Goal: Task Accomplishment & Management: Use online tool/utility

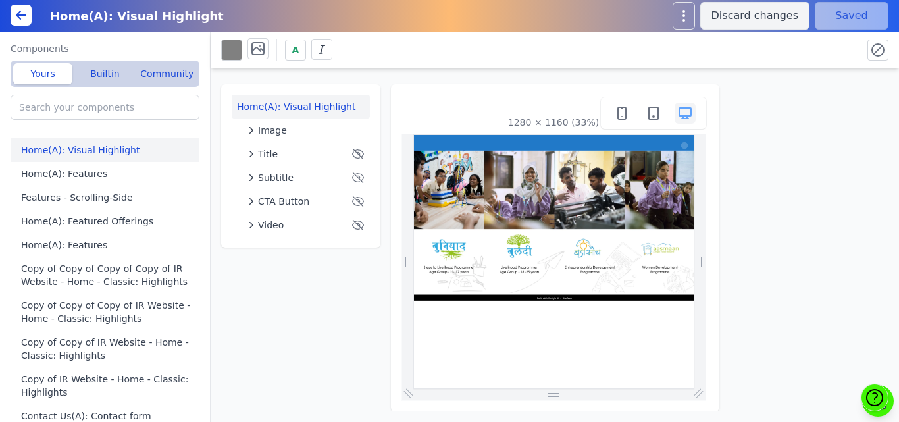
click at [454, 75] on div "Home(A): Visual Highlight Image Title Subtitle CTA Button Video 1280 × 1160 (33…" at bounding box center [555, 239] width 689 height 343
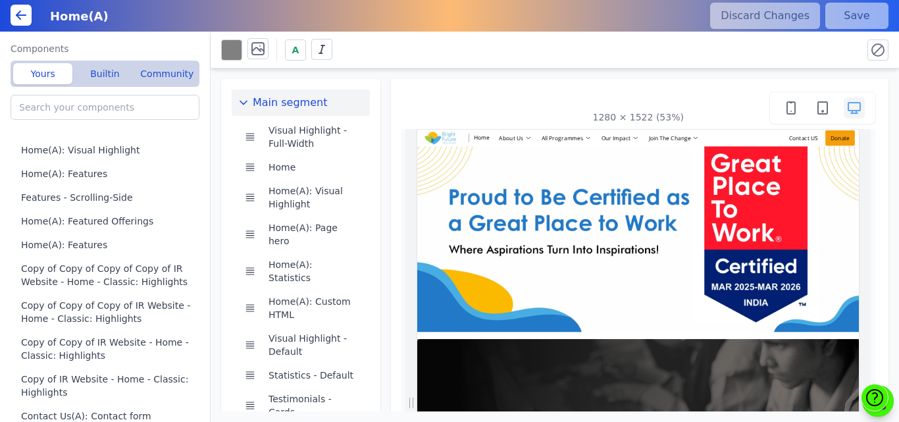
scroll to position [0, 388]
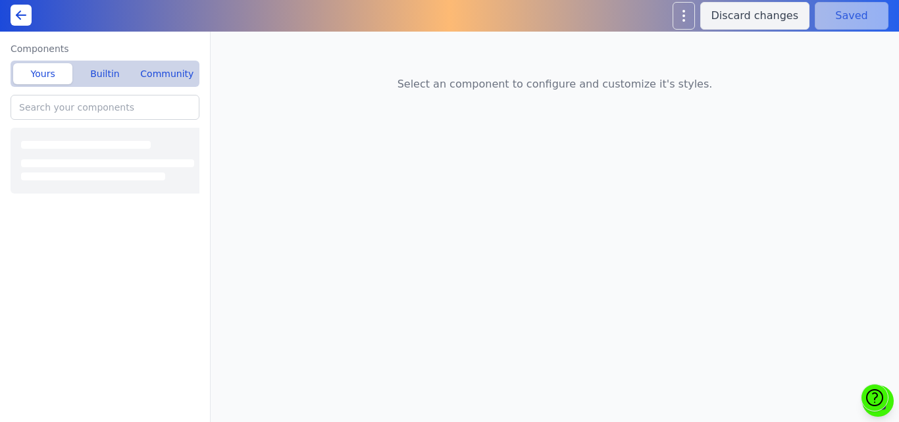
type input "Home(A): Featured Offerings"
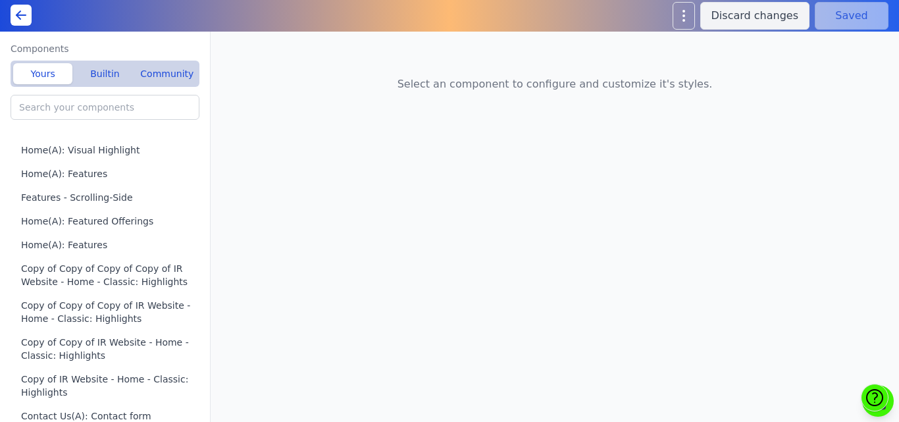
type input "Home(A): Page hero"
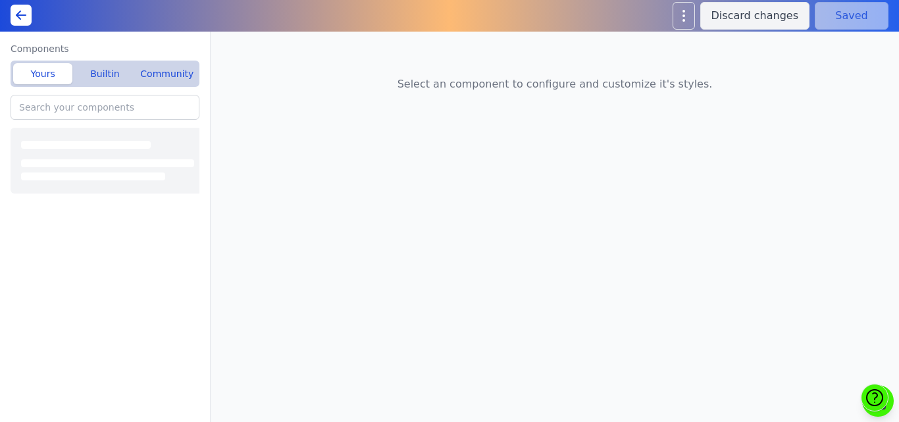
type input "Logo cloud - Rotating"
type input "Home(A): Visual Highlight"
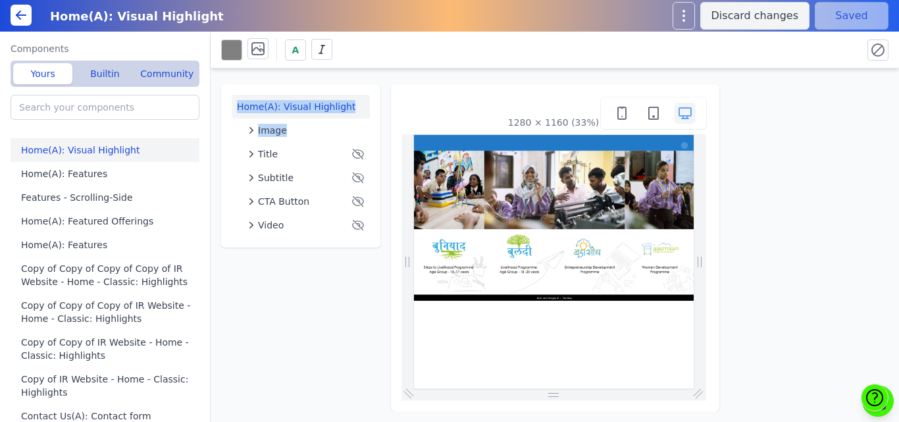
drag, startPoint x: 348, startPoint y: 71, endPoint x: 383, endPoint y: 130, distance: 68.4
click at [383, 130] on div "Home(A): Visual Highlight Image Title Subtitle CTA Button Video 1280 × 1160 (33…" at bounding box center [555, 239] width 689 height 343
drag, startPoint x: 383, startPoint y: 130, endPoint x: 354, endPoint y: 74, distance: 63.0
click at [354, 74] on div "Home(A): Visual Highlight Image Title Subtitle CTA Button Video 1280 × 1160 (33…" at bounding box center [555, 239] width 689 height 343
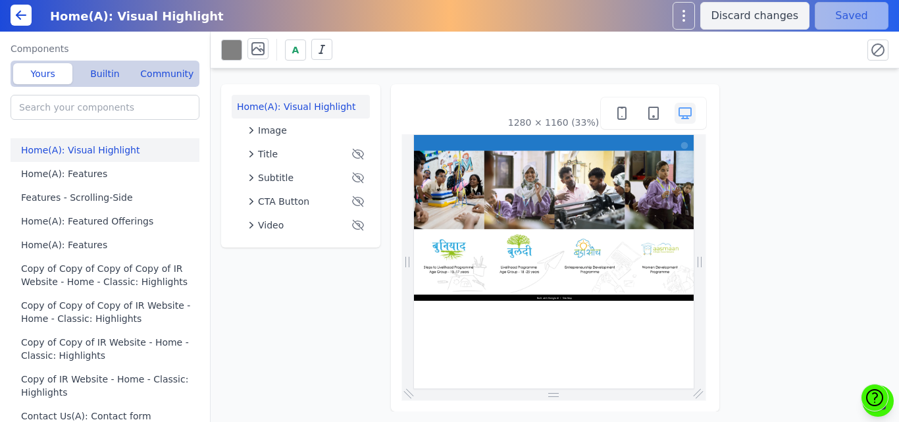
click at [354, 74] on div "Home(A): Visual Highlight Image Title Subtitle CTA Button Video 1280 × 1160 (33…" at bounding box center [555, 239] width 689 height 343
click at [367, 72] on div "Home(A): Visual Highlight Image Title Subtitle CTA Button Video 1280 × 1160 (33…" at bounding box center [555, 239] width 689 height 343
click at [378, 78] on div "Home(A): Visual Highlight Image Title Subtitle CTA Button Video 1280 × 1160 (33…" at bounding box center [555, 239] width 689 height 343
drag, startPoint x: 378, startPoint y: 78, endPoint x: 382, endPoint y: 112, distance: 34.5
click at [382, 112] on div "Home(A): Visual Highlight Image Title Subtitle CTA Button Video 1280 × 1160 (33…" at bounding box center [555, 239] width 689 height 343
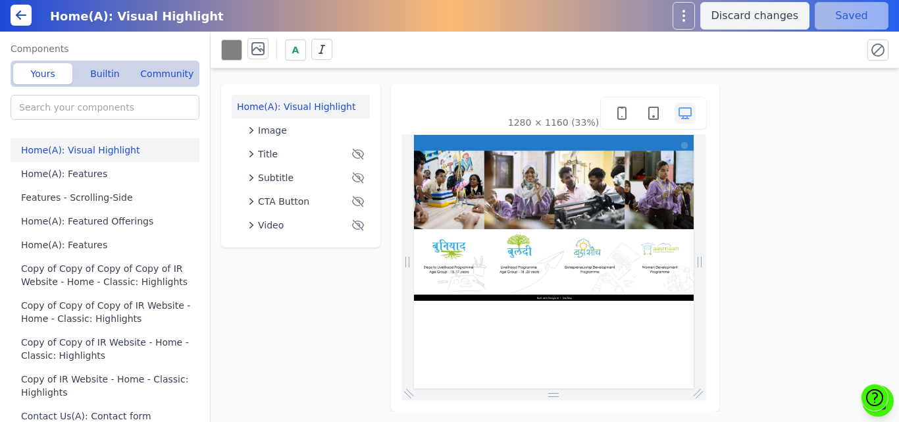
click at [382, 112] on div "Home(A): Visual Highlight Image Title Subtitle CTA Button Video 1280 × 1160 (33…" at bounding box center [555, 239] width 689 height 343
click at [372, 78] on div "Home(A): Visual Highlight Image Title Subtitle CTA Button Video 1280 × 1160 (33…" at bounding box center [555, 239] width 689 height 343
click at [382, 151] on div "Home(A): Visual Highlight Image Title Subtitle CTA Button Video 1280 × 1160 (33…" at bounding box center [555, 239] width 689 height 343
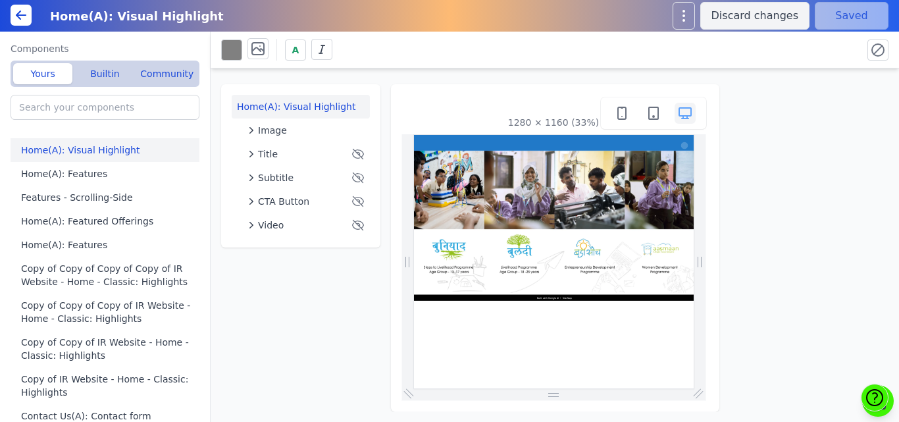
click at [386, 153] on div "Home(A): Visual Highlight Image Title Subtitle CTA Button Video 1280 × 1160 (33…" at bounding box center [555, 239] width 689 height 343
click at [384, 155] on div "Home(A): Visual Highlight Image Title Subtitle CTA Button Video 1280 × 1160 (33…" at bounding box center [555, 239] width 689 height 343
click at [432, 20] on div "Home(A): Visual Highlight" at bounding box center [352, 16] width 620 height 24
click at [20, 19] on icon at bounding box center [18, 17] width 4 height 4
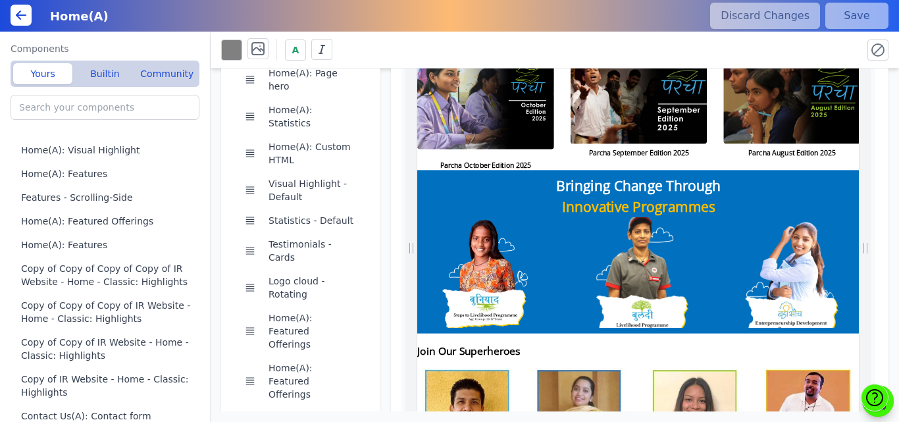
scroll to position [3117, 0]
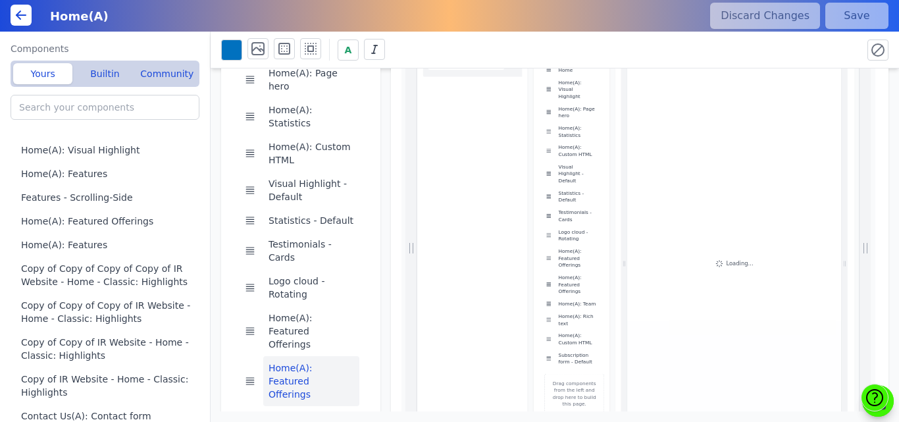
scroll to position [61, 0]
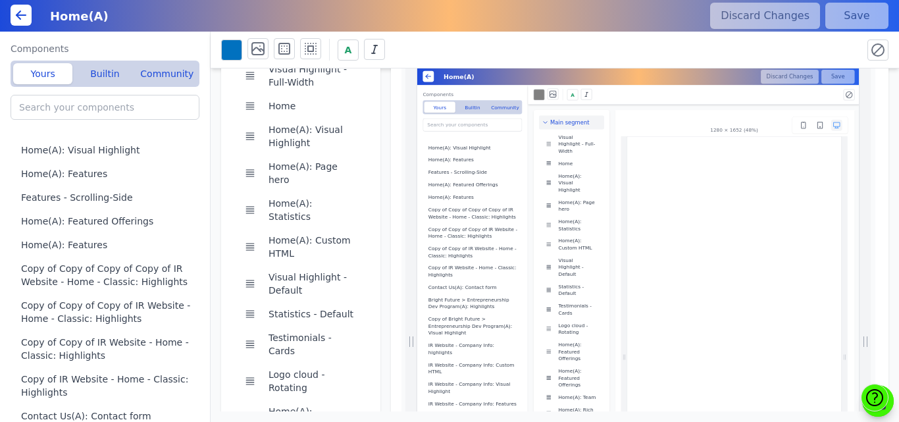
click at [436, 84] on icon at bounding box center [438, 84] width 9 height 0
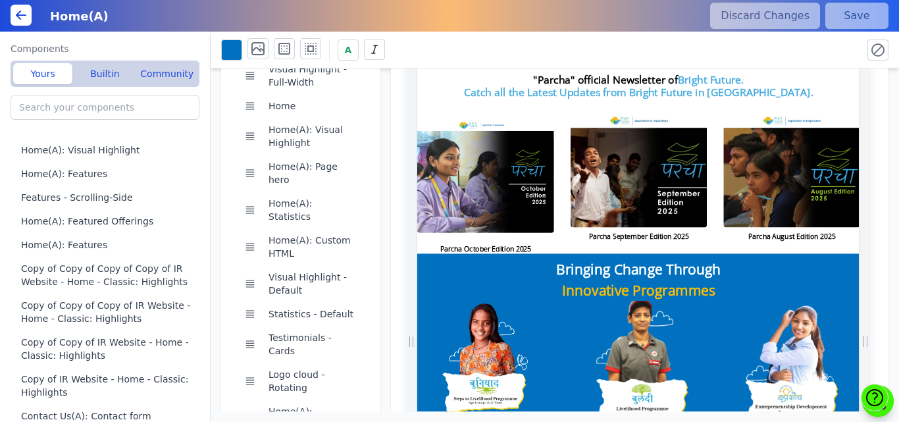
scroll to position [0, 0]
click at [395, 105] on div "1280 × 1522 (53%)" at bounding box center [640, 374] width 498 height 712
drag, startPoint x: 331, startPoint y: 70, endPoint x: 138, endPoint y: -51, distance: 227.8
click at [138, 0] on html "Home(A) Discard Changes Save Components Yours Builtin Community Home(A): Visual…" at bounding box center [449, 211] width 899 height 422
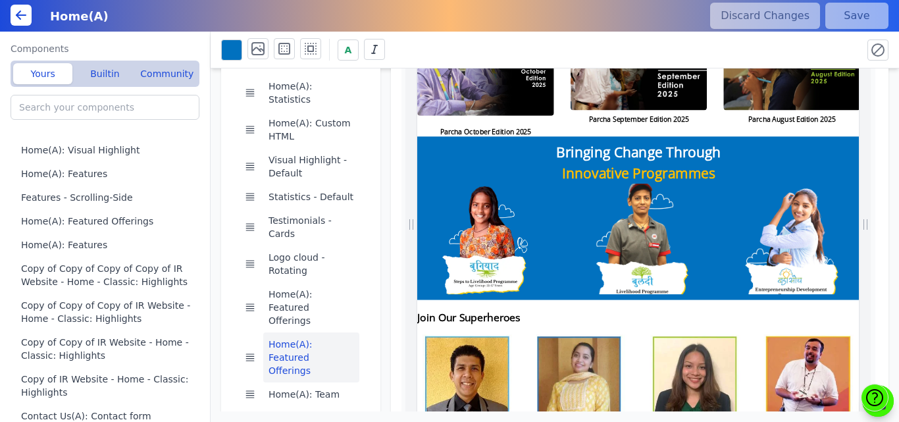
scroll to position [189, 0]
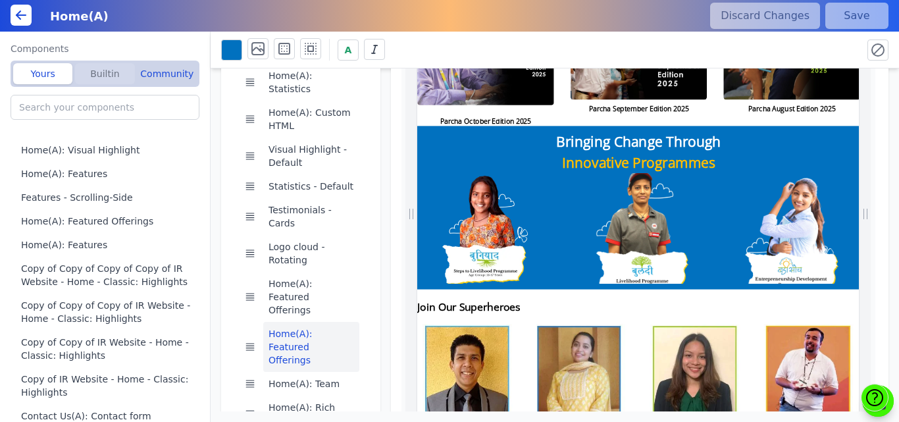
click at [99, 70] on button "Builtin" at bounding box center [104, 73] width 59 height 21
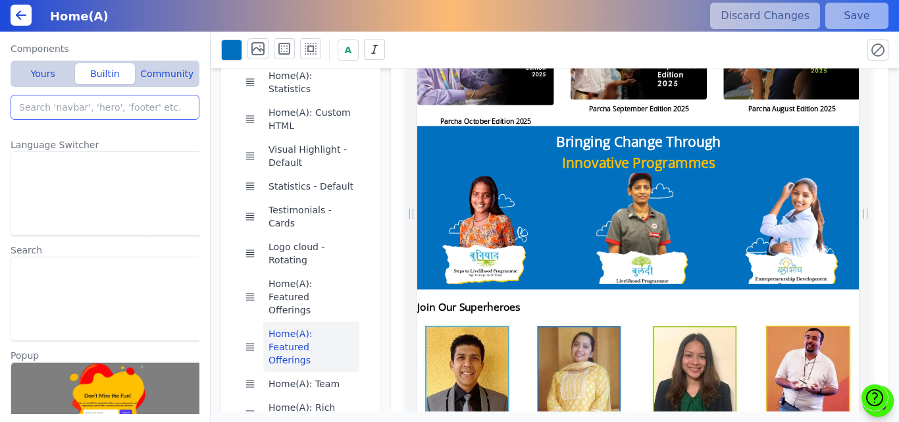
click at [84, 102] on input "search" at bounding box center [105, 107] width 189 height 25
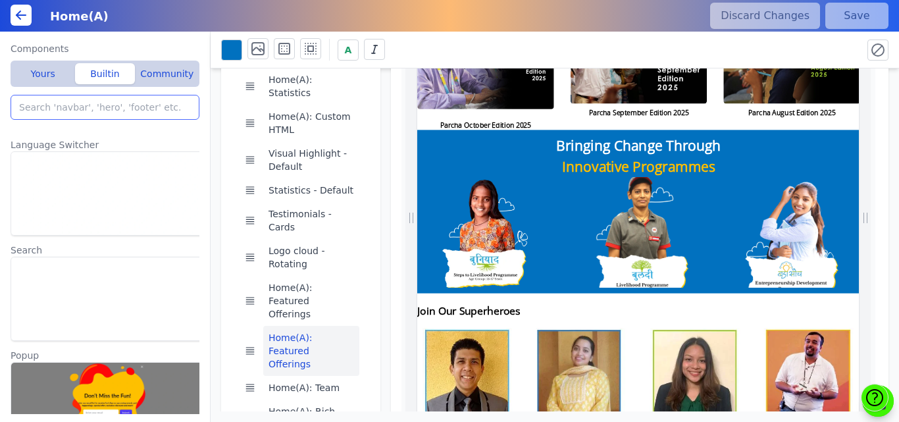
scroll to position [0, 0]
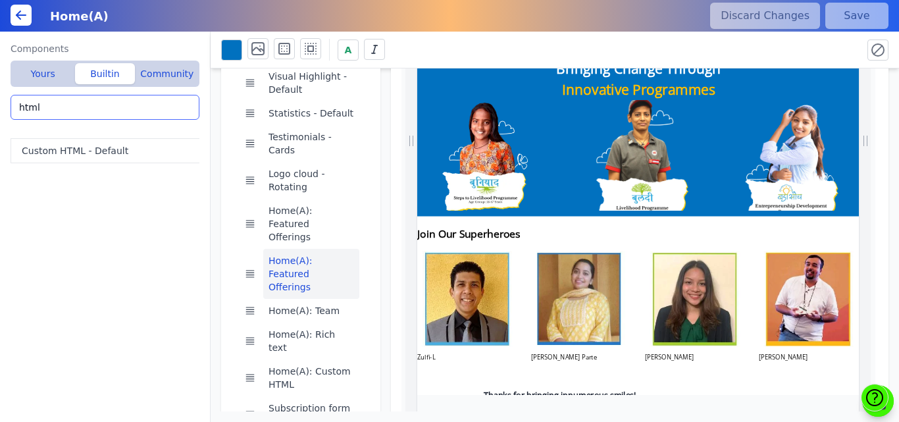
type input "html"
click at [88, 151] on button "Custom HTML - Default" at bounding box center [108, 150] width 194 height 25
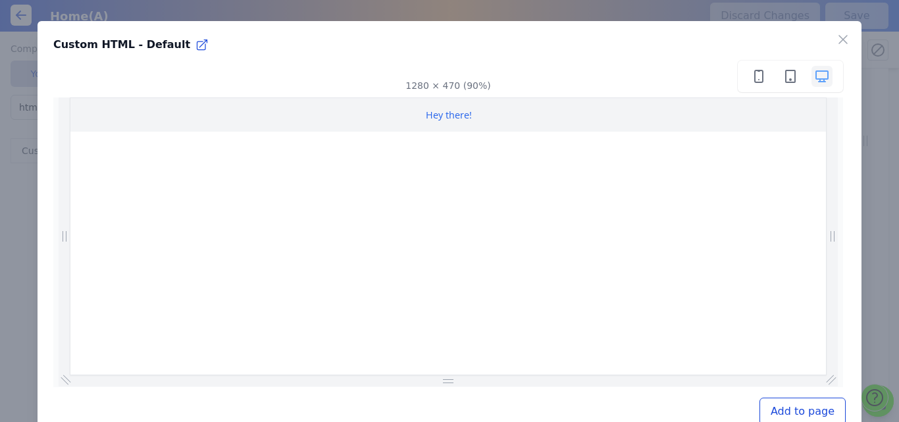
scroll to position [0, 587]
click at [782, 412] on button "Add to page" at bounding box center [803, 412] width 86 height 28
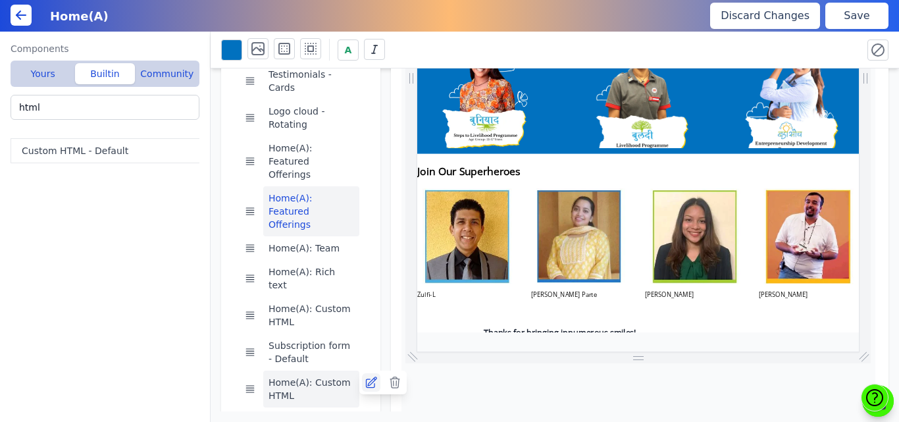
scroll to position [0, 63]
click at [368, 376] on icon at bounding box center [371, 382] width 13 height 13
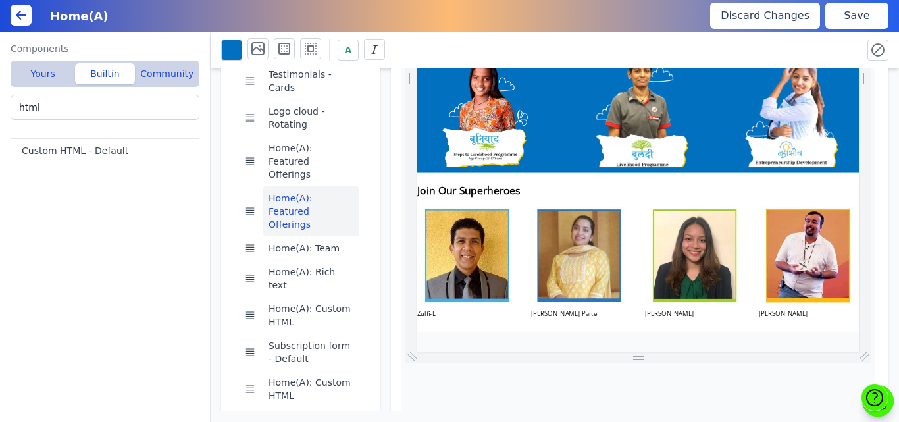
scroll to position [3052, 0]
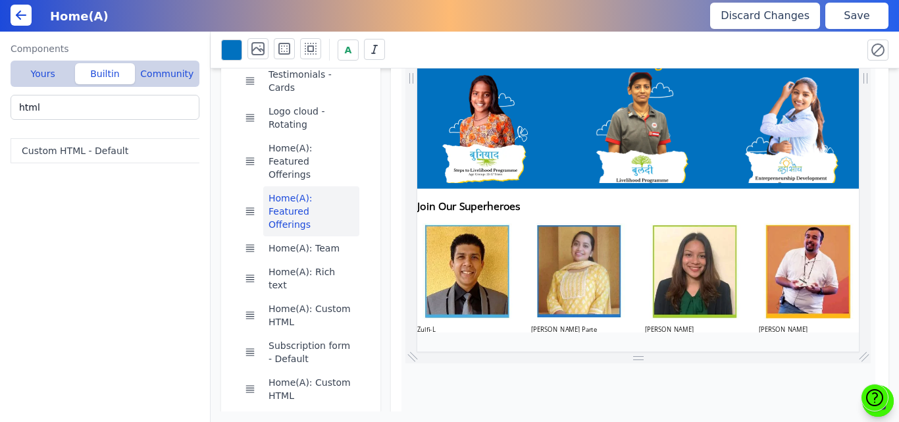
click at [640, 386] on img at bounding box center [547, 418] width 260 height 211
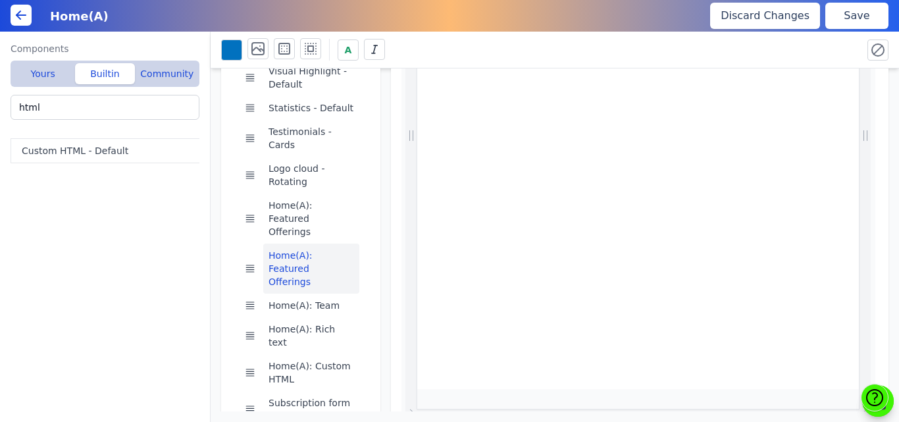
scroll to position [0, 0]
click at [848, 21] on button "Save" at bounding box center [857, 16] width 63 height 26
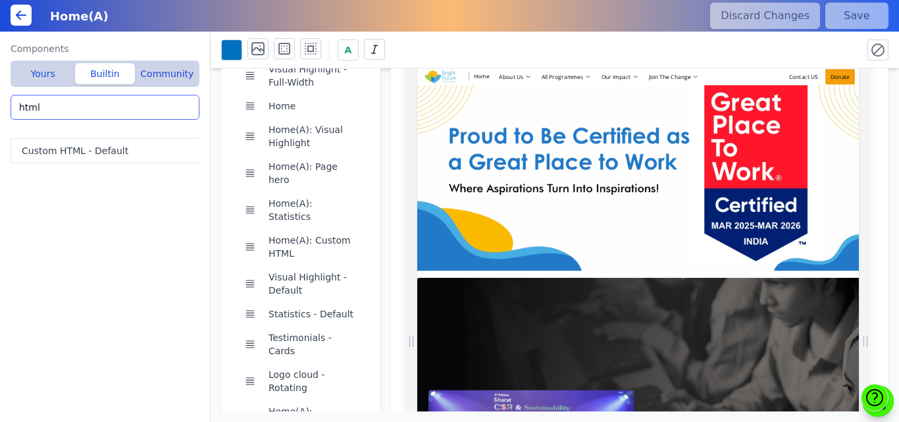
drag, startPoint x: 86, startPoint y: 111, endPoint x: 0, endPoint y: 105, distance: 85.8
click at [0, 105] on div "Components Yours Builtin Community Home(A): Custom HTML Home(A): Visual Highlig…" at bounding box center [105, 227] width 211 height 390
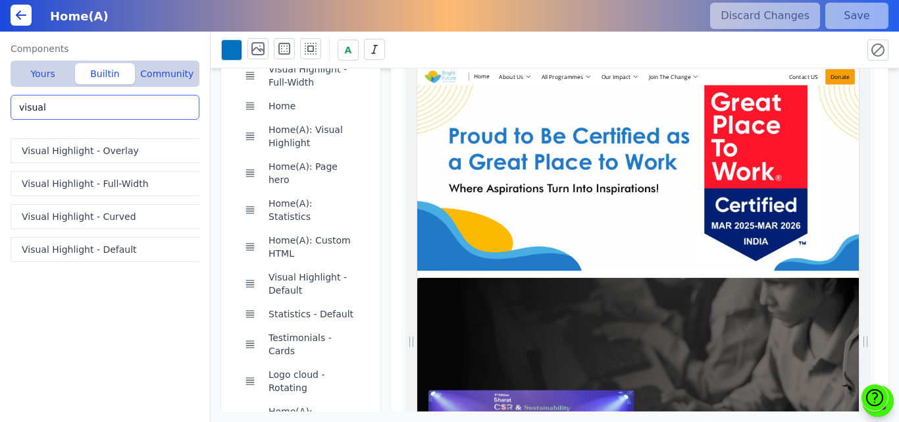
drag, startPoint x: 68, startPoint y: 106, endPoint x: 0, endPoint y: 118, distance: 68.8
click at [0, 118] on div "Components Yours Builtin Community Home(A): Custom HTML Home(A): Visual Highlig…" at bounding box center [105, 227] width 211 height 390
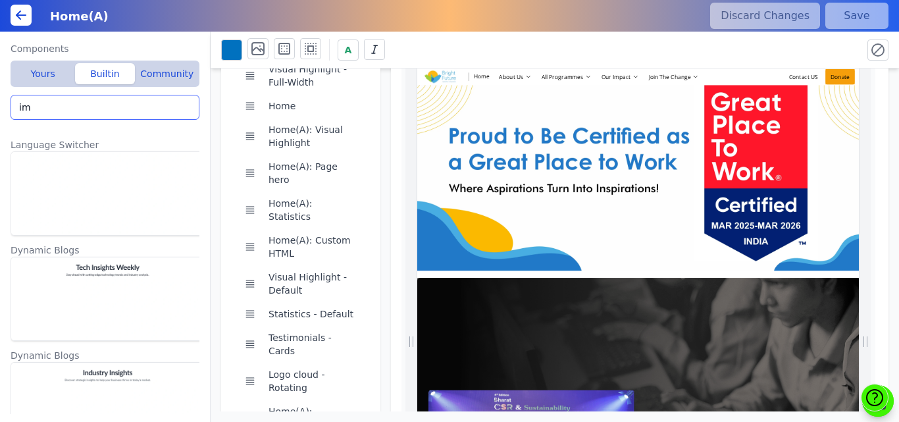
type input "i"
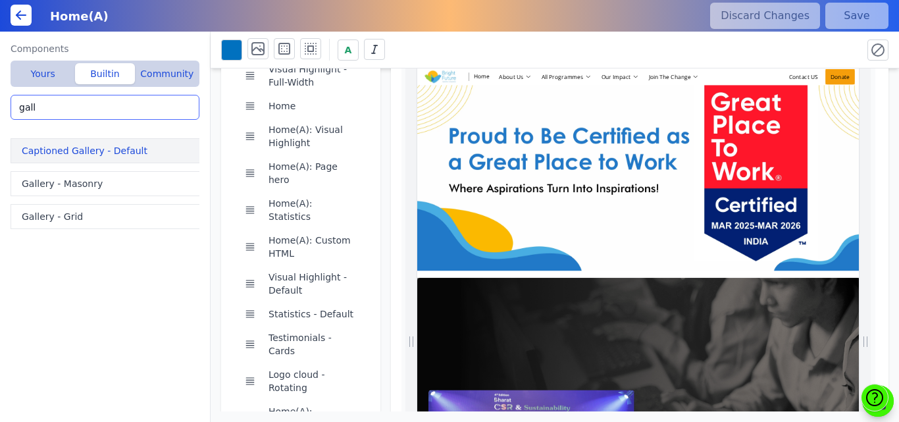
type input "gall"
click at [40, 147] on button "Captioned Gallery - Default" at bounding box center [108, 150] width 194 height 25
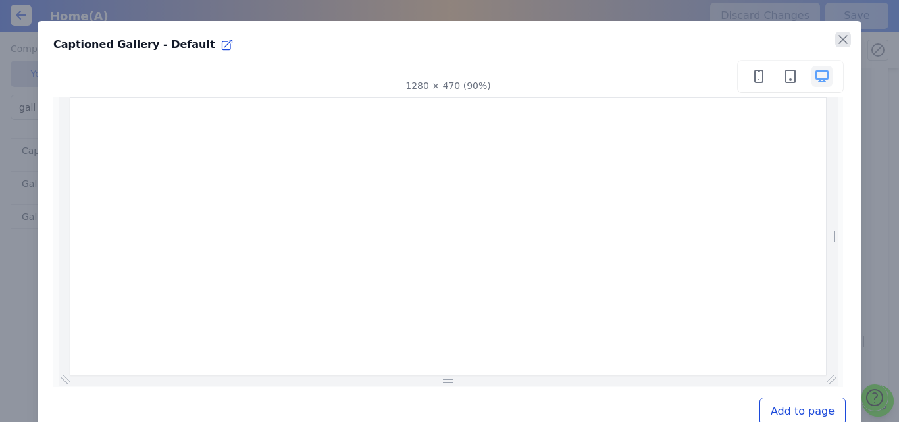
click at [838, 41] on icon "button" at bounding box center [843, 40] width 16 height 16
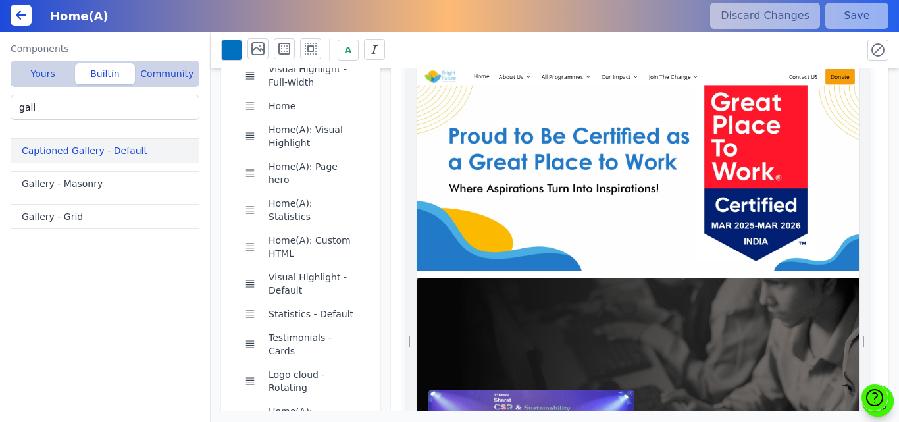
click at [84, 155] on button "Captioned Gallery - Default" at bounding box center [108, 150] width 194 height 25
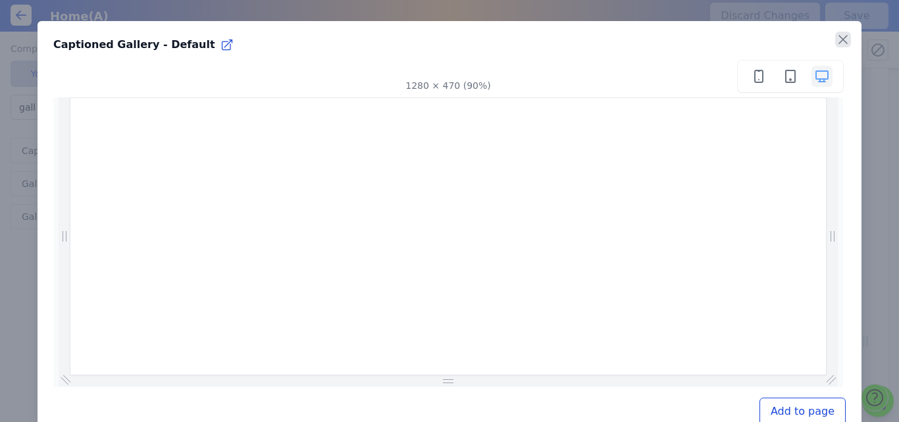
click at [835, 34] on icon "button" at bounding box center [843, 40] width 16 height 16
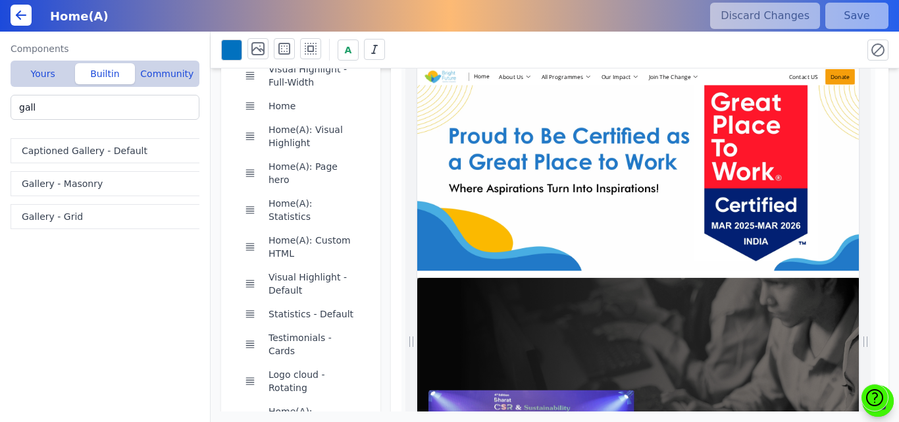
click at [56, 189] on button "Gallery - Masonry" at bounding box center [108, 183] width 194 height 25
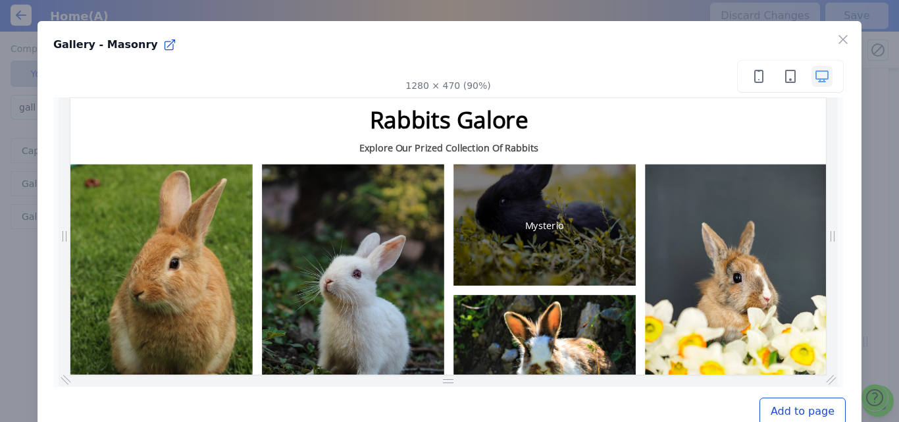
scroll to position [0, 163]
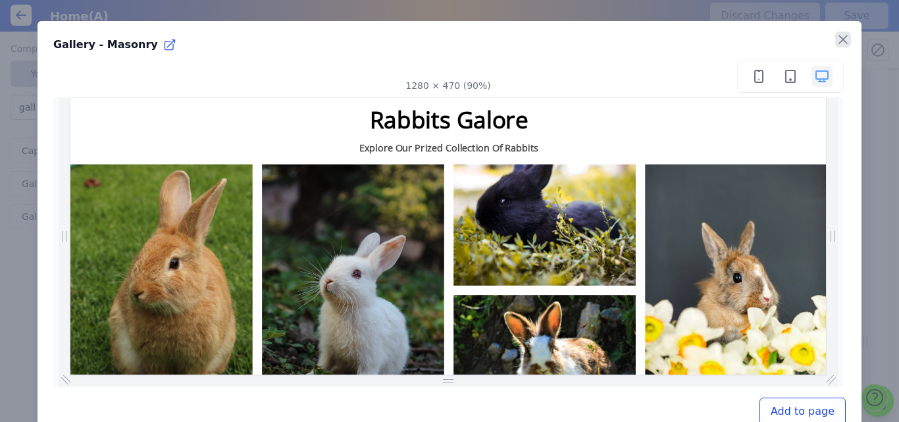
click at [835, 40] on icon "button" at bounding box center [843, 40] width 16 height 16
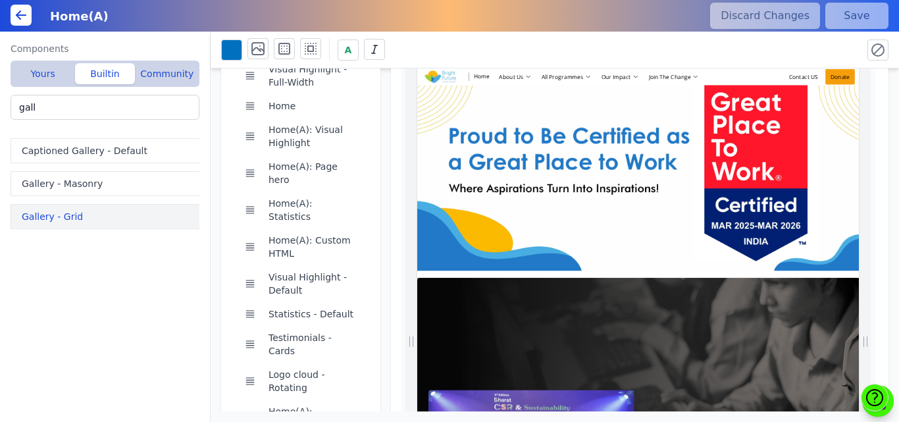
click at [63, 221] on button "Gallery - Grid" at bounding box center [108, 216] width 194 height 25
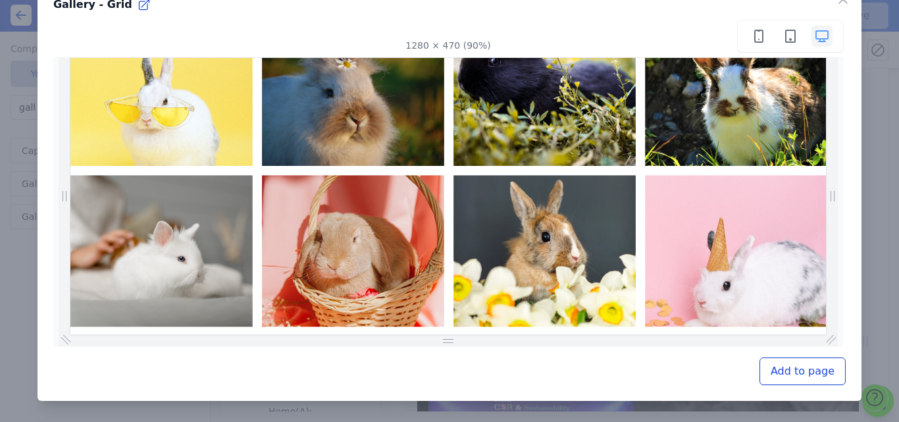
scroll to position [0, 831]
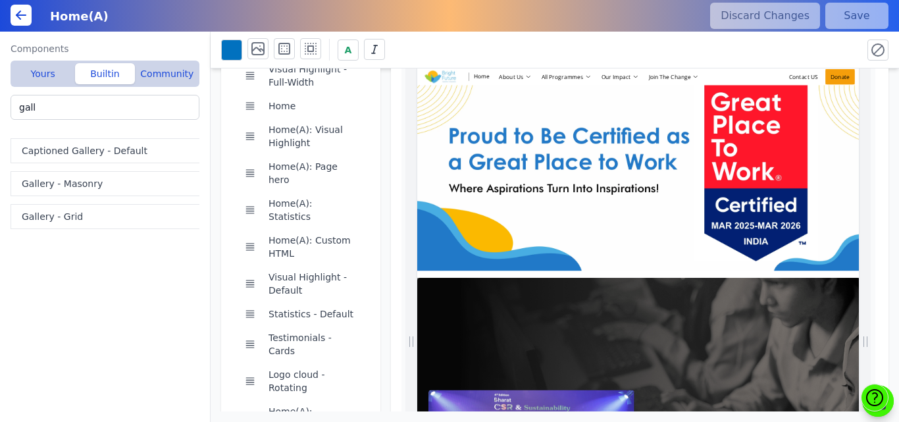
click at [381, 165] on div "Main segment Visual Highlight - Full-Width Home Home(A): Visual Highlight Home(…" at bounding box center [555, 239] width 689 height 343
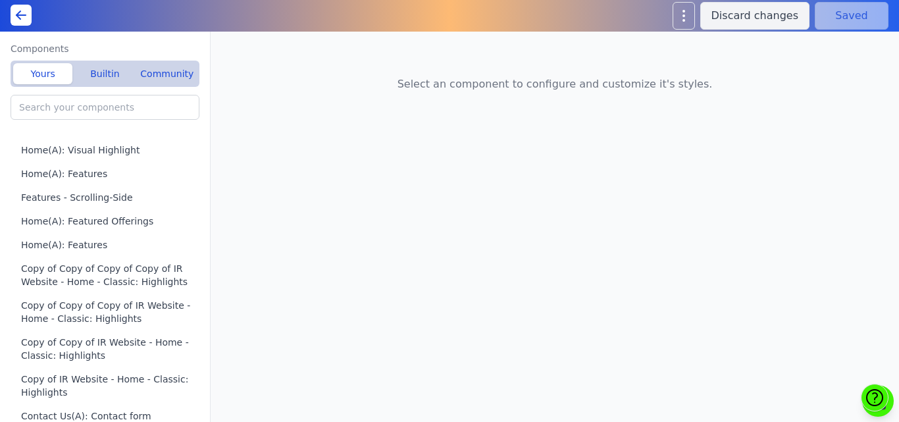
type input "Home(A): Featured Offerings"
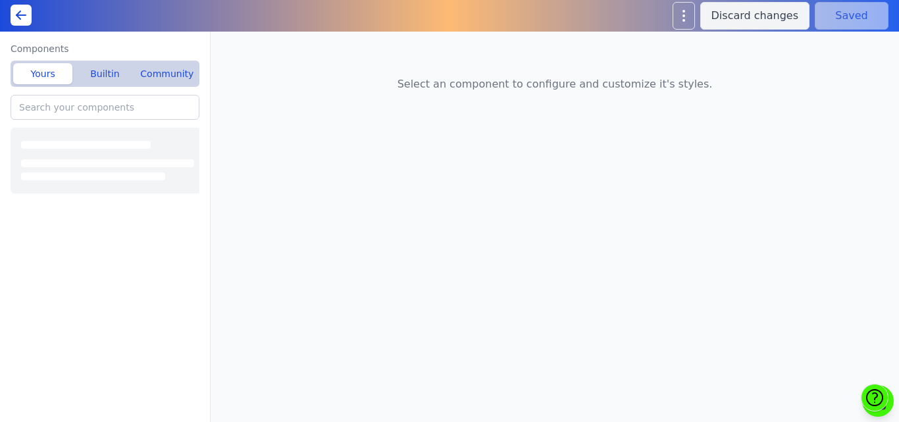
type input "Testimonials - Cards"
type input "Logo cloud - Rotating"
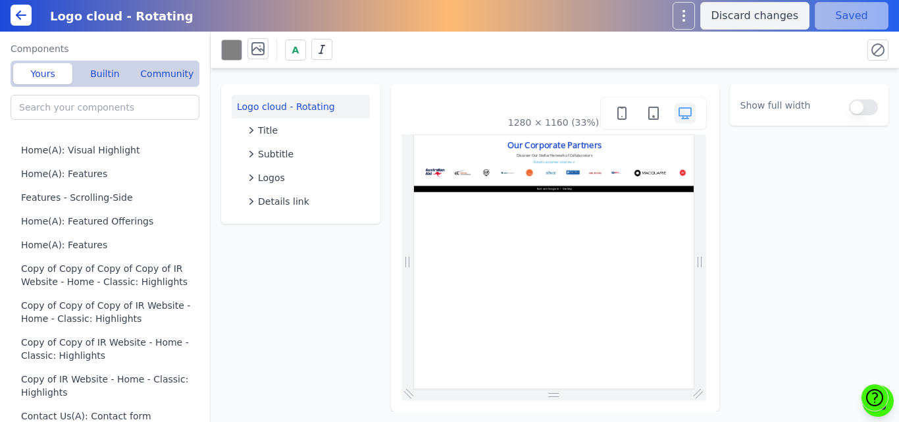
scroll to position [0, 227]
click at [20, 14] on icon at bounding box center [21, 15] width 16 height 16
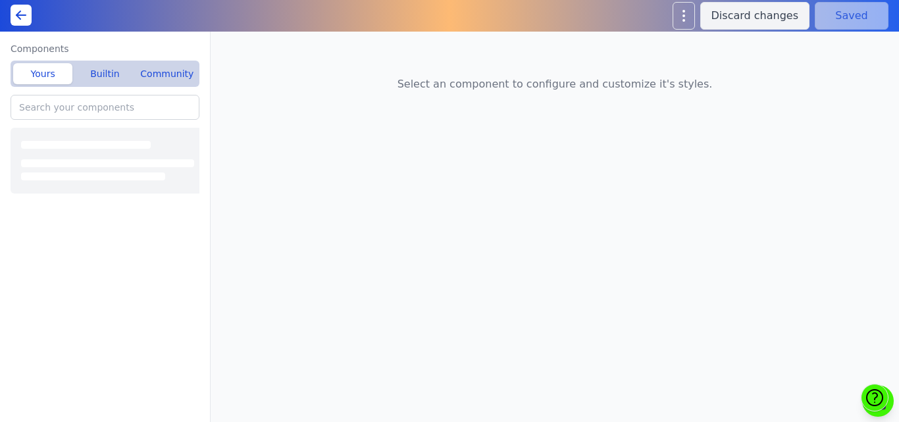
type input "Home(A): Page hero"
type input "Home(A): Custom HTML"
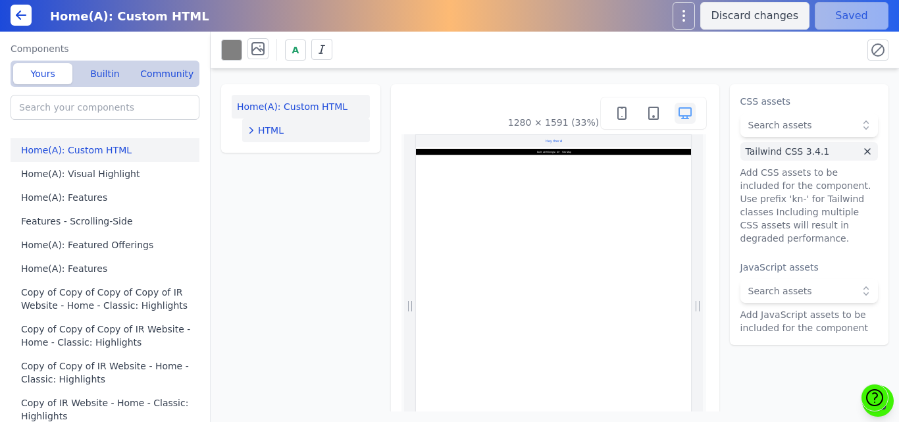
click at [268, 123] on button "HTML" at bounding box center [306, 131] width 128 height 24
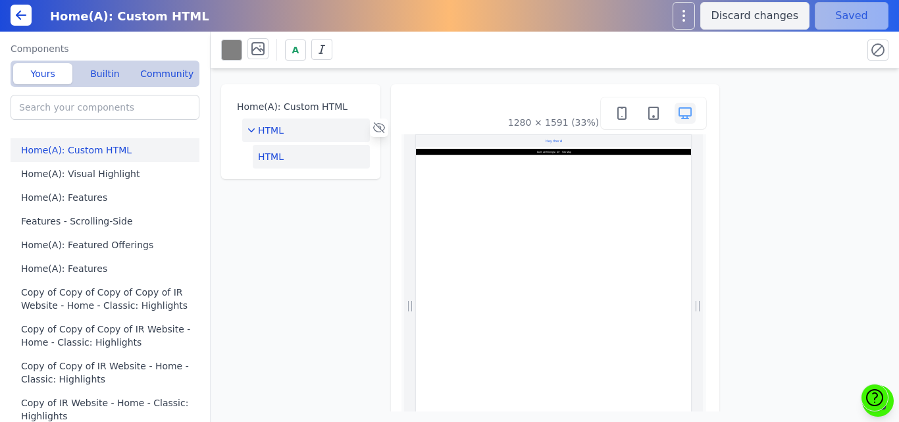
click at [290, 162] on button "HTML" at bounding box center [311, 157] width 117 height 24
click at [766, 105] on button "Edit HTML" at bounding box center [810, 108] width 138 height 26
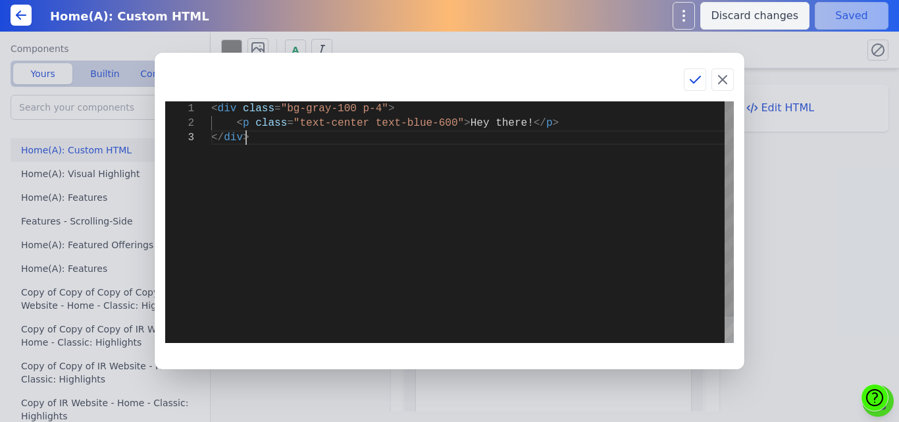
scroll to position [0, 34]
click at [386, 200] on div "< div class = "bg-gray-100 p-4" > < p class = "text-center text-blue-600" > Hey…" at bounding box center [472, 236] width 523 height 271
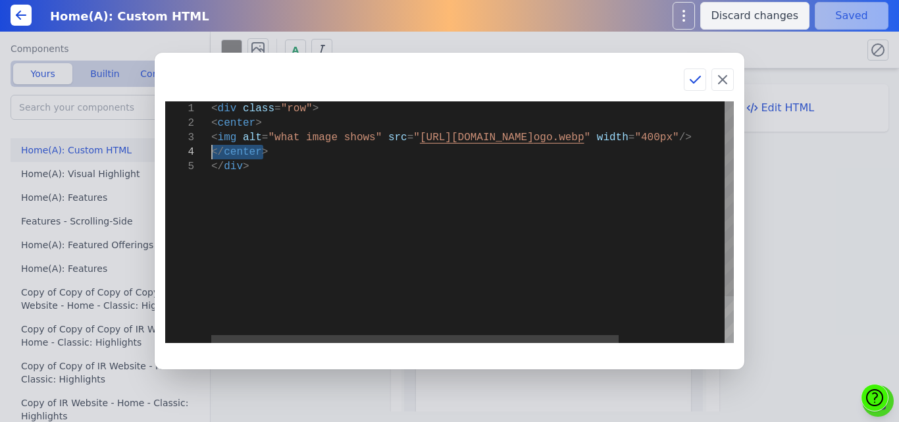
drag, startPoint x: 271, startPoint y: 152, endPoint x: 214, endPoint y: 156, distance: 56.8
click at [214, 156] on div "< div class = "row" > < center > < img alt = "what image shows" src = " [URL][D…" at bounding box center [540, 251] width 658 height 300
drag, startPoint x: 266, startPoint y: 122, endPoint x: 209, endPoint y: 121, distance: 56.6
click at [211, 121] on div "< div class = "row" > < center > < img alt = "what image shows" src = " https:/…" at bounding box center [540, 251] width 658 height 300
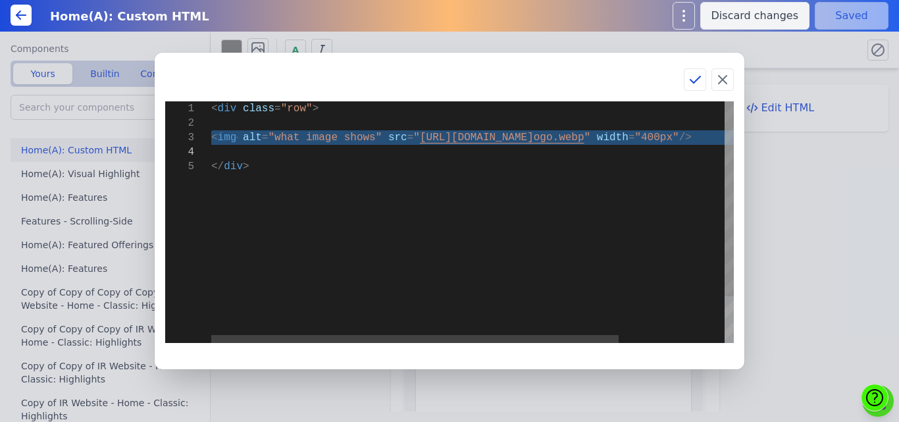
drag, startPoint x: 211, startPoint y: 136, endPoint x: 214, endPoint y: 153, distance: 17.3
click at [214, 153] on div "< div class = "row" > < img alt = "what image shows" src = " https://bmxu811xjl…" at bounding box center [540, 251] width 658 height 300
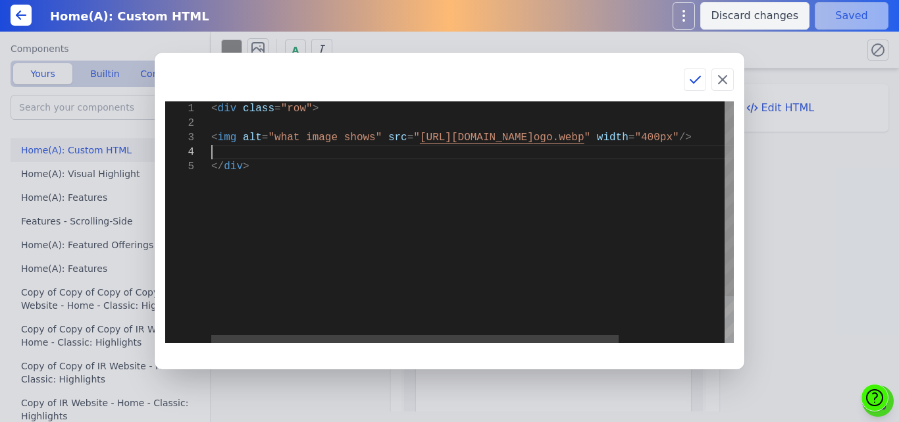
click at [228, 153] on div "< div class = "row" > < img alt = "what image shows" src = " https://bmxu811xjl…" at bounding box center [540, 251] width 658 height 300
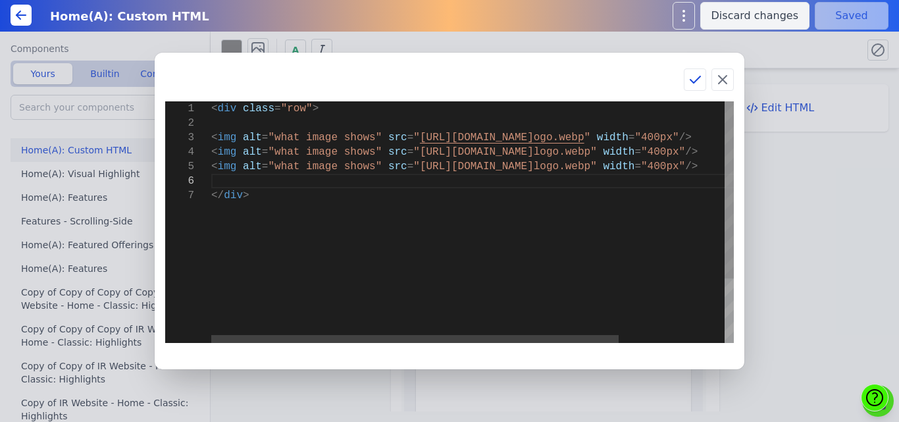
type textarea "<div class="row"> <img alt="what image shows" src="https://bmxu811xjl.koniglecd…"
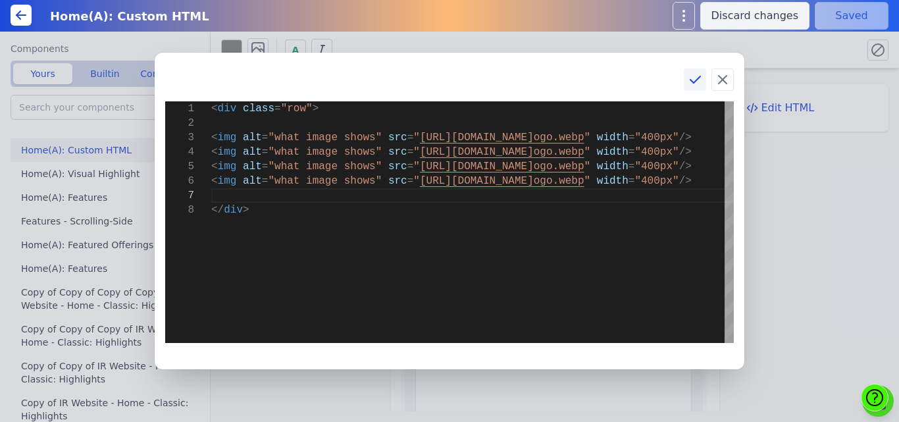
drag, startPoint x: 695, startPoint y: 82, endPoint x: 682, endPoint y: 80, distance: 12.7
click at [692, 81] on icon at bounding box center [696, 79] width 10 height 7
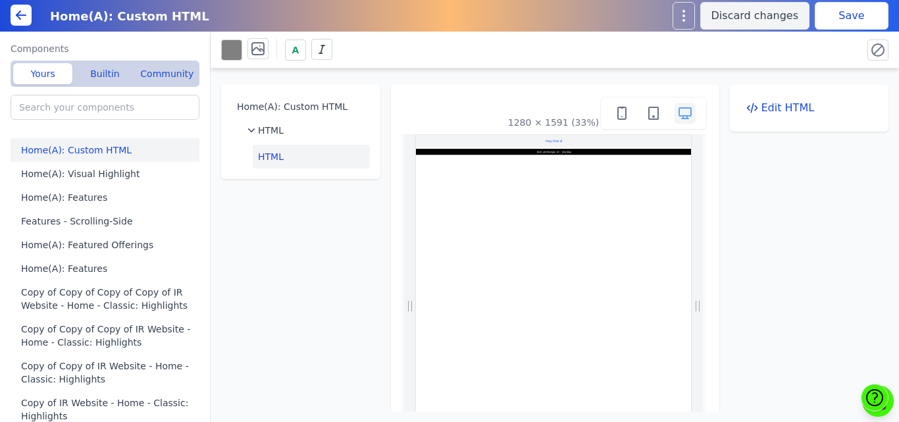
click at [835, 19] on button "Save" at bounding box center [852, 16] width 74 height 28
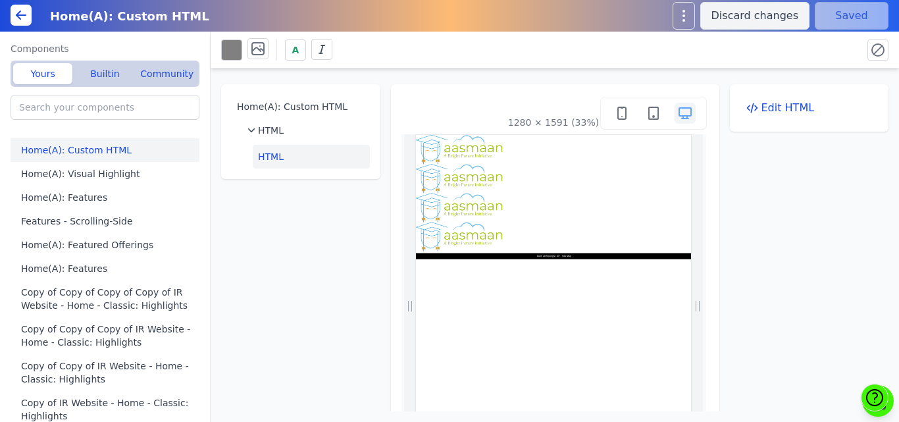
scroll to position [0, 0]
click at [756, 112] on button "Edit HTML" at bounding box center [810, 108] width 138 height 26
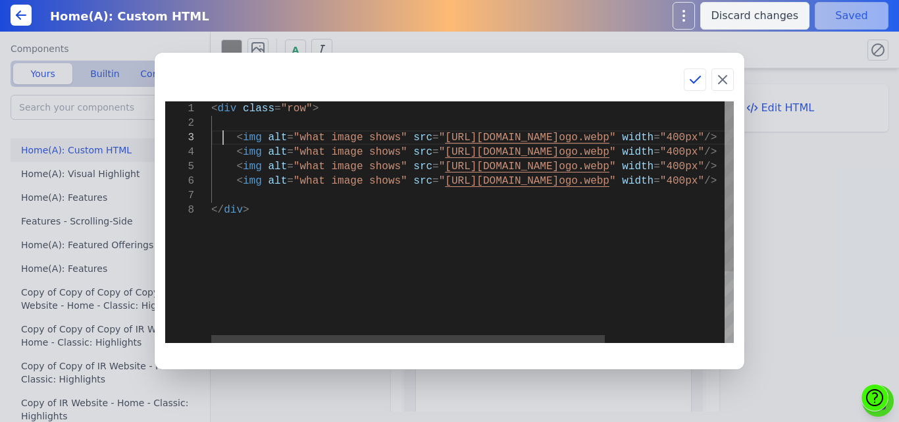
scroll to position [0, 34]
click at [225, 138] on div "< div class = "row" > < img alt = "what image shows" src = " https://bmxu811xjl…" at bounding box center [551, 272] width 681 height 343
click at [229, 121] on div "< div class = "row" > < img alt = "what image shows" src = " https://bmxu811xjl…" at bounding box center [551, 272] width 681 height 343
click at [231, 151] on div "< div class = "row" > < a href = "" > < img alt = "what image shows" src = " ht…" at bounding box center [551, 272] width 681 height 343
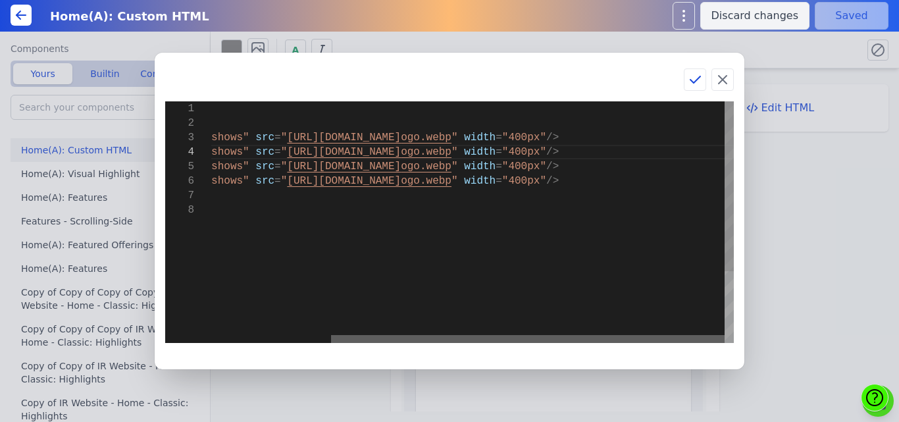
click at [505, 335] on div at bounding box center [528, 339] width 394 height 8
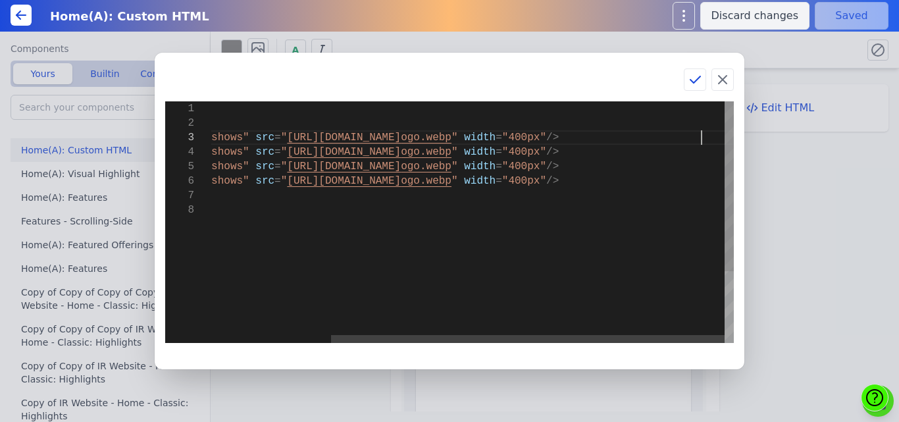
click at [711, 139] on div "< div class = "row" > < a href = "" > < img alt = "what image shows" src = " ht…" at bounding box center [393, 272] width 681 height 343
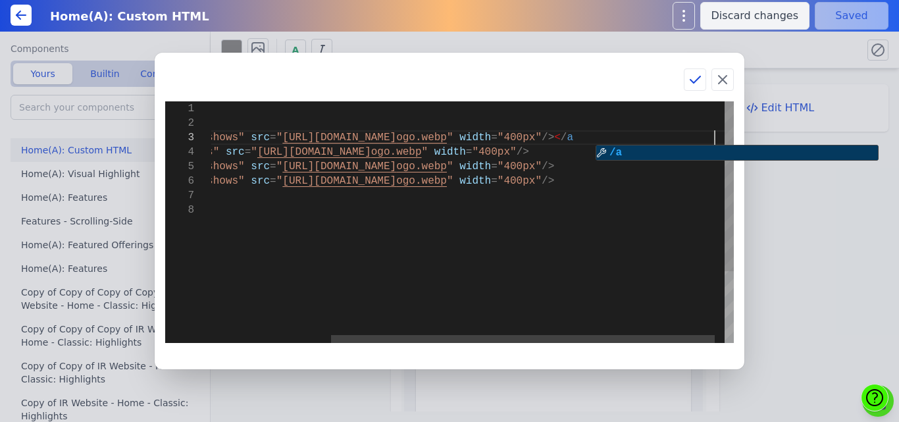
scroll to position [30, 671]
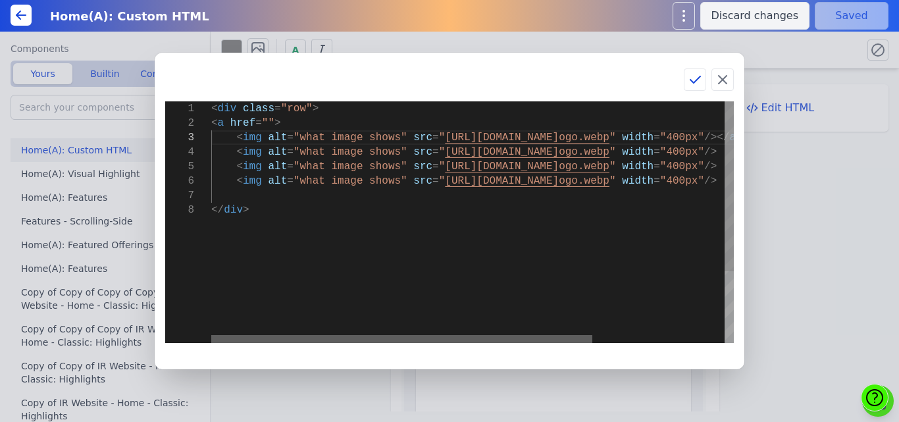
click at [233, 343] on div at bounding box center [401, 339] width 381 height 8
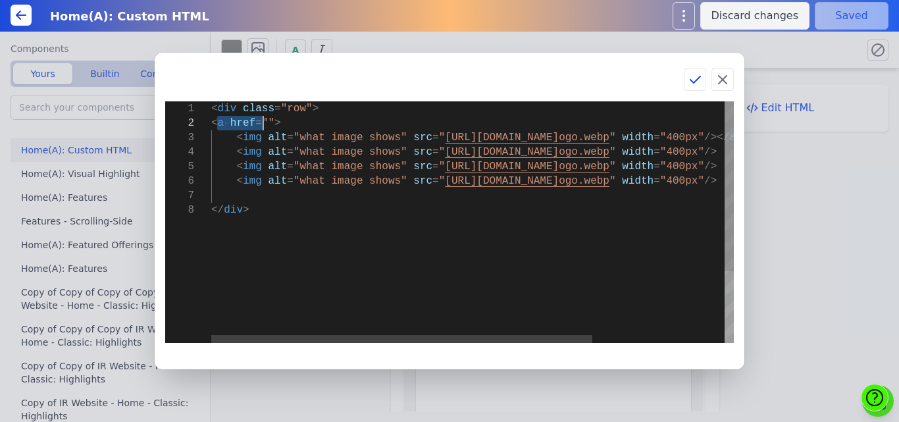
drag, startPoint x: 215, startPoint y: 122, endPoint x: 264, endPoint y: 122, distance: 48.7
click at [264, 122] on div "< div class = "row" > < a href = "" > < img alt = "what image shows" src = " ht…" at bounding box center [563, 272] width 704 height 343
drag, startPoint x: 286, startPoint y: 120, endPoint x: 210, endPoint y: 122, distance: 75.7
click at [211, 122] on div "< div class = "row" > < a href = "" > < img alt = "what image shows" src = " ht…" at bounding box center [563, 272] width 704 height 343
click at [216, 154] on div "< div class = "row" > < a href = "" > < img alt = "what image shows" src = " ht…" at bounding box center [563, 272] width 704 height 343
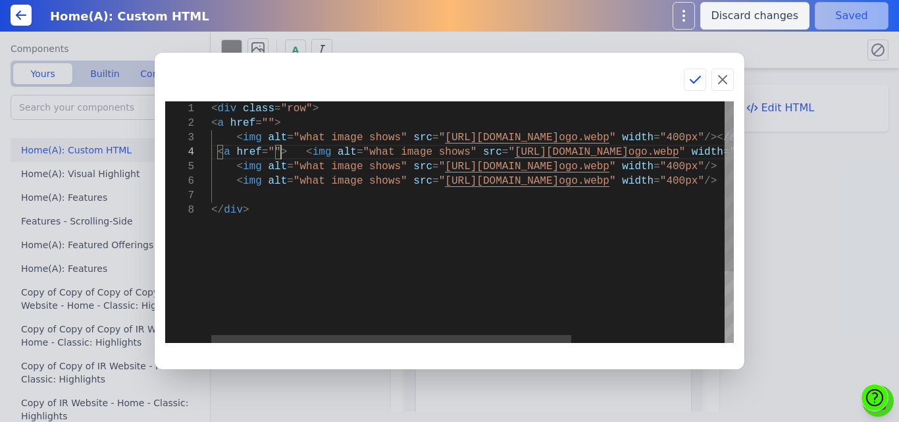
click at [221, 172] on div "< div class = "row" > < a href = "" > < img alt = "what image shows" src = " ht…" at bounding box center [583, 272] width 745 height 343
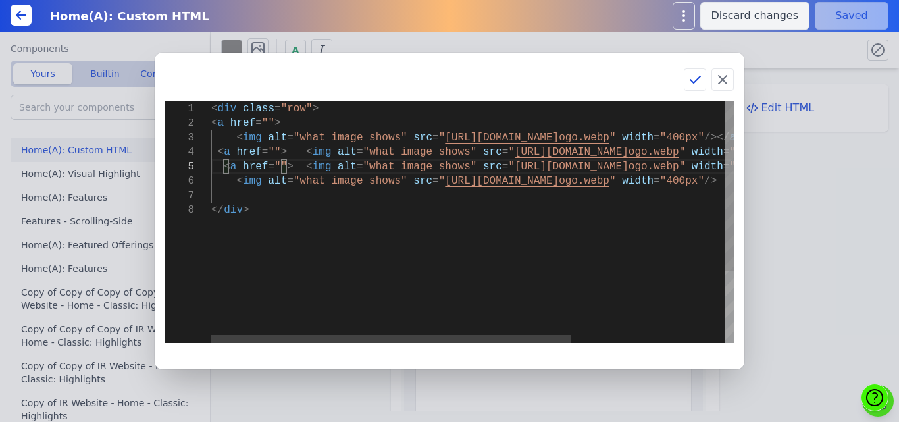
click at [223, 178] on div "< div class = "row" > < a href = "" > < img alt = "what image shows" src = " ht…" at bounding box center [583, 272] width 745 height 343
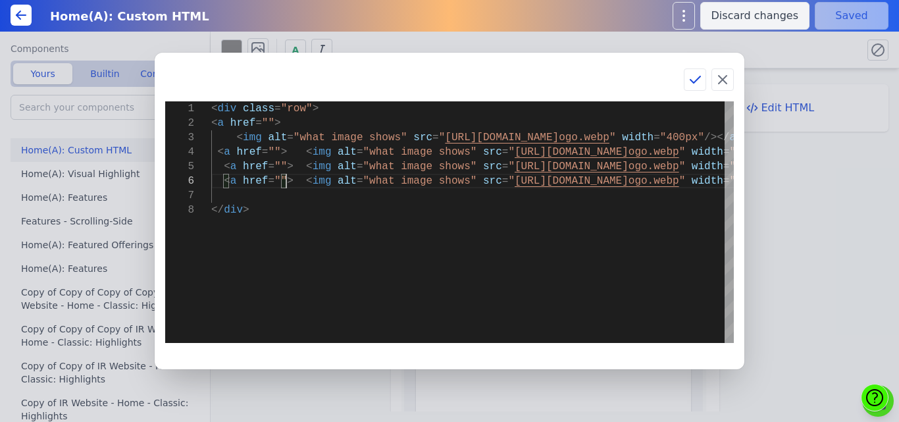
click at [261, 343] on div "1 2 3 4 5 6 7 8 < div class = "row" > < a href = "" > < img alt = "what image s…" at bounding box center [449, 222] width 569 height 263
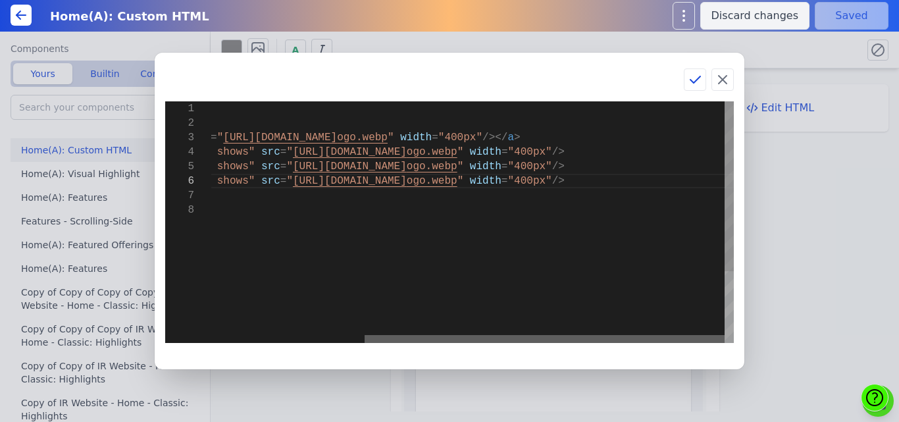
click at [620, 343] on div at bounding box center [545, 339] width 360 height 8
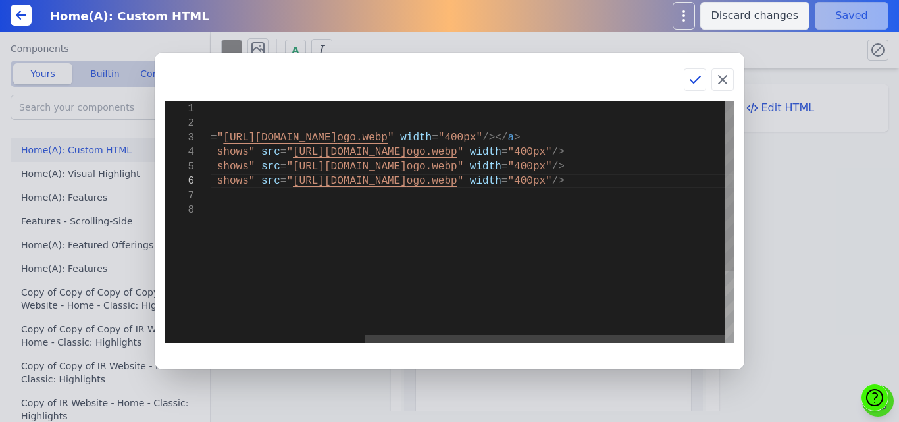
scroll to position [30, 75]
click at [711, 154] on div "< div class = "row" > < a href = "" > < img alt = "what image shows" src = " ht…" at bounding box center [361, 272] width 745 height 343
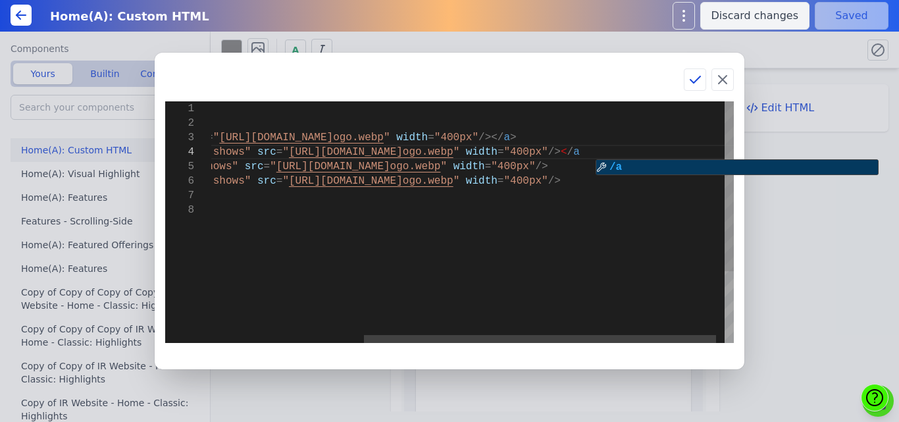
scroll to position [44, 735]
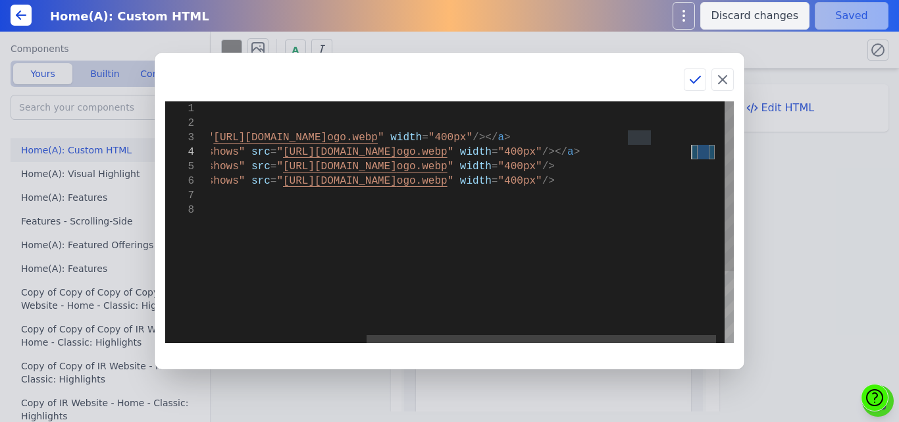
click at [692, 149] on div "< div class = "row" > < a href = "" > < img alt = "what image shows" src = " ht…" at bounding box center [364, 272] width 768 height 343
click at [698, 164] on div "< div class = "row" > < a href = "" > < img alt = "what image shows" src = " ht…" at bounding box center [364, 272] width 768 height 343
click at [706, 179] on div "< div class = "row" > < a href = "" > < img alt = "what image shows" src = " ht…" at bounding box center [364, 272] width 768 height 343
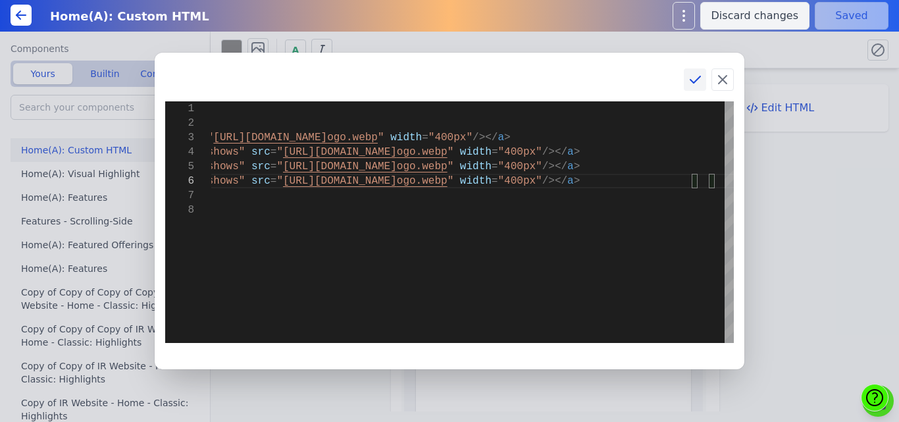
type textarea "<img alt="what image shows" src="https://bmxu811xjl.koniglecdn.com/images/aasma…"
click at [698, 82] on icon at bounding box center [695, 80] width 16 height 16
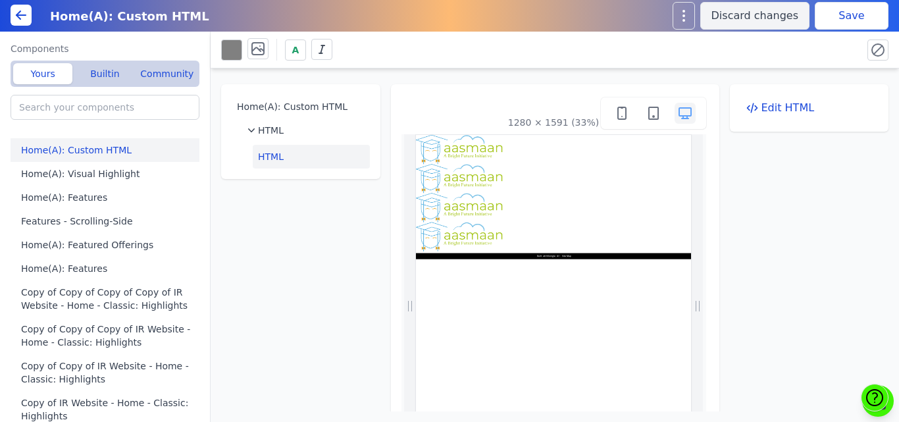
click at [851, 9] on button "Save" at bounding box center [852, 16] width 74 height 28
click at [487, 68] on div "Home(A): Custom HTML HTML HTML 1280 × 1591 (33%) Edit HTML" at bounding box center [555, 239] width 689 height 343
click at [492, 68] on div "Home(A): Custom HTML HTML HTML 1280 × 1591 (33%) Edit HTML" at bounding box center [555, 239] width 689 height 343
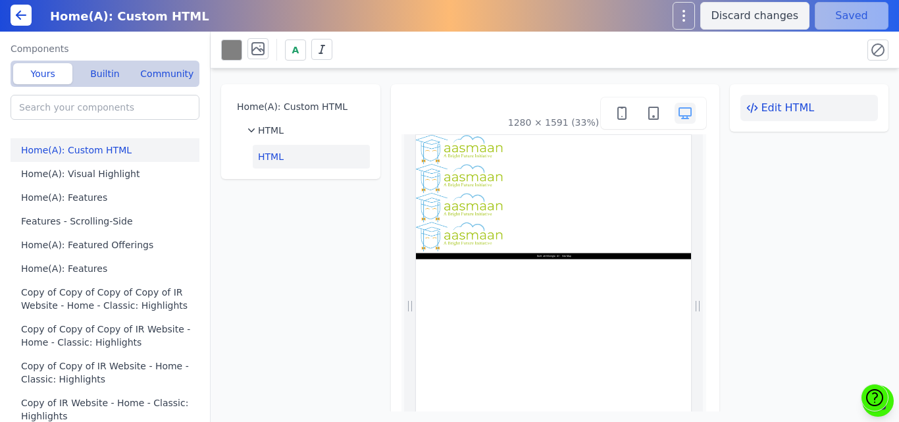
click at [778, 114] on button "Edit HTML" at bounding box center [810, 108] width 138 height 26
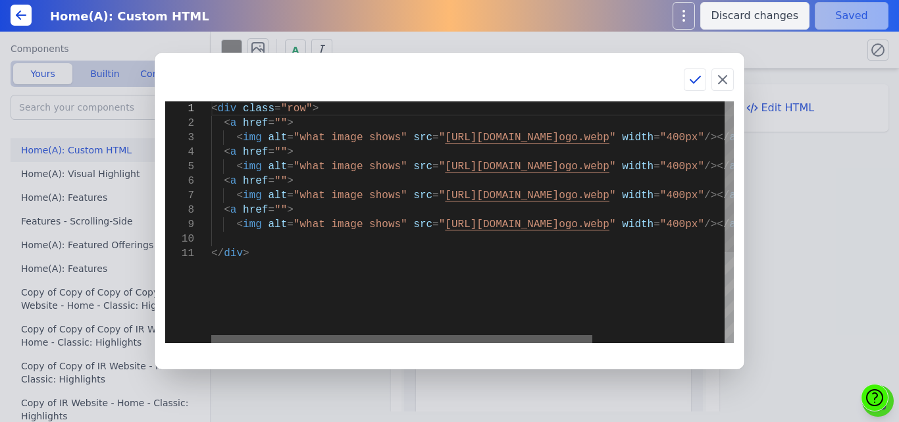
click at [336, 343] on div at bounding box center [401, 339] width 381 height 8
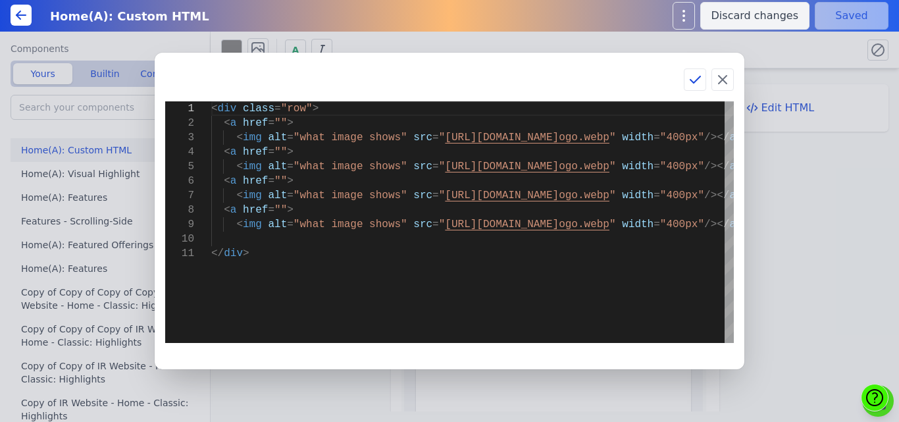
click at [804, 177] on div "1 2 3 4 6 8 5 7 9 10 11 < div class = "row" > < a href = "" > < img alt = "what…" at bounding box center [449, 211] width 899 height 422
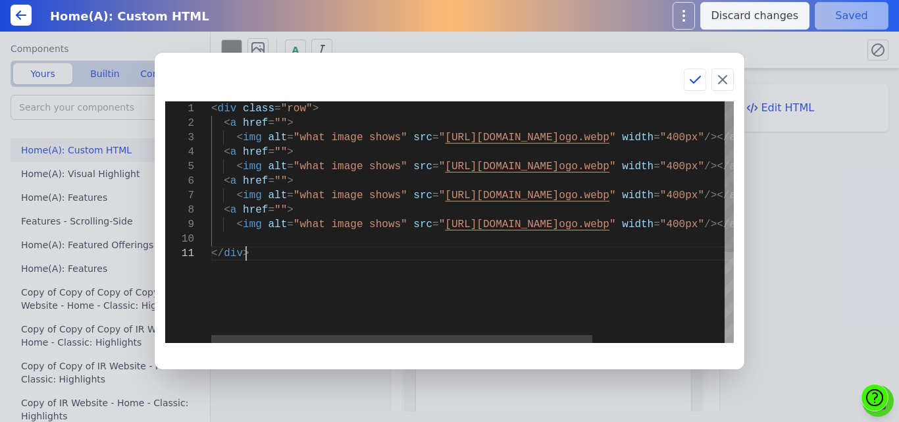
click at [289, 262] on div "< div class = "row" > < a href = "" > < img alt = "what image shows" src = " ht…" at bounding box center [563, 294] width 704 height 386
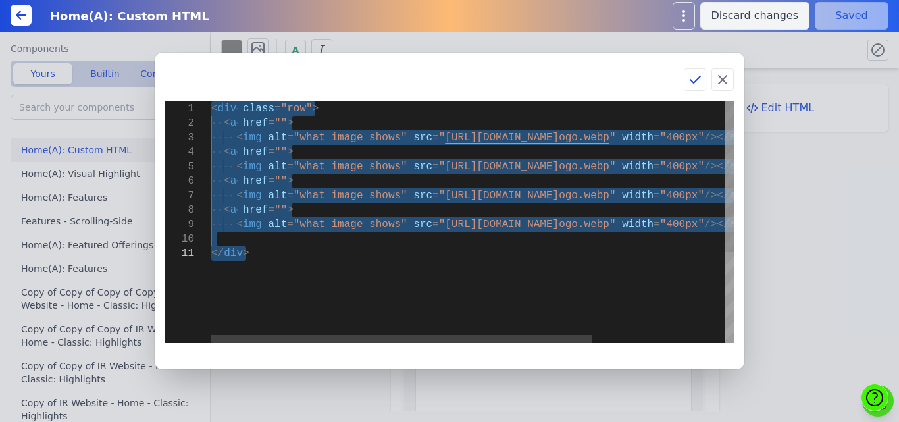
type textarea "</div>"
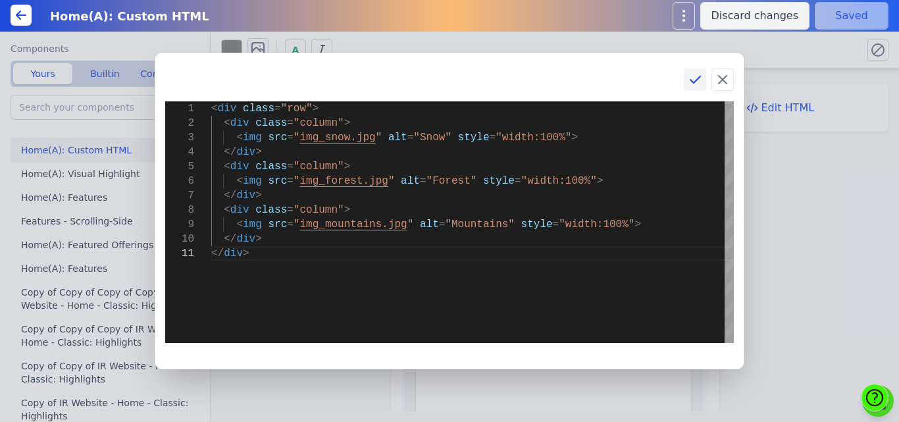
click at [693, 74] on icon at bounding box center [695, 80] width 16 height 16
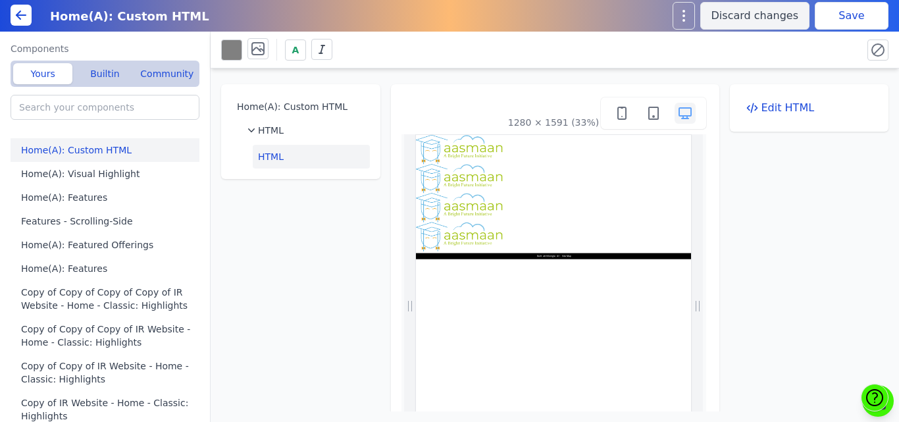
click at [833, 20] on button "Save" at bounding box center [852, 16] width 74 height 28
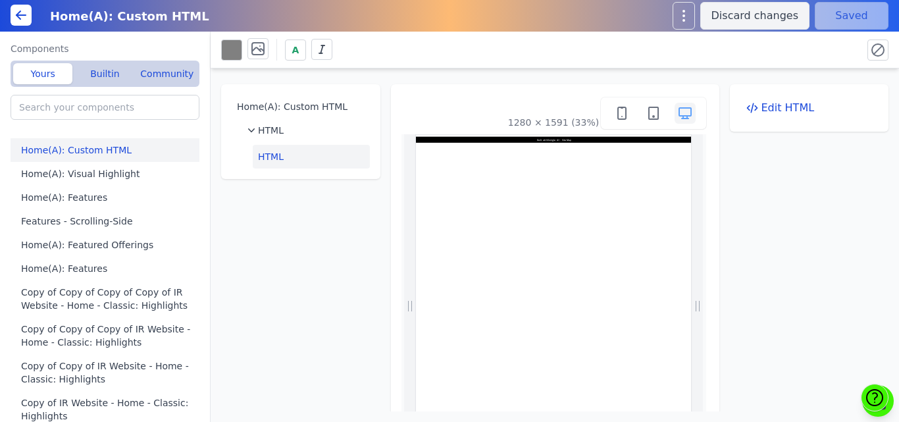
scroll to position [0, 0]
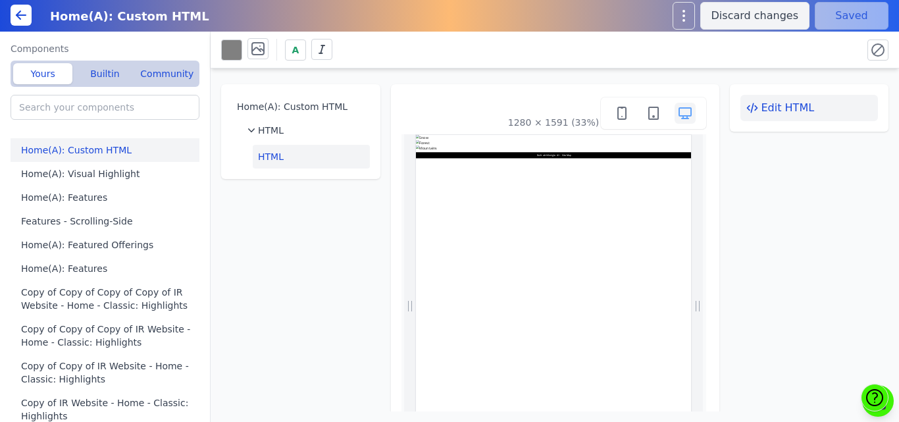
click at [795, 109] on button "Edit HTML" at bounding box center [810, 108] width 138 height 26
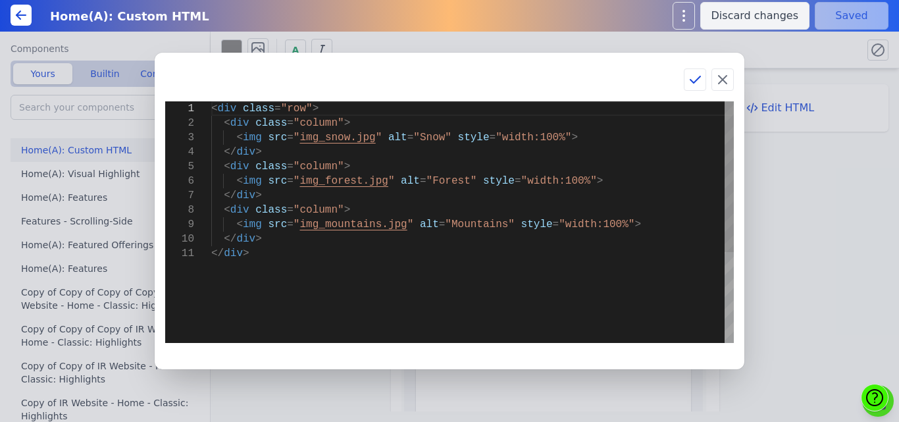
click at [369, 264] on div "< div class = "row" > < div class = "column" > < img src = " img_snow.jpg " alt…" at bounding box center [472, 294] width 523 height 386
click at [635, 65] on div "1 2 3 4 5 6 7 8 9 10 11 < div class = "row" > < div class = "column" > < img sr…" at bounding box center [450, 211] width 590 height 317
click at [570, 182] on div "< div class = "row" > < div class = "column" > < img src = " img_snow.jpg " alt…" at bounding box center [472, 294] width 523 height 386
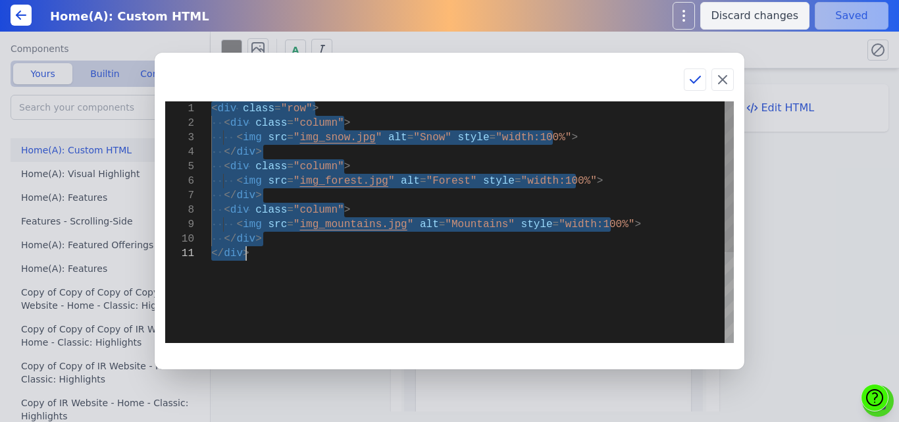
type textarea "<br/><br/> <p>200 Aspirants Reached</p> </div></center> </div>"
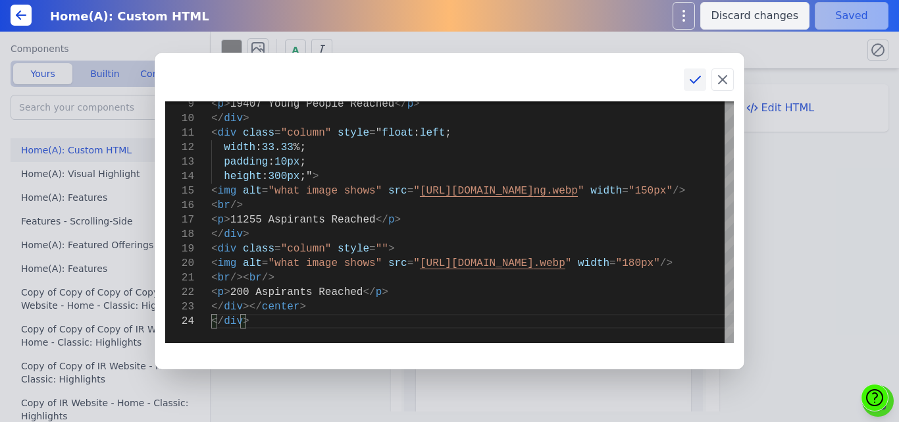
click at [691, 76] on icon at bounding box center [695, 80] width 16 height 16
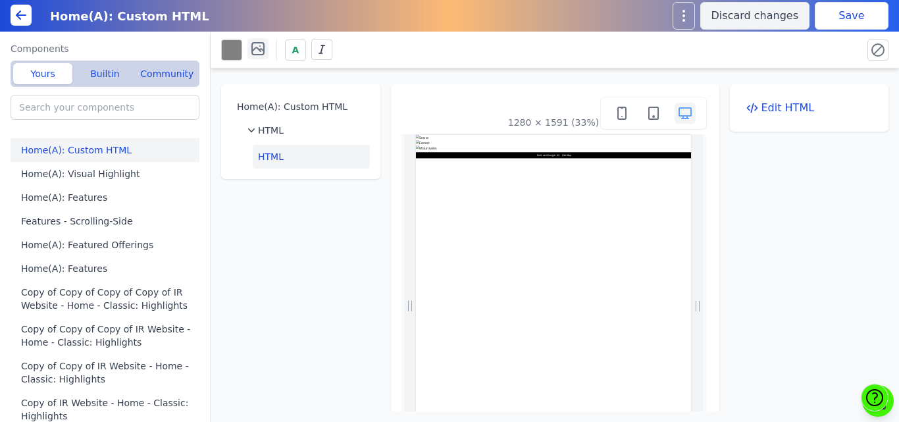
click at [257, 53] on icon at bounding box center [258, 49] width 16 height 16
click at [327, 91] on icon at bounding box center [329, 94] width 21 height 21
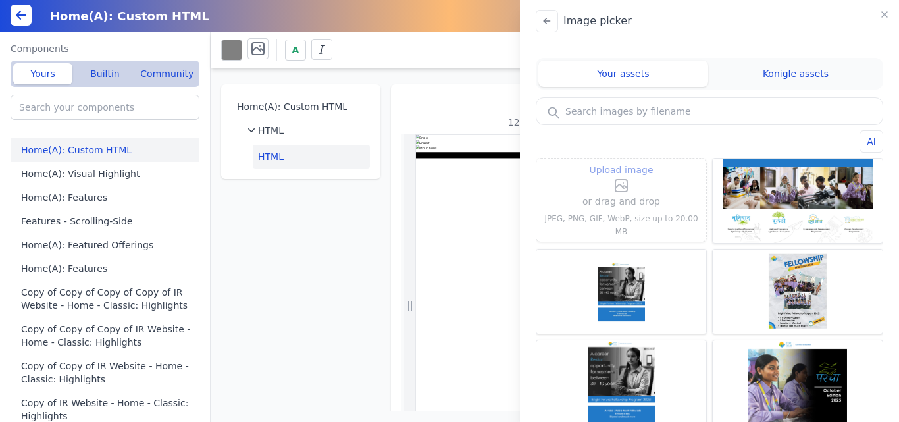
click at [631, 185] on label "Upload image" at bounding box center [622, 178] width 78 height 32
click at [622, 162] on input "Upload image" at bounding box center [622, 161] width 1 height 1
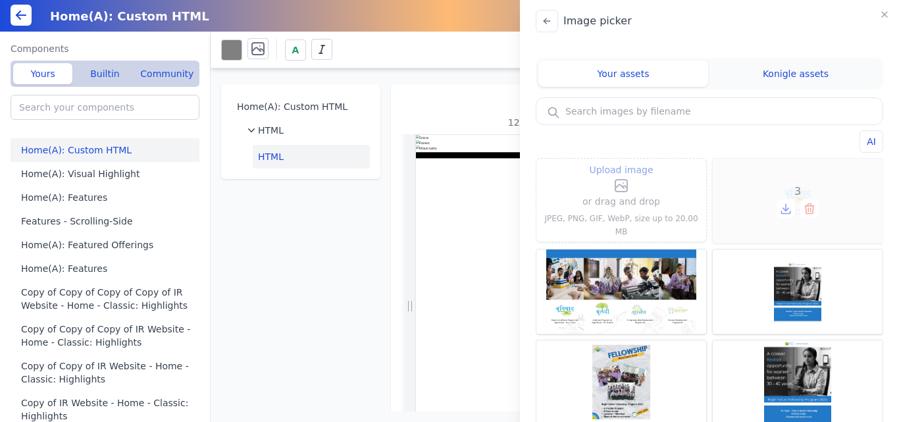
click at [779, 180] on div "3" at bounding box center [798, 201] width 170 height 84
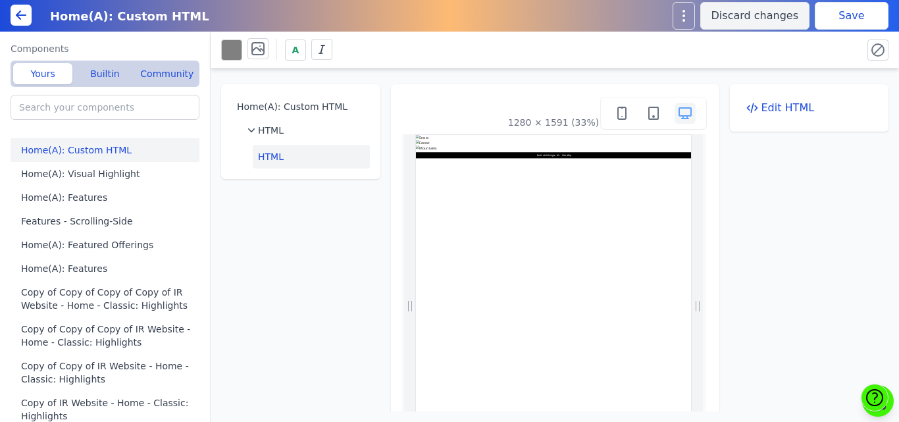
click at [827, 20] on button "Save" at bounding box center [852, 16] width 74 height 28
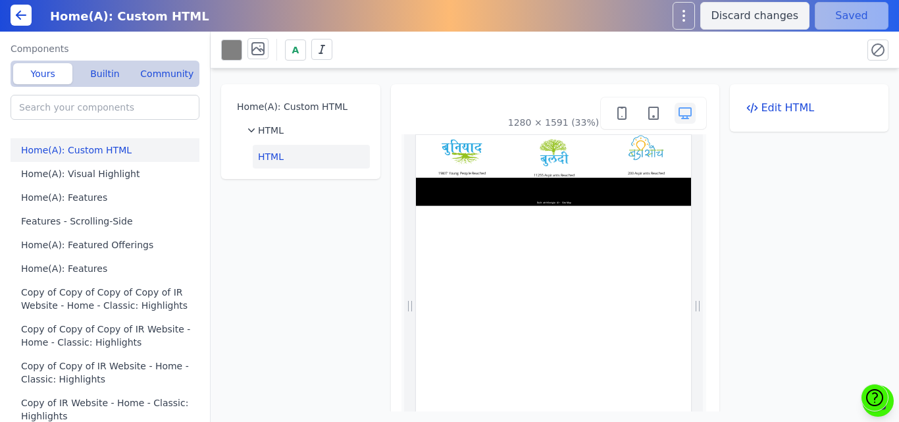
scroll to position [0, 0]
click at [774, 109] on button "Edit HTML" at bounding box center [810, 108] width 138 height 26
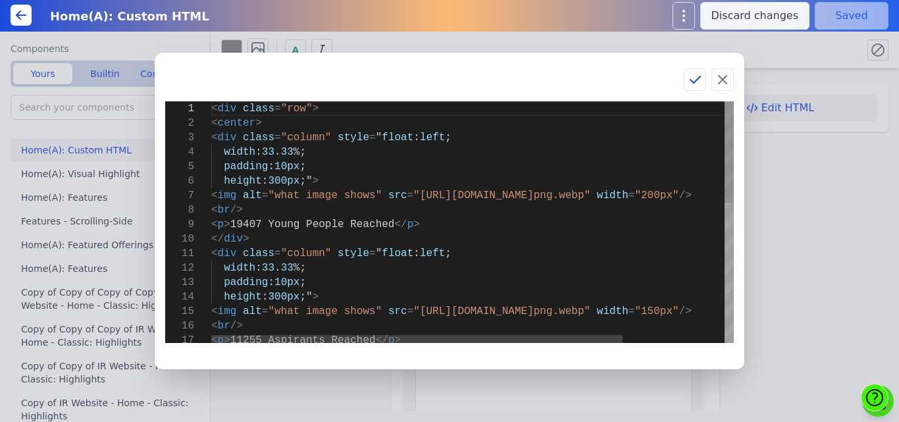
type textarea "<div class="row"> <center> <div class="column" style="float: left; width: 33.33…"
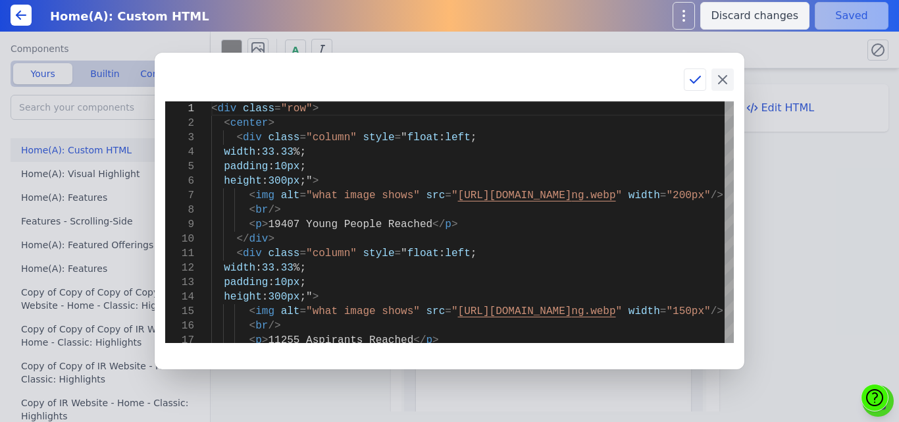
click at [721, 80] on icon at bounding box center [723, 80] width 16 height 16
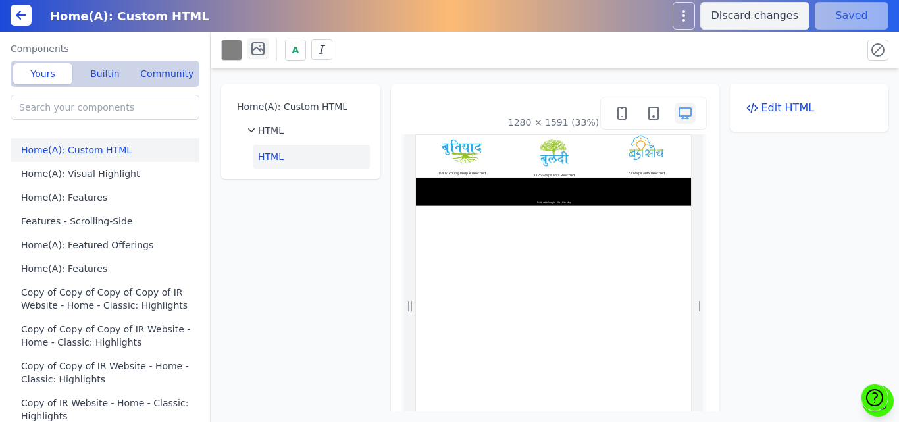
click at [262, 48] on icon at bounding box center [258, 49] width 16 height 16
click at [321, 90] on icon at bounding box center [329, 94] width 16 height 16
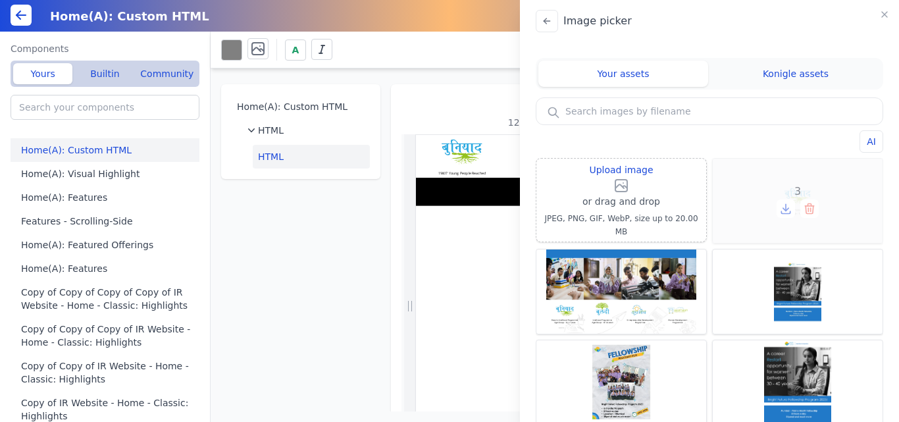
click at [782, 185] on div "3" at bounding box center [798, 201] width 170 height 84
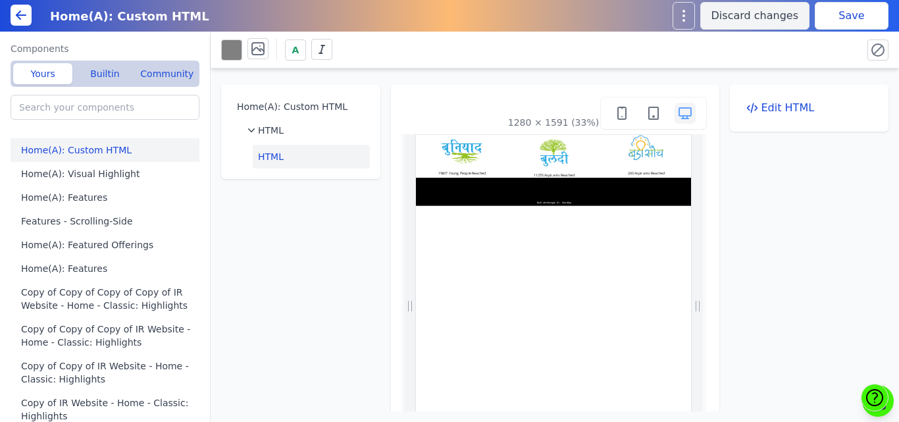
click at [787, 93] on div "Edit HTML" at bounding box center [809, 107] width 159 height 47
click at [263, 49] on icon at bounding box center [258, 49] width 12 height 12
click at [333, 84] on icon at bounding box center [329, 94] width 21 height 21
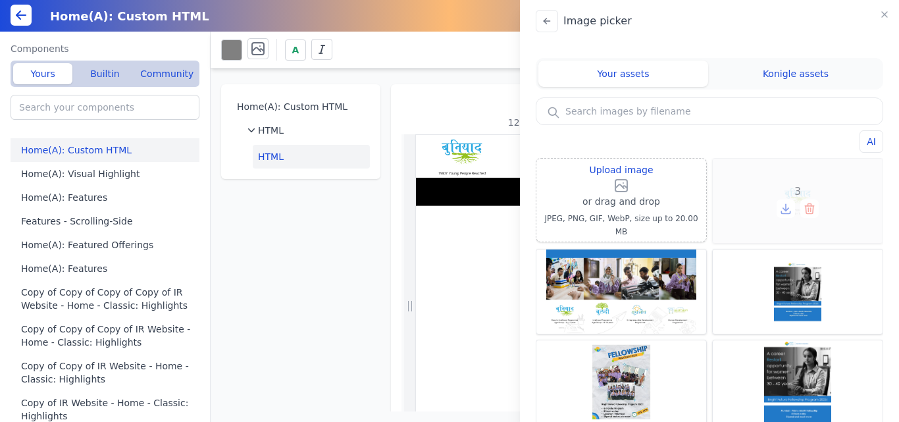
click at [780, 209] on icon at bounding box center [786, 208] width 13 height 13
click at [890, 16] on button "button" at bounding box center [885, 14] width 18 height 18
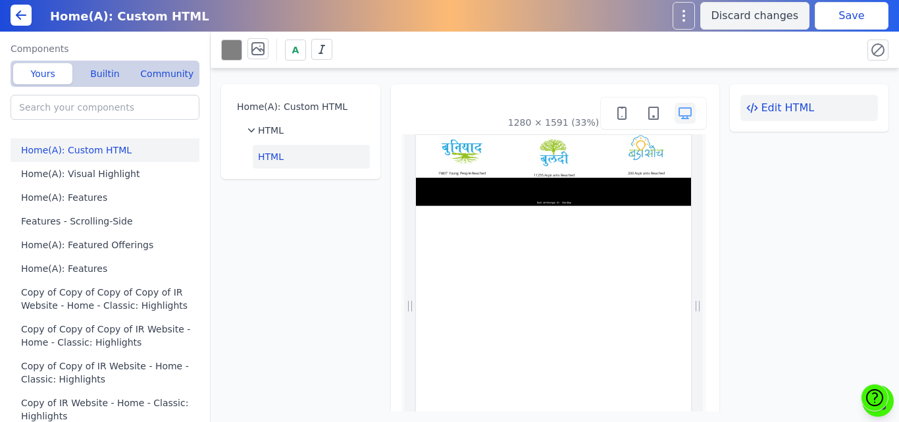
click at [757, 106] on button "Edit HTML" at bounding box center [810, 108] width 138 height 26
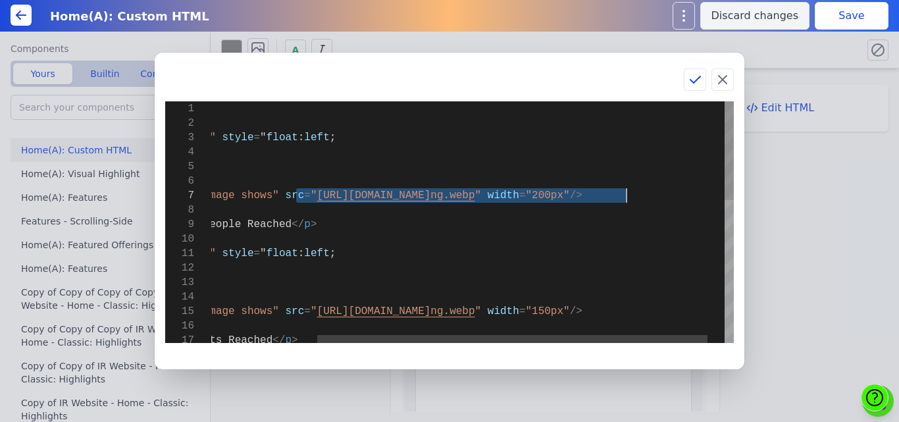
drag, startPoint x: 436, startPoint y: 197, endPoint x: 626, endPoint y: 201, distance: 190.3
click at [626, 201] on div "< div class = "row" > < center > < div class = "column" style = " float : left …" at bounding box center [413, 395] width 687 height 589
type textarea "<div class="row"> <center> <div class="column" style="float: left; width: 33.33…"
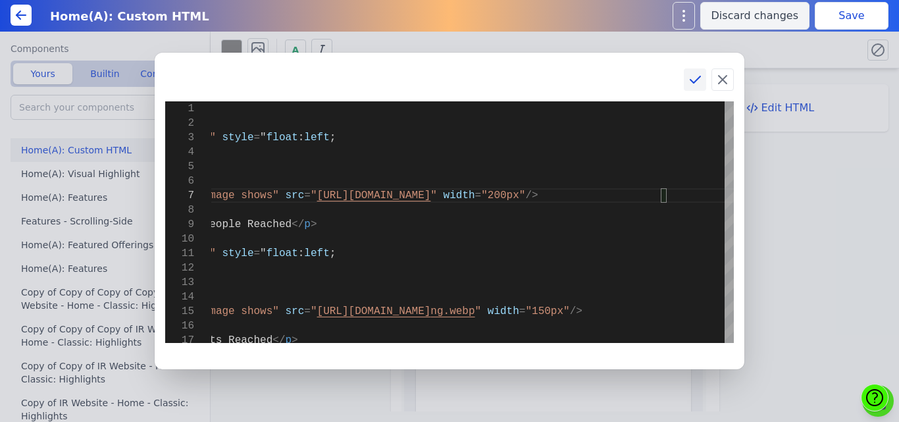
click at [690, 82] on icon at bounding box center [695, 80] width 16 height 16
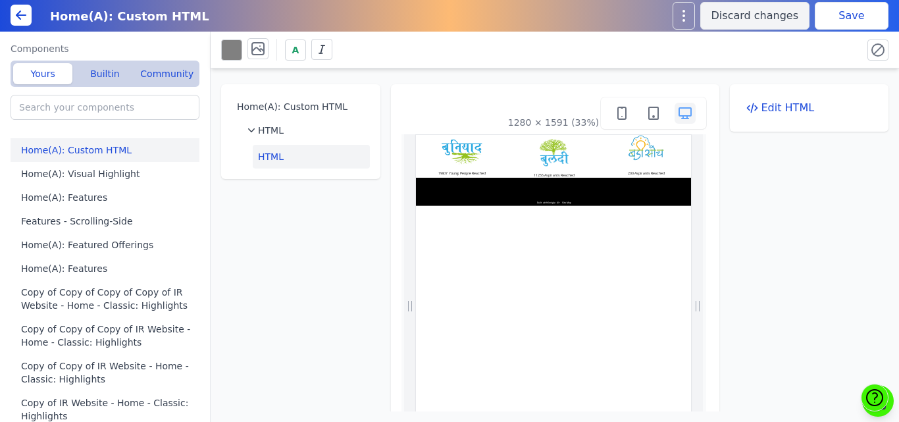
click at [843, 16] on button "Save" at bounding box center [852, 16] width 74 height 28
click at [290, 155] on button "HTML" at bounding box center [311, 157] width 117 height 24
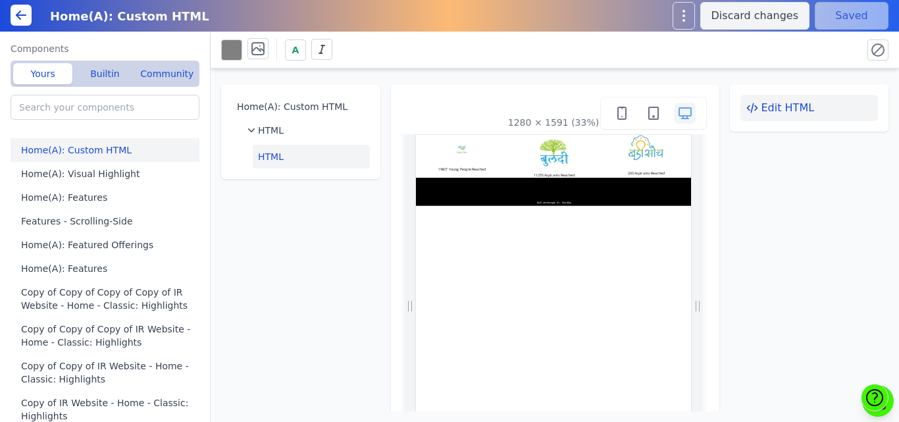
click at [794, 110] on button "Edit HTML" at bounding box center [810, 108] width 138 height 26
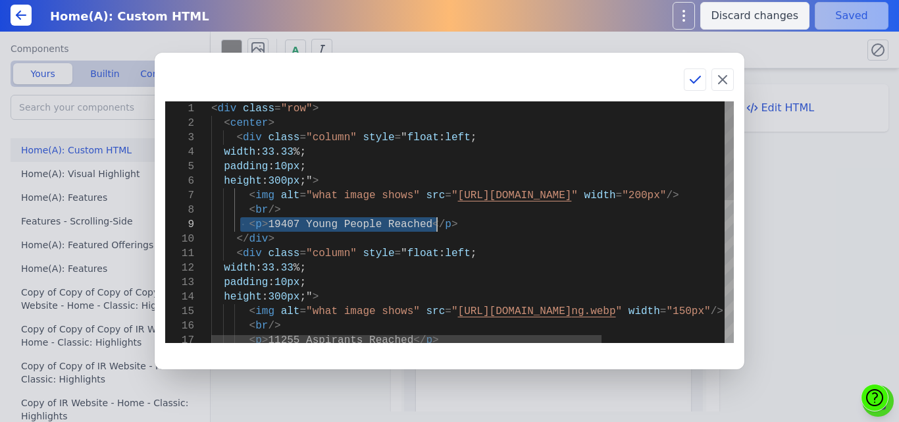
drag, startPoint x: 242, startPoint y: 223, endPoint x: 467, endPoint y: 194, distance: 227.1
click at [452, 223] on div "< div class = "row" > < center > < div class = "column" style = " float : left …" at bounding box center [554, 395] width 687 height 589
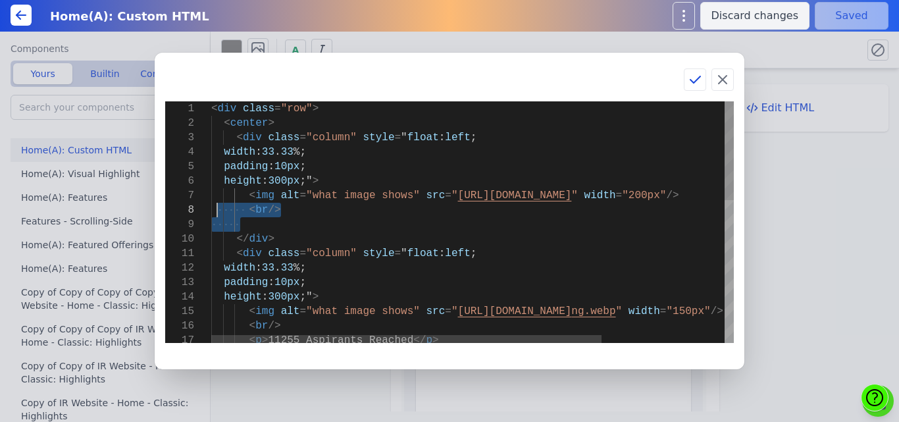
drag, startPoint x: 324, startPoint y: 217, endPoint x: 219, endPoint y: 215, distance: 104.7
click at [219, 215] on div "< div class = "row" > < center > < div class = "column" style = " float : left …" at bounding box center [554, 395] width 687 height 589
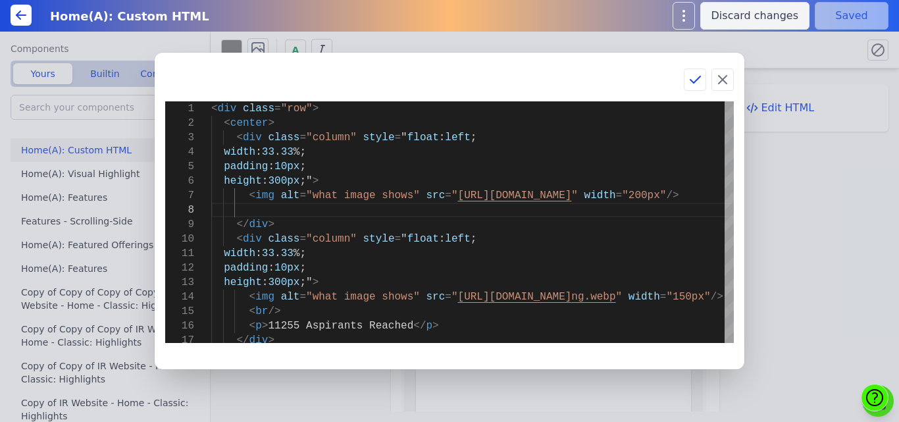
type textarea "<div class="row"> <center> <div class="column" style="float: left; width: 33.33…"
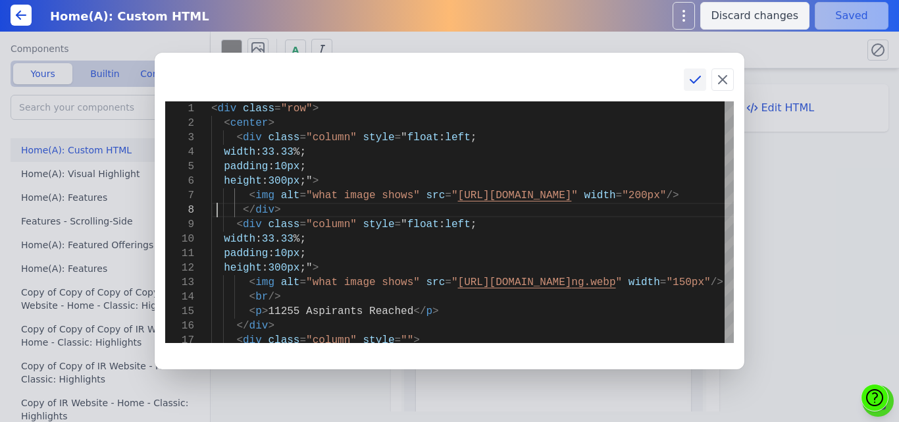
click at [697, 84] on icon at bounding box center [695, 80] width 16 height 16
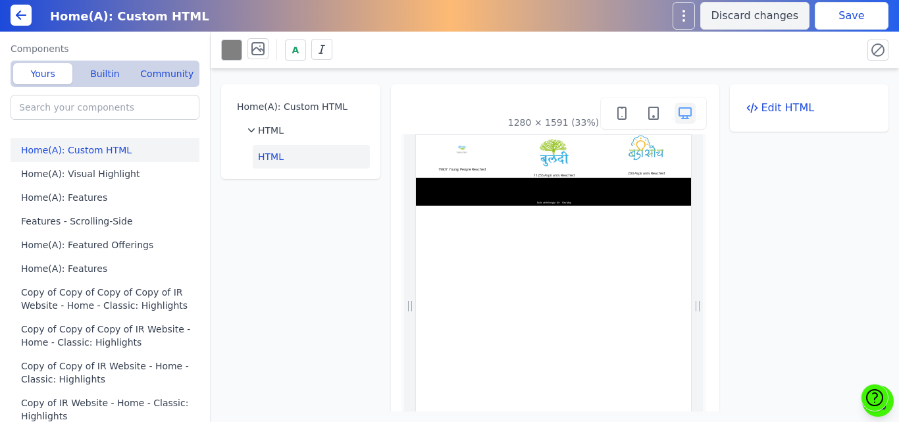
click at [832, 29] on button "Save" at bounding box center [852, 16] width 74 height 28
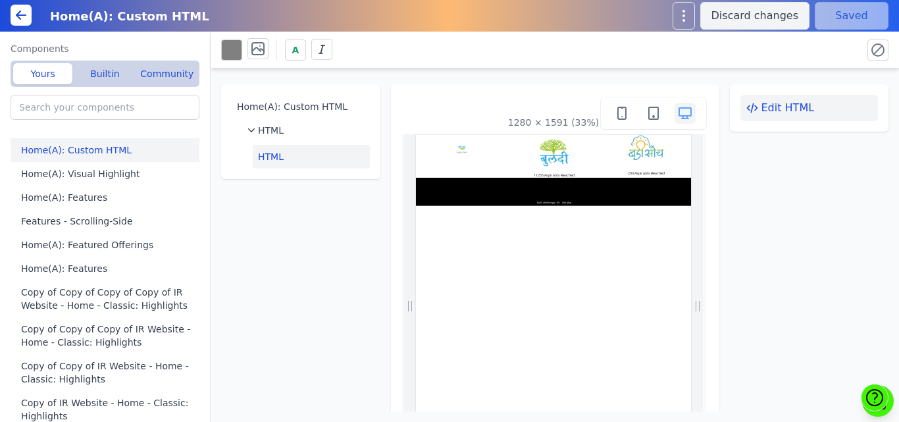
click at [789, 99] on button "Edit HTML" at bounding box center [810, 108] width 138 height 26
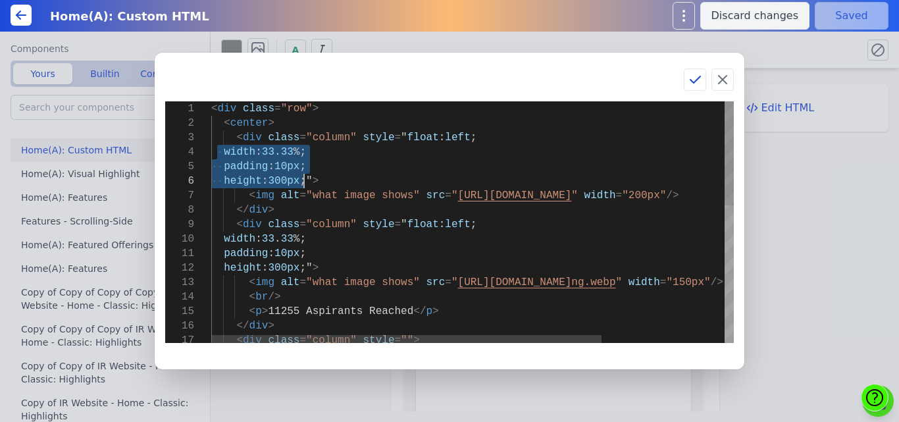
drag, startPoint x: 217, startPoint y: 151, endPoint x: 304, endPoint y: 182, distance: 91.9
click at [304, 182] on div "< div class = "row" > < center > < div class = "column" style = " float : left …" at bounding box center [554, 381] width 687 height 560
type textarea "<div class="row"> <center> <div class="column" style="float: left; "> <img alt=…"
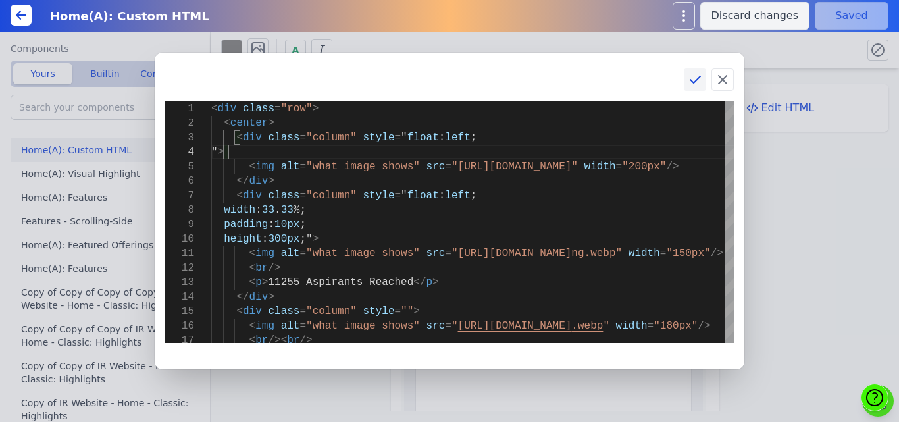
click at [693, 80] on icon at bounding box center [695, 80] width 16 height 16
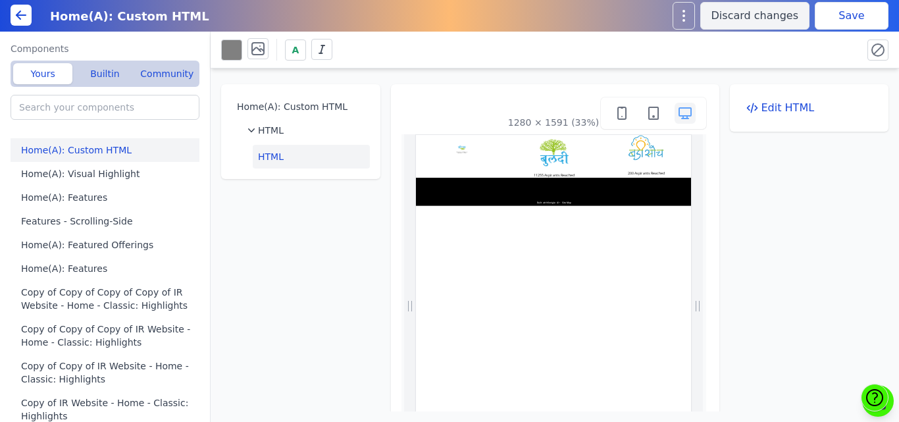
click at [847, 15] on button "Save" at bounding box center [852, 16] width 74 height 28
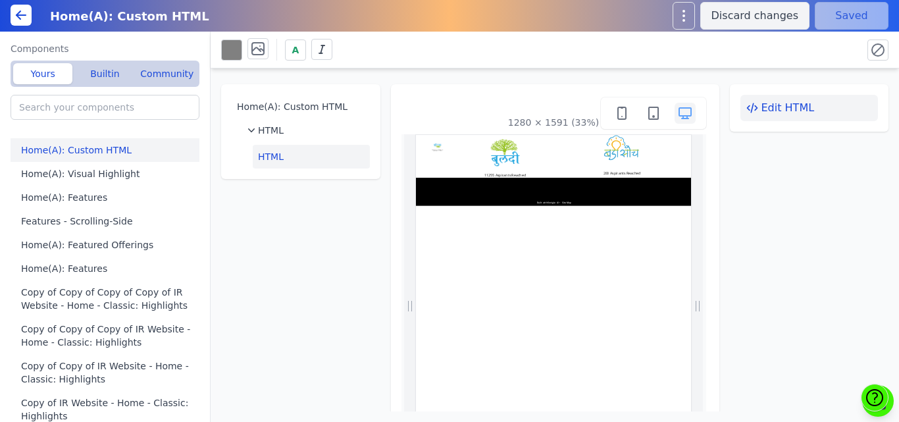
click at [755, 114] on button "Edit HTML" at bounding box center [810, 108] width 138 height 26
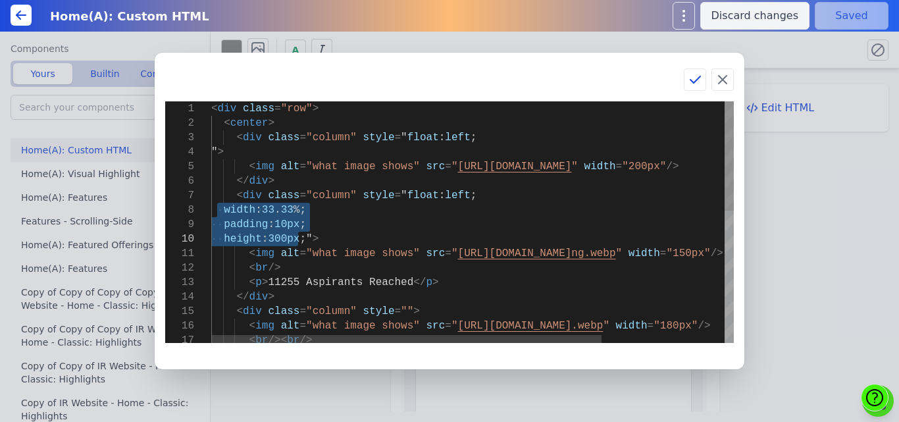
drag, startPoint x: 220, startPoint y: 207, endPoint x: 300, endPoint y: 238, distance: 86.3
click at [300, 238] on div "< div class = "row" > < center > < div class = "column" style = " float : left …" at bounding box center [554, 366] width 687 height 531
click at [238, 152] on div "< div class = "row" > < center > < div class = "column" style = " float : left …" at bounding box center [554, 366] width 687 height 531
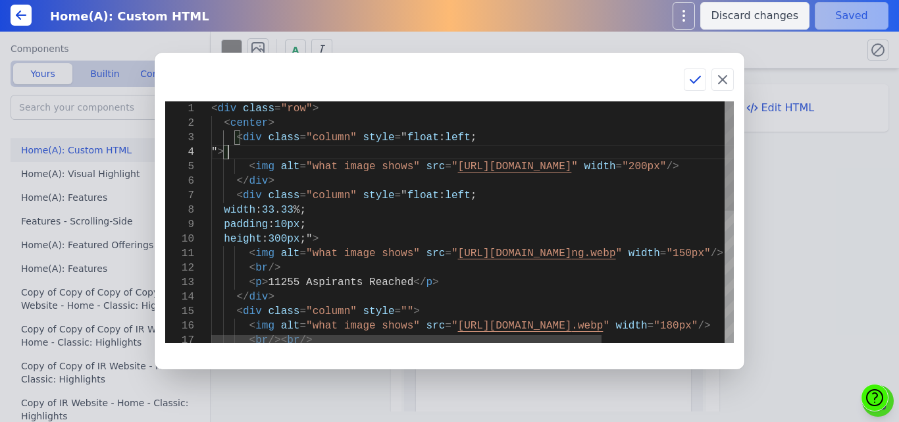
click at [216, 149] on div "< div class = "row" > < center > < div class = "column" style = " float : left …" at bounding box center [554, 366] width 687 height 531
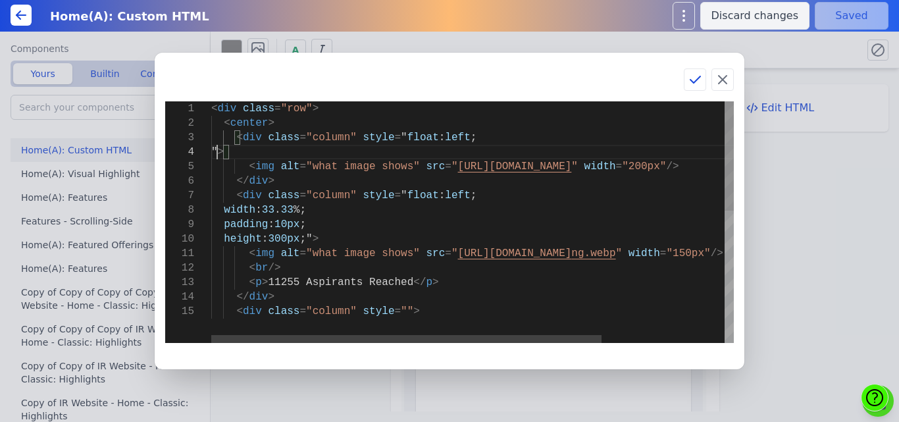
type textarea "<div class="row"> <center> <div class="column" style="float: left; width: 33.33…"
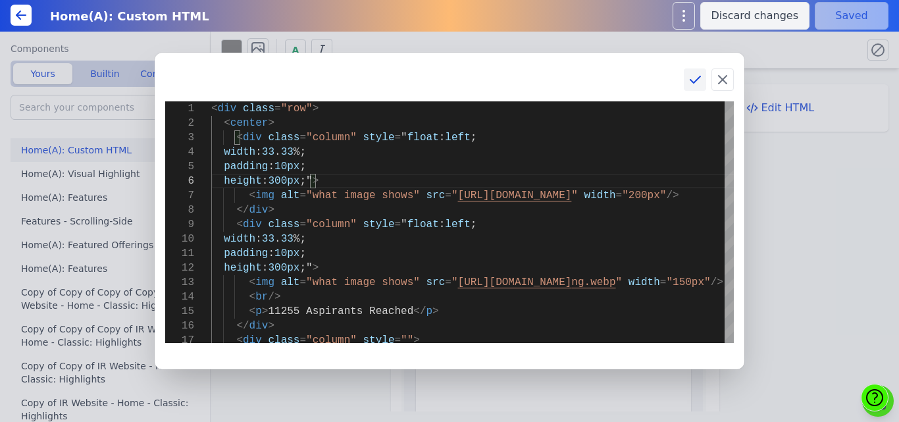
click at [690, 78] on icon at bounding box center [695, 80] width 16 height 16
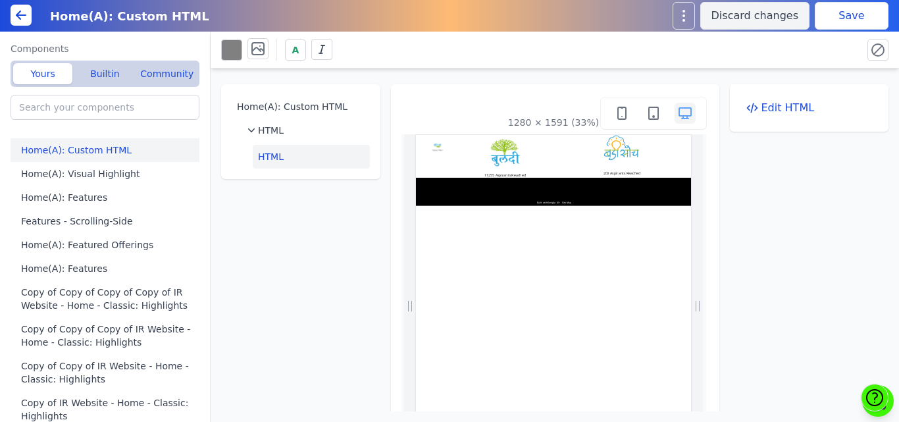
click at [864, 11] on button "Save" at bounding box center [852, 16] width 74 height 28
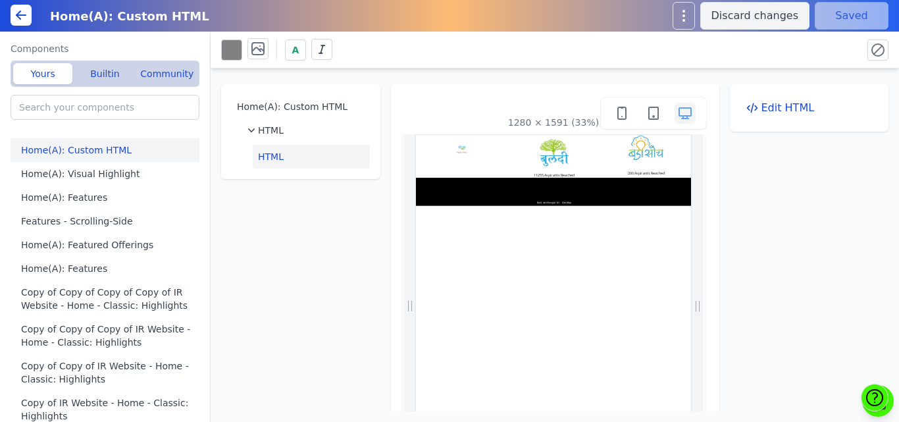
click at [381, 90] on div "Home(A): Custom HTML HTML HTML 1280 × 1591 (33%) Edit HTML" at bounding box center [555, 239] width 689 height 343
click at [751, 109] on icon at bounding box center [752, 107] width 13 height 13
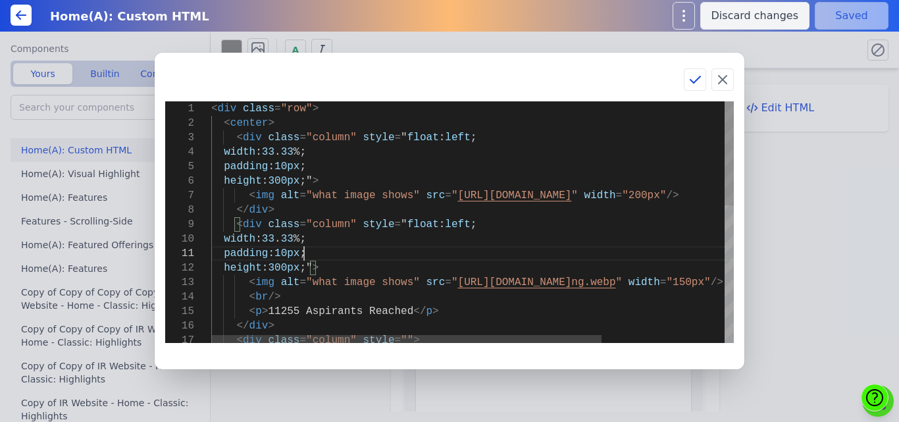
click at [415, 252] on div "< div class = "row" > < center > < div class = "column" style = " float : left …" at bounding box center [554, 381] width 687 height 560
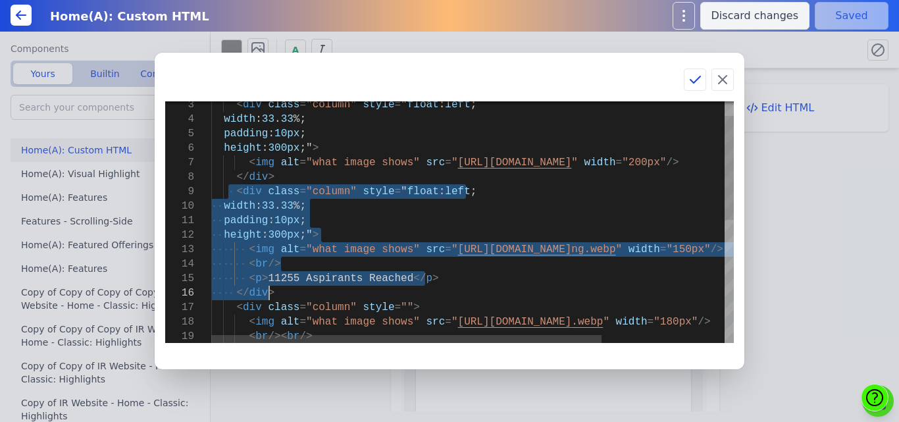
drag, startPoint x: 228, startPoint y: 191, endPoint x: 277, endPoint y: 292, distance: 111.9
click at [277, 292] on div "width : 33 . 33 %; padding : 10px ; height : 300px ;" > < img alt = "what image…" at bounding box center [554, 348] width 687 height 560
click at [279, 290] on div "width : 33 . 33 %; padding : 10px ; height : 300px ;" > < img alt = "what image…" at bounding box center [554, 348] width 687 height 560
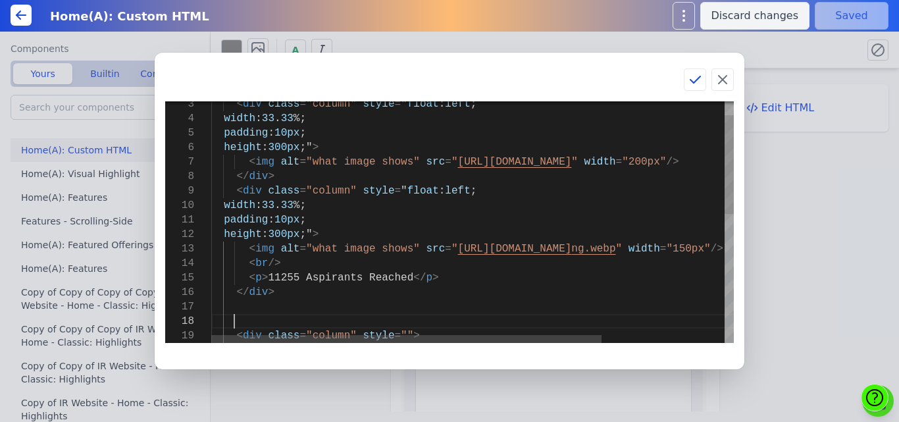
scroll to position [102, 22]
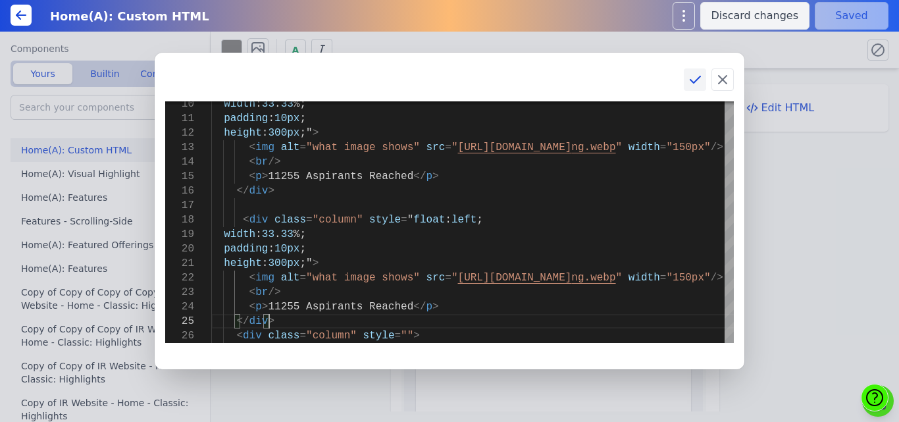
type textarea "height: 300px;"> <img alt="what image shows" src="https://bmxu811xjl.koniglecdn…"
click at [693, 78] on icon at bounding box center [695, 80] width 16 height 16
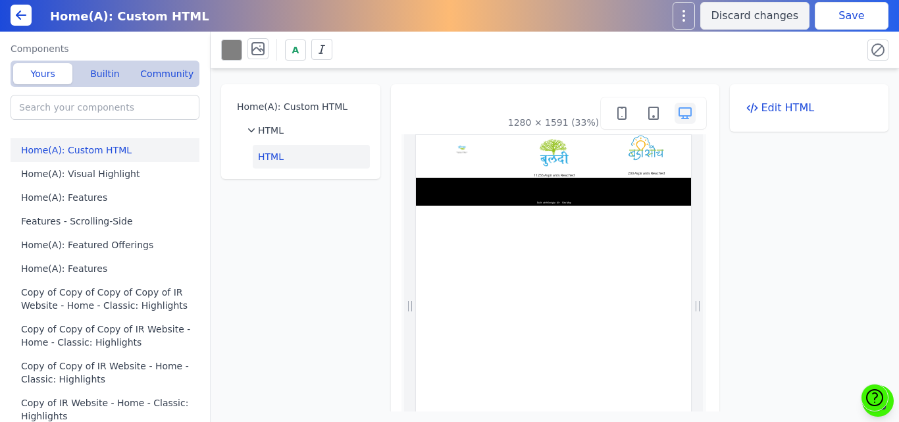
click at [824, 20] on button "Save" at bounding box center [852, 16] width 74 height 28
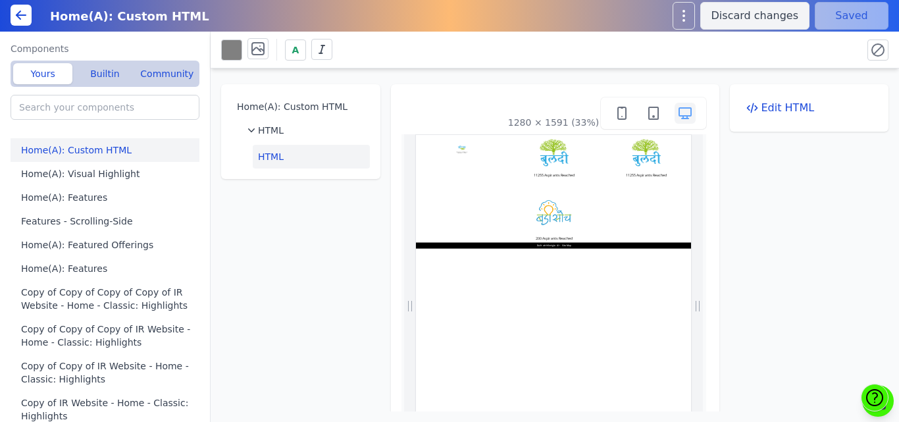
scroll to position [0, 0]
click at [766, 113] on button "Edit HTML" at bounding box center [810, 108] width 138 height 26
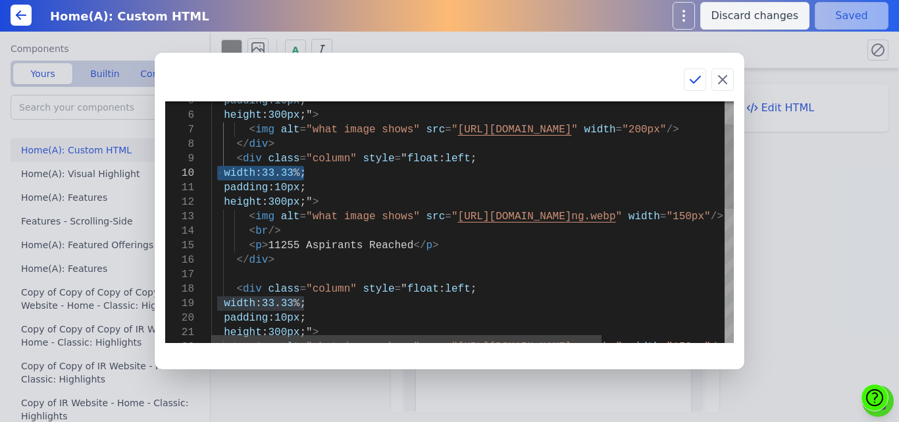
drag, startPoint x: 219, startPoint y: 172, endPoint x: 325, endPoint y: 166, distance: 105.5
click at [325, 166] on div "width : 33 . 33 %; padding : 10px ; height : 300px ;" > < img alt = "what image…" at bounding box center [554, 381] width 687 height 691
drag, startPoint x: 217, startPoint y: 305, endPoint x: 305, endPoint y: 304, distance: 88.9
click at [305, 304] on div "width : 33 . 33 %; padding : 10px ; height : 300px ;" > < img alt = "what image…" at bounding box center [554, 381] width 687 height 691
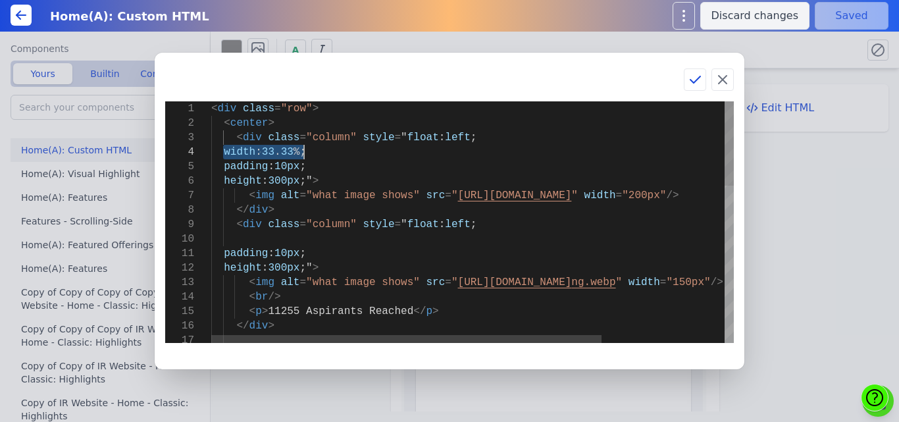
drag, startPoint x: 221, startPoint y: 153, endPoint x: 351, endPoint y: 151, distance: 130.4
type textarea "<div class="row"> <center> <div class="column" style="float: left; padding: 10p…"
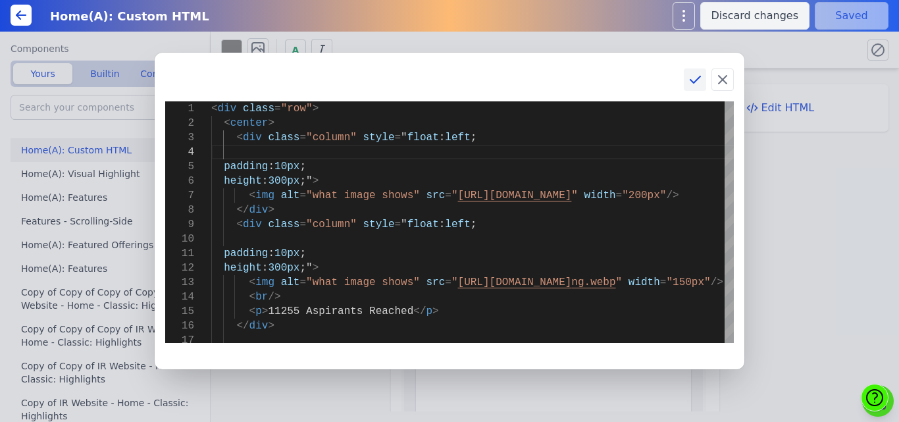
click at [691, 77] on icon at bounding box center [695, 80] width 16 height 16
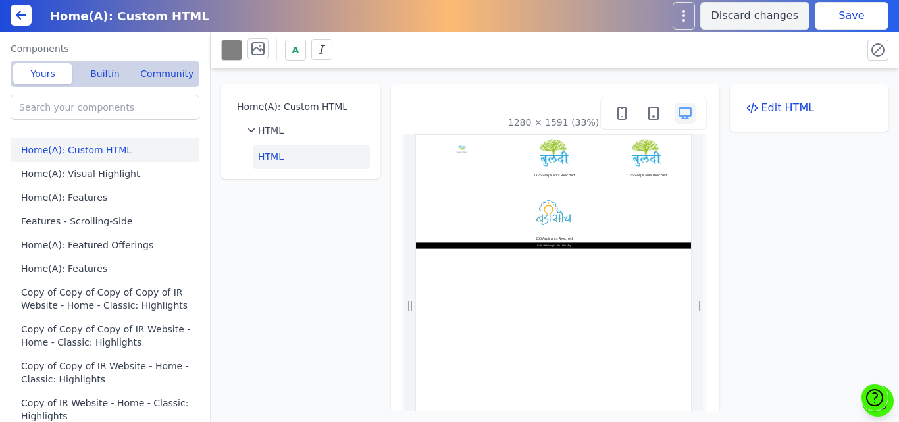
click at [843, 20] on button "Save" at bounding box center [852, 16] width 74 height 28
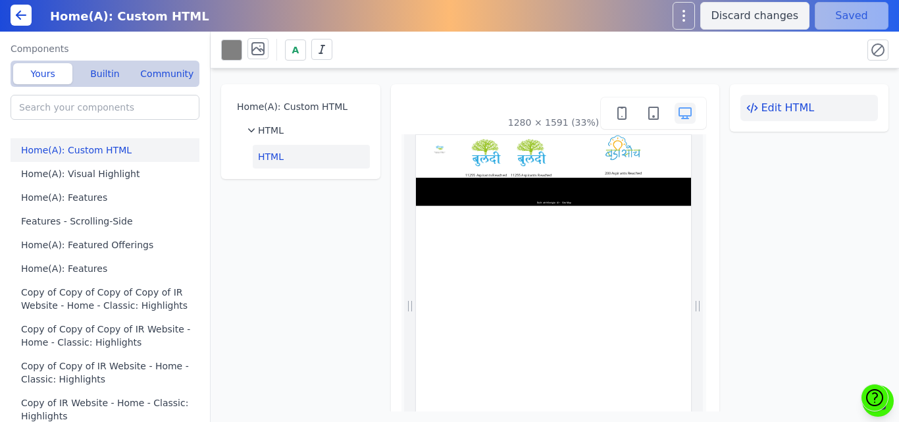
click at [784, 109] on button "Edit HTML" at bounding box center [810, 108] width 138 height 26
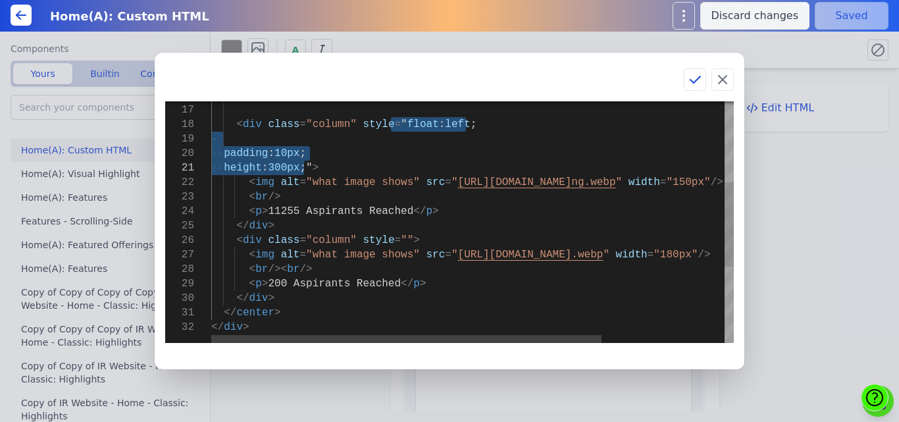
drag, startPoint x: 390, startPoint y: 123, endPoint x: 304, endPoint y: 164, distance: 95.4
click at [304, 164] on div "< div class = "column" style = "" > < img alt = "what image shows" src = " http…" at bounding box center [554, 216] width 687 height 691
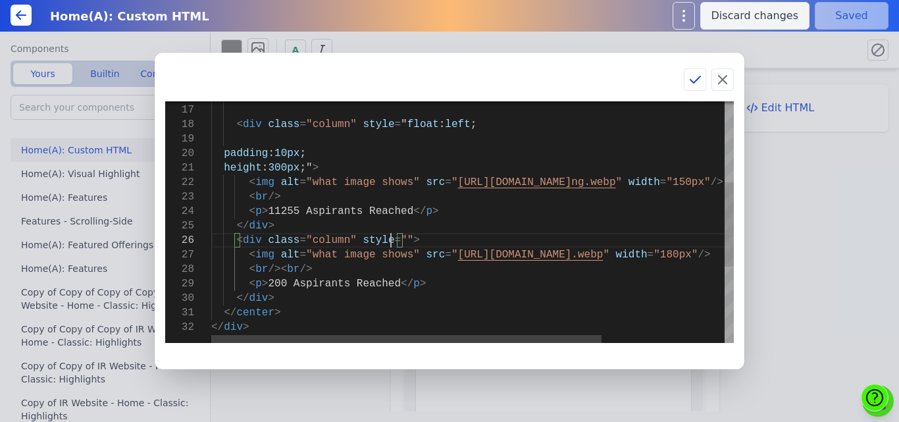
click at [389, 240] on div "< div class = "column" style = "" > < img alt = "what image shows" src = " http…" at bounding box center [554, 216] width 687 height 691
type textarea "height: 300px;"> <img alt="what image shows" src="https://bmxu811xjl.koniglecdn…"
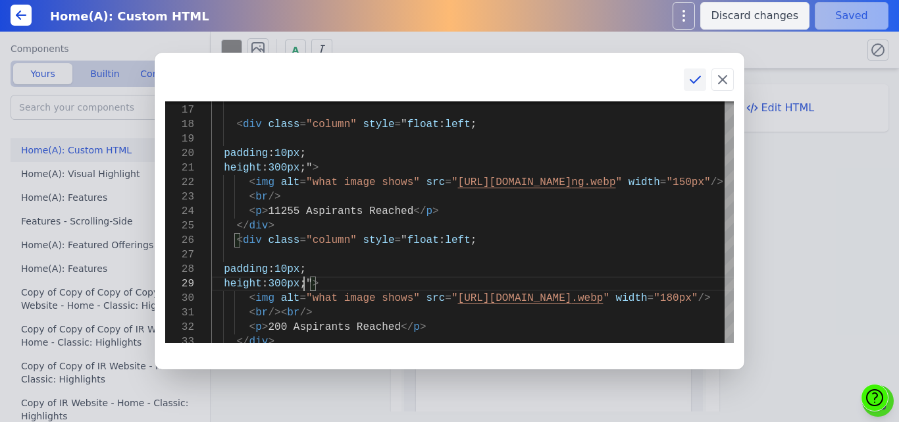
click at [693, 81] on icon at bounding box center [696, 79] width 10 height 7
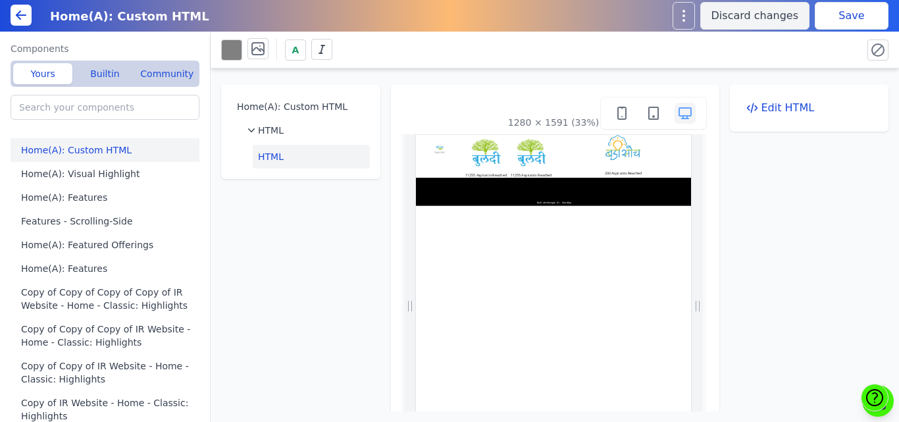
click at [847, 16] on button "Save" at bounding box center [852, 16] width 74 height 28
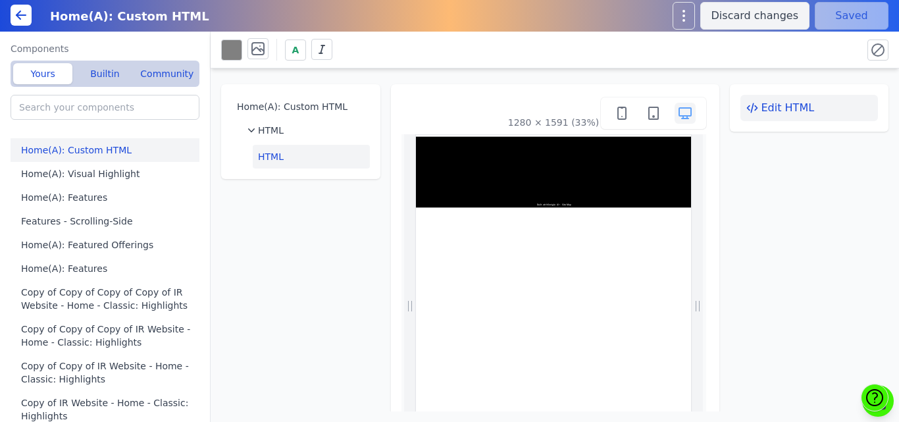
click at [749, 108] on icon at bounding box center [752, 107] width 13 height 13
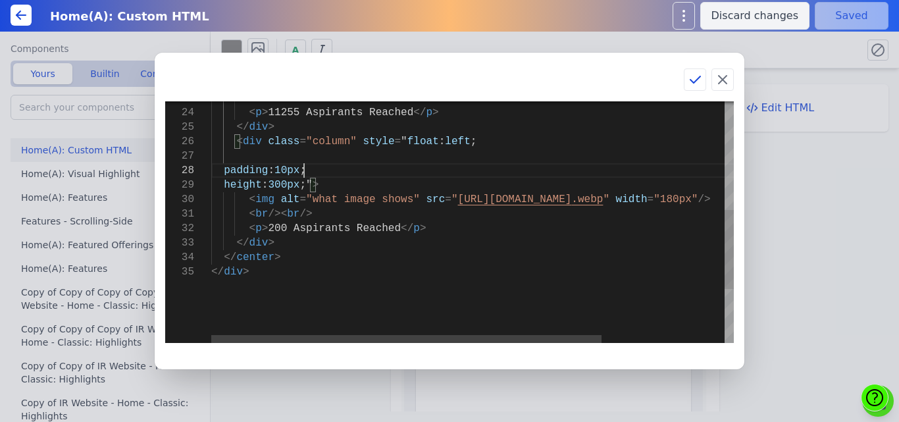
click at [377, 165] on div "< div class = "column" style = " float : left ; padding : 10px ; height : 300px…" at bounding box center [554, 139] width 687 height 734
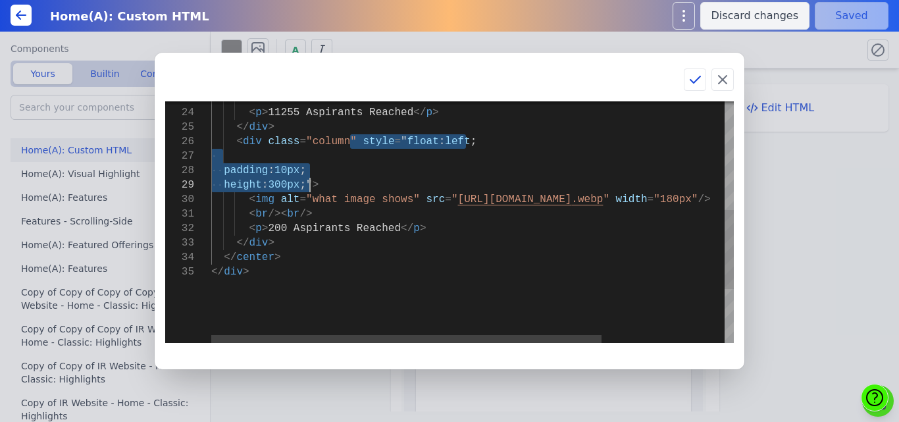
drag, startPoint x: 352, startPoint y: 142, endPoint x: 309, endPoint y: 182, distance: 58.2
click at [309, 182] on div "< div class = "column" style = " float : left ; padding : 10px ; height : 300px…" at bounding box center [554, 139] width 687 height 734
type textarea "height: 300px;"> <img alt="what image shows" src="https://bmxu811xjl.koniglecdn…"
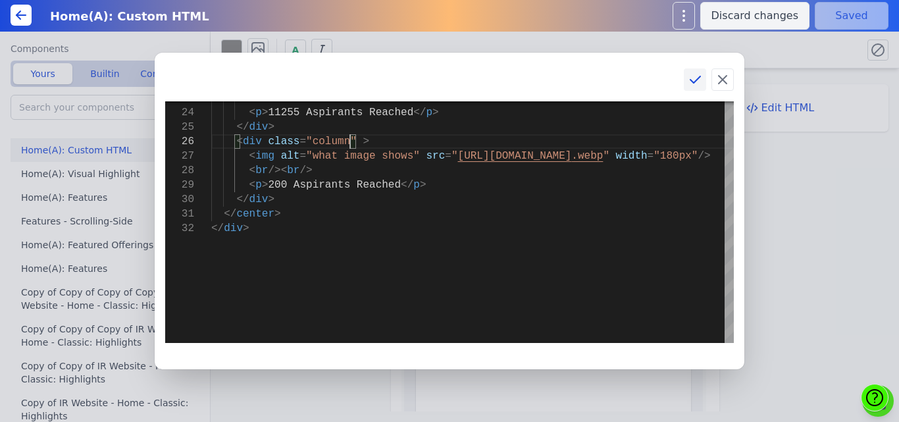
click at [701, 76] on icon at bounding box center [696, 79] width 10 height 7
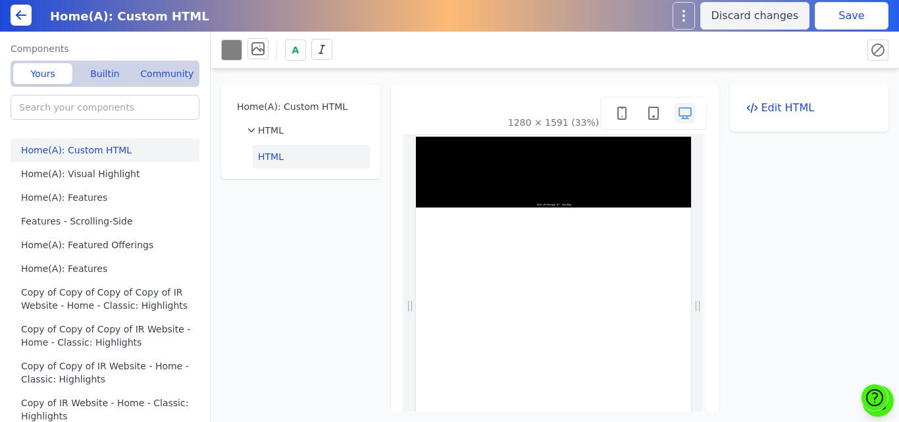
click at [830, 13] on button "Save" at bounding box center [852, 16] width 74 height 28
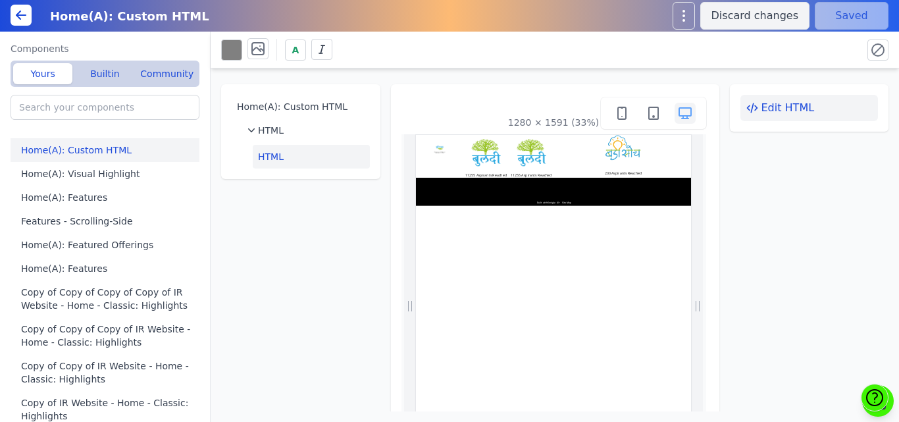
click at [766, 109] on button "Edit HTML" at bounding box center [810, 108] width 138 height 26
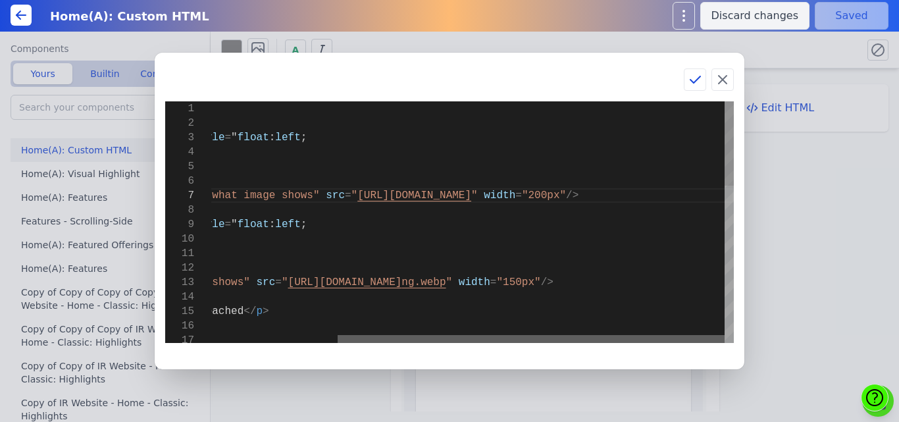
click at [556, 335] on div at bounding box center [531, 339] width 387 height 8
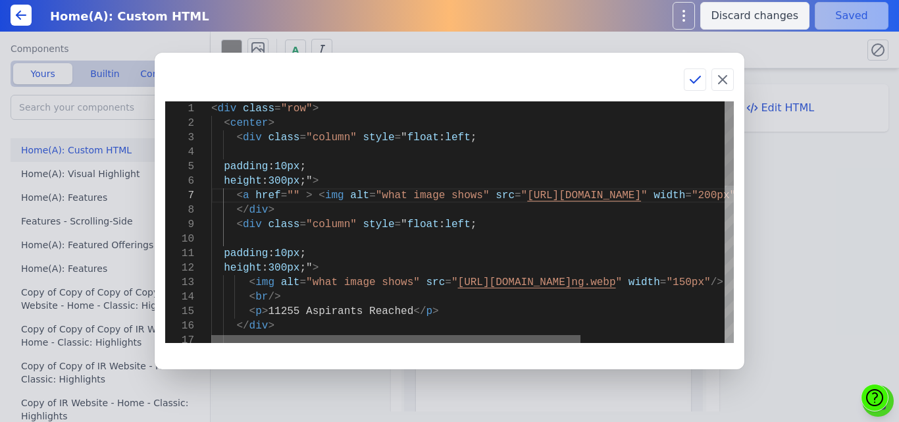
click at [261, 343] on div at bounding box center [395, 339] width 369 height 8
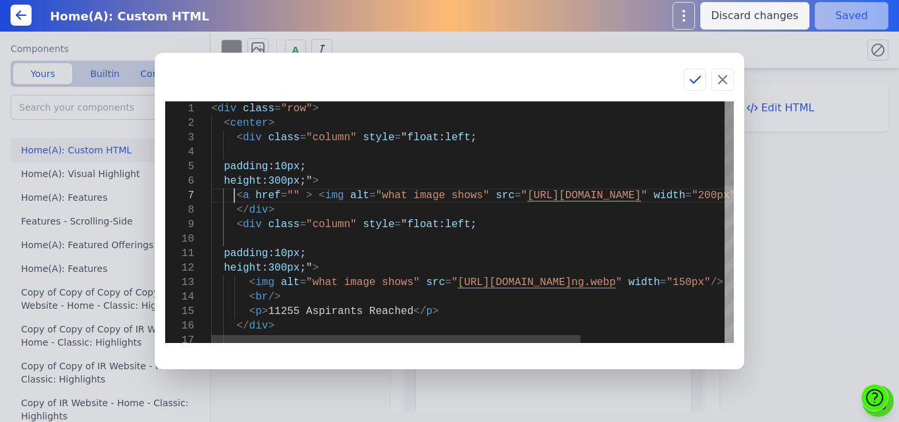
drag, startPoint x: 232, startPoint y: 196, endPoint x: 309, endPoint y: 196, distance: 76.4
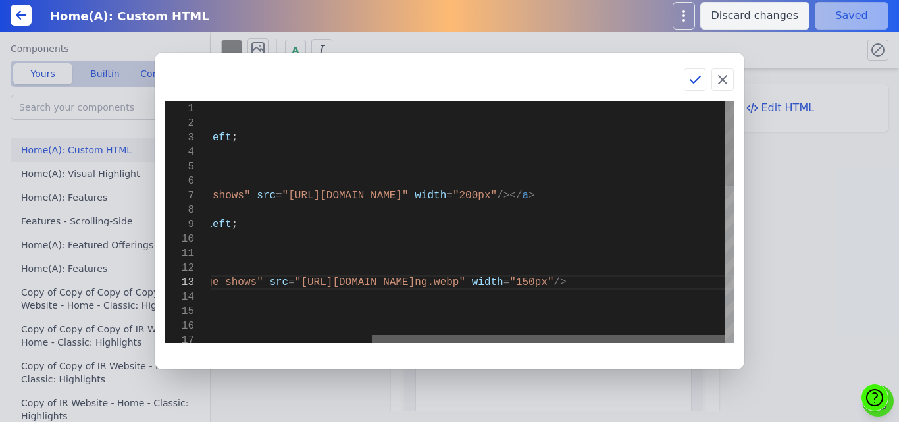
click at [543, 335] on div at bounding box center [549, 339] width 352 height 8
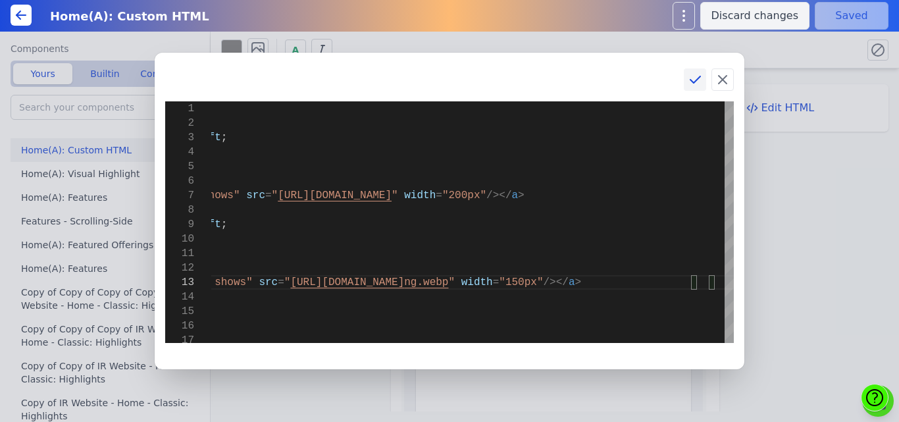
type textarea "padding: 10px; height: 300px;"> <a href="" > <img alt="what image shows" src="h…"
click at [689, 82] on icon at bounding box center [695, 80] width 16 height 16
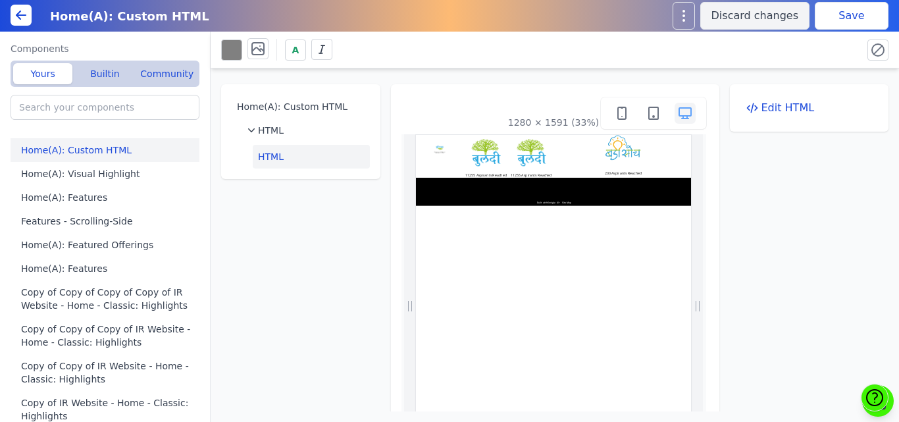
click at [826, 9] on button "Save" at bounding box center [852, 16] width 74 height 28
click at [724, 155] on div "Home(A): Custom HTML HTML HTML 1280 × 1591 (33%) Edit HTML" at bounding box center [555, 239] width 689 height 343
click at [303, 253] on div "Home(A): Custom HTML HTML HTML 1280 × 1591 (33%) Edit HTML" at bounding box center [555, 239] width 689 height 343
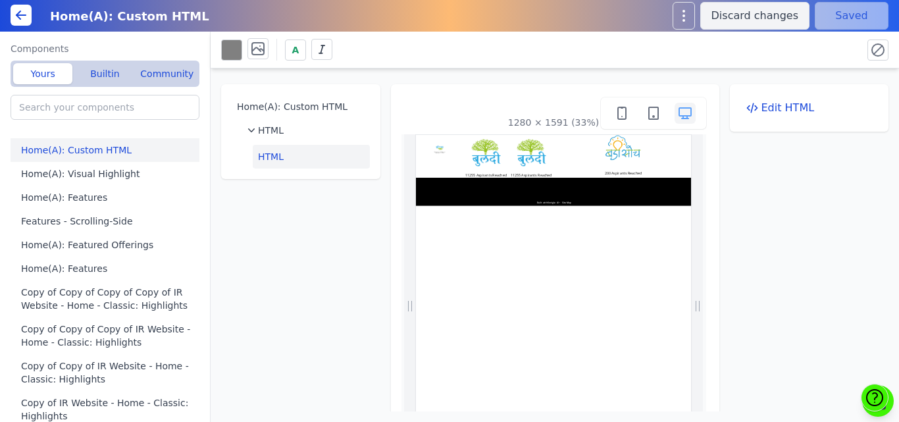
click at [303, 252] on div "Home(A): Custom HTML HTML HTML 1280 × 1591 (33%) Edit HTML" at bounding box center [555, 239] width 689 height 343
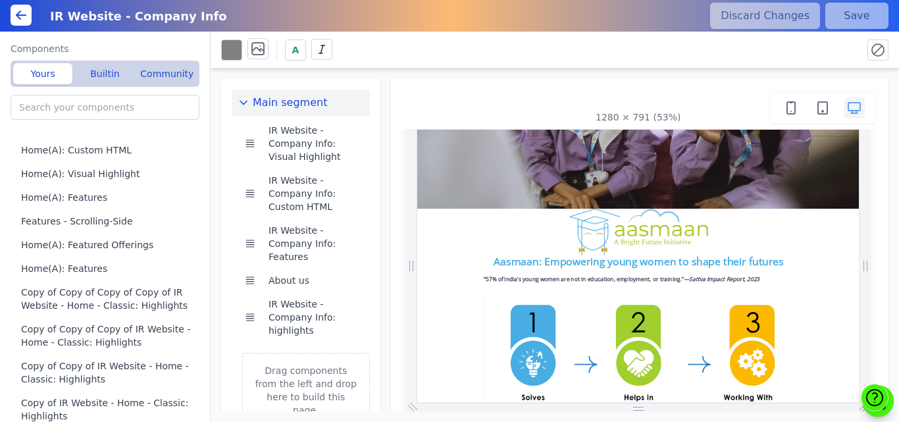
scroll to position [263, 0]
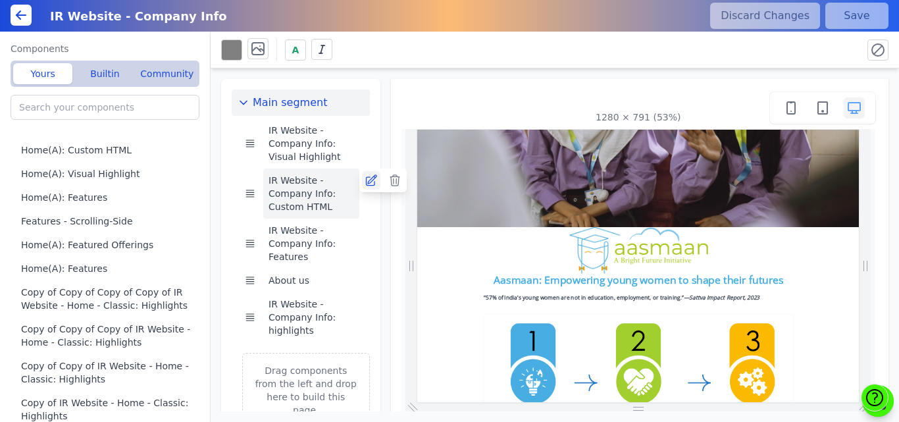
click at [370, 181] on icon at bounding box center [371, 180] width 13 height 13
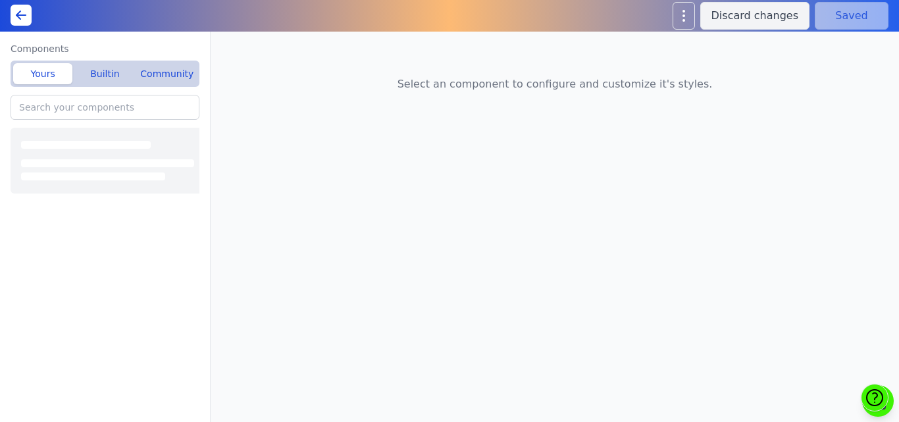
type input "IR Website - Company Info: Custom HTML"
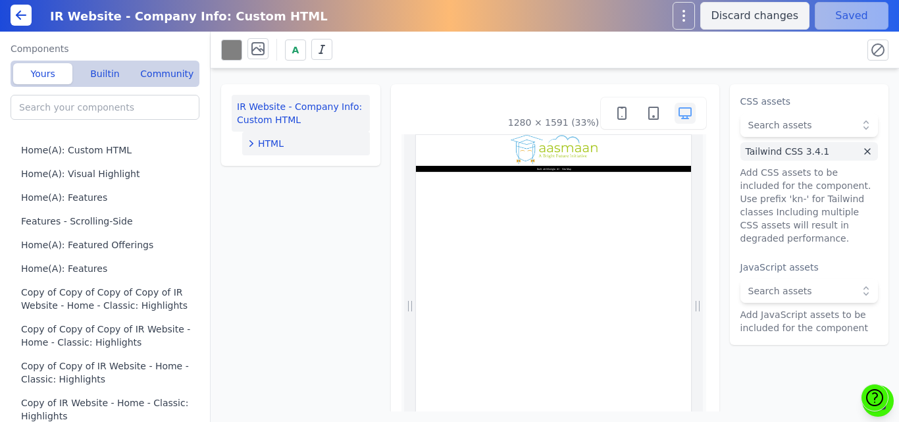
click at [290, 145] on div "HTML" at bounding box center [306, 143] width 117 height 13
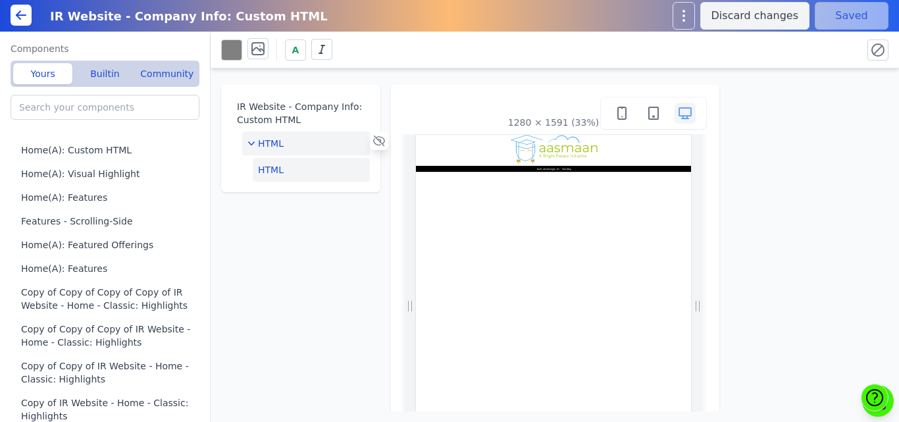
click at [292, 168] on button "HTML" at bounding box center [311, 170] width 117 height 24
click at [794, 105] on button "Edit HTML" at bounding box center [810, 108] width 138 height 26
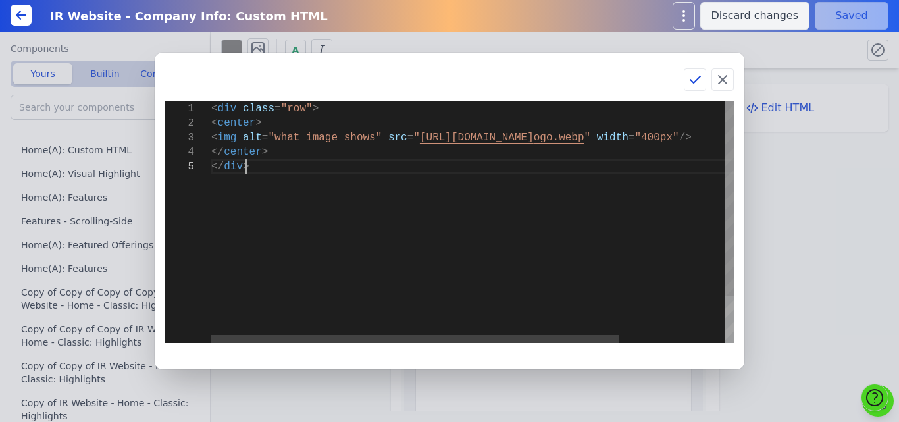
scroll to position [0, 34]
click at [314, 223] on div "< div class = "row" > < center > < img alt = "what image shows" src = " https:/…" at bounding box center [540, 251] width 658 height 300
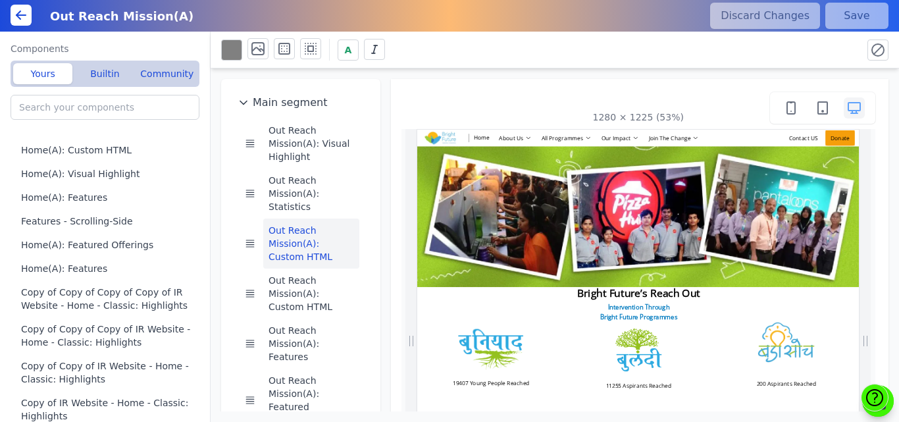
scroll to position [13, 0]
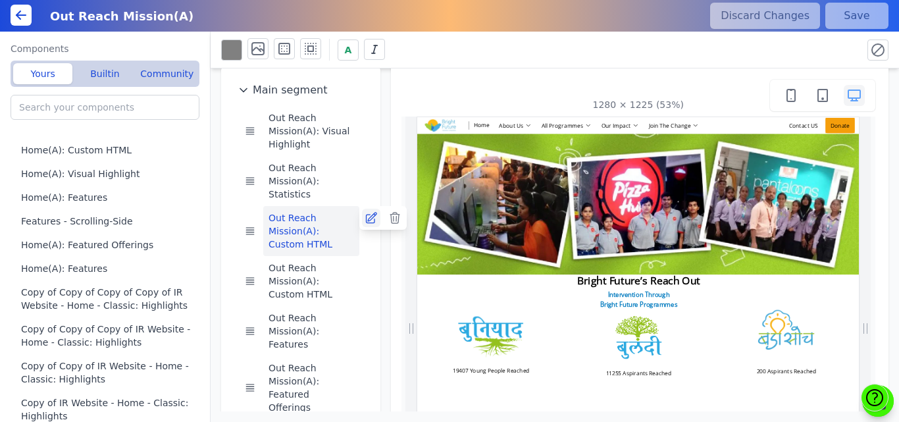
click at [367, 211] on icon at bounding box center [371, 217] width 13 height 13
click at [493, 49] on div "A" at bounding box center [536, 49] width 631 height 23
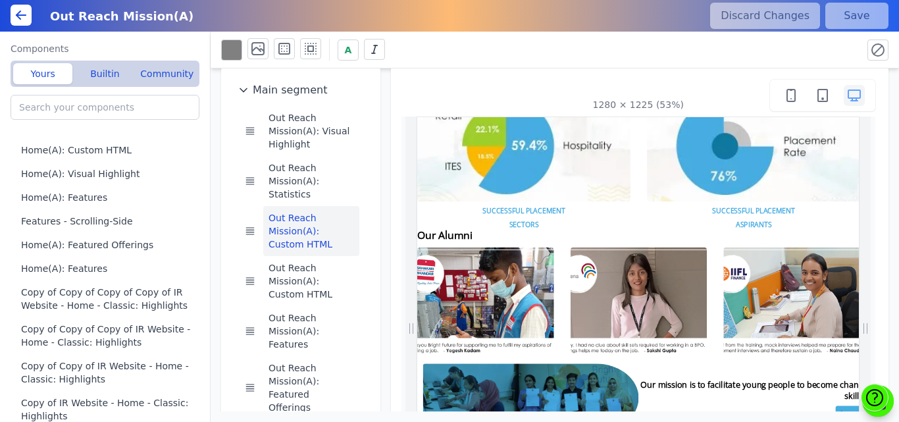
scroll to position [1033, 0]
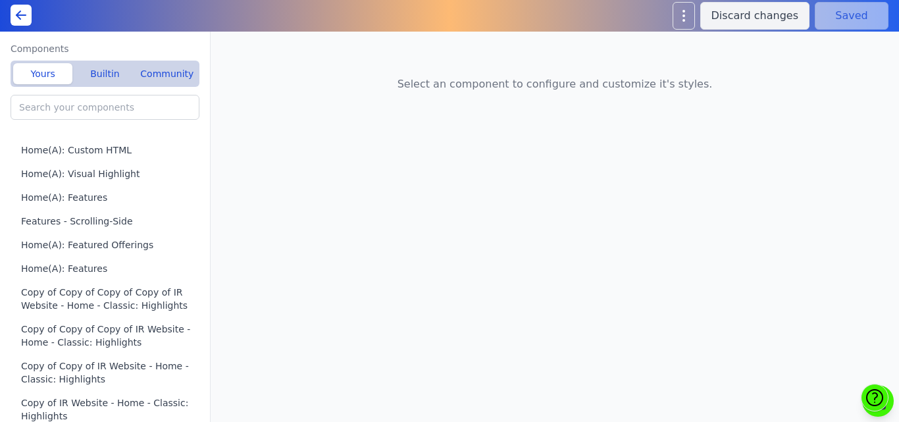
type input "Out Reach Mission(A): Custom HTML"
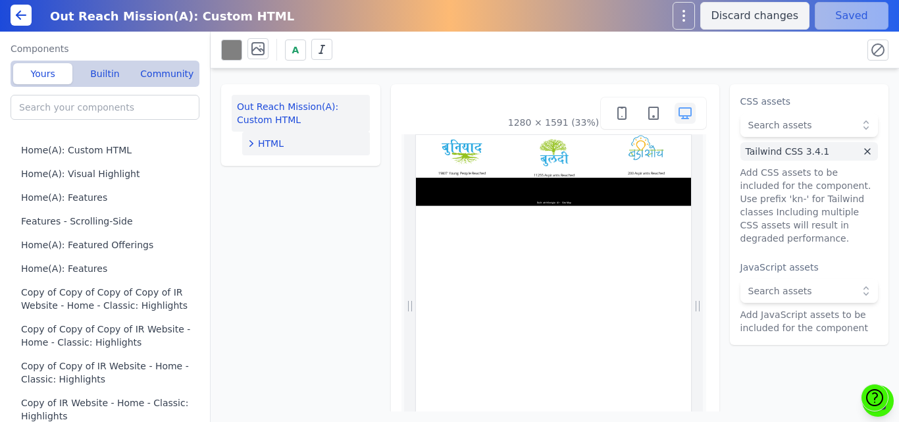
click at [285, 139] on div "HTML" at bounding box center [306, 143] width 117 height 13
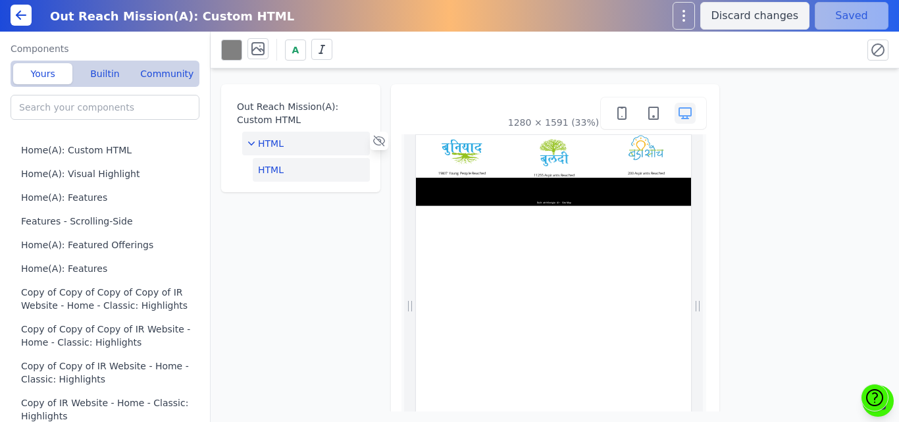
click at [291, 171] on button "HTML" at bounding box center [311, 170] width 117 height 24
click at [806, 113] on button "Edit HTML" at bounding box center [810, 108] width 138 height 26
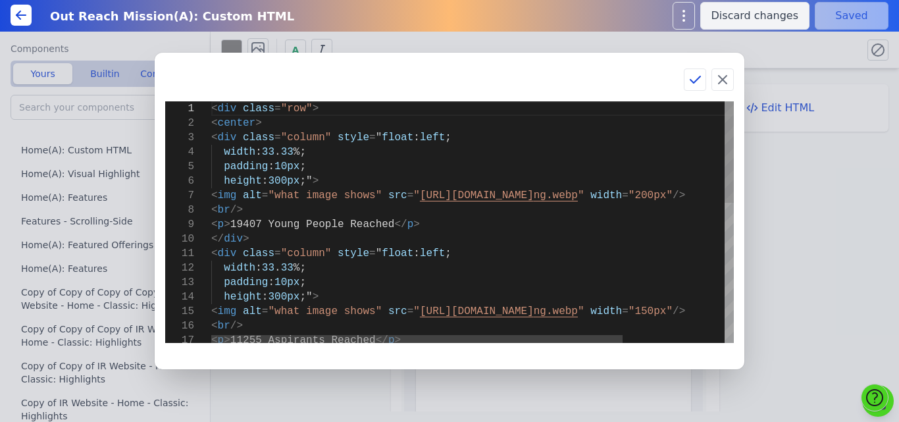
click at [431, 223] on div "< div class = "row" > < center > < div class = "column" style = " float : left …" at bounding box center [537, 388] width 652 height 575
type textarea "<div class="row"> <center> <div class="column" style="float: left; width: 33.33…"
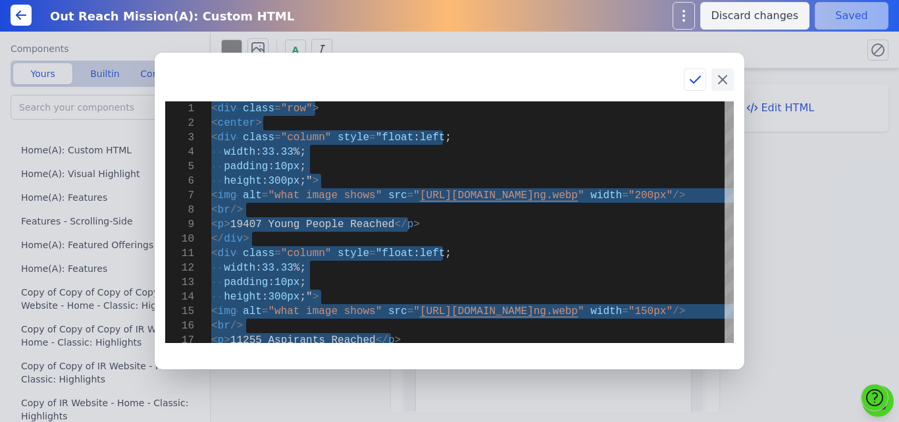
click at [726, 79] on icon at bounding box center [723, 80] width 16 height 16
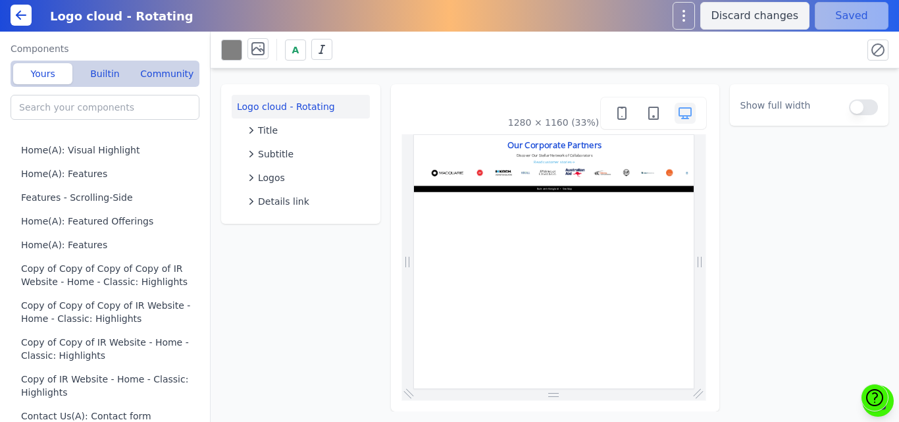
scroll to position [0, 619]
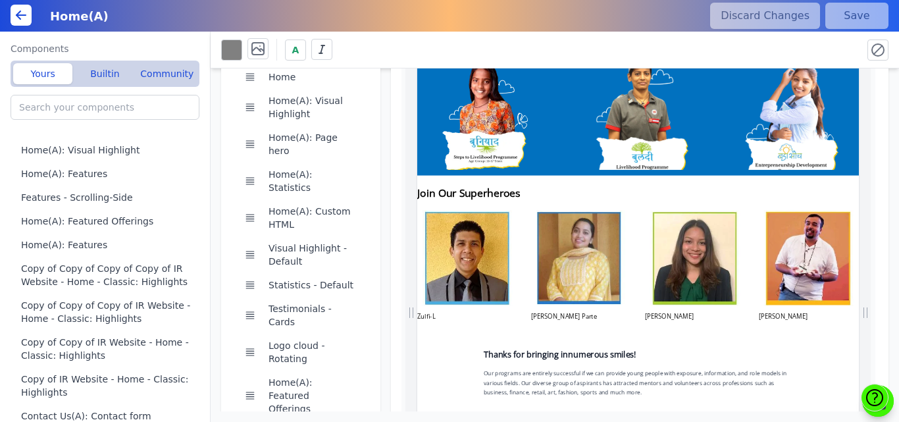
scroll to position [3539, 0]
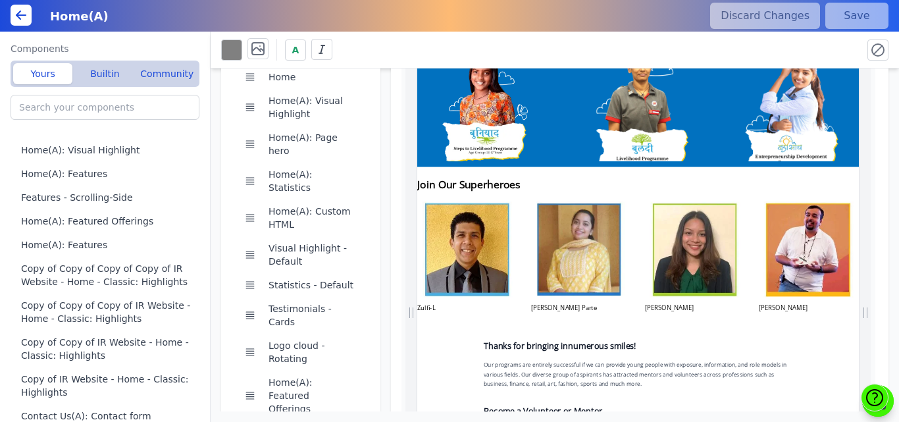
click at [386, 119] on div "Main segment Visual Highlight - Full-Width Home Home(A): Visual Highlight Home(…" at bounding box center [555, 239] width 689 height 343
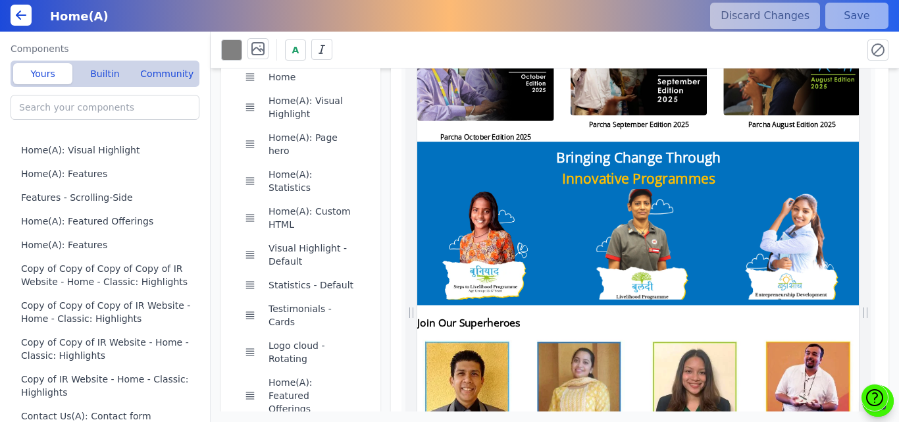
scroll to position [0, 133]
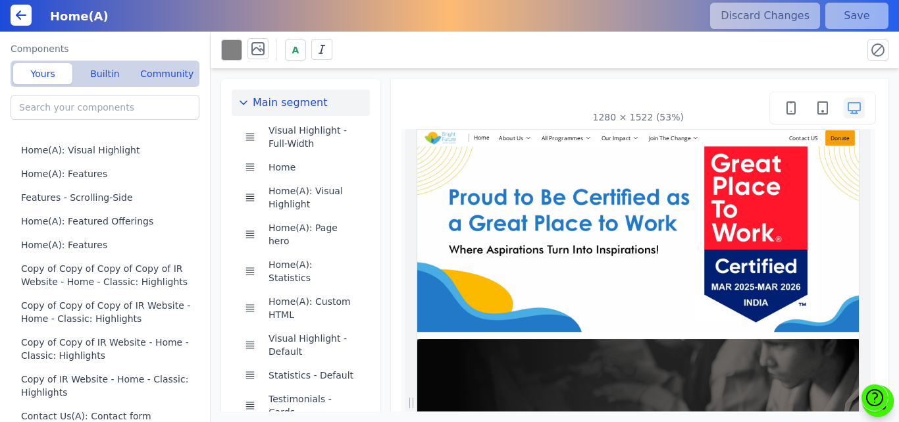
scroll to position [0, 203]
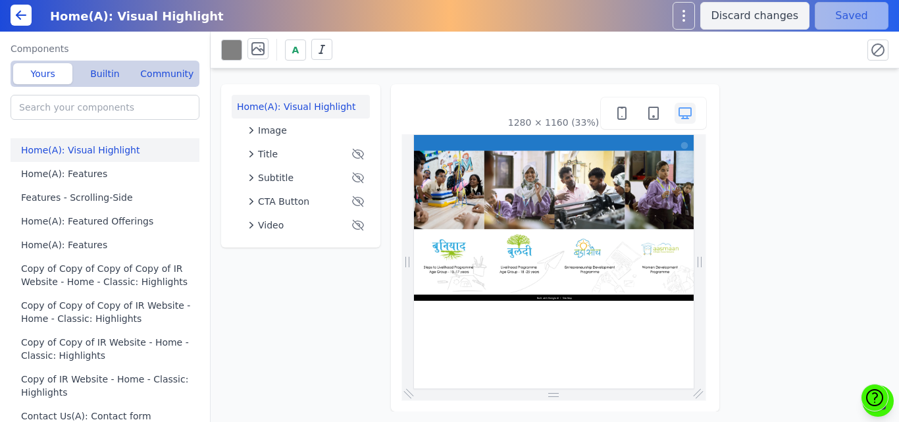
click at [350, 67] on div "A" at bounding box center [555, 50] width 689 height 37
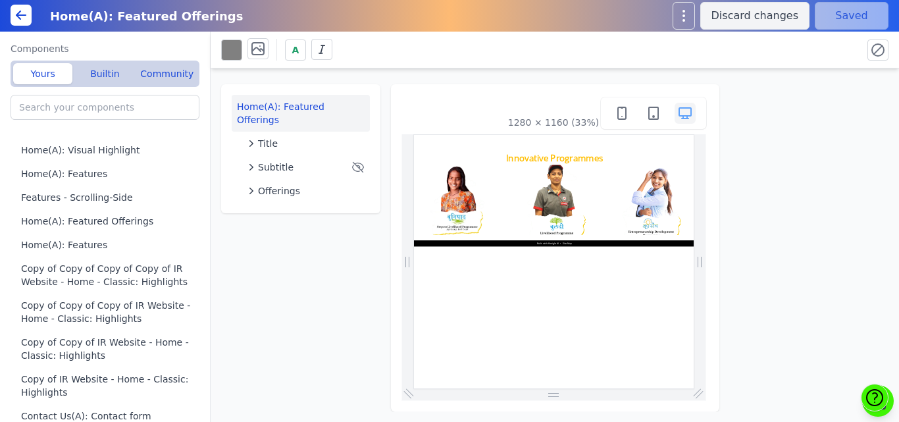
drag, startPoint x: 0, startPoint y: 0, endPoint x: 394, endPoint y: 247, distance: 465.3
click at [394, 247] on div "1280 × 1160 (33%)" at bounding box center [555, 247] width 329 height 327
click at [265, 184] on span "Offerings" at bounding box center [279, 190] width 42 height 13
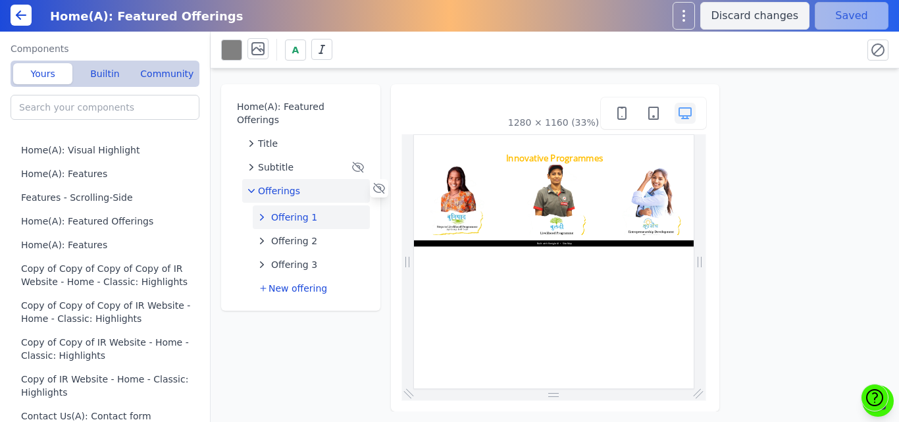
click at [299, 211] on span "Offering 1" at bounding box center [294, 217] width 46 height 13
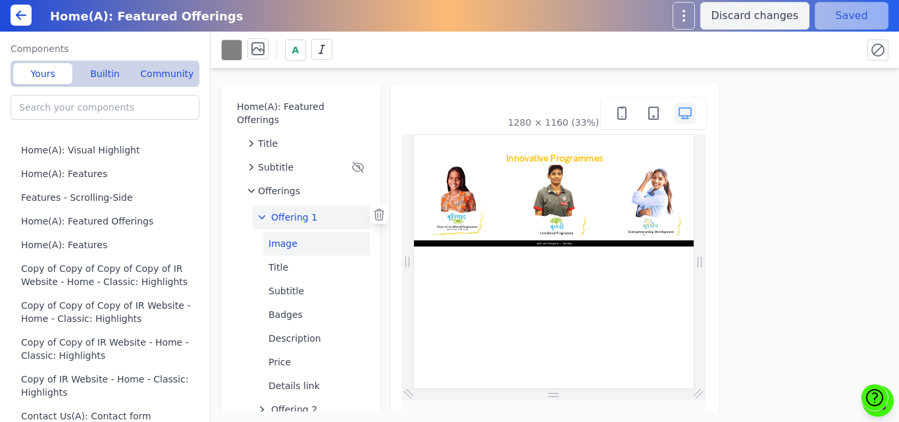
click at [298, 234] on button "Image" at bounding box center [316, 244] width 107 height 24
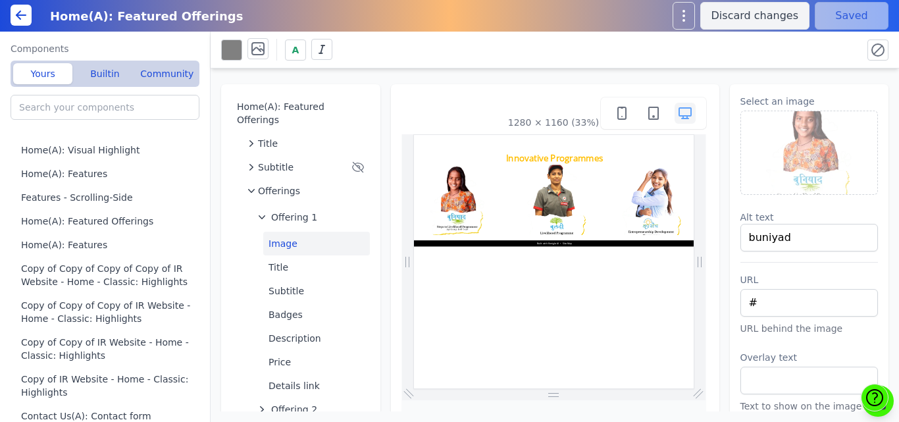
click at [818, 135] on img at bounding box center [809, 152] width 137 height 83
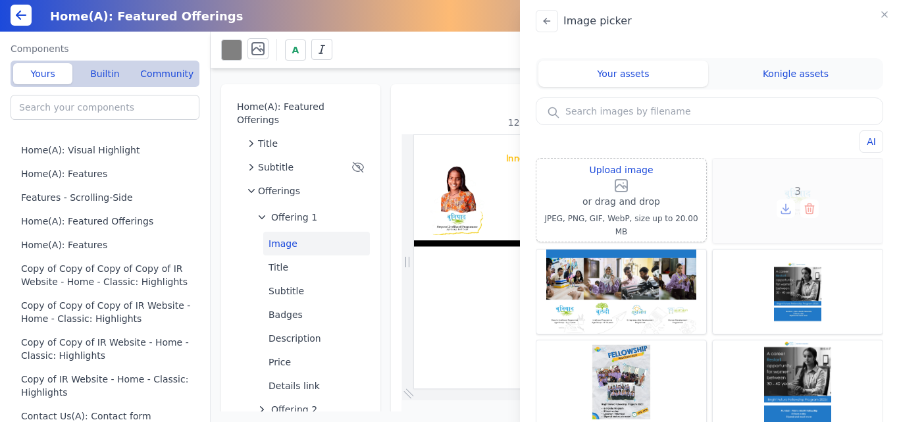
click at [795, 192] on span "3" at bounding box center [798, 192] width 7 height 16
type input "3"
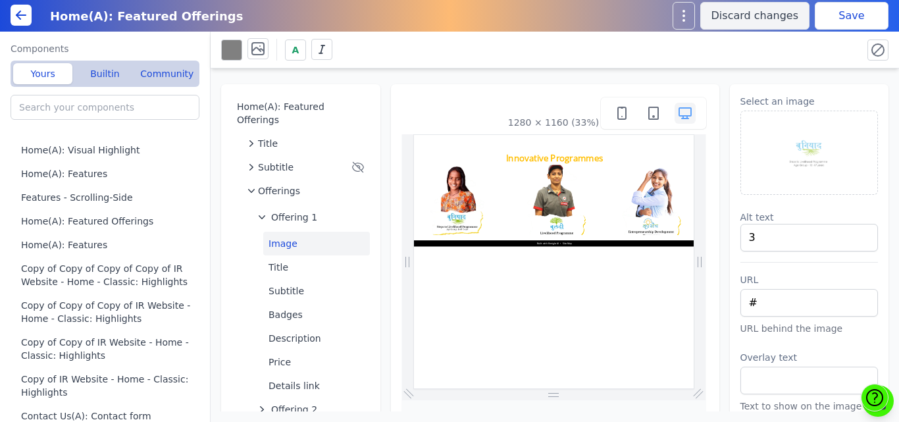
click at [826, 20] on button "Save" at bounding box center [852, 16] width 74 height 28
click at [306, 211] on span "Offering 1" at bounding box center [294, 217] width 46 height 13
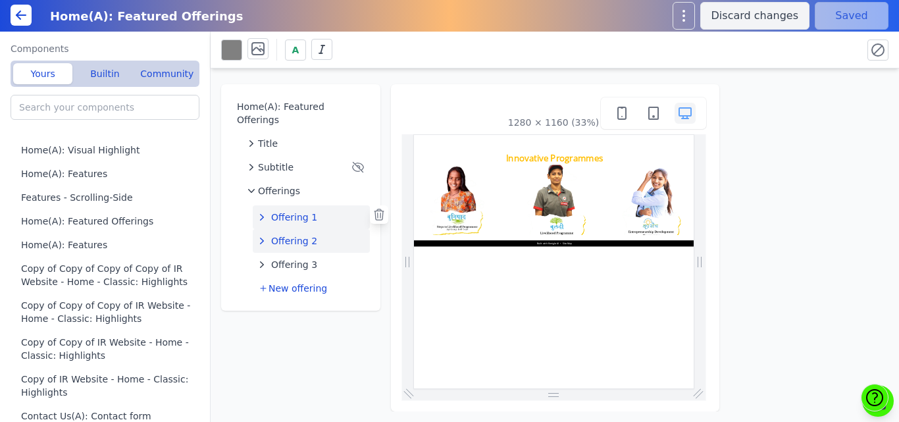
click at [302, 234] on span "Offering 2" at bounding box center [294, 240] width 46 height 13
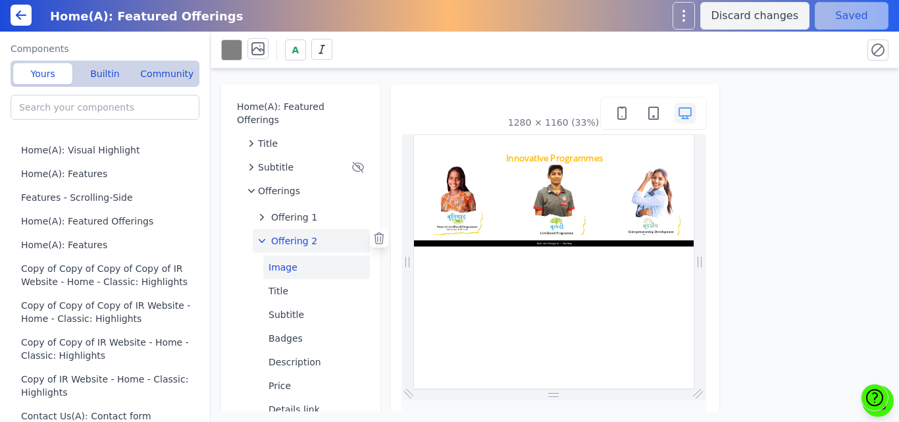
click at [298, 255] on button "Image" at bounding box center [316, 267] width 107 height 24
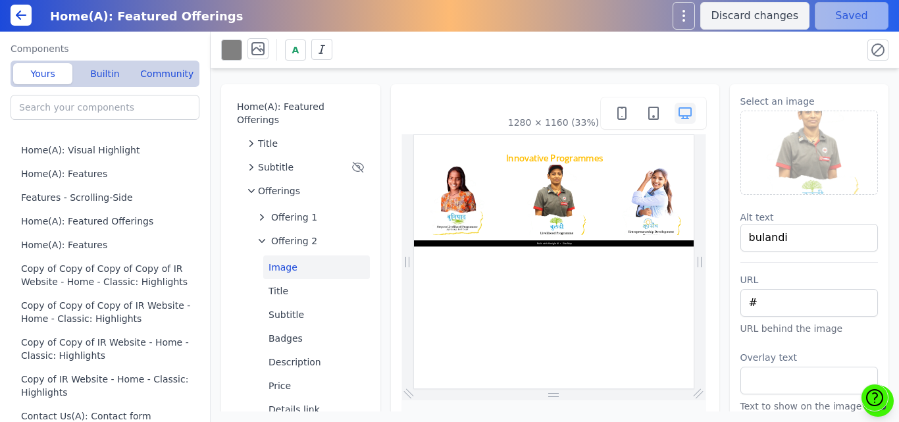
click at [766, 153] on img at bounding box center [809, 152] width 137 height 83
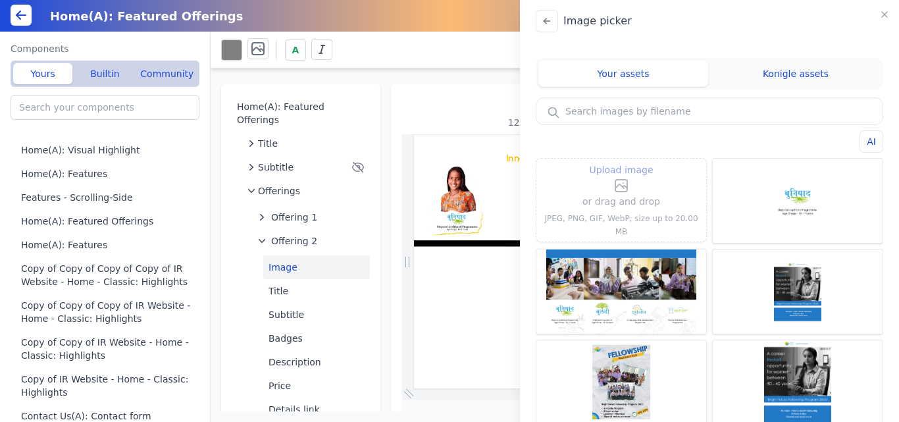
click at [623, 194] on icon at bounding box center [622, 186] width 16 height 16
click at [622, 162] on input "Upload image" at bounding box center [622, 161] width 1 height 1
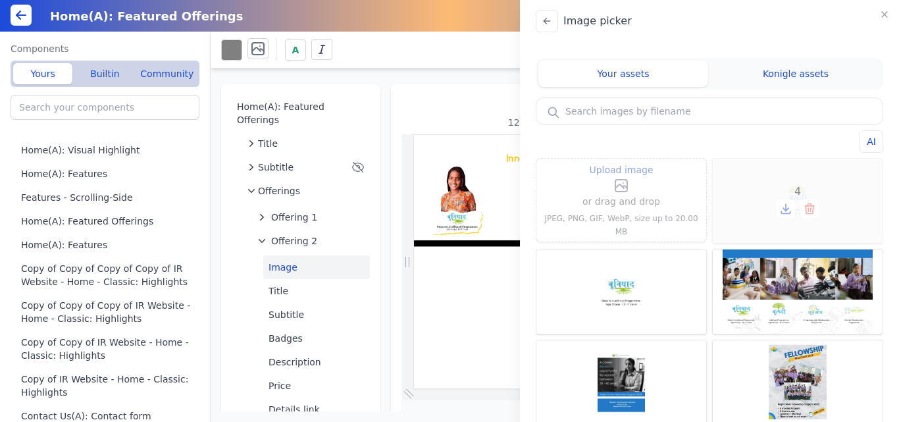
click at [809, 176] on div "4" at bounding box center [798, 201] width 170 height 84
type input "4"
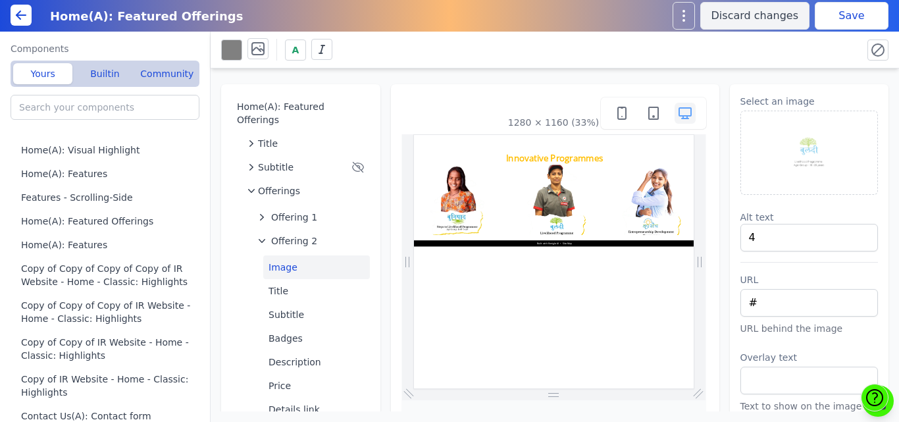
click at [849, 22] on button "Save" at bounding box center [852, 16] width 74 height 28
click at [294, 234] on button "Offering 2" at bounding box center [311, 241] width 117 height 24
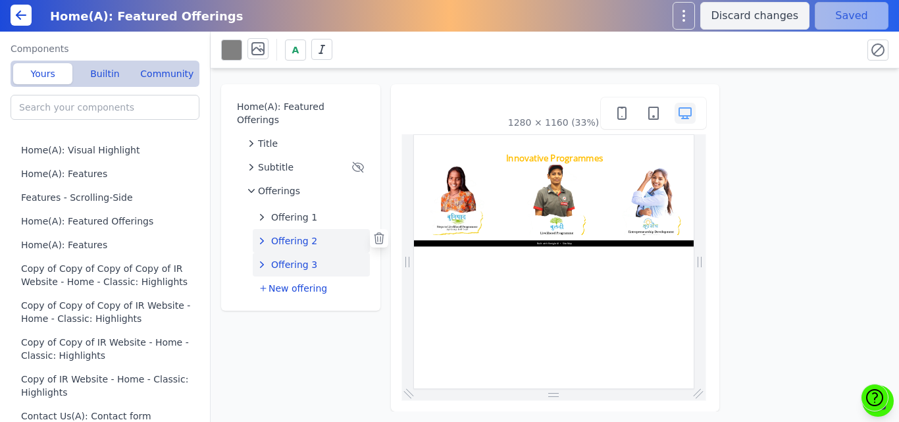
click at [292, 258] on span "Offering 3" at bounding box center [294, 264] width 46 height 13
click at [290, 279] on button "Image" at bounding box center [316, 291] width 107 height 24
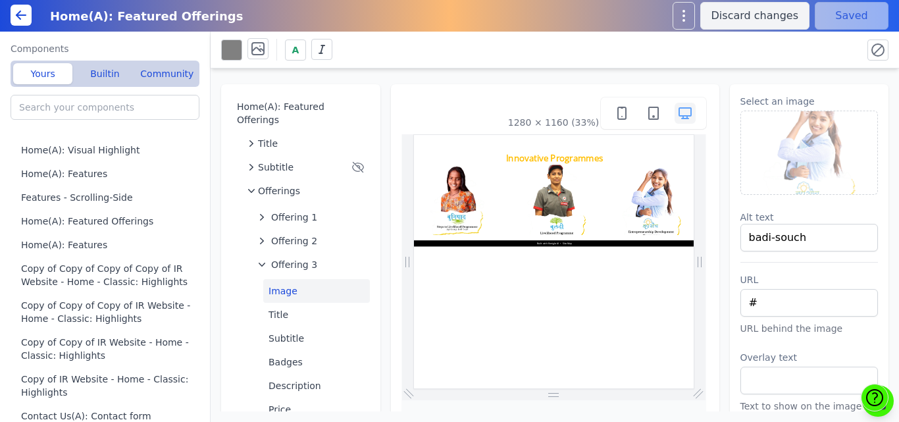
click at [795, 143] on img at bounding box center [809, 152] width 137 height 83
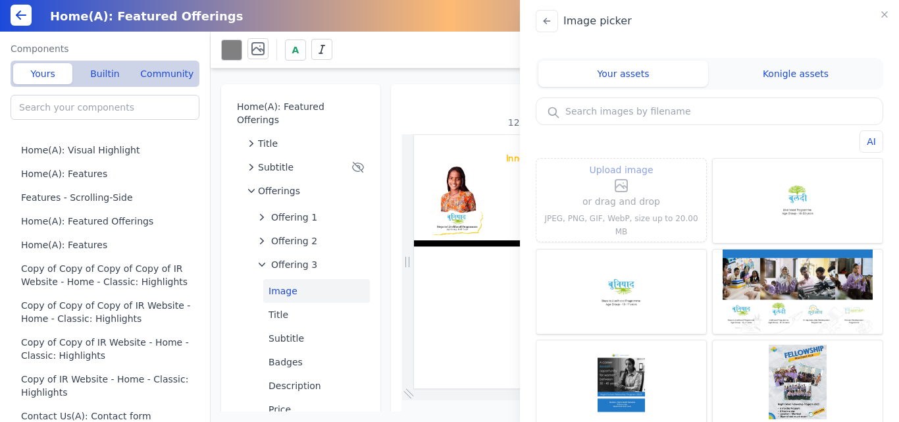
click at [620, 190] on icon at bounding box center [622, 186] width 16 height 16
click at [622, 162] on input "Upload image" at bounding box center [622, 161] width 1 height 1
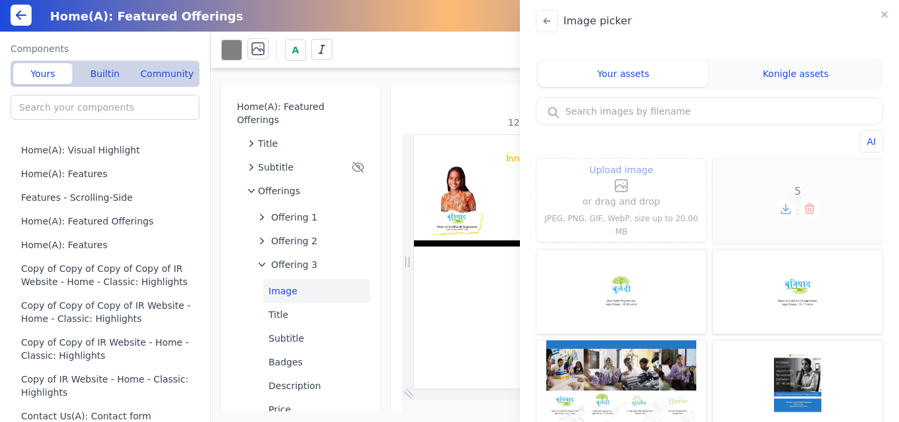
click at [768, 185] on div "5" at bounding box center [798, 201] width 170 height 84
type input "5"
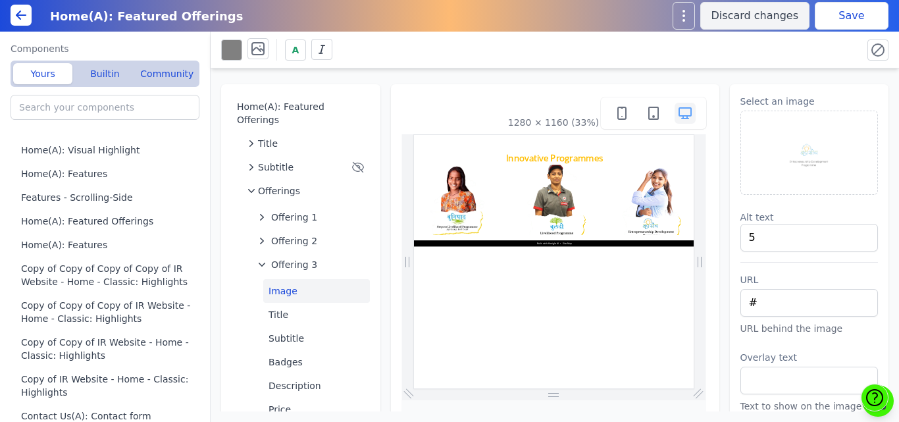
click at [845, 20] on button "Save" at bounding box center [852, 16] width 74 height 28
click at [294, 258] on span "Offering 3" at bounding box center [294, 264] width 46 height 13
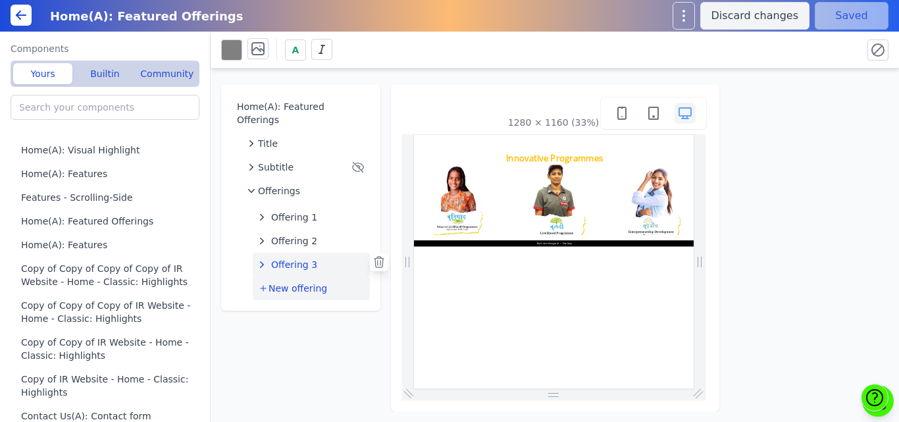
click at [294, 282] on span "New offering" at bounding box center [298, 288] width 59 height 13
click at [295, 282] on span "Offering 4" at bounding box center [294, 288] width 46 height 13
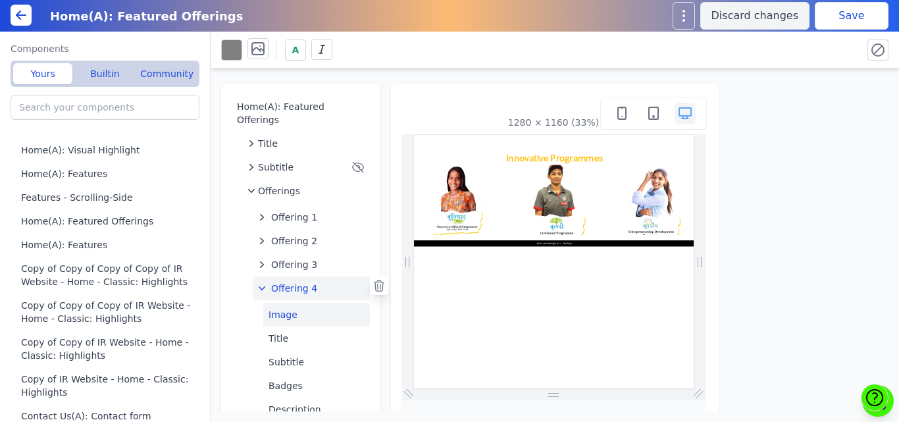
click at [292, 303] on button "Image" at bounding box center [316, 315] width 107 height 24
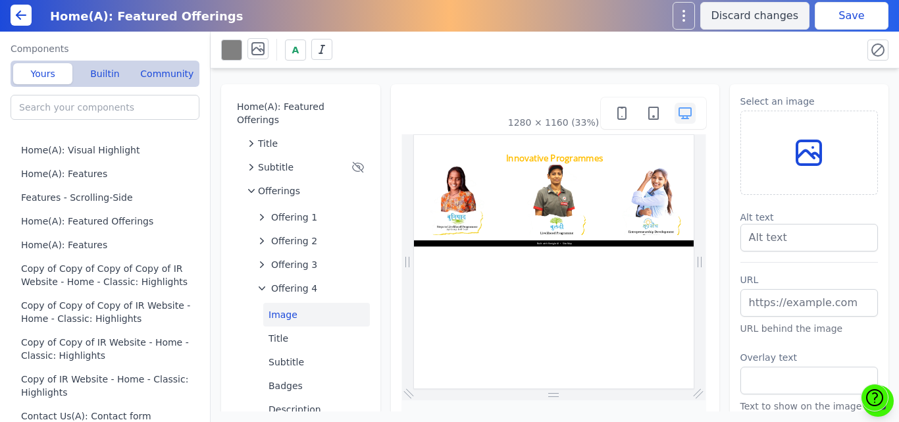
click at [797, 154] on icon at bounding box center [805, 154] width 17 height 7
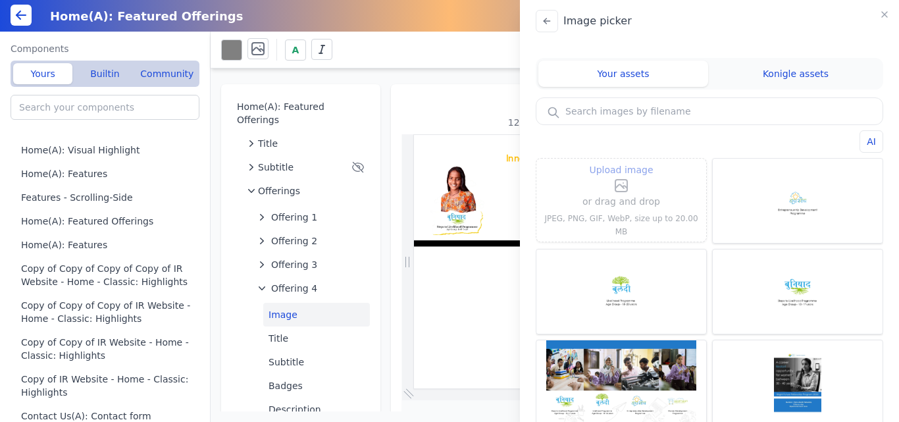
click at [624, 188] on icon at bounding box center [622, 186] width 16 height 16
click at [622, 162] on input "Upload image" at bounding box center [622, 161] width 1 height 1
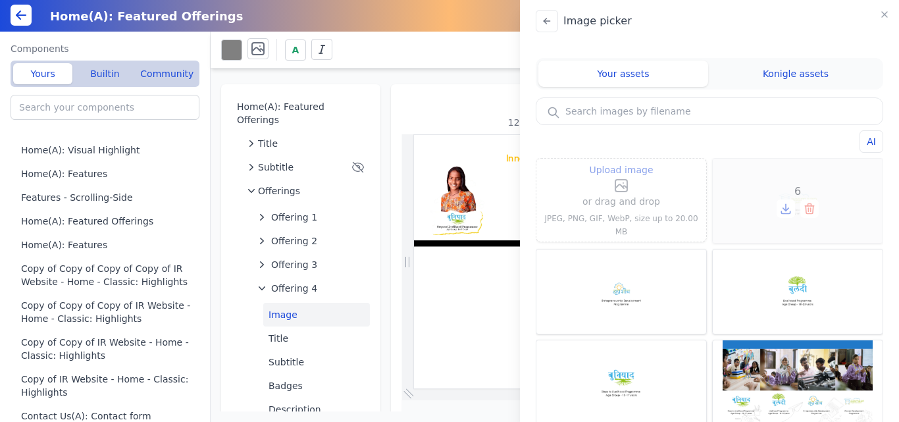
click at [782, 176] on div "6" at bounding box center [798, 201] width 170 height 84
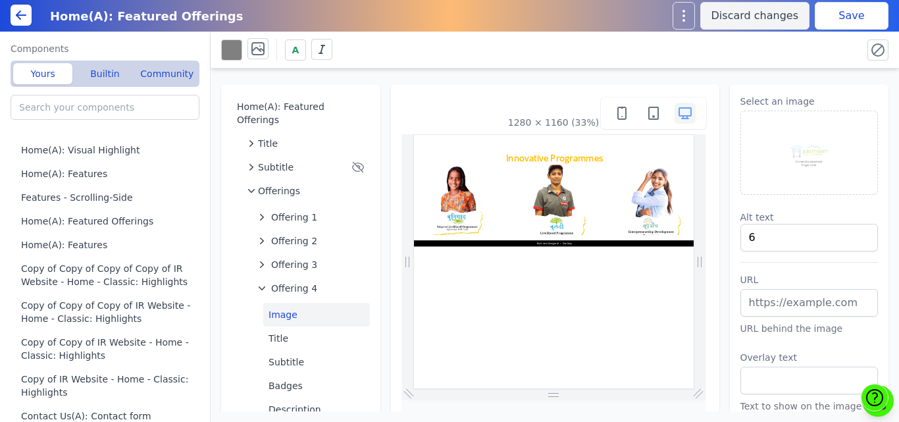
type input "6"
click at [838, 22] on button "Save" at bounding box center [852, 16] width 74 height 28
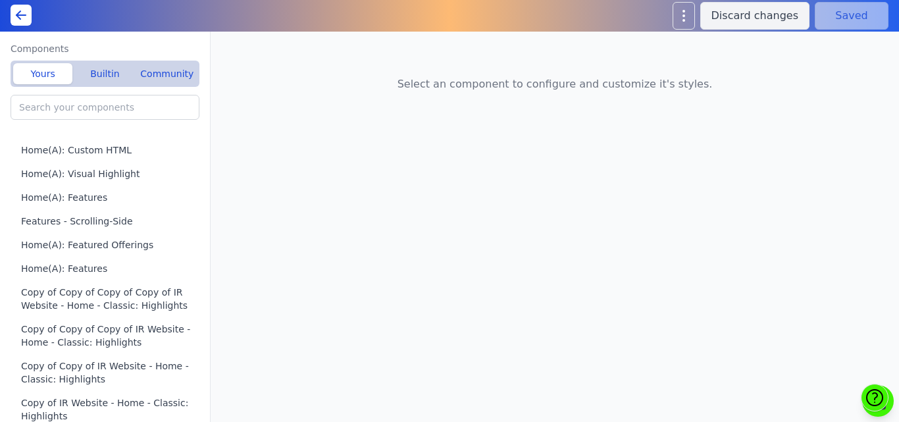
type input "Home(A): Featured Offerings"
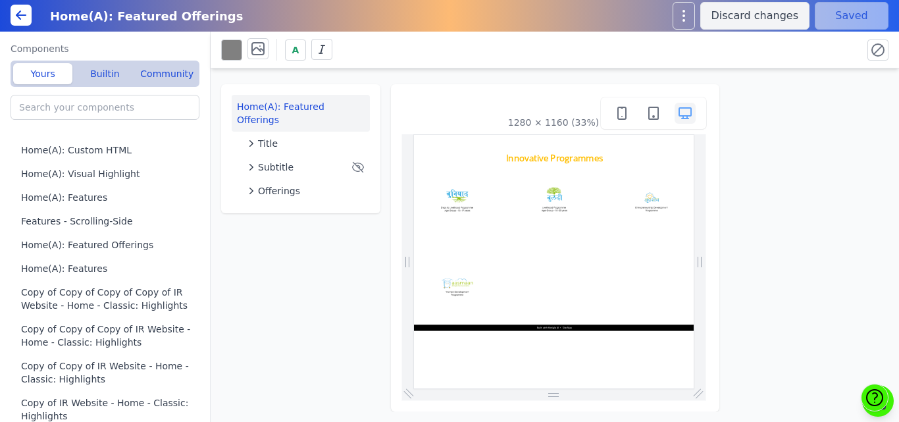
click at [460, 73] on div "Home(A): Featured Offerings Title Subtitle Offerings 1280 × 1160 (33%)" at bounding box center [555, 239] width 689 height 343
click at [298, 184] on div "Offerings" at bounding box center [306, 190] width 117 height 13
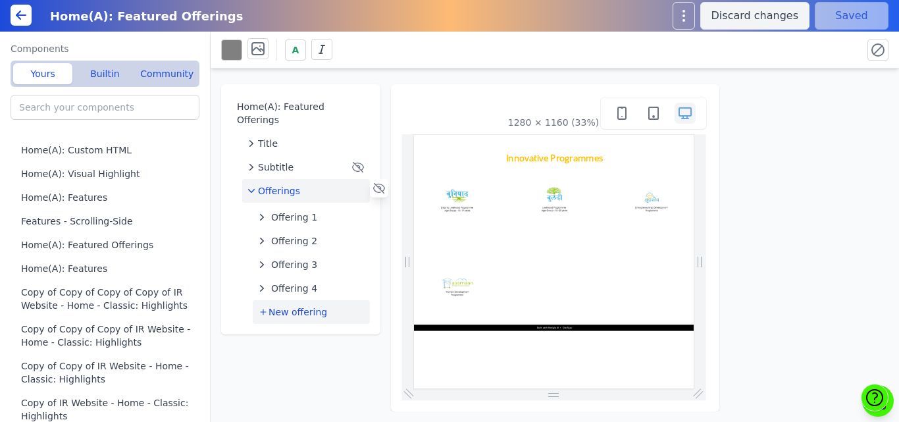
click at [293, 305] on span "New offering" at bounding box center [298, 311] width 59 height 13
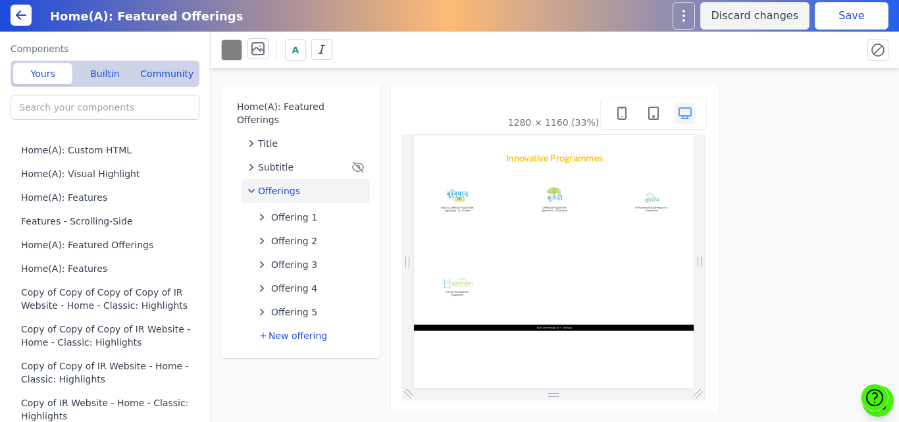
click at [834, 19] on button "Save" at bounding box center [852, 16] width 74 height 28
click at [115, 74] on button "Builtin" at bounding box center [104, 73] width 59 height 21
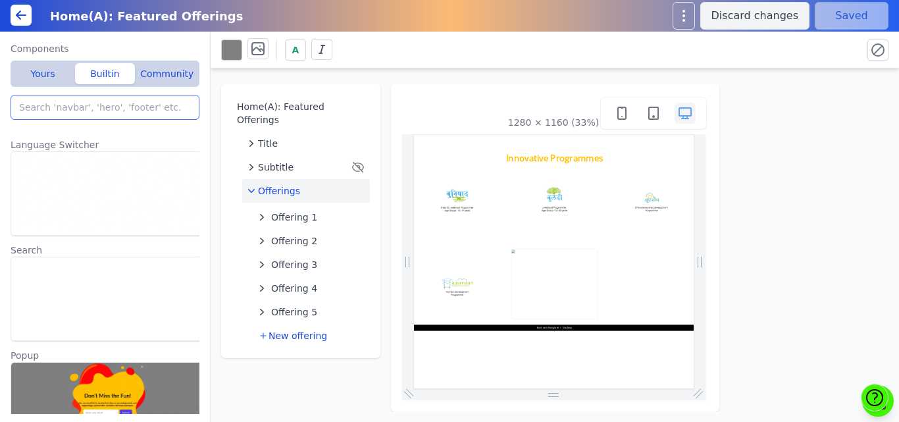
click at [82, 107] on input "search" at bounding box center [105, 107] width 189 height 25
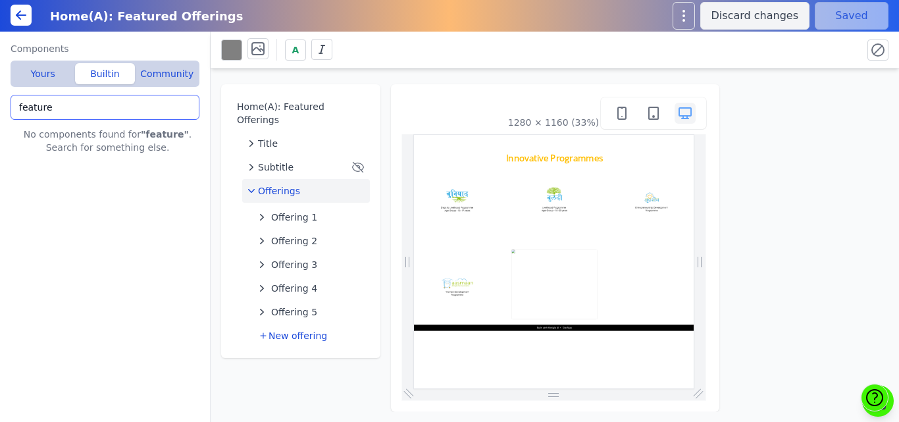
type input "feature"
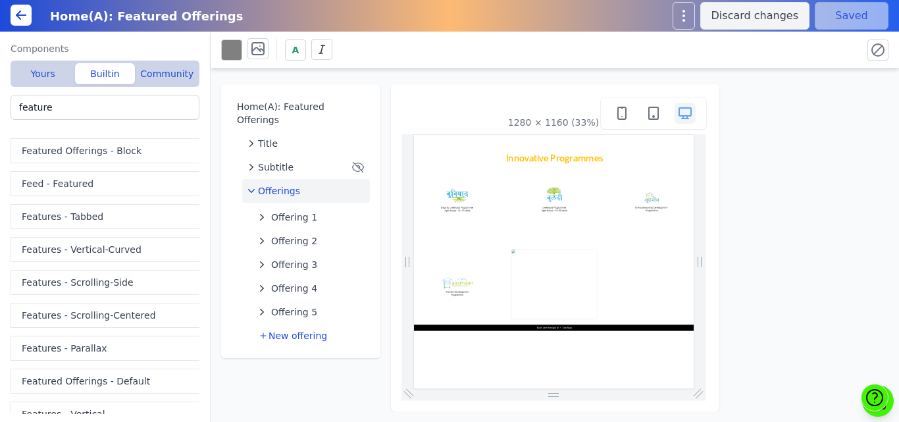
click at [213, 154] on div "Home(A): Featured Offerings Title Subtitle Offerings Offering 1 Offering 2 Offe…" at bounding box center [555, 239] width 689 height 343
click at [384, 212] on div "Home(A): Featured Offerings Title Subtitle Offerings Offering 1 Offering 2 Offe…" at bounding box center [555, 239] width 689 height 343
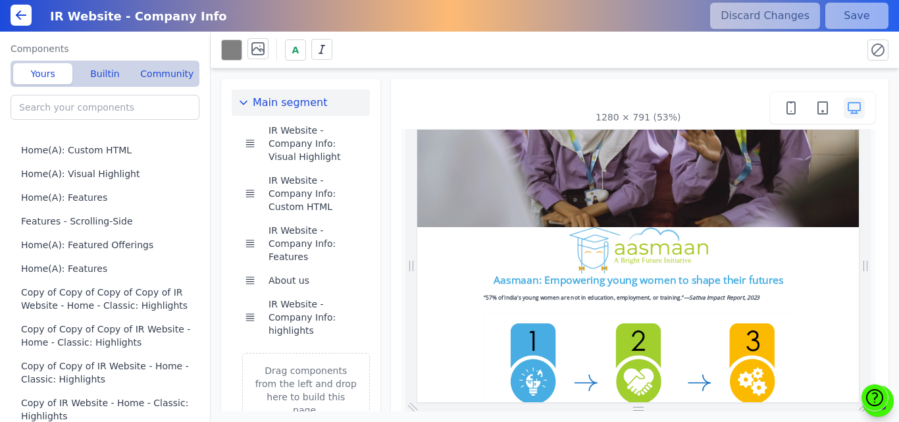
scroll to position [263, 0]
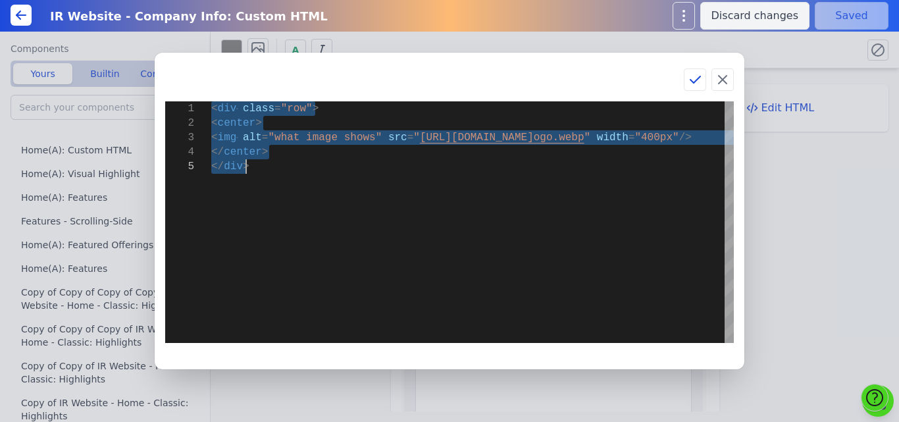
scroll to position [0, 34]
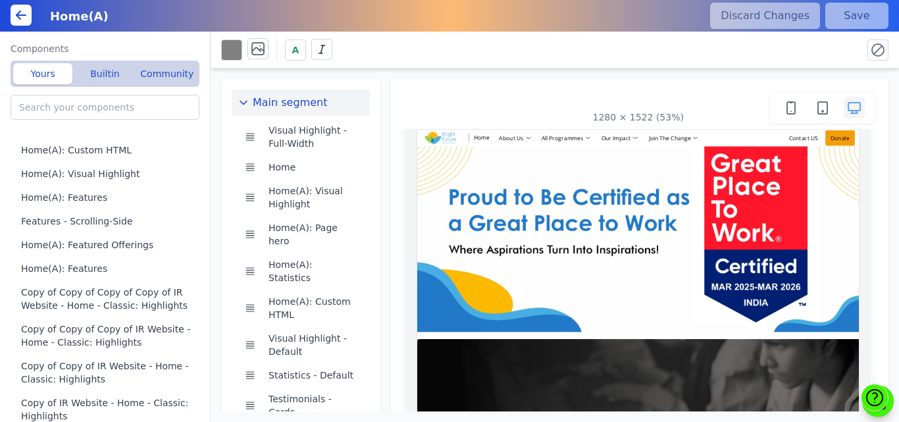
click at [400, 22] on div "Home(A)" at bounding box center [371, 16] width 658 height 24
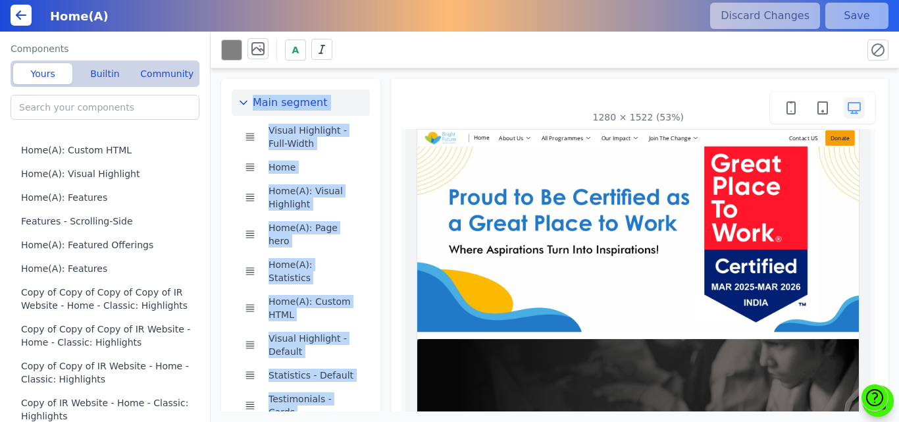
drag, startPoint x: 417, startPoint y: 64, endPoint x: 434, endPoint y: 106, distance: 45.5
click at [434, 106] on div "A Main segment Visual Highlight - Full-Width Home Home(A): Visual Highlight Hom…" at bounding box center [555, 227] width 689 height 390
click at [434, 106] on div "1280 × 1522 (53%)" at bounding box center [639, 108] width 475 height 32
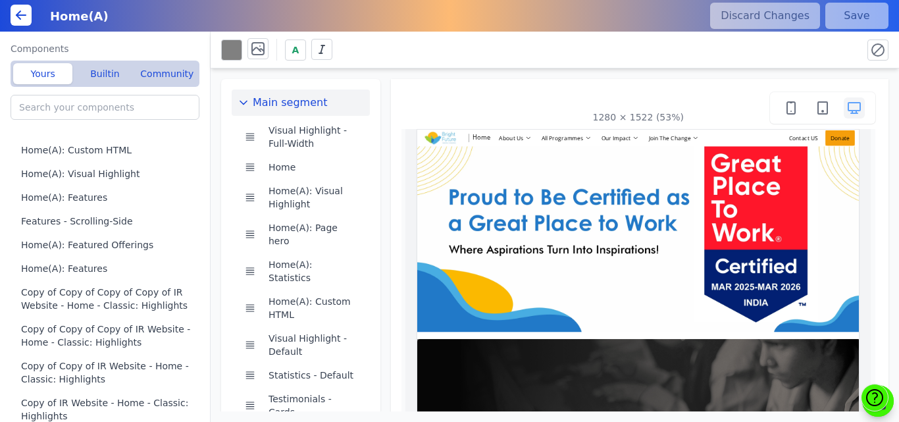
drag, startPoint x: 859, startPoint y: 217, endPoint x: 558, endPoint y: 140, distance: 310.7
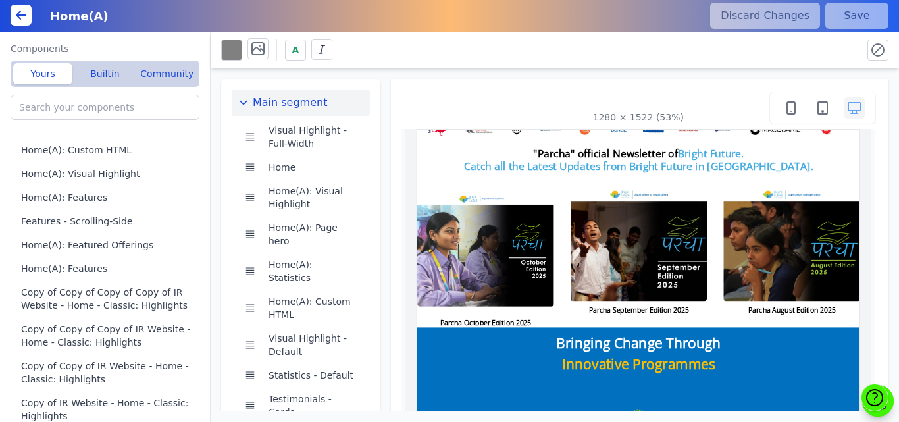
scroll to position [0, 0]
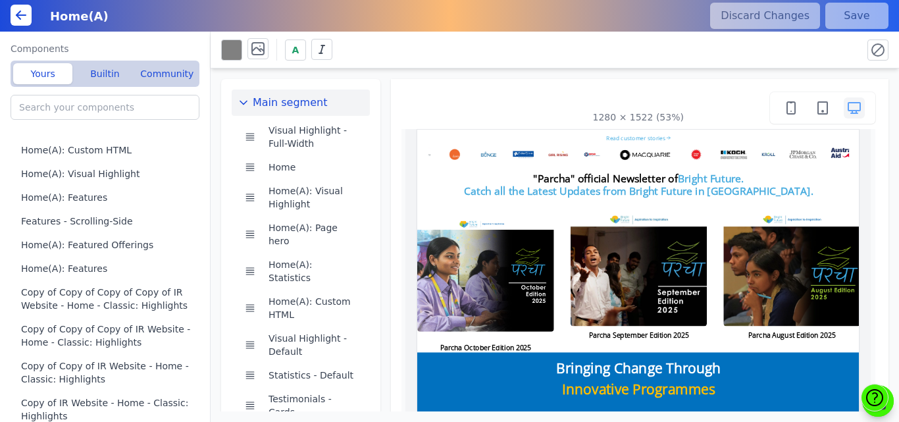
click at [694, 387] on div "Parcha October Edition 2025" at bounding box center [838, 423] width 843 height 261
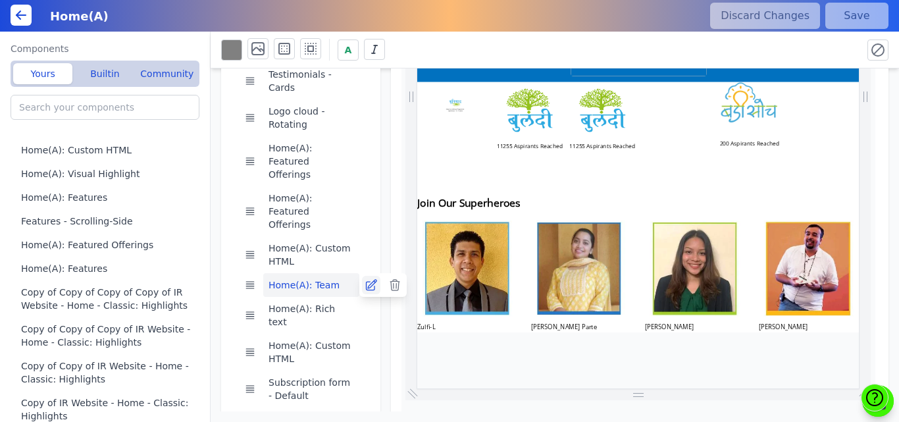
click at [365, 278] on icon at bounding box center [371, 284] width 13 height 13
click at [113, 69] on button "Builtin" at bounding box center [104, 73] width 59 height 21
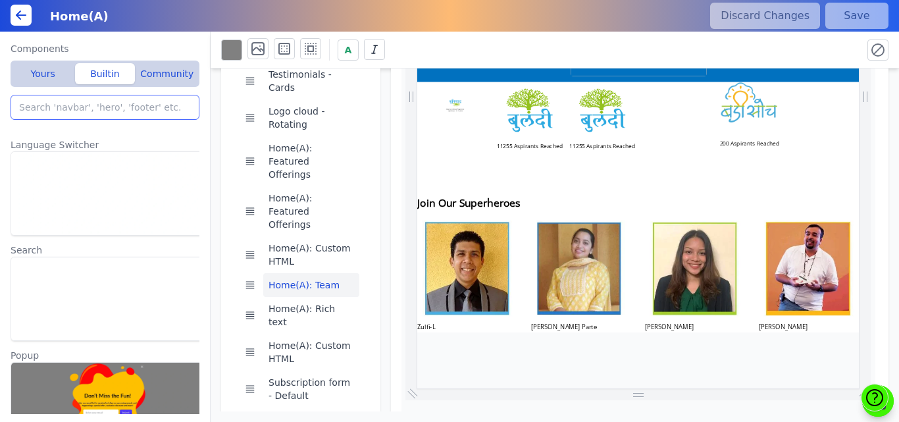
click at [65, 113] on input "search" at bounding box center [105, 107] width 189 height 25
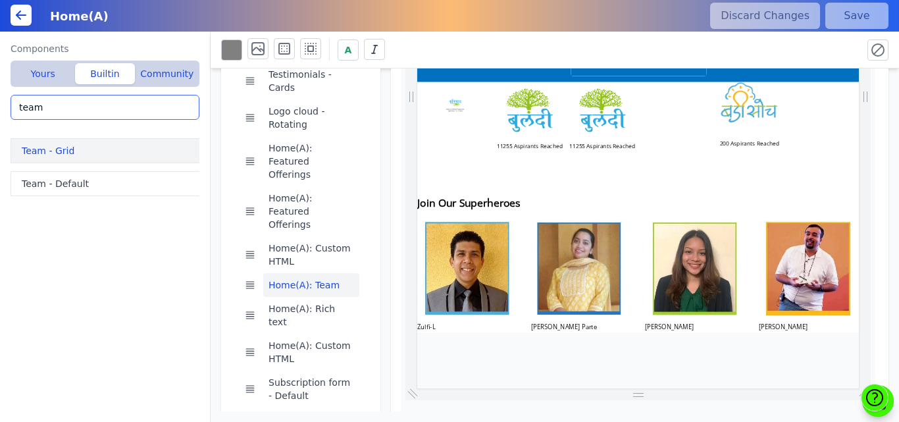
type input "team"
click at [67, 159] on button "Team - Grid" at bounding box center [108, 150] width 194 height 25
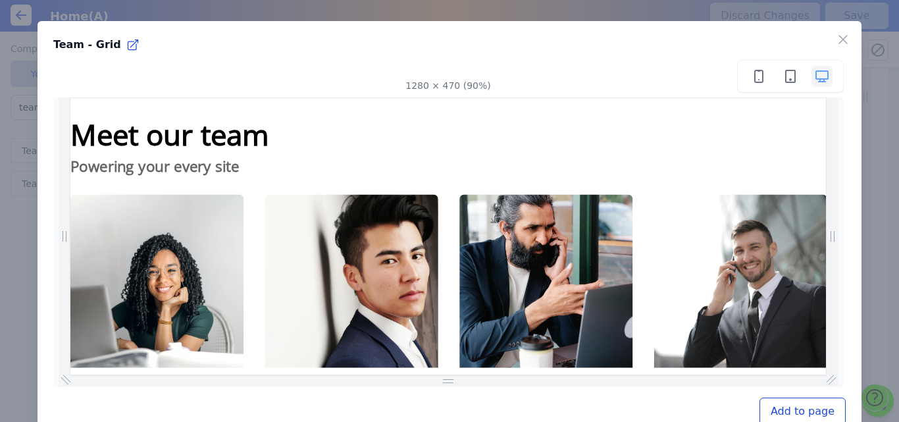
click at [787, 408] on button "Add to page" at bounding box center [803, 412] width 86 height 28
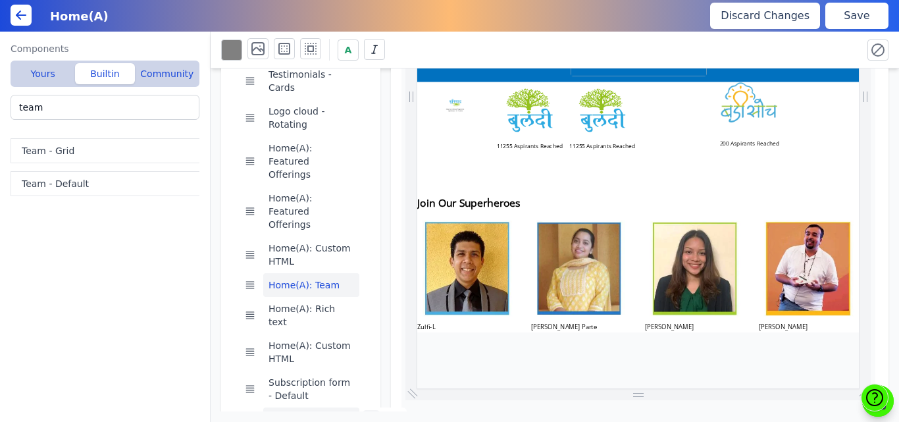
scroll to position [0, 232]
click at [365, 413] on icon at bounding box center [371, 419] width 13 height 13
click at [142, 180] on button "Team - Default" at bounding box center [108, 183] width 194 height 25
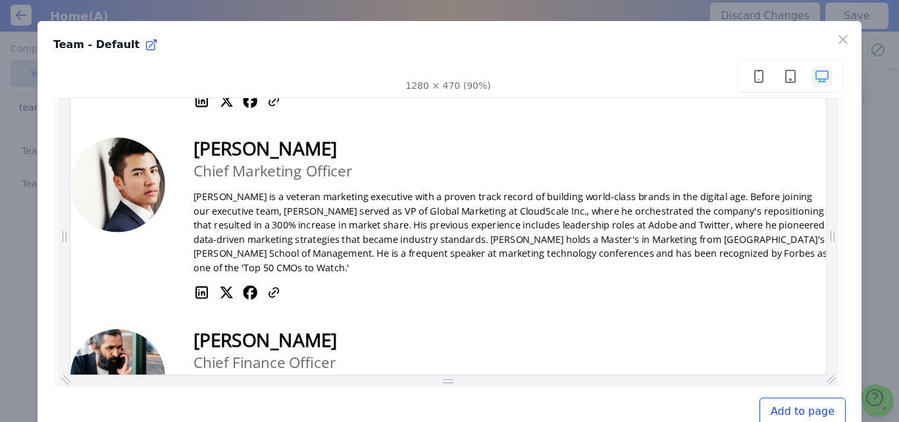
scroll to position [527, 0]
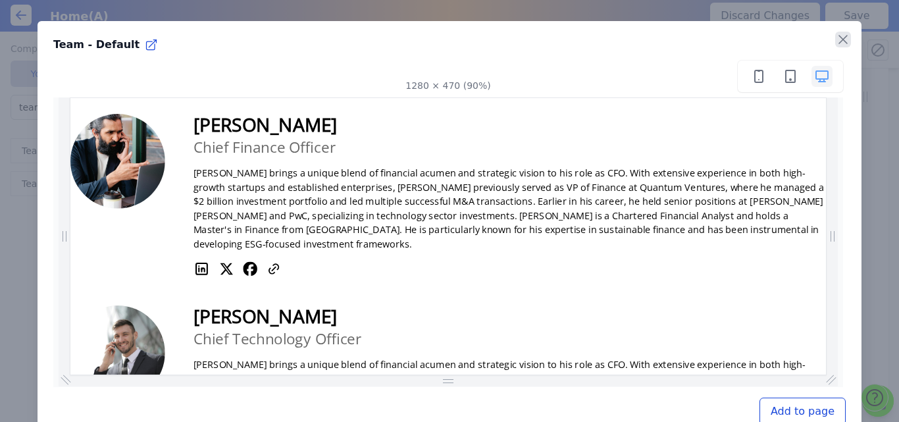
click at [835, 41] on icon "button" at bounding box center [843, 40] width 16 height 16
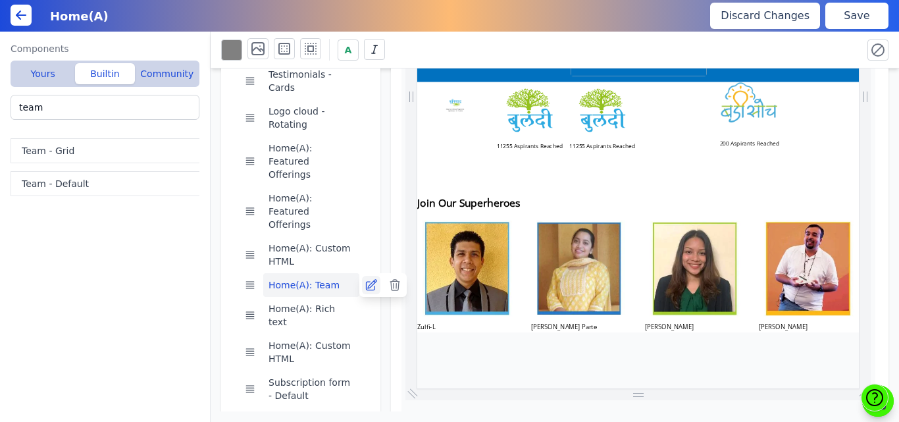
scroll to position [0, 29]
click at [365, 278] on icon at bounding box center [371, 284] width 13 height 13
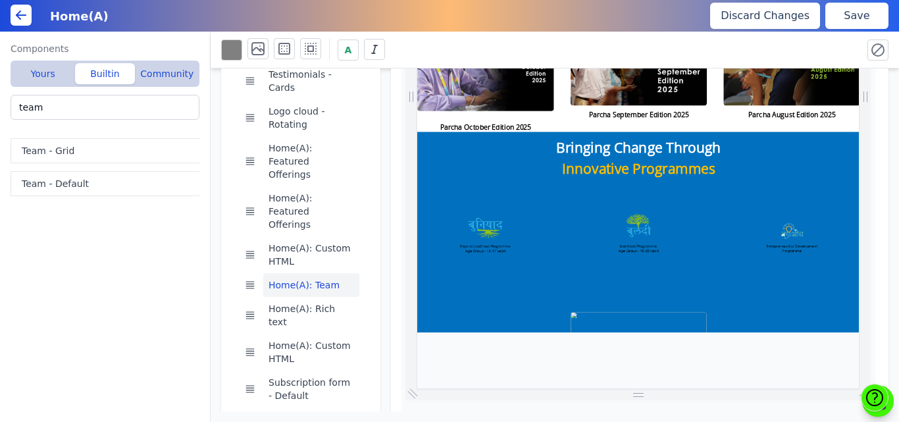
scroll to position [0, 265]
click at [43, 69] on button "Yours" at bounding box center [42, 73] width 59 height 21
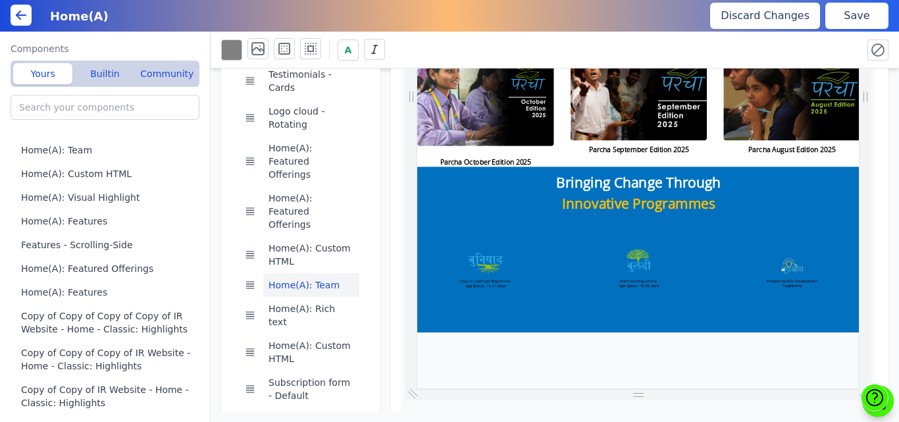
scroll to position [0, 957]
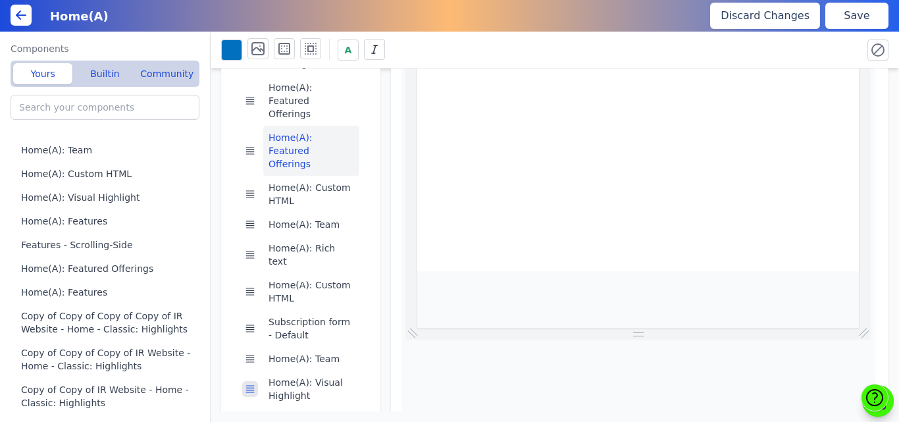
scroll to position [0, 0]
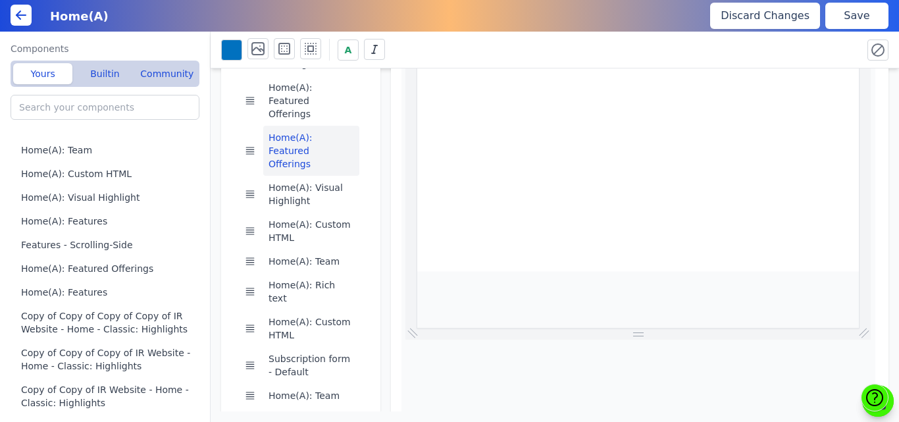
click at [863, 13] on button "Save" at bounding box center [857, 16] width 63 height 26
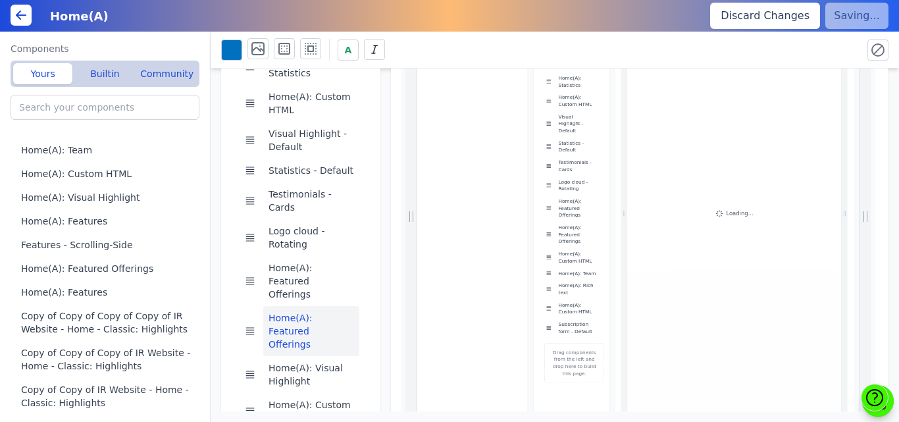
scroll to position [385, 0]
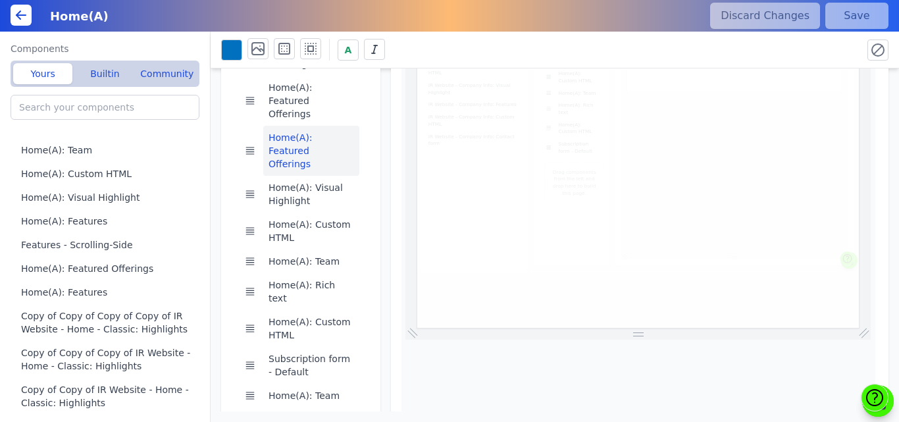
click at [302, 384] on button "Home(A): Team" at bounding box center [311, 396] width 96 height 24
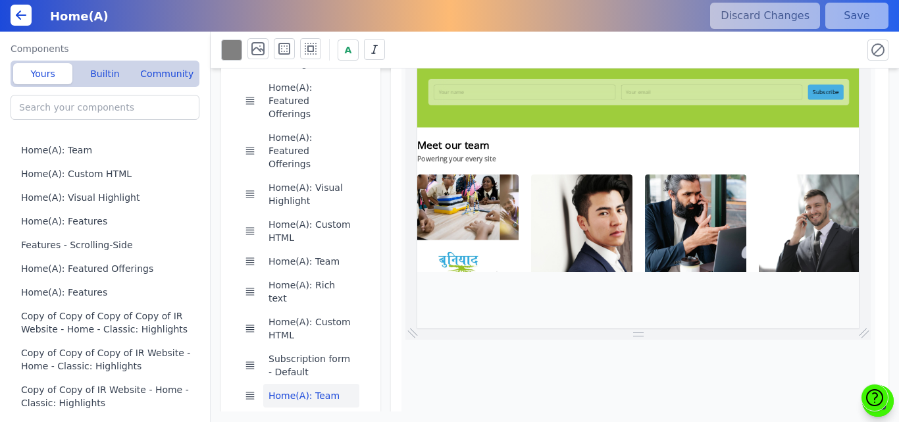
scroll to position [0, 438]
click at [389, 389] on icon at bounding box center [394, 395] width 13 height 13
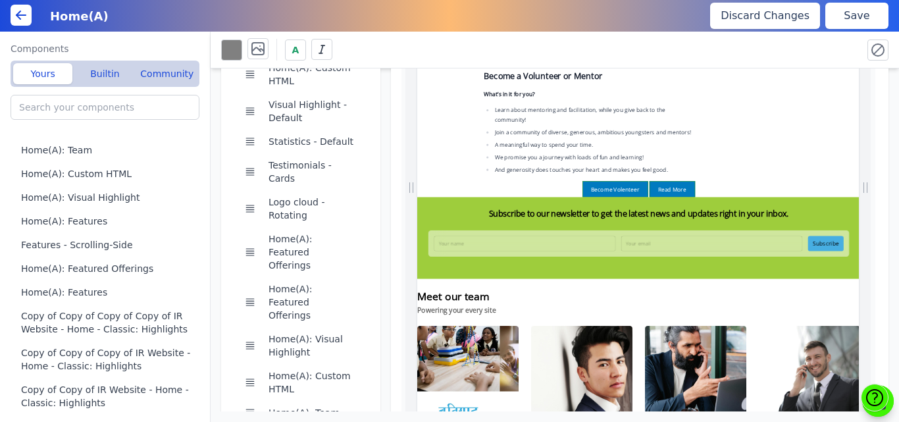
scroll to position [0, 757]
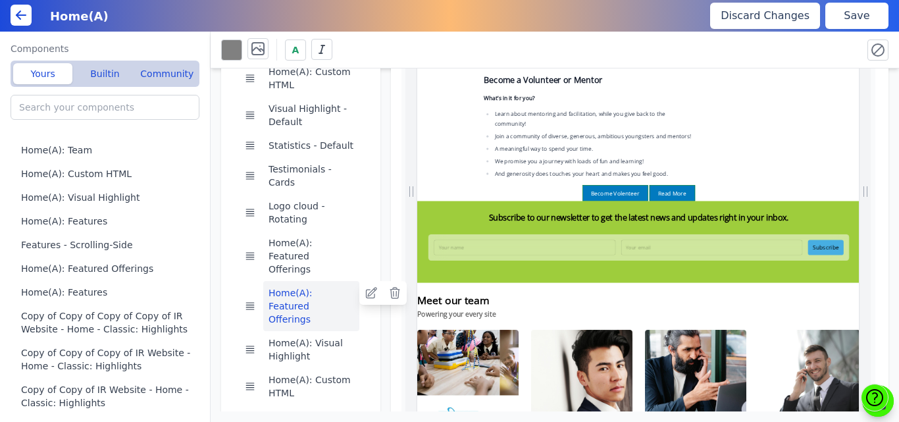
click at [325, 281] on button "Home(A): Featured Offerings" at bounding box center [311, 306] width 96 height 50
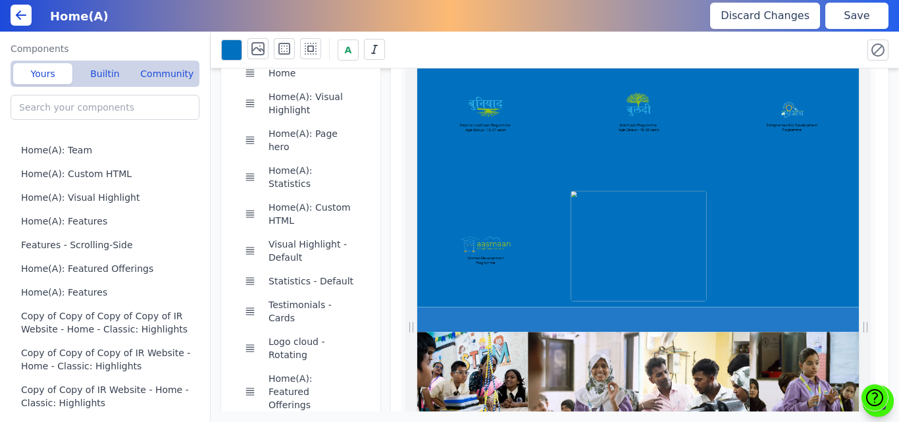
scroll to position [61, 0]
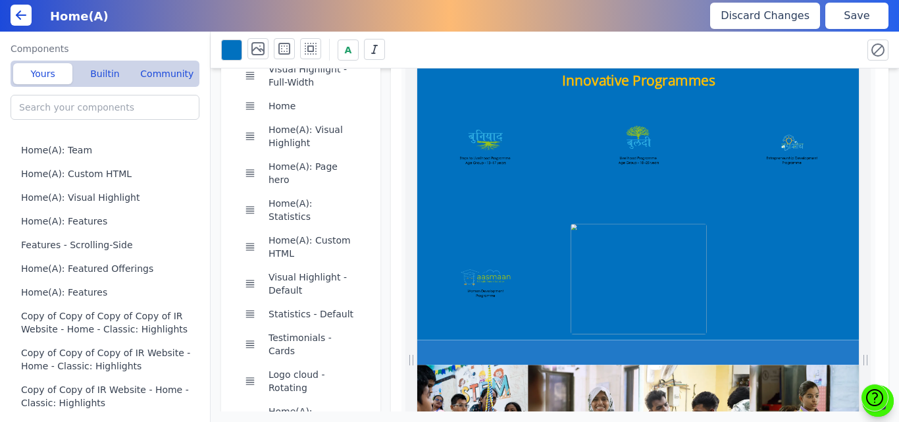
click at [645, 206] on div at bounding box center [838, 348] width 843 height 474
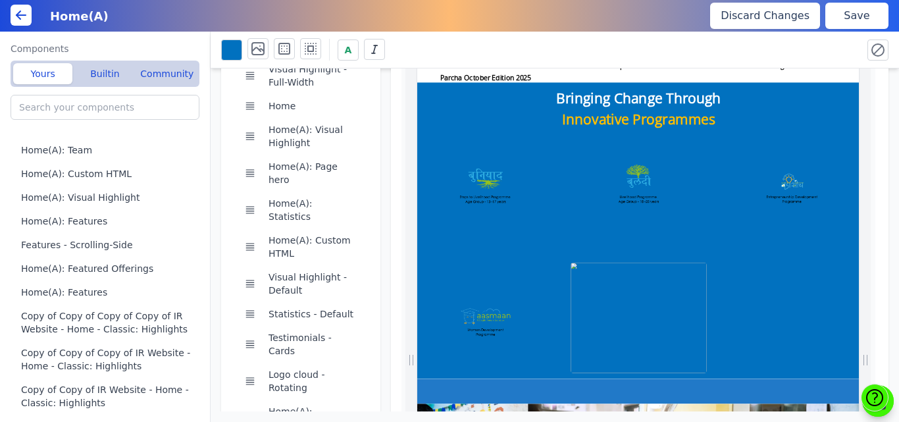
scroll to position [325, 0]
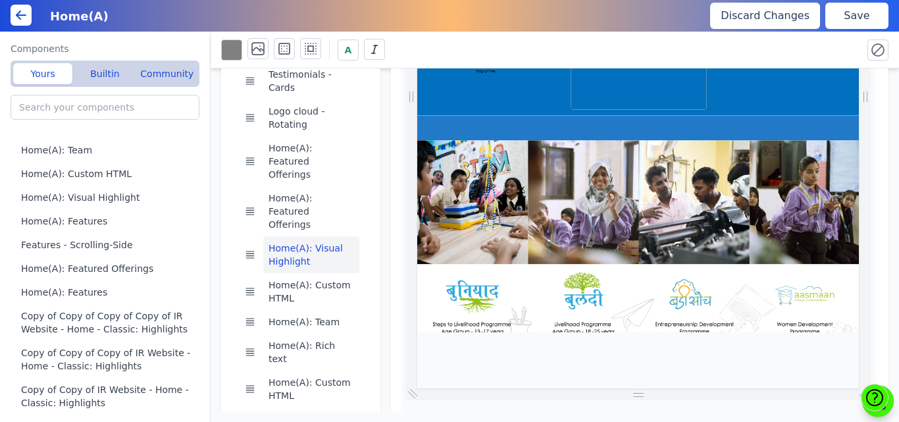
scroll to position [3473, 0]
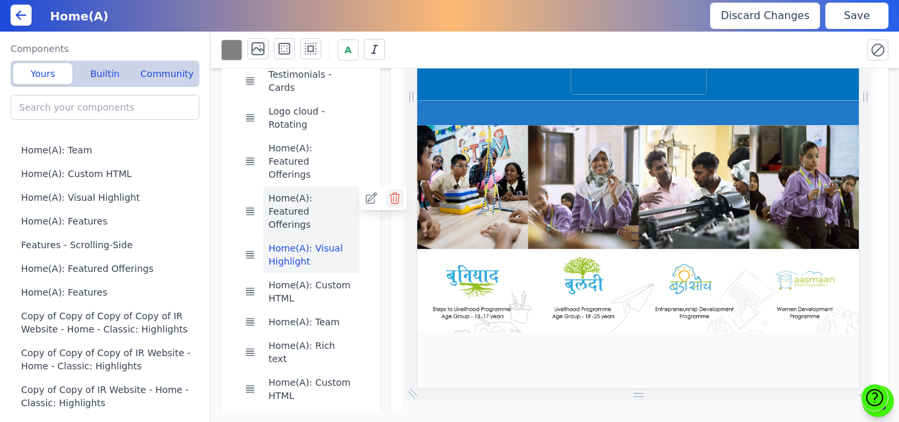
click at [390, 193] on icon at bounding box center [394, 198] width 9 height 11
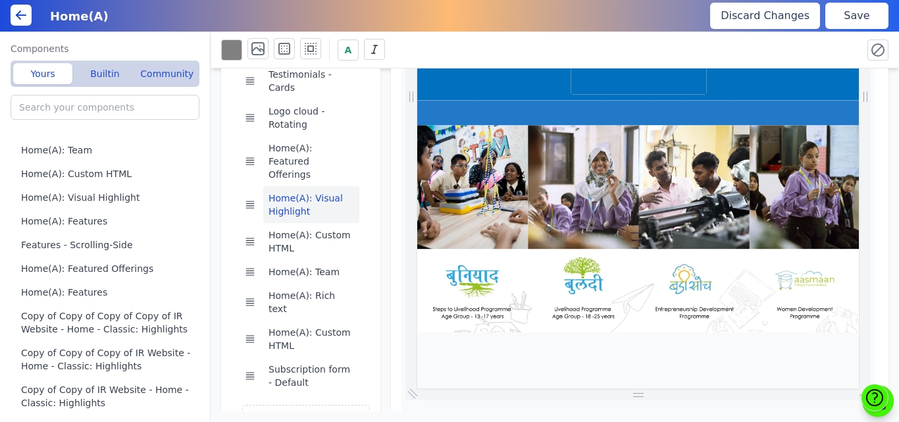
click at [845, 13] on button "Save" at bounding box center [857, 16] width 63 height 26
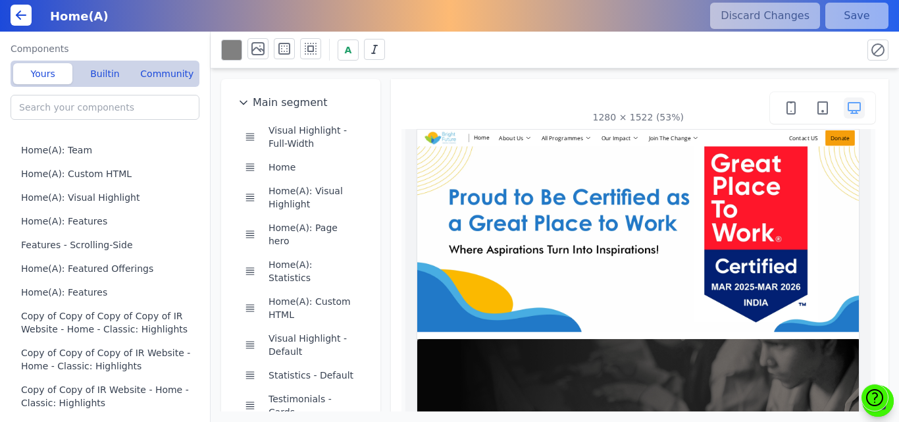
scroll to position [0, 799]
click at [130, 171] on button "Home(A): Custom HTML" at bounding box center [108, 174] width 194 height 24
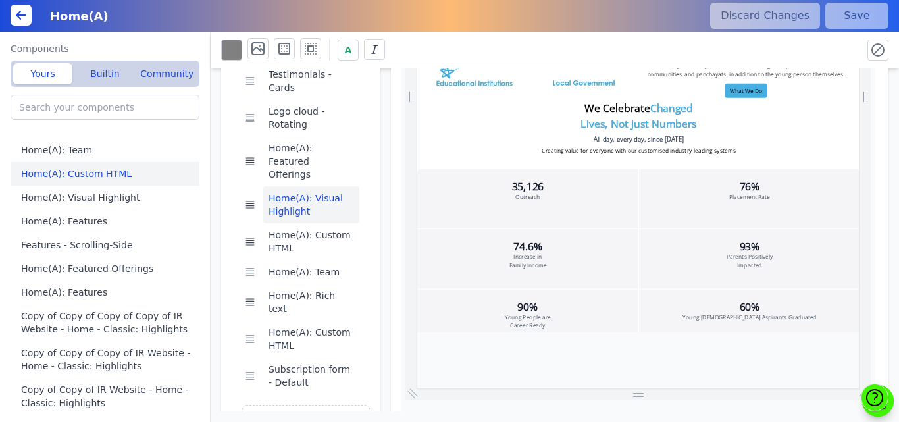
scroll to position [0, 232]
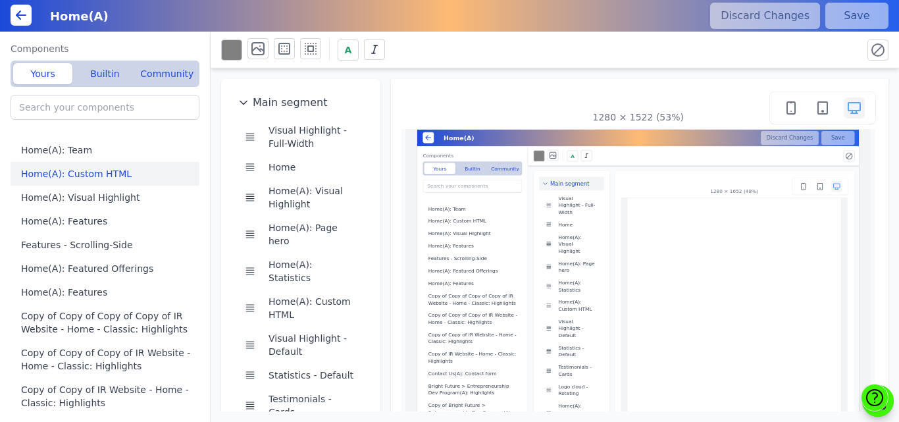
click at [435, 148] on icon at bounding box center [439, 145] width 16 height 16
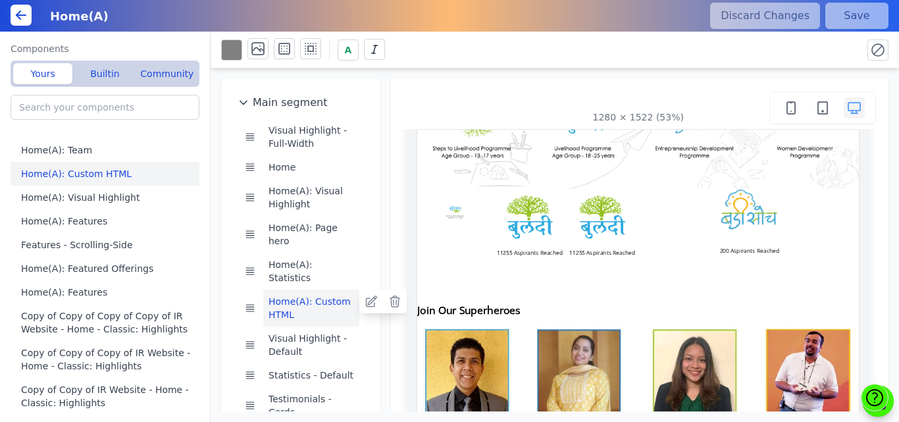
click at [304, 290] on button "Home(A): Custom HTML" at bounding box center [311, 308] width 96 height 37
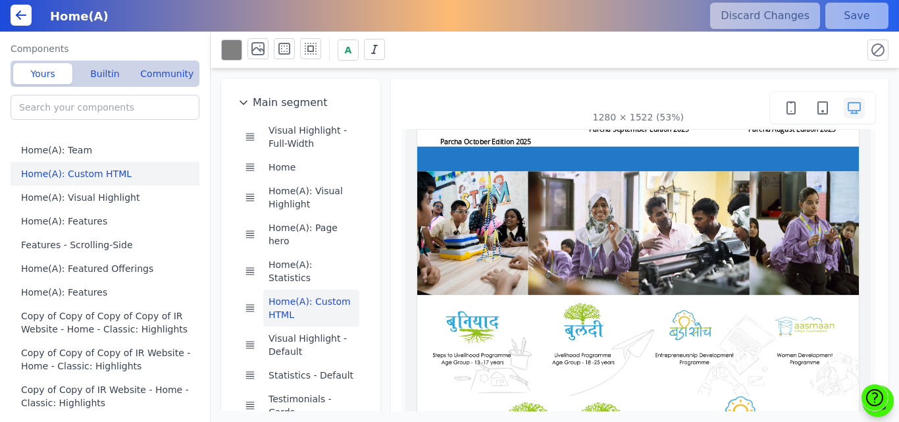
click at [568, 266] on img at bounding box center [838, 397] width 843 height 473
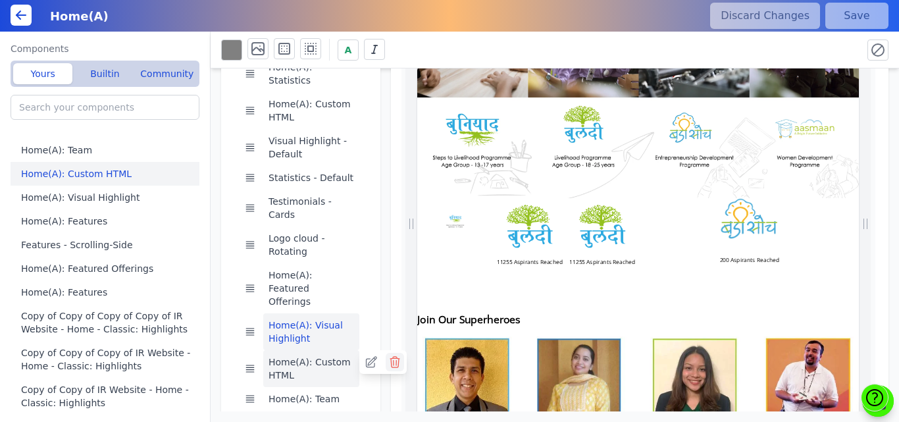
click at [391, 357] on icon at bounding box center [394, 362] width 9 height 11
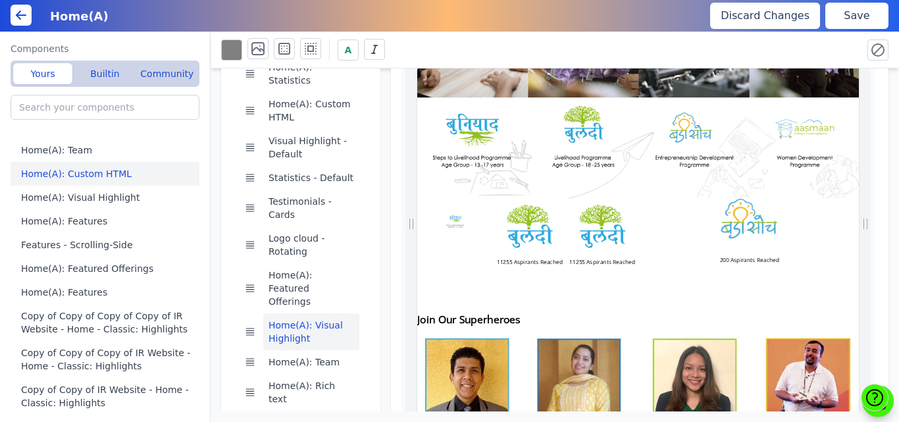
click at [850, 17] on button "Save" at bounding box center [857, 16] width 63 height 26
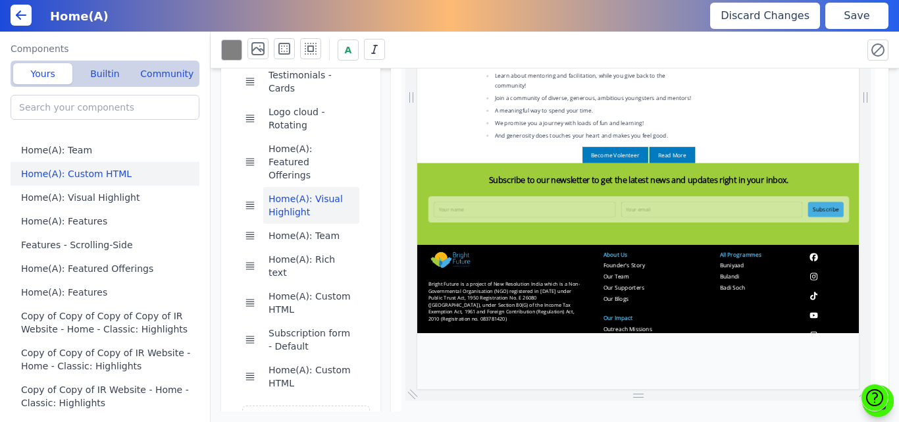
click at [853, 12] on button "Save" at bounding box center [857, 16] width 63 height 26
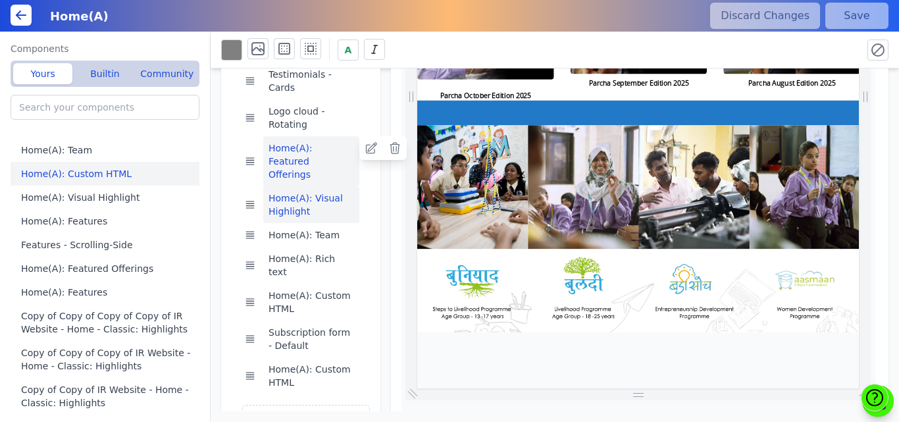
click at [291, 136] on button "Home(A): Featured Offerings" at bounding box center [311, 161] width 96 height 50
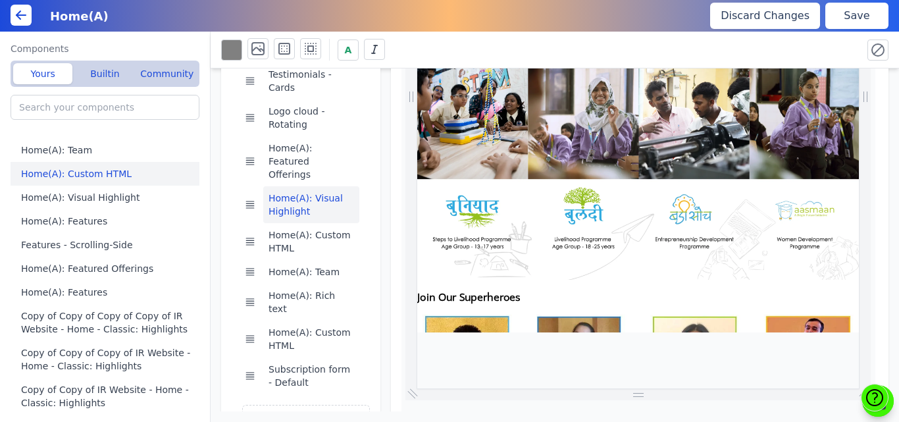
click at [848, 18] on button "Save" at bounding box center [857, 16] width 63 height 26
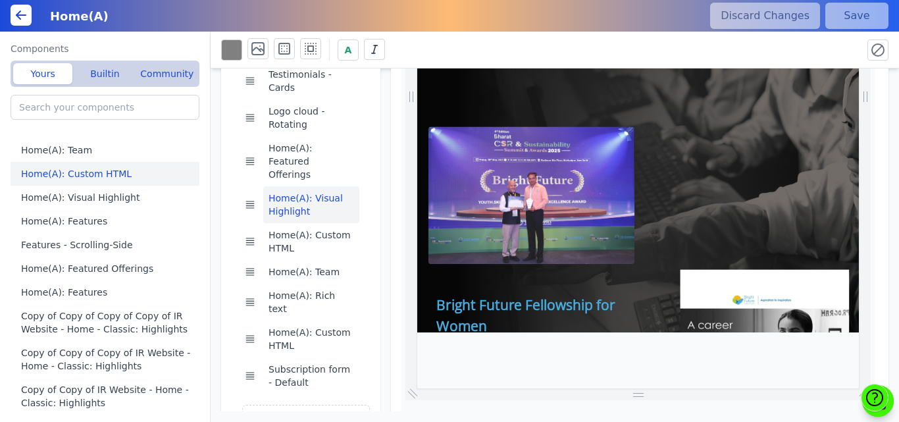
scroll to position [0, 0]
click at [328, 19] on input "Home(A)" at bounding box center [189, 16] width 295 height 24
click at [415, 11] on div "Home(A)" at bounding box center [371, 16] width 658 height 24
click at [451, 58] on div "A" at bounding box center [536, 49] width 631 height 23
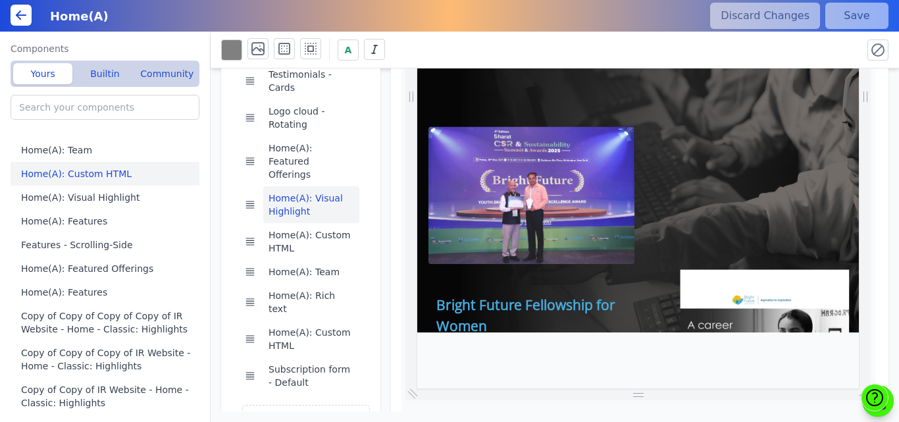
click at [874, 282] on div "1280 × 1522 (53%)" at bounding box center [640, 122] width 498 height 736
drag, startPoint x: 431, startPoint y: 41, endPoint x: 416, endPoint y: 43, distance: 15.3
click at [416, 43] on div "A" at bounding box center [536, 49] width 631 height 23
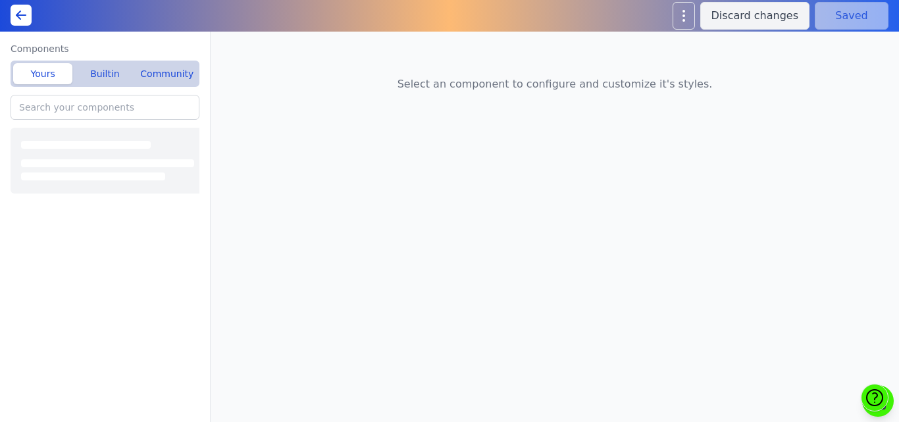
type input "Home(A): Visual Highlight"
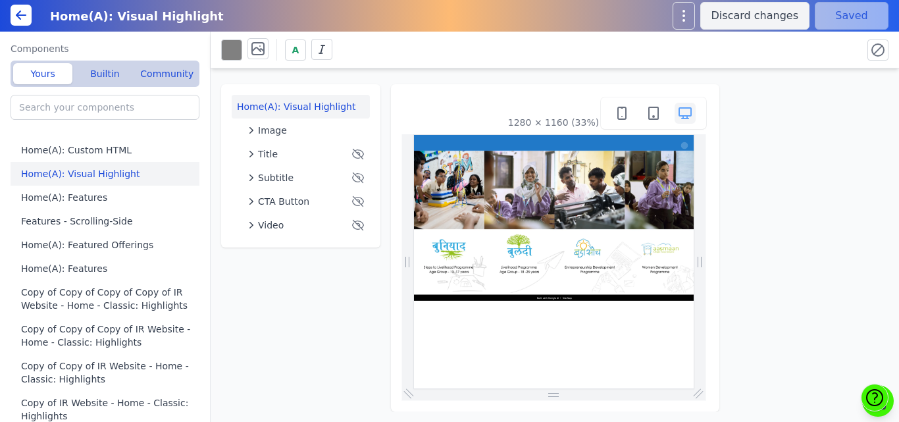
click at [430, 57] on div "A" at bounding box center [536, 49] width 631 height 23
click at [299, 149] on div "Title" at bounding box center [298, 153] width 101 height 13
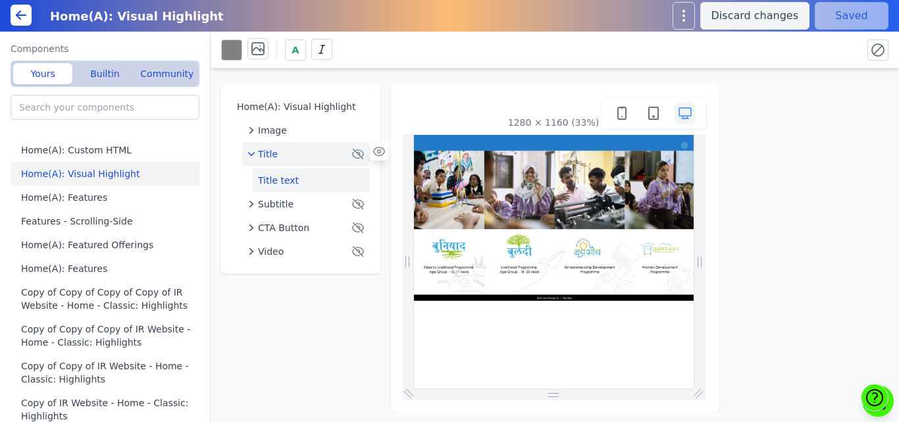
click at [294, 186] on button "Title text" at bounding box center [311, 181] width 117 height 24
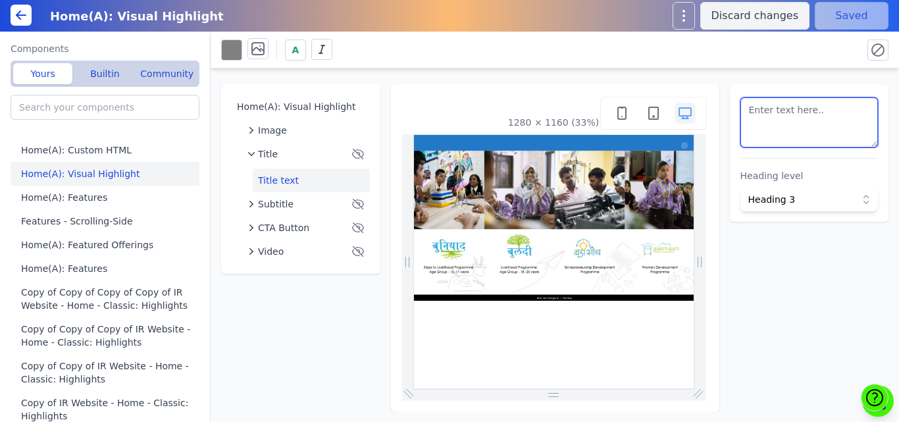
click at [831, 114] on textarea at bounding box center [810, 122] width 138 height 50
click at [795, 132] on textarea at bounding box center [810, 122] width 138 height 50
paste textarea "Bringing Change Through Innovative Programmes"
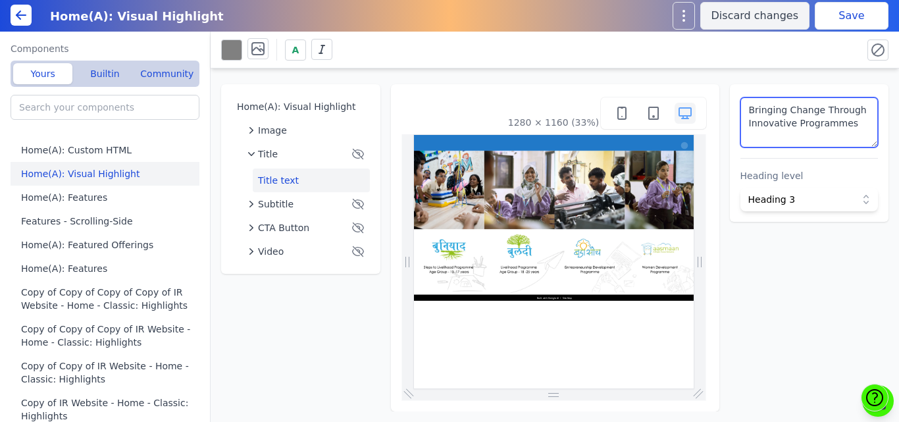
type textarea "Bringing Change Through Innovative Programmes"
click at [869, 6] on button "Save" at bounding box center [852, 16] width 74 height 28
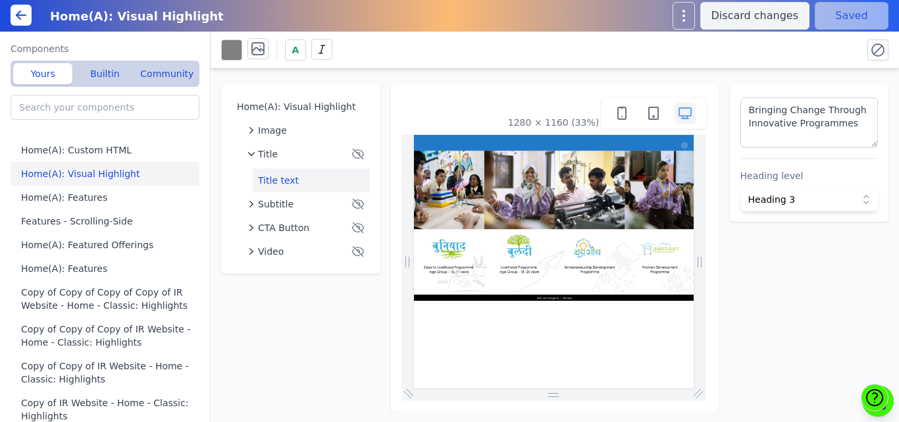
click at [290, 301] on div "Home(A): Visual Highlight Image Title Title text Subtitle CTA Button Video 1280…" at bounding box center [555, 239] width 689 height 343
click at [417, 75] on div "Home(A): Visual Highlight Image Title Title text Subtitle CTA Button Video 1280…" at bounding box center [555, 239] width 689 height 343
click at [95, 150] on button "Home(A): Custom HTML" at bounding box center [108, 150] width 194 height 24
type input "Home(A): Custom HTML"
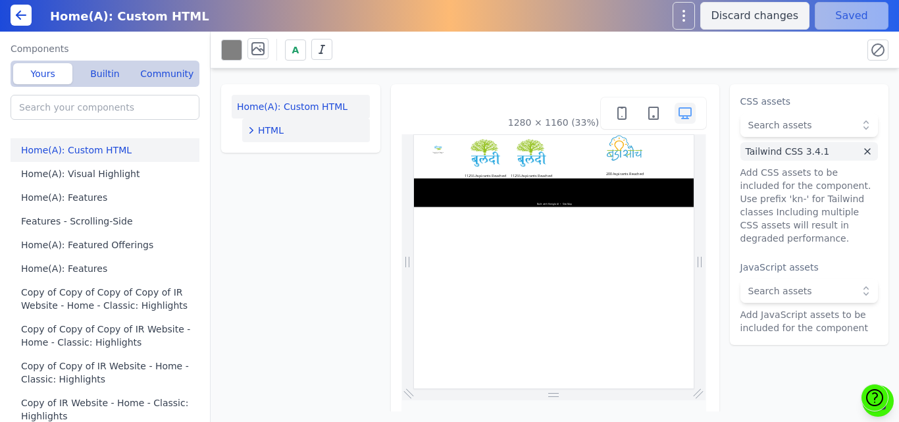
click at [271, 134] on span "HTML" at bounding box center [271, 130] width 26 height 13
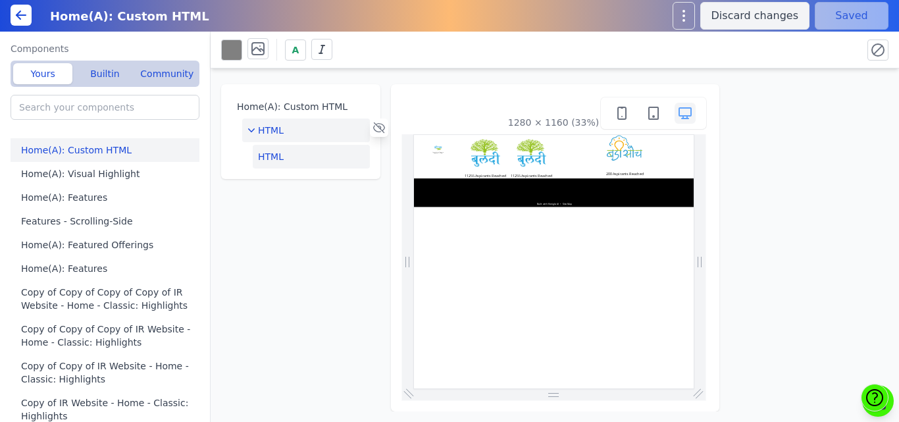
click at [299, 156] on button "HTML" at bounding box center [311, 157] width 117 height 24
click at [789, 103] on button "Edit HTML" at bounding box center [810, 108] width 138 height 26
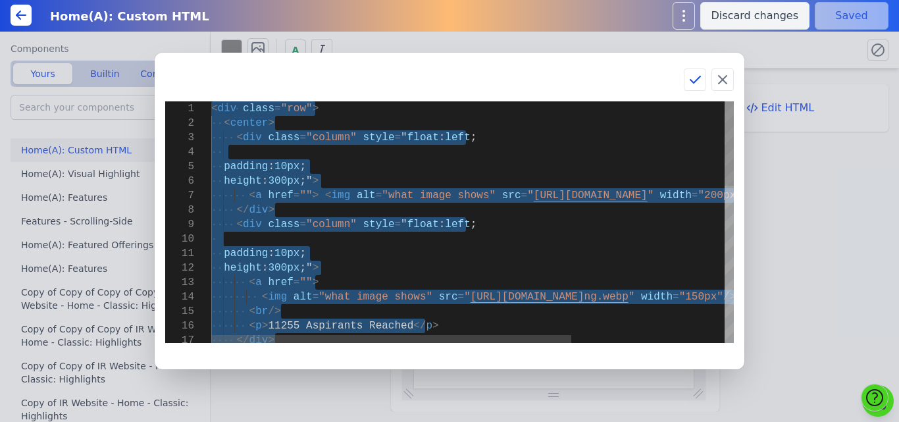
type textarea "<img src="https://bmxu811xjl.koniglecdn.com/images/buniyaad_35GytLf.webp" alt="…"
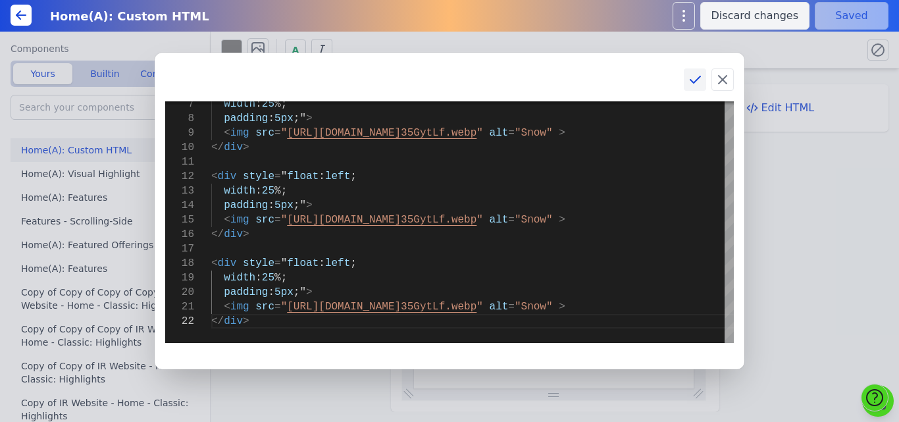
click at [699, 78] on icon at bounding box center [696, 79] width 10 height 7
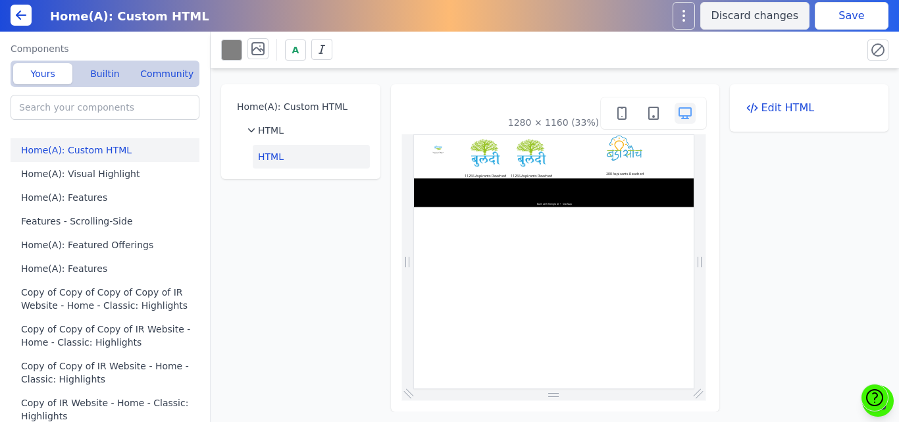
click at [862, 14] on button "Save" at bounding box center [852, 16] width 74 height 28
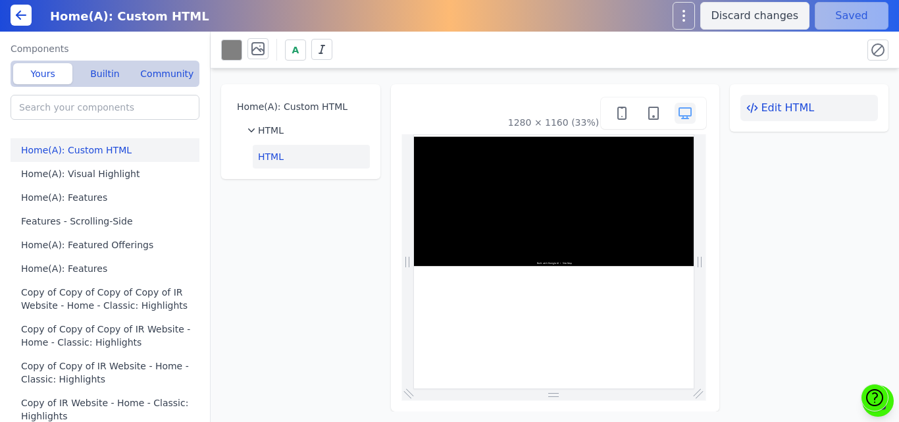
click at [772, 106] on button "Edit HTML" at bounding box center [810, 108] width 138 height 26
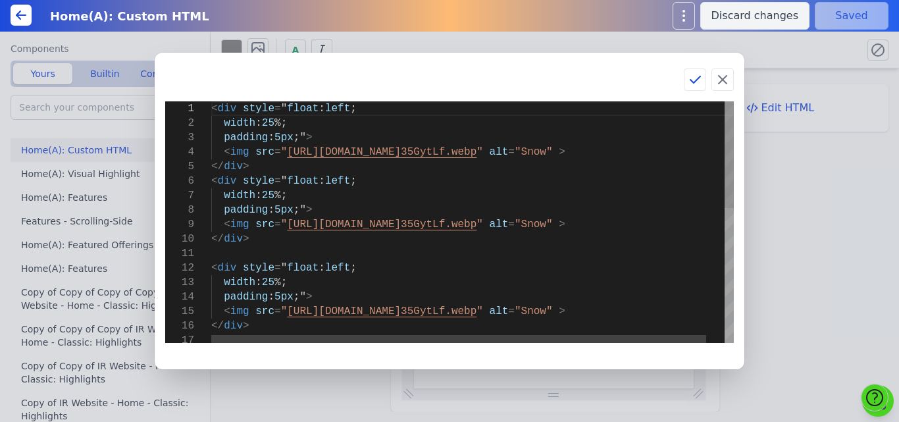
click at [360, 273] on div "< div style = " float : left ; width : 25 %; padding : 5px ;" > < img src = " h…" at bounding box center [482, 374] width 542 height 546
click at [213, 111] on div "</ div > padding : 5px ;" > < img src = " https://bmxu811xjl.koniglecdn.com/ima…" at bounding box center [482, 374] width 542 height 546
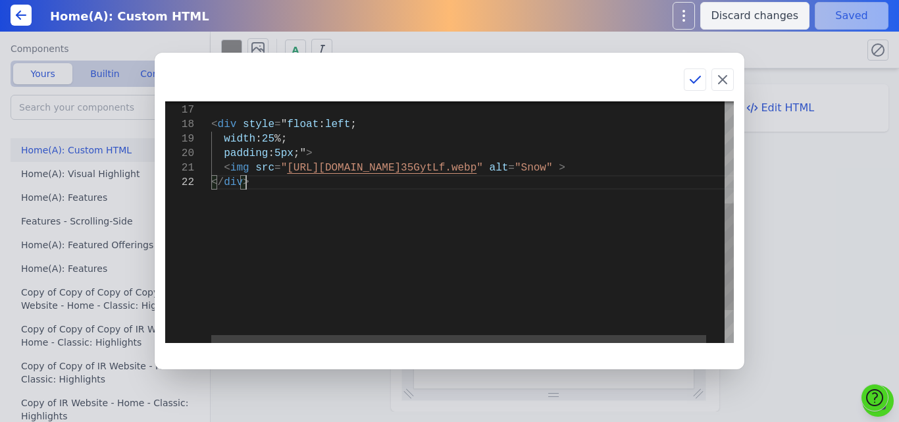
click at [228, 257] on div "</ div > < div style = " float : left ; width : 25 %; padding : 5px ;" > < img …" at bounding box center [482, 144] width 542 height 546
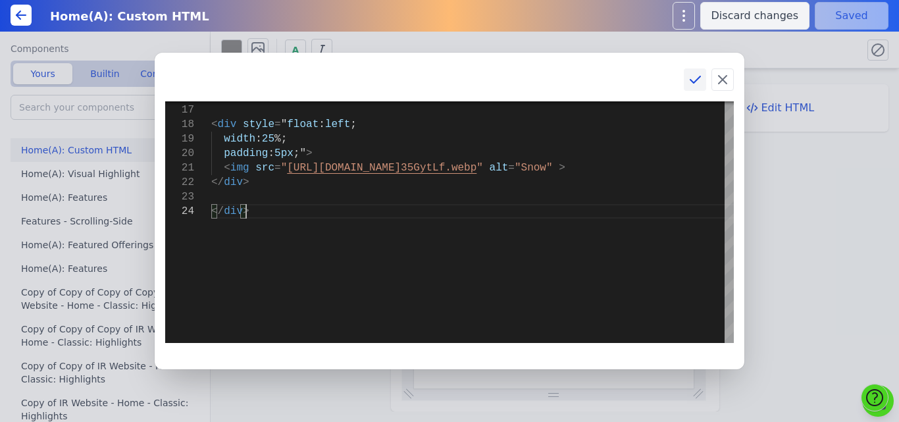
type textarea "<img src="https://bmxu811xjl.koniglecdn.com/images/buniyaad_35GytLf.webp" alt="…"
click at [692, 84] on icon at bounding box center [695, 80] width 16 height 16
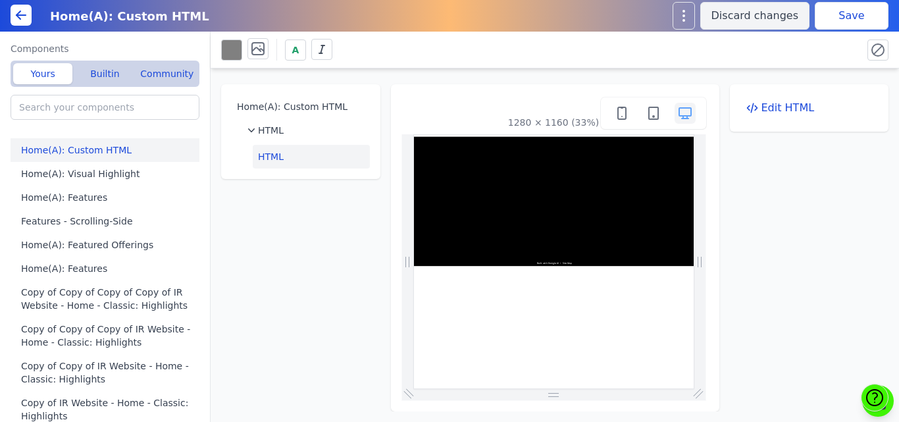
click at [855, 14] on button "Save" at bounding box center [852, 16] width 74 height 28
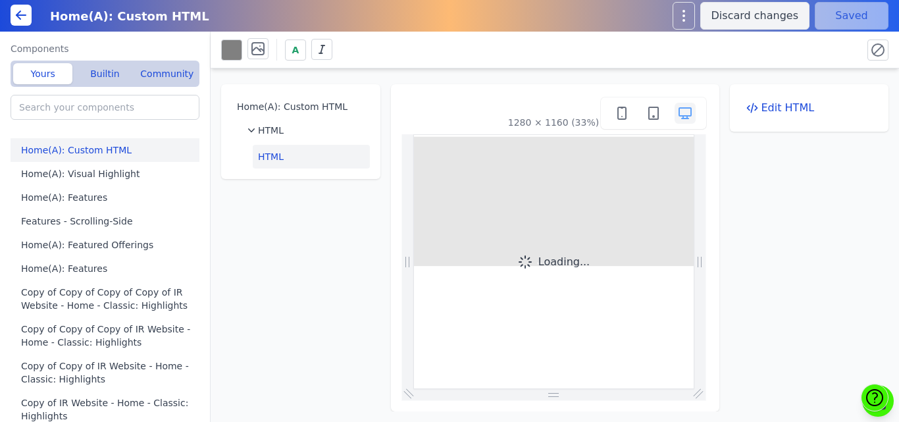
scroll to position [0, 0]
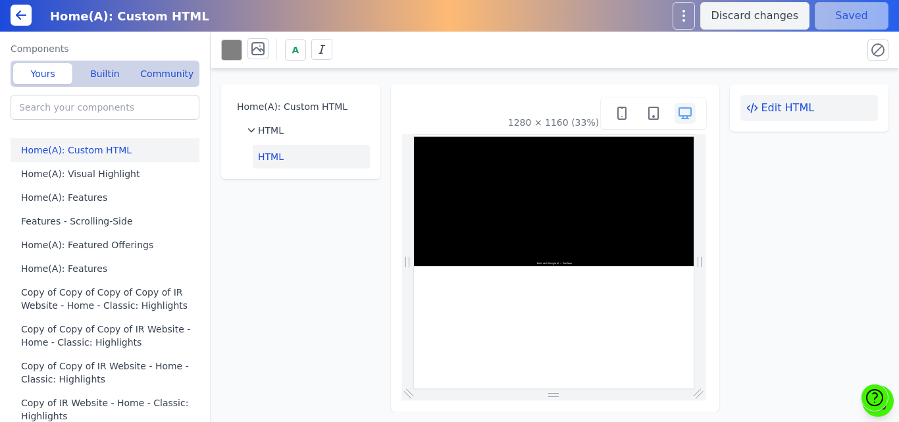
click at [807, 104] on button "Edit HTML" at bounding box center [810, 108] width 138 height 26
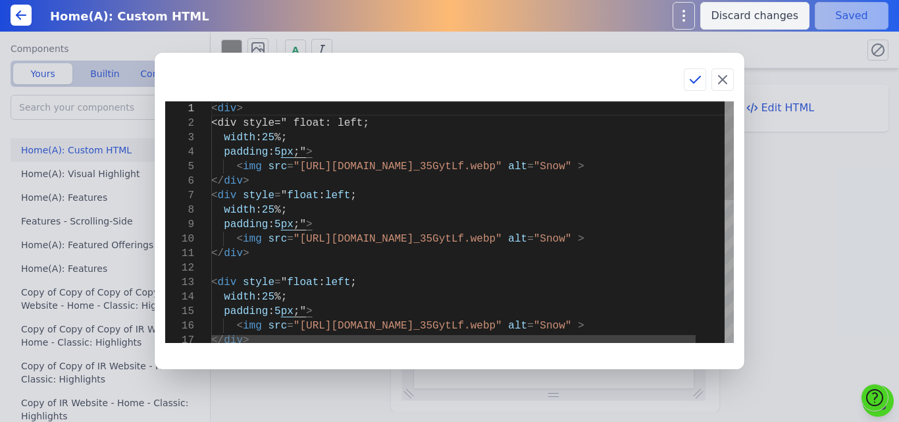
click at [442, 260] on div "< div > width : 25 %; padding : 5 px ;" > < img src = "https://bmxu811xjl.konig…" at bounding box center [488, 395] width 554 height 589
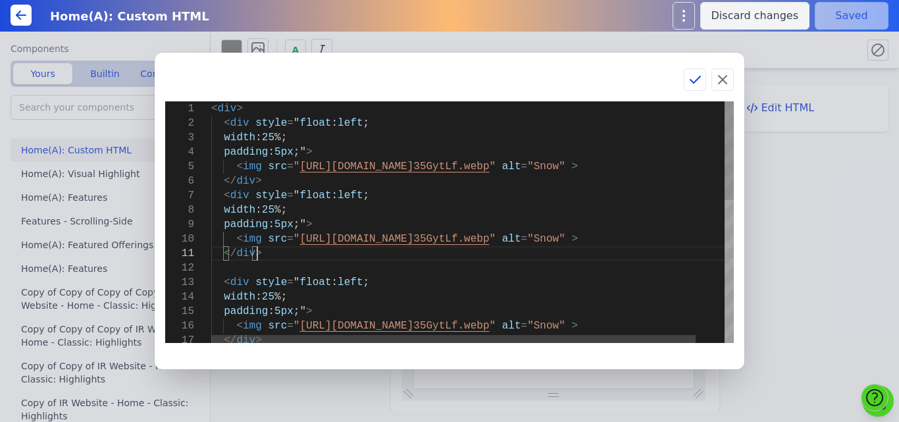
click at [211, 109] on div "< div > width : 25 %; padding : 5px ;" > < img src = " https://bmxu811xjl.konig…" at bounding box center [488, 395] width 554 height 589
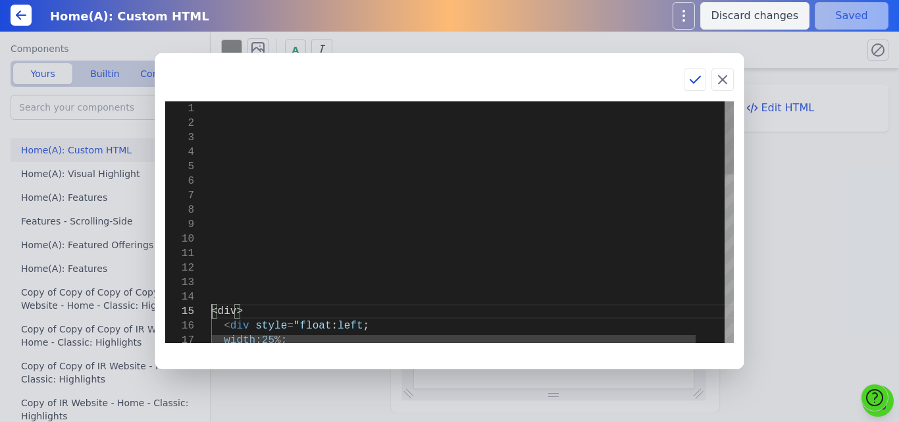
type textarea "<div> <div style=" float: left; width: 25%; padding: 5px;"> <img src="https://b…"
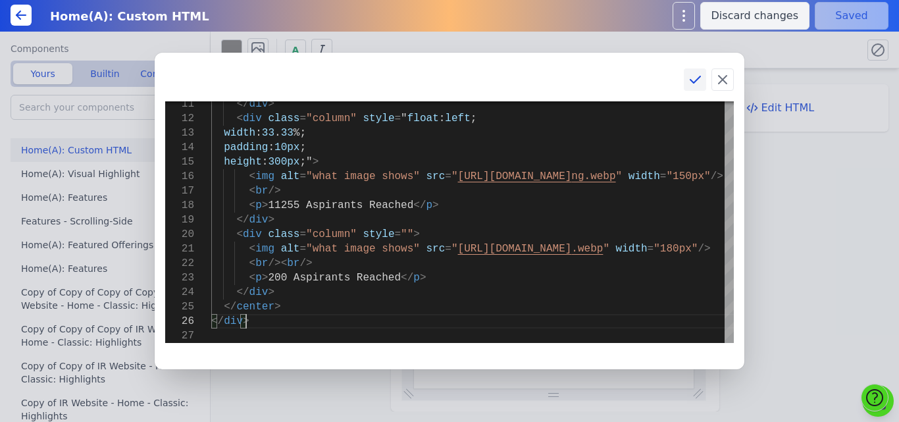
type textarea "<img alt="what image shows" src="https://bmxu811xjl.koniglecdn.com/images/badi-…"
click at [699, 80] on icon at bounding box center [695, 80] width 16 height 16
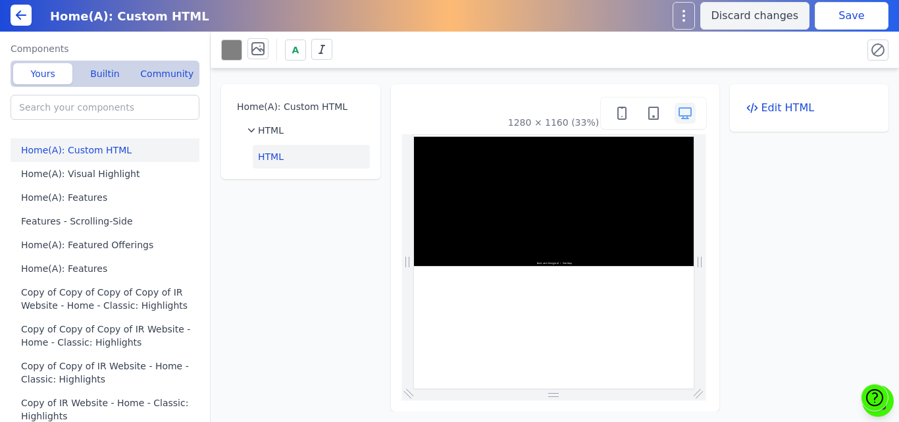
click at [858, 4] on button "Save" at bounding box center [852, 16] width 74 height 28
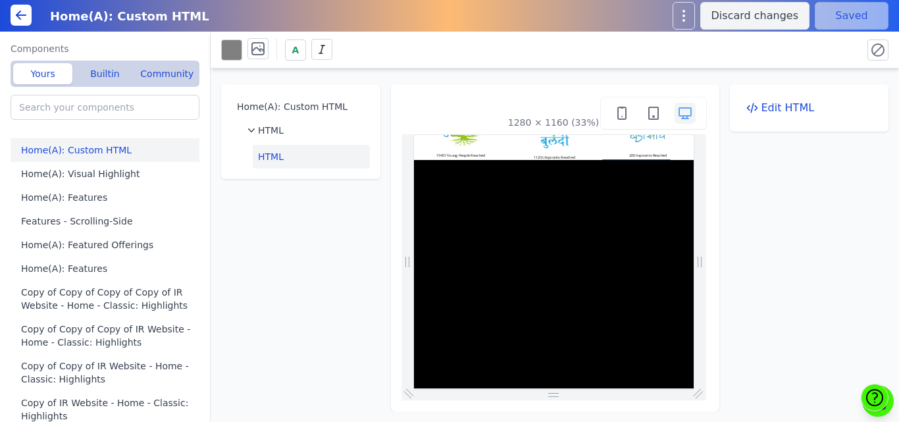
scroll to position [0, 0]
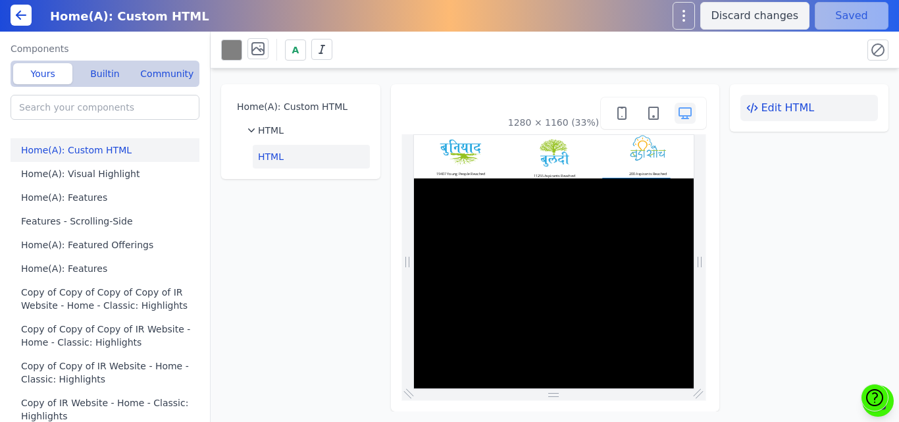
click at [784, 102] on button "Edit HTML" at bounding box center [810, 108] width 138 height 26
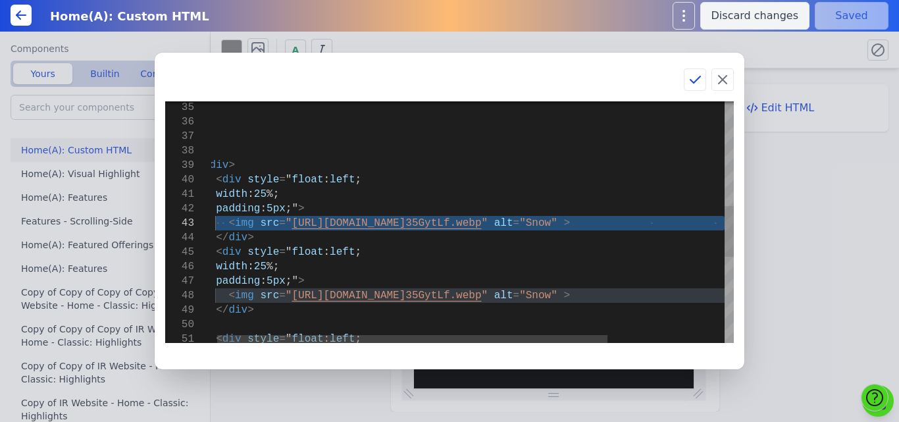
drag, startPoint x: 225, startPoint y: 225, endPoint x: 728, endPoint y: 222, distance: 503.0
click at [728, 222] on div "< div > < div style = " float : left ; width : 25 %; padding : 5px ;" > < img s…" at bounding box center [546, 178] width 687 height 1140
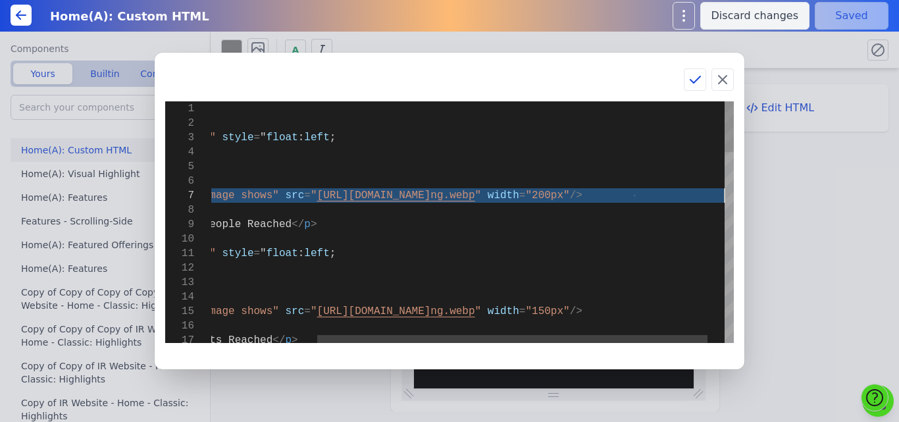
drag, startPoint x: 227, startPoint y: 196, endPoint x: 725, endPoint y: 196, distance: 497.7
type textarea "<div class="row"> <center> <div class="column" style="float: left; width: 33.33…"
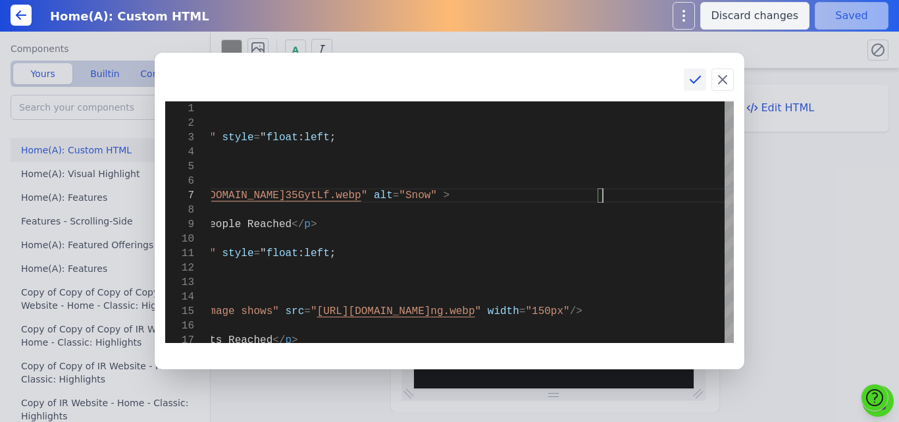
click at [694, 75] on icon at bounding box center [695, 80] width 16 height 16
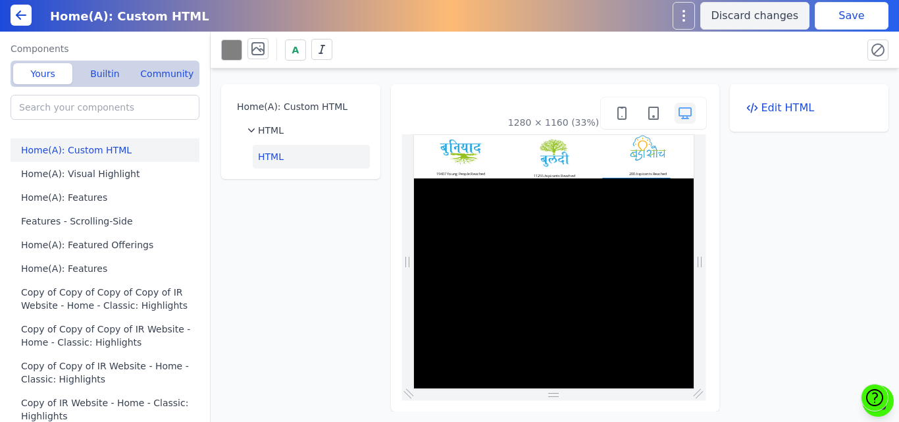
click at [864, 11] on button "Save" at bounding box center [852, 16] width 74 height 28
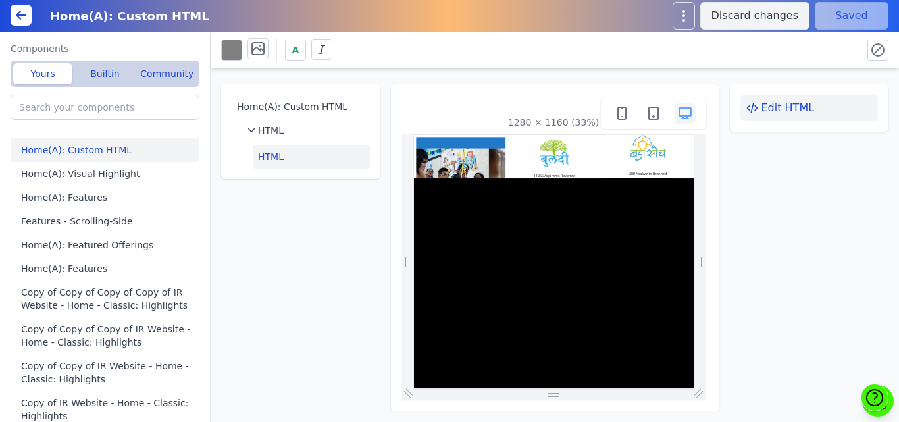
click at [766, 109] on button "Edit HTML" at bounding box center [810, 108] width 138 height 26
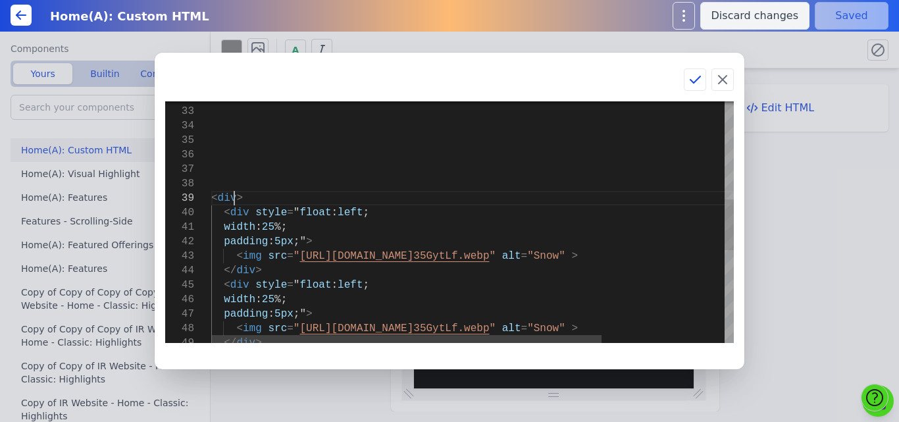
click at [236, 197] on div "< div > < div style = " float : left ; width : 25 %; padding : 5px ;" > < img s…" at bounding box center [554, 211] width 687 height 1140
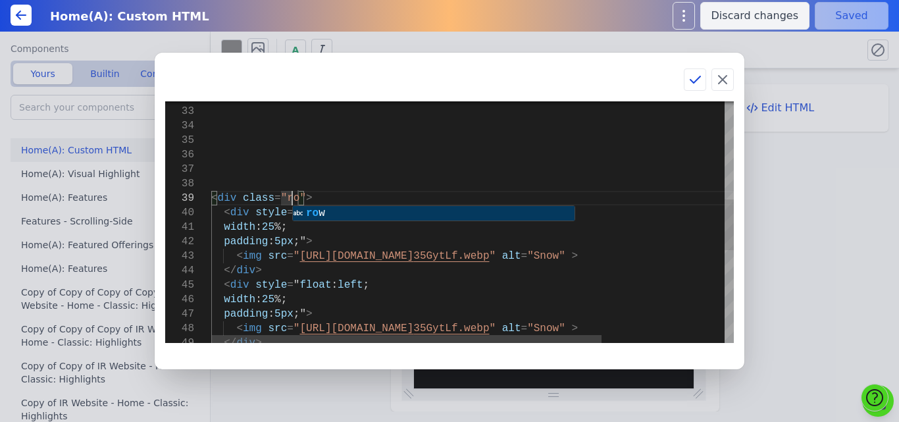
scroll to position [117, 86]
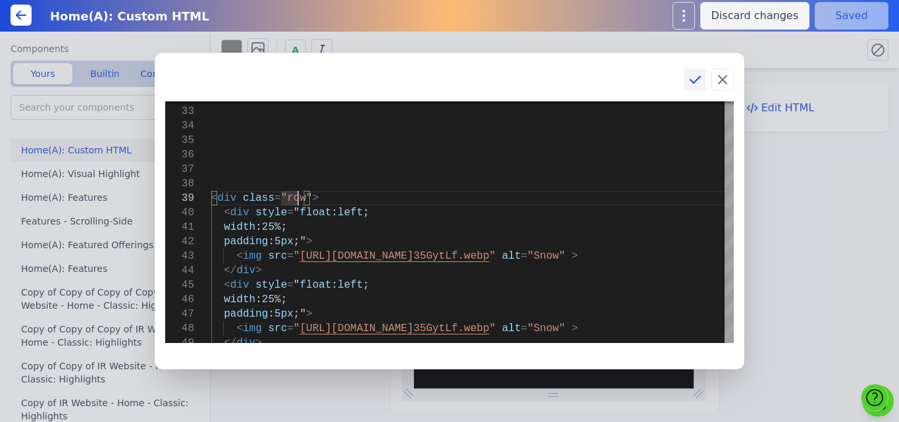
type textarea "<div class="row"> <div style=" float: left;"
click at [689, 82] on icon at bounding box center [695, 80] width 16 height 16
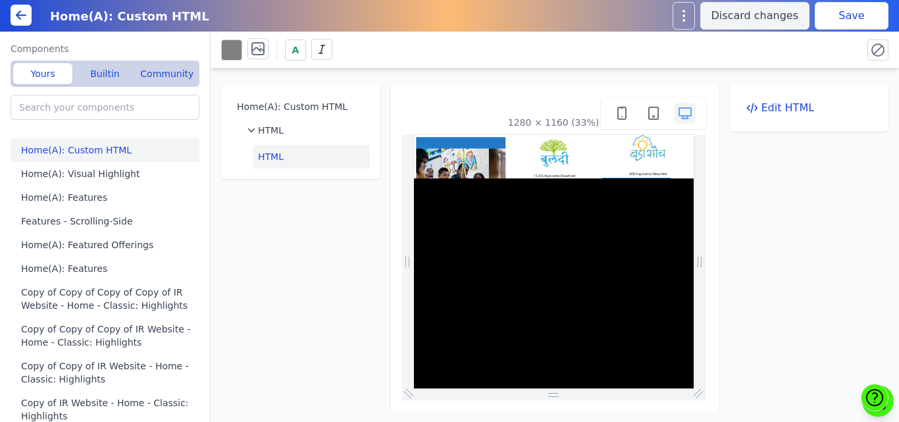
click at [839, 27] on button "Save" at bounding box center [852, 16] width 74 height 28
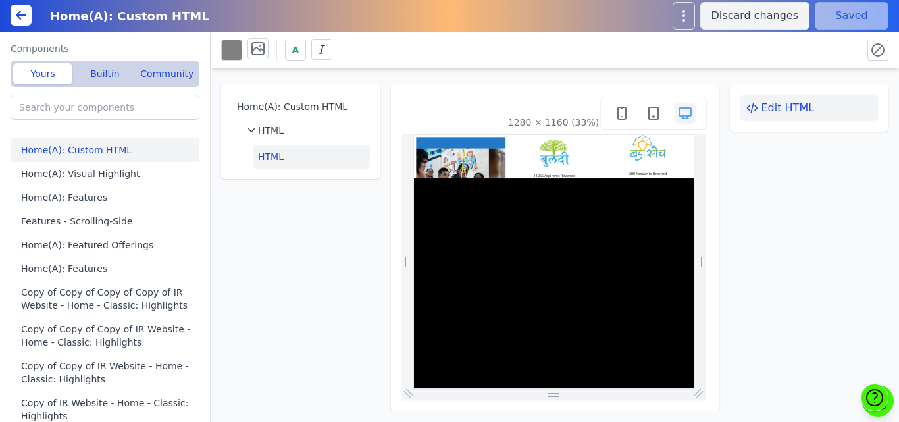
click at [780, 103] on button "Edit HTML" at bounding box center [810, 108] width 138 height 26
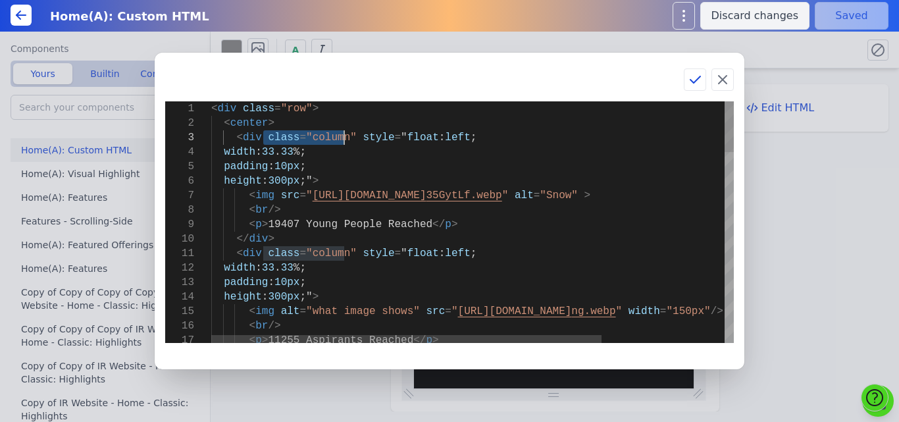
drag, startPoint x: 261, startPoint y: 139, endPoint x: 345, endPoint y: 135, distance: 84.4
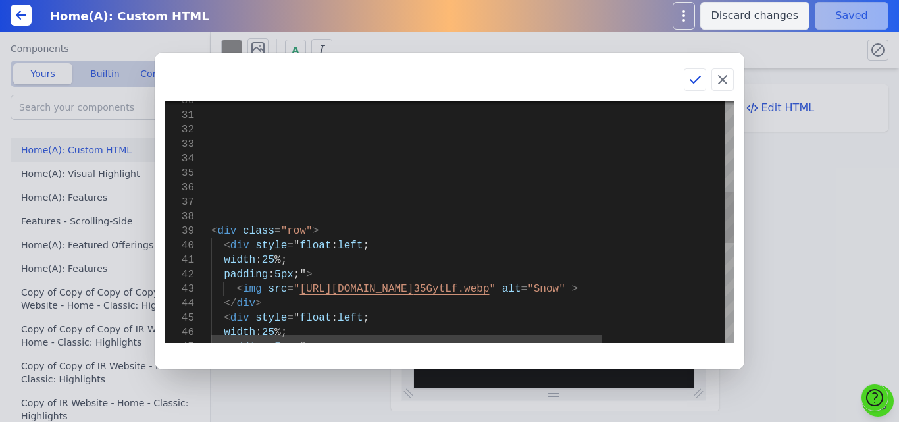
click at [257, 288] on div "< div class = "row" > < div style = " float : left ; width : 25 %; padding : 5p…" at bounding box center [554, 243] width 687 height 1140
click at [238, 230] on div "< div class = "row" > < div style = " float : left ; width : 25 %; padding : 5p…" at bounding box center [554, 243] width 687 height 1140
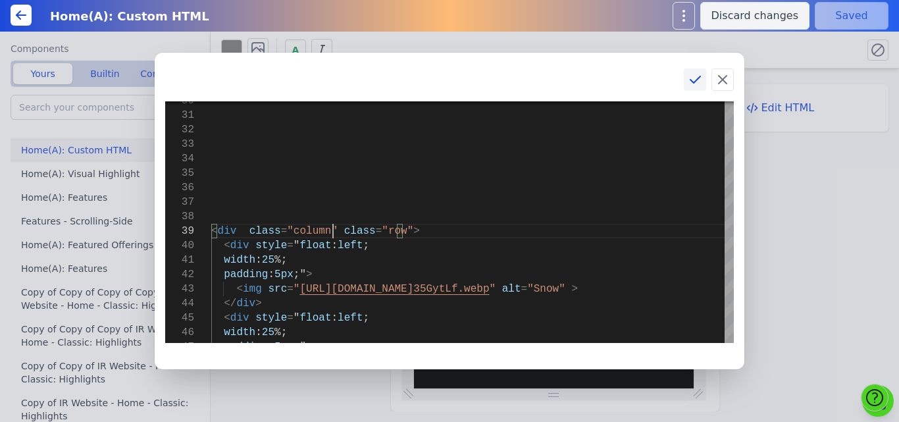
type textarea "<div class="column" class="row"> <div style=" float: left;"
click at [691, 82] on icon at bounding box center [695, 80] width 16 height 16
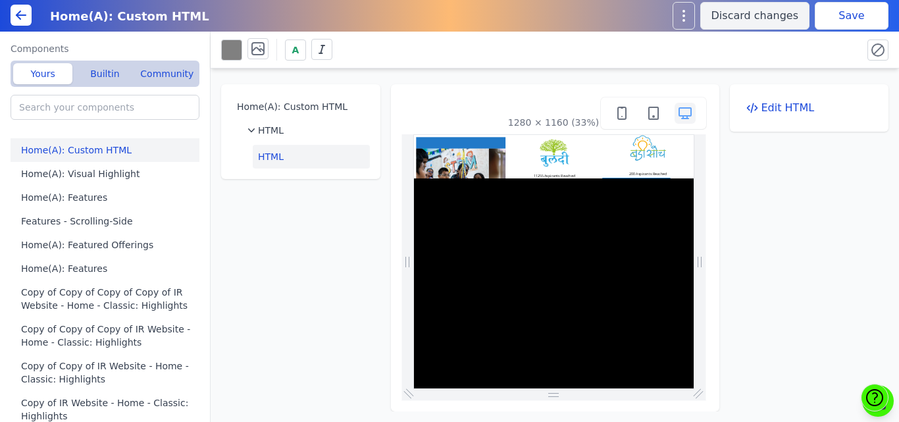
click at [841, 13] on button "Save" at bounding box center [852, 16] width 74 height 28
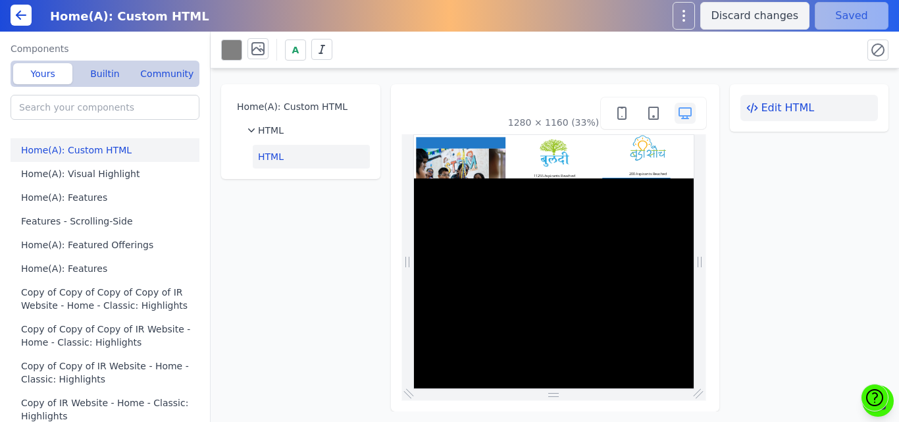
click at [774, 101] on button "Edit HTML" at bounding box center [810, 108] width 138 height 26
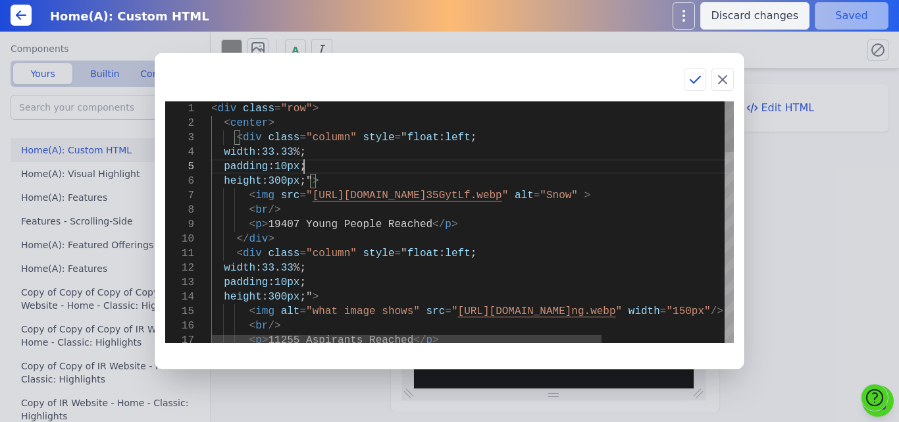
scroll to position [0, 0]
drag, startPoint x: 440, startPoint y: 166, endPoint x: 433, endPoint y: 167, distance: 7.4
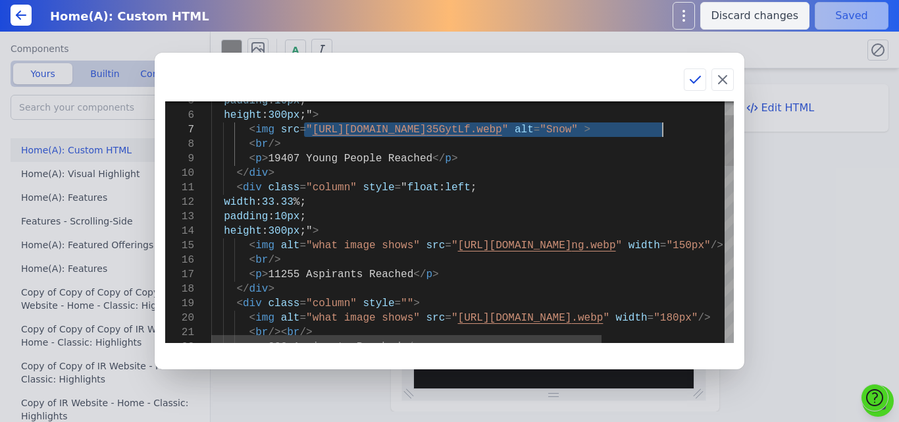
drag, startPoint x: 303, startPoint y: 127, endPoint x: 665, endPoint y: 134, distance: 362.2
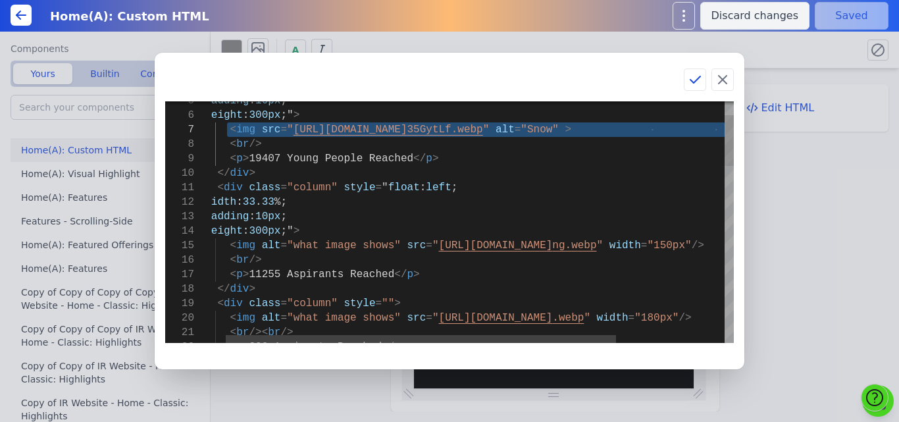
drag, startPoint x: 246, startPoint y: 130, endPoint x: 731, endPoint y: 130, distance: 485.2
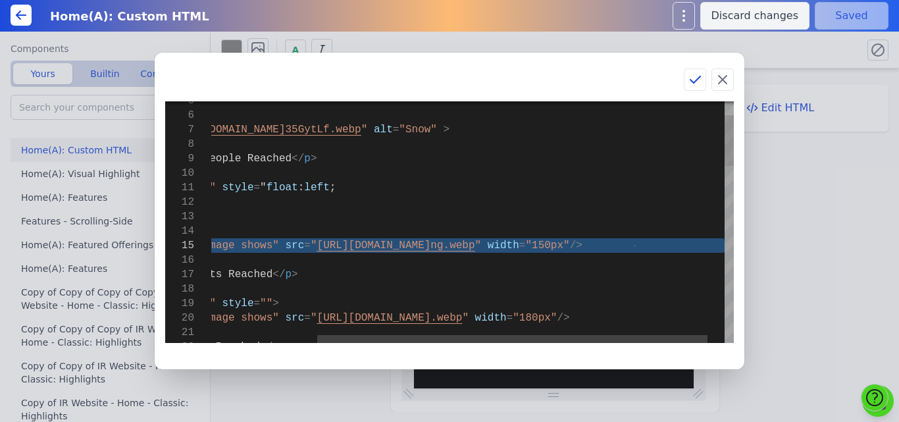
drag, startPoint x: 217, startPoint y: 248, endPoint x: 743, endPoint y: 241, distance: 525.4
type textarea "<div class="column" style="float: left; width: 33.33%; padding: 10px; height: 3…"
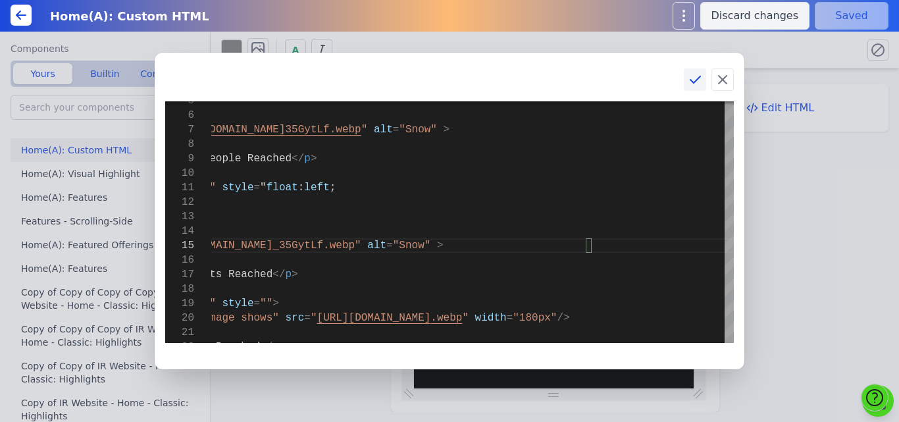
click at [689, 76] on icon at bounding box center [695, 80] width 16 height 16
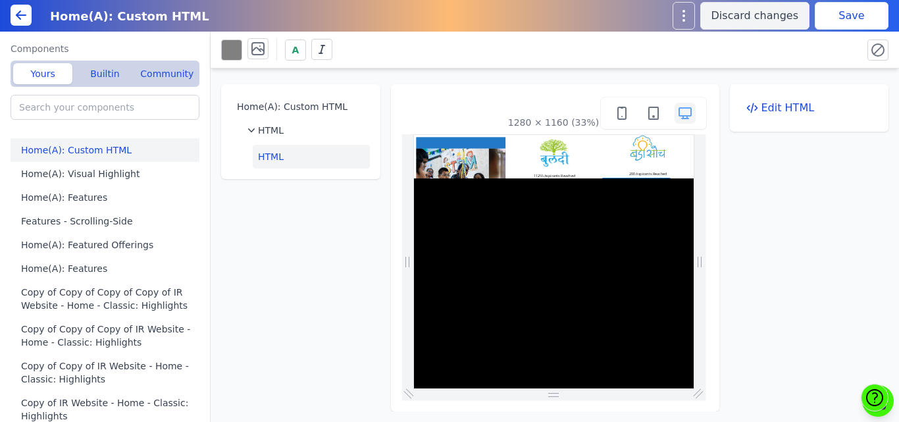
click at [842, 11] on button "Save" at bounding box center [852, 16] width 74 height 28
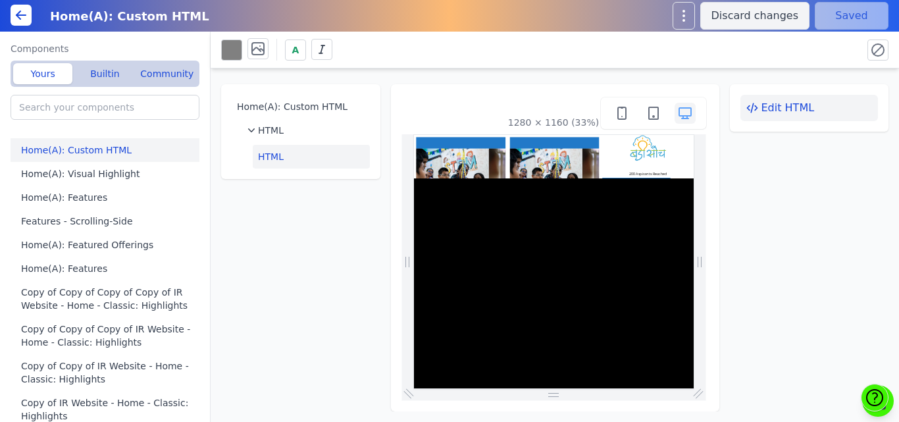
click at [792, 109] on button "Edit HTML" at bounding box center [810, 108] width 138 height 26
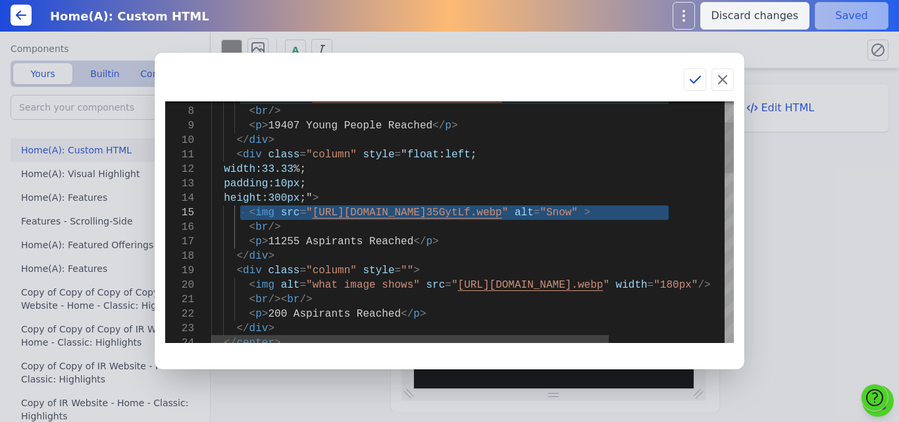
drag, startPoint x: 239, startPoint y: 213, endPoint x: 670, endPoint y: 219, distance: 431.3
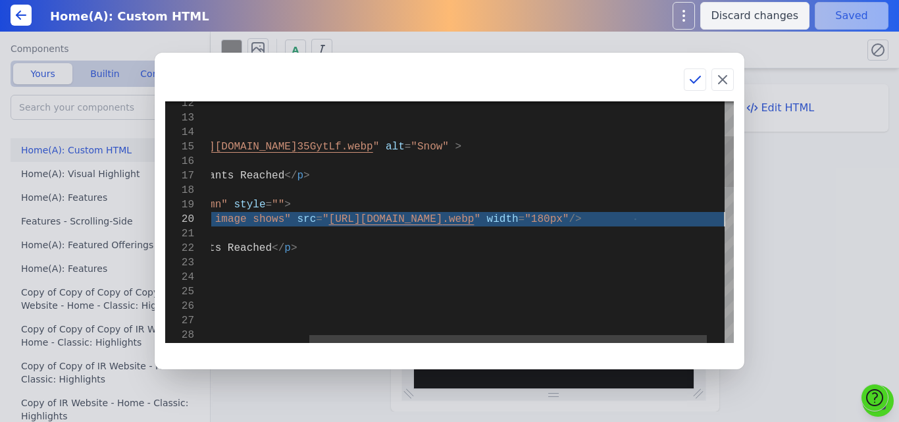
drag, startPoint x: 244, startPoint y: 218, endPoint x: 730, endPoint y: 222, distance: 486.6
type textarea "<div class="column" style="float: left; width: 33.33%; padding: 10px; height: 3…"
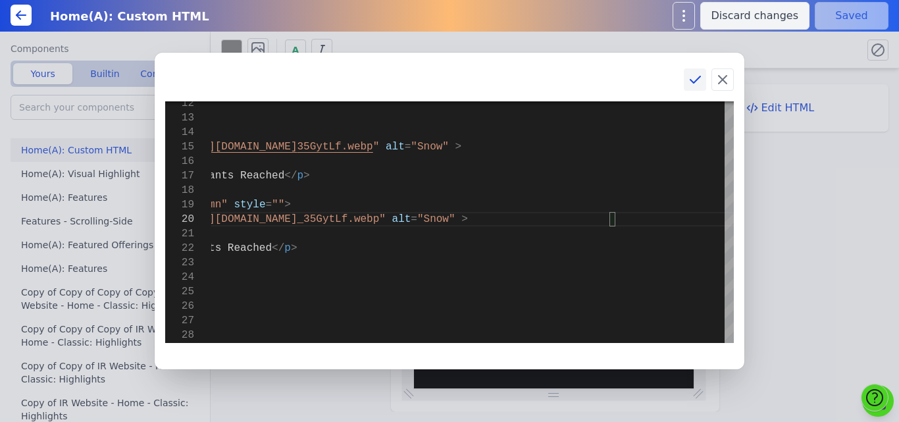
click at [696, 76] on icon at bounding box center [695, 80] width 16 height 16
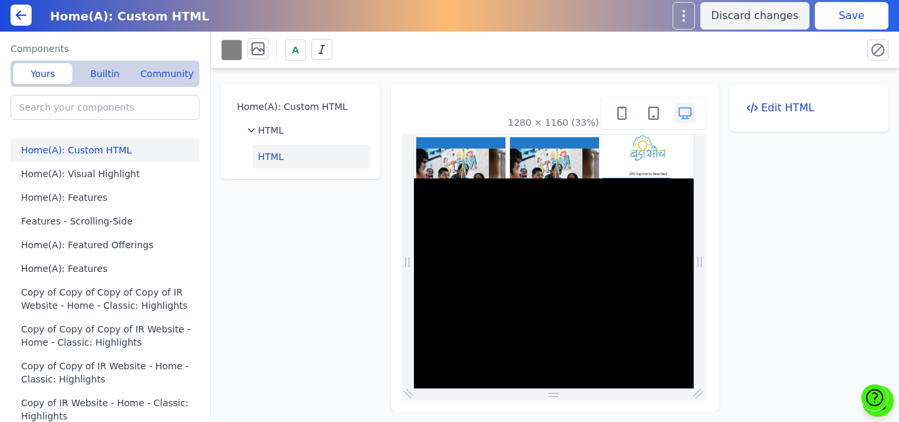
click at [838, 18] on button "Save" at bounding box center [852, 16] width 74 height 28
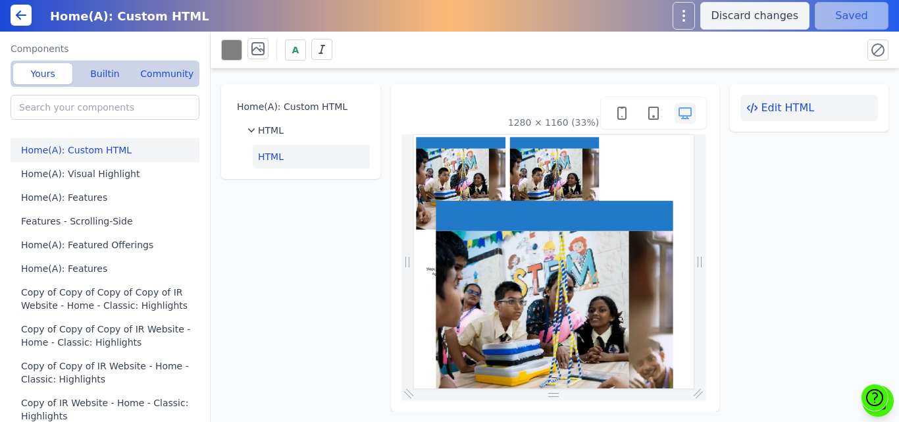
click at [801, 106] on button "Edit HTML" at bounding box center [810, 108] width 138 height 26
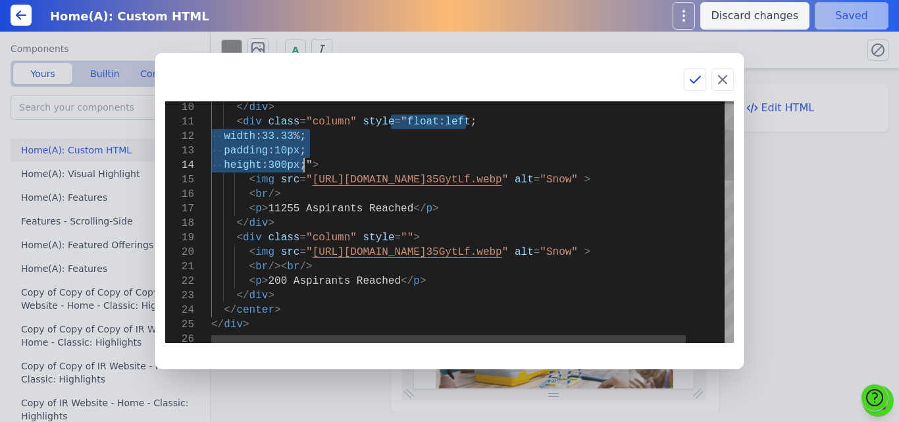
drag, startPoint x: 392, startPoint y: 120, endPoint x: 303, endPoint y: 167, distance: 100.7
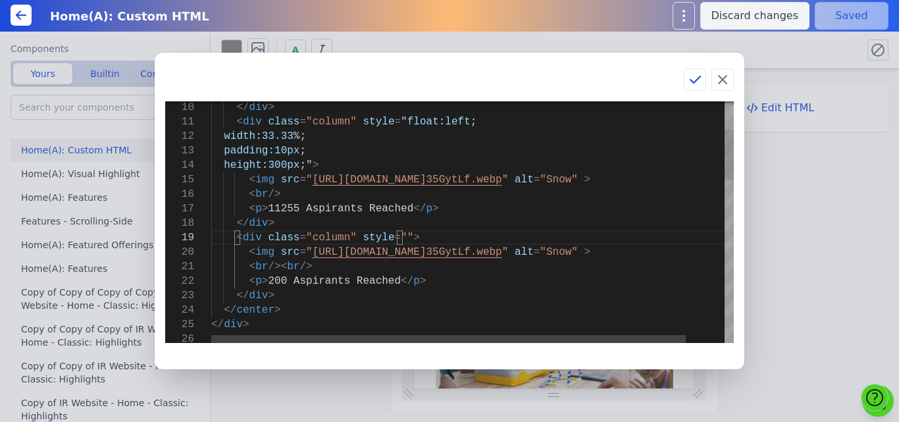
type textarea "padding: 10px; height: 300px;"> <img src="https://bmxu811xjl.koniglecdn.com/ima…"
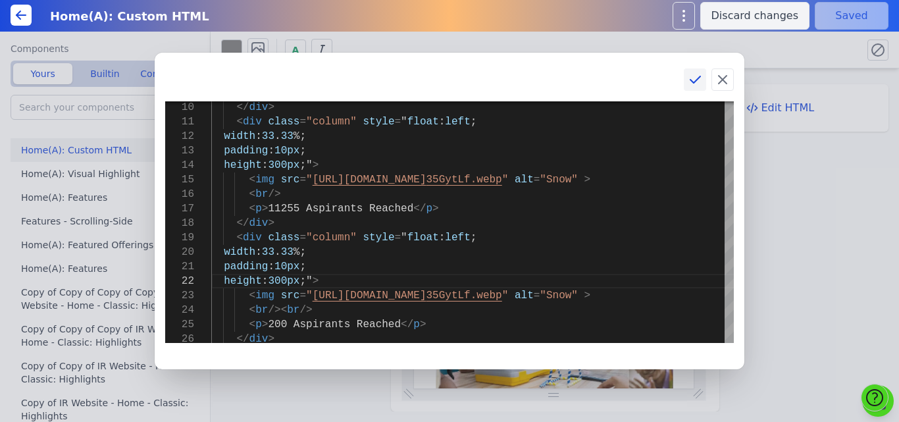
click at [689, 82] on icon at bounding box center [695, 80] width 16 height 16
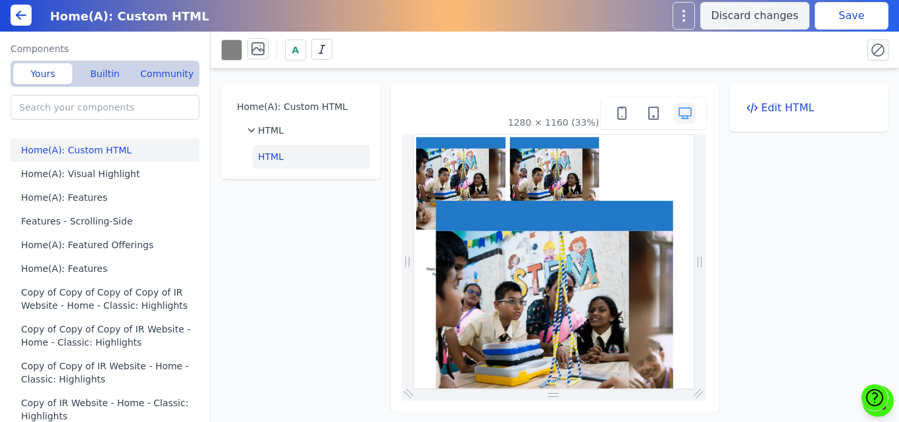
click at [832, 12] on button "Save" at bounding box center [852, 16] width 74 height 28
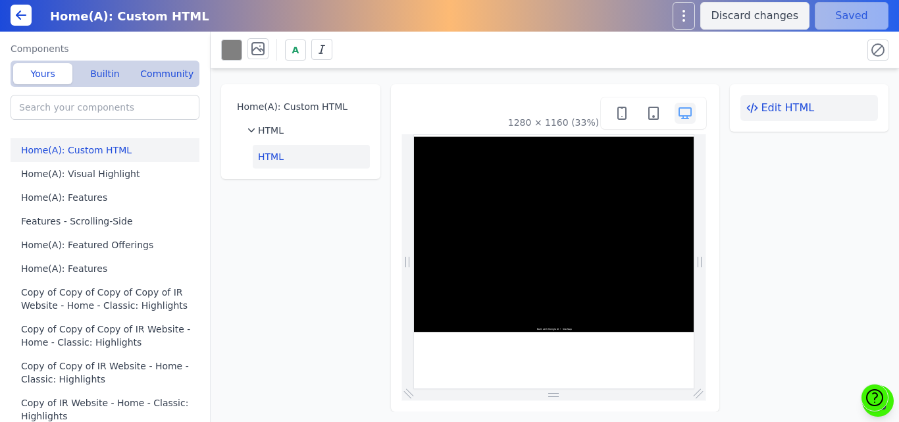
click at [767, 112] on button "Edit HTML" at bounding box center [810, 108] width 138 height 26
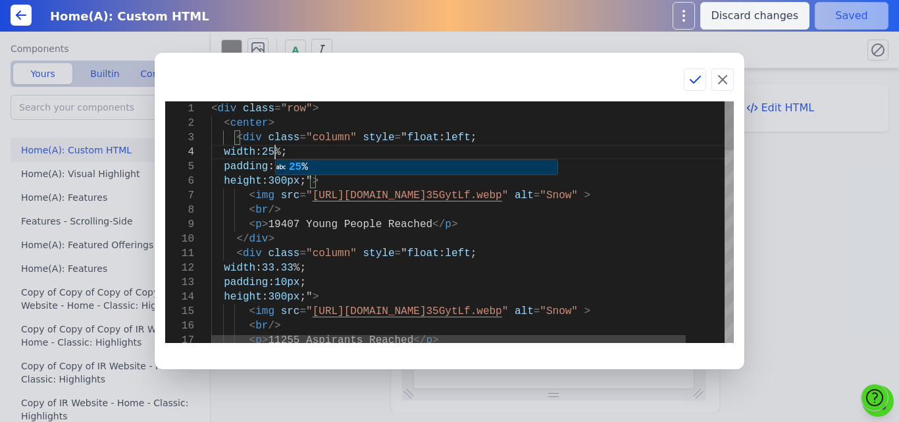
scroll to position [44, 63]
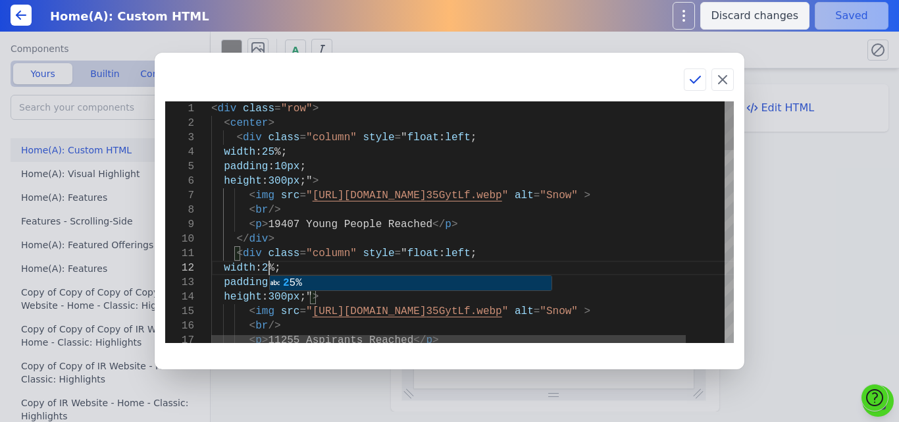
scroll to position [27, 63]
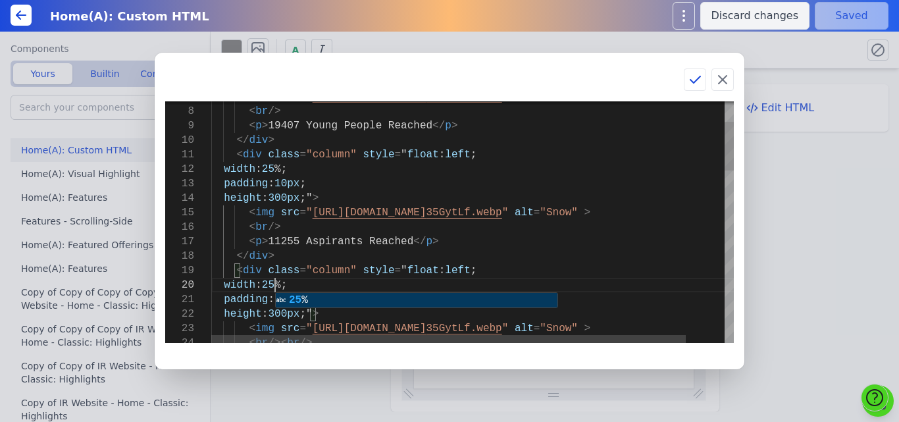
scroll to position [131, 63]
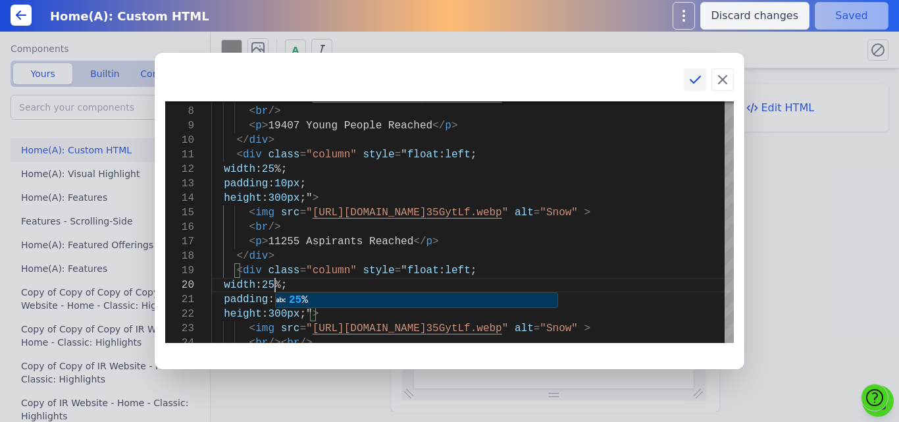
type textarea "<div class="column" style="float: left; width: 25%; padding: 10px; height: 300p…"
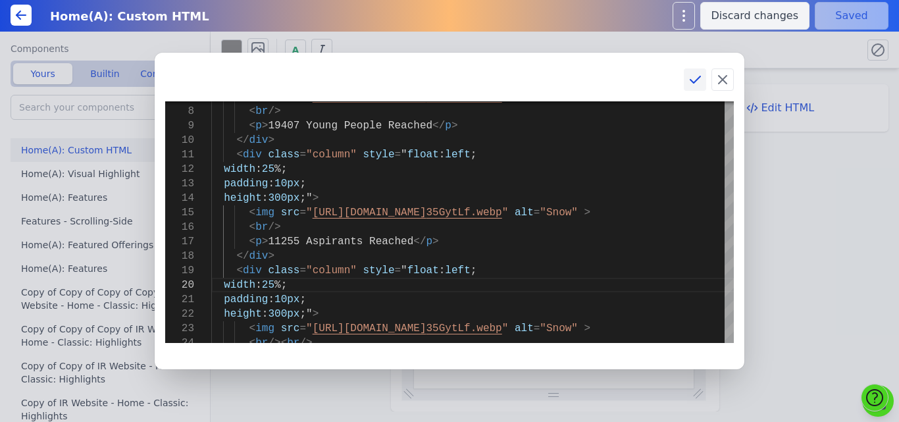
click at [702, 77] on icon at bounding box center [695, 80] width 16 height 16
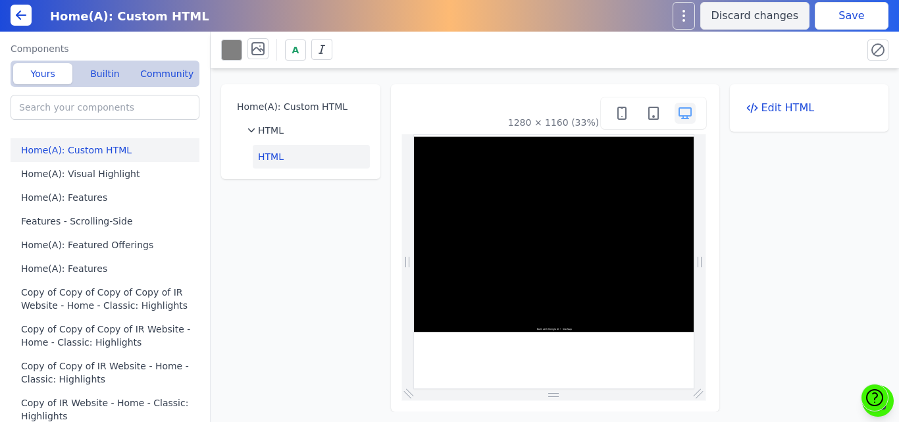
click at [834, 18] on button "Save" at bounding box center [852, 16] width 74 height 28
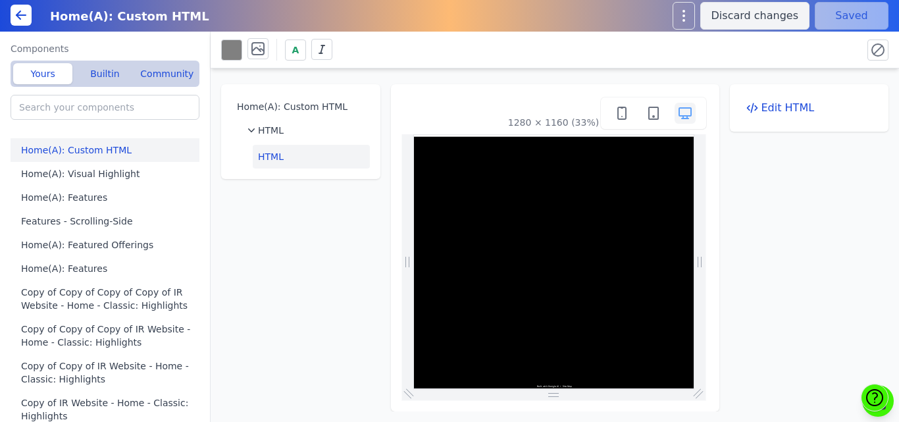
scroll to position [0, 0]
click at [362, 236] on div "Home(A): Custom HTML HTML HTML 1280 × 1160 (33%) Edit HTML" at bounding box center [555, 239] width 689 height 343
click at [361, 253] on div "Home(A): Custom HTML HTML HTML 1280 × 1160 (33%) Edit HTML" at bounding box center [555, 239] width 689 height 343
click at [362, 246] on div "Home(A): Custom HTML HTML HTML 1280 × 1160 (33%) Edit HTML" at bounding box center [555, 239] width 689 height 343
click at [344, 241] on div "Home(A): Custom HTML HTML HTML 1280 × 1160 (33%) Edit HTML" at bounding box center [555, 239] width 689 height 343
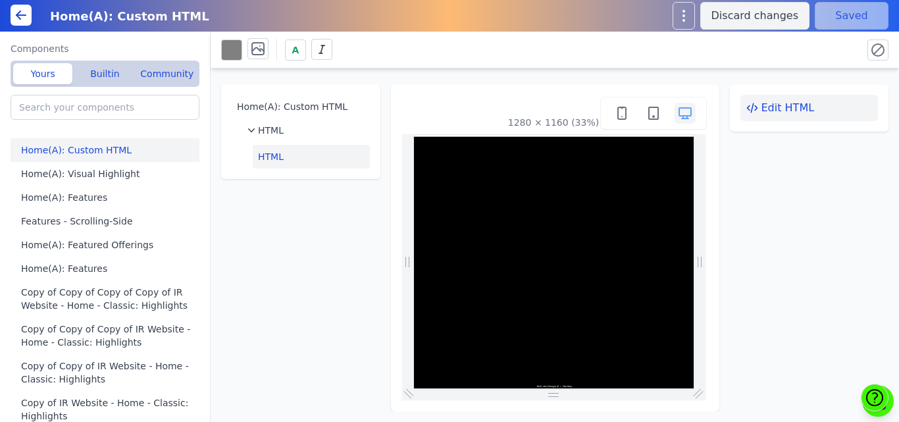
click at [791, 111] on button "Edit HTML" at bounding box center [810, 108] width 138 height 26
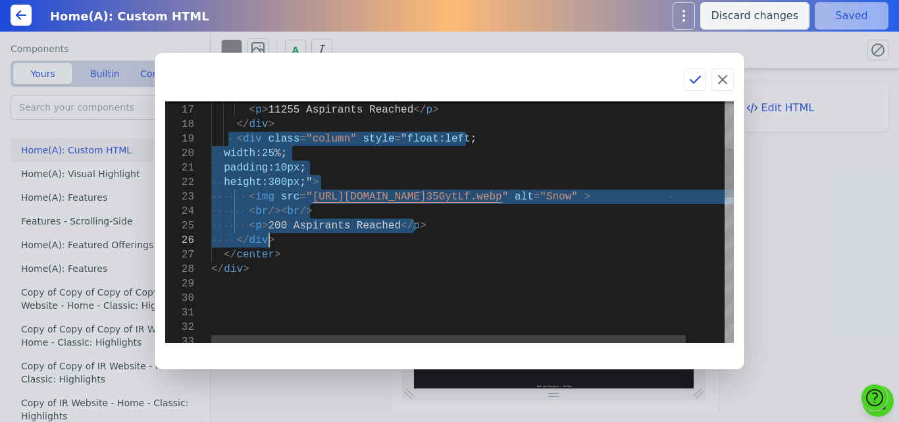
drag, startPoint x: 228, startPoint y: 203, endPoint x: 290, endPoint y: 241, distance: 72.4
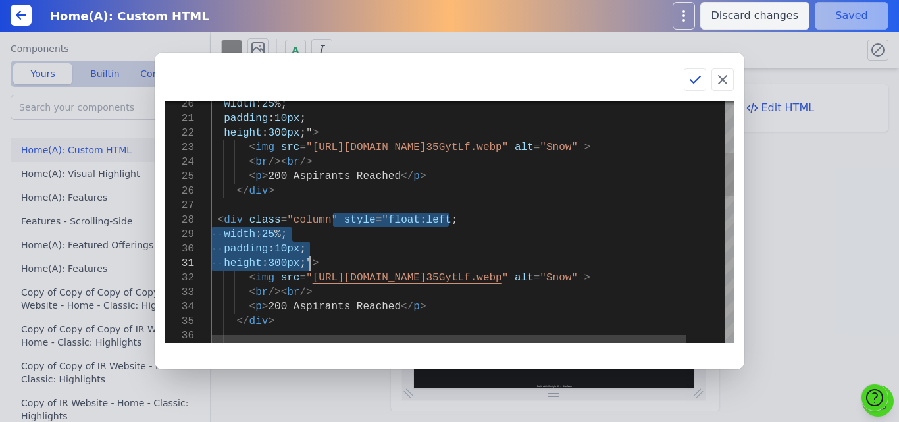
drag, startPoint x: 331, startPoint y: 219, endPoint x: 309, endPoint y: 262, distance: 48.3
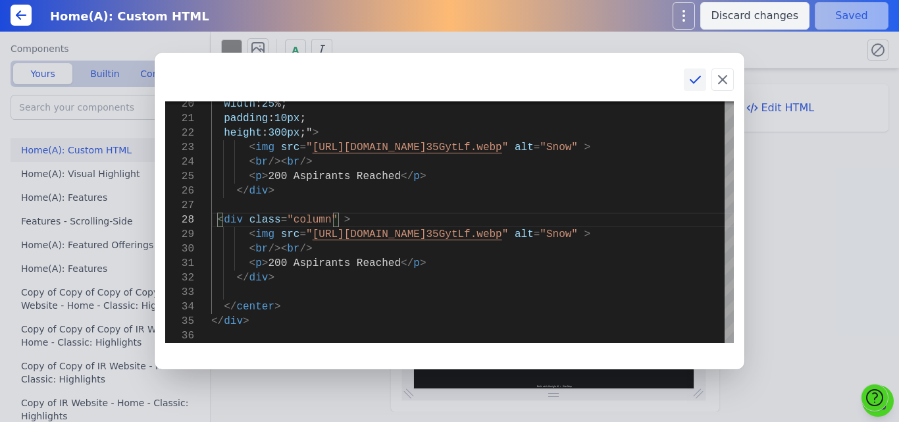
type textarea "padding: 10px; height: 300px;"> <img src="https://bmxu811xjl.koniglecdn.com/ima…"
click at [697, 75] on icon at bounding box center [695, 80] width 16 height 16
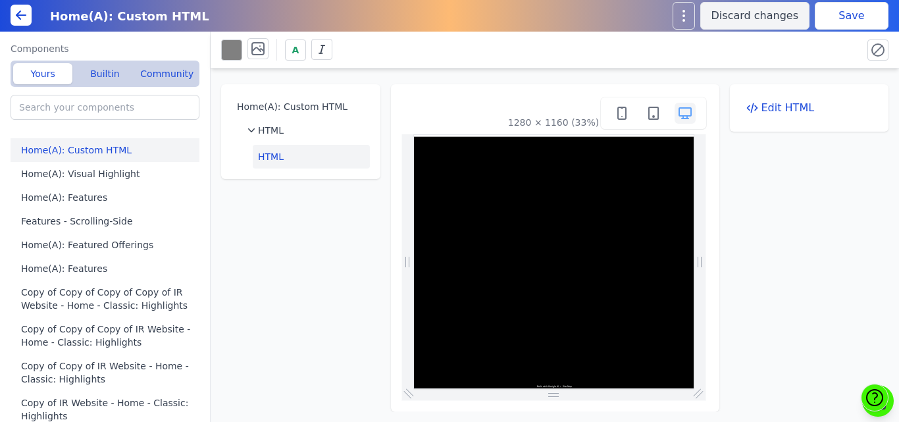
click at [851, 16] on button "Save" at bounding box center [852, 16] width 74 height 28
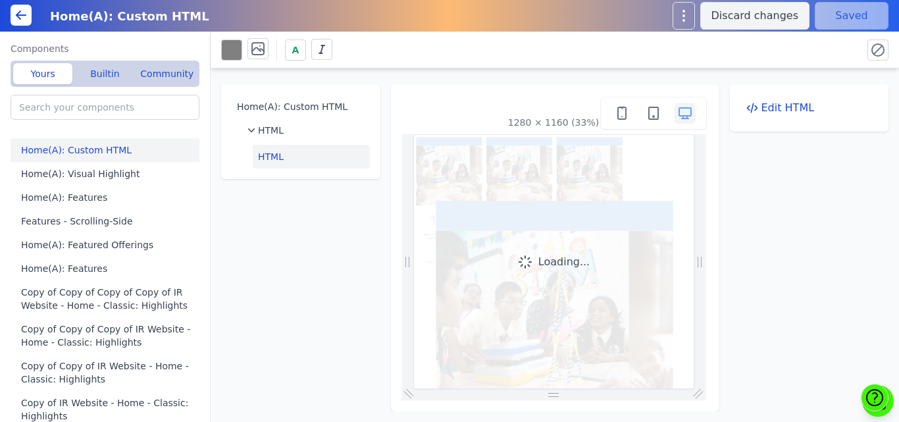
scroll to position [0, 0]
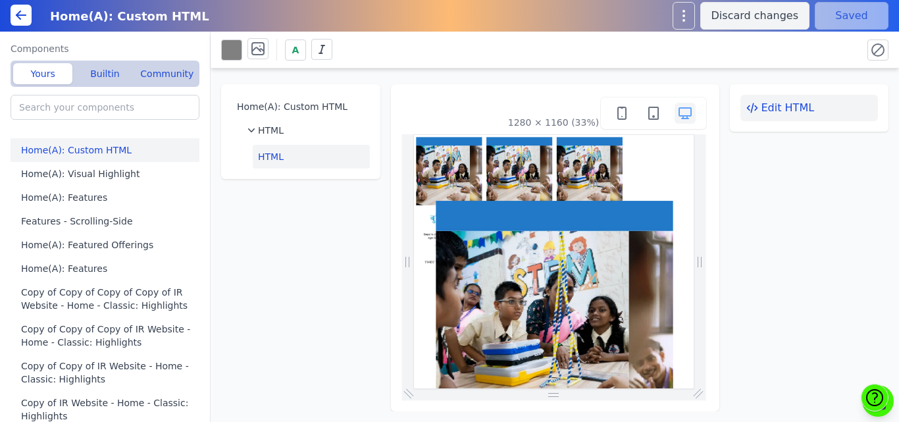
click at [766, 113] on button "Edit HTML" at bounding box center [810, 108] width 138 height 26
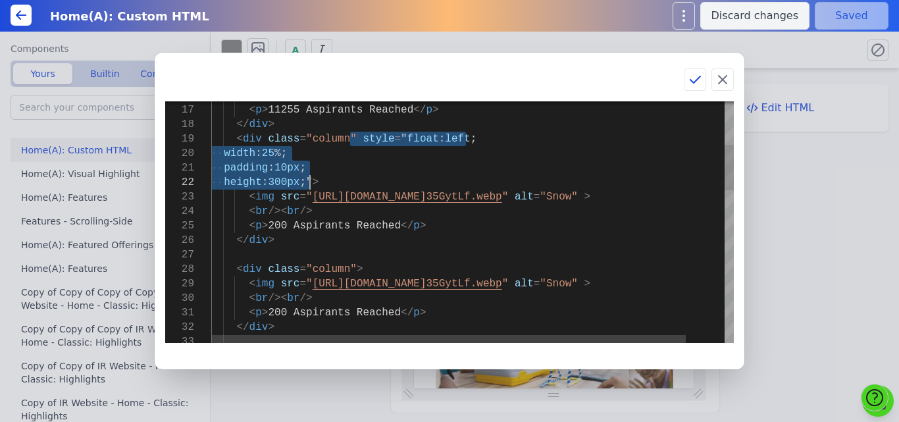
drag, startPoint x: 351, startPoint y: 139, endPoint x: 308, endPoint y: 179, distance: 58.7
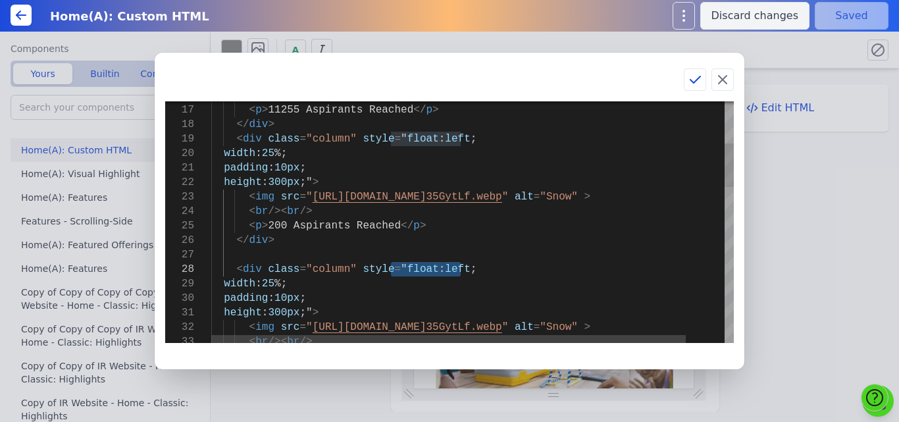
drag, startPoint x: 390, startPoint y: 269, endPoint x: 469, endPoint y: 269, distance: 78.4
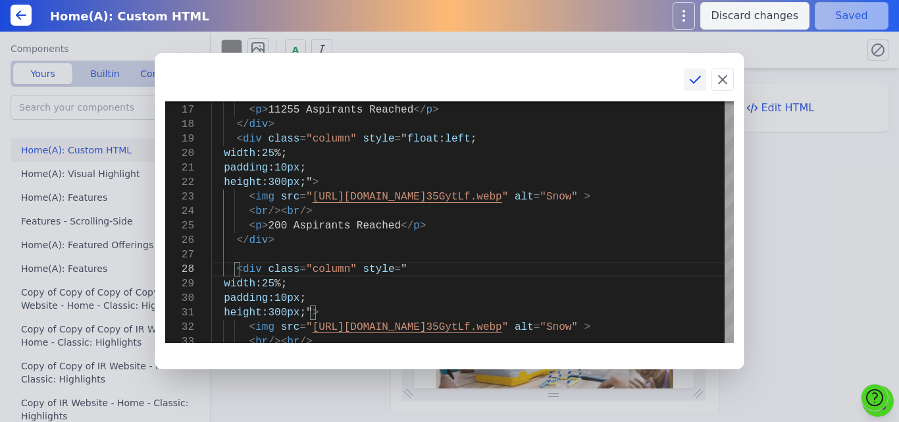
type textarea "padding: 10px; height: 300px;"> <img src="https://bmxu811xjl.koniglecdn.com/ima…"
click at [694, 84] on icon at bounding box center [695, 80] width 16 height 16
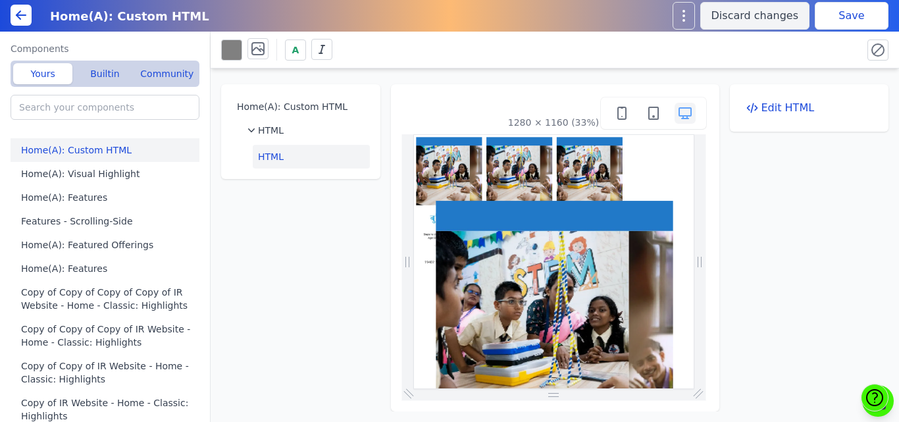
click at [839, 13] on button "Save" at bounding box center [852, 16] width 74 height 28
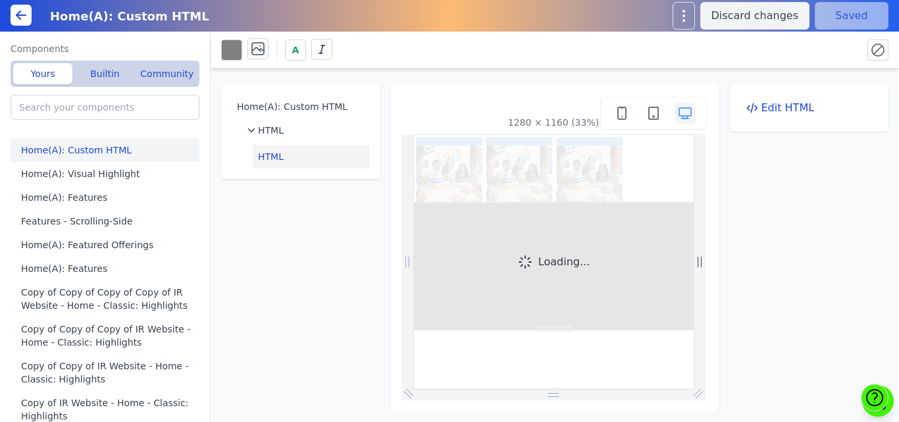
scroll to position [0, 0]
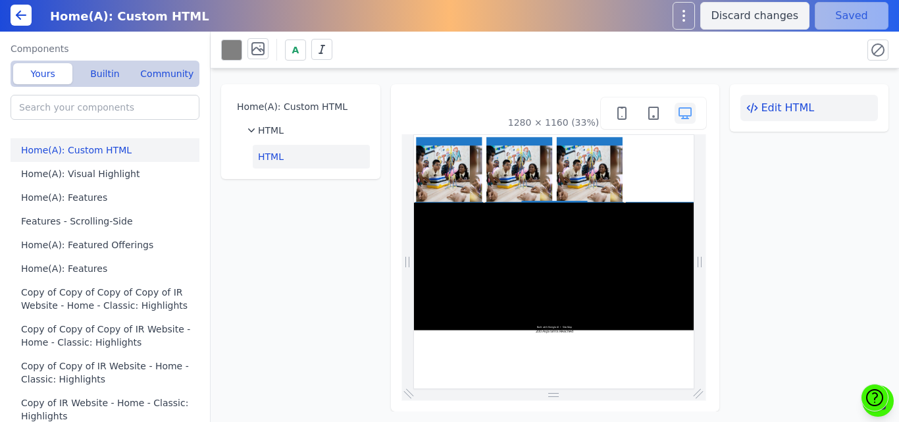
click at [760, 105] on button "Edit HTML" at bounding box center [810, 108] width 138 height 26
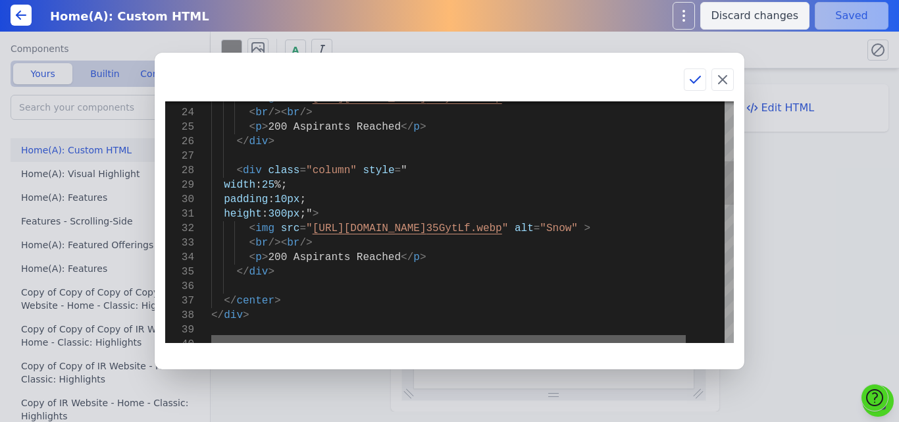
click at [273, 343] on div at bounding box center [448, 339] width 475 height 8
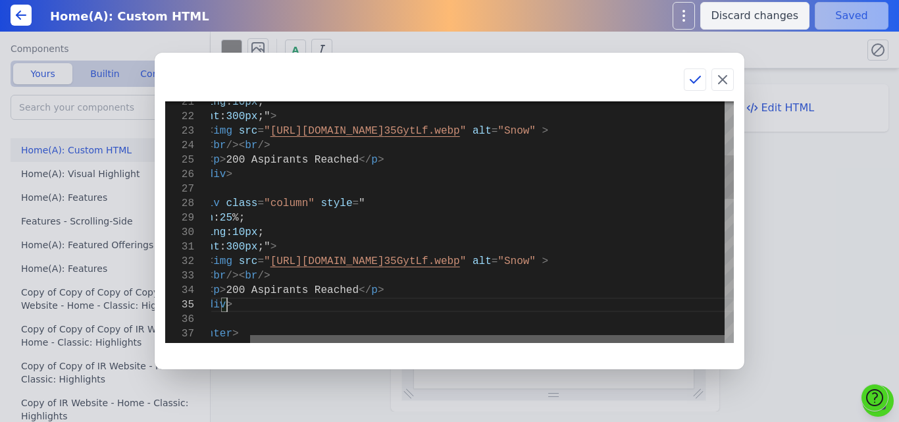
click at [494, 335] on div at bounding box center [487, 339] width 475 height 8
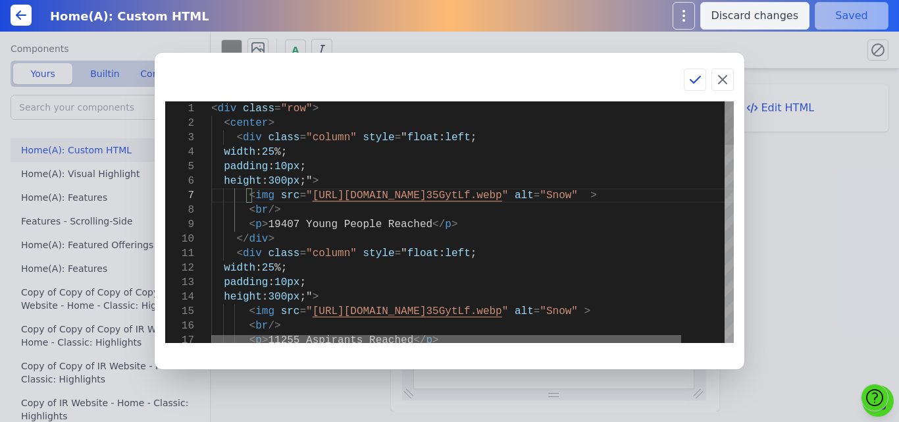
click at [211, 343] on div at bounding box center [446, 339] width 470 height 8
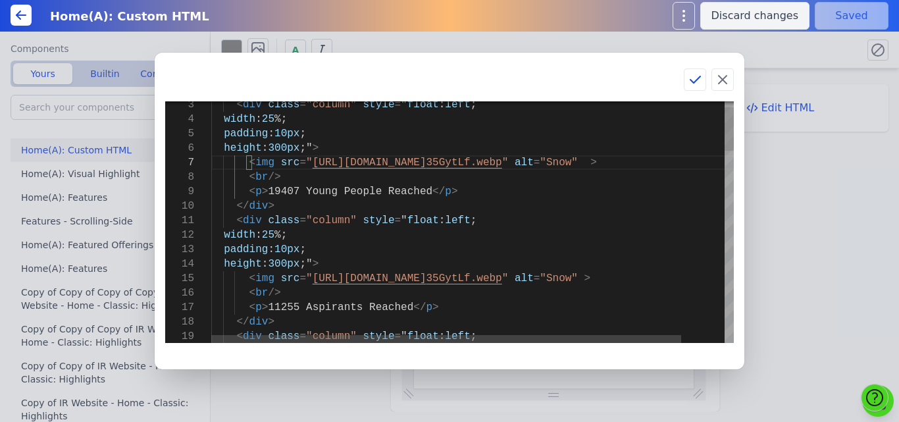
type textarea "<div class="column" style="float: left; width: 25%; padding: 10px; height: 300p…"
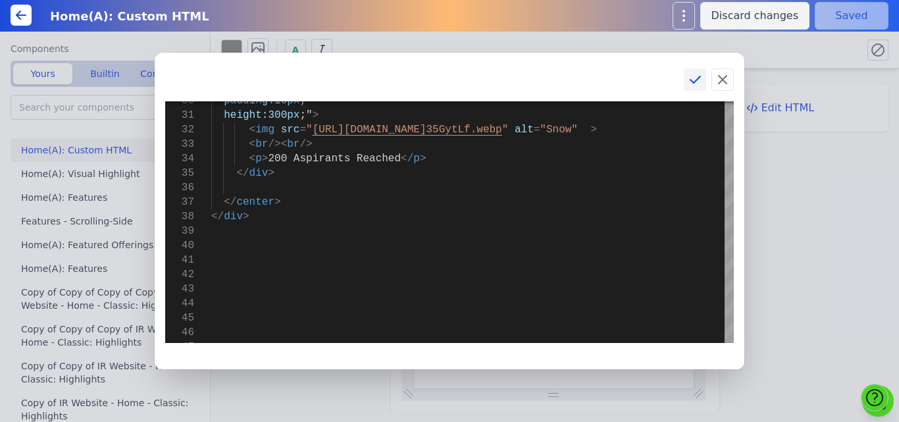
click at [694, 82] on icon at bounding box center [696, 79] width 10 height 7
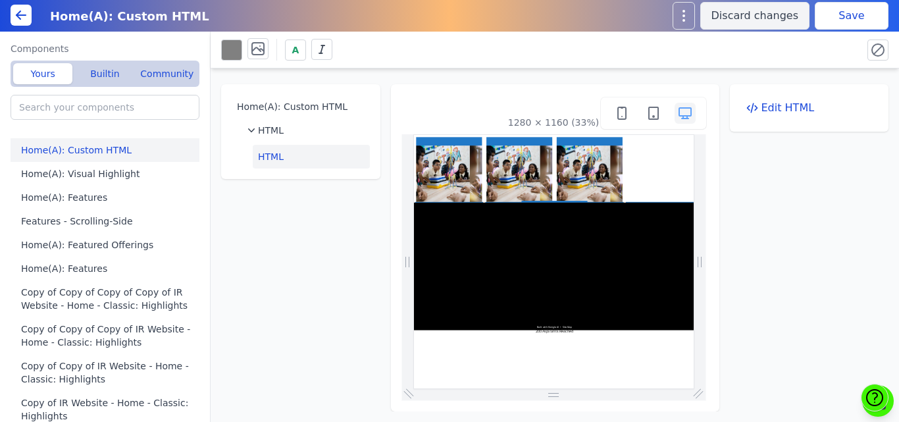
click at [836, 18] on button "Save" at bounding box center [852, 16] width 74 height 28
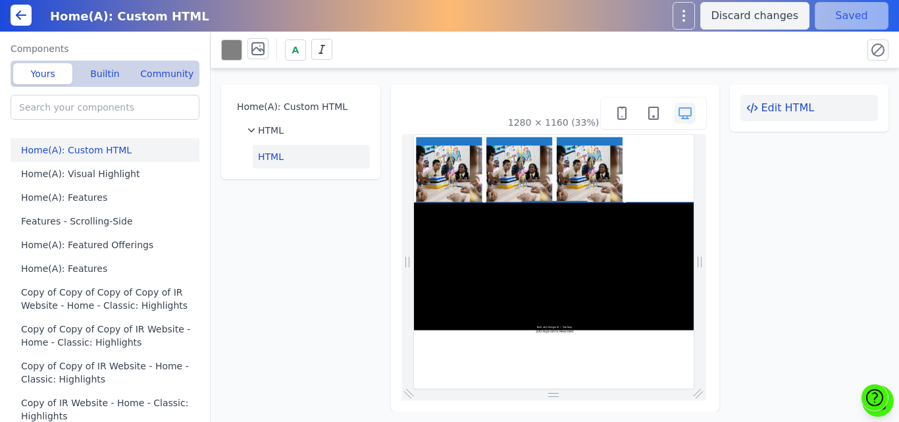
click at [763, 101] on button "Edit HTML" at bounding box center [810, 108] width 138 height 26
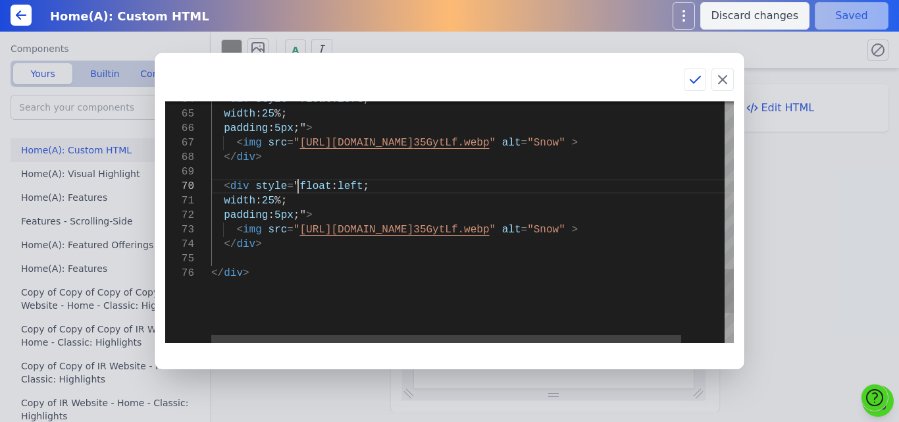
scroll to position [0, 0]
drag, startPoint x: 297, startPoint y: 184, endPoint x: 381, endPoint y: 182, distance: 84.3
type textarea "<img src="https://bmxu811xjl.koniglecdn.com/images/buniyaad_35GytLf.webp" alt="…"
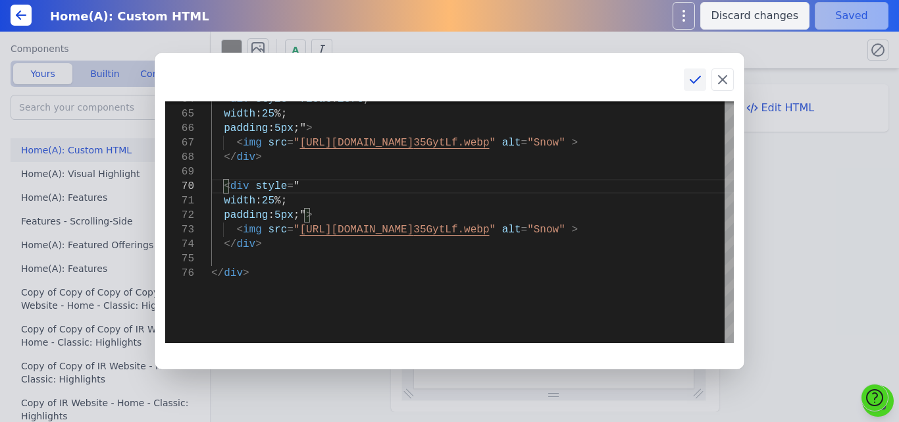
click at [693, 80] on icon at bounding box center [695, 80] width 16 height 16
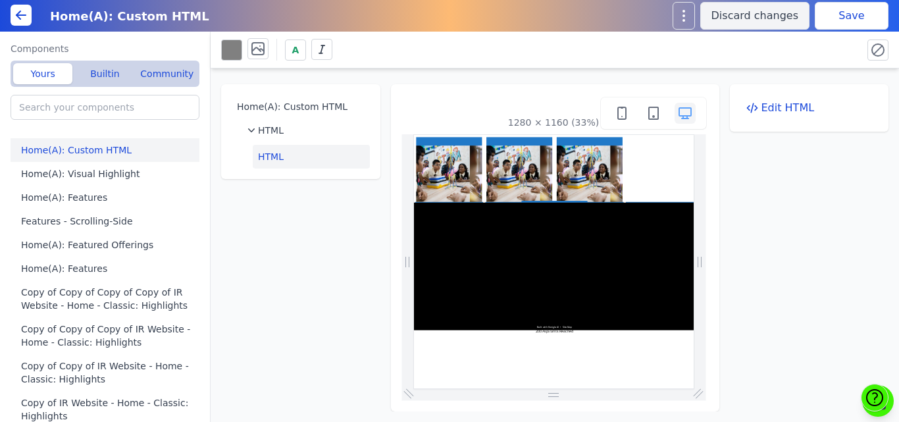
click at [849, 20] on button "Save" at bounding box center [852, 16] width 74 height 28
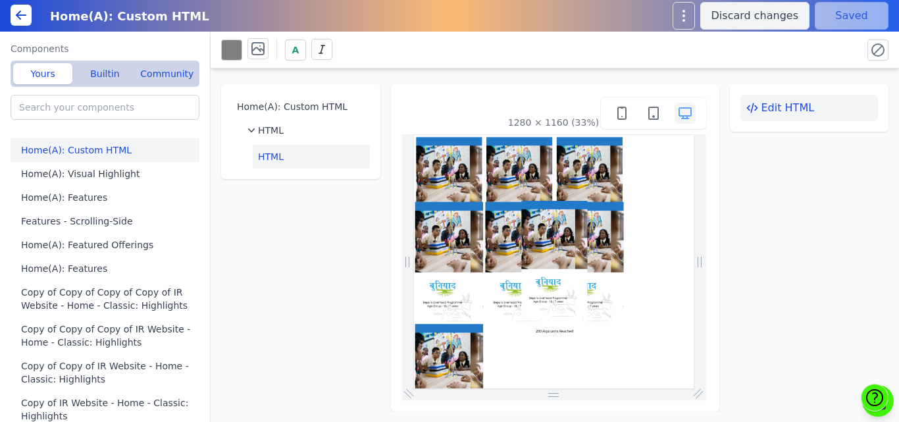
click at [750, 114] on icon at bounding box center [752, 107] width 13 height 13
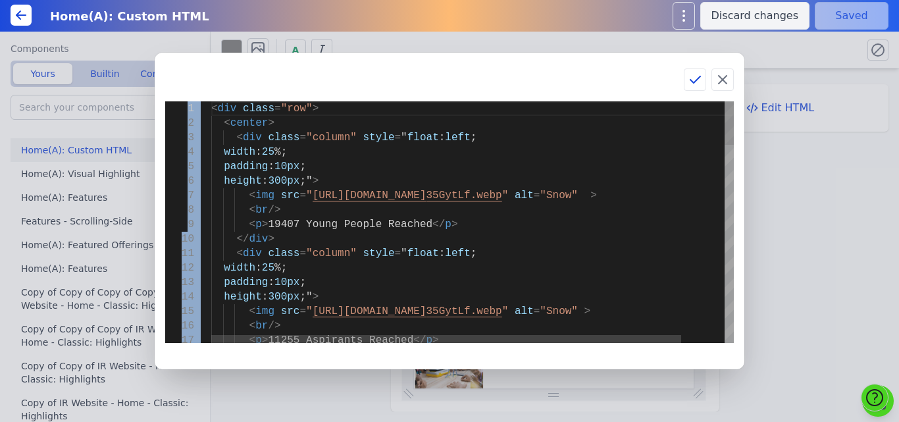
drag, startPoint x: 476, startPoint y: 68, endPoint x: 488, endPoint y: 66, distance: 12.0
click at [554, 167] on div "1 2 3 4 5 6 7 8 9 10 11 12 13 14 15 16 17 < div class = "row" > < center > < di…" at bounding box center [450, 211] width 590 height 317
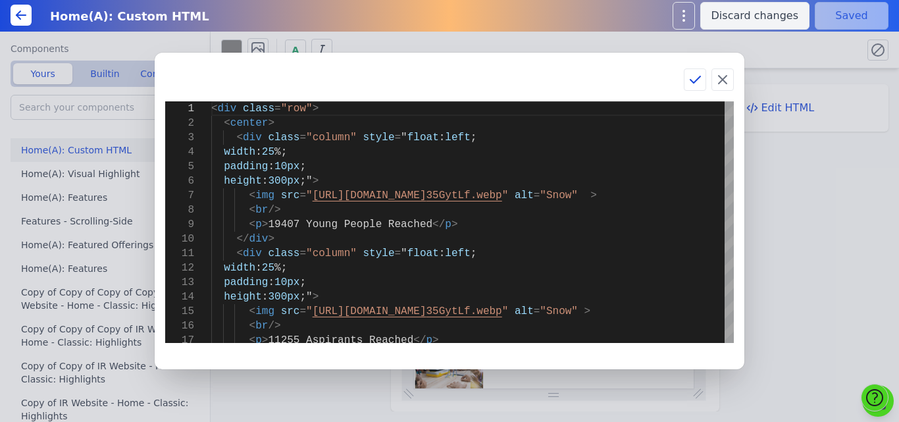
drag, startPoint x: 467, startPoint y: 57, endPoint x: 535, endPoint y: 86, distance: 73.7
click at [535, 86] on div "1 2 3 4 5 6 7 8 9 10 11 12 13 14 15 16 17 < div class = "row" > < center > < di…" at bounding box center [450, 211] width 590 height 317
click at [722, 76] on icon at bounding box center [723, 80] width 16 height 16
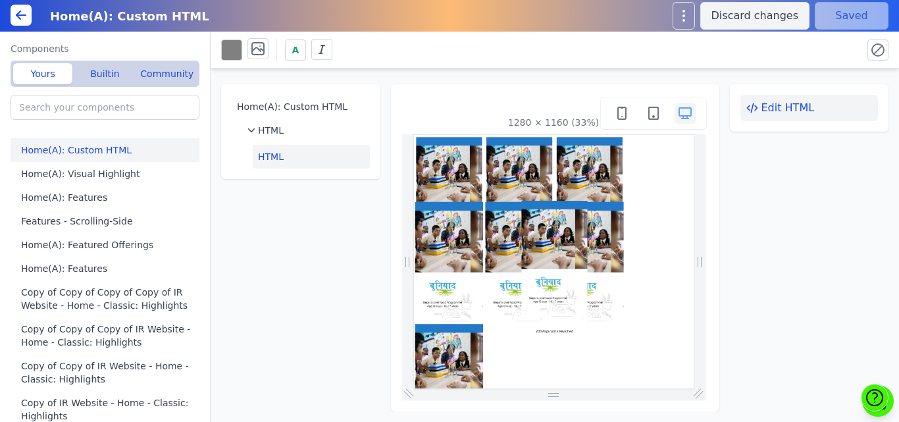
click at [776, 109] on button "Edit HTML" at bounding box center [810, 108] width 138 height 26
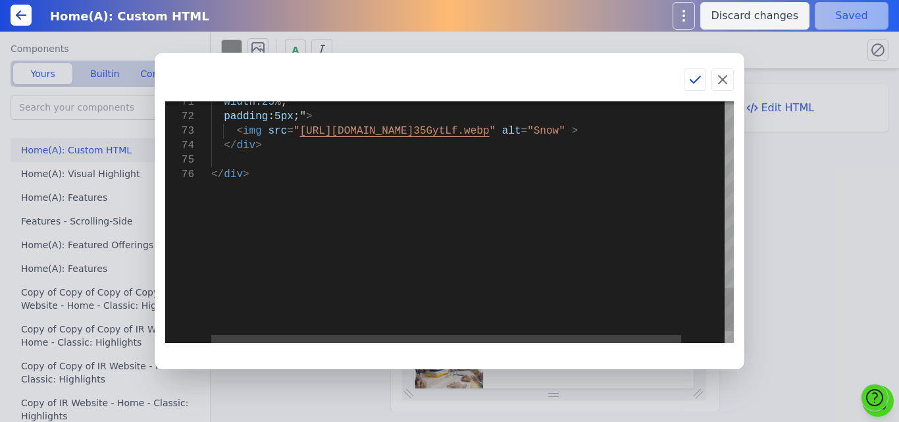
type textarea "… width: 25%; padding: 5px;"> <img src="https://bmxu811xjl.koniglecdn.com/image…"
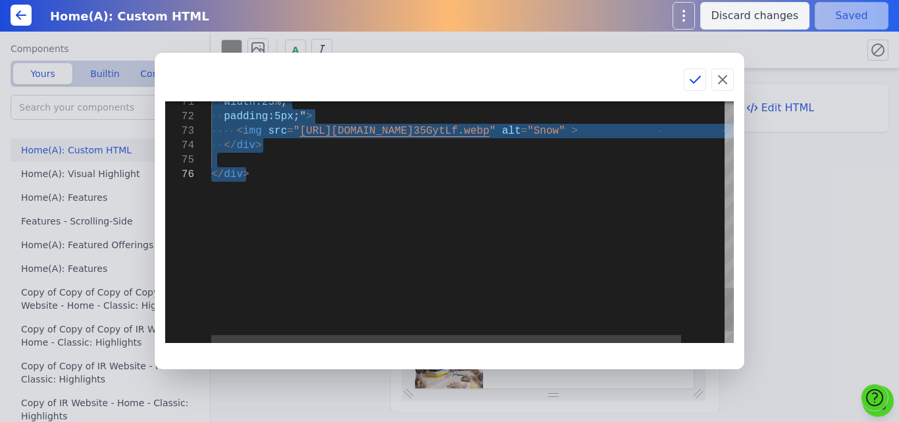
drag, startPoint x: 246, startPoint y: 199, endPoint x: 296, endPoint y: 232, distance: 59.0
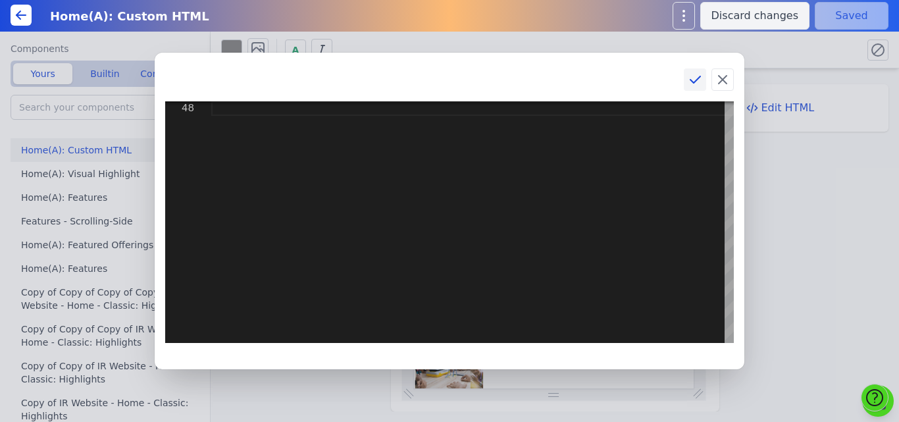
click at [689, 82] on icon at bounding box center [695, 80] width 16 height 16
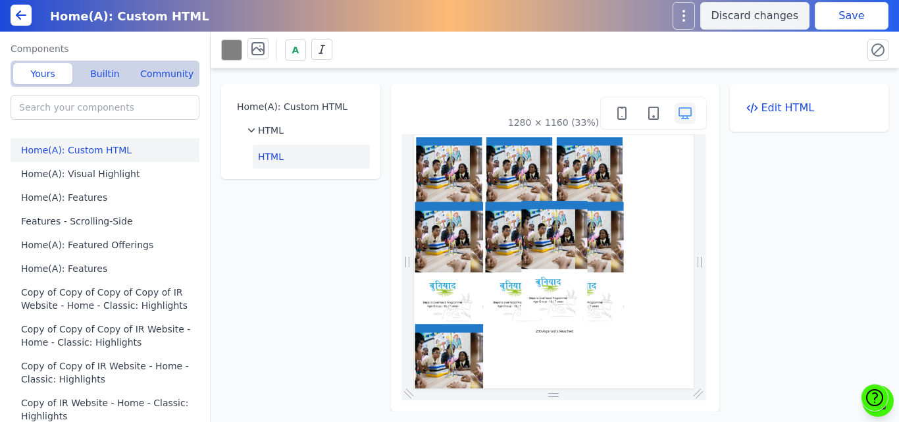
click at [834, 22] on button "Save" at bounding box center [852, 16] width 74 height 28
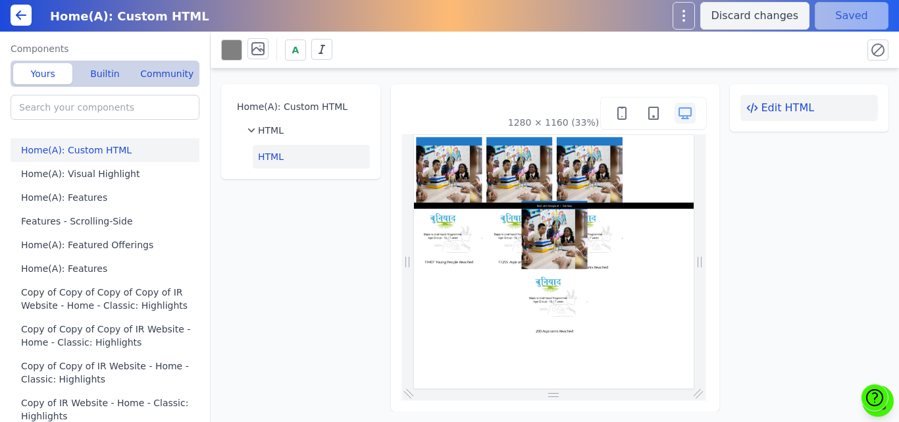
click at [788, 110] on button "Edit HTML" at bounding box center [810, 108] width 138 height 26
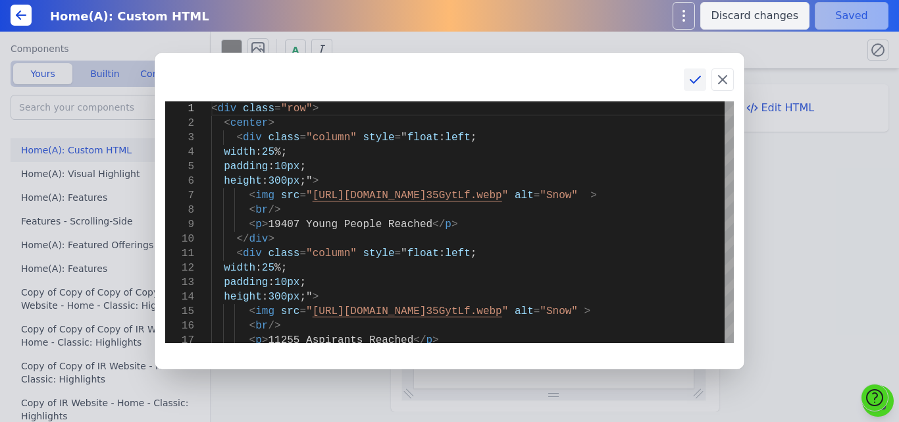
click at [691, 79] on icon at bounding box center [695, 80] width 16 height 16
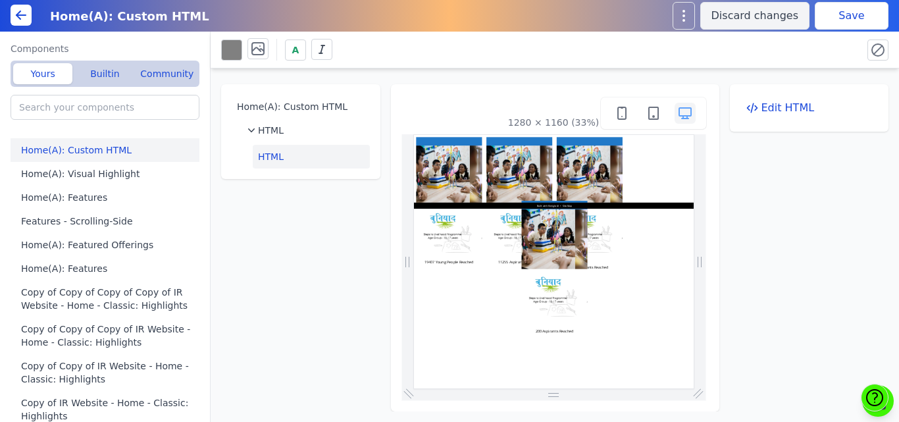
click at [861, 16] on button "Save" at bounding box center [852, 16] width 74 height 28
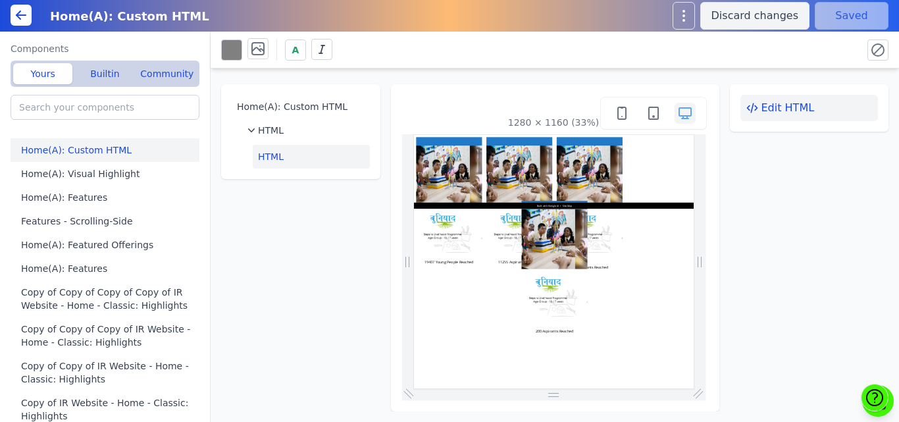
click at [774, 106] on button "Edit HTML" at bounding box center [810, 108] width 138 height 26
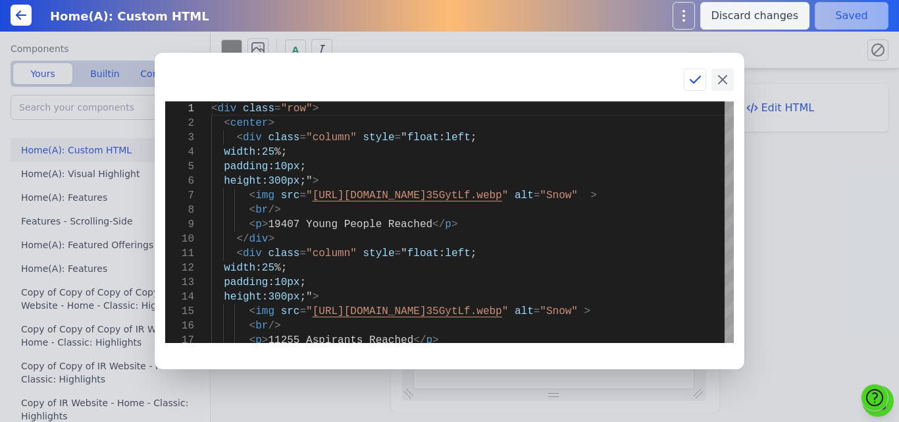
click at [720, 78] on icon at bounding box center [723, 80] width 8 height 8
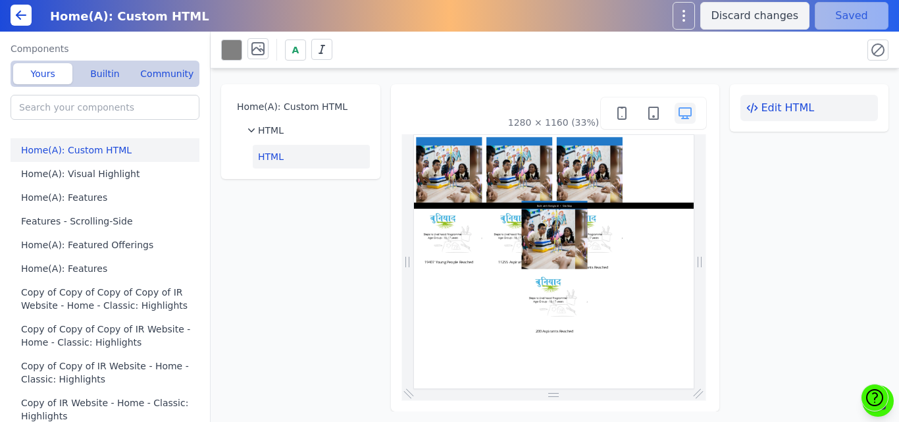
click at [774, 101] on button "Edit HTML" at bounding box center [810, 108] width 138 height 26
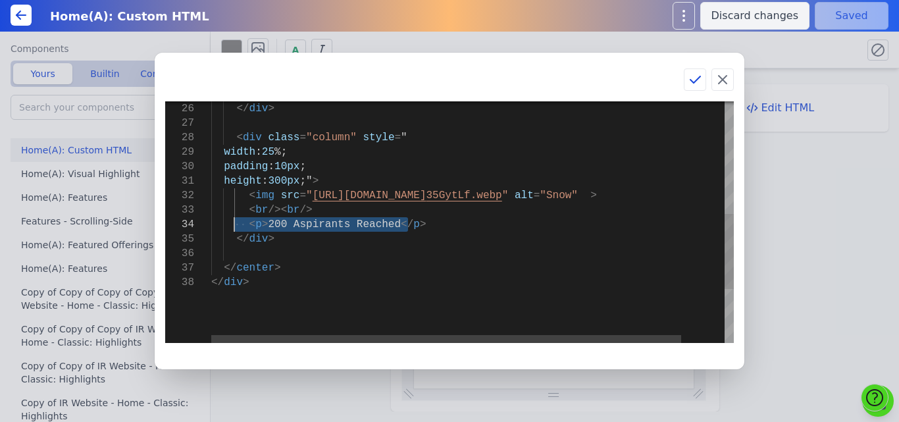
drag, startPoint x: 419, startPoint y: 221, endPoint x: 232, endPoint y: 221, distance: 187.0
click at [232, 221] on div "</ div > < div class = "column" style = " width : 25 %; padding : 10px ; height…" at bounding box center [496, 128] width 571 height 778
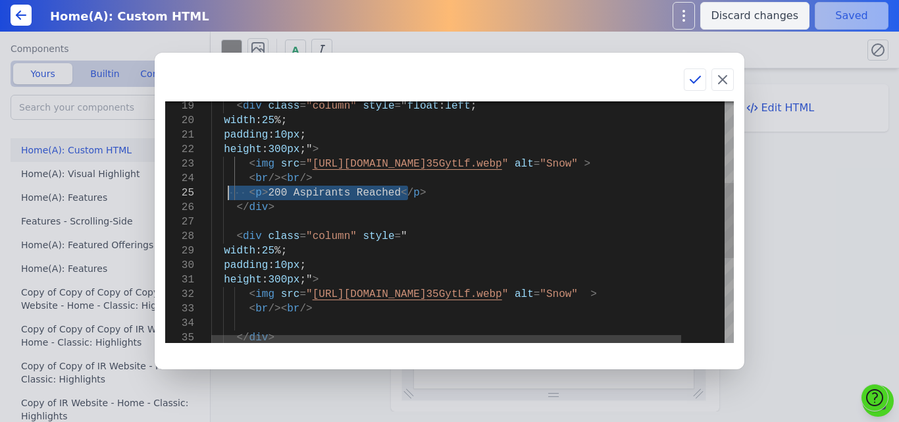
drag, startPoint x: 425, startPoint y: 193, endPoint x: 231, endPoint y: 199, distance: 194.3
click at [231, 199] on div "</ div > < div class = "column" style = " width : 25 %; padding : 10px ; height…" at bounding box center [496, 227] width 571 height 778
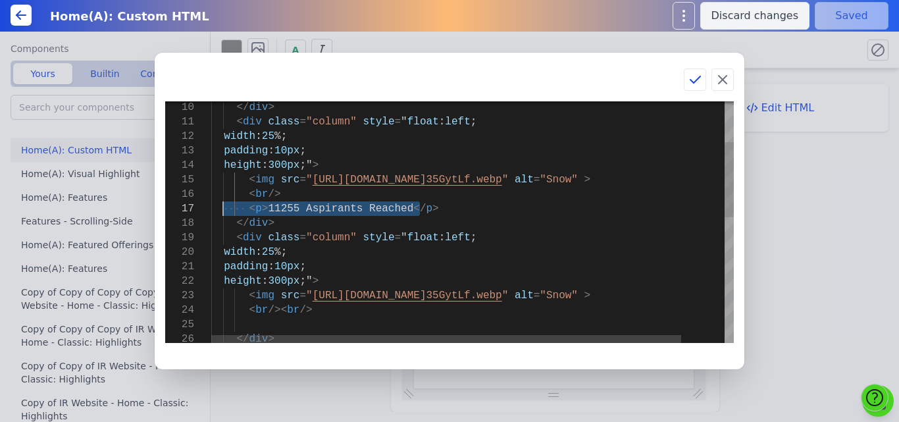
drag, startPoint x: 435, startPoint y: 207, endPoint x: 223, endPoint y: 213, distance: 212.1
click at [223, 213] on div "</ div > < img src = " https://bmxu811xjl.koniglecdn.com/images/buniyaad_ 35Gyt…" at bounding box center [496, 359] width 571 height 778
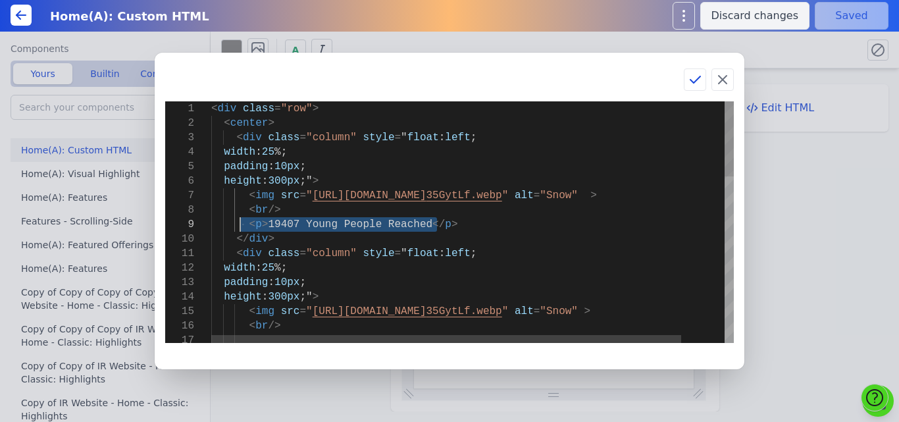
drag, startPoint x: 450, startPoint y: 223, endPoint x: 234, endPoint y: 228, distance: 216.7
type textarea "<div class="row"> <center> <div class="column" style="float: left; width: 25%; …"
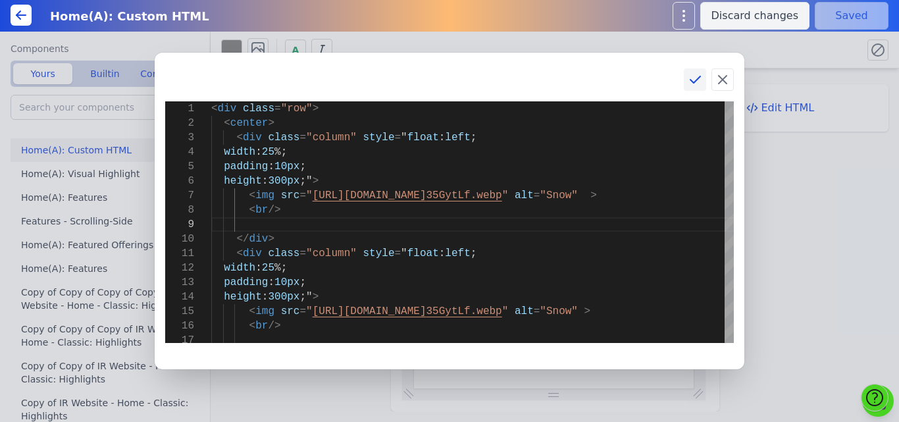
click at [695, 84] on icon at bounding box center [695, 80] width 16 height 16
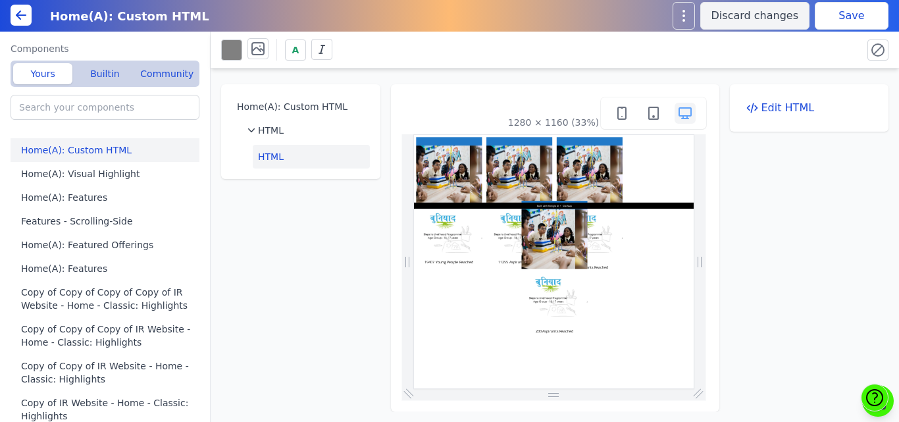
click at [845, 22] on button "Save" at bounding box center [852, 16] width 74 height 28
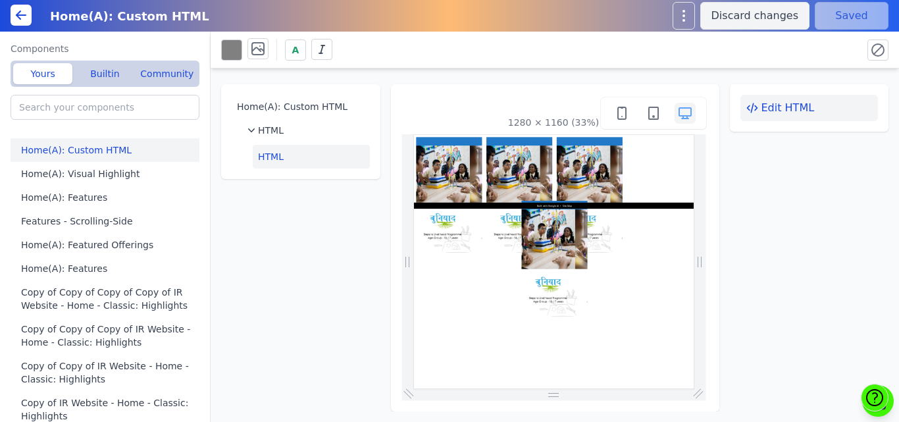
click at [791, 109] on button "Edit HTML" at bounding box center [810, 108] width 138 height 26
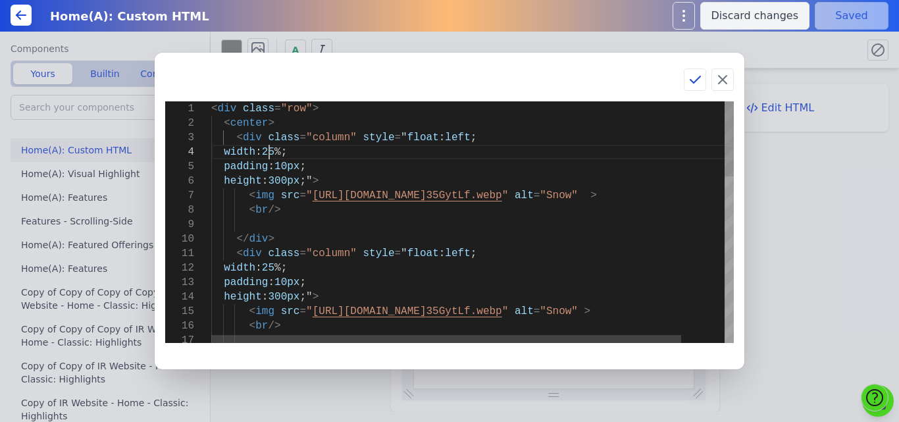
drag, startPoint x: 219, startPoint y: 270, endPoint x: 308, endPoint y: 261, distance: 89.9
type textarea "<div class="column" style="float: left; padding: 10px; height: 300px;"> <img sr…"
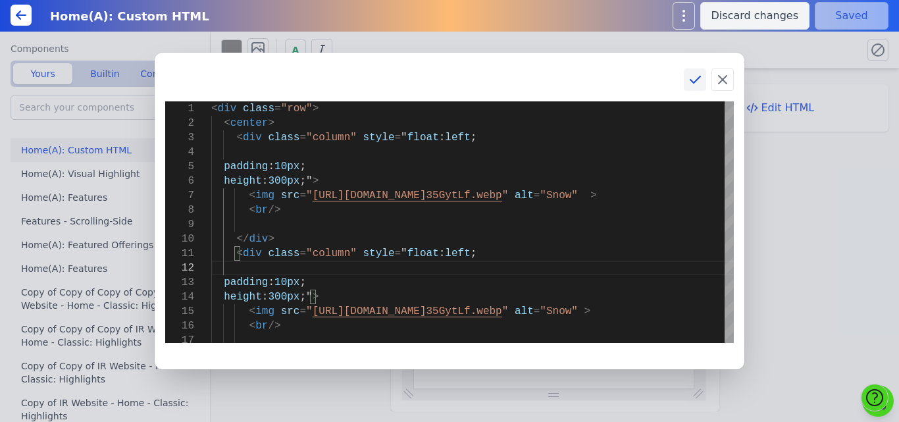
click at [697, 80] on icon at bounding box center [696, 79] width 10 height 7
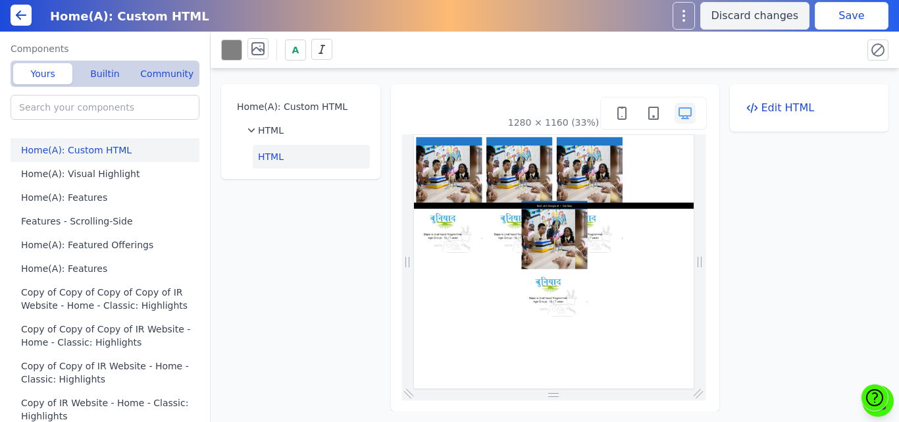
click at [845, 19] on button "Save" at bounding box center [852, 16] width 74 height 28
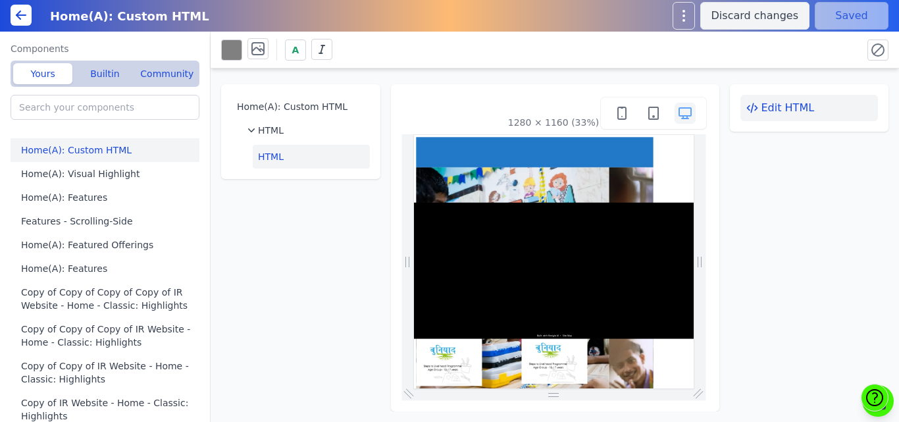
click at [780, 113] on button "Edit HTML" at bounding box center [810, 108] width 138 height 26
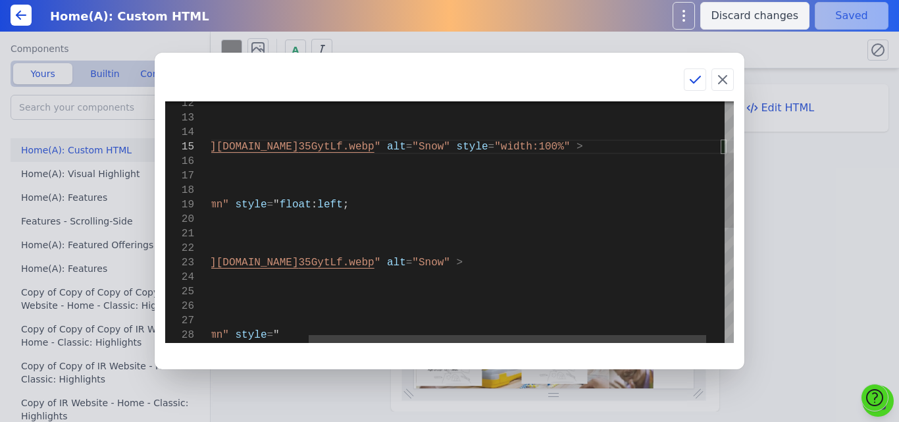
click at [604, 263] on div "padding : 10px ; height : 300px ;" > < img src = " https://bmxu811xjl.koniglecd…" at bounding box center [421, 326] width 675 height 778
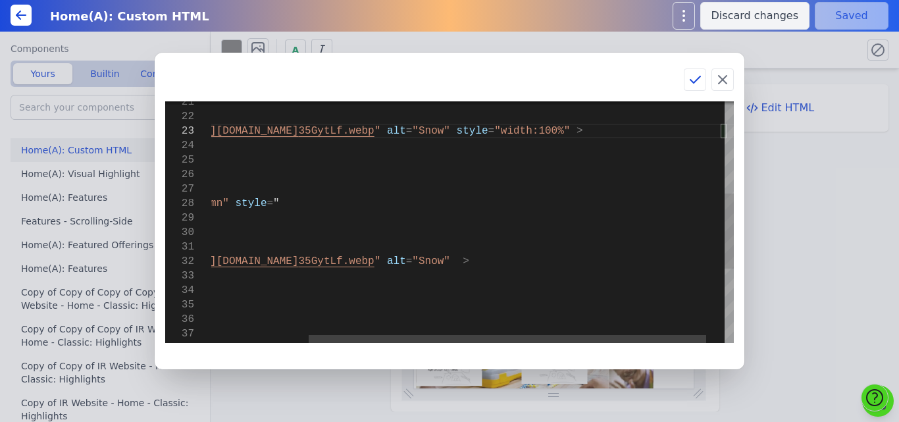
click at [609, 259] on div "padding : 10px ; height : 300px ;" > < img src = " https://bmxu811xjl.koniglecd…" at bounding box center [421, 194] width 675 height 778
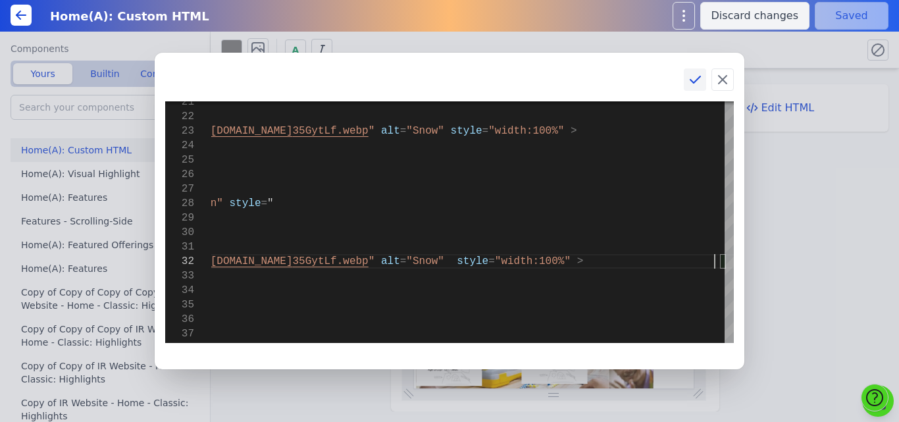
type textarea "height: 300px;"> <img src="https://bmxu811xjl.koniglecdn.com/images/buniyaad_35…"
click at [700, 75] on icon at bounding box center [695, 80] width 16 height 16
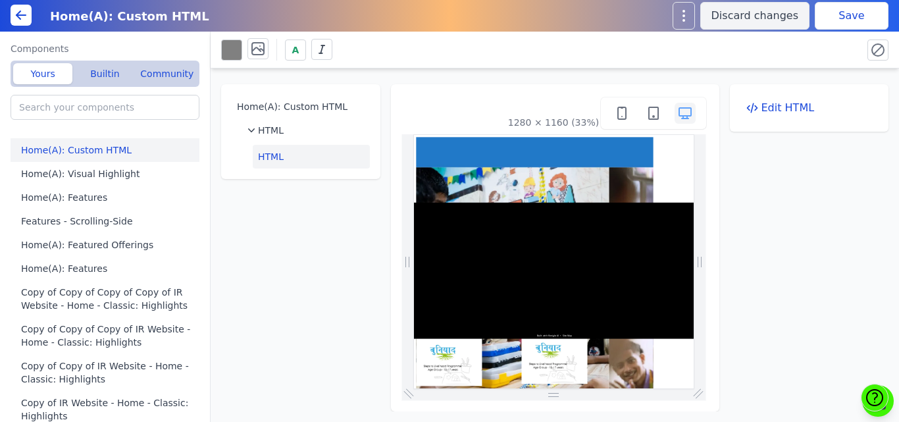
click at [857, 22] on button "Save" at bounding box center [852, 16] width 74 height 28
click at [408, 66] on div "A" at bounding box center [555, 50] width 689 height 37
click at [388, 68] on div "Home(A): Custom HTML HTML HTML 1280 × 1160 (33%) Edit HTML" at bounding box center [555, 239] width 689 height 343
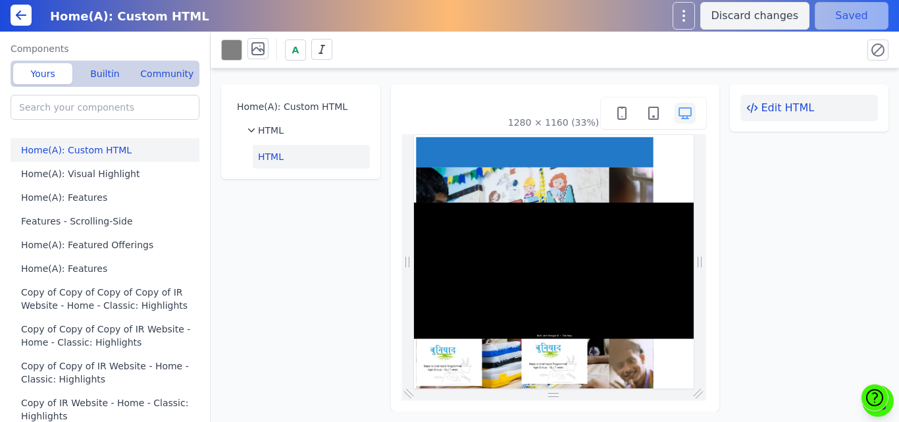
click at [793, 103] on button "Edit HTML" at bounding box center [810, 108] width 138 height 26
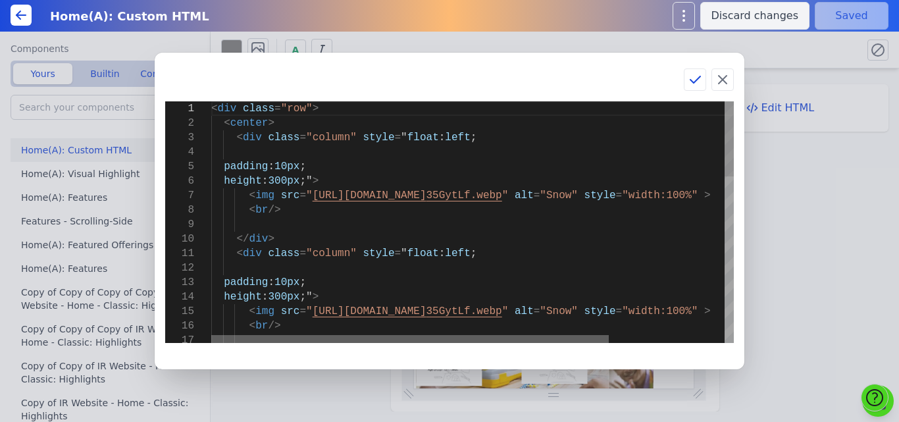
click at [211, 336] on div at bounding box center [410, 339] width 398 height 8
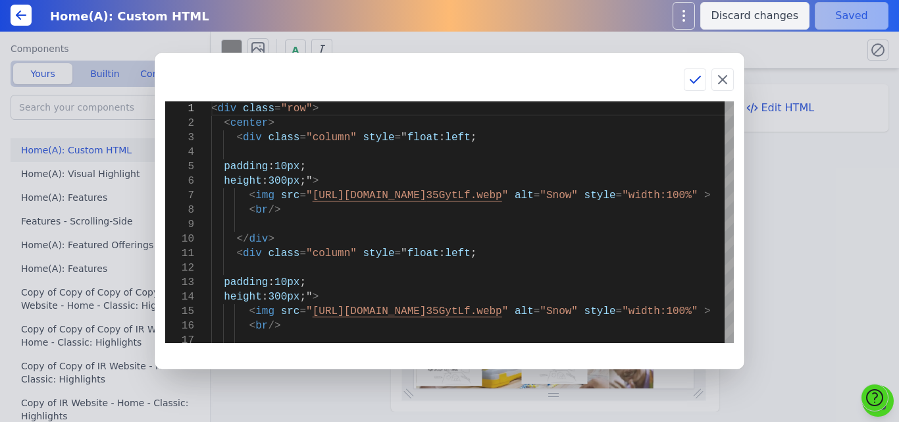
drag, startPoint x: 394, startPoint y: 68, endPoint x: 460, endPoint y: 90, distance: 69.1
click at [460, 90] on div at bounding box center [449, 79] width 569 height 22
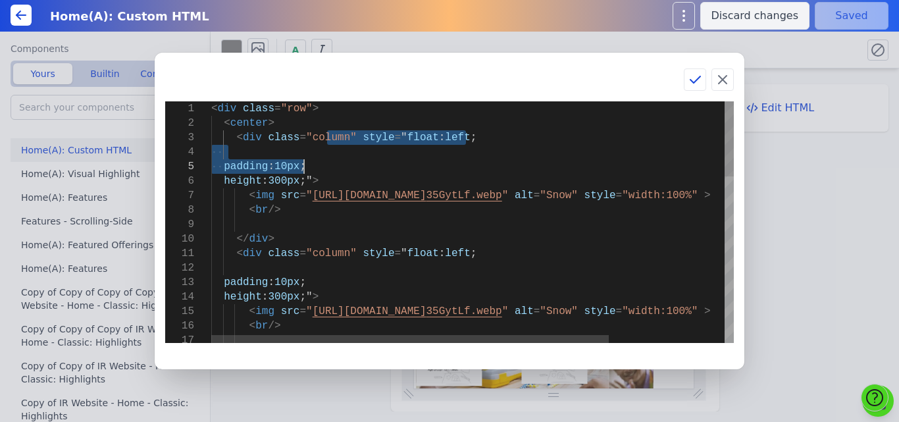
drag, startPoint x: 327, startPoint y: 134, endPoint x: 336, endPoint y: 163, distance: 31.0
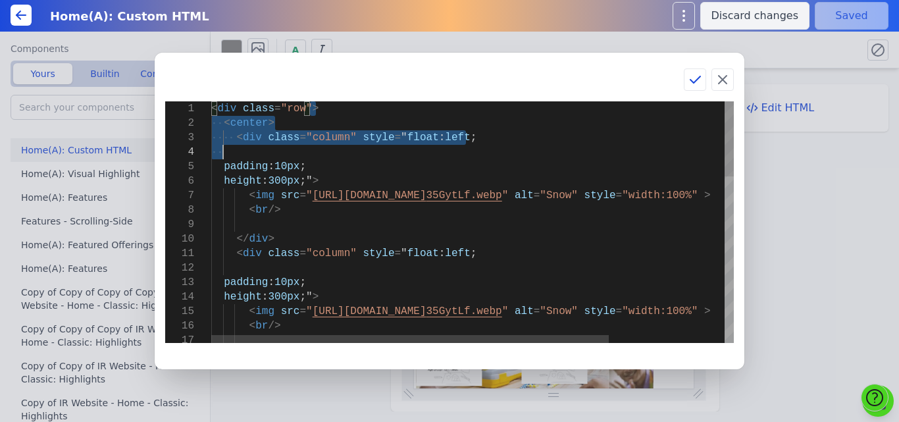
drag, startPoint x: 311, startPoint y: 113, endPoint x: 332, endPoint y: 179, distance: 69.8
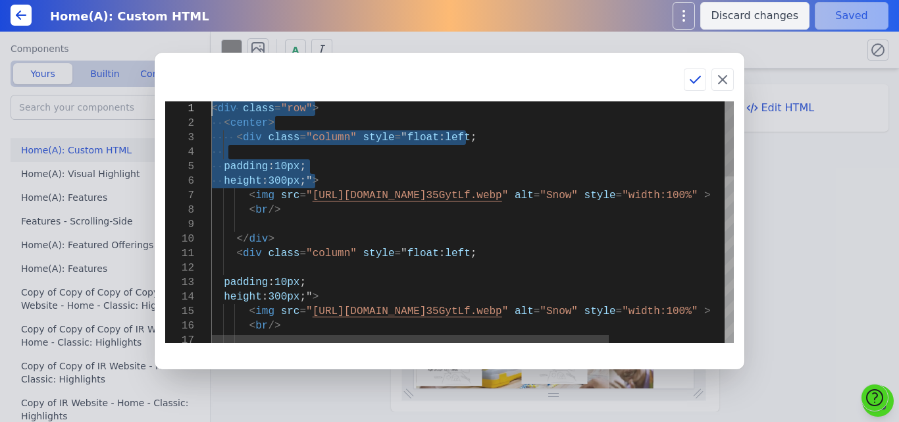
drag, startPoint x: 332, startPoint y: 175, endPoint x: 207, endPoint y: 105, distance: 143.0
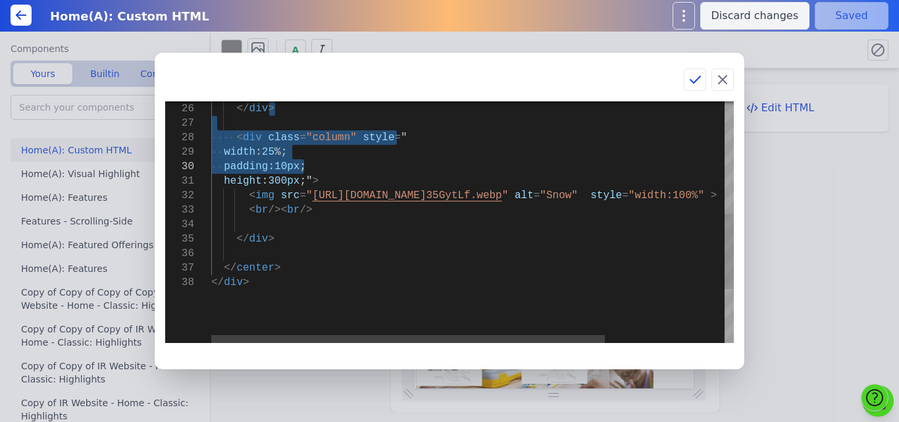
drag, startPoint x: 327, startPoint y: 114, endPoint x: 340, endPoint y: 165, distance: 53.0
click at [340, 165] on div "</ div > < div class = "column" style = " width : 25 %; padding : 10px ; height…" at bounding box center [551, 128] width 681 height 778
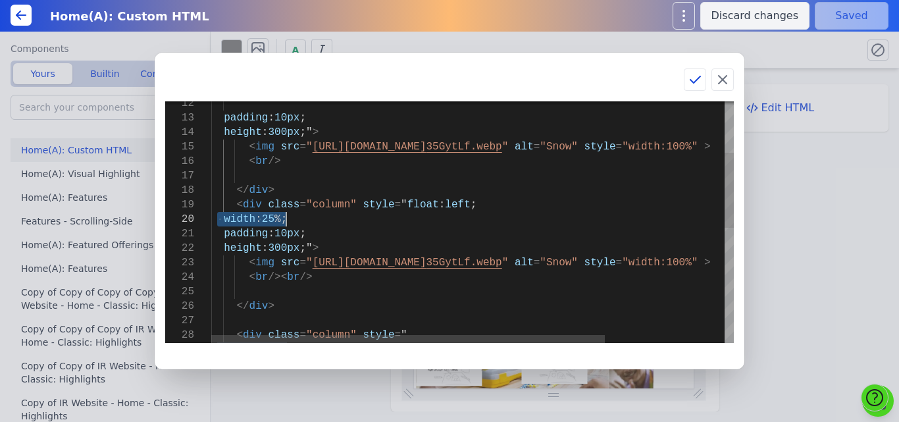
drag, startPoint x: 219, startPoint y: 218, endPoint x: 303, endPoint y: 219, distance: 83.6
click at [303, 219] on div "< br /> height : 300px ;" > < img src = " https://bmxu811xjl.koniglecdn.com/ima…" at bounding box center [551, 326] width 681 height 778
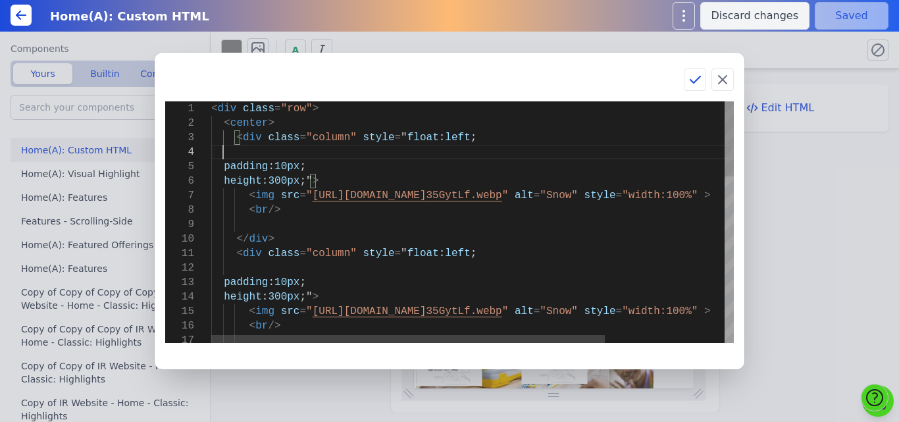
type textarea "<div class="column" style="float: left; width: 25%; padding: 10px; height: 300p…"
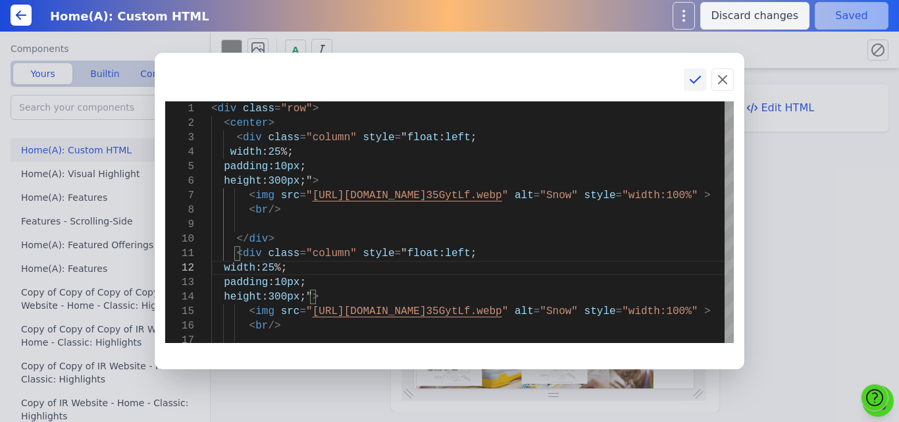
click at [690, 86] on icon at bounding box center [695, 80] width 16 height 16
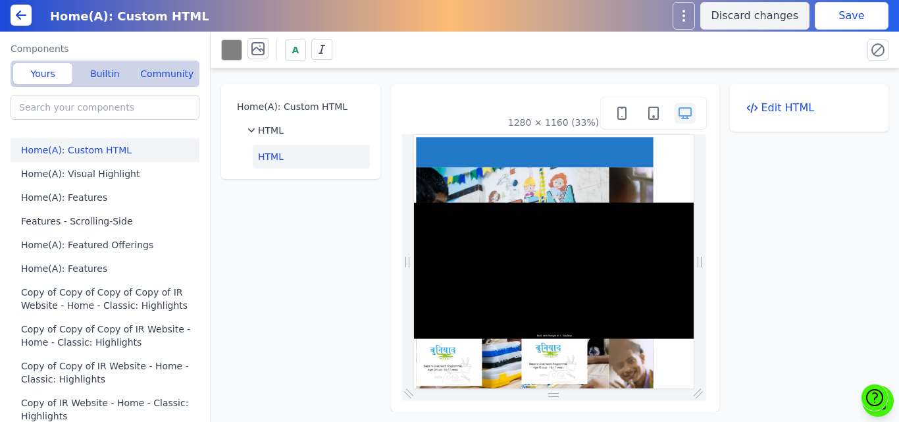
click at [830, 22] on button "Save" at bounding box center [852, 16] width 74 height 28
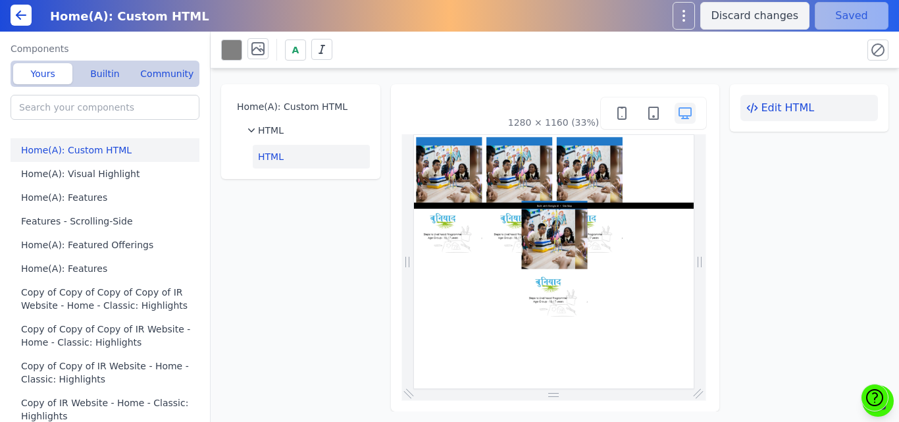
click at [772, 100] on button "Edit HTML" at bounding box center [810, 108] width 138 height 26
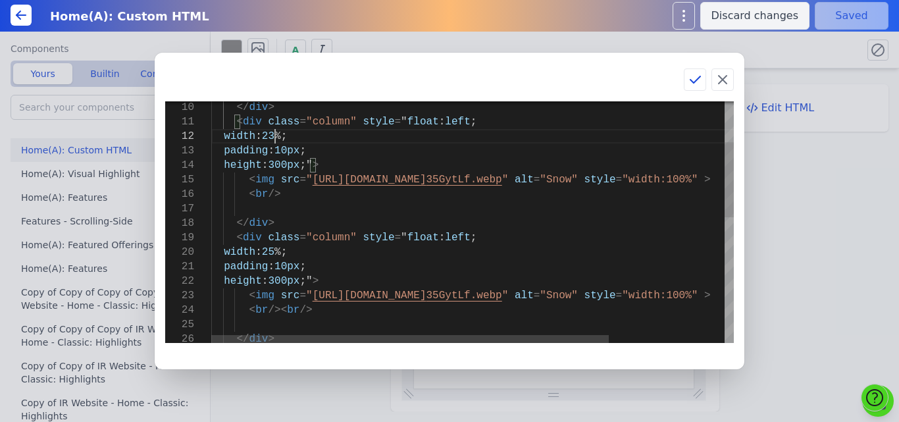
click at [275, 253] on div "</ div > < div class = "column" style = " float : left ; width : 23 %; padding …" at bounding box center [548, 359] width 675 height 778
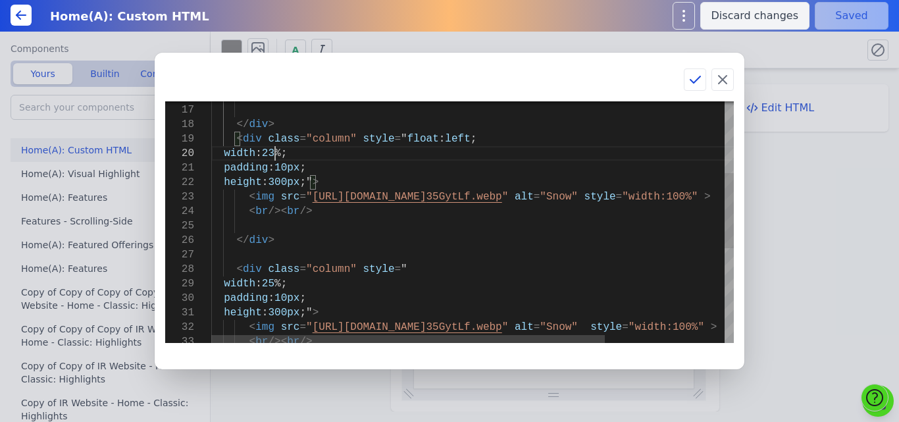
click at [276, 281] on div "< br /> </ div > < div class = "column" style = " float : left ; width : 23 %; …" at bounding box center [551, 260] width 681 height 778
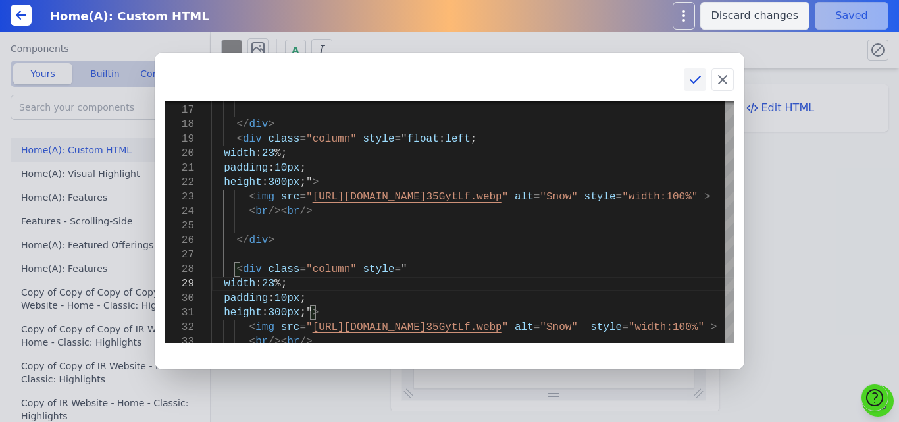
type textarea "padding: 10px; height: 300px;"> <img src="https://bmxu811xjl.koniglecdn.com/ima…"
click at [696, 78] on icon at bounding box center [695, 80] width 16 height 16
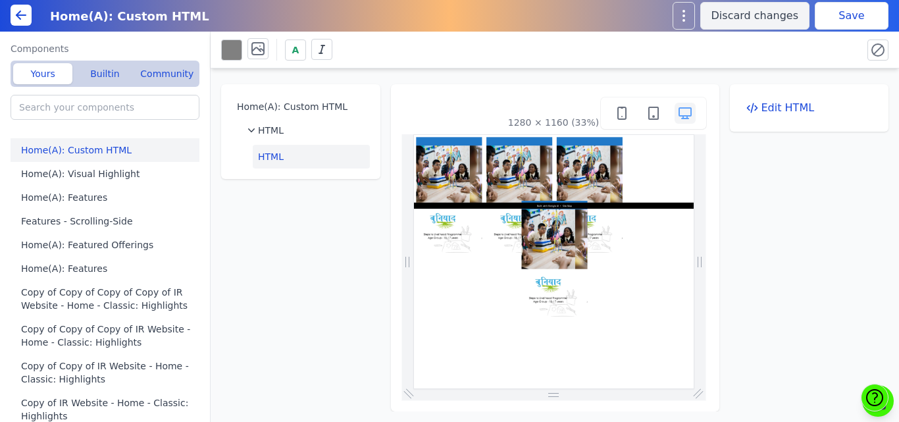
click at [840, 14] on button "Save" at bounding box center [852, 16] width 74 height 28
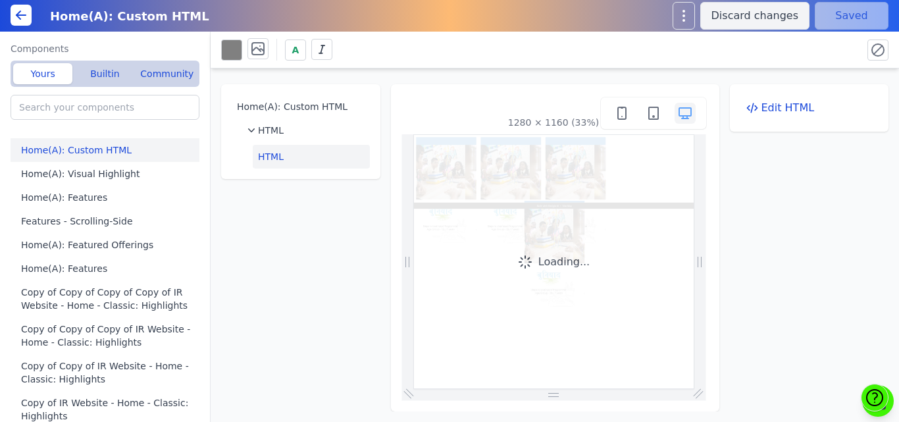
scroll to position [0, 0]
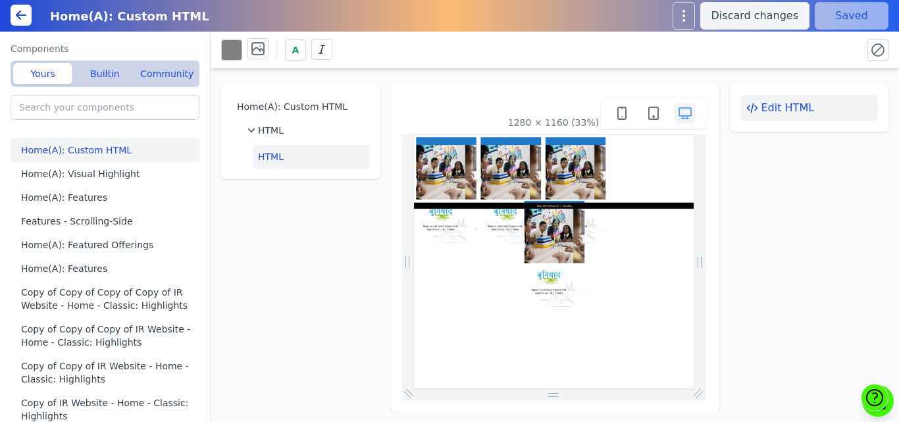
click at [798, 109] on button "Edit HTML" at bounding box center [810, 108] width 138 height 26
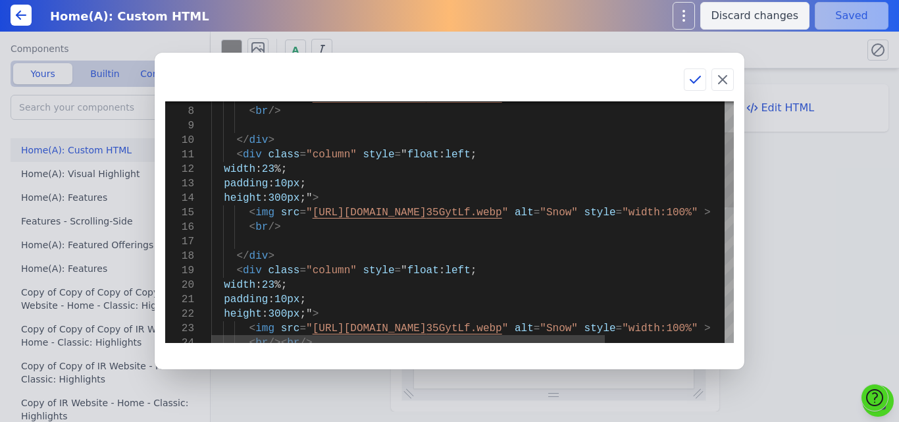
click at [273, 169] on div "< div class = "column" style = " float : left ; width : 23 %; padding : 10px ; …" at bounding box center [551, 392] width 681 height 778
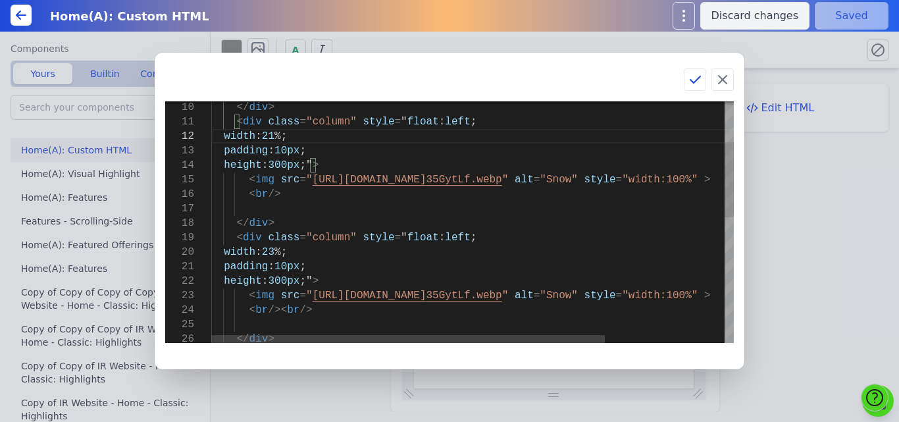
click at [275, 253] on div "< div class = "column" style = " float : left ; width : 23 %; padding : 10px ; …" at bounding box center [551, 359] width 681 height 778
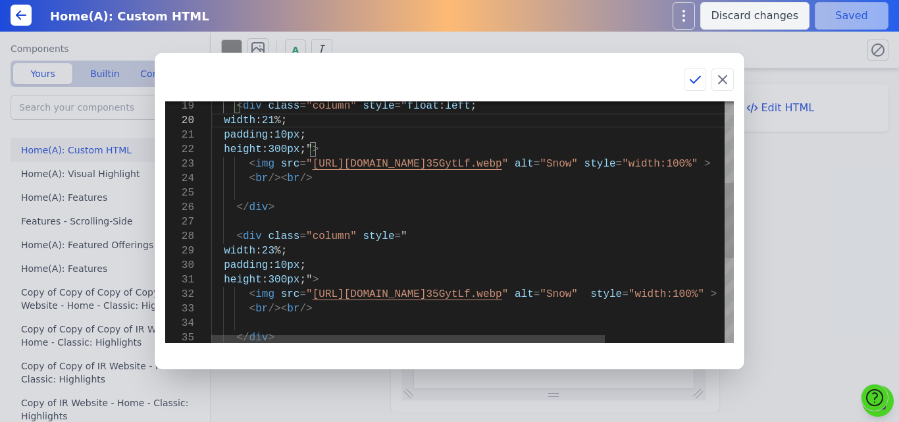
click at [273, 247] on div "< div class = "column" style = " float : left ; width : 21 %; padding : 10px ; …" at bounding box center [551, 227] width 681 height 778
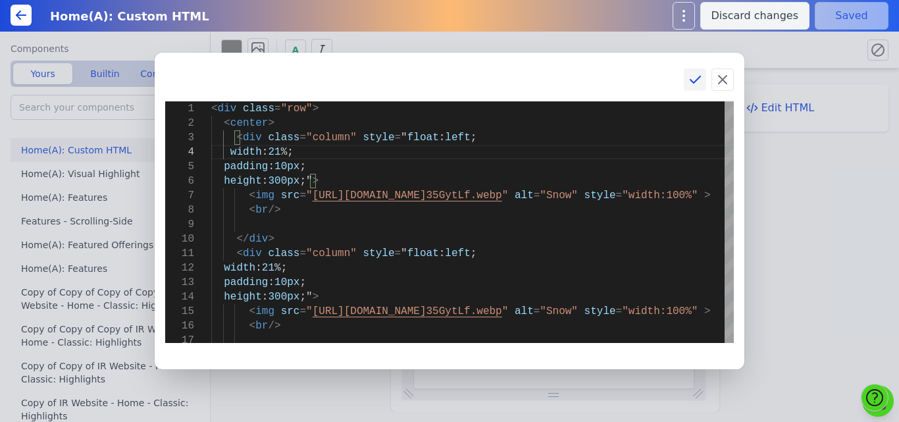
type textarea "<div class="row"> <center> <div class="column" style="float: left; width: 21%; …"
click at [687, 85] on button at bounding box center [695, 79] width 22 height 22
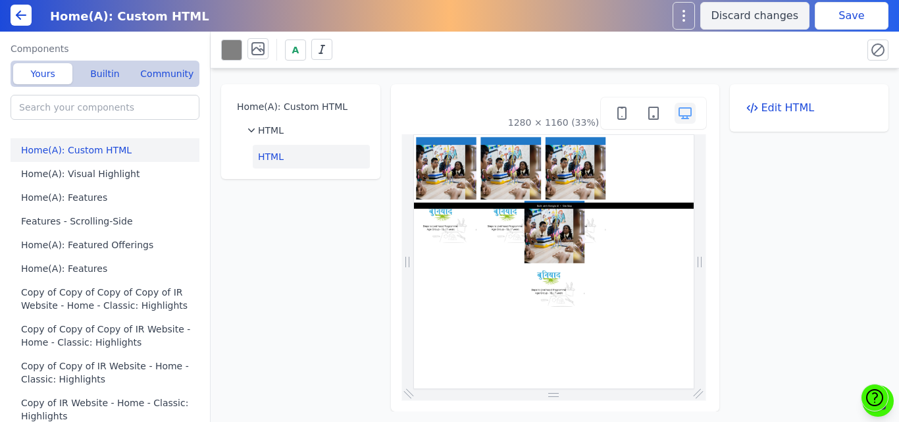
click at [878, 2] on button "Save" at bounding box center [852, 16] width 74 height 28
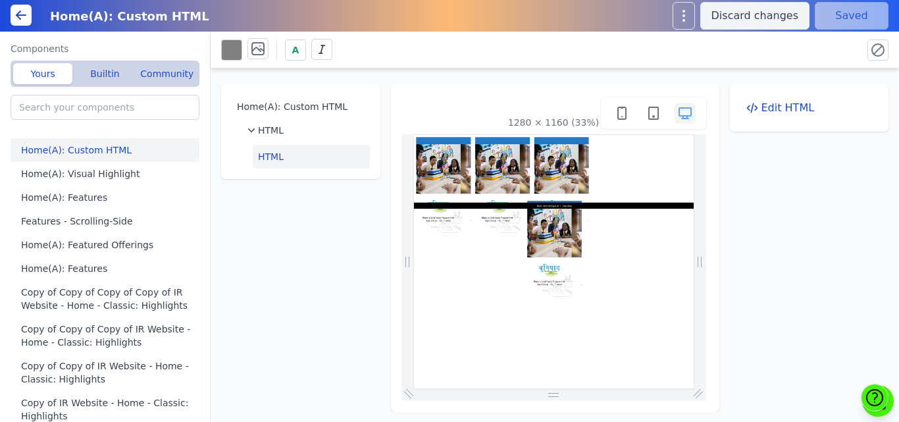
scroll to position [0, 0]
click at [755, 115] on button "Edit HTML" at bounding box center [810, 108] width 138 height 26
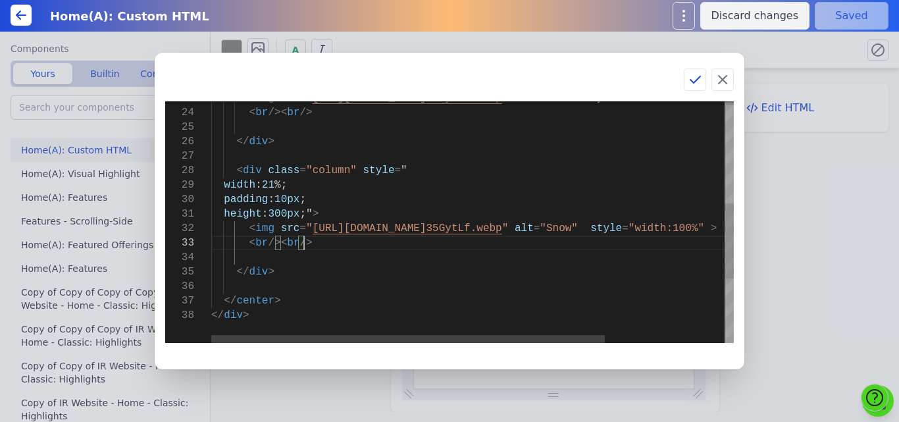
click at [331, 245] on div "< img src = " https://bmxu811xjl.koniglecdn.com/images/buniyaad_ 35GytLf.webp "…" at bounding box center [551, 161] width 681 height 778
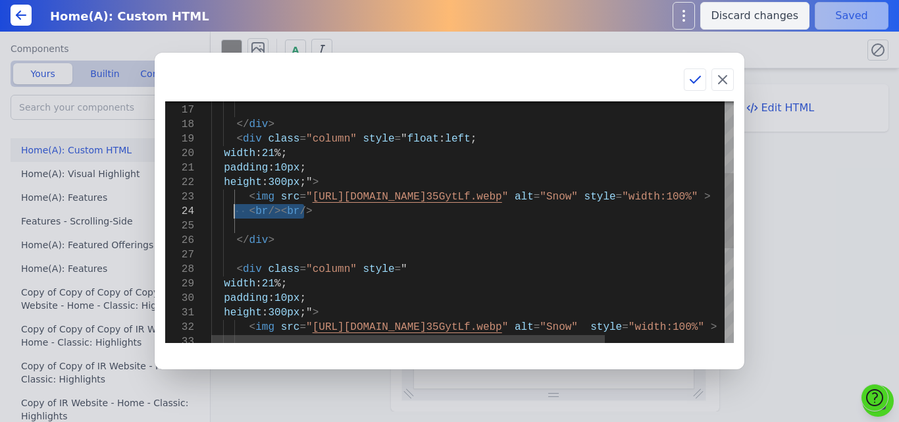
drag, startPoint x: 317, startPoint y: 217, endPoint x: 233, endPoint y: 217, distance: 84.3
click at [233, 217] on div "< img src = " https://bmxu811xjl.koniglecdn.com/images/buniyaad_ 35GytLf.webp "…" at bounding box center [551, 260] width 681 height 778
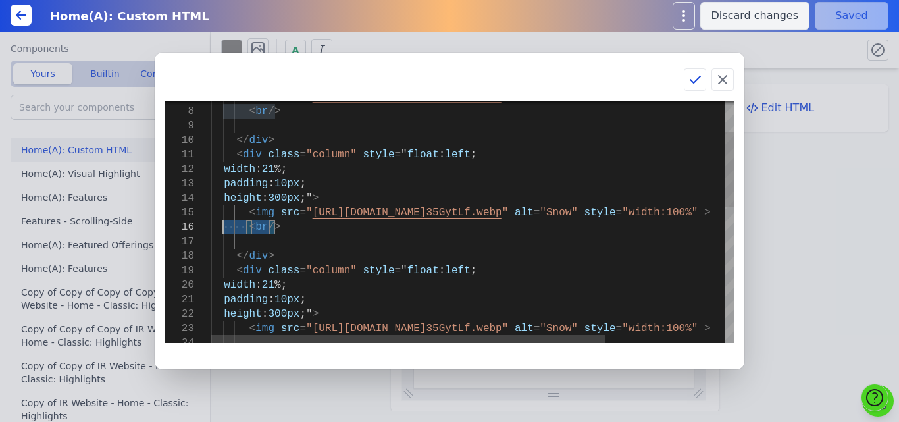
drag, startPoint x: 292, startPoint y: 224, endPoint x: 221, endPoint y: 227, distance: 70.5
click at [221, 227] on div "< img src = " https://bmxu811xjl.koniglecdn.com/images/buniyaad_ 35GytLf.webp "…" at bounding box center [551, 392] width 681 height 778
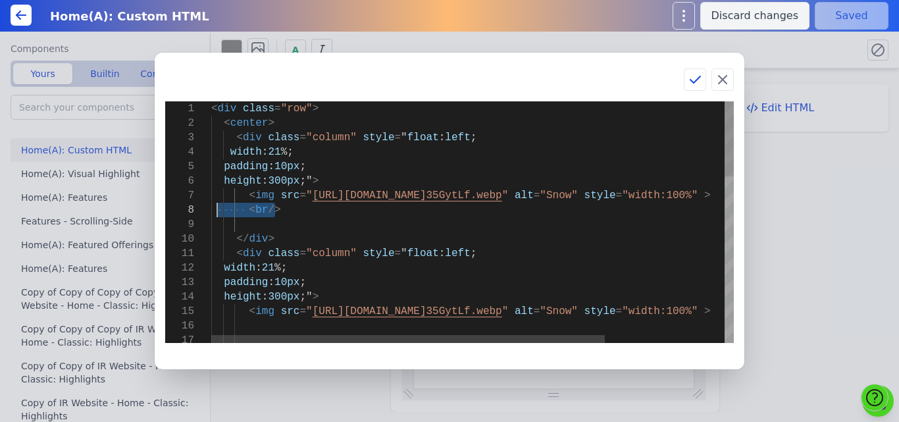
drag, startPoint x: 298, startPoint y: 209, endPoint x: 216, endPoint y: 213, distance: 82.4
type textarea "<div class="row"> <center> <div class="column" style="float: left; width: 21%; …"
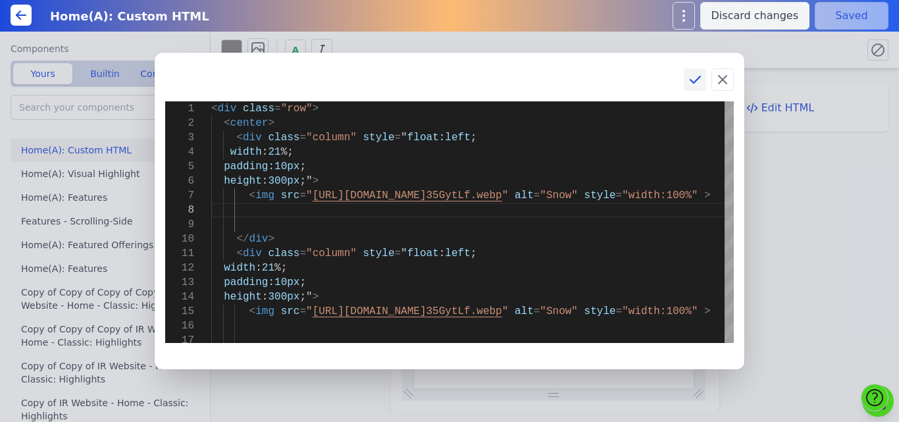
click at [691, 83] on icon at bounding box center [695, 80] width 16 height 16
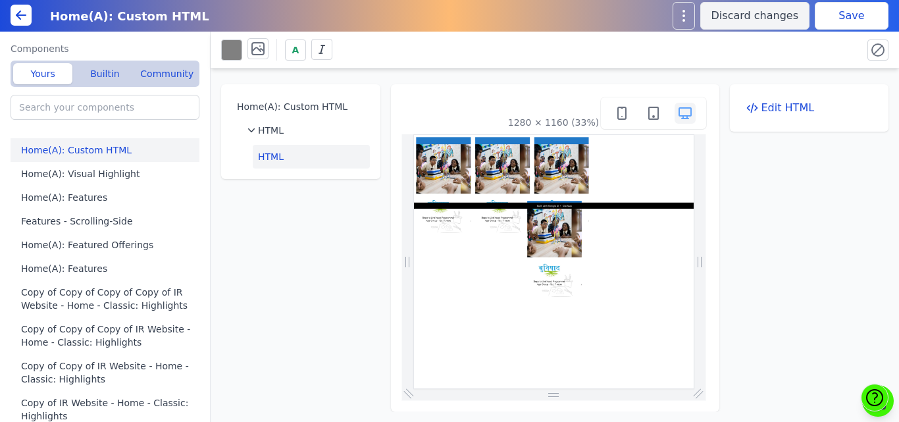
click at [848, 5] on button "Save" at bounding box center [852, 16] width 74 height 28
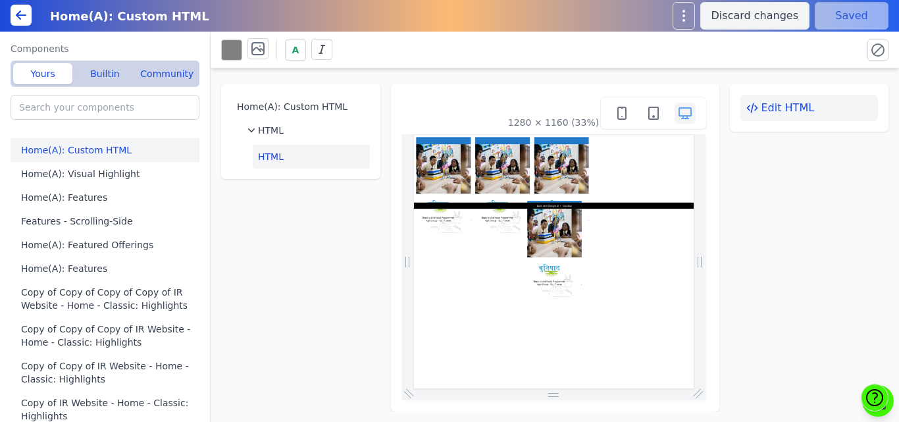
click at [760, 108] on button "Edit HTML" at bounding box center [810, 108] width 138 height 26
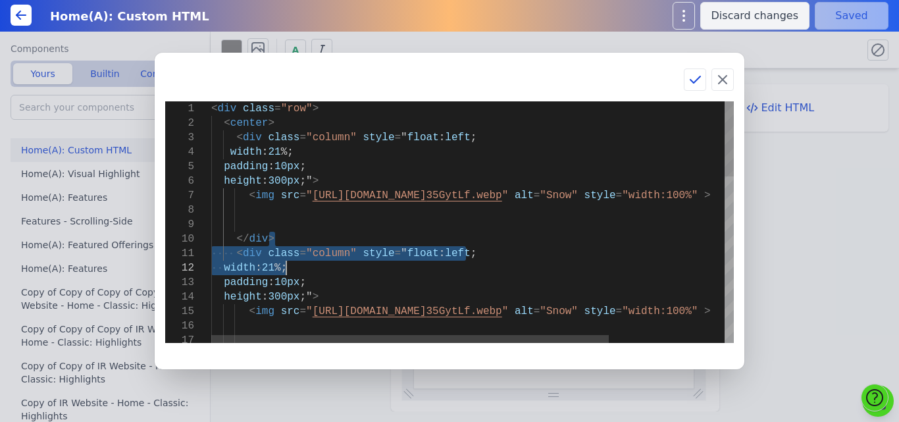
drag, startPoint x: 437, startPoint y: 235, endPoint x: 456, endPoint y: 265, distance: 34.9
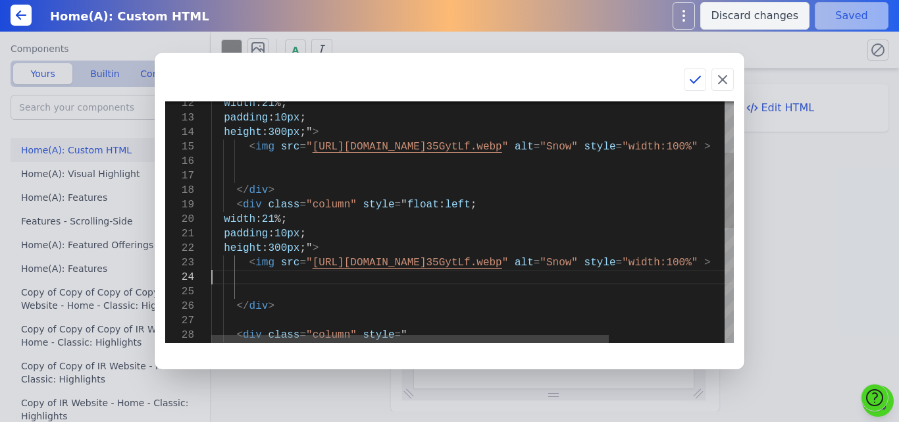
click at [458, 277] on div "width : 21 %; padding : 10px ; height : 300px ;" > < img src = " https://bmxu81…" at bounding box center [548, 326] width 675 height 778
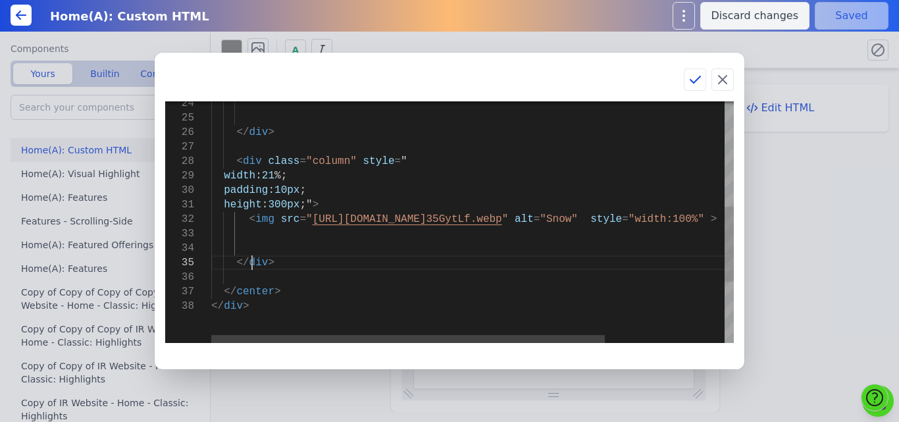
click at [252, 260] on div "</ div > </ div > </ center > height : 300px ;" > < img src = " https://bmxu811…" at bounding box center [551, 152] width 681 height 778
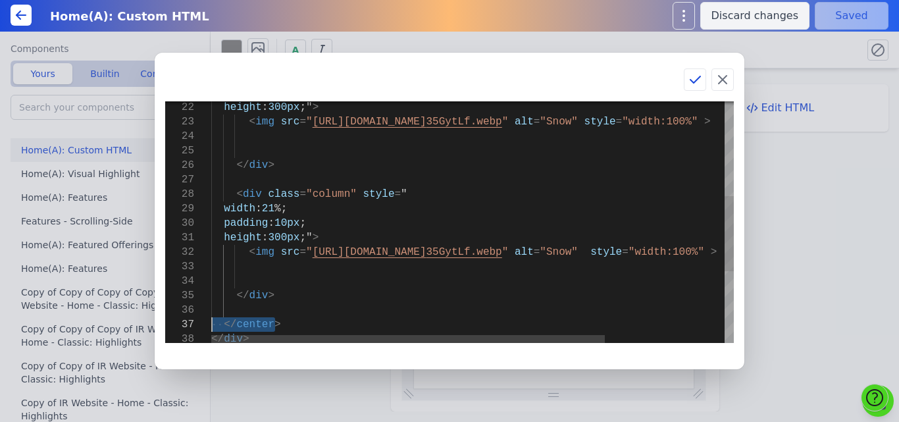
drag, startPoint x: 302, startPoint y: 325, endPoint x: 208, endPoint y: 323, distance: 94.2
click at [211, 323] on div "</ div > height : 300px ;" > < img src = " https://bmxu811xjl.koniglecdn.com/im…" at bounding box center [551, 185] width 681 height 778
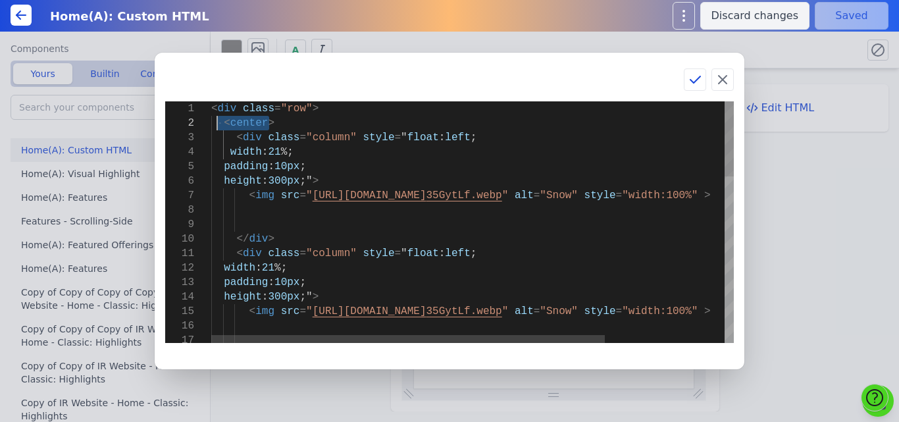
drag, startPoint x: 277, startPoint y: 124, endPoint x: 215, endPoint y: 126, distance: 62.6
type textarea "<div class="row"> <div class="column" style="float: left; width: 21%; padding: …"
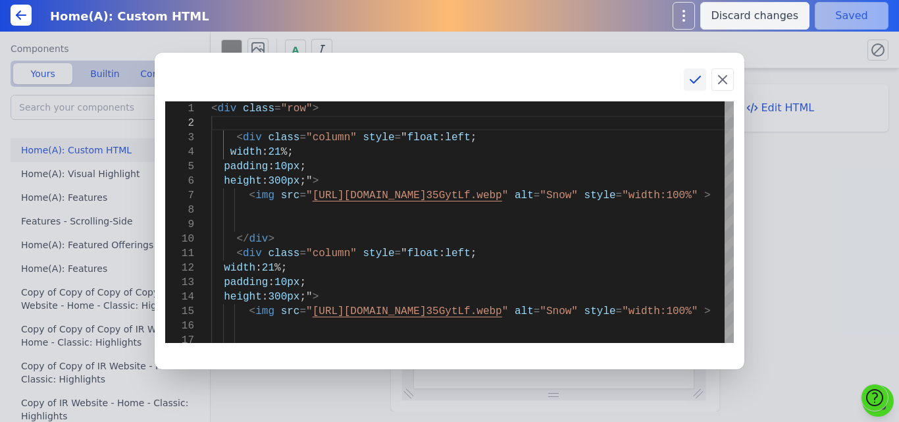
click at [696, 82] on icon at bounding box center [696, 79] width 10 height 7
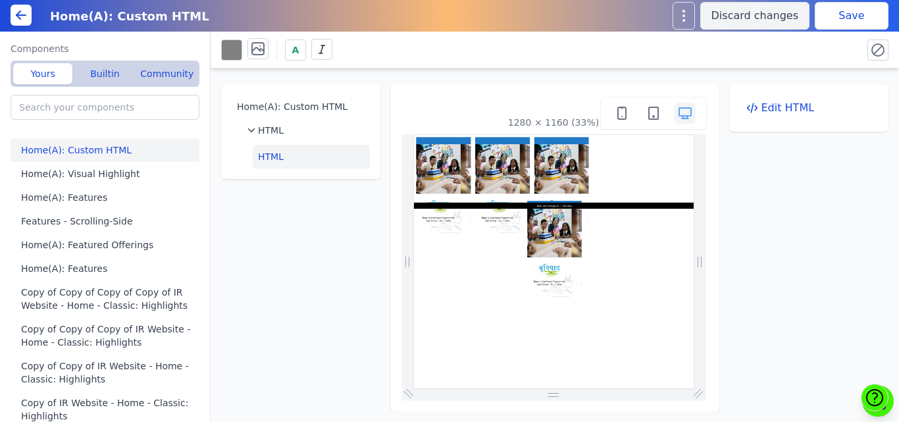
click at [859, 7] on button "Save" at bounding box center [852, 16] width 74 height 28
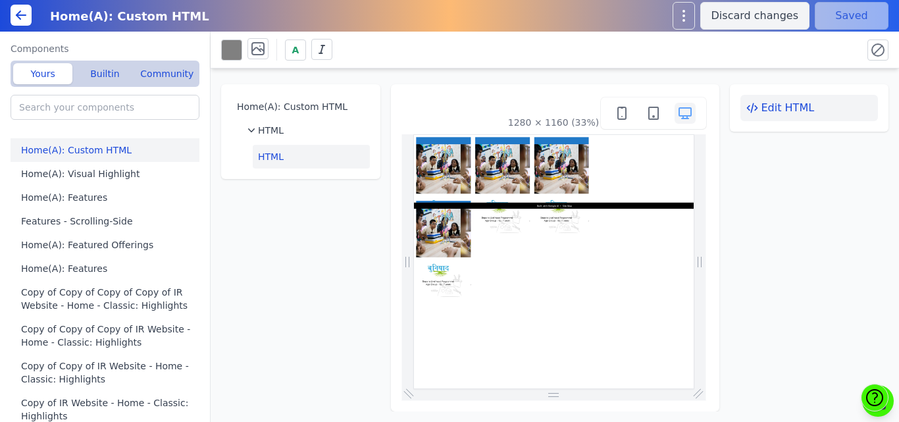
click at [771, 107] on button "Edit HTML" at bounding box center [810, 108] width 138 height 26
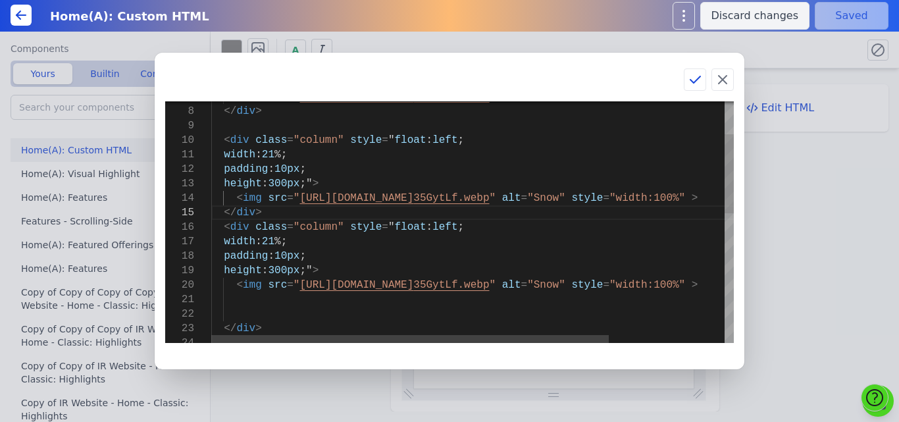
click at [218, 228] on div "padding : 10px ; height : 300px ;" > < img src = " https://bmxu811xjl.koniglecd…" at bounding box center [548, 370] width 675 height 734
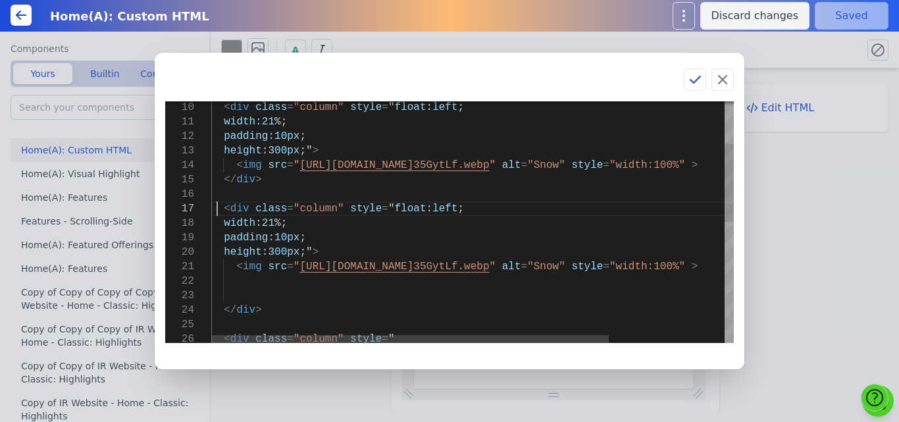
click at [230, 293] on div "padding : 10px ; height : 300px ;" > < img src = " https://bmxu811xjl.koniglecd…" at bounding box center [548, 344] width 675 height 749
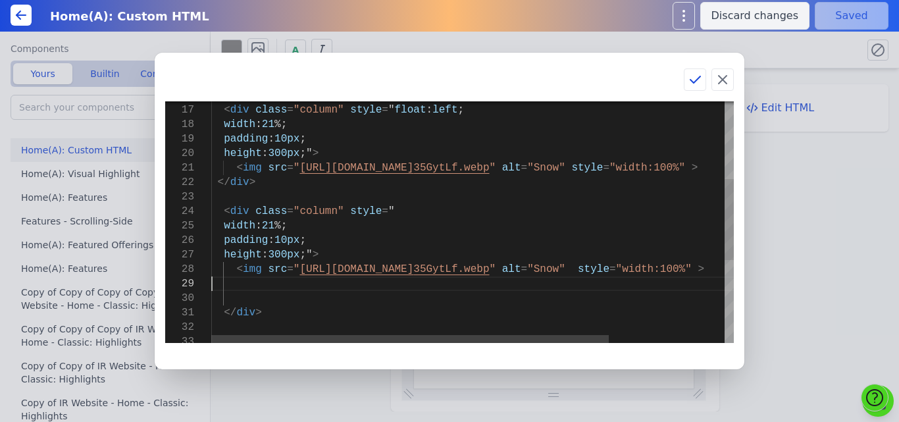
click at [230, 289] on div "width : 21 %; padding : 10px ; height : 300px ;" > < img src = " https://bmxu81…" at bounding box center [548, 231] width 675 height 720
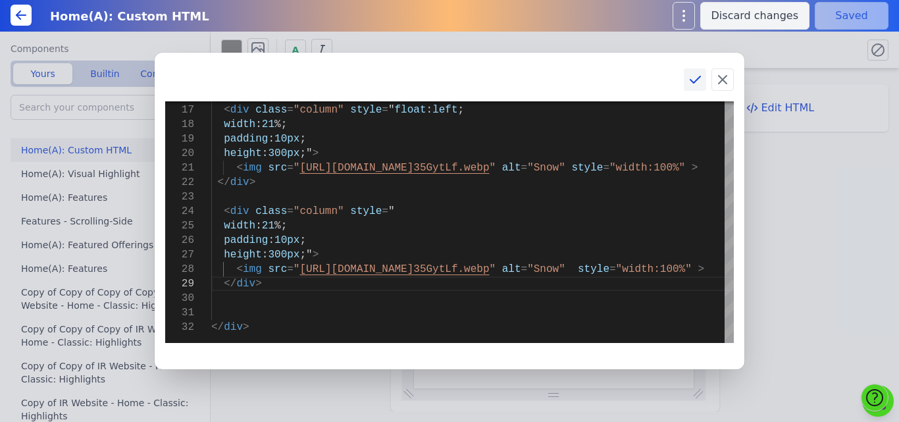
type textarea "<img src="https://bmxu811xjl.koniglecdn.com/images/buniyaad_35GytLf.webp" alt="…"
click at [699, 76] on icon at bounding box center [695, 80] width 16 height 16
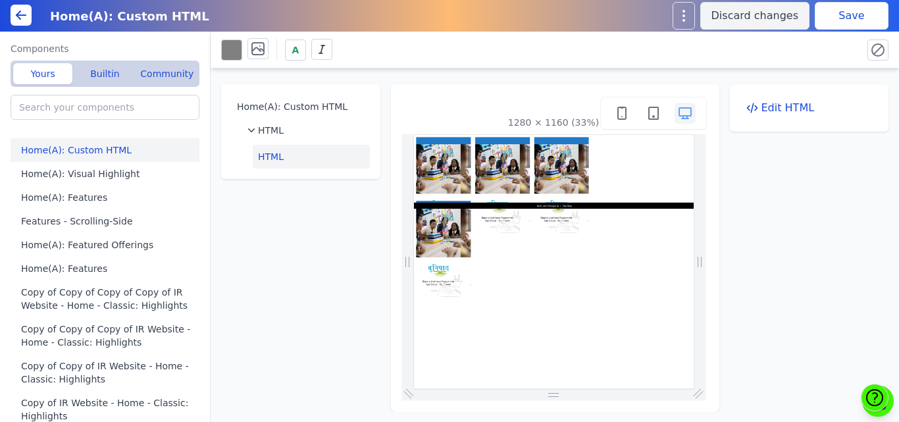
click at [837, 10] on button "Save" at bounding box center [852, 16] width 74 height 28
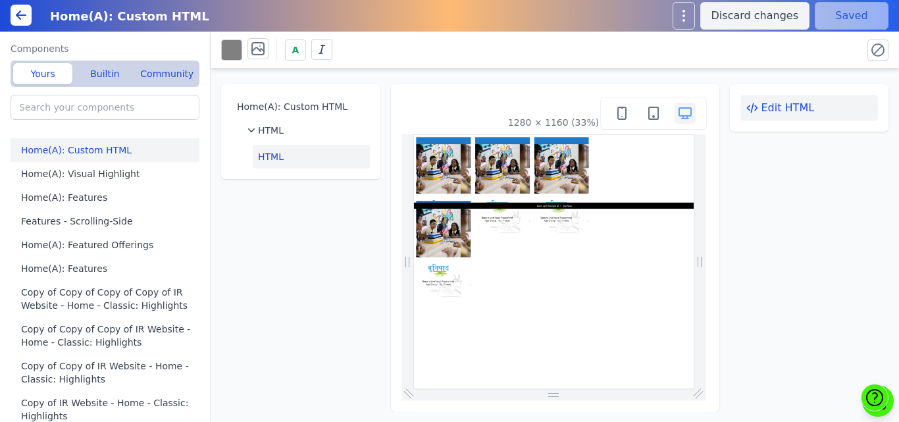
click at [774, 113] on button "Edit HTML" at bounding box center [810, 108] width 138 height 26
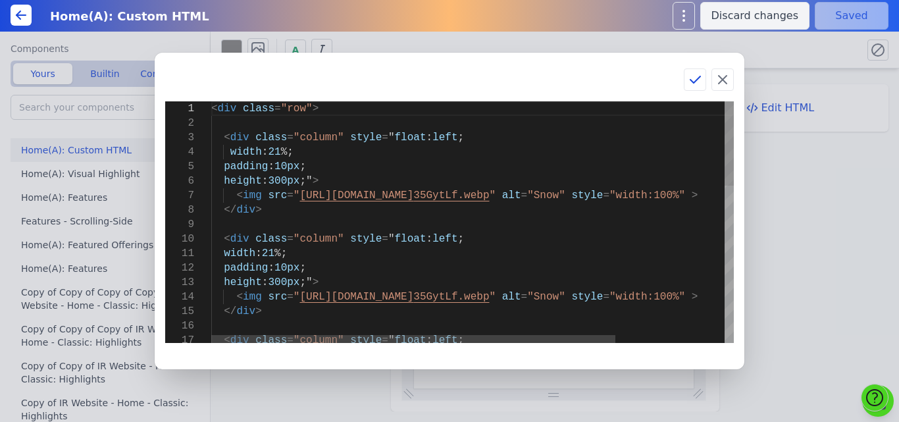
scroll to position [0, 0]
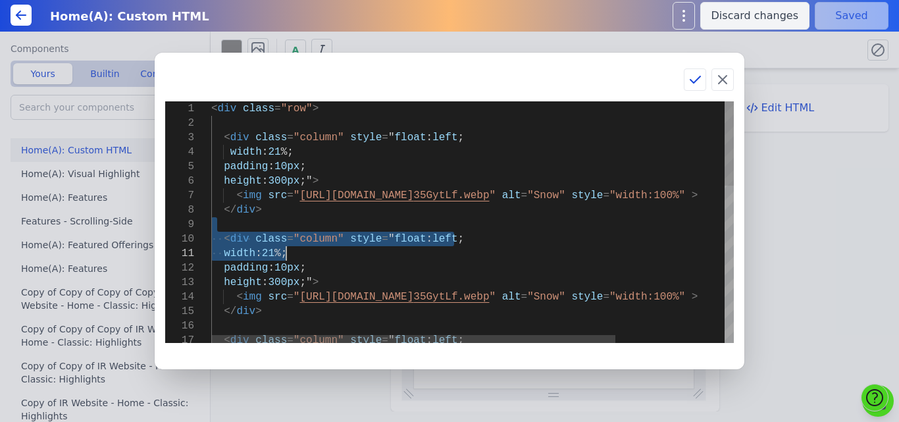
drag, startPoint x: 309, startPoint y: 219, endPoint x: 311, endPoint y: 250, distance: 31.7
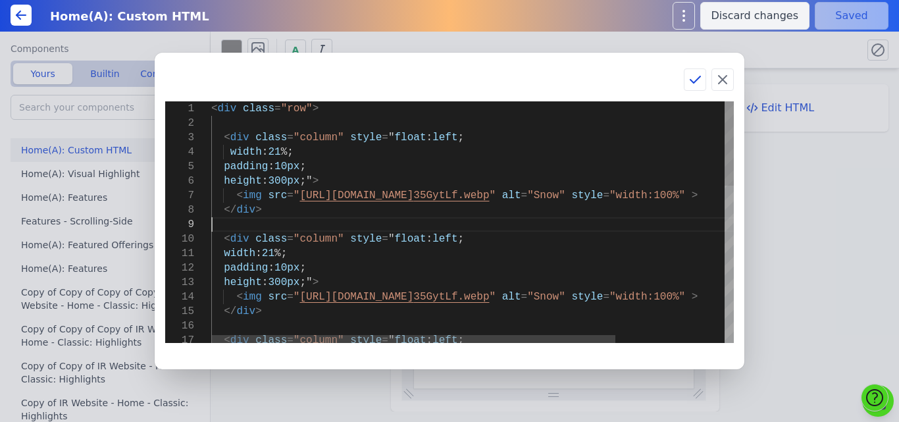
drag, startPoint x: 286, startPoint y: 217, endPoint x: 284, endPoint y: 227, distance: 10.2
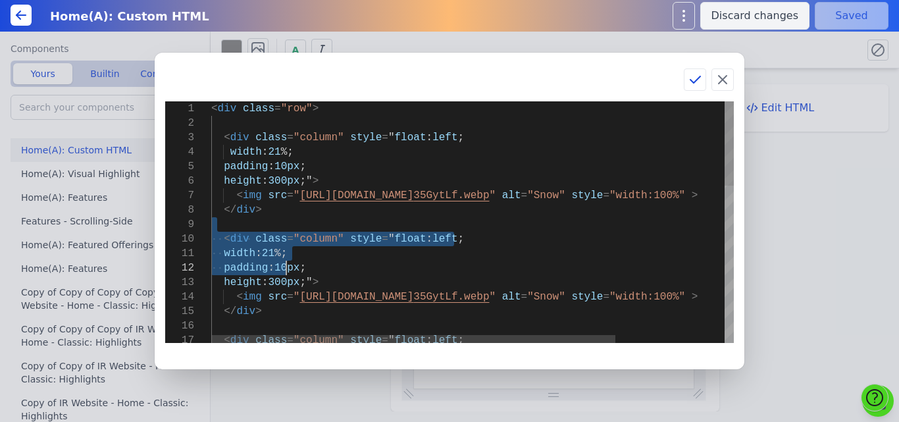
drag, startPoint x: 282, startPoint y: 225, endPoint x: 290, endPoint y: 272, distance: 47.5
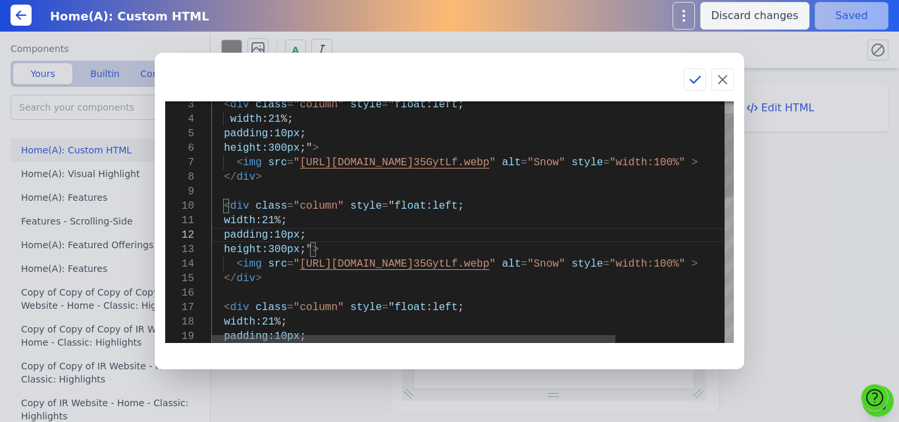
click at [230, 298] on div "< div class = "column" style = " float : left ; width : 21 %; padding : 10px ; …" at bounding box center [543, 413] width 664 height 691
drag, startPoint x: 226, startPoint y: 275, endPoint x: 226, endPoint y: 288, distance: 13.2
click at [226, 288] on div "< div class = "column" style = " float : left ; width : 21 %; padding : 10px ; …" at bounding box center [543, 413] width 664 height 691
click at [266, 282] on div "< div class = "column" style = " float : left ; width : 21 %; padding : 10px ; …" at bounding box center [543, 413] width 664 height 691
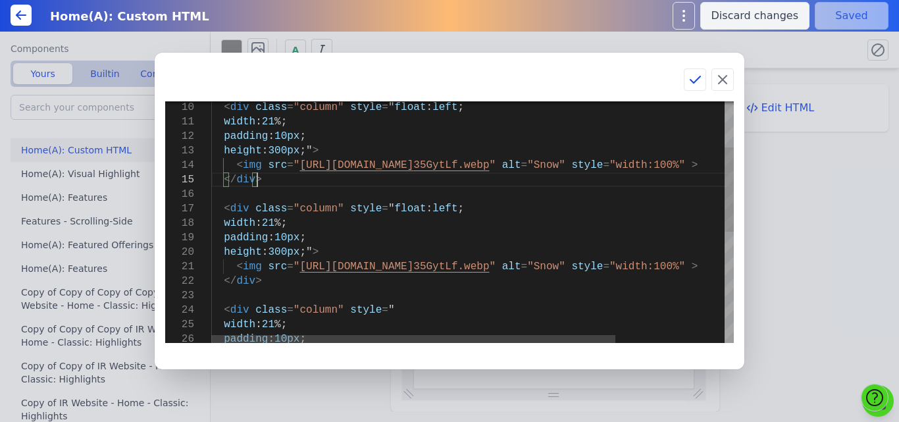
click at [274, 270] on div "< div class = "column" style = " float : left ; width : 21 %; padding : 10px ; …" at bounding box center [543, 315] width 664 height 691
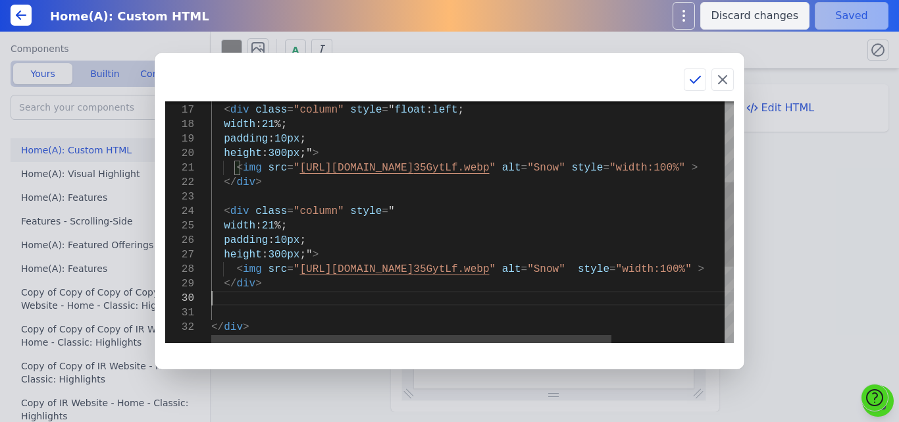
click at [278, 294] on div "< div class = "column" style = " float : left ; width : 21 %; padding : 10px ; …" at bounding box center [546, 216] width 670 height 691
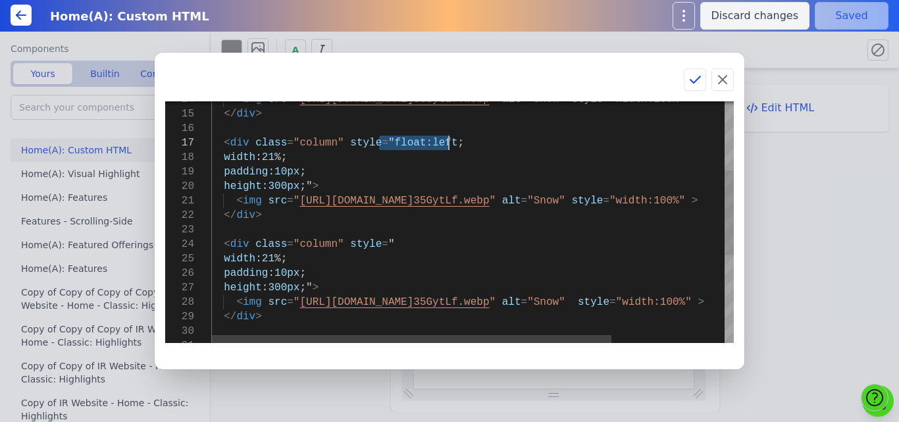
drag, startPoint x: 381, startPoint y: 144, endPoint x: 451, endPoint y: 146, distance: 70.5
click at [451, 146] on div "< img src = " https://bmxu811xjl.koniglecdn.com/images/buniyaad_ 35GytLf.webp "…" at bounding box center [546, 249] width 670 height 691
click at [396, 248] on div "< img src = " https://bmxu811xjl.koniglecdn.com/images/buniyaad_ 35GytLf.webp "…" at bounding box center [546, 249] width 670 height 691
click at [404, 242] on div "< img src = " https://bmxu811xjl.koniglecdn.com/images/buniyaad_ 35GytLf.webp "…" at bounding box center [546, 249] width 670 height 691
type textarea "<img src="https://bmxu811xjl.koniglecdn.com/images/buniyaad_35GytLf.webp" alt="…"
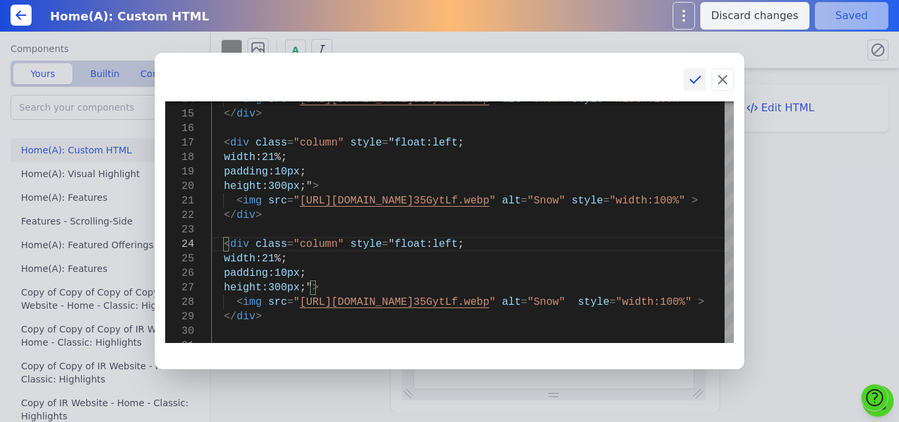
click at [695, 74] on icon at bounding box center [695, 80] width 16 height 16
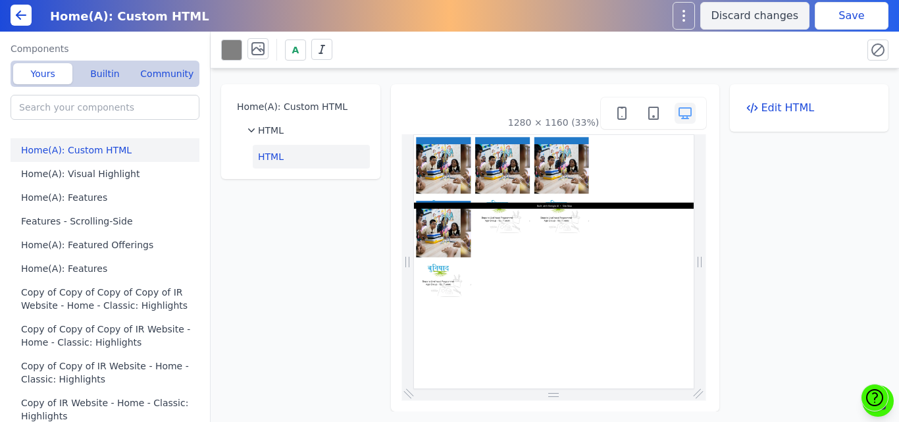
click at [839, 16] on button "Save" at bounding box center [852, 16] width 74 height 28
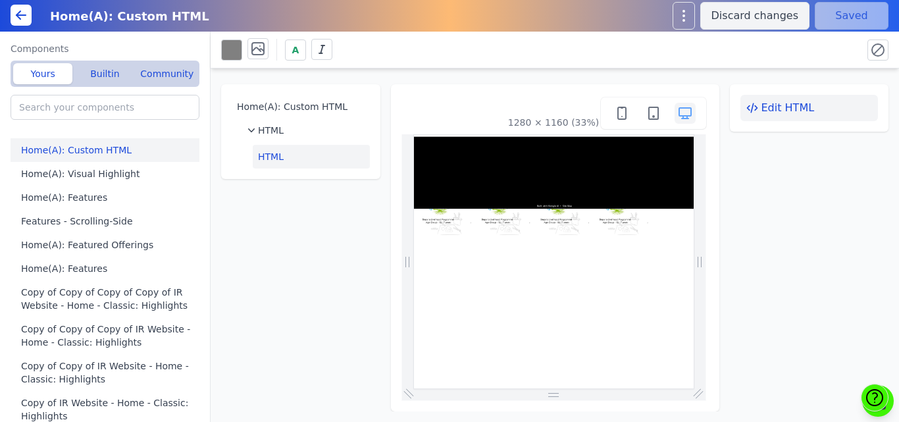
click at [749, 101] on icon at bounding box center [752, 107] width 13 height 13
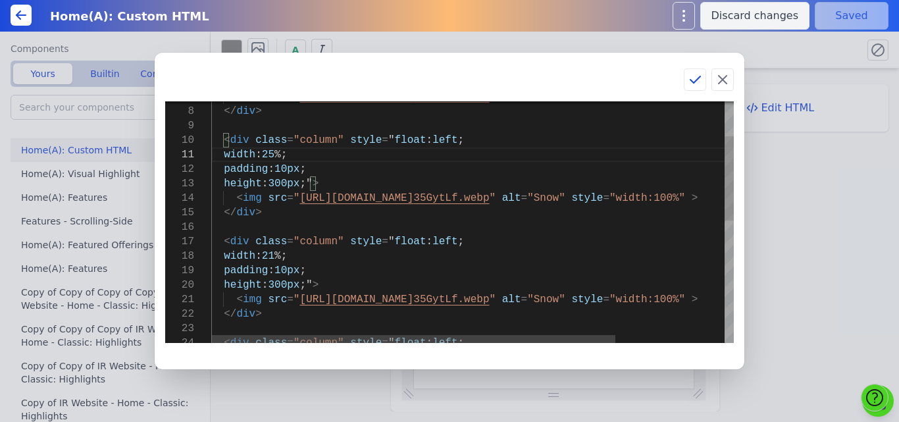
click at [275, 260] on div "< img src = " https://bmxu811xjl.koniglecdn.com/images/buniyaad_ 35GytLf.webp "…" at bounding box center [543, 348] width 664 height 691
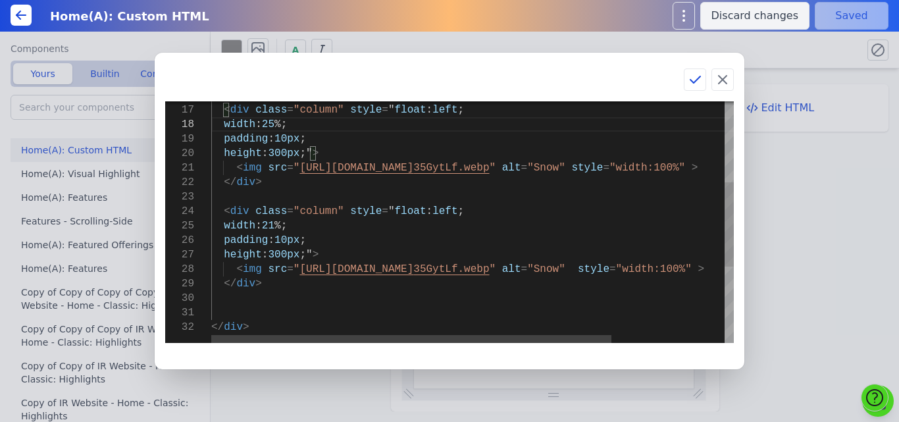
click at [275, 221] on div "< div class = "column" style = " float : left ; width : 25 %; padding : 10px ; …" at bounding box center [546, 216] width 670 height 691
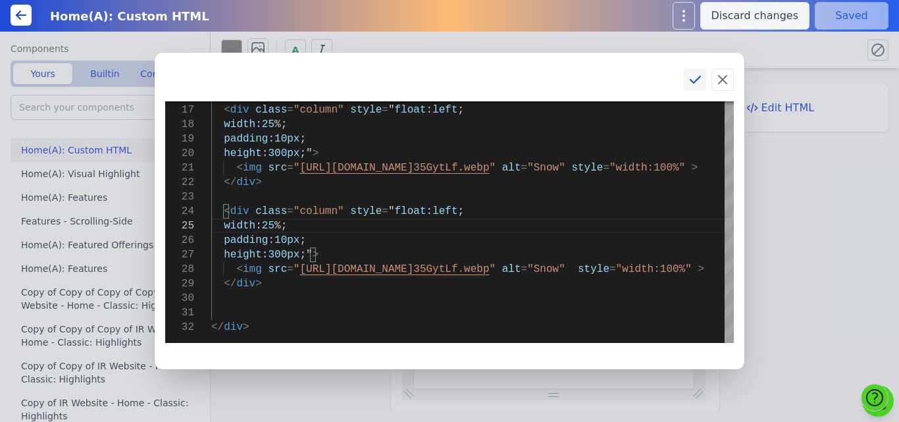
type textarea "<img src="https://bmxu811xjl.koniglecdn.com/images/buniyaad_35GytLf.webp" alt="…"
click at [690, 79] on icon at bounding box center [695, 80] width 16 height 16
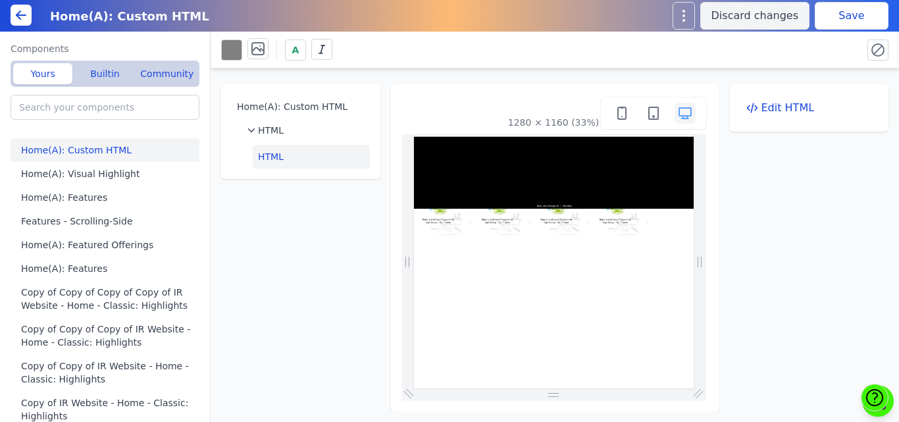
click at [839, 9] on button "Save" at bounding box center [852, 16] width 74 height 28
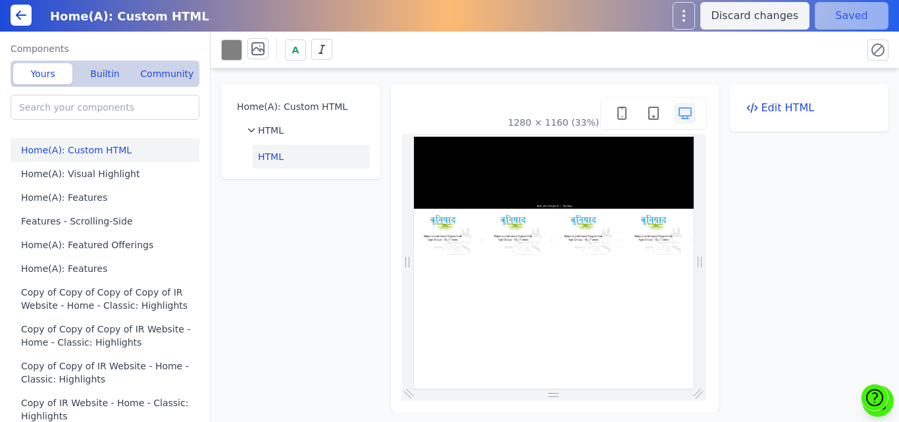
scroll to position [0, 0]
click at [766, 101] on button "Edit HTML" at bounding box center [810, 108] width 138 height 26
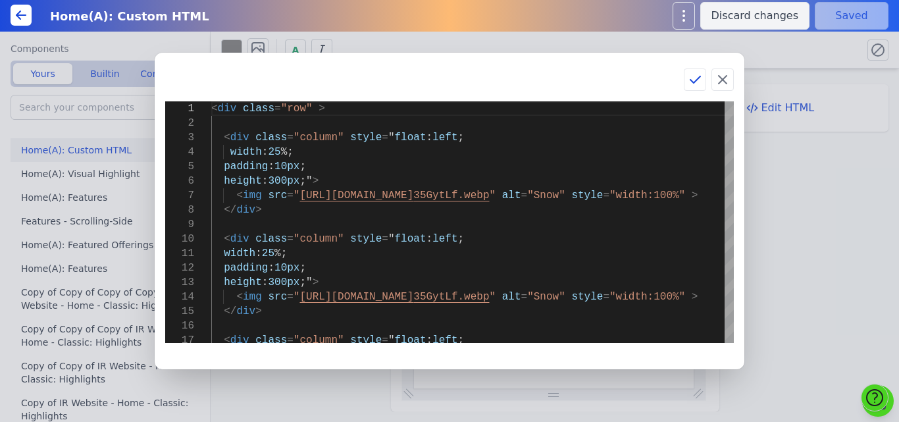
click at [355, 20] on div "1 2 3 4 5 6 7 8 9 10 11 12 13 14 15 16 17 < div class = "row" > < div class = "…" at bounding box center [449, 211] width 899 height 422
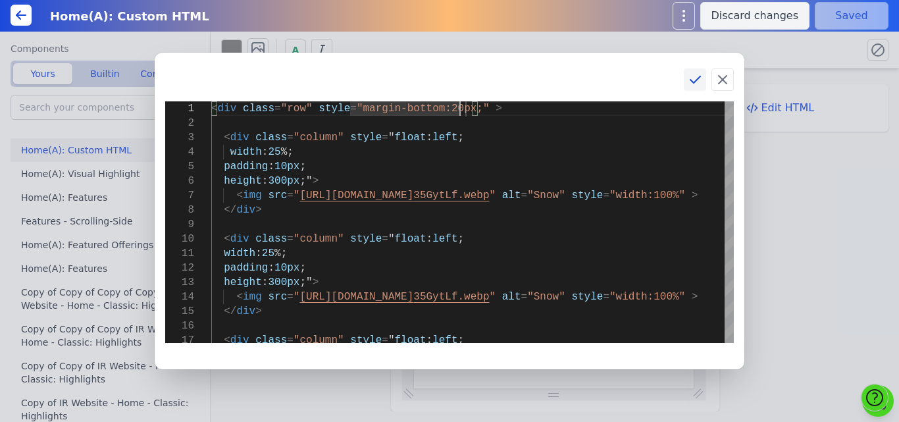
type textarea "<div class="row" style="margin-bottom:20px;" > <div class="column" style="float…"
click at [694, 78] on icon at bounding box center [695, 80] width 16 height 16
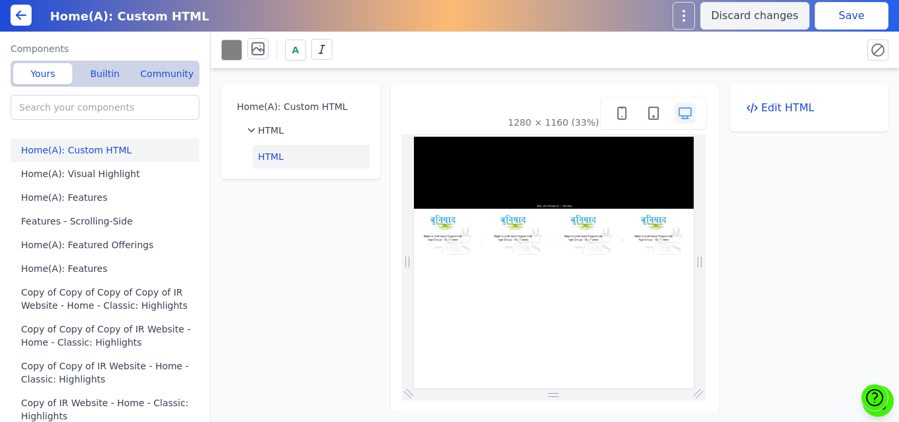
click at [840, 14] on button "Save" at bounding box center [852, 16] width 74 height 28
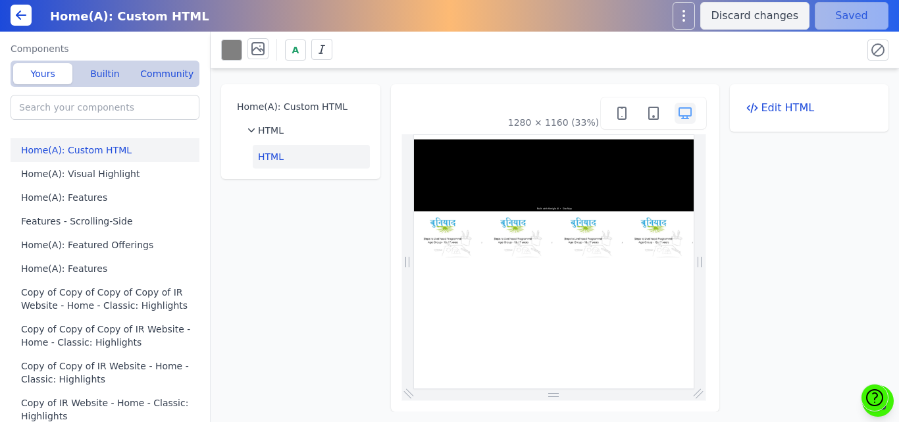
scroll to position [0, 0]
click at [769, 112] on button "Edit HTML" at bounding box center [810, 108] width 138 height 26
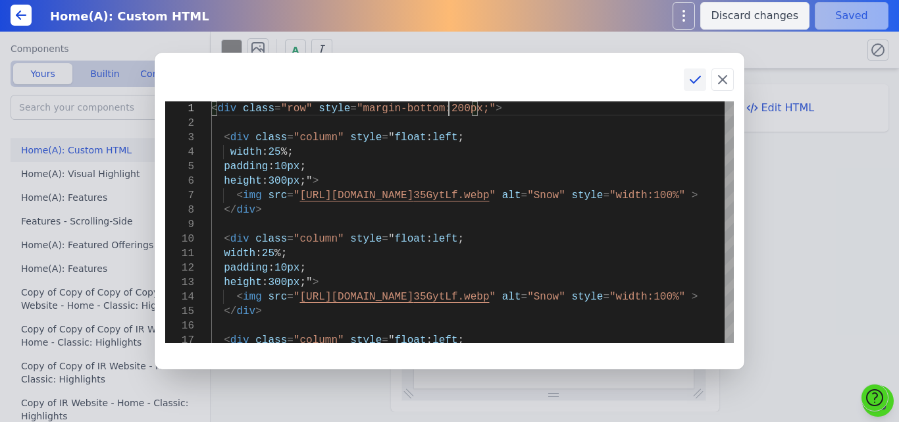
type textarea "<div class="row" style="margin-bottom:200px;"> <div class="column" style="float…"
click at [687, 78] on icon at bounding box center [695, 80] width 16 height 16
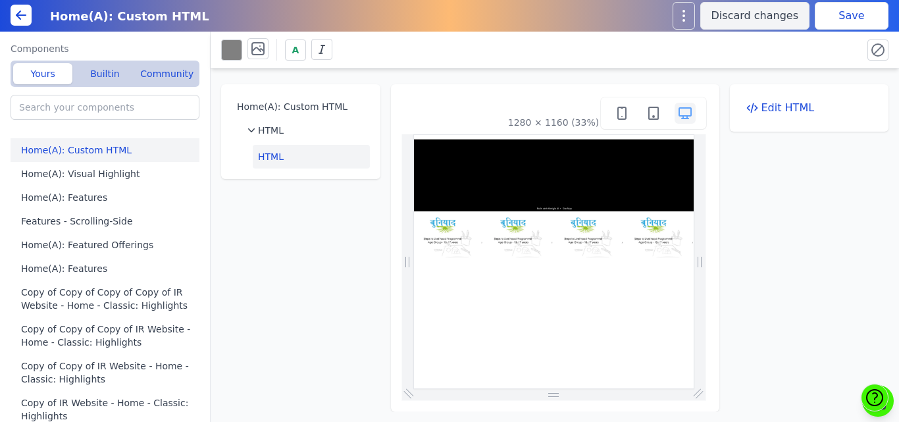
click at [853, 6] on button "Save" at bounding box center [852, 16] width 74 height 28
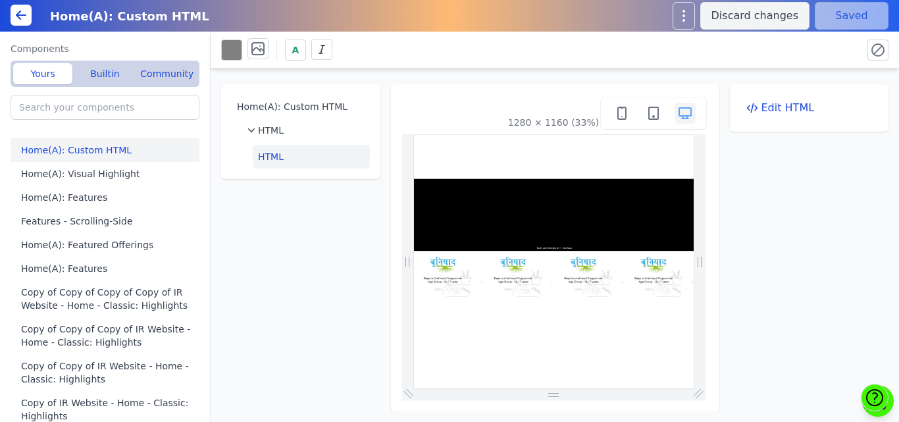
scroll to position [0, 0]
click at [762, 104] on button "Edit HTML" at bounding box center [810, 108] width 138 height 26
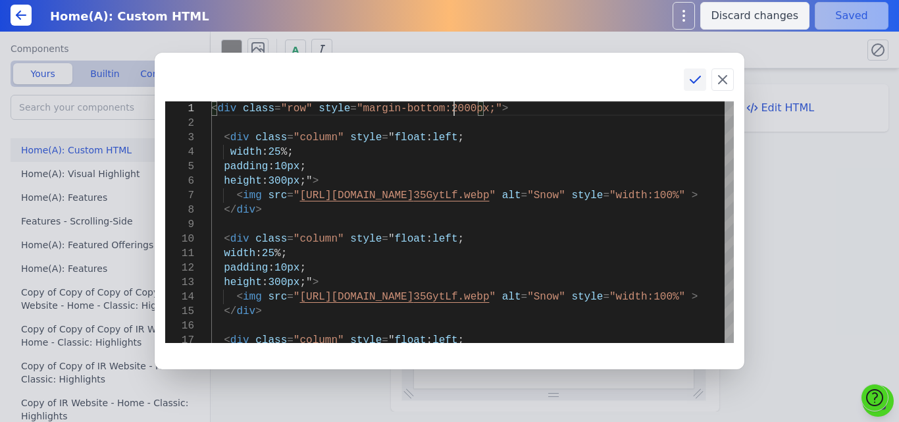
type textarea "<div class="row" style="margin-bottom:2000px;"> <div class="column" style="floa…"
click at [699, 83] on icon at bounding box center [695, 80] width 16 height 16
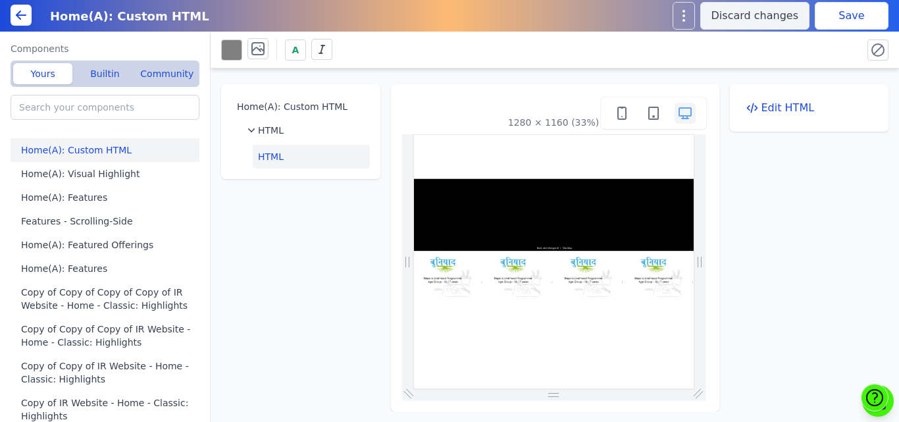
click at [837, 24] on button "Save" at bounding box center [852, 16] width 74 height 28
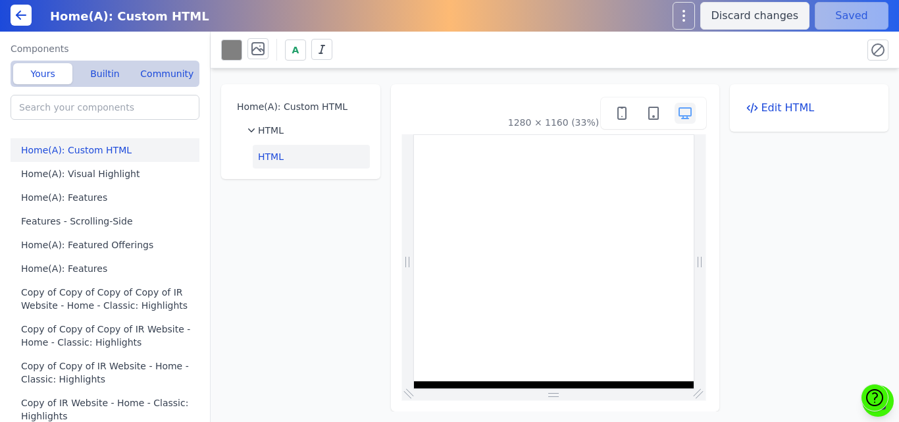
scroll to position [907, 0]
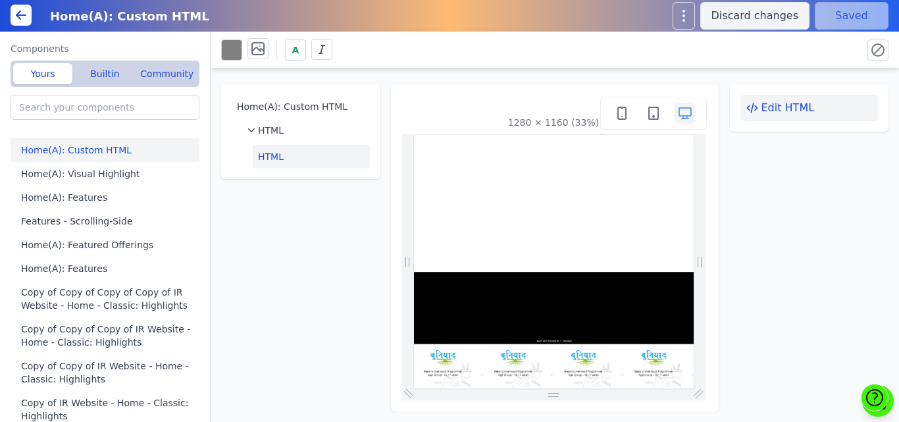
click at [782, 110] on button "Edit HTML" at bounding box center [810, 108] width 138 height 26
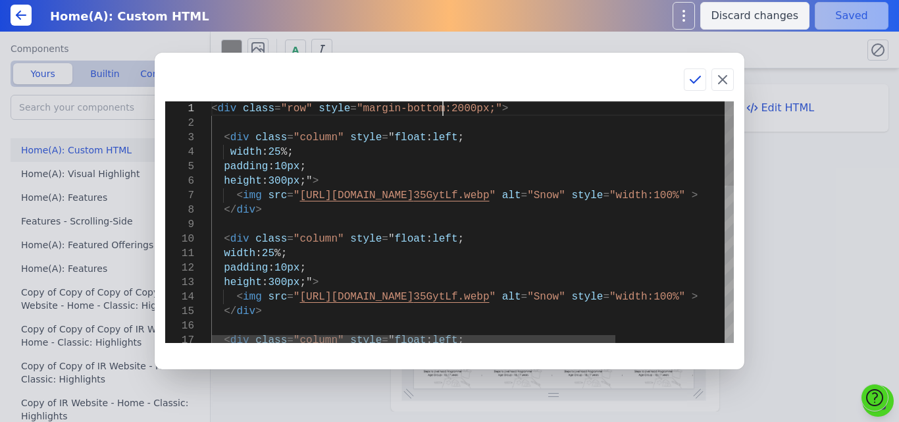
scroll to position [0, 0]
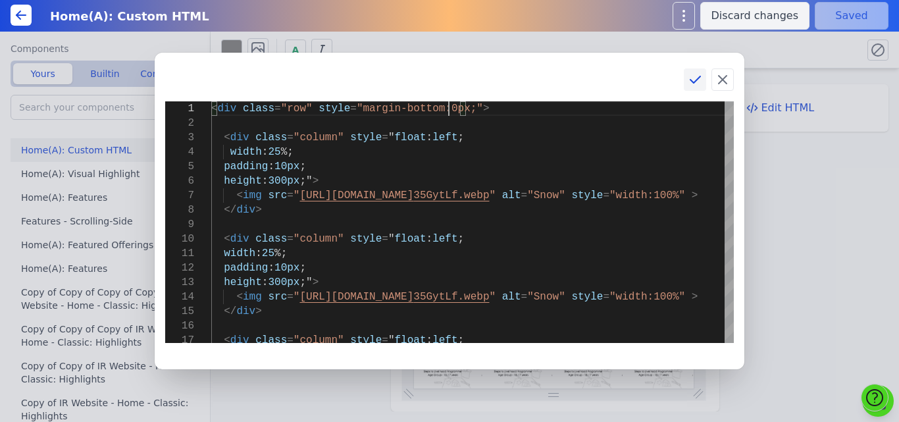
type textarea "<div class="row" style="margin-bottom:0px;"> <div class="column" style="float: …"
click at [692, 78] on icon at bounding box center [695, 80] width 16 height 16
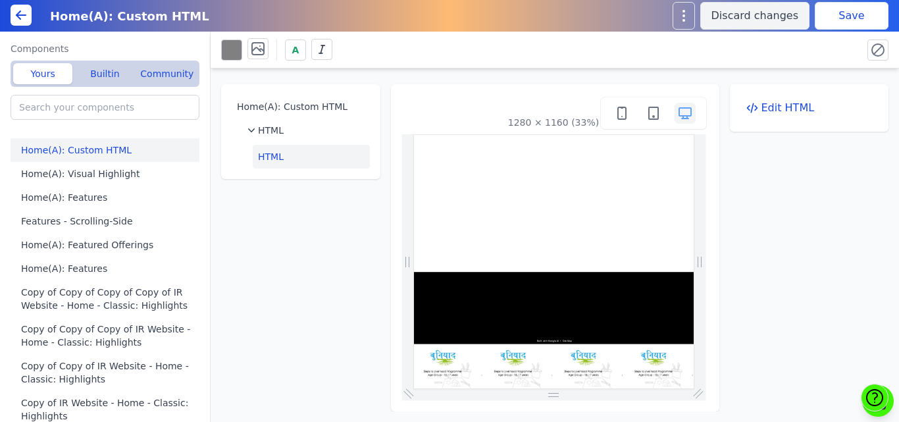
click at [859, 22] on button "Save" at bounding box center [852, 16] width 74 height 28
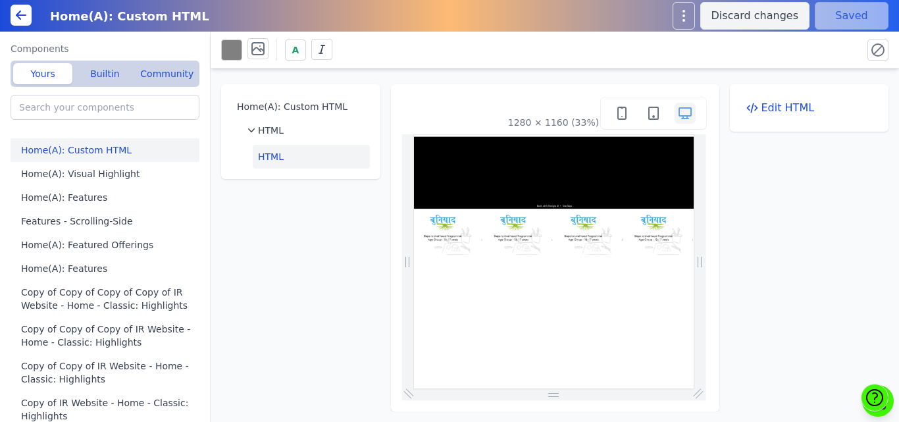
scroll to position [0, 0]
click at [807, 102] on button "Edit HTML" at bounding box center [810, 108] width 138 height 26
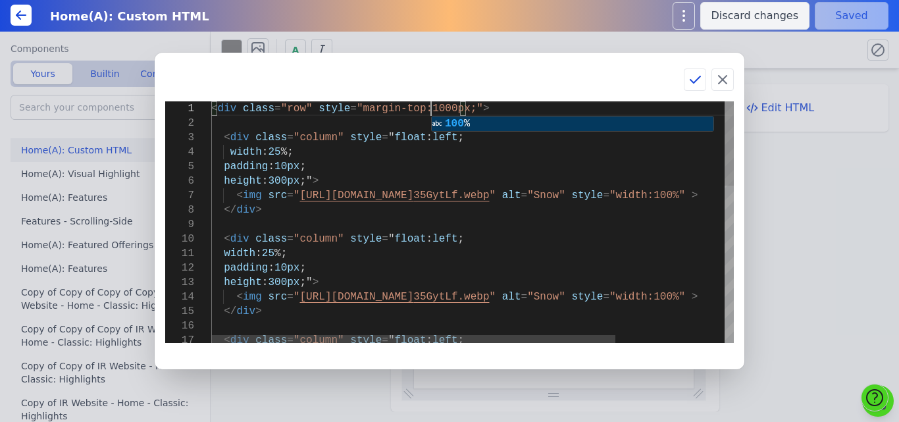
scroll to position [1, 220]
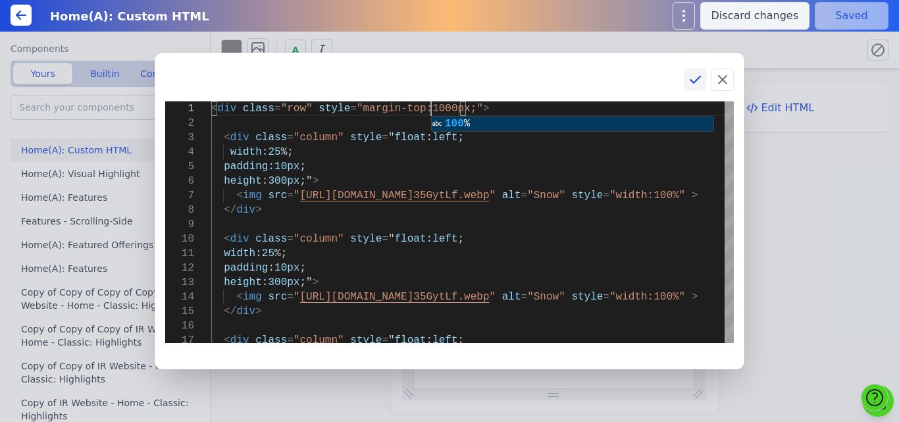
type textarea "<div class="row" style="margin-top:1000px;"> <div class="column" style="float: …"
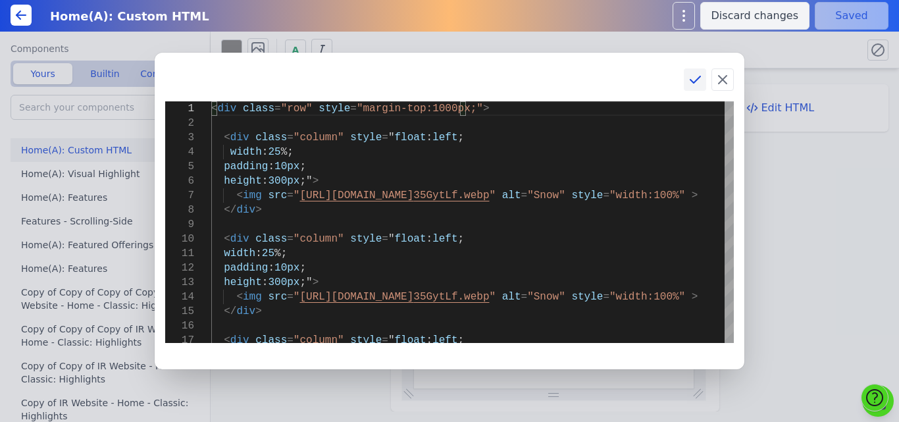
click at [693, 90] on button at bounding box center [695, 79] width 22 height 22
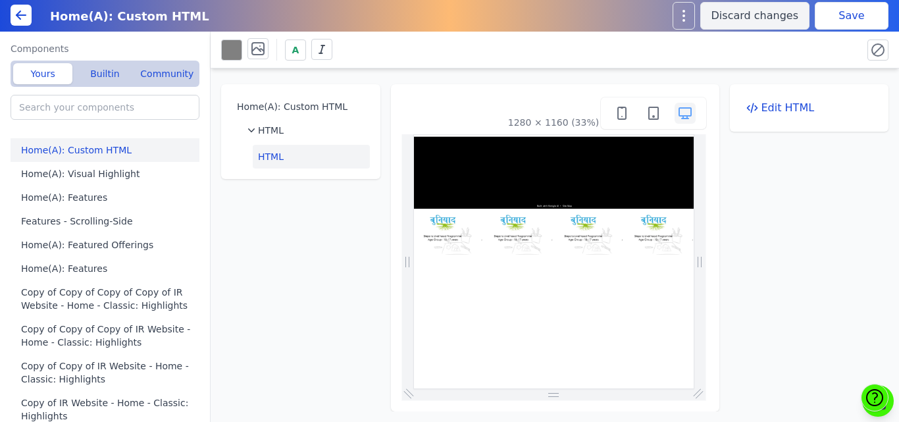
click at [854, 5] on button "Save" at bounding box center [852, 16] width 74 height 28
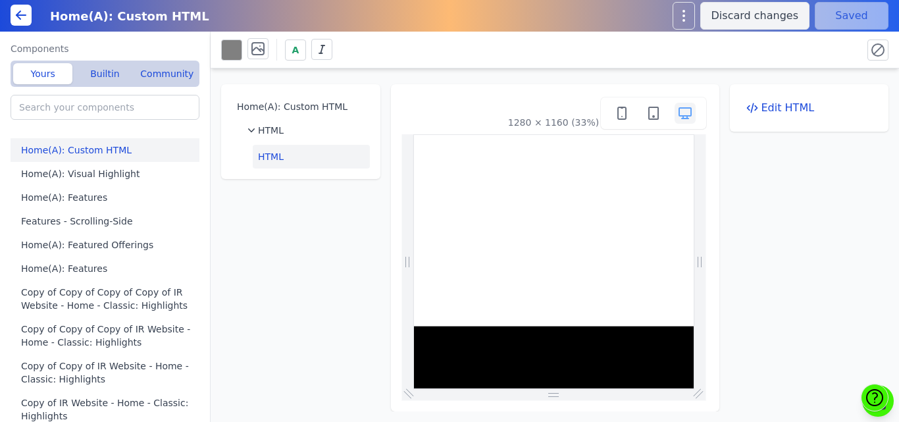
scroll to position [0, 0]
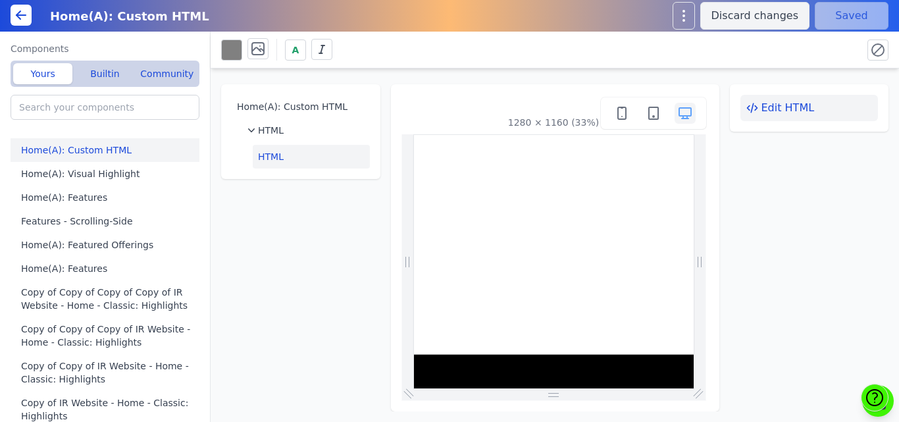
click at [755, 109] on icon at bounding box center [752, 107] width 13 height 13
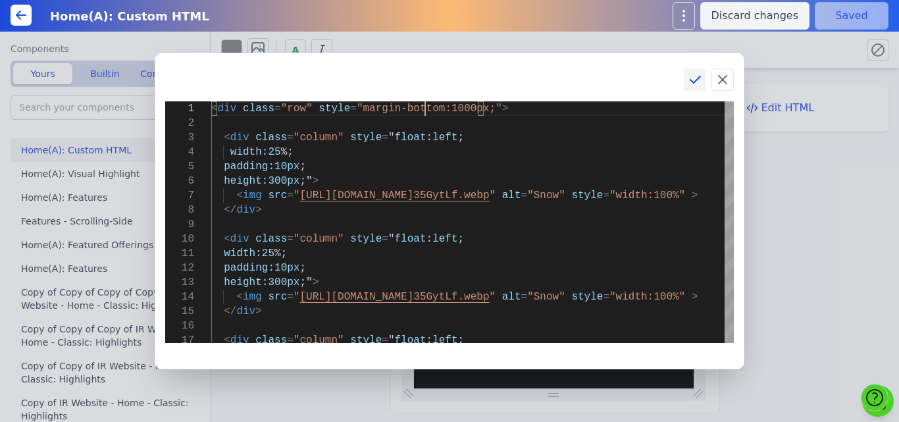
type textarea "<div class="row" style="margin-bottom:1000px;"> <div class="column" style="floa…"
click at [695, 78] on icon at bounding box center [695, 80] width 16 height 16
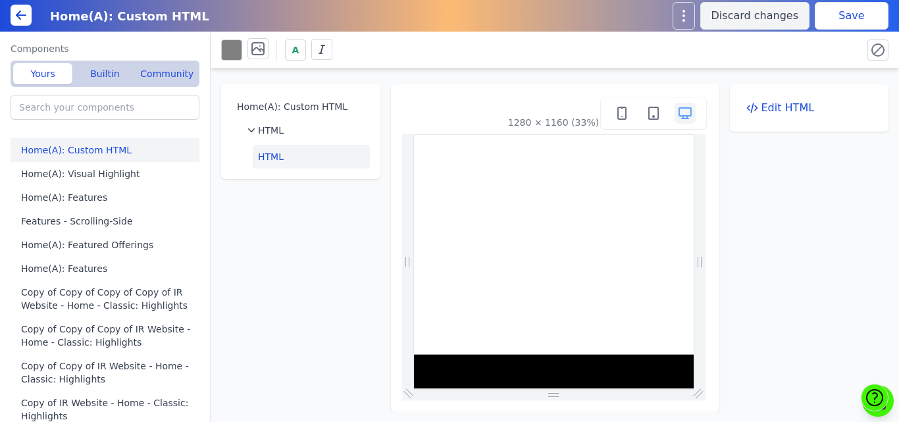
click at [849, 22] on button "Save" at bounding box center [852, 16] width 74 height 28
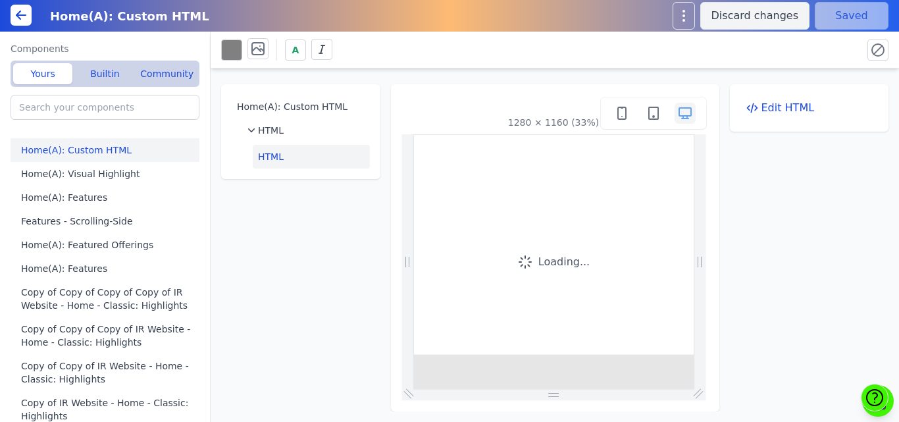
scroll to position [0, 0]
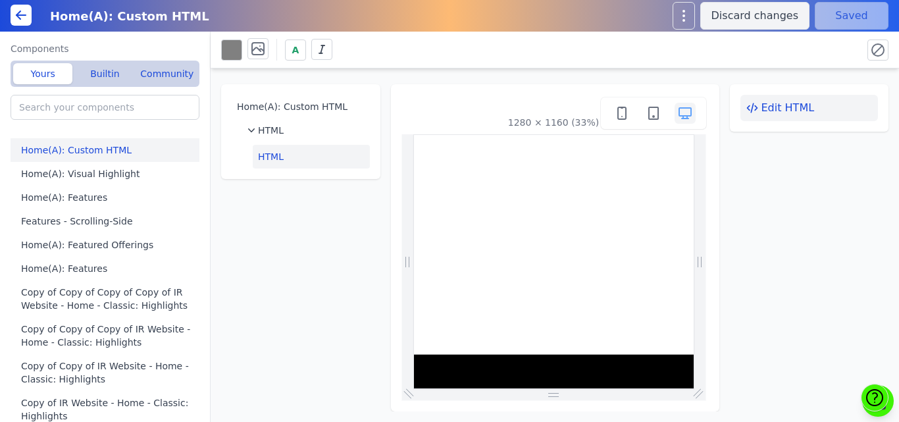
click at [763, 117] on button "Edit HTML" at bounding box center [810, 108] width 138 height 26
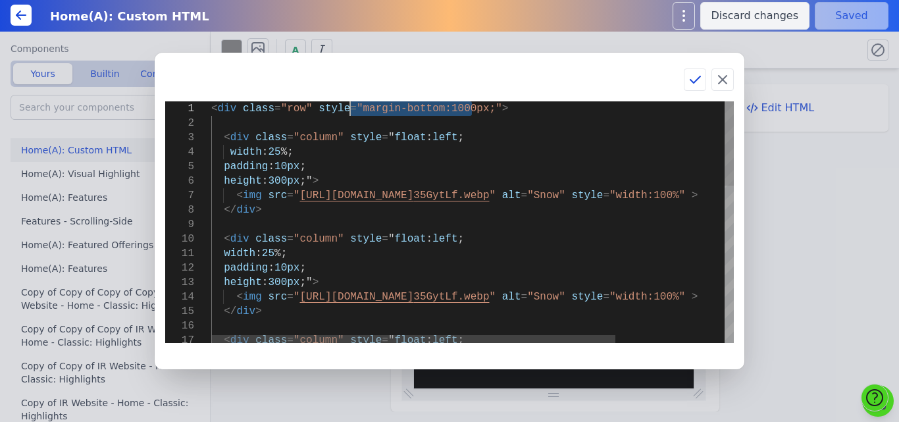
drag, startPoint x: 473, startPoint y: 107, endPoint x: 353, endPoint y: 112, distance: 119.9
type textarea "<div class="row" style=""> <div class="column" style="float: left; width: 25%; …"
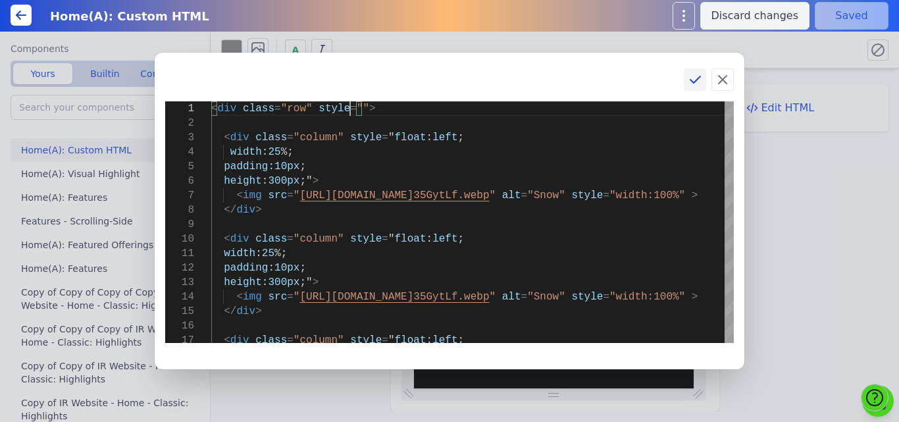
click at [694, 84] on icon at bounding box center [695, 80] width 16 height 16
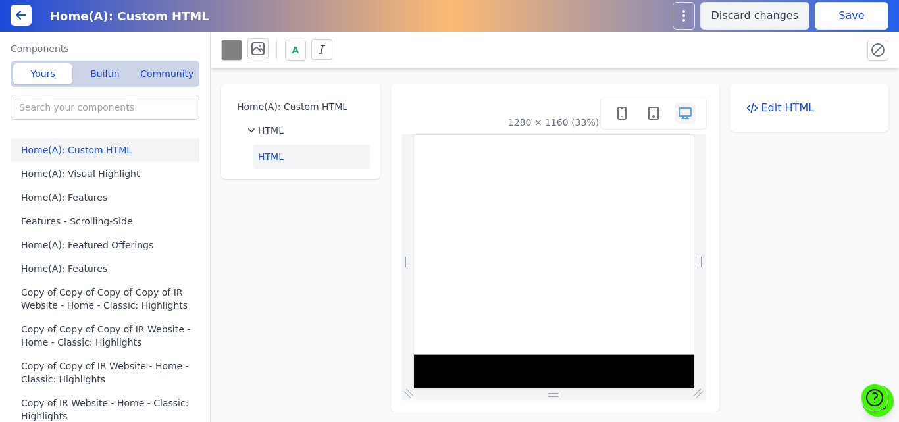
click at [844, 24] on button "Save" at bounding box center [852, 16] width 74 height 28
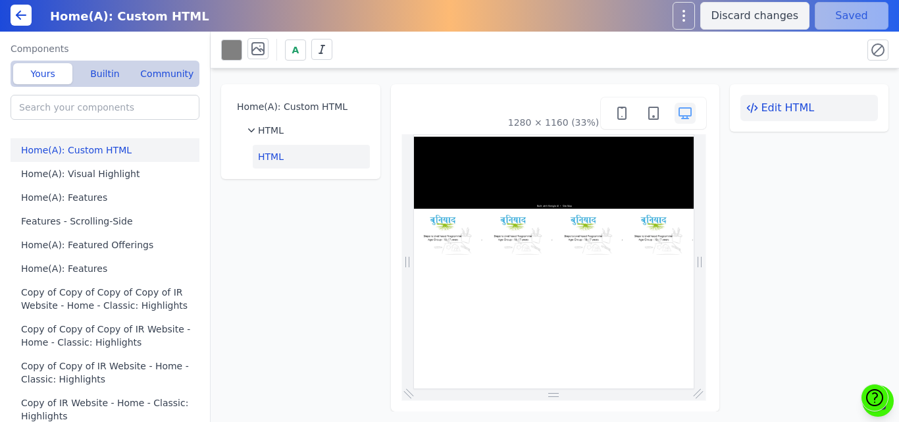
click at [764, 125] on div "Edit HTML" at bounding box center [809, 107] width 159 height 47
click at [762, 109] on button "Edit HTML" at bounding box center [810, 108] width 138 height 26
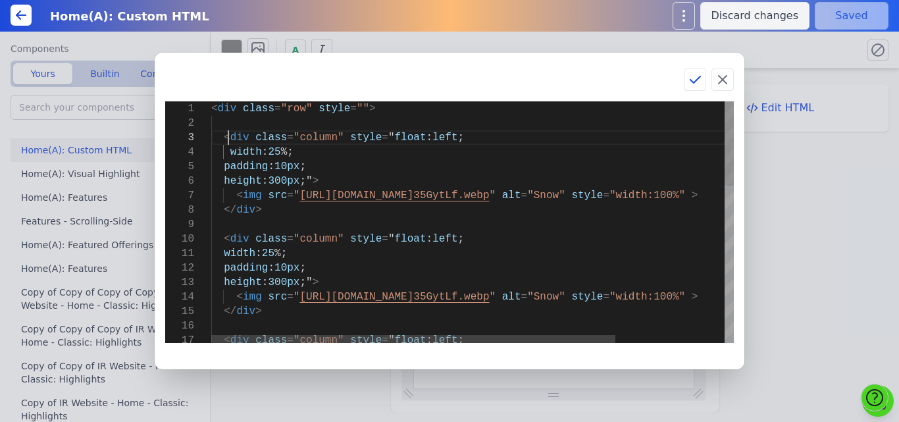
type textarea "<div class="row" style=""> <div class="column" style="float: left; width: 25%; …"
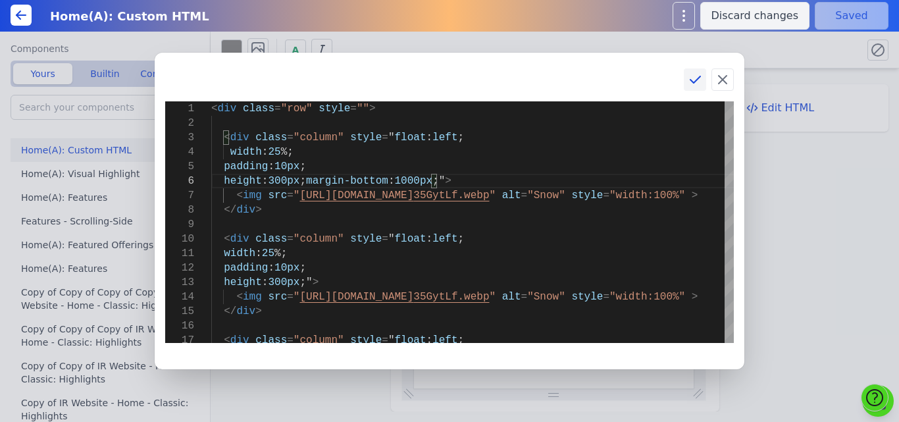
click at [691, 78] on icon at bounding box center [695, 80] width 16 height 16
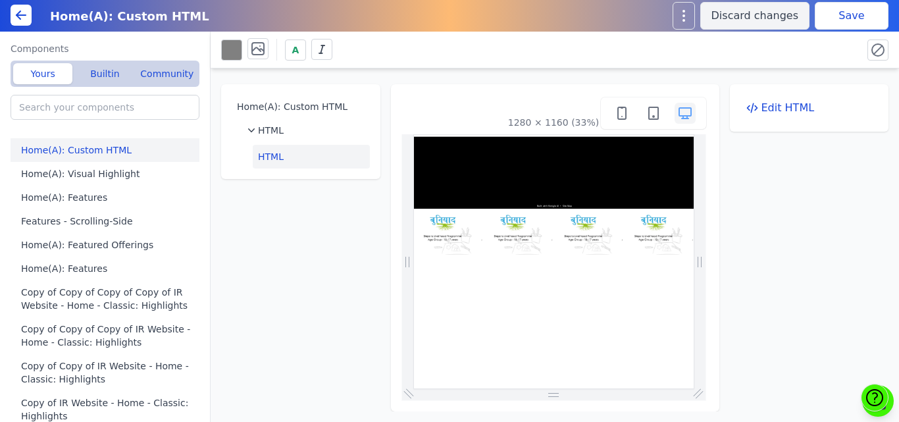
click at [831, 24] on button "Save" at bounding box center [852, 16] width 74 height 28
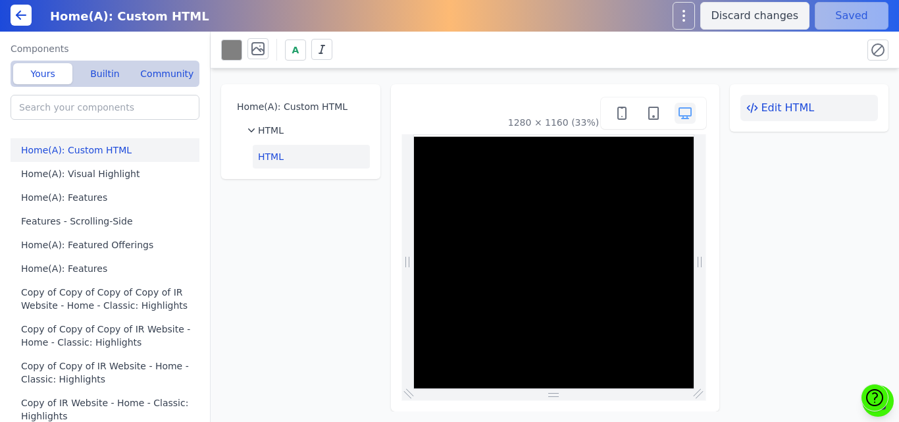
click at [792, 109] on button "Edit HTML" at bounding box center [810, 108] width 138 height 26
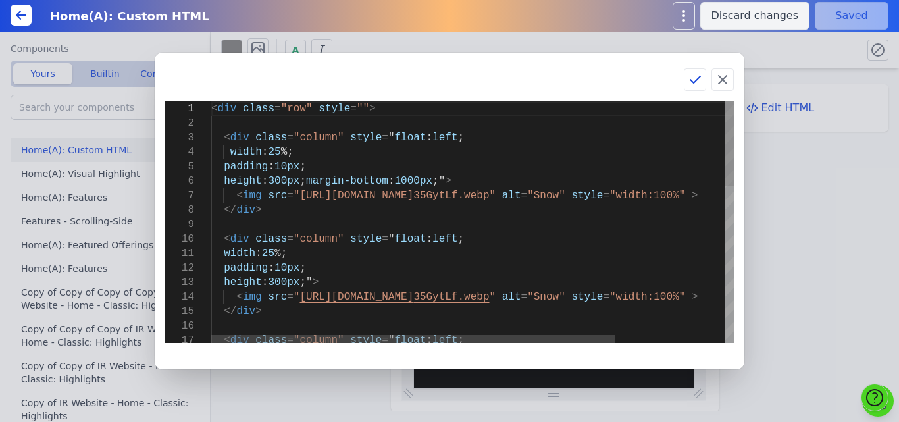
type textarea "<div class="row" style=""> <div class="column" style="float: left; width: 25%; …"
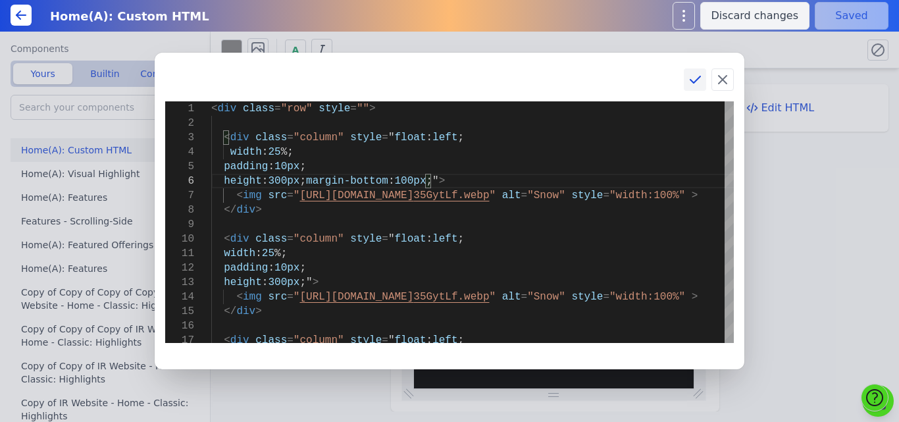
click at [690, 88] on button at bounding box center [695, 79] width 22 height 22
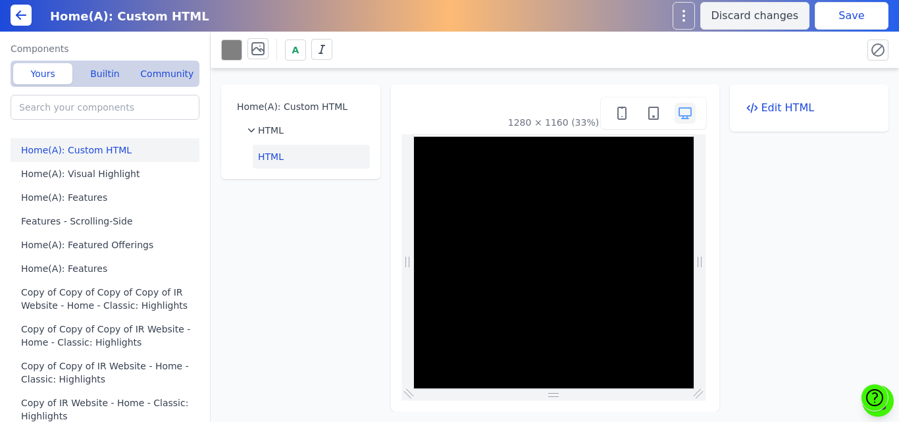
click at [831, 23] on button "Save" at bounding box center [852, 16] width 74 height 28
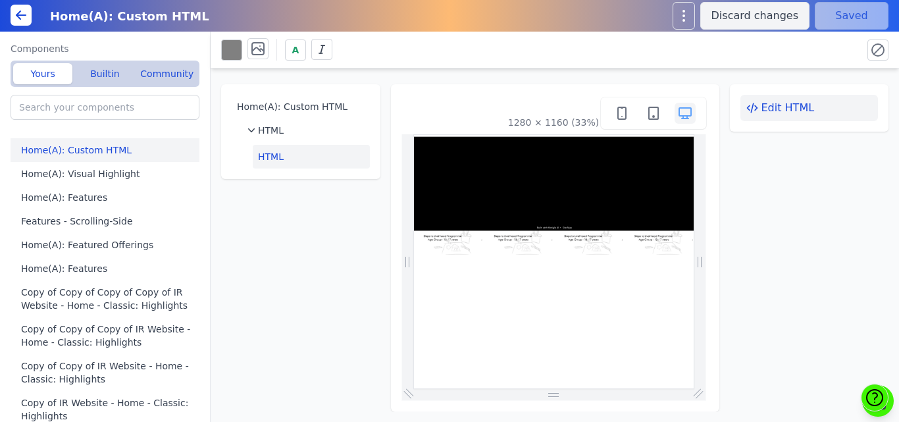
click at [791, 107] on button "Edit HTML" at bounding box center [810, 108] width 138 height 26
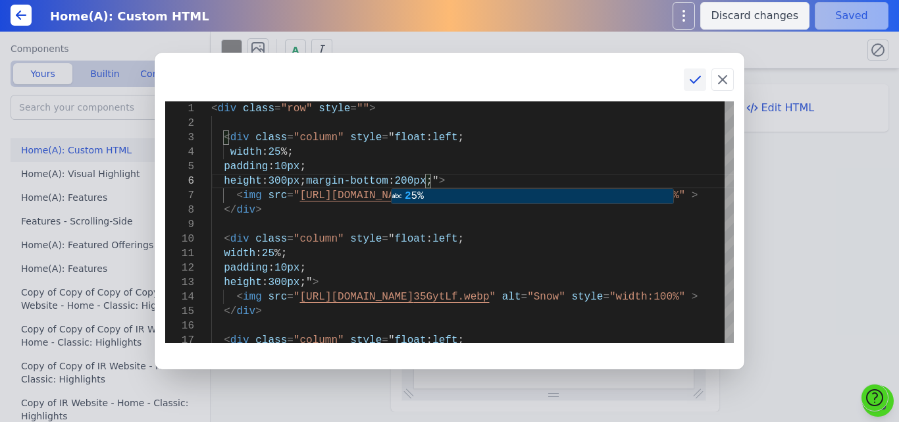
type textarea "<div class="row" style=""> <div class="column" style="float: left; width: 25%; …"
click at [687, 80] on button at bounding box center [695, 79] width 22 height 22
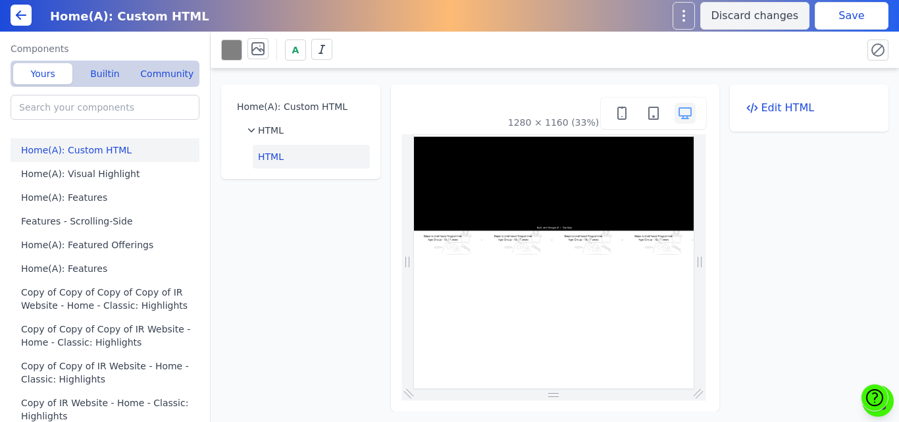
click at [850, 15] on button "Save" at bounding box center [852, 16] width 74 height 28
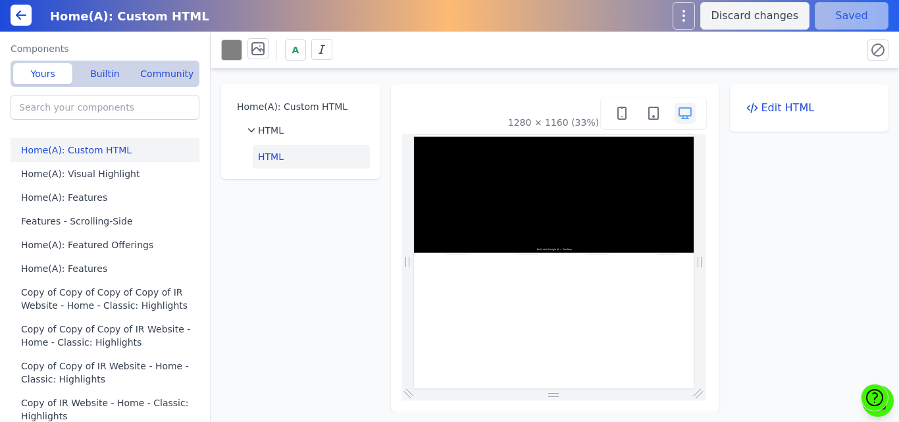
scroll to position [0, 0]
click at [778, 104] on button "Edit HTML" at bounding box center [810, 108] width 138 height 26
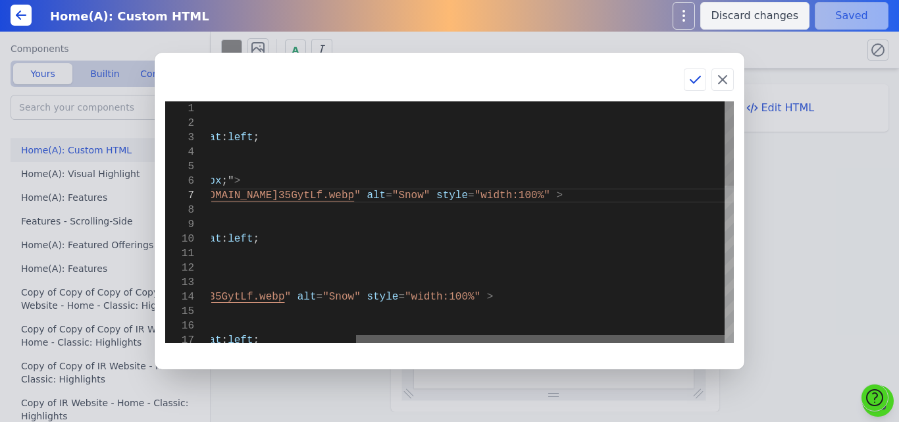
click at [548, 335] on div at bounding box center [540, 339] width 369 height 8
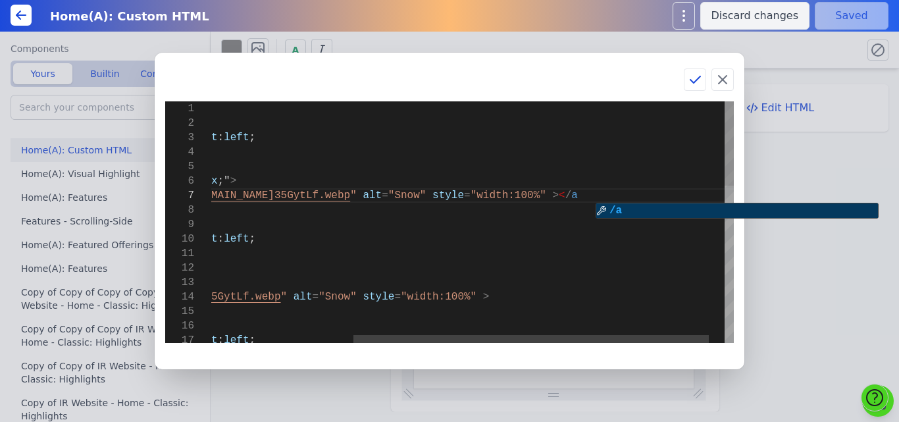
scroll to position [88, 717]
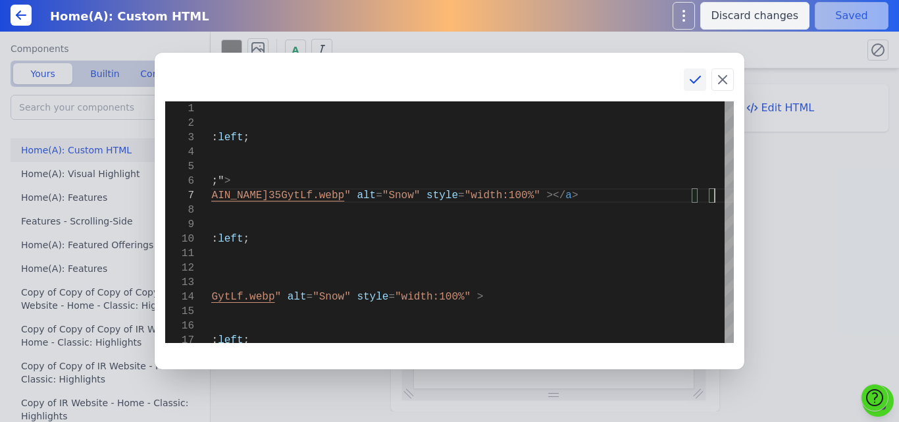
type textarea "<div class="row" style=""> <div class="column" style="float: left; width: 25%; …"
click at [693, 78] on icon at bounding box center [695, 80] width 16 height 16
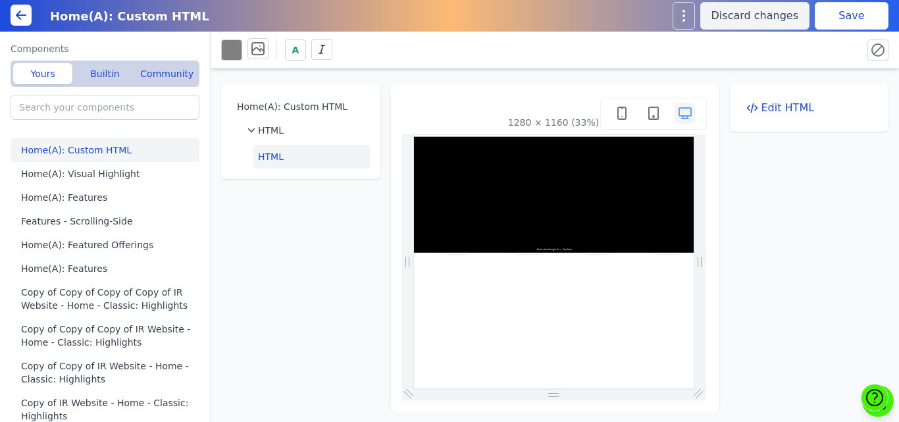
click at [839, 13] on button "Save" at bounding box center [852, 16] width 74 height 28
click at [816, 110] on button "Edit HTML" at bounding box center [810, 108] width 138 height 26
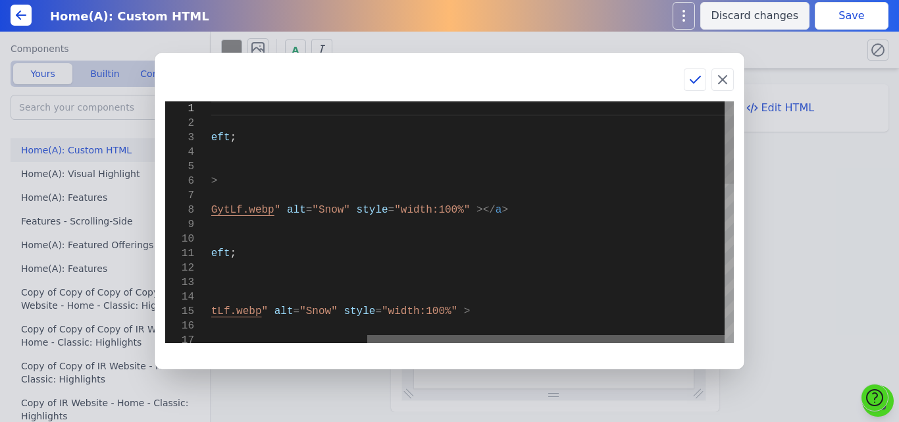
click at [516, 336] on div at bounding box center [546, 339] width 358 height 8
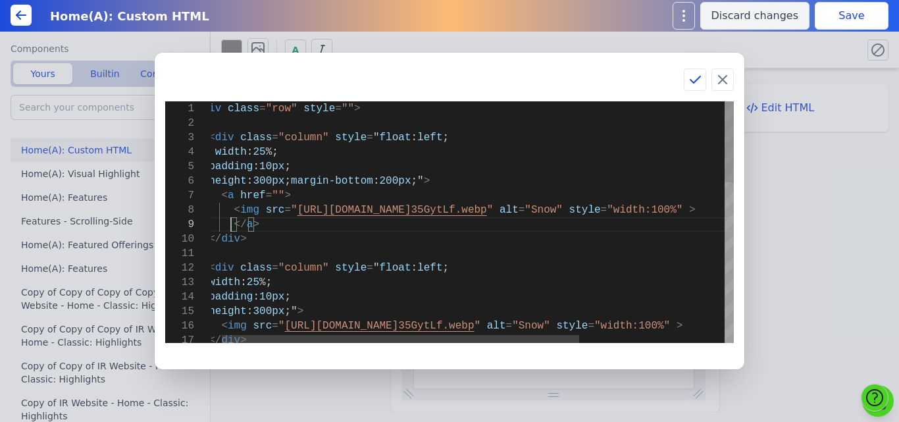
scroll to position [117, 34]
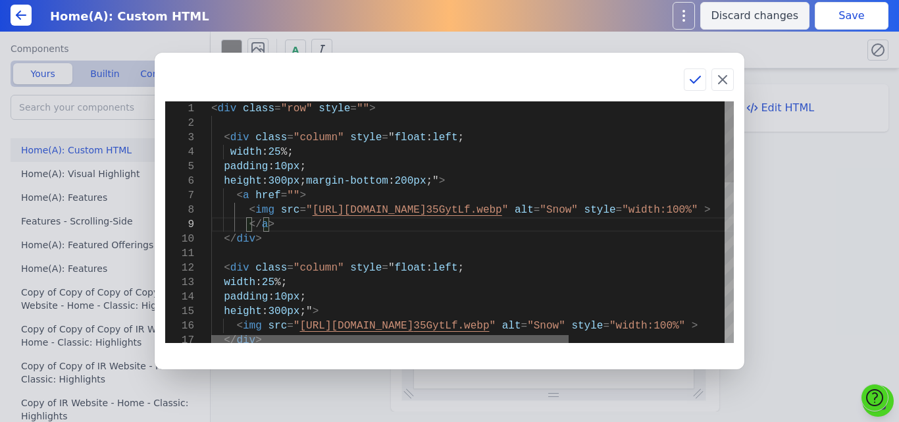
click at [216, 341] on div at bounding box center [390, 339] width 358 height 8
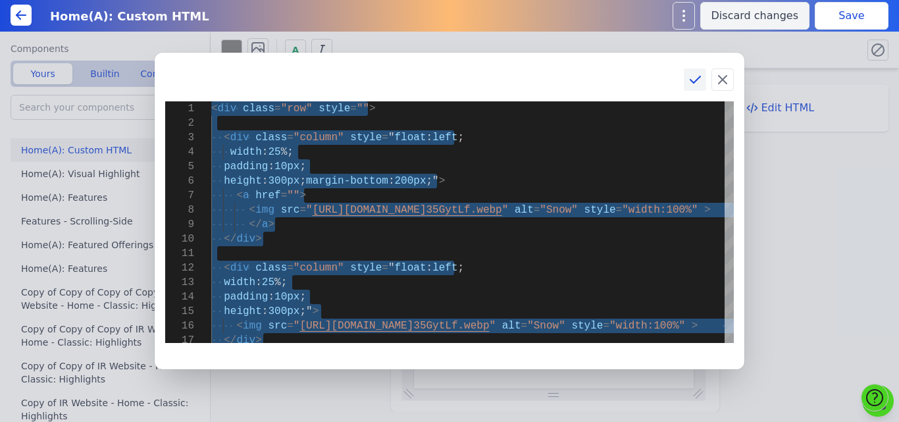
type textarea "<div class="row" style=""> <div class="column" style="float: left; width: 25%; …"
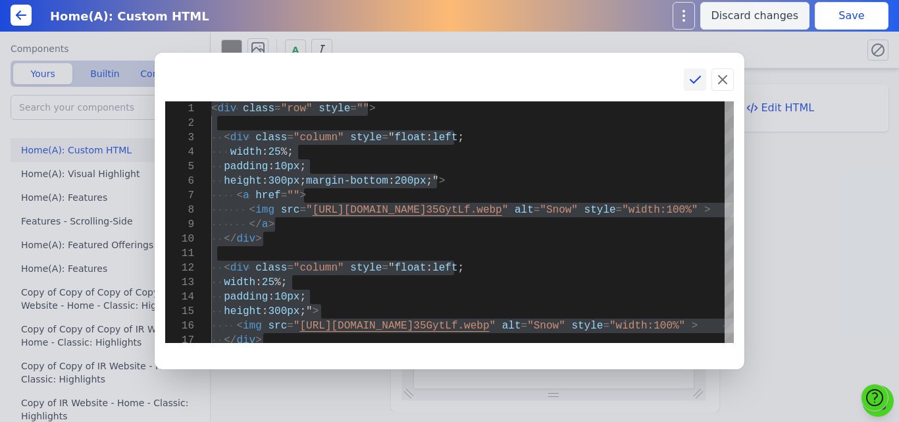
click at [692, 82] on icon at bounding box center [696, 79] width 10 height 7
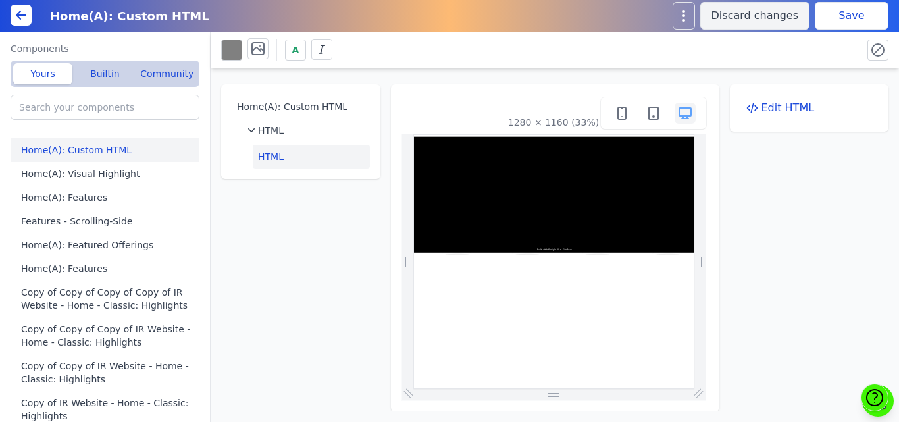
click at [845, 22] on button "Save" at bounding box center [852, 16] width 74 height 28
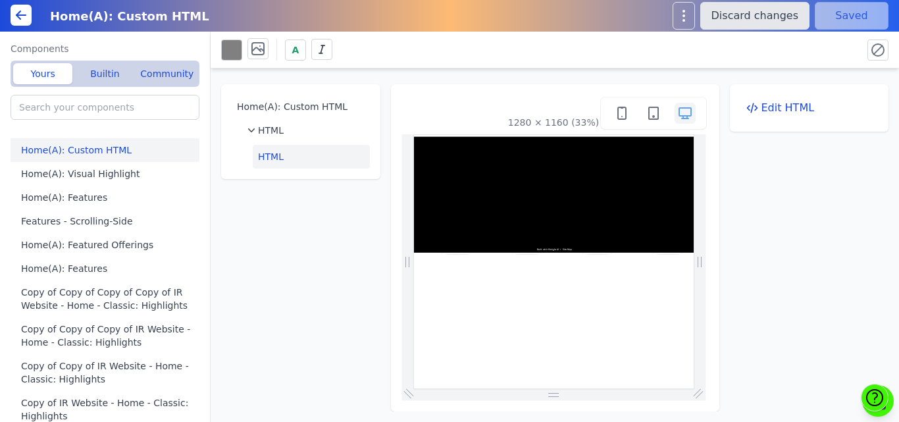
scroll to position [0, 0]
click at [367, 194] on div "Home(A): Custom HTML HTML HTML 1280 × 1160 (33%) Edit HTML" at bounding box center [555, 239] width 689 height 343
click at [343, 125] on div "HTML" at bounding box center [306, 130] width 117 height 13
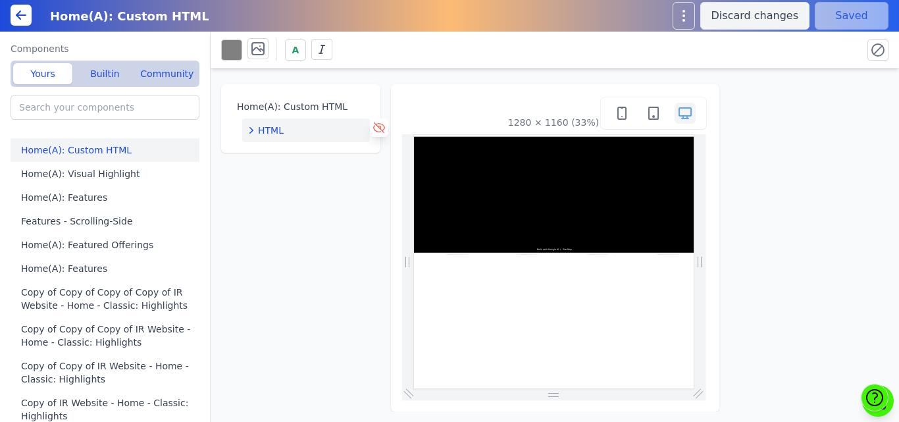
click at [375, 127] on icon at bounding box center [379, 127] width 13 height 13
click at [855, 8] on button "Save" at bounding box center [852, 16] width 74 height 28
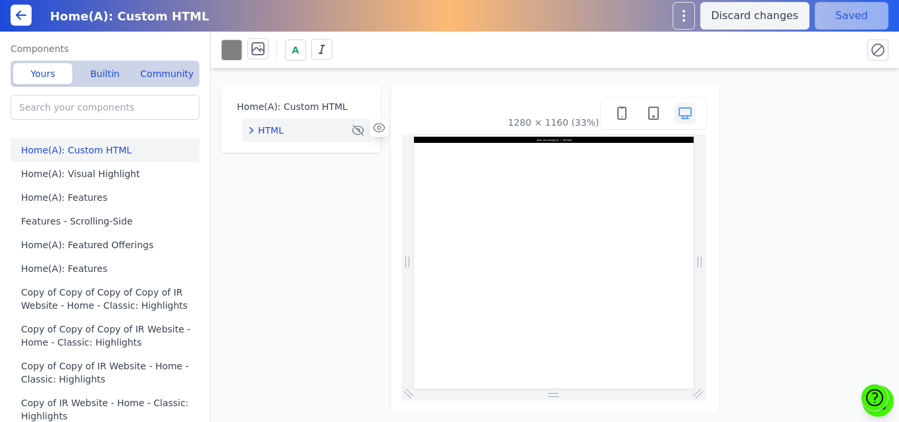
click at [392, 92] on div "1280 × 1160 (33%)" at bounding box center [555, 247] width 329 height 327
click at [387, 80] on div "Home(A): Custom HTML HTML 1280 × 1160 (33%)" at bounding box center [555, 239] width 689 height 343
click at [398, 79] on div "Home(A): Custom HTML HTML 1280 × 1160 (33%)" at bounding box center [555, 239] width 689 height 343
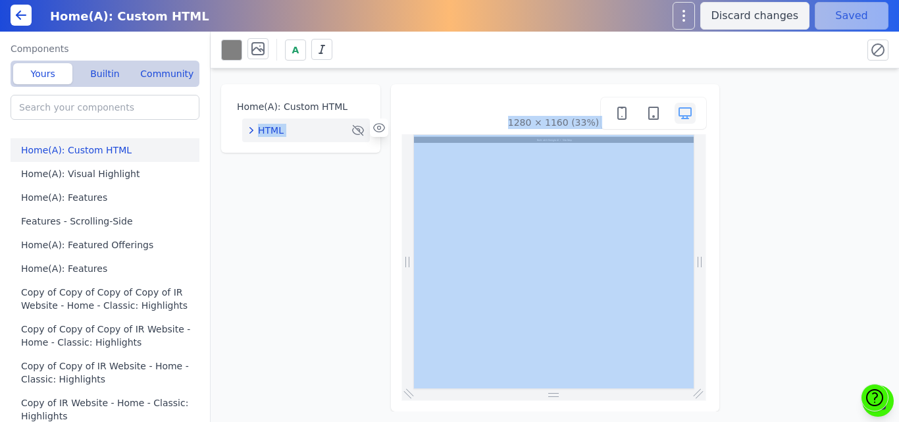
drag, startPoint x: 373, startPoint y: 74, endPoint x: 385, endPoint y: 252, distance: 178.8
click at [388, 259] on div "Home(A): Custom HTML HTML 1280 × 1160 (33%)" at bounding box center [555, 239] width 689 height 343
drag, startPoint x: 385, startPoint y: 252, endPoint x: 375, endPoint y: 252, distance: 9.9
click at [384, 252] on div "Home(A): Custom HTML HTML 1280 × 1160 (33%)" at bounding box center [555, 239] width 689 height 343
click at [366, 223] on div "Home(A): Custom HTML HTML 1280 × 1160 (33%)" at bounding box center [555, 239] width 689 height 343
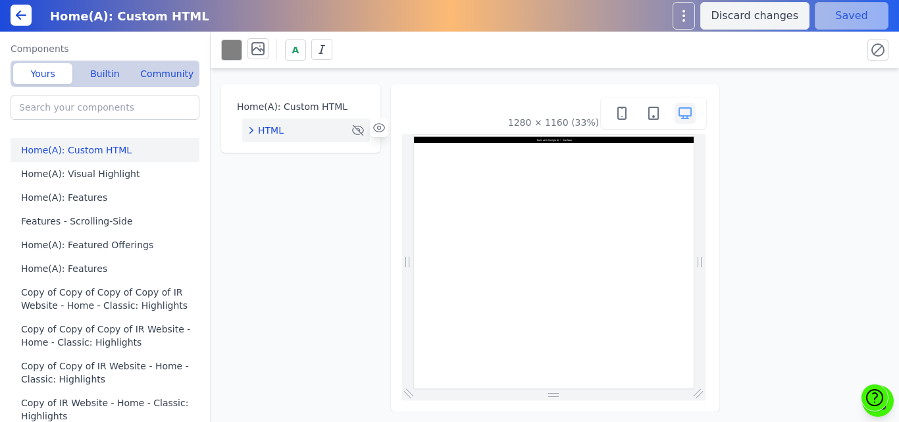
drag, startPoint x: 236, startPoint y: 97, endPoint x: 354, endPoint y: 252, distance: 194.5
click at [354, 252] on div "Home(A): Custom HTML HTML 1280 × 1160 (33%)" at bounding box center [555, 239] width 689 height 343
click at [171, 130] on div "Home(A): Custom HTML Home(A): Visual Highlight Home(A): Features Features - Scr…" at bounding box center [110, 275] width 199 height 294
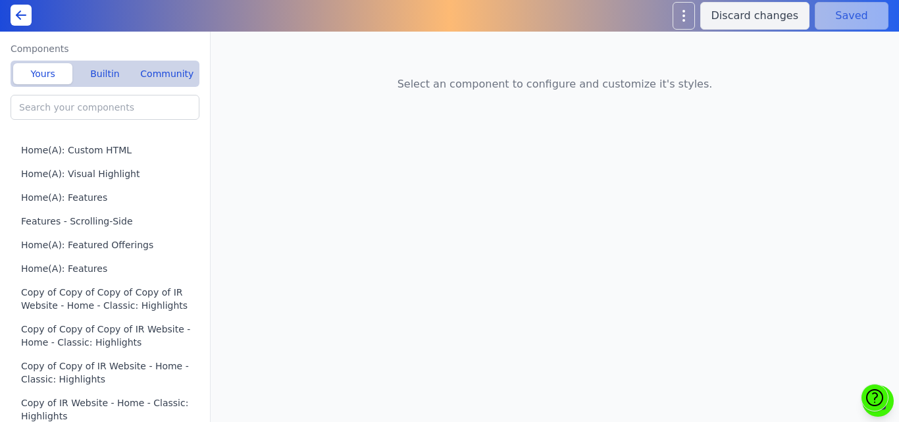
type input "Home(A): Featured Offerings"
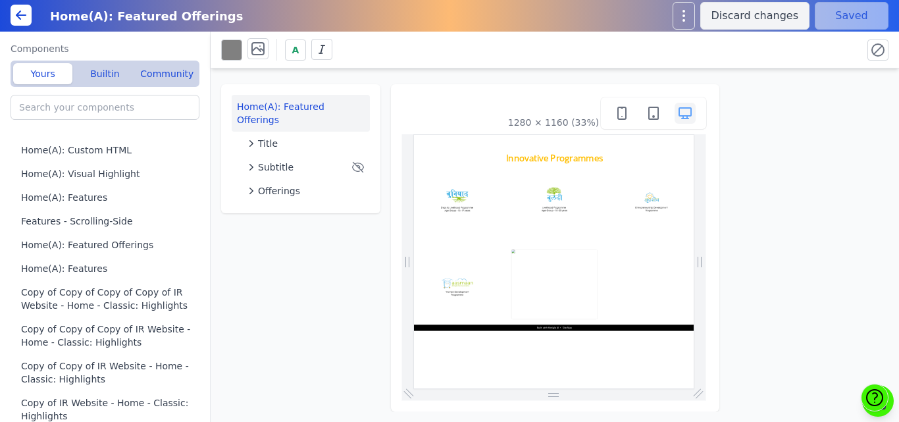
click at [375, 244] on div "Home(A): Featured Offerings Title Subtitle Offerings 1280 × 1160 (33%)" at bounding box center [555, 239] width 689 height 343
click at [346, 251] on div "Home(A): Featured Offerings Title Subtitle Offerings 1280 × 1160 (33%)" at bounding box center [555, 239] width 689 height 343
drag, startPoint x: 406, startPoint y: 448, endPoint x: 386, endPoint y: 71, distance: 377.1
click at [386, 71] on div "Home(A): Featured Offerings Title Subtitle Offerings 1280 × 1160 (33%)" at bounding box center [555, 239] width 689 height 343
click at [383, 82] on div "Home(A): Featured Offerings Title Subtitle Offerings 1280 × 1160 (33%)" at bounding box center [555, 239] width 689 height 343
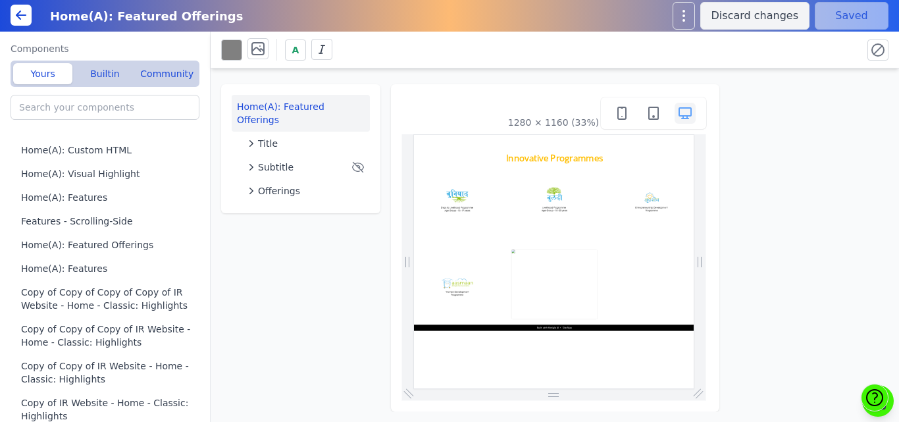
click at [423, 84] on div "1280 × 1160 (33%)" at bounding box center [555, 247] width 329 height 327
click at [18, 15] on icon at bounding box center [20, 15] width 9 height 0
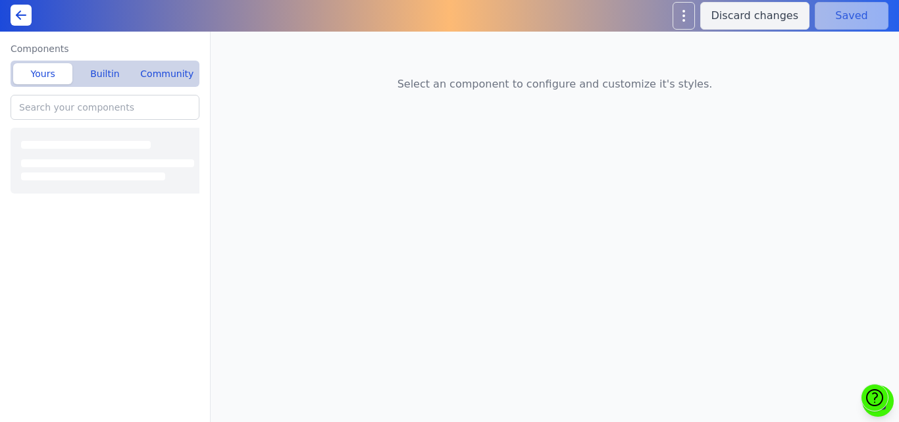
type input "Testimonials - Cards"
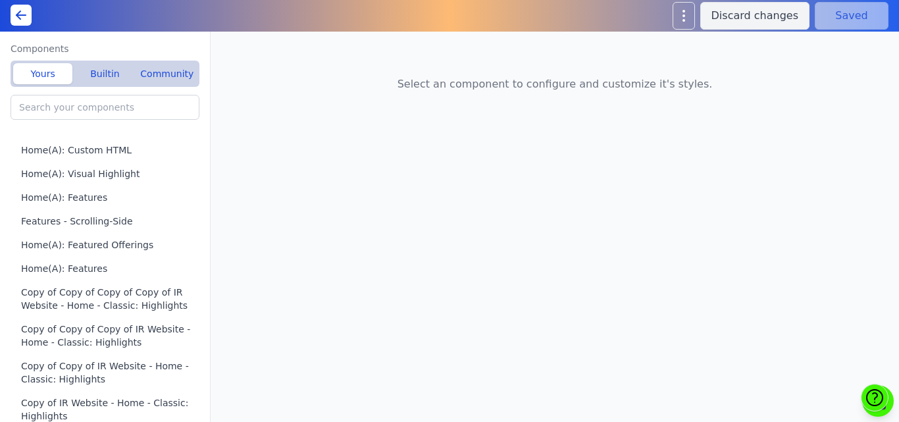
type input "Logo cloud - Rotating"
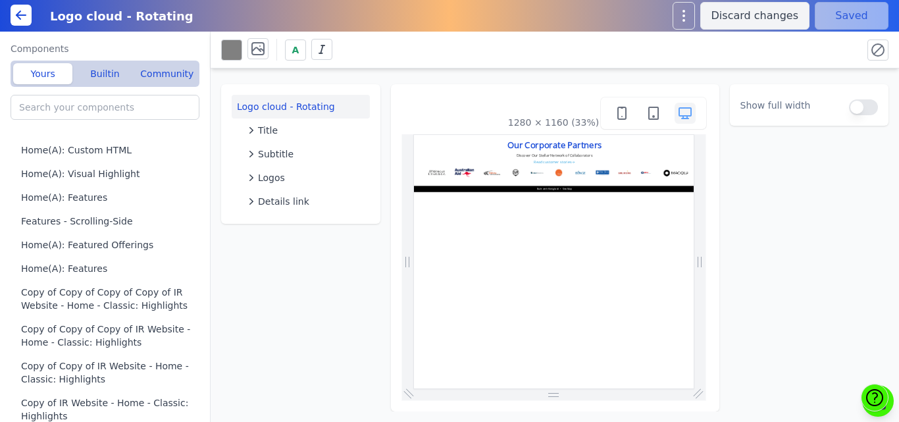
scroll to position [0, 948]
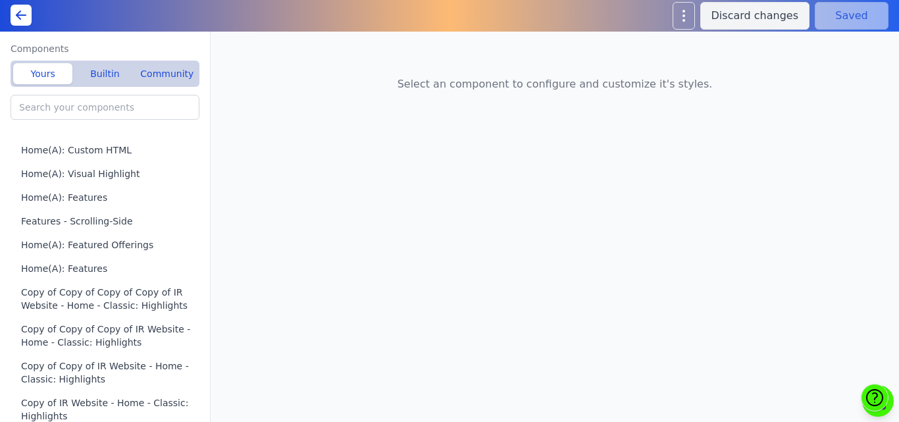
type input "Home(A): Page hero"
type input "Home(A): Featured Offerings"
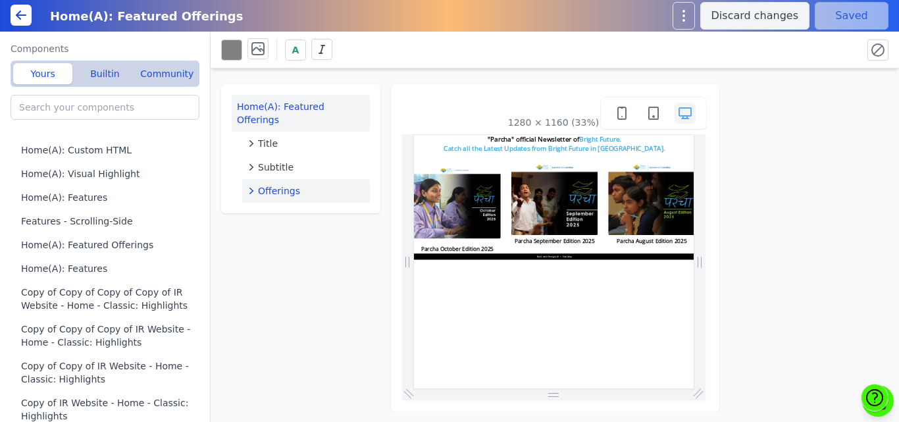
click at [267, 179] on button "Offerings" at bounding box center [306, 191] width 128 height 24
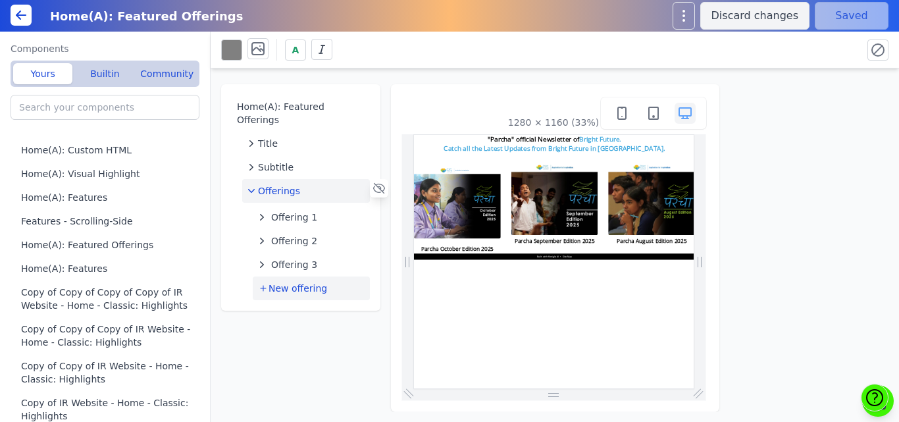
click at [274, 282] on span "New offering" at bounding box center [298, 288] width 59 height 13
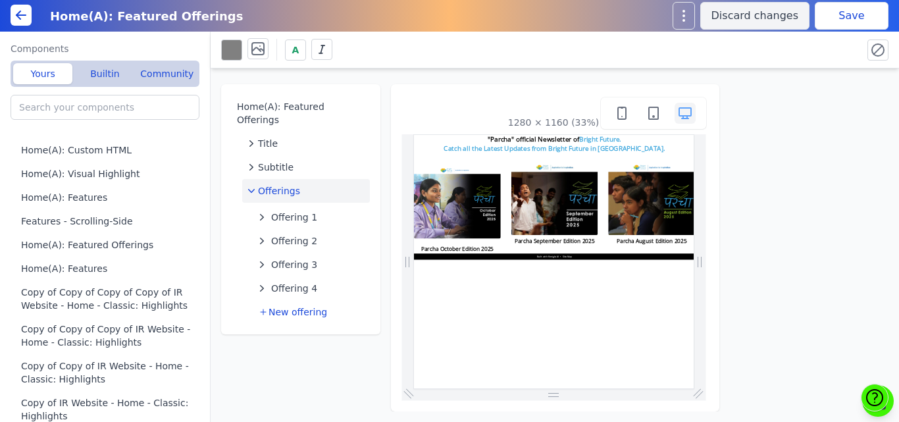
click at [858, 16] on button "Save" at bounding box center [852, 16] width 74 height 28
click at [313, 277] on button "Offering 4" at bounding box center [311, 289] width 117 height 24
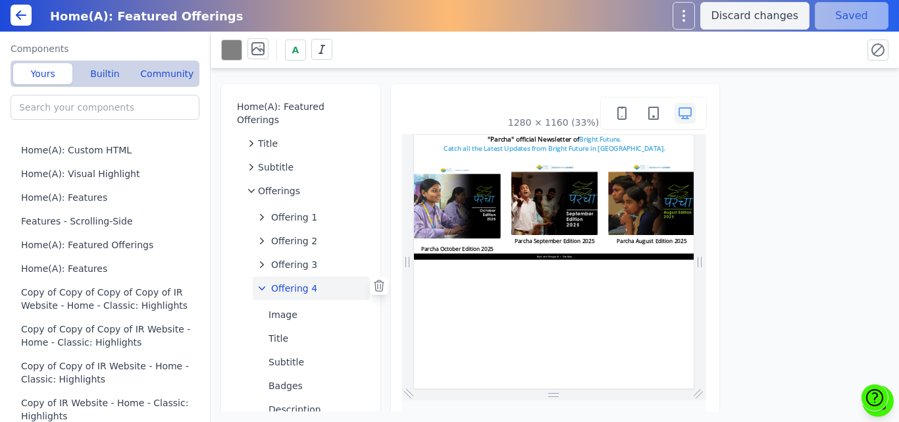
click at [370, 277] on div at bounding box center [379, 286] width 18 height 18
click at [374, 279] on icon at bounding box center [379, 285] width 13 height 13
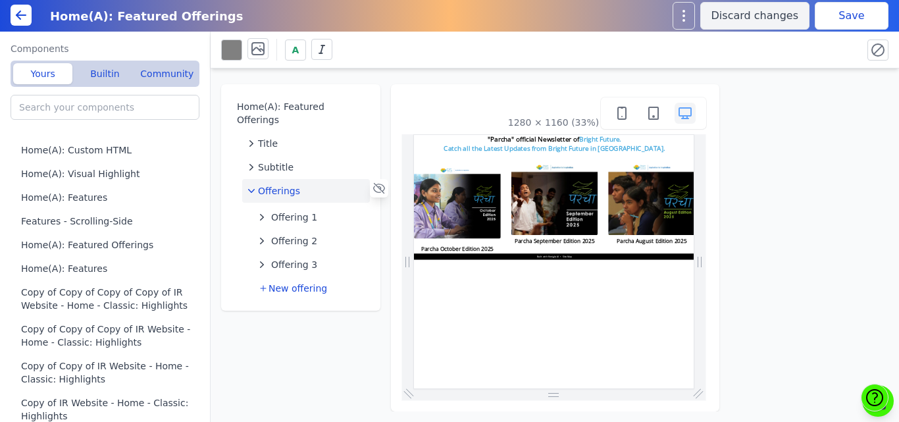
click at [857, 5] on button "Save" at bounding box center [852, 16] width 74 height 28
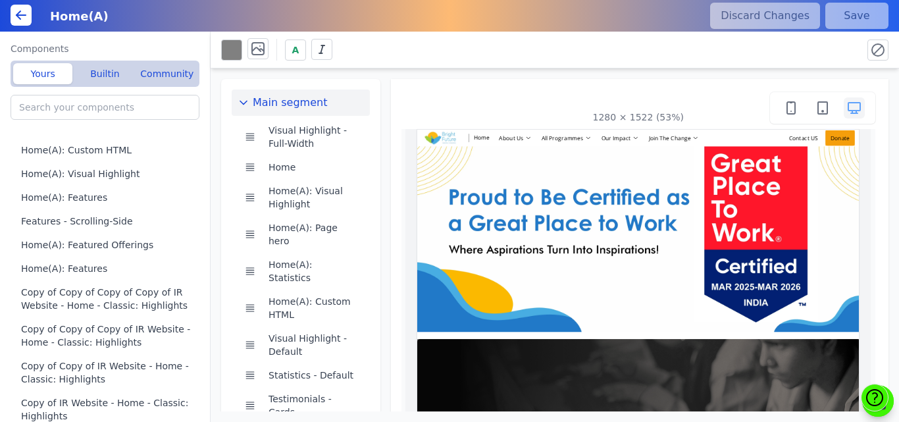
scroll to position [0, 474]
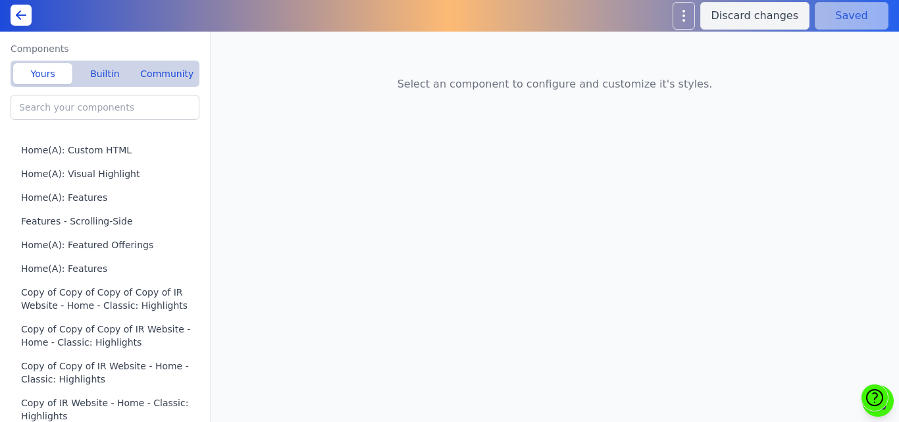
type input "Home(A): Team"
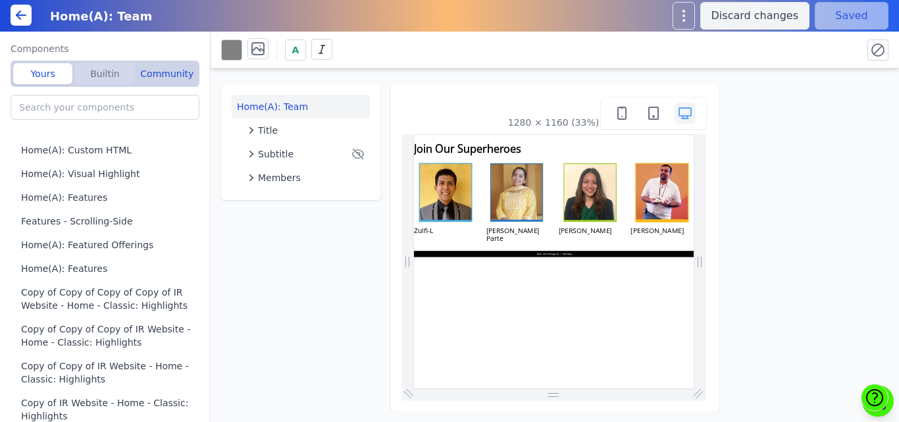
click at [98, 67] on button "Builtin" at bounding box center [104, 73] width 59 height 21
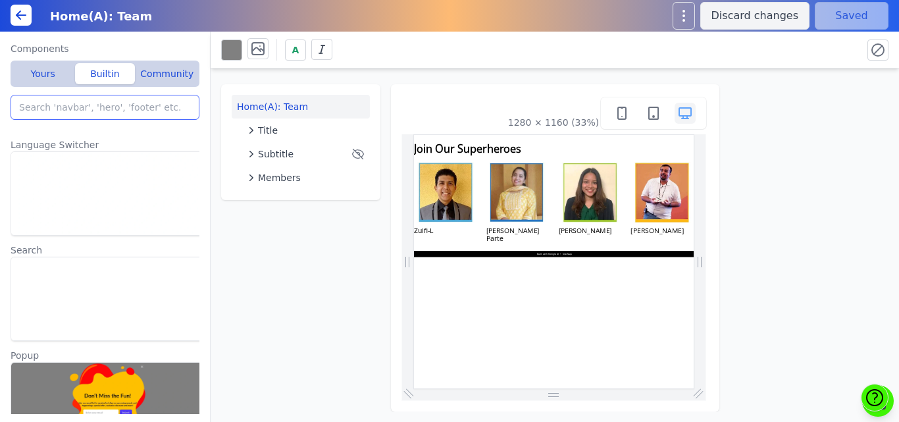
click at [97, 115] on input "search" at bounding box center [105, 107] width 189 height 25
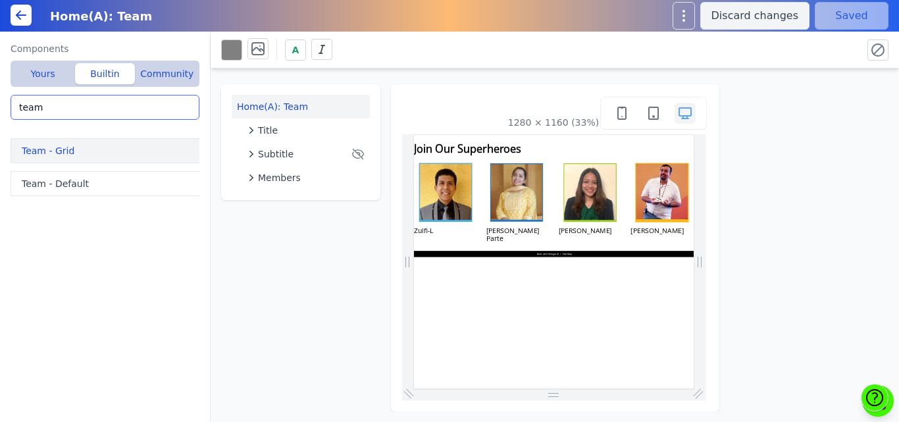
type input "team"
click at [70, 151] on button "Team - Grid" at bounding box center [108, 150] width 194 height 25
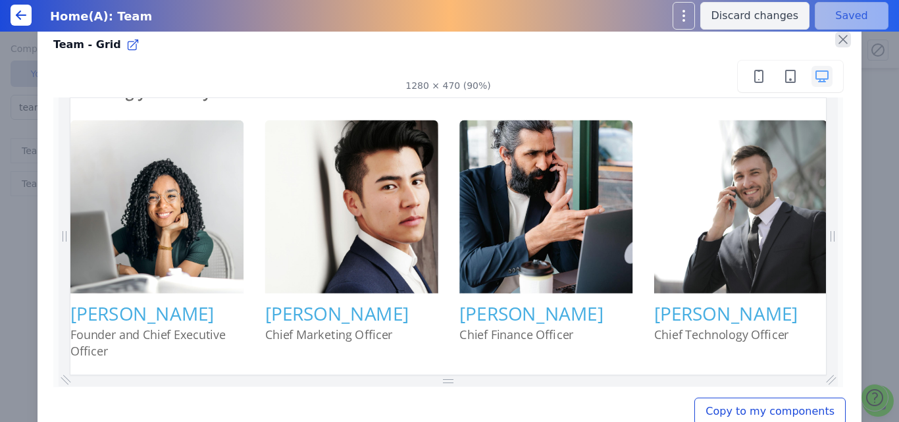
click at [837, 34] on icon "button" at bounding box center [843, 40] width 16 height 16
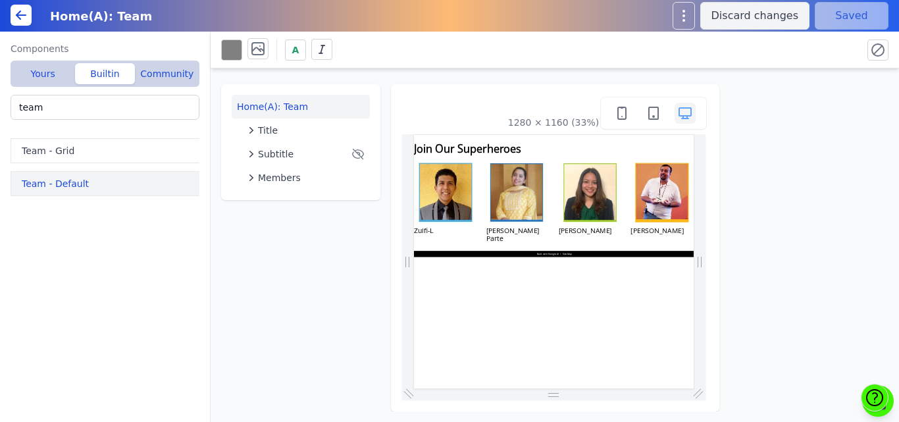
click at [36, 182] on button "Team - Default" at bounding box center [108, 183] width 194 height 25
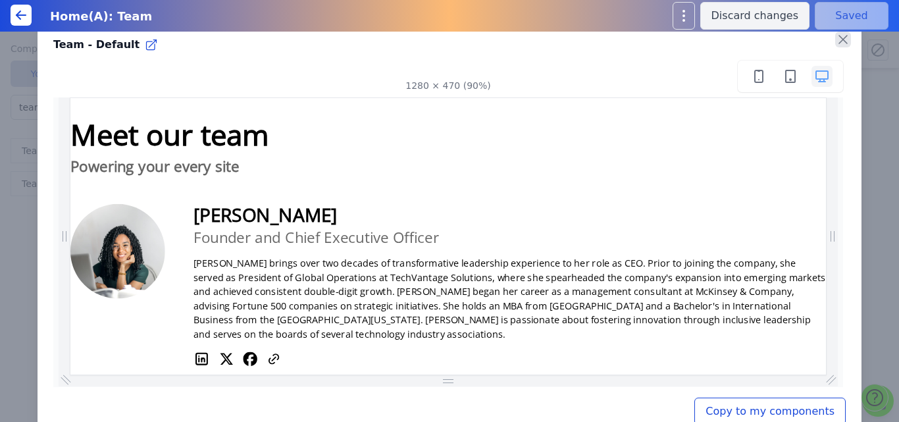
click at [837, 35] on icon "button" at bounding box center [843, 40] width 16 height 16
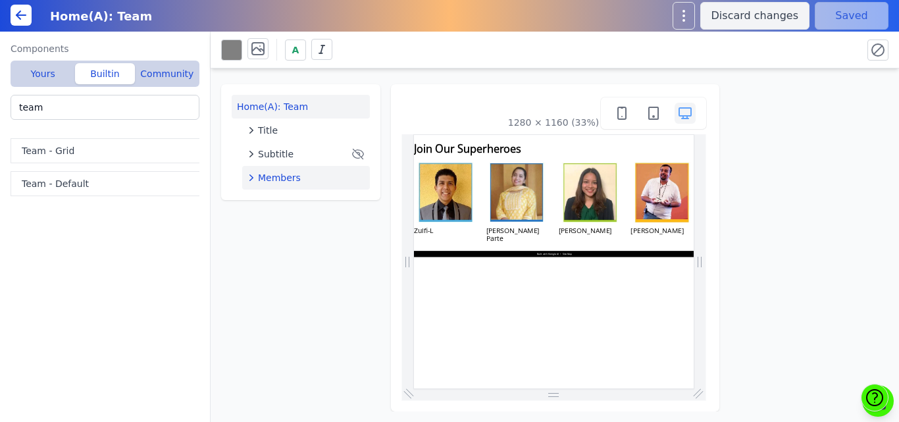
click at [276, 174] on span "Members" at bounding box center [279, 177] width 43 height 13
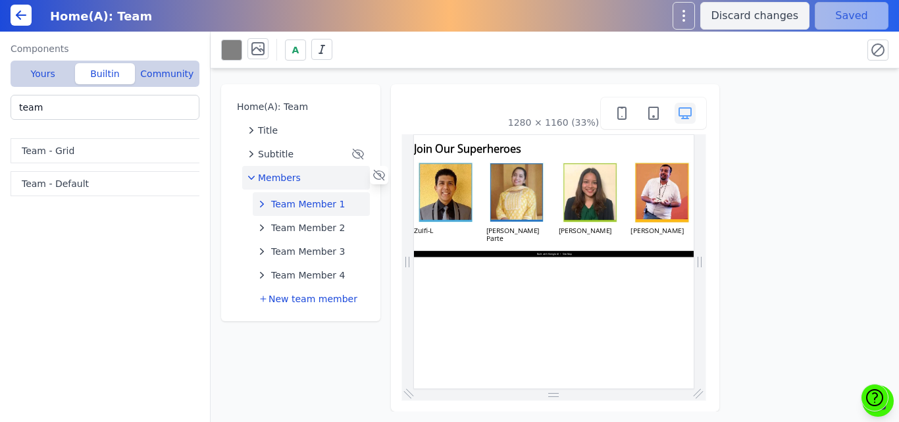
click at [293, 211] on button "Team Member 1" at bounding box center [311, 204] width 117 height 24
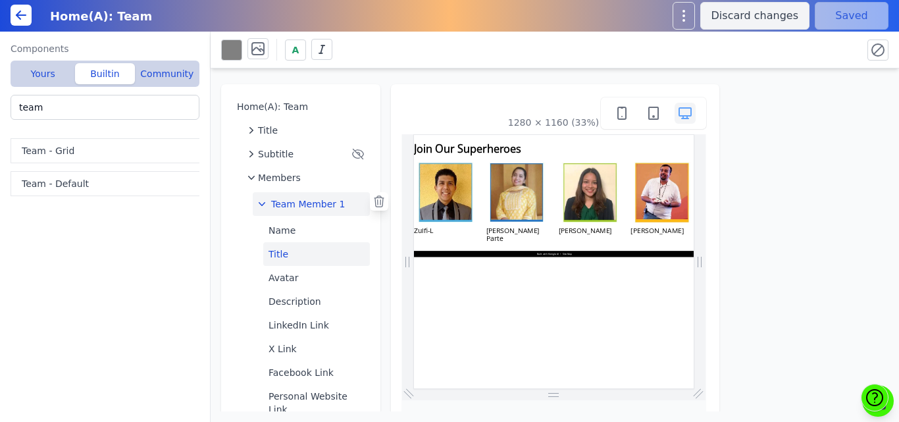
click at [291, 248] on button "Title" at bounding box center [316, 254] width 107 height 24
click at [287, 238] on button "Name" at bounding box center [316, 231] width 107 height 24
type textarea "Zulfi-L"
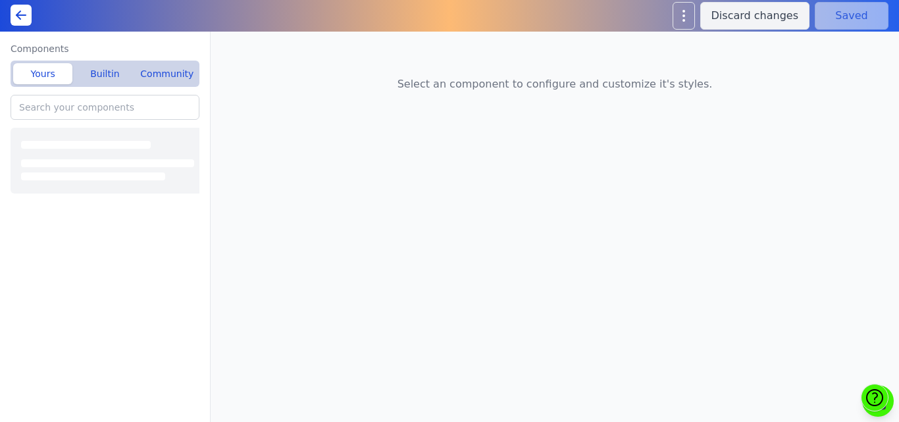
type input "Home(A): Team"
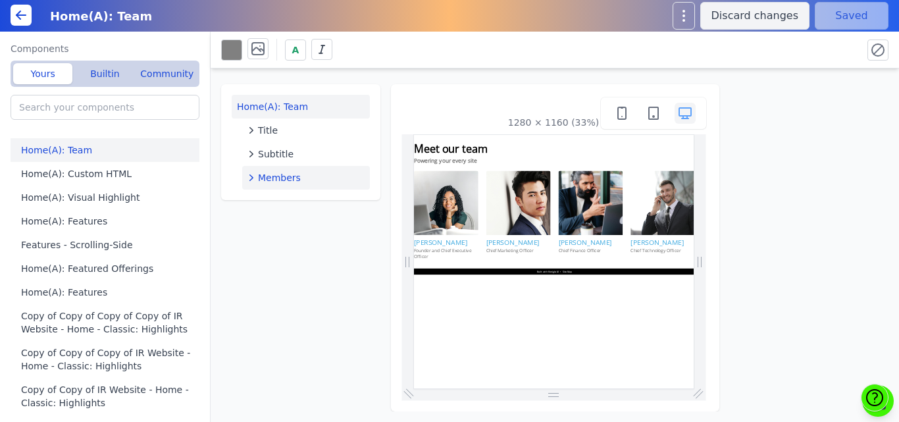
click at [286, 176] on span "Members" at bounding box center [279, 177] width 43 height 13
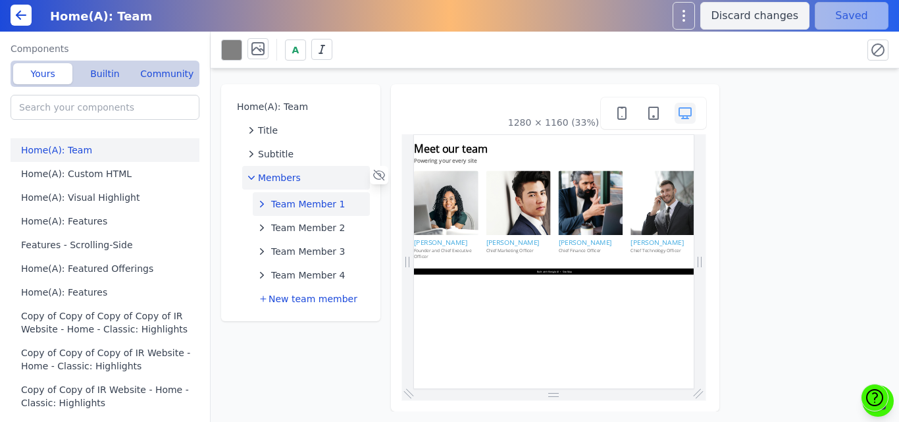
click at [290, 201] on span "Team Member 1" at bounding box center [308, 204] width 74 height 13
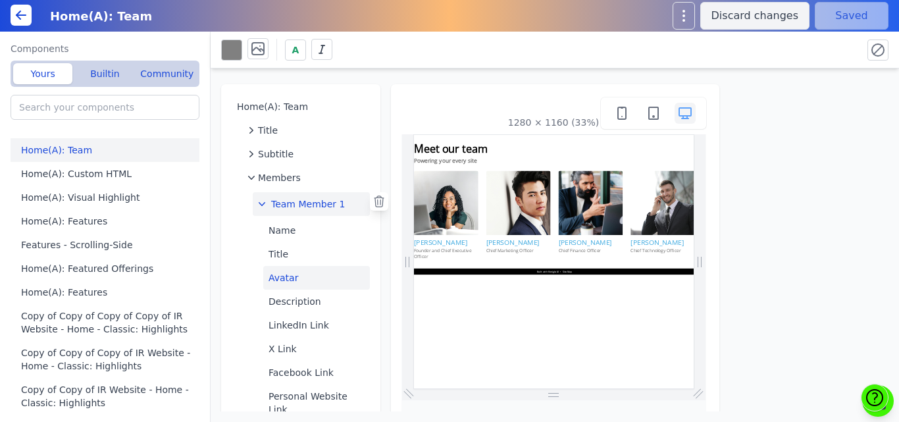
click at [289, 279] on button "Avatar" at bounding box center [316, 278] width 107 height 24
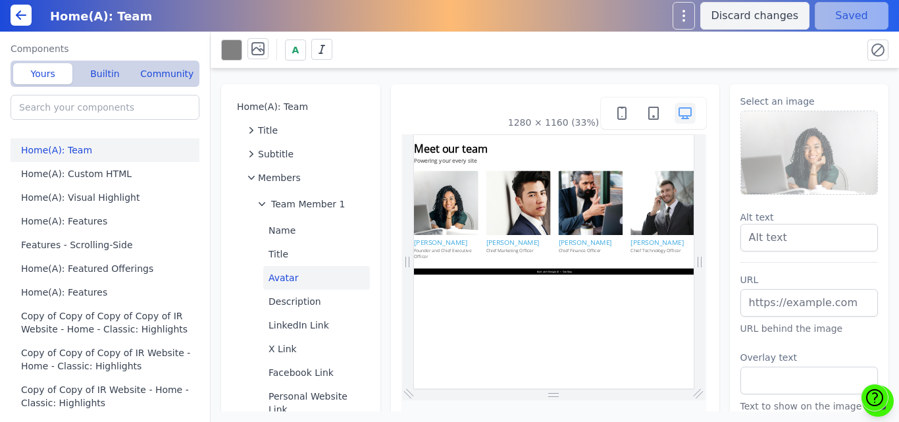
click at [780, 152] on img at bounding box center [809, 152] width 137 height 83
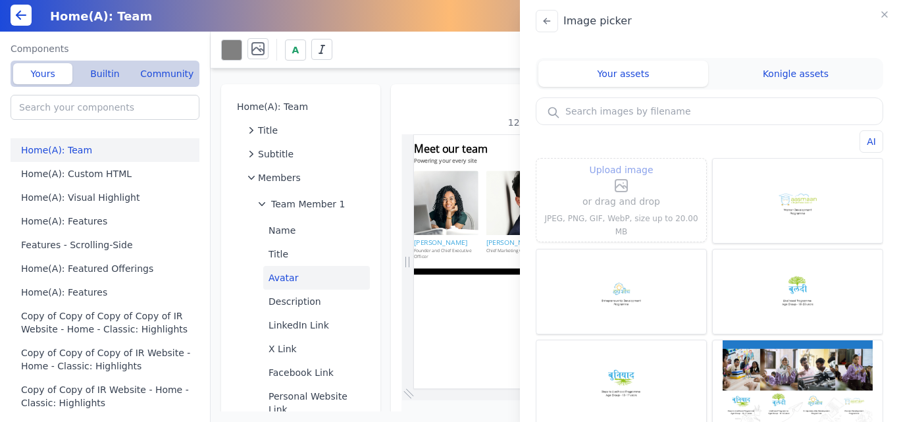
click at [633, 192] on label "Upload image" at bounding box center [622, 178] width 78 height 32
click at [622, 162] on input "Upload image" at bounding box center [622, 161] width 1 height 1
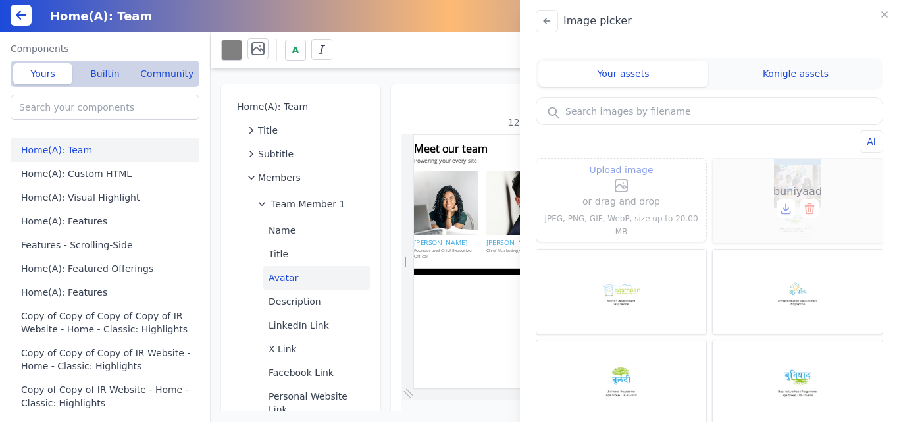
click at [807, 174] on div "buniyaad" at bounding box center [798, 201] width 170 height 84
type input "buniyaad"
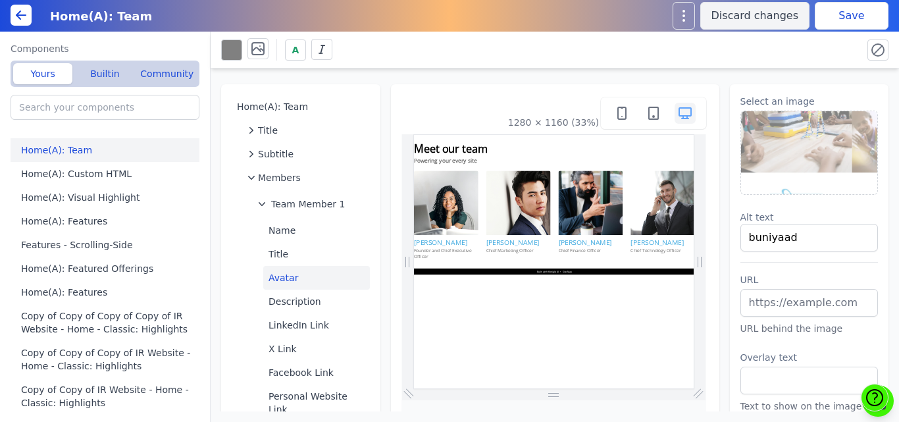
click at [847, 20] on button "Save" at bounding box center [852, 16] width 74 height 28
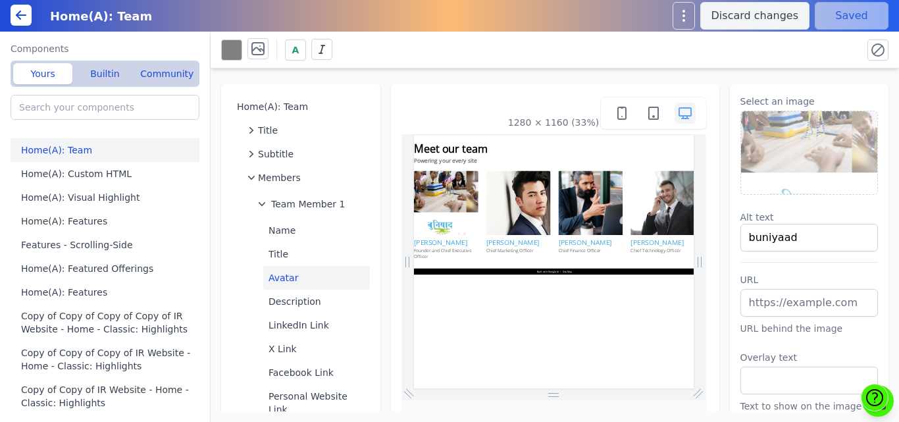
click at [843, 377] on div "Sarah Lyanes Founder and Chief Executive Officer John Lee Chief Marketing Offic…" at bounding box center [834, 375] width 843 height 267
click at [304, 8] on input "Home(A): Team" at bounding box center [189, 16] width 295 height 24
click at [413, 4] on div "Home(A): Team" at bounding box center [352, 16] width 620 height 24
click at [431, 5] on div "Home(A): Team" at bounding box center [352, 16] width 620 height 24
click at [699, 248] on div "1280 × 1160 (33%)" at bounding box center [555, 345] width 307 height 500
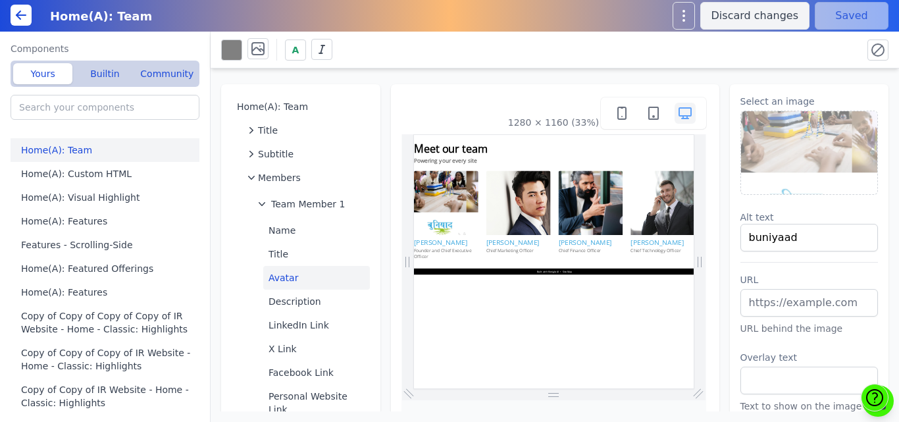
click at [515, 81] on div "Home(A): Team Title Subtitle Members Team Member 1 Name Title Avatar Descriptio…" at bounding box center [555, 239] width 689 height 343
click at [515, 82] on div "Home(A): Team Title Subtitle Members Team Member 1 Name Title Avatar Descriptio…" at bounding box center [555, 239] width 689 height 343
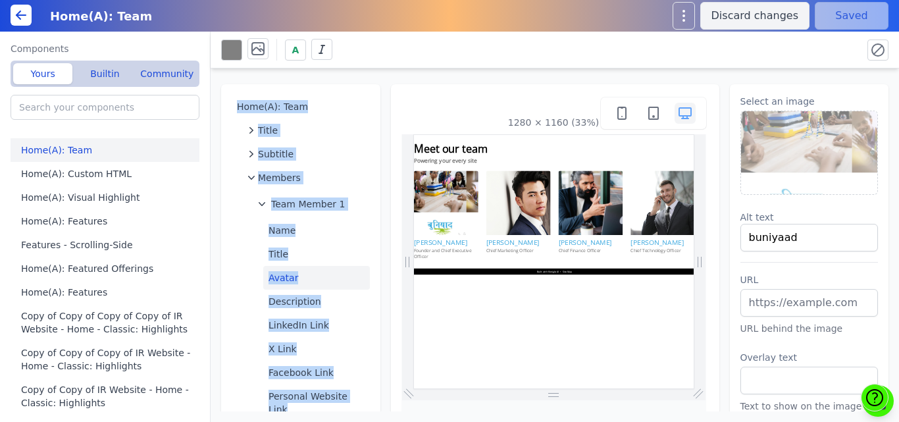
drag, startPoint x: 395, startPoint y: 43, endPoint x: 384, endPoint y: 99, distance: 56.4
click at [384, 99] on div "A Home(A): Team Title Subtitle Members Team Member 1 Name Title Avatar Descript…" at bounding box center [555, 227] width 689 height 390
click at [384, 99] on div "Home(A): Team Title Subtitle Members Team Member 1 Name Title Avatar Descriptio…" at bounding box center [555, 239] width 689 height 343
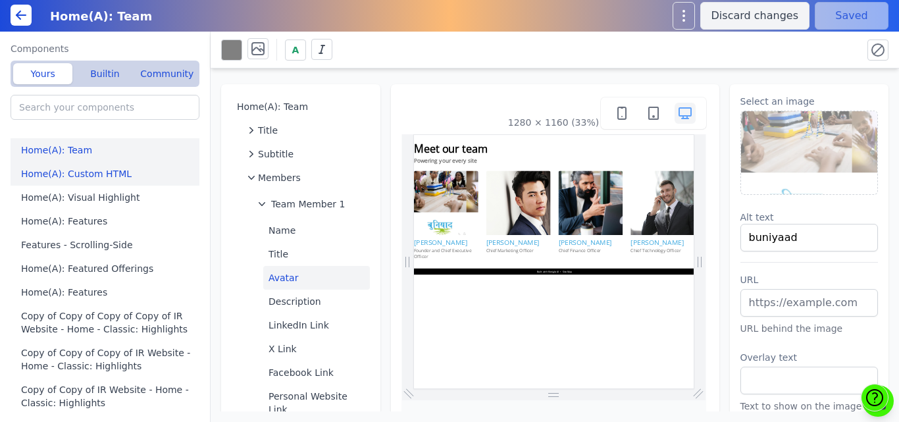
click at [79, 170] on button "Home(A): Custom HTML" at bounding box center [108, 174] width 194 height 24
type input "Home(A): Custom HTML"
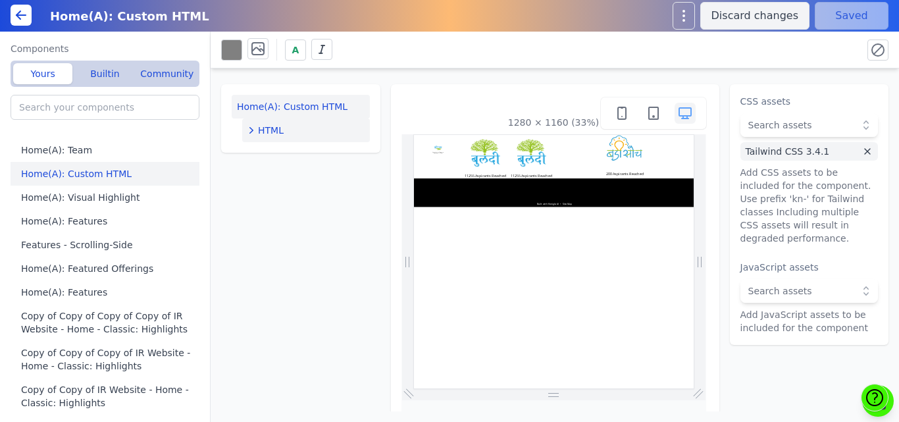
click at [297, 129] on div "HTML" at bounding box center [306, 130] width 117 height 13
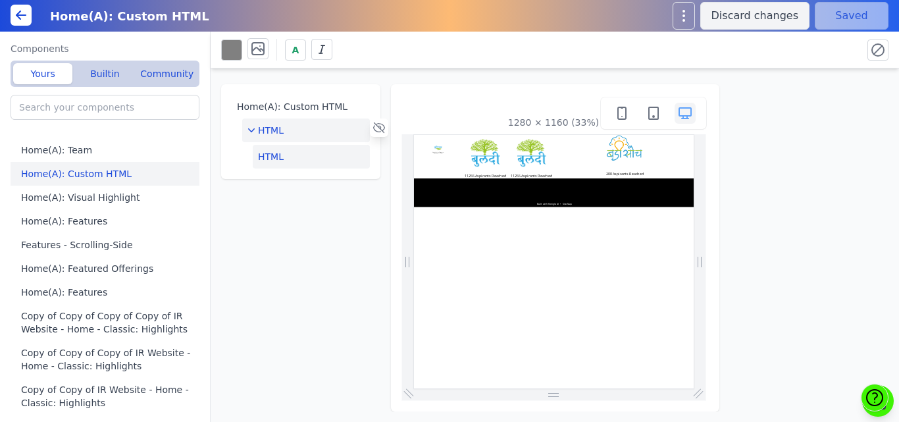
click at [295, 157] on button "HTML" at bounding box center [311, 157] width 117 height 24
click at [803, 109] on button "Edit HTML" at bounding box center [810, 108] width 138 height 26
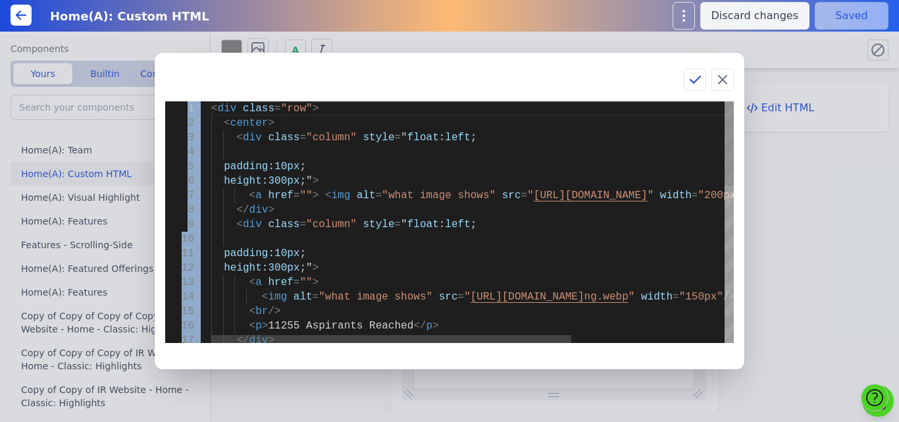
drag, startPoint x: 498, startPoint y: 75, endPoint x: 599, endPoint y: 141, distance: 120.3
click at [599, 141] on div "1 2 3 4 5 6 7 8 9 10 11 12 13 15 16 17 14 < div class = "row" > < center > < di…" at bounding box center [450, 211] width 590 height 317
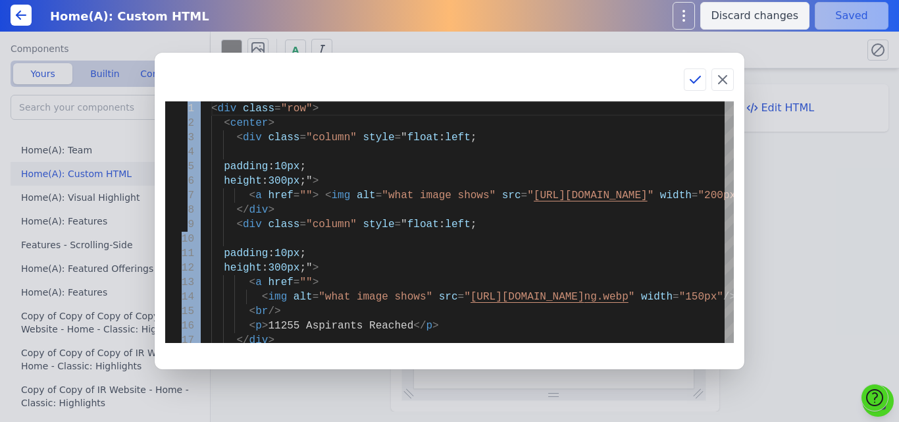
drag, startPoint x: 421, startPoint y: 80, endPoint x: 513, endPoint y: 97, distance: 93.1
click at [513, 97] on div "1 2 3 4 5 6 7 8 9 10 11 12 13 15 16 17 14 < div class = "row" > < center > < di…" at bounding box center [450, 211] width 590 height 317
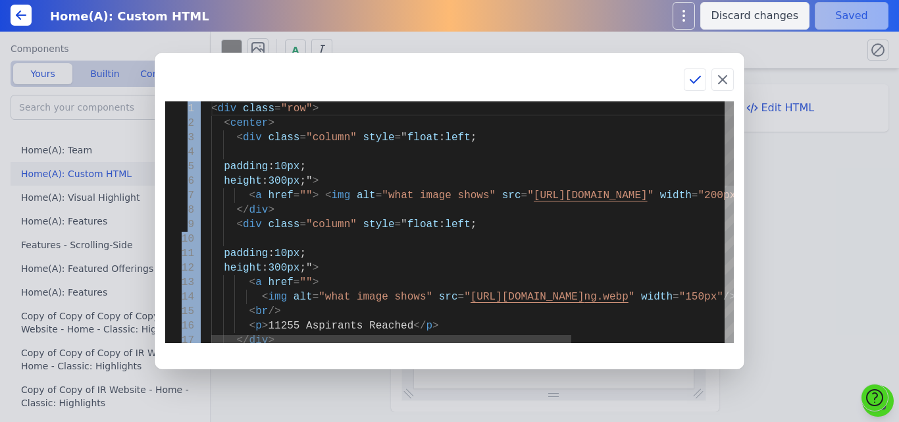
drag, startPoint x: 440, startPoint y: 86, endPoint x: 454, endPoint y: 102, distance: 21.4
click at [454, 102] on div "1 2 3 4 5 6 7 8 9 10 11 12 13 15 16 17 14 < div class = "row" > < center > < di…" at bounding box center [450, 211] width 590 height 317
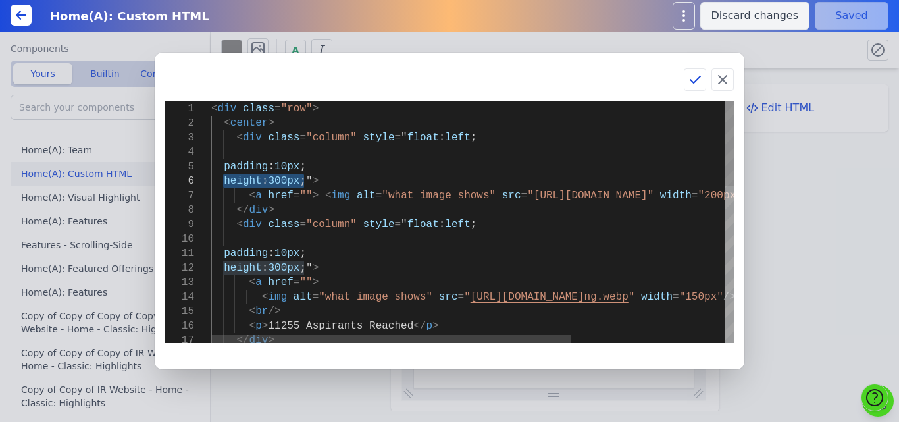
drag, startPoint x: 304, startPoint y: 179, endPoint x: 221, endPoint y: 178, distance: 83.0
type textarea "<div class="row"> <center> <div class="column" style="float: left; padding: 10p…"
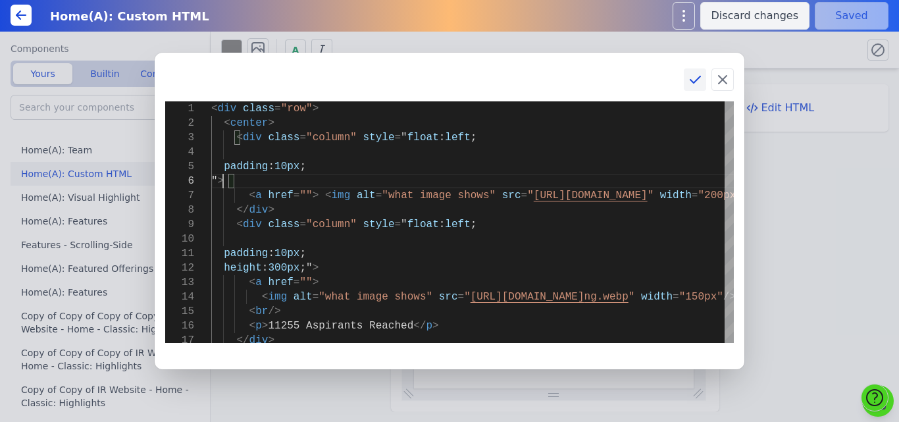
click at [692, 78] on icon at bounding box center [695, 80] width 16 height 16
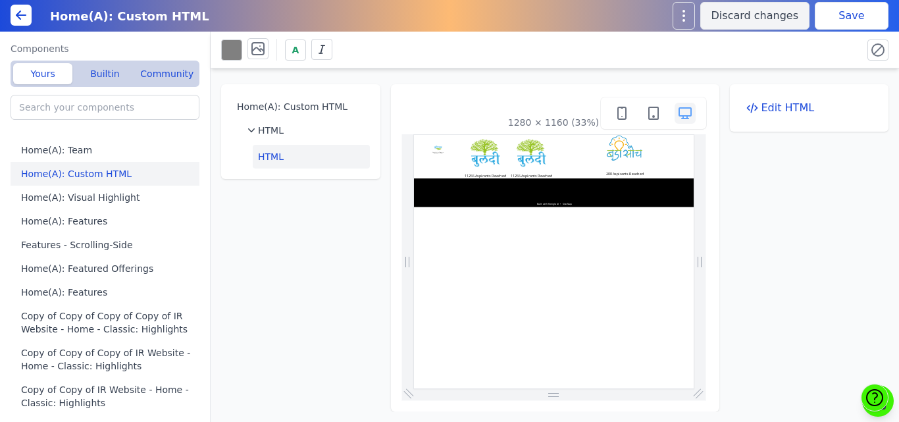
click at [832, 16] on button "Save" at bounding box center [852, 16] width 74 height 28
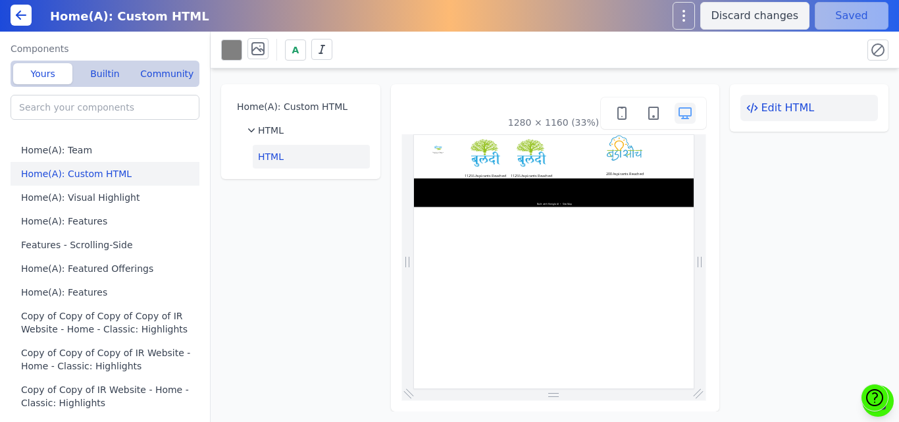
click at [862, 112] on button "Edit HTML" at bounding box center [810, 108] width 138 height 26
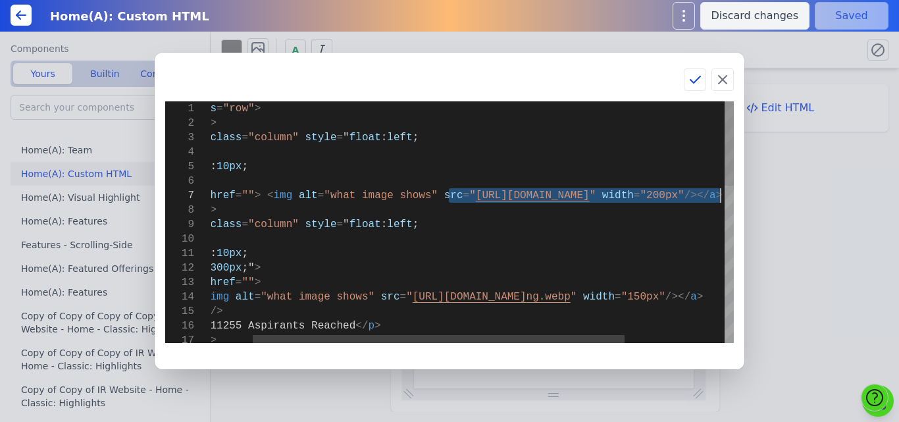
drag, startPoint x: 507, startPoint y: 194, endPoint x: 720, endPoint y: 196, distance: 212.7
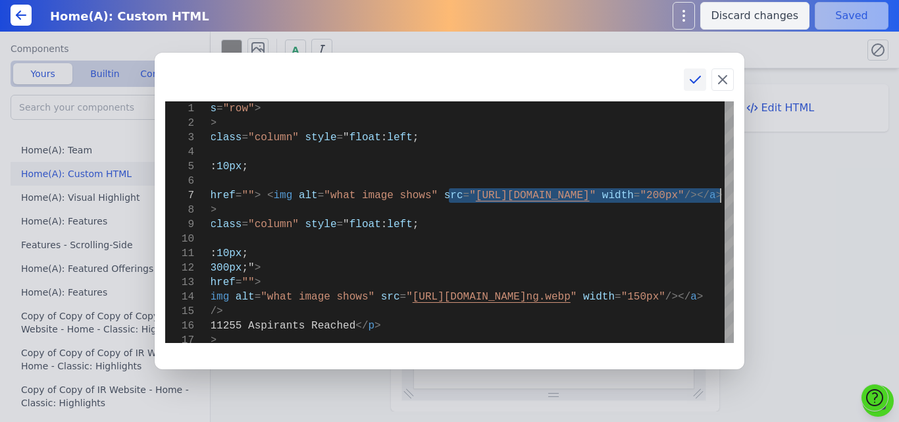
click at [691, 86] on icon at bounding box center [695, 80] width 16 height 16
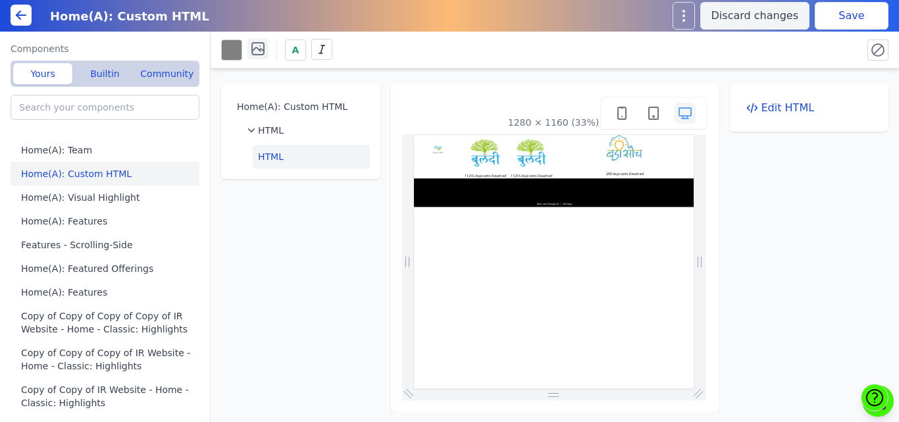
click at [260, 53] on icon at bounding box center [258, 49] width 16 height 16
click at [334, 97] on icon at bounding box center [329, 94] width 21 height 21
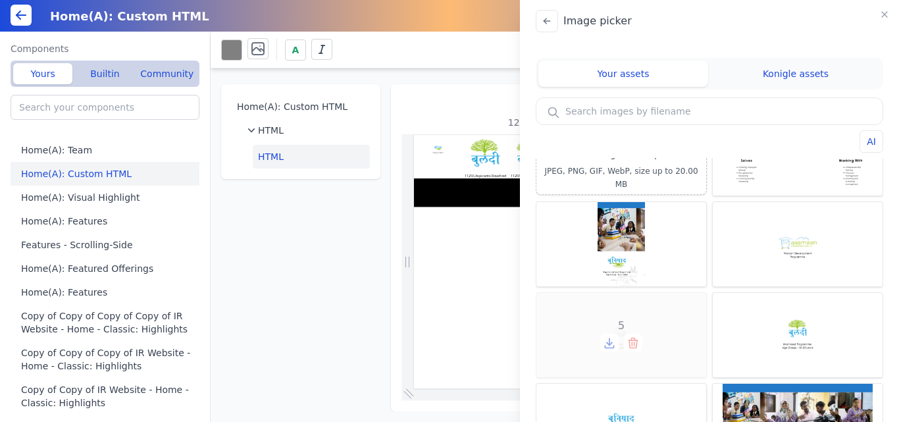
scroll to position [132, 0]
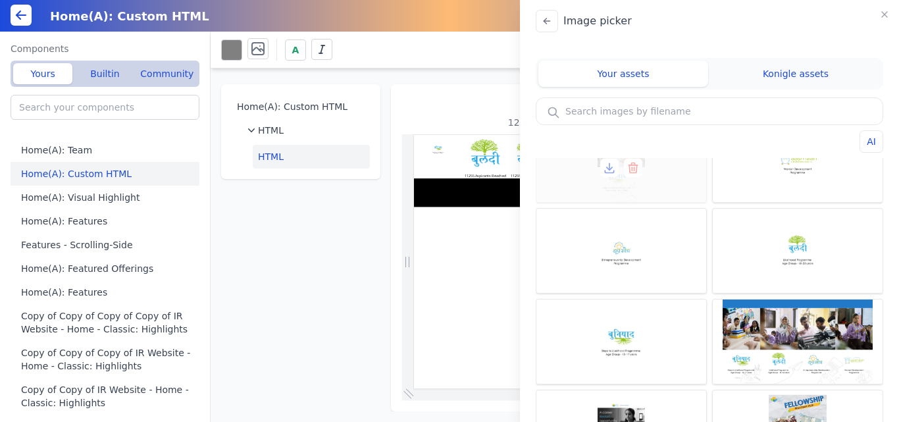
click at [610, 168] on icon at bounding box center [609, 167] width 13 height 13
click at [882, 14] on icon "button" at bounding box center [885, 14] width 11 height 11
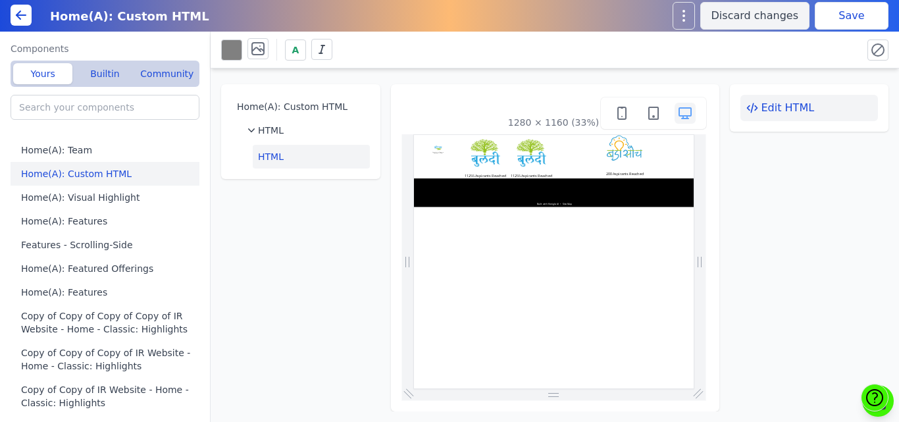
click at [780, 105] on button "Edit HTML" at bounding box center [810, 108] width 138 height 26
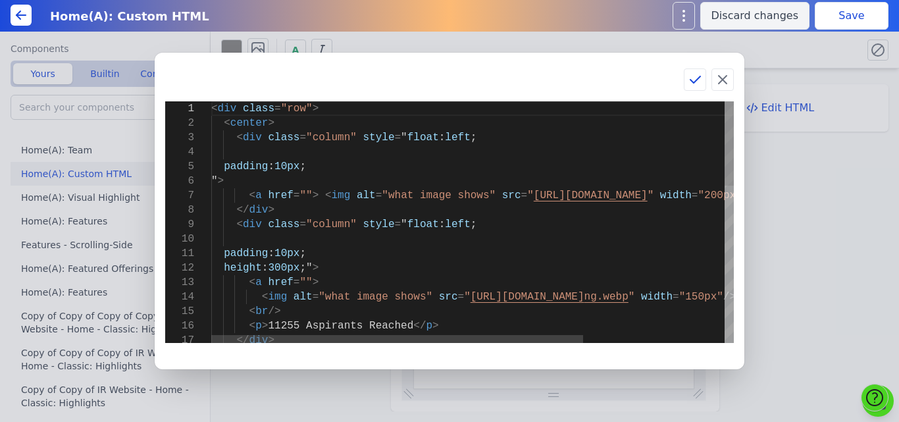
scroll to position [0, 0]
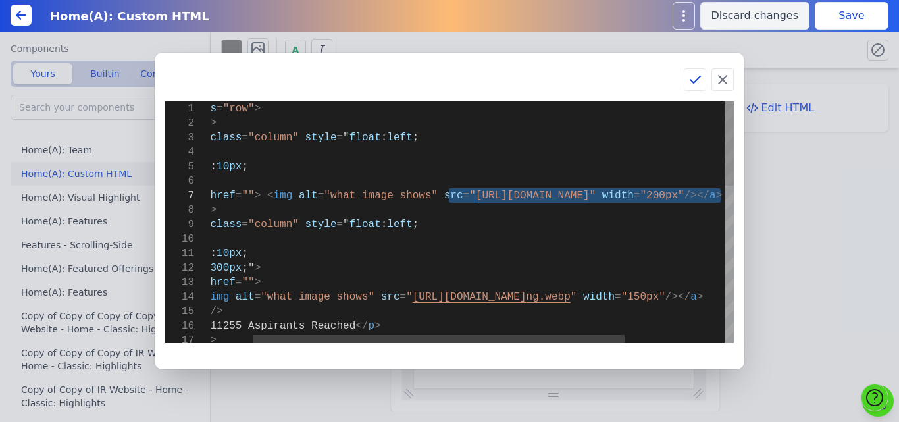
drag, startPoint x: 507, startPoint y: 193, endPoint x: 722, endPoint y: 197, distance: 215.3
type textarea "<div class="row"> <center> <div class="column" style="float: left; padding: 10p…"
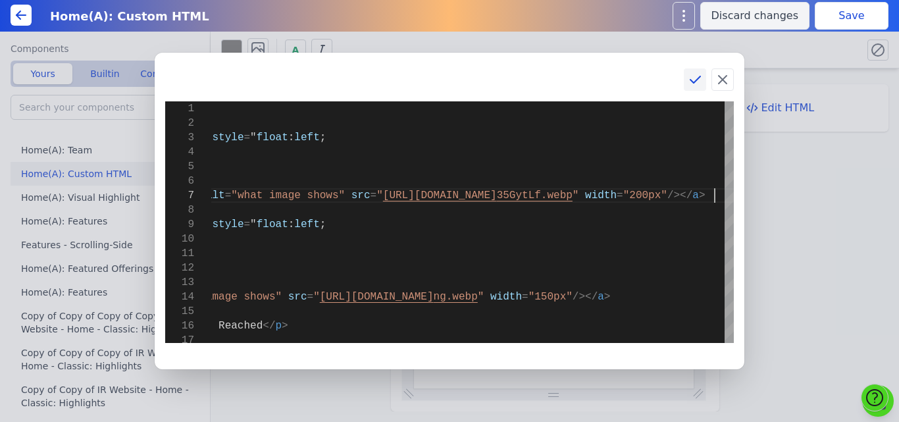
click at [697, 82] on icon at bounding box center [695, 80] width 16 height 16
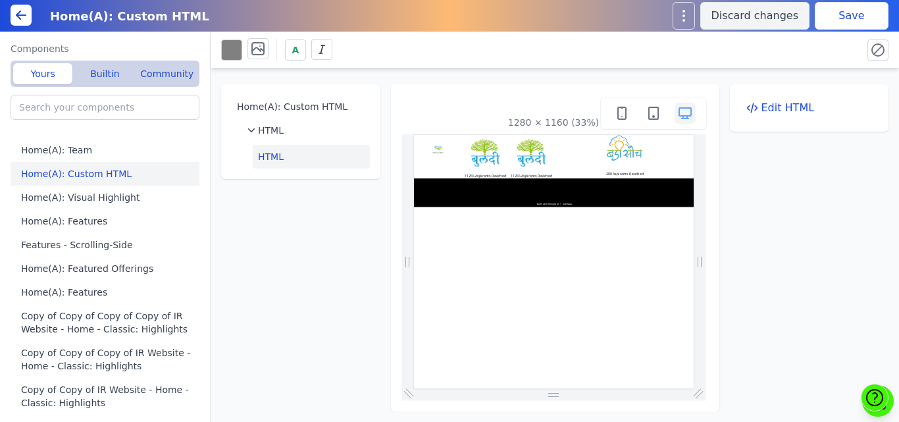
click at [851, 21] on button "Save" at bounding box center [852, 16] width 74 height 28
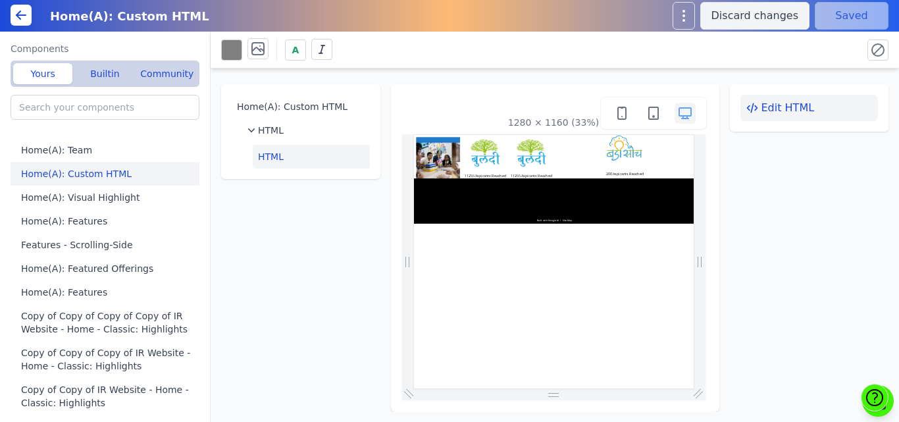
click at [771, 115] on button "Edit HTML" at bounding box center [810, 108] width 138 height 26
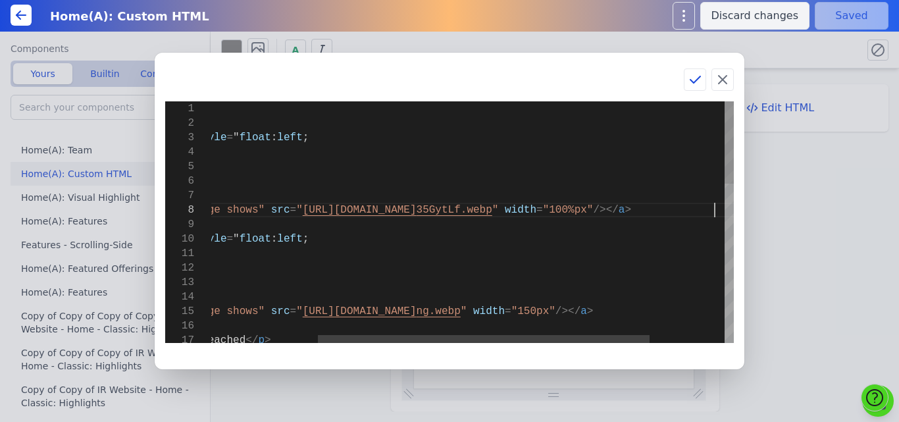
scroll to position [102, 672]
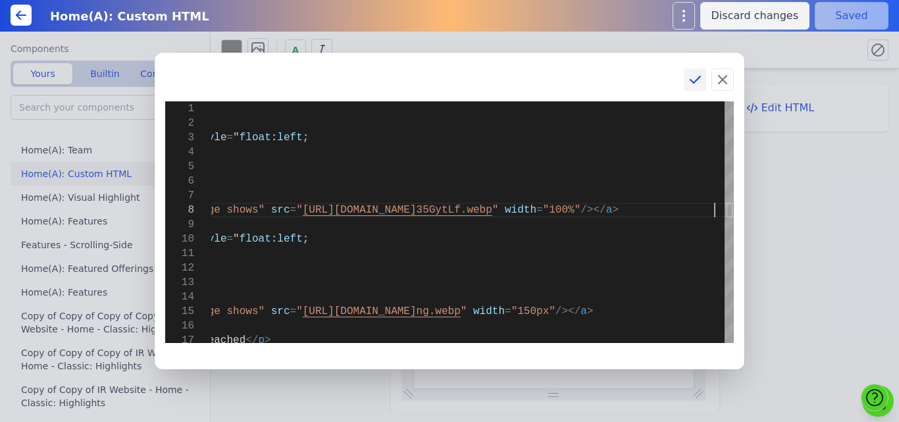
type textarea "<div class="row"> <center> <div class="column" style="float: left; padding: 10p…"
click at [693, 76] on icon at bounding box center [695, 80] width 16 height 16
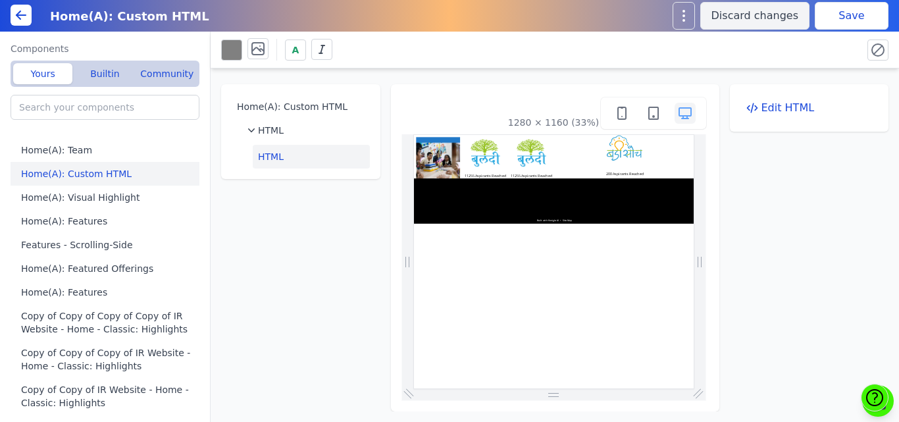
click at [834, 22] on button "Save" at bounding box center [852, 16] width 74 height 28
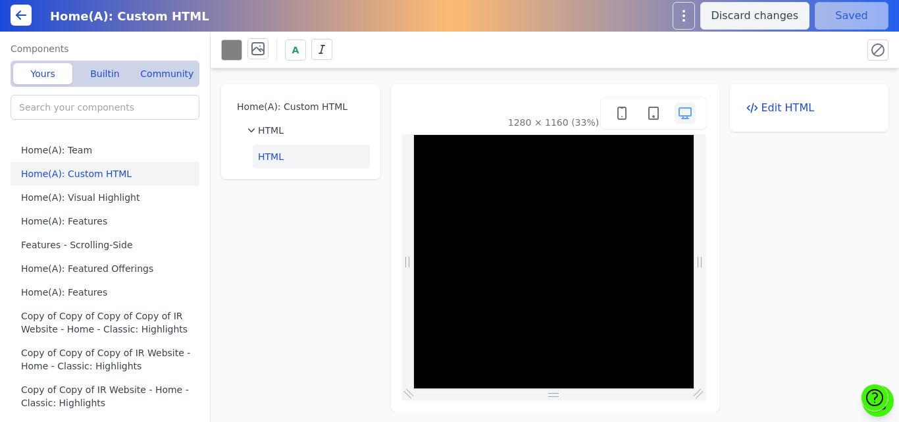
scroll to position [527, 0]
click at [776, 107] on button "Edit HTML" at bounding box center [810, 108] width 138 height 26
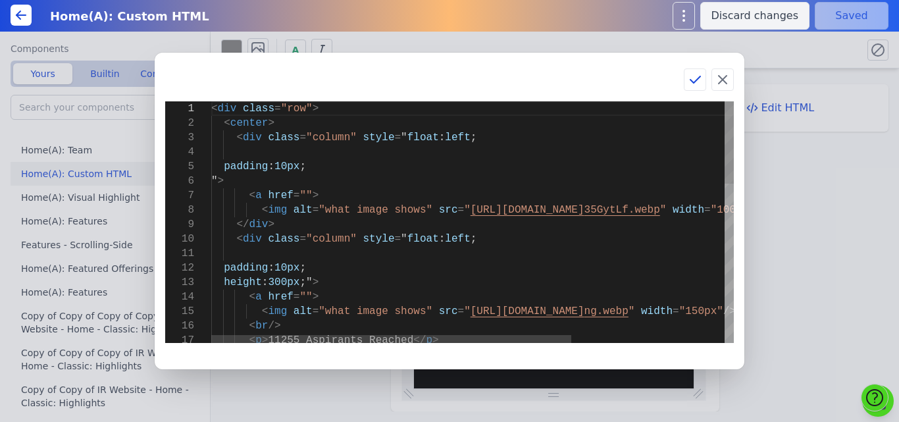
scroll to position [0, 0]
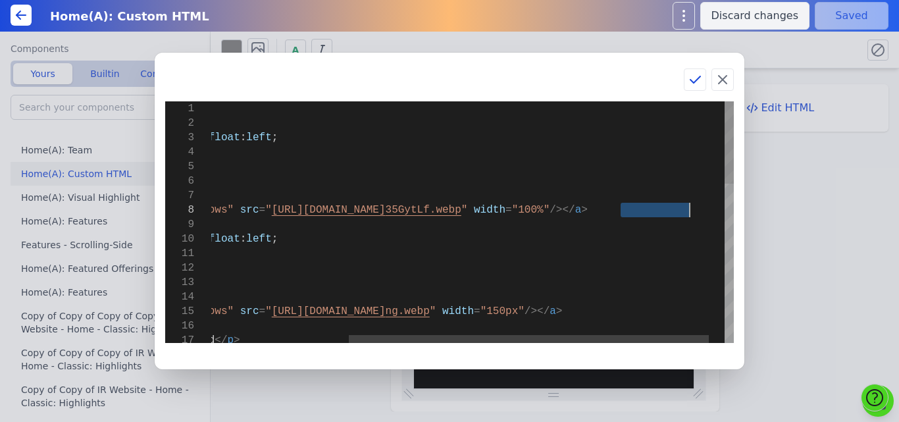
drag, startPoint x: 662, startPoint y: 210, endPoint x: 687, endPoint y: 211, distance: 25.7
type textarea "<div class="row"> <center> <div class="column" style="float: left; padding: 10p…"
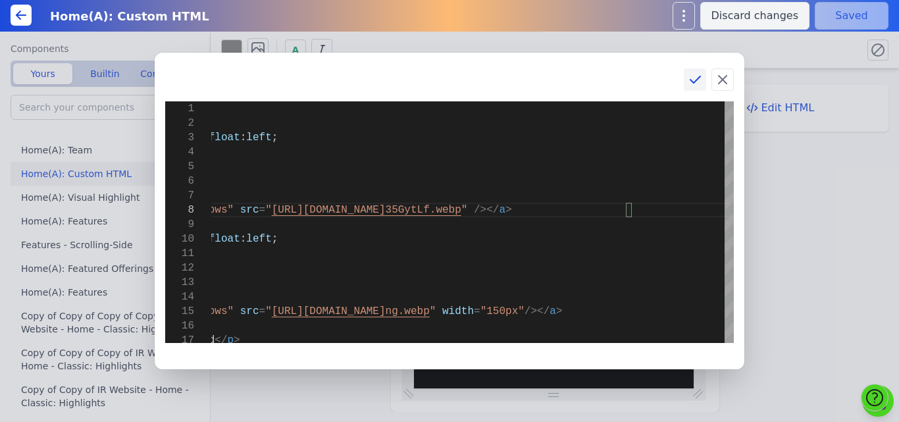
click at [694, 74] on icon at bounding box center [695, 80] width 16 height 16
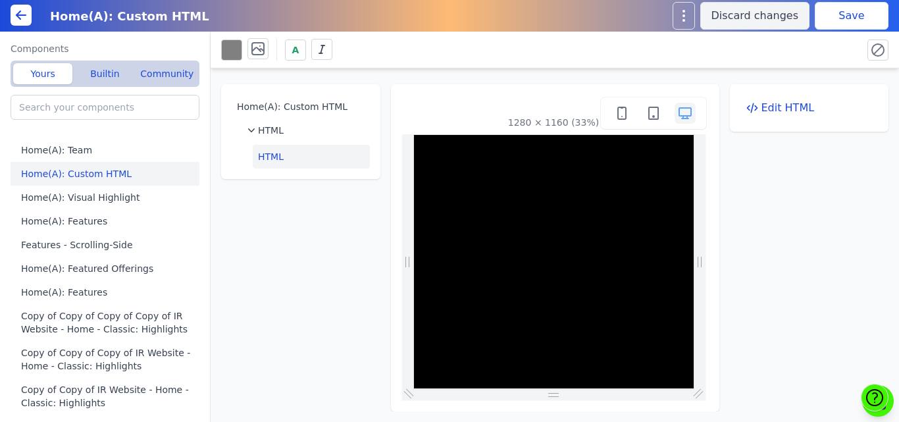
click at [852, 20] on button "Save" at bounding box center [852, 16] width 74 height 28
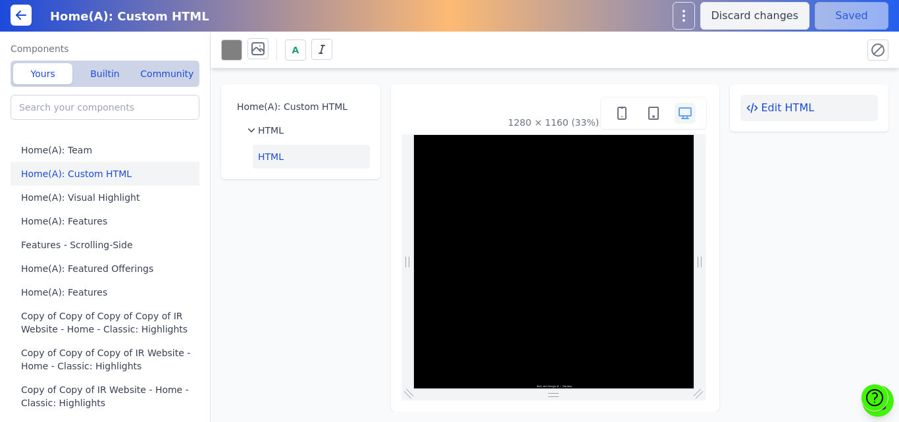
click at [771, 111] on button "Edit HTML" at bounding box center [810, 108] width 138 height 26
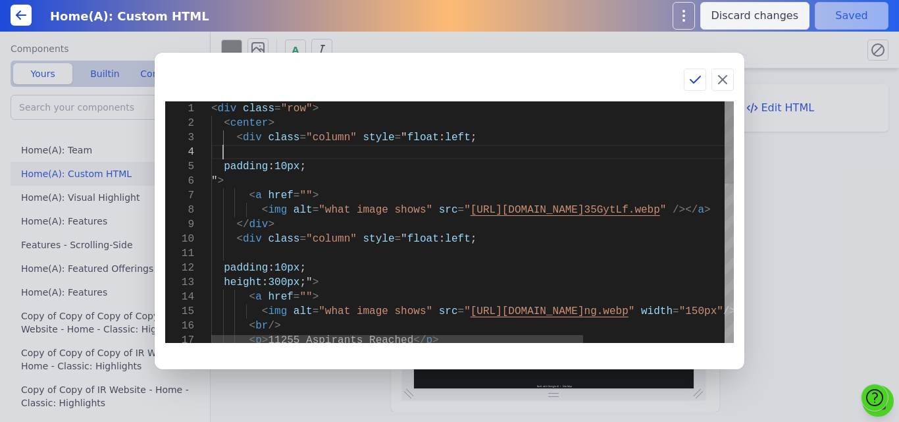
scroll to position [0, 0]
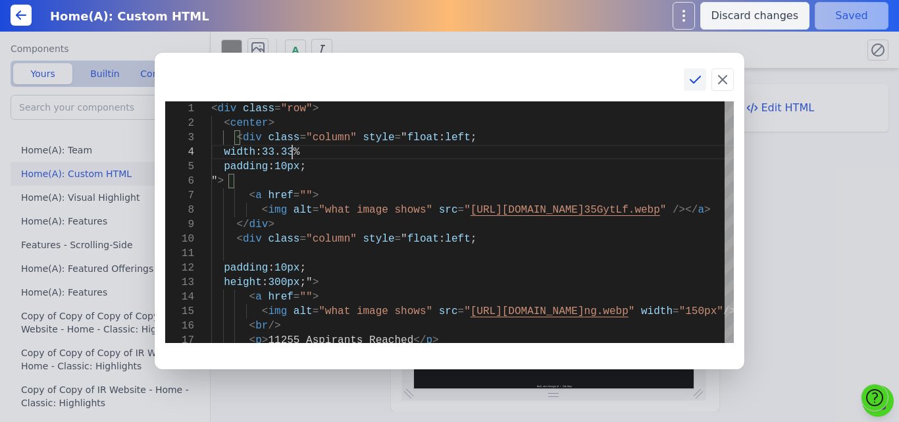
scroll to position [44, 86]
type textarea "<div class="row"> <center> <div class="column" style="float: left; width:33.33%…"
click at [697, 78] on icon at bounding box center [695, 80] width 16 height 16
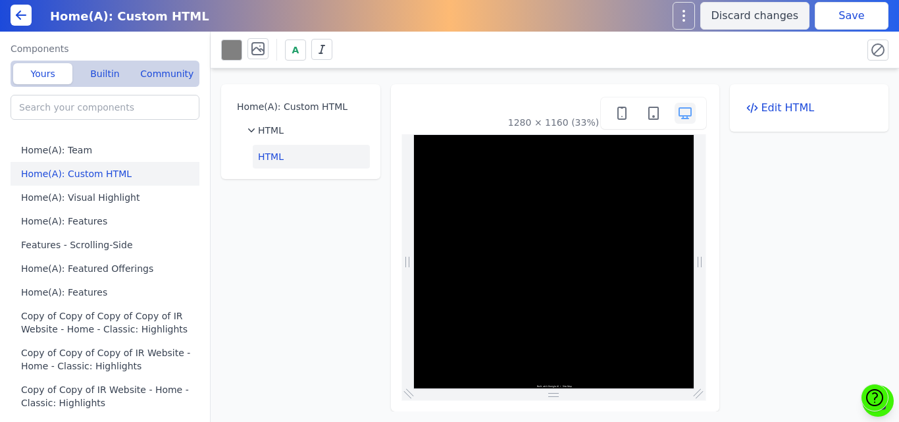
click at [830, 7] on button "Save" at bounding box center [852, 16] width 74 height 28
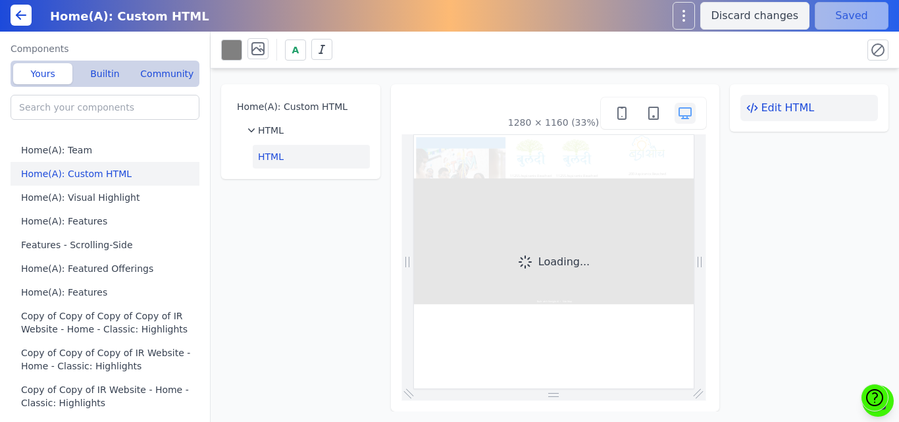
scroll to position [0, 0]
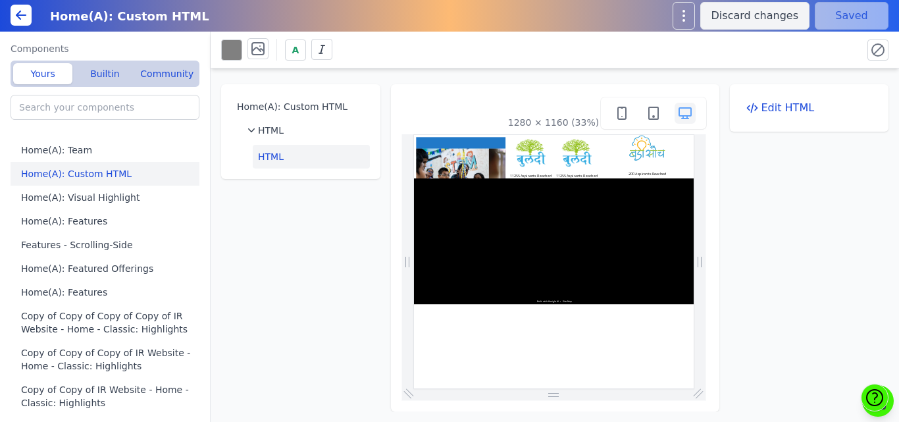
click at [283, 155] on button "HTML" at bounding box center [311, 157] width 117 height 24
click at [803, 105] on button "Edit HTML" at bounding box center [810, 108] width 138 height 26
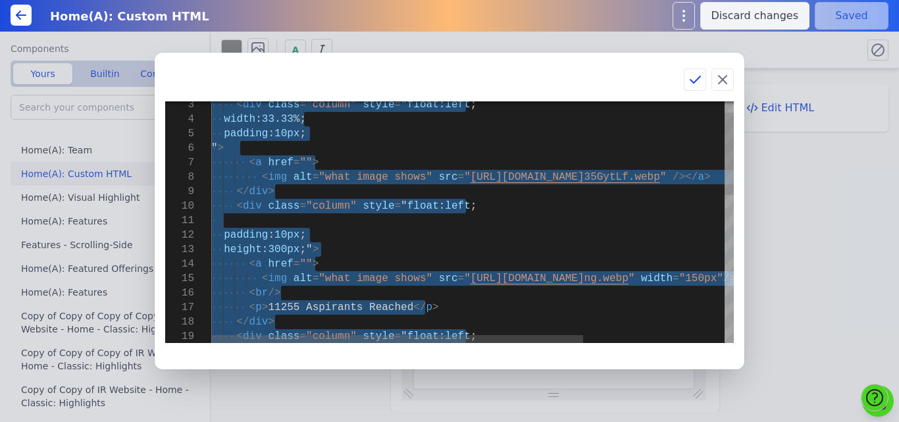
type textarea "<img src="https://bmxu811xjl.koniglecdn.com/images/buniyaad_35GytLf.webp" alt="…"
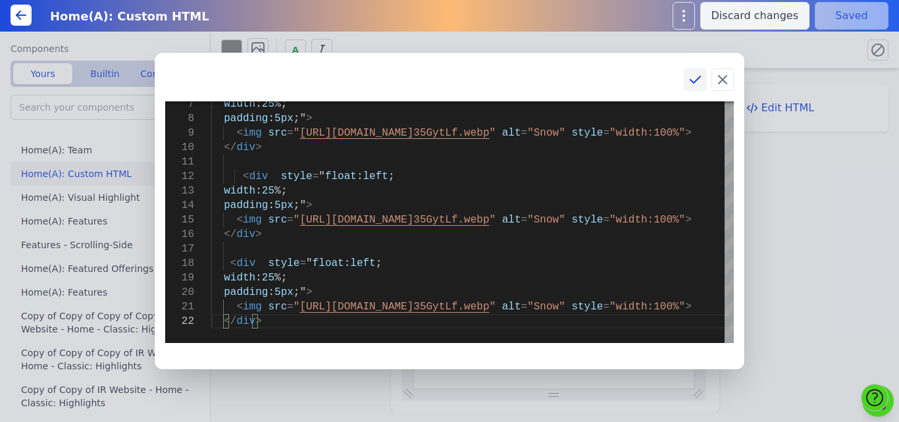
click at [691, 83] on icon at bounding box center [695, 80] width 16 height 16
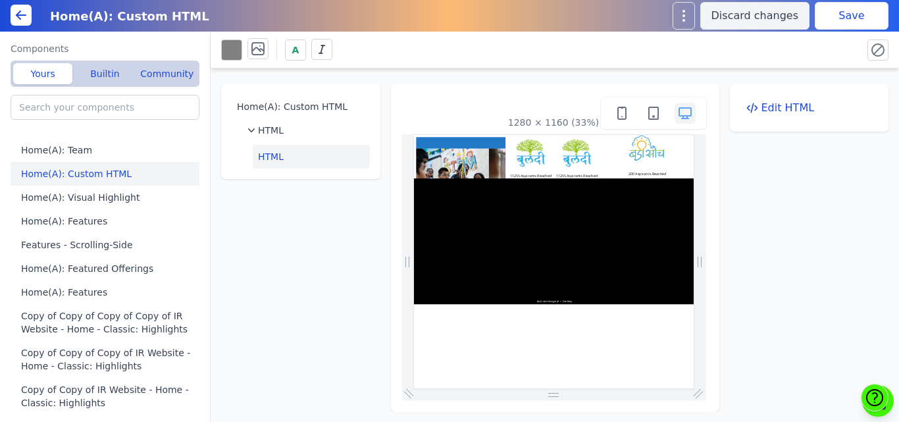
click at [836, 20] on button "Save" at bounding box center [852, 16] width 74 height 28
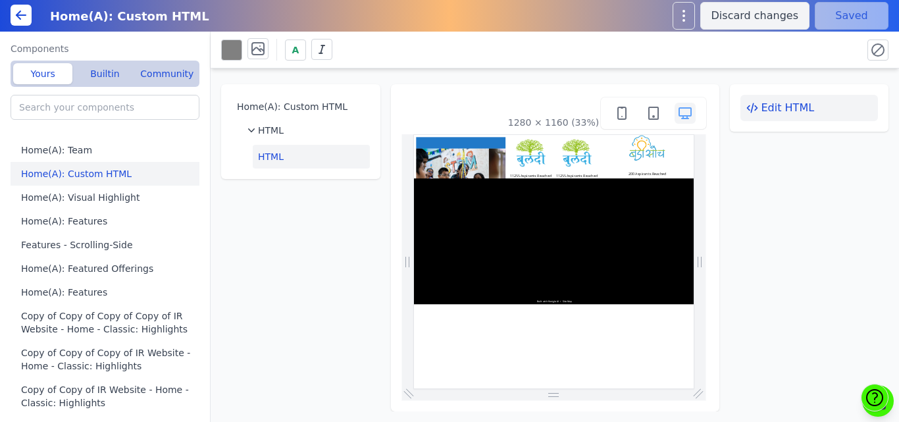
click at [751, 116] on button "Edit HTML" at bounding box center [810, 108] width 138 height 26
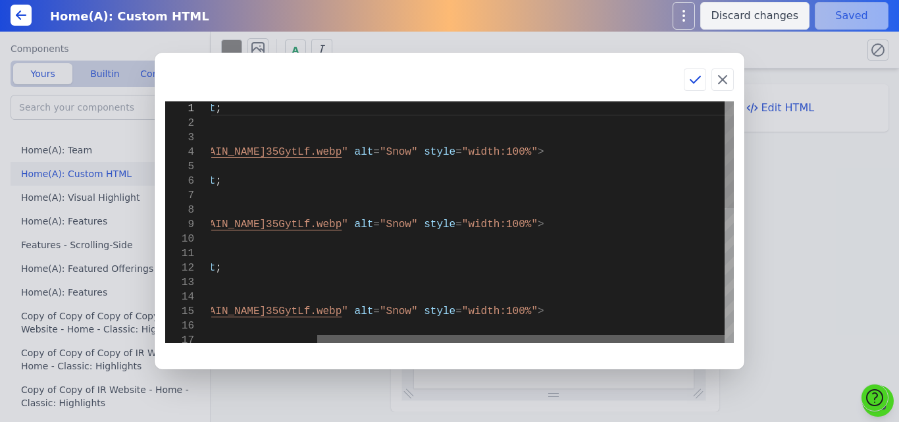
click at [553, 335] on div at bounding box center [521, 339] width 408 height 8
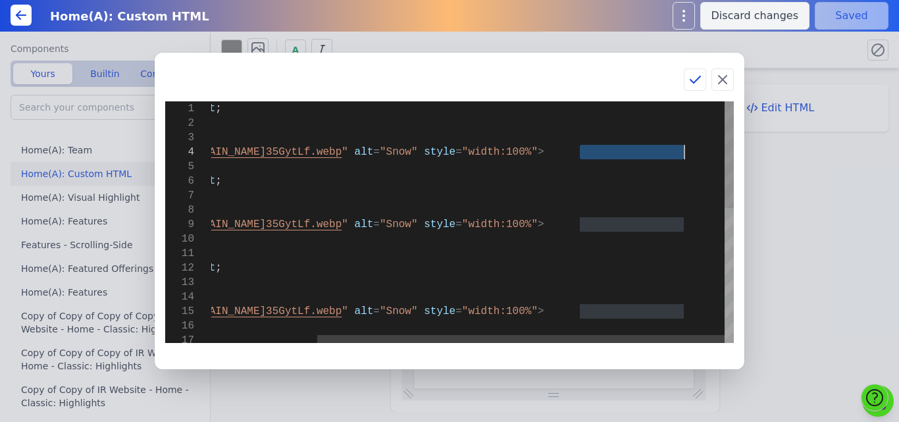
drag, startPoint x: 581, startPoint y: 153, endPoint x: 683, endPoint y: 153, distance: 101.4
click at [683, 153] on div "< div style = " float : left ; width : 25 %; padding : 5px ;" > < img src = " h…" at bounding box center [405, 374] width 658 height 546
type textarea "<div style=" float: left; width: 25%; padding: 5px;"> <img src="https://bmxu811…"
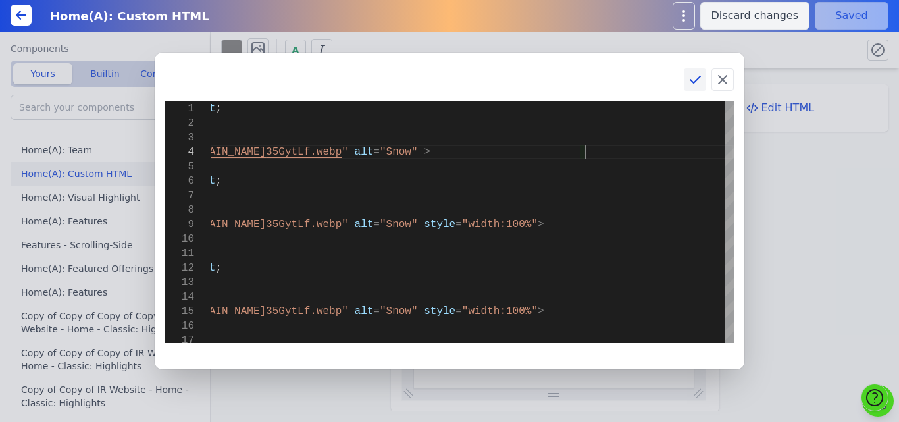
click at [693, 85] on icon at bounding box center [695, 80] width 16 height 16
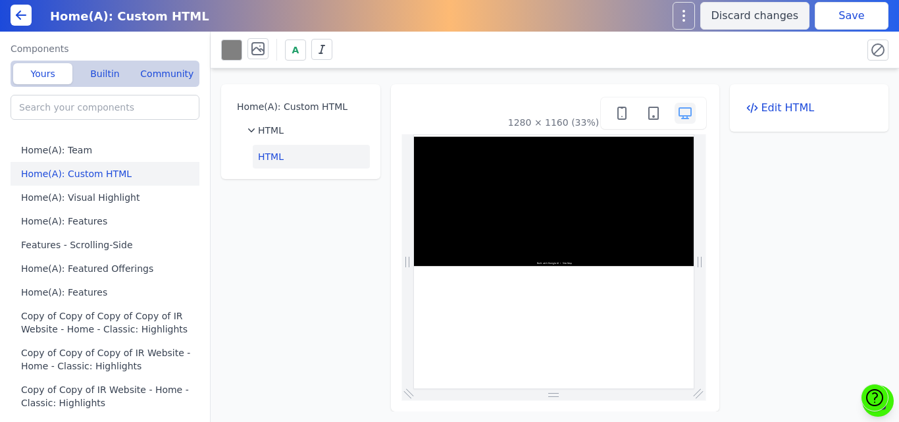
click at [863, 9] on button "Save" at bounding box center [852, 16] width 74 height 28
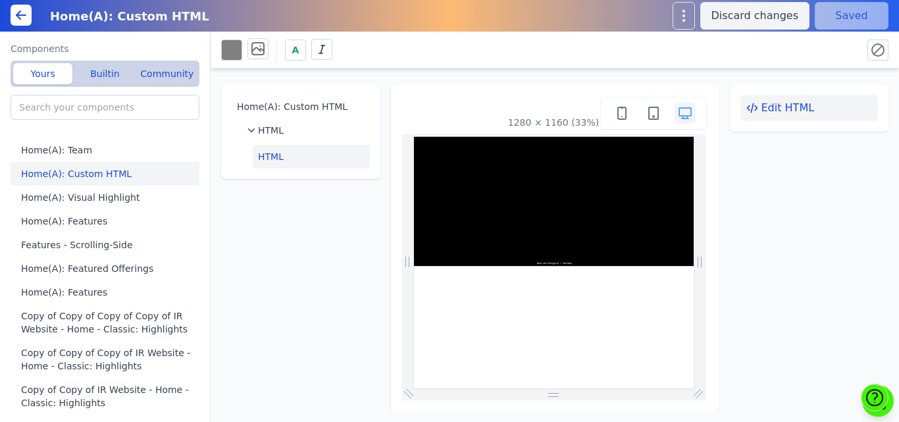
click at [783, 108] on button "Edit HTML" at bounding box center [810, 108] width 138 height 26
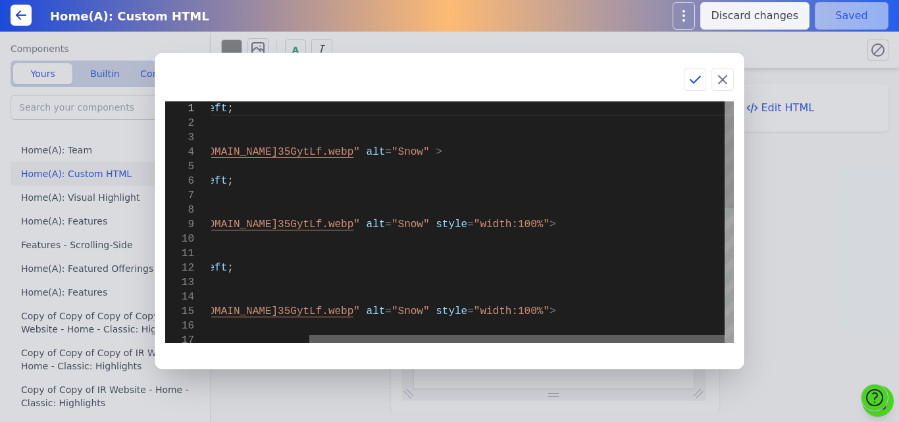
click at [665, 336] on div at bounding box center [516, 339] width 415 height 8
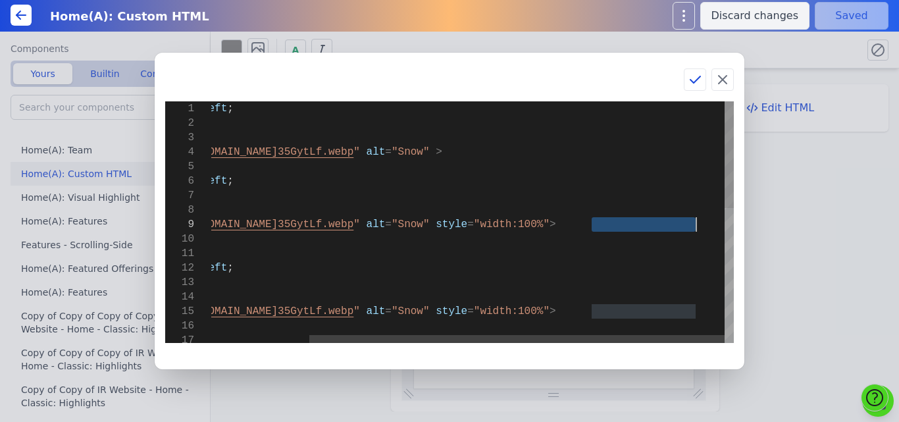
drag, startPoint x: 591, startPoint y: 227, endPoint x: 695, endPoint y: 227, distance: 103.4
click at [695, 227] on div "< div style = " float : left ; width : 25 %; padding : 5px ;" > < img src = " h…" at bounding box center [411, 374] width 646 height 546
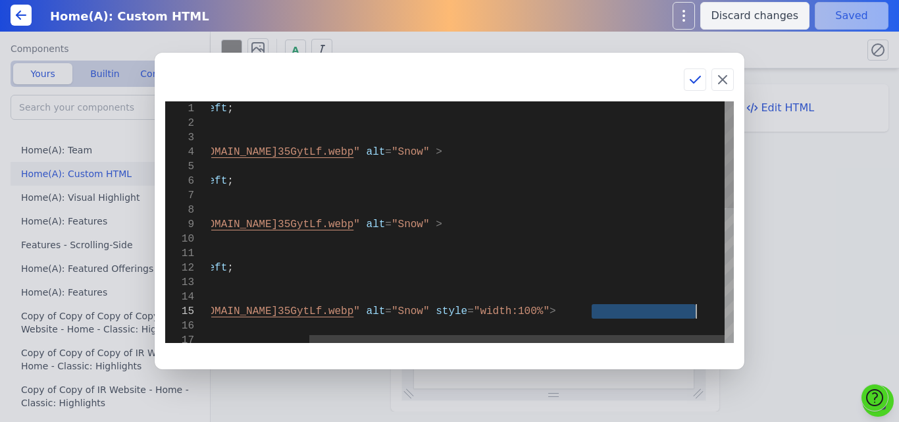
drag, startPoint x: 591, startPoint y: 315, endPoint x: 697, endPoint y: 315, distance: 106.0
click at [697, 315] on div "< div style = " float : left ; width : 25 %; padding : 5px ;" > < img src = " h…" at bounding box center [411, 374] width 646 height 546
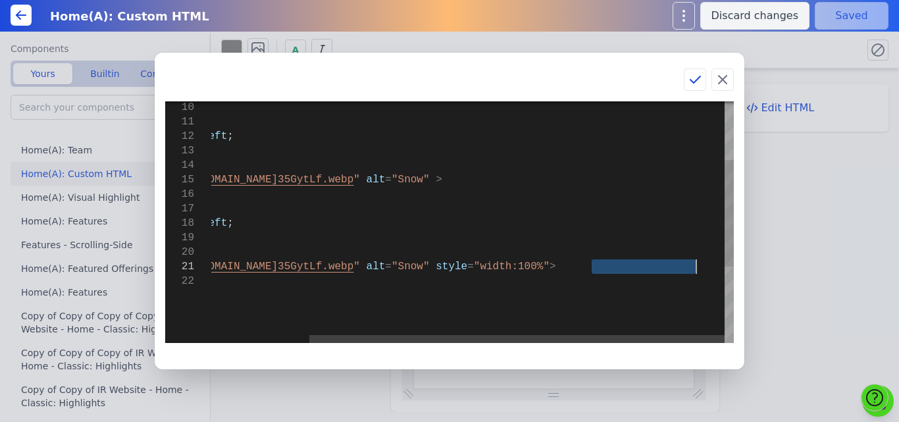
drag, startPoint x: 593, startPoint y: 267, endPoint x: 695, endPoint y: 271, distance: 101.5
click at [695, 271] on div "</ div > < div style = " float : left ; width : 25 %; padding : 5px ;" > < img …" at bounding box center [411, 243] width 646 height 546
type textarea "<img src="https://bmxu811xjl.koniglecdn.com/images/buniyaad_35GytLf.webp" alt="…"
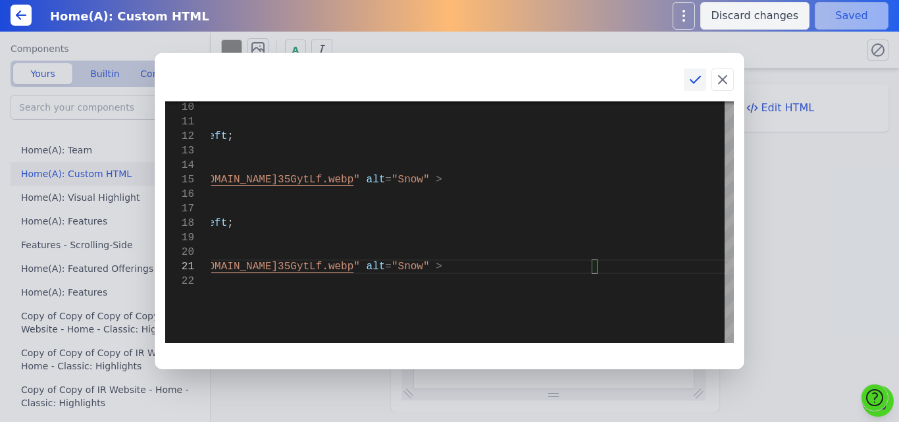
click at [692, 81] on icon at bounding box center [696, 79] width 10 height 7
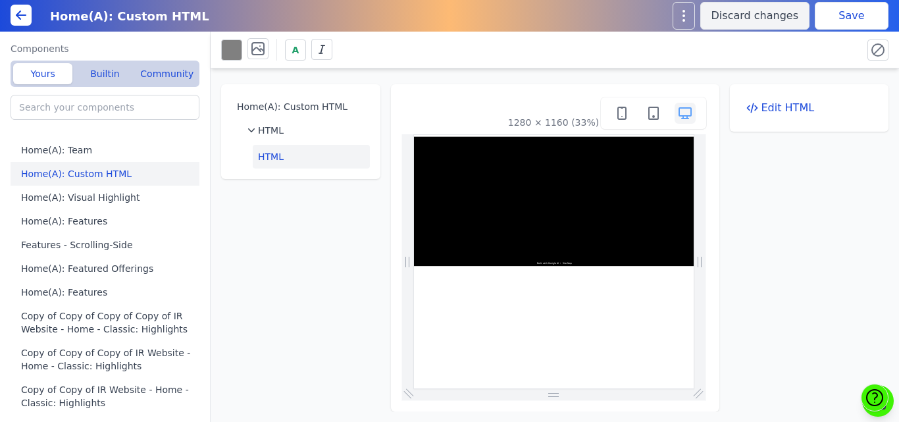
click at [852, 13] on button "Save" at bounding box center [852, 16] width 74 height 28
click at [789, 113] on button "Edit HTML" at bounding box center [810, 108] width 138 height 26
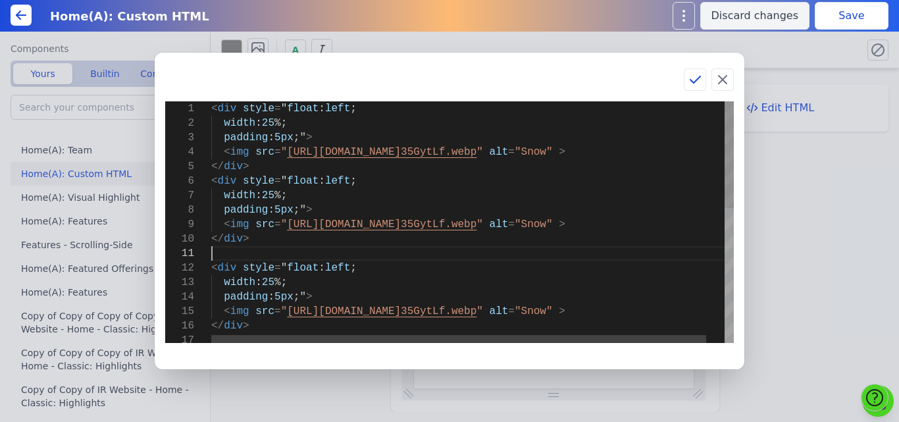
click at [403, 248] on div "< div style = " float : left ; width : 25 %; padding : 5px ;" > < img src = " h…" at bounding box center [482, 374] width 542 height 546
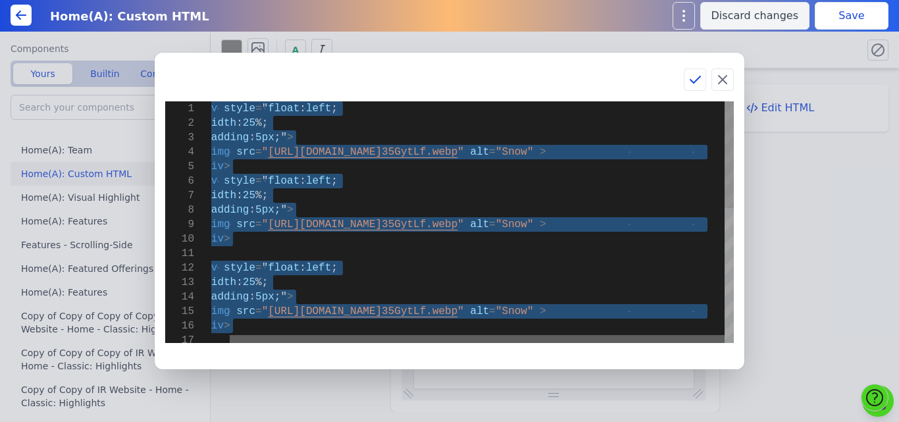
click at [639, 338] on div at bounding box center [477, 339] width 495 height 8
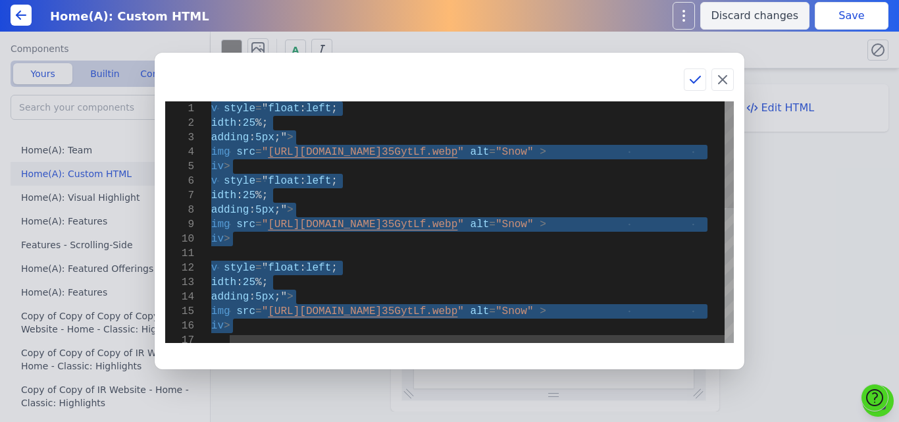
type textarea "<div style=" float: left; width: 25%; padding: 5px;"> <img src="https://bmxu811…"
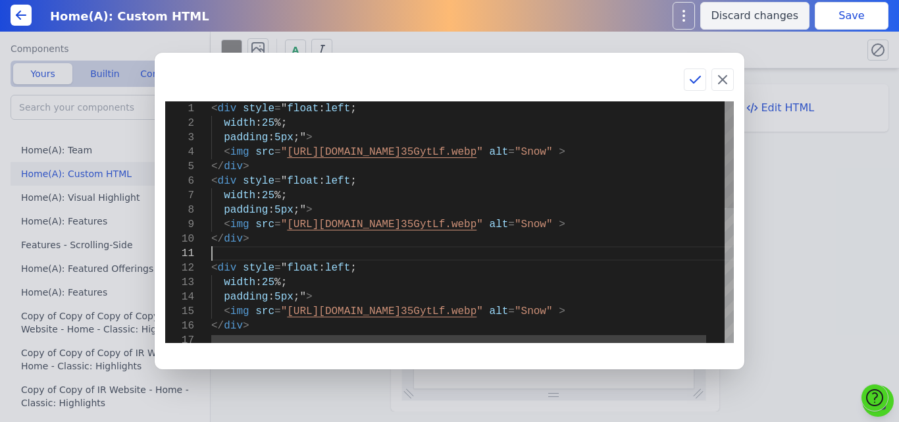
click at [650, 250] on div "< div style = " float : left ; width : 25 %; padding : 5px ;" > < img src = " h…" at bounding box center [482, 374] width 542 height 546
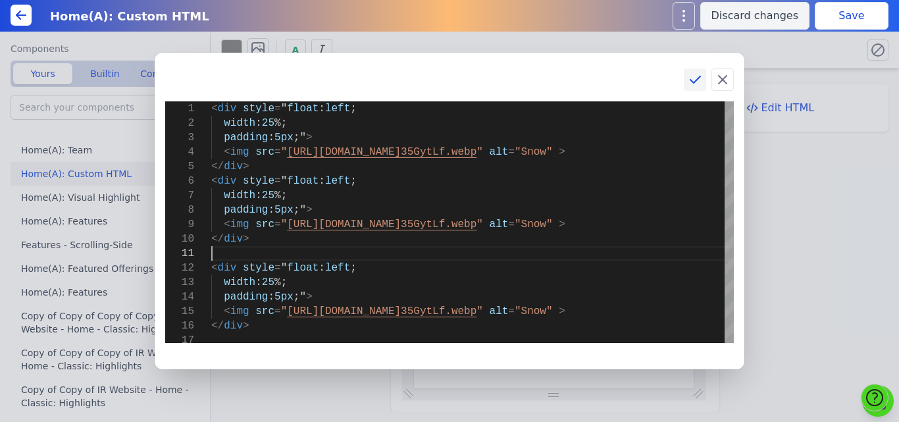
click at [686, 78] on button at bounding box center [695, 79] width 22 height 22
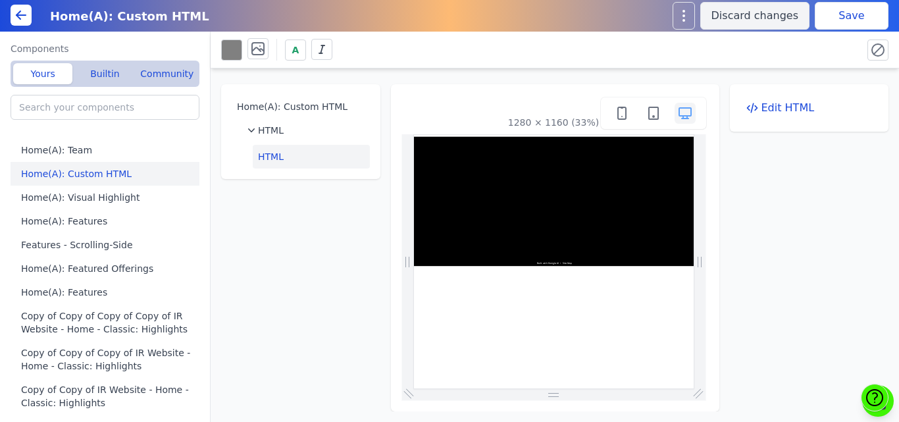
click at [855, 17] on button "Save" at bounding box center [852, 16] width 74 height 28
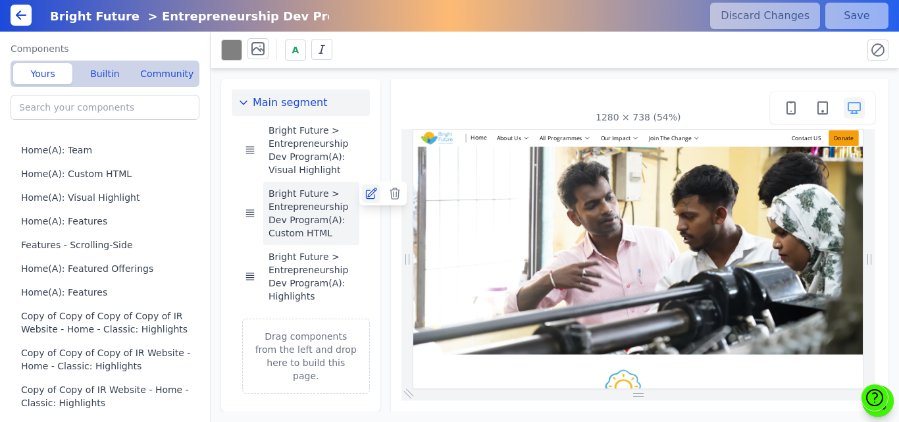
click at [374, 193] on icon at bounding box center [371, 193] width 13 height 13
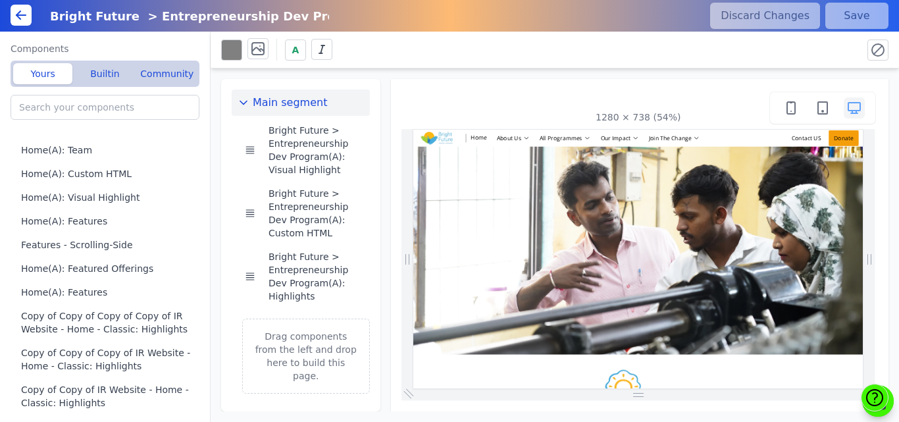
click at [485, 71] on div "Main segment Bright Future > Entrepreneurship Dev Program(A): Visual Highlight …" at bounding box center [555, 239] width 689 height 343
click at [104, 68] on button "Builtin" at bounding box center [104, 73] width 59 height 21
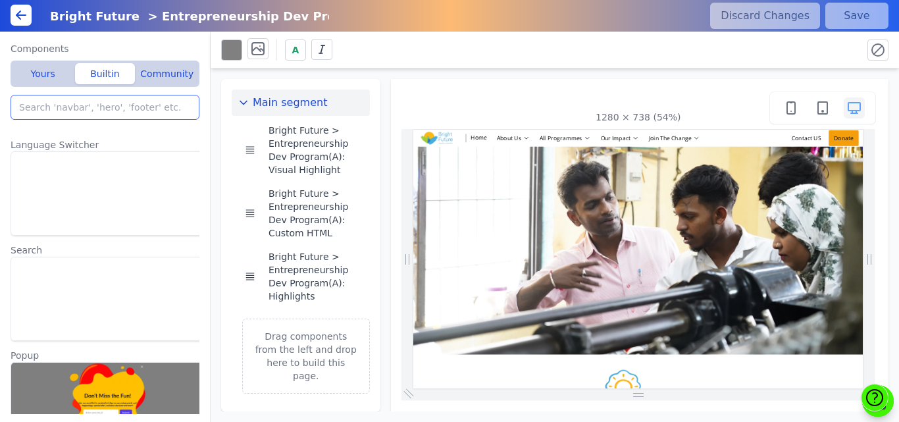
click at [72, 117] on input "search" at bounding box center [105, 107] width 189 height 25
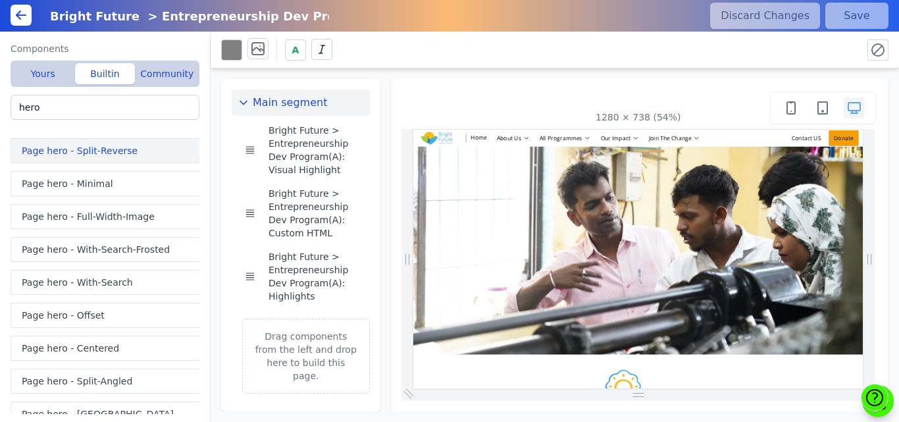
click at [75, 155] on button "Page hero - Split-Reverse" at bounding box center [108, 150] width 194 height 25
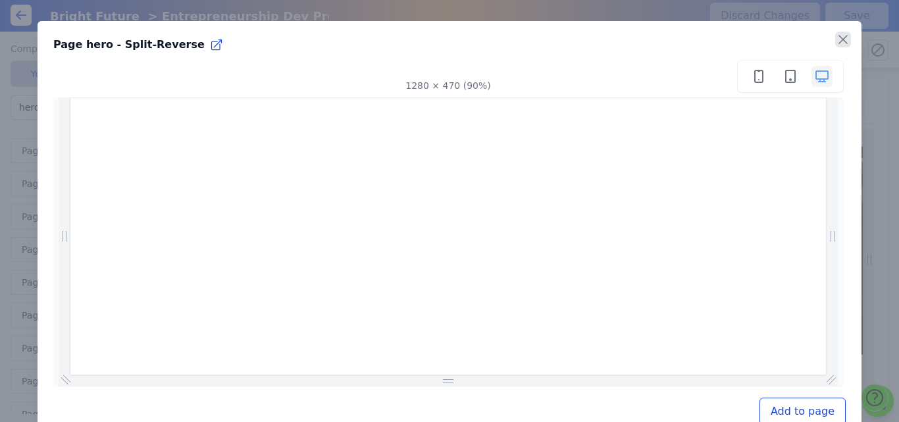
click at [839, 42] on icon "button" at bounding box center [843, 40] width 8 height 8
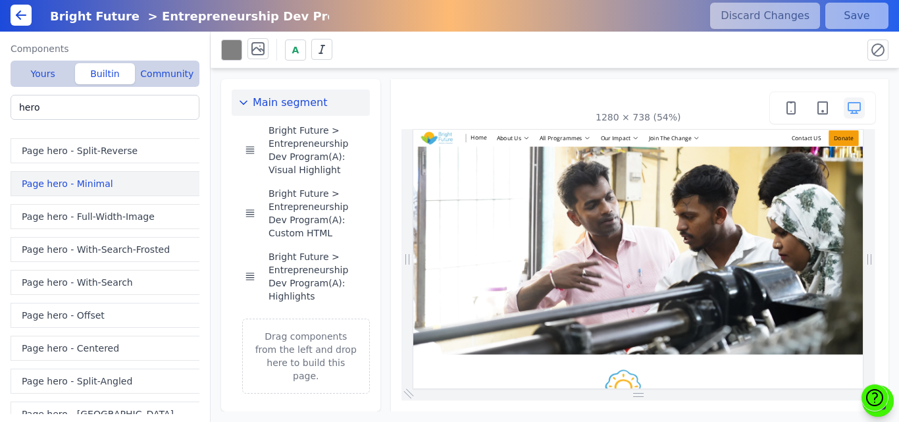
click at [32, 186] on button "Page hero - Minimal" at bounding box center [108, 183] width 194 height 25
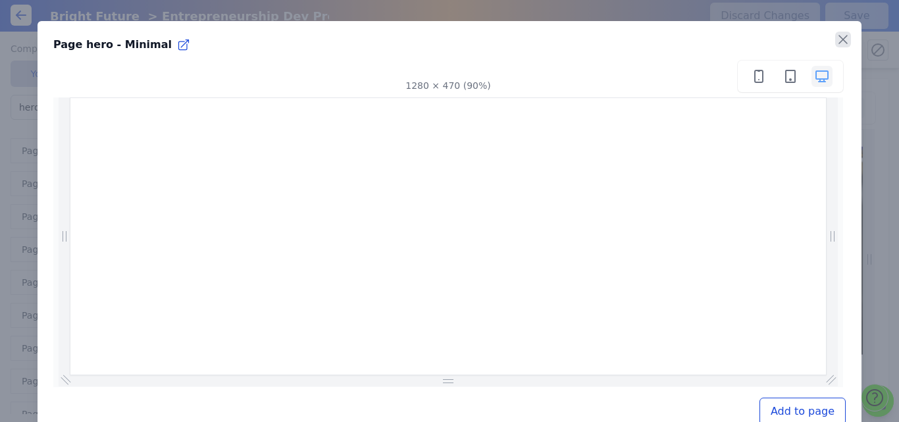
click at [836, 43] on icon "button" at bounding box center [843, 40] width 16 height 16
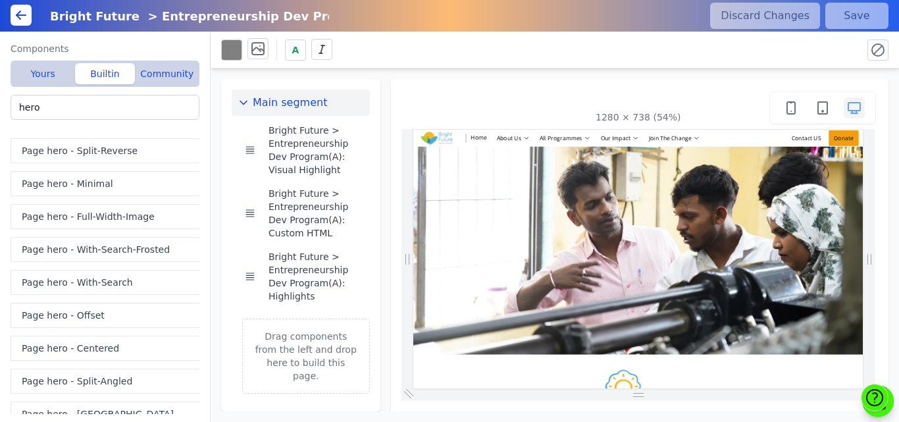
click at [95, 218] on button "Page hero - Full-Width-Image" at bounding box center [108, 216] width 194 height 25
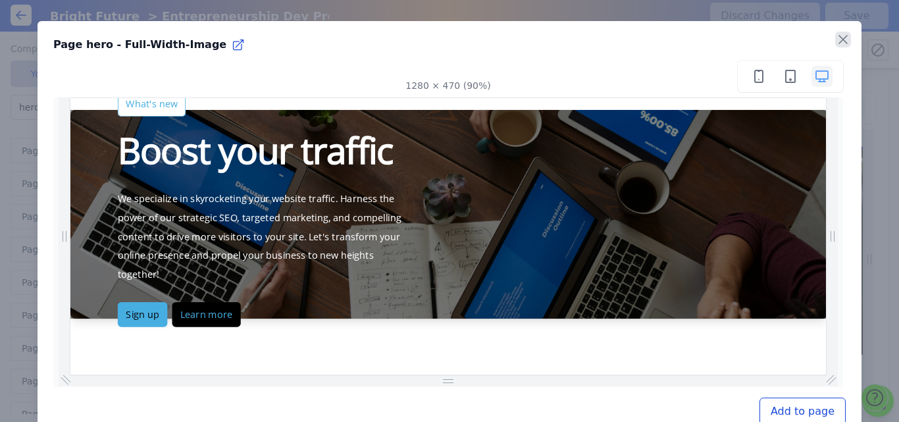
click at [835, 38] on icon "button" at bounding box center [843, 40] width 16 height 16
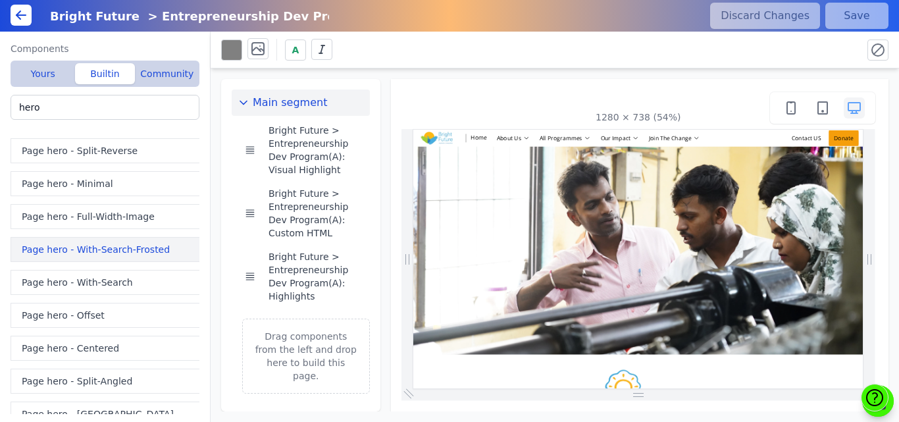
click at [85, 252] on button "Page hero - With-Search-Frosted" at bounding box center [108, 249] width 194 height 25
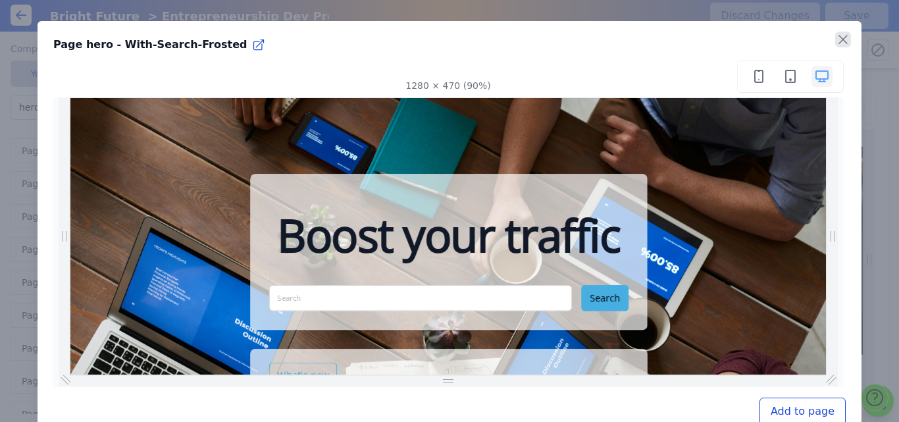
click at [839, 41] on icon "button" at bounding box center [843, 40] width 8 height 8
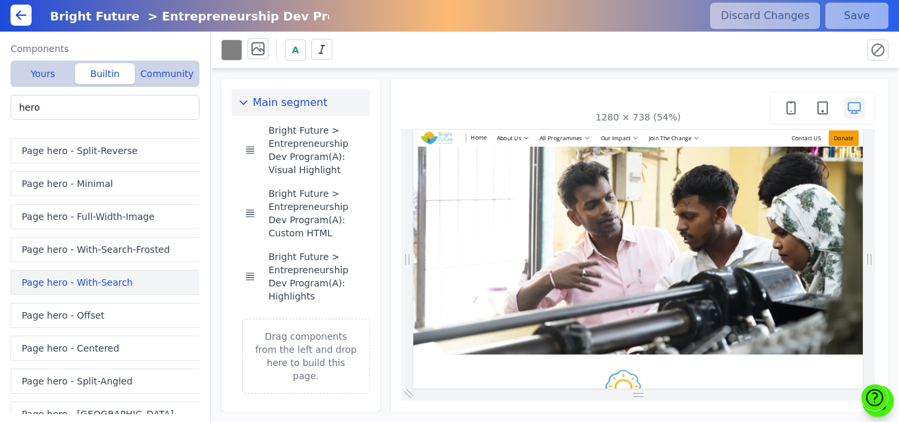
click at [90, 277] on button "Page hero - With-Search" at bounding box center [108, 282] width 194 height 25
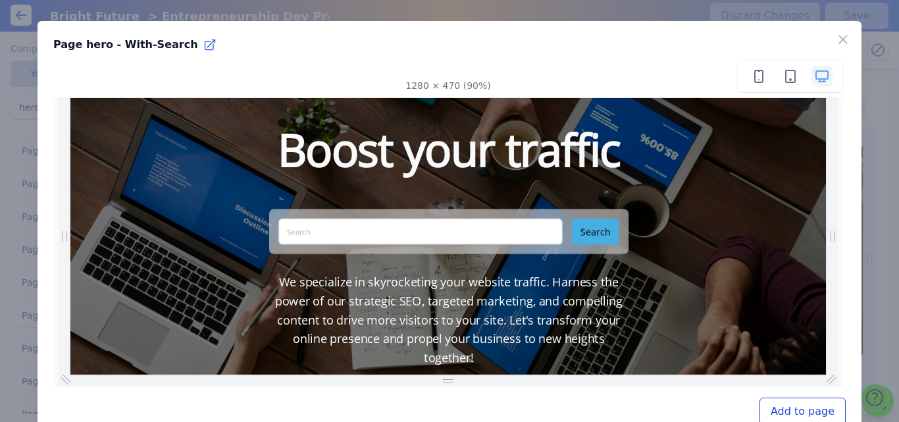
scroll to position [149, 0]
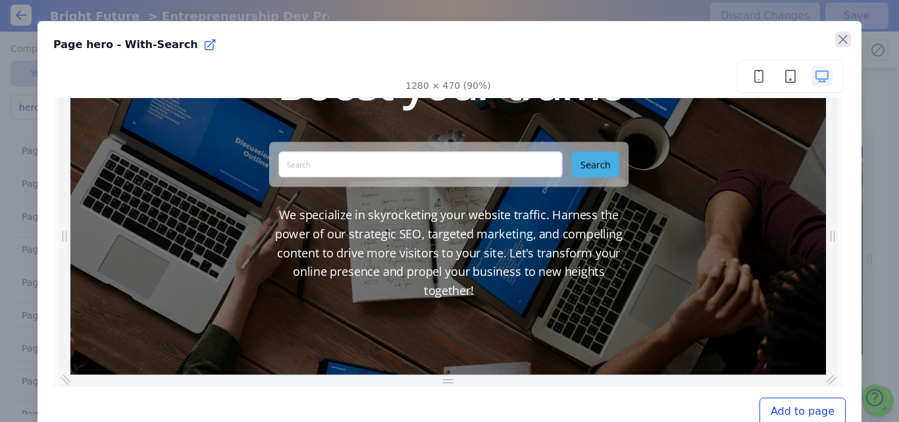
click at [841, 40] on icon "button" at bounding box center [843, 40] width 16 height 16
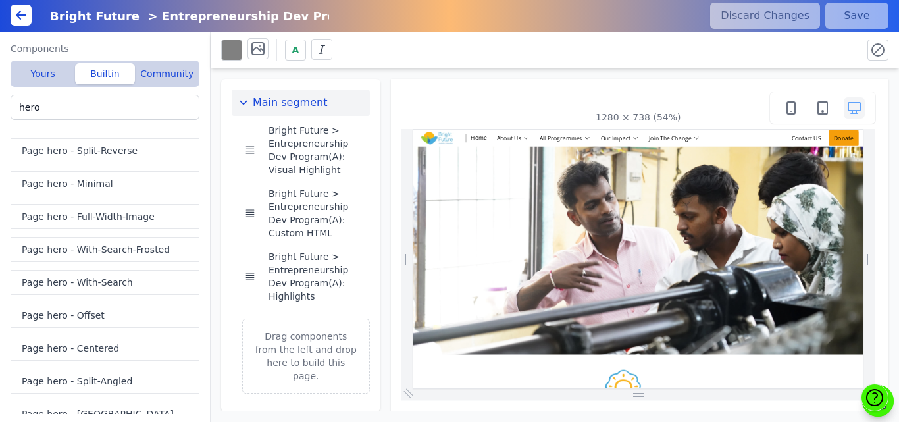
click at [71, 317] on button "Page hero - Offset" at bounding box center [108, 315] width 194 height 25
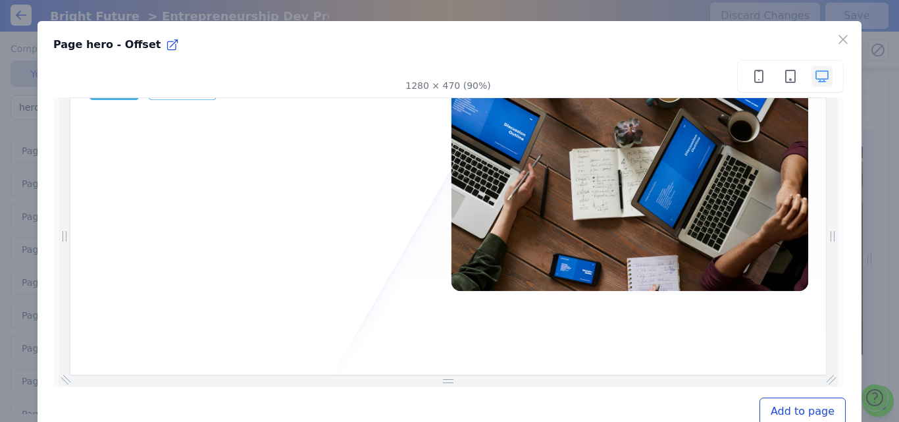
scroll to position [356, 0]
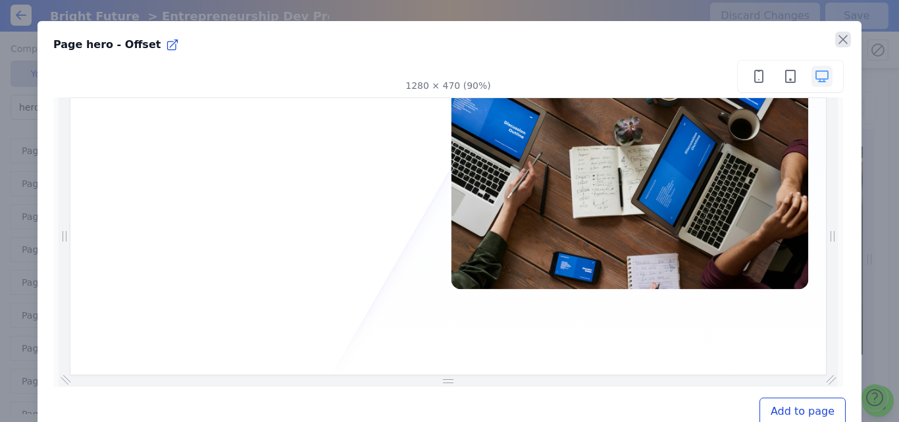
click at [835, 40] on icon "button" at bounding box center [843, 40] width 16 height 16
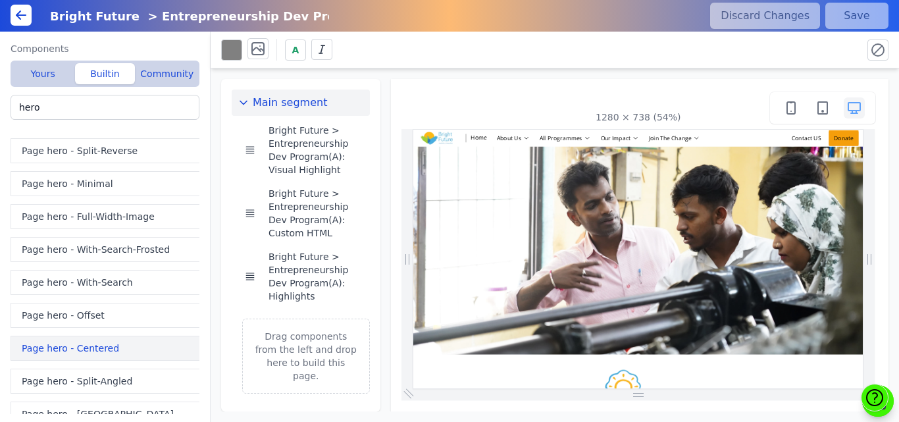
click at [88, 350] on button "Page hero - Centered" at bounding box center [108, 348] width 194 height 25
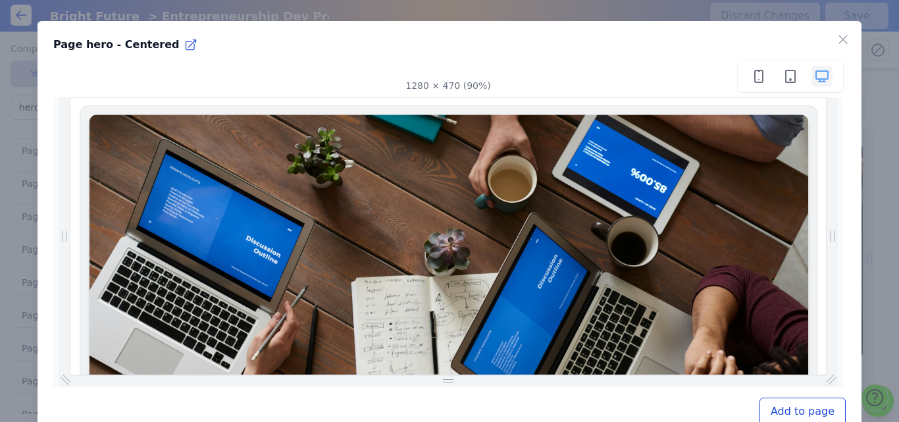
scroll to position [263, 0]
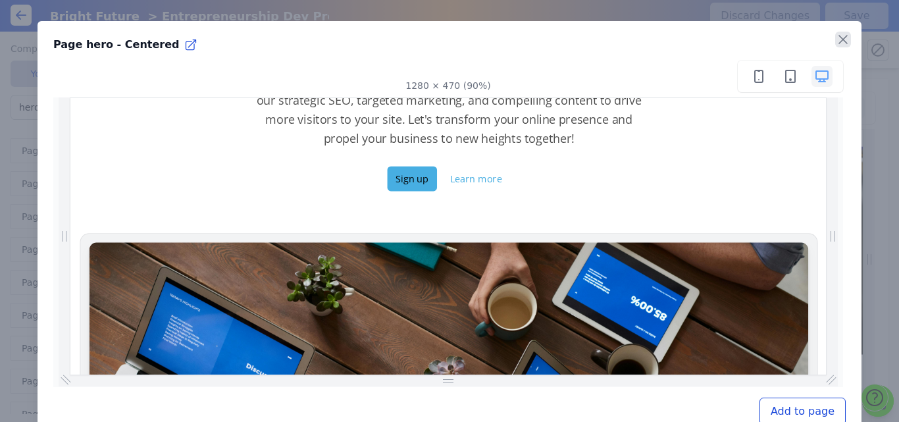
click at [835, 40] on icon "button" at bounding box center [843, 40] width 16 height 16
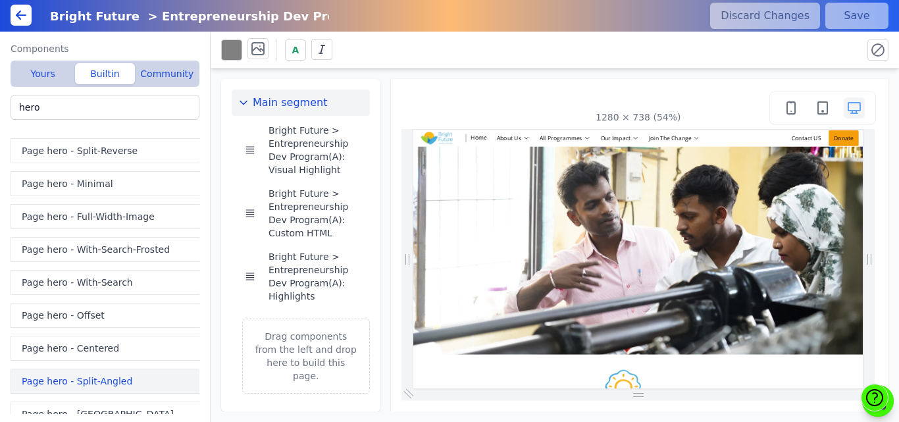
click at [94, 379] on button "Page hero - Split-Angled" at bounding box center [108, 381] width 194 height 25
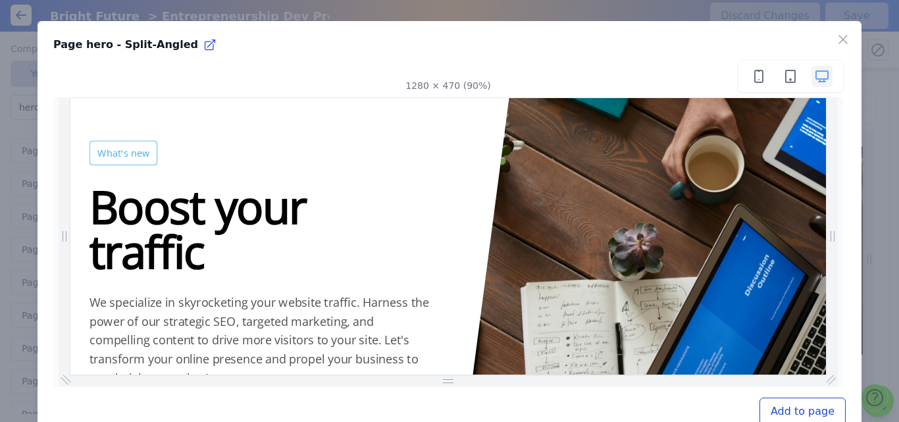
scroll to position [334, 0]
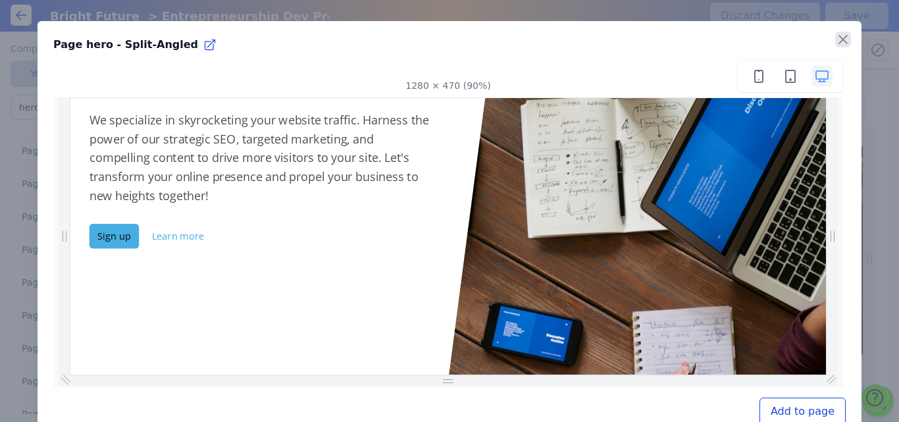
click at [835, 40] on icon "button" at bounding box center [843, 40] width 16 height 16
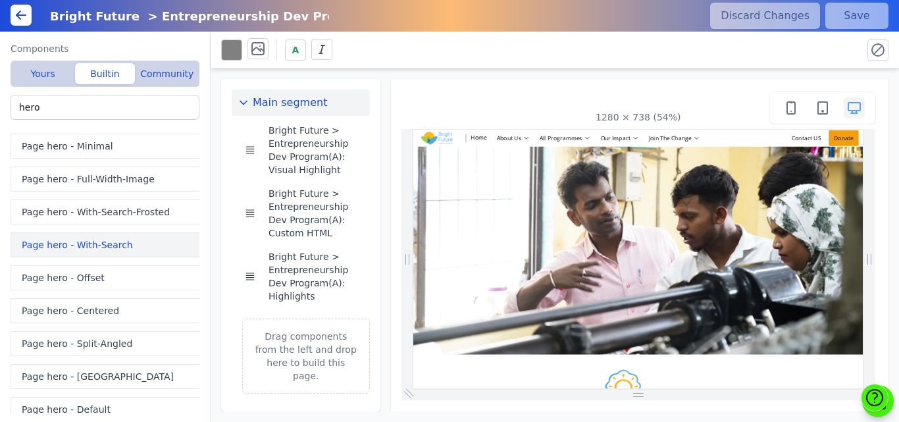
scroll to position [56, 0]
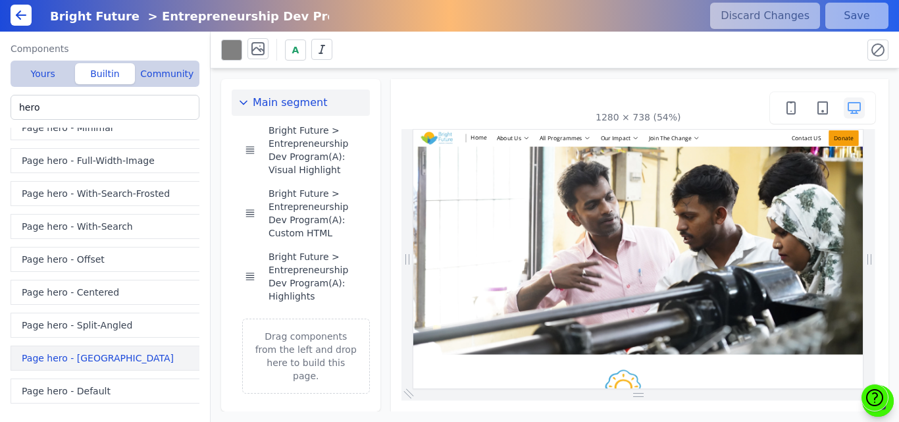
click at [63, 367] on button "Page hero - [GEOGRAPHIC_DATA]" at bounding box center [108, 358] width 194 height 25
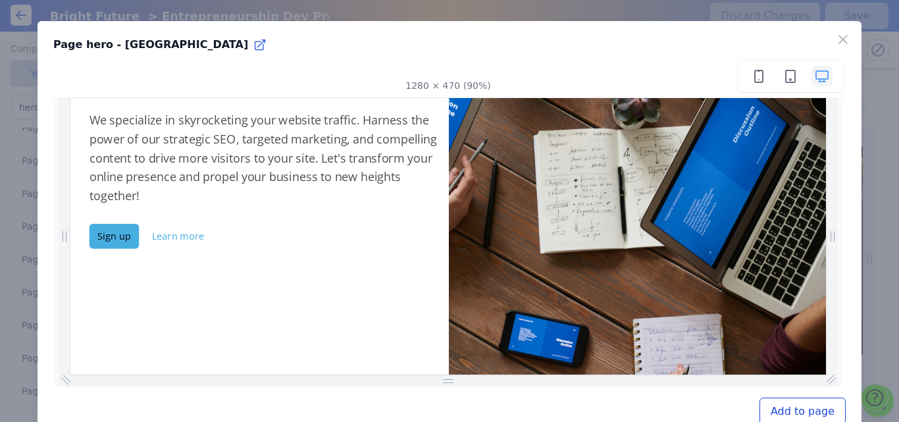
scroll to position [0, 0]
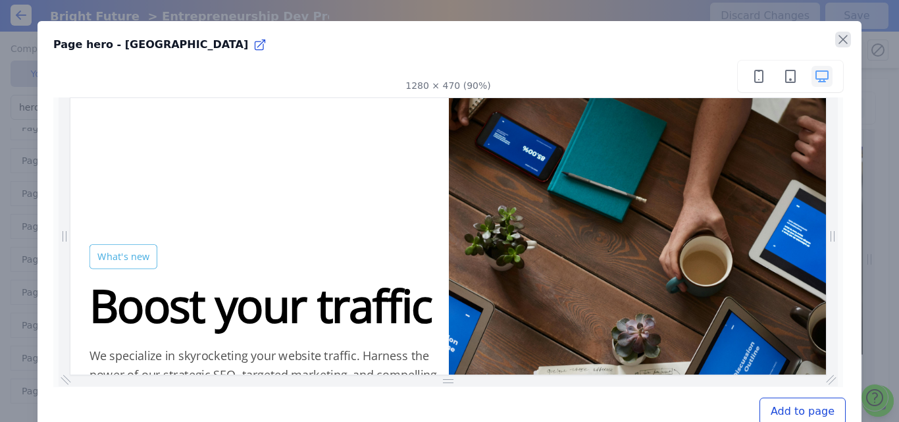
click at [839, 40] on icon "button" at bounding box center [843, 40] width 8 height 8
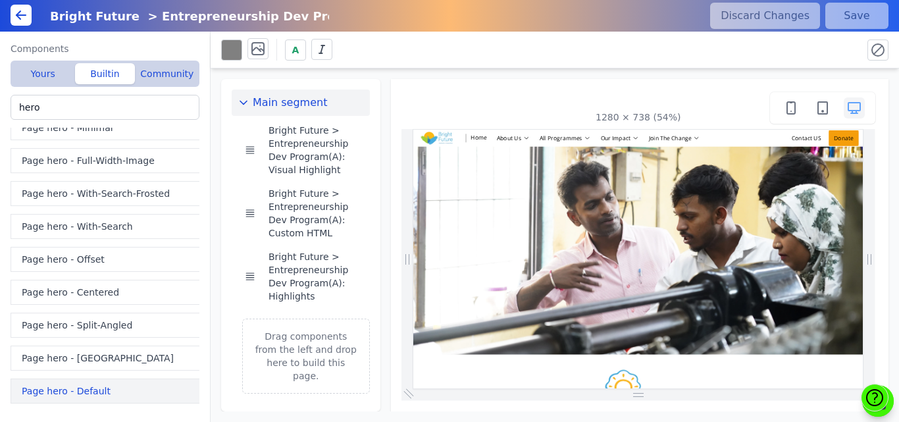
click at [72, 389] on button "Page hero - Default" at bounding box center [108, 391] width 194 height 25
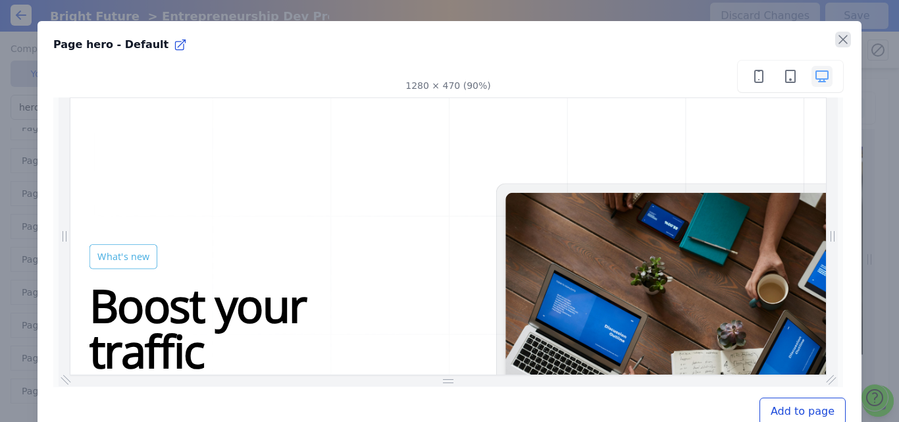
click at [835, 35] on icon "button" at bounding box center [843, 40] width 16 height 16
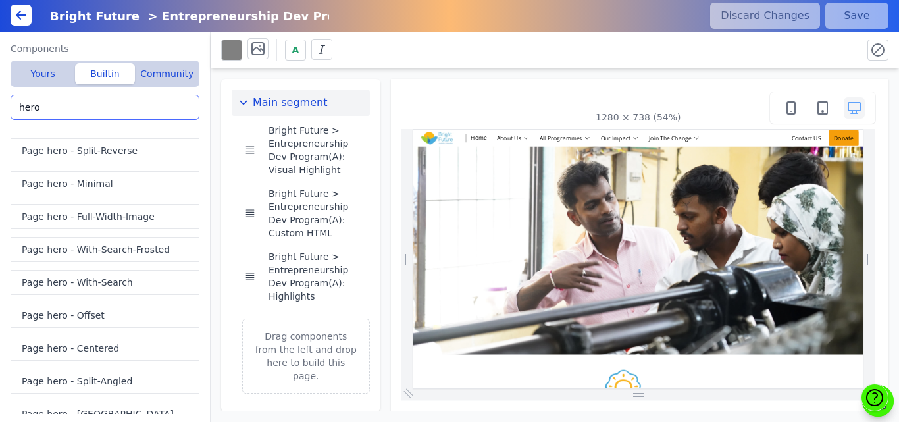
click at [49, 112] on input "hero" at bounding box center [105, 107] width 189 height 25
type input "h"
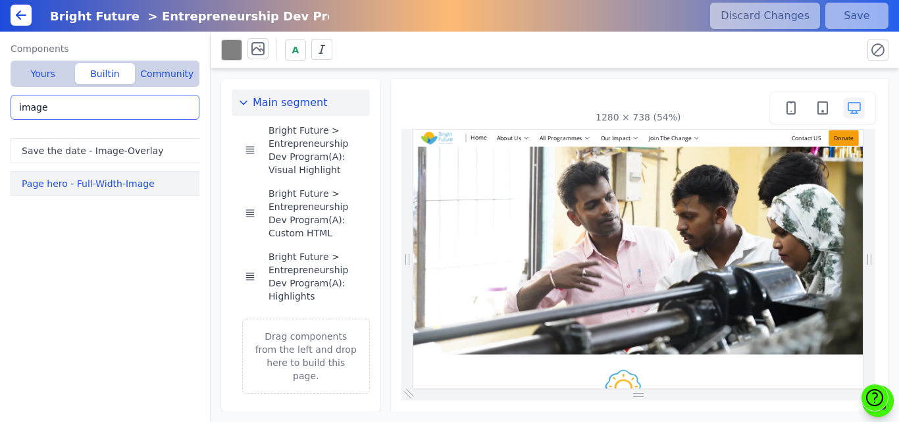
type input "image"
click at [63, 190] on button "Page hero - Full-Width-Image" at bounding box center [108, 183] width 194 height 25
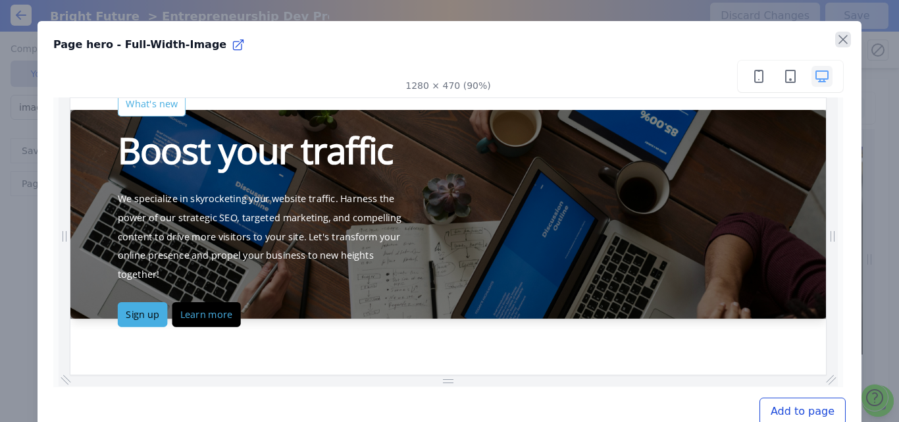
click at [841, 39] on icon "button" at bounding box center [843, 40] width 16 height 16
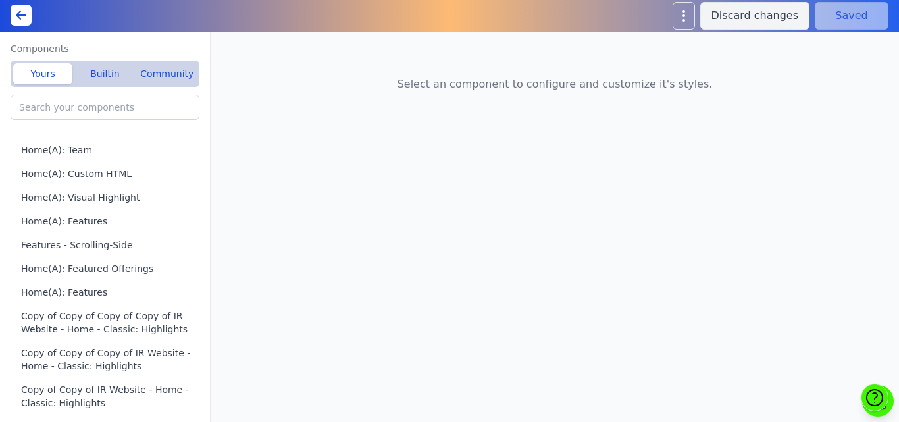
type input "Bright Future > Entrepreneurship Dev Program(A): Custom HTML"
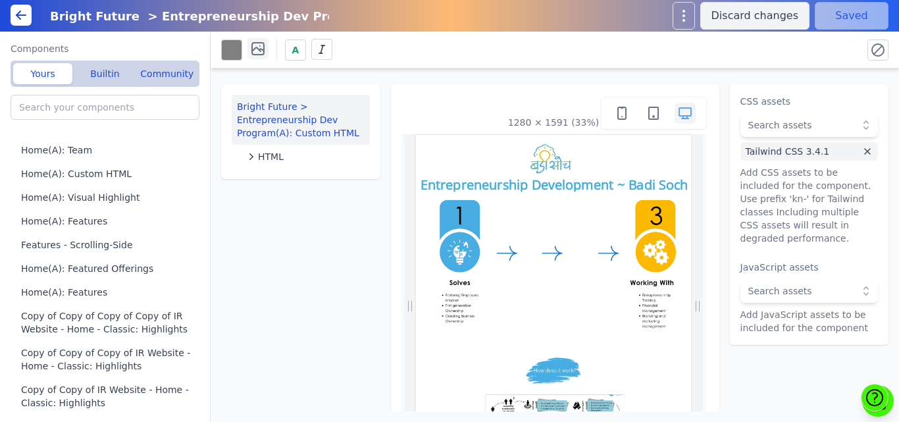
click at [257, 43] on icon at bounding box center [258, 49] width 12 height 12
click at [333, 97] on icon at bounding box center [327, 95] width 11 height 5
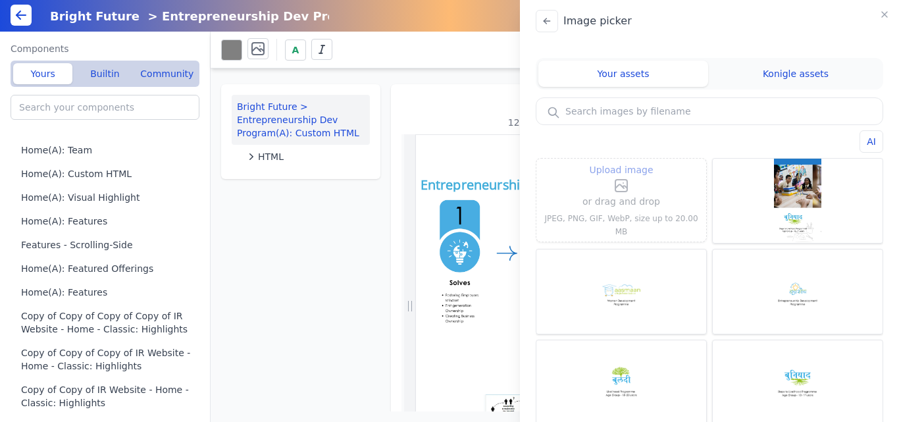
click at [620, 194] on icon at bounding box center [622, 186] width 16 height 16
click at [622, 162] on input "Upload image" at bounding box center [622, 161] width 1 height 1
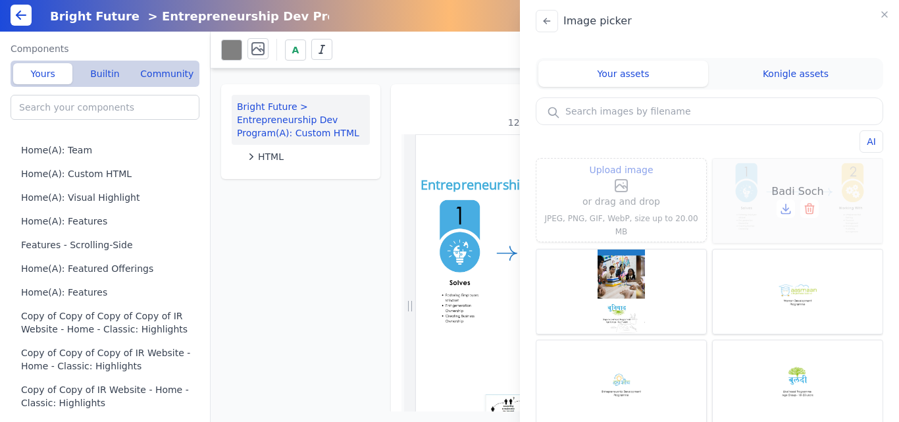
click at [803, 181] on div "Badi Soch" at bounding box center [798, 201] width 170 height 84
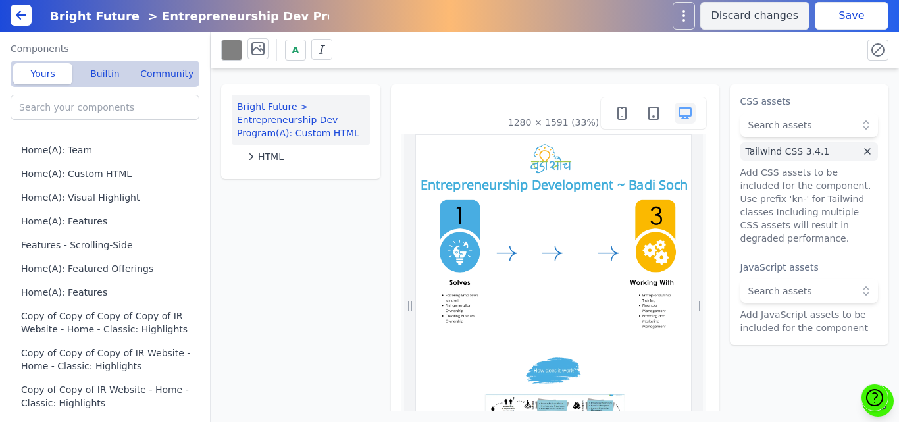
click at [851, 15] on button "Save" at bounding box center [852, 16] width 74 height 28
click at [263, 47] on icon at bounding box center [258, 49] width 16 height 16
click at [332, 93] on icon at bounding box center [329, 94] width 21 height 21
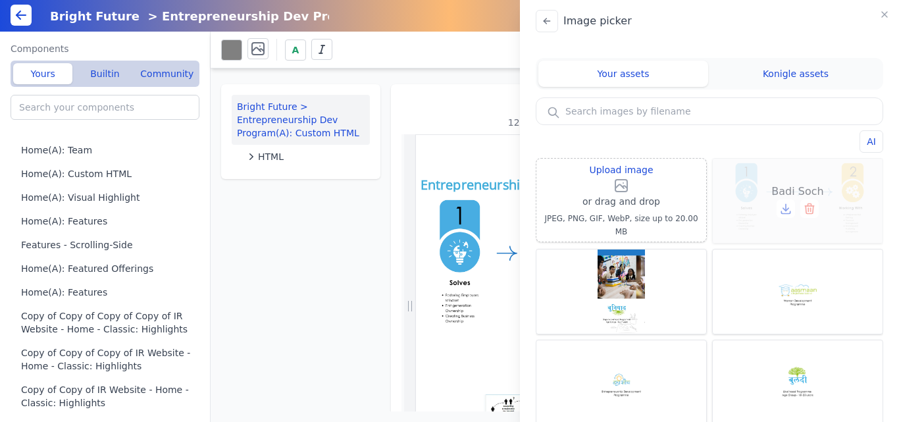
click at [780, 206] on icon at bounding box center [786, 208] width 13 height 13
click at [884, 18] on icon "button" at bounding box center [885, 14] width 11 height 11
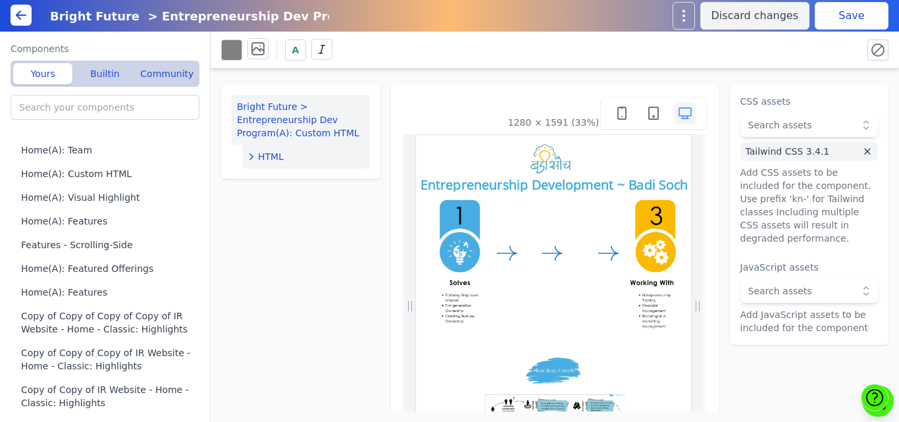
click at [278, 158] on span "HTML" at bounding box center [271, 156] width 26 height 13
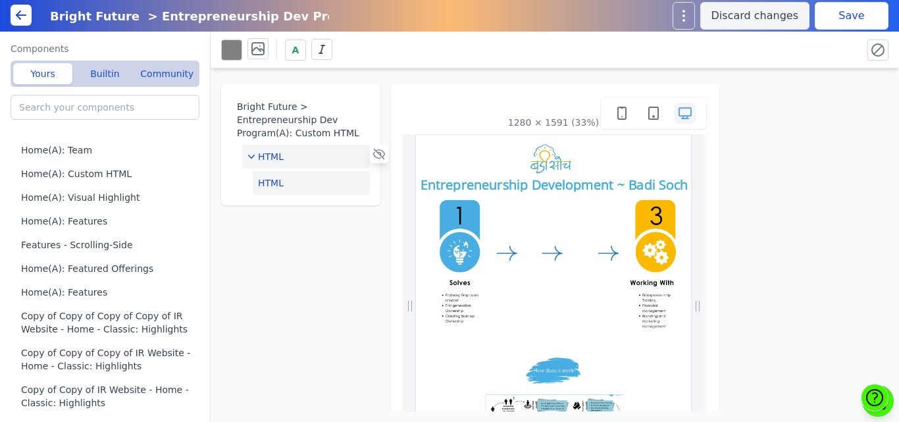
click at [277, 172] on button "HTML" at bounding box center [311, 183] width 117 height 24
click at [795, 107] on button "Edit HTML" at bounding box center [810, 108] width 138 height 26
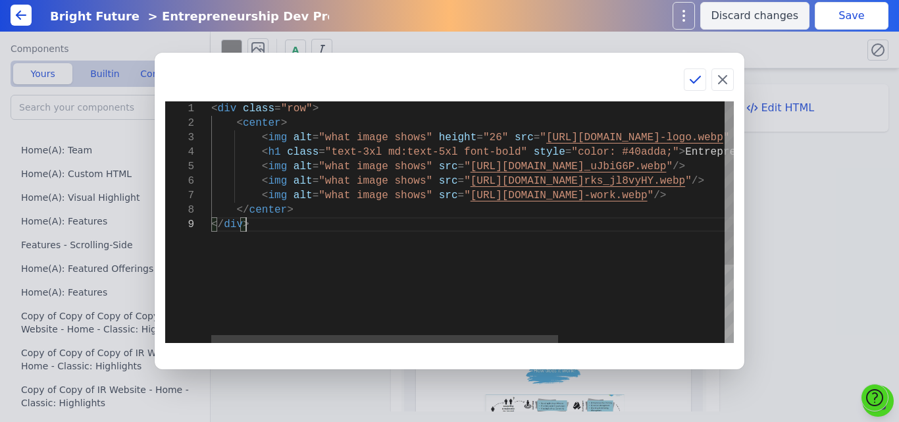
click at [368, 264] on div "< div class = "row" > < center > < img alt = "what image shows" height = "26" s…" at bounding box center [598, 280] width 774 height 358
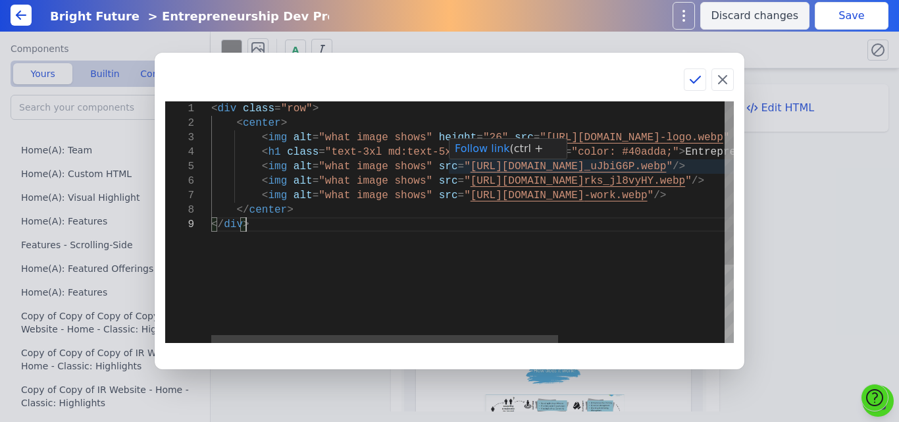
type textarea "<div class="row"> <center> <img alt="what image shows" height="26" src="[URL][D…"
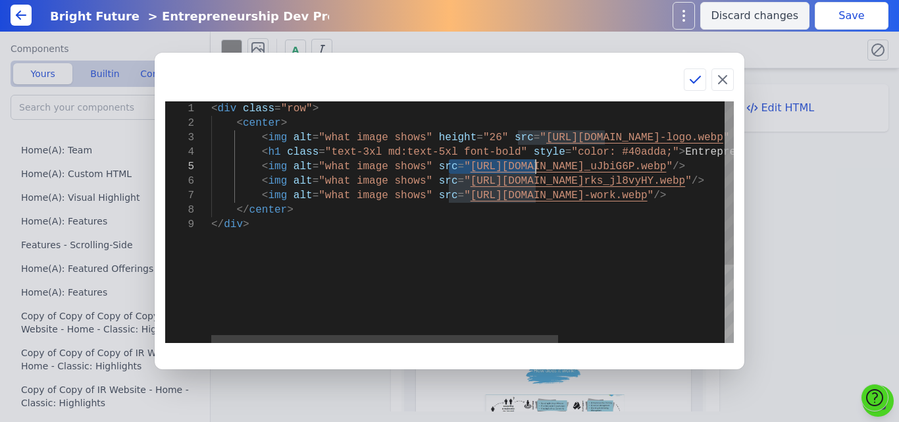
drag, startPoint x: 449, startPoint y: 165, endPoint x: 533, endPoint y: 165, distance: 84.3
click at [533, 165] on div "< div class = "row" > < center > < img alt = "what image shows" height = "26" s…" at bounding box center [598, 280] width 774 height 358
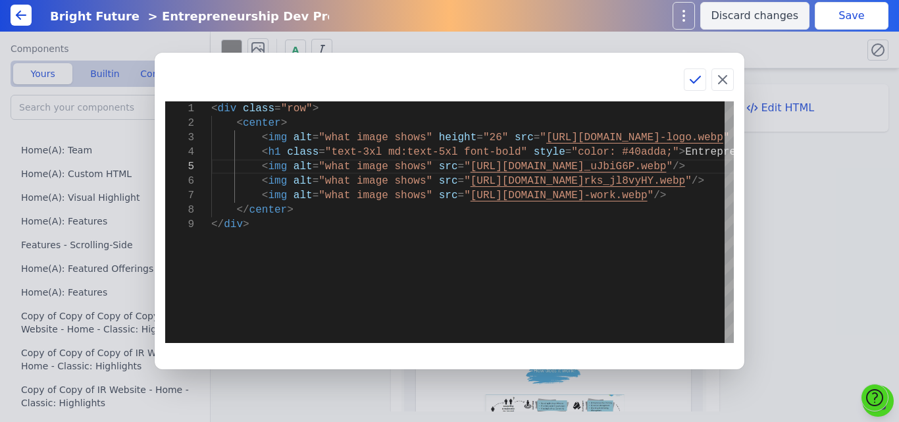
drag, startPoint x: 474, startPoint y: 66, endPoint x: 473, endPoint y: 78, distance: 11.2
click at [473, 78] on div "1 2 3 4 5 6 7 8 9 < div class = "row" > < center > < img alt = "what image show…" at bounding box center [450, 211] width 590 height 317
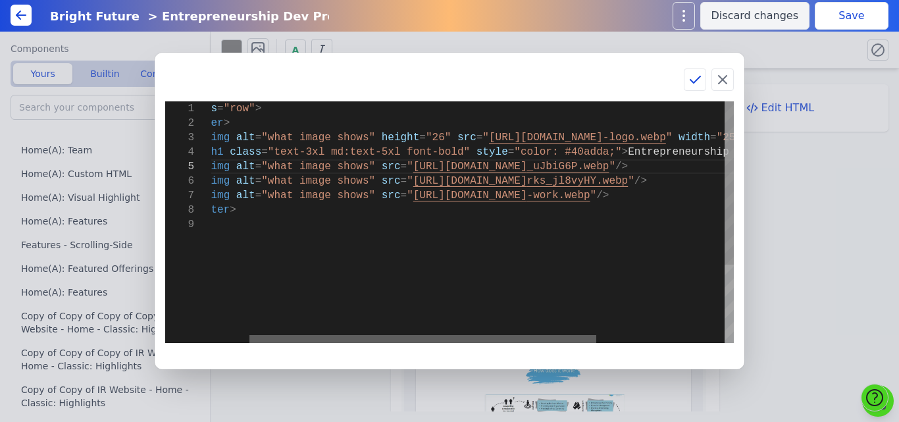
click at [457, 343] on div at bounding box center [423, 339] width 347 height 8
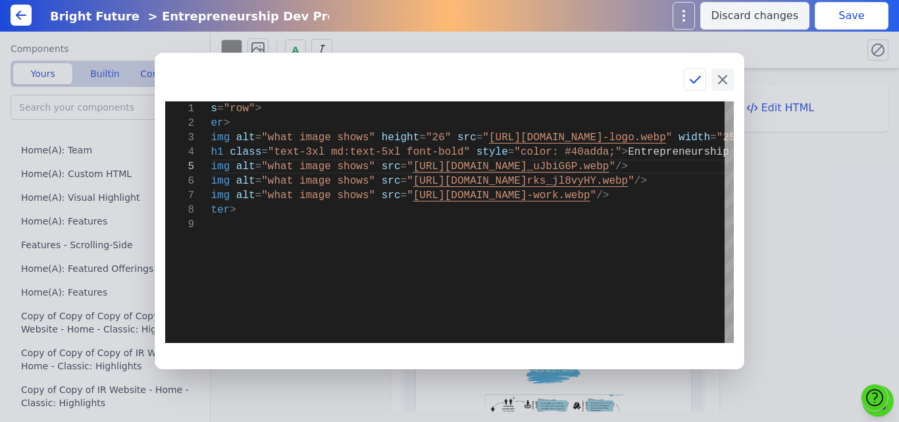
click at [720, 72] on icon at bounding box center [723, 80] width 16 height 16
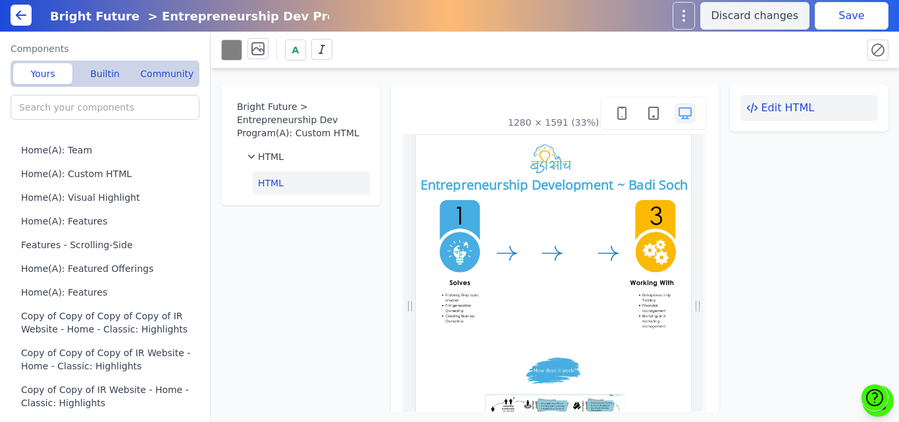
click at [810, 101] on button "Edit HTML" at bounding box center [810, 108] width 138 height 26
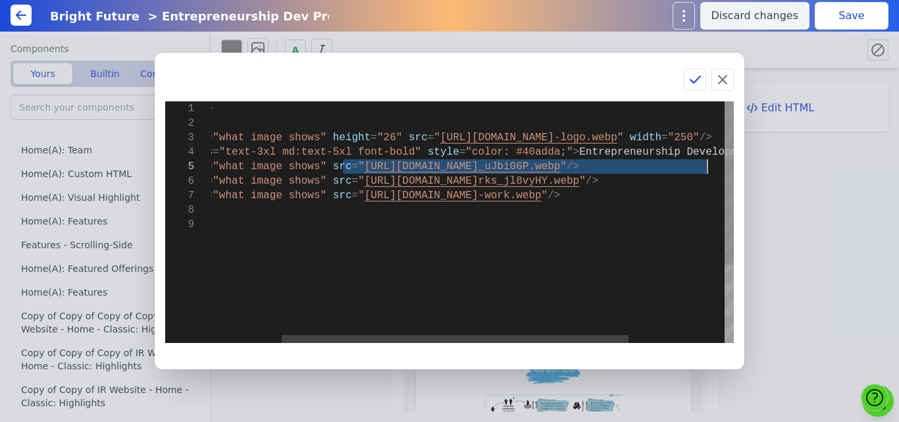
drag, startPoint x: 450, startPoint y: 167, endPoint x: 705, endPoint y: 167, distance: 255.5
click at [705, 167] on div "< div class = "row" > < center > < img alt = "what image shows" height = "26" s…" at bounding box center [492, 280] width 774 height 358
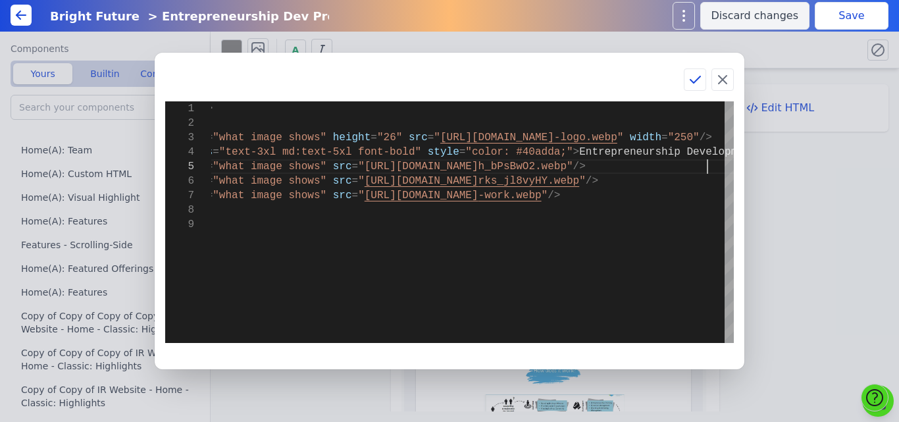
type textarea "<div class="row"> <center> <img alt="what image shows" height="26" src="[URL][D…"
click at [692, 82] on icon at bounding box center [695, 80] width 16 height 16
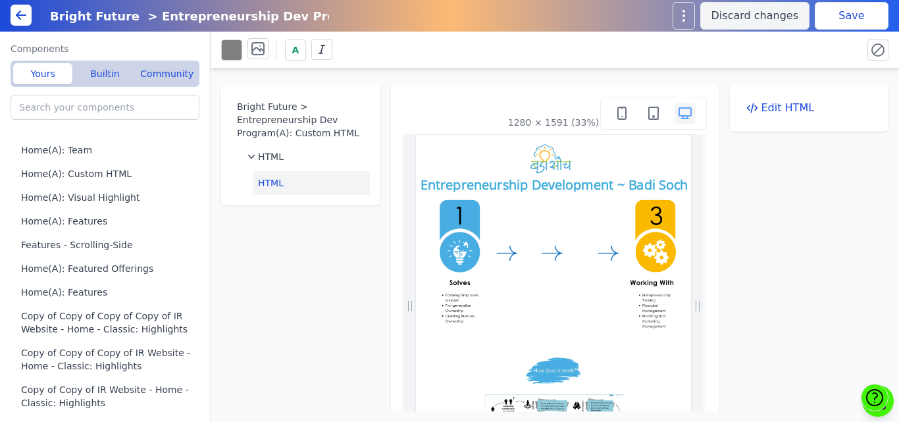
click at [848, 15] on button "Save" at bounding box center [852, 16] width 74 height 28
click at [773, 112] on button "Edit HTML" at bounding box center [810, 108] width 138 height 26
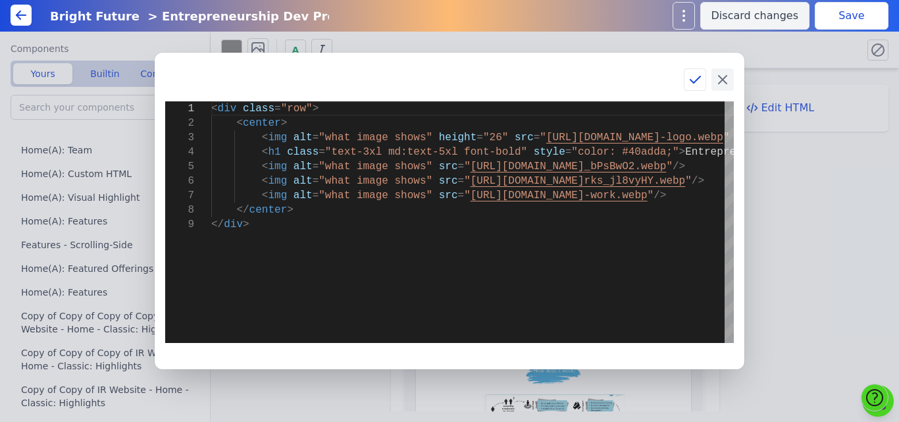
click at [719, 77] on icon at bounding box center [723, 80] width 16 height 16
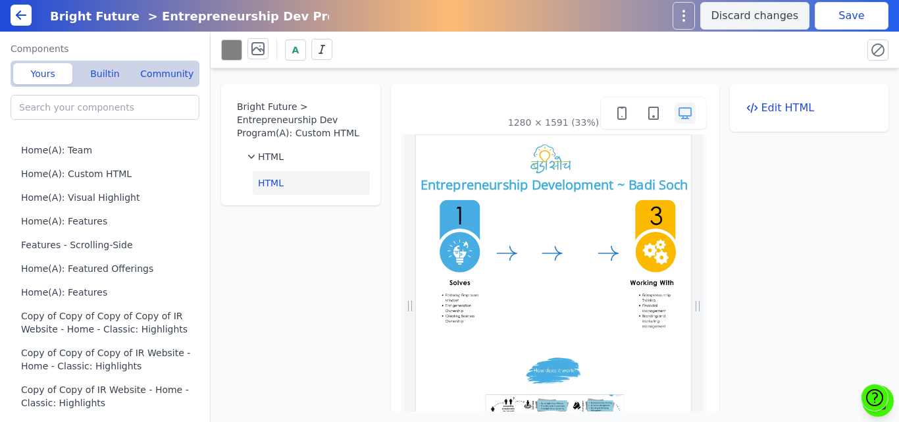
click at [845, 9] on button "Save" at bounding box center [852, 16] width 74 height 28
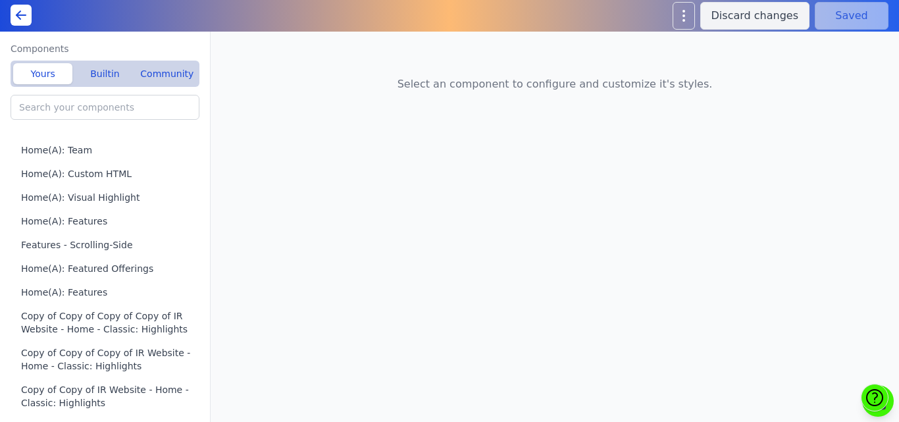
type input "Bright Future > Entrepreneurship Dev Program(A): Custom HTML"
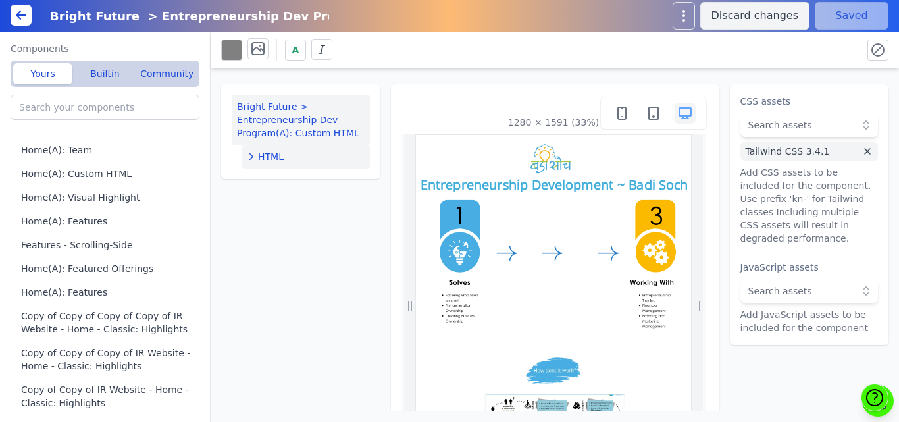
click at [275, 155] on span "HTML" at bounding box center [271, 156] width 26 height 13
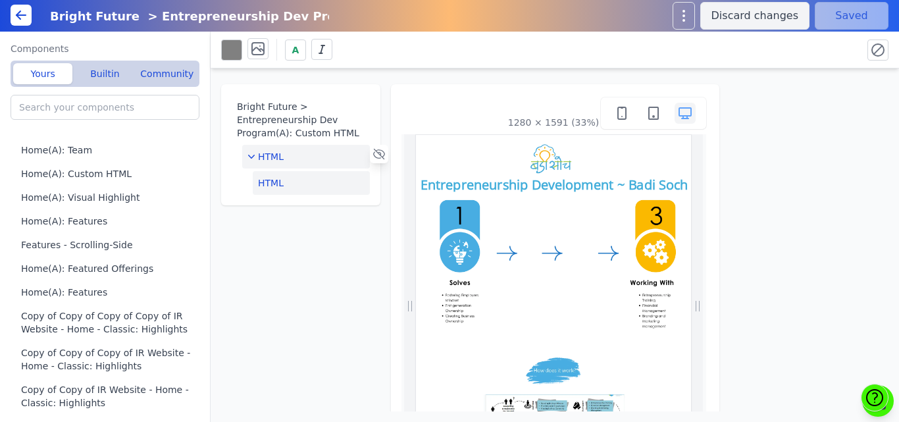
click at [280, 192] on button "HTML" at bounding box center [311, 183] width 117 height 24
click at [826, 103] on button "Edit HTML" at bounding box center [810, 108] width 138 height 26
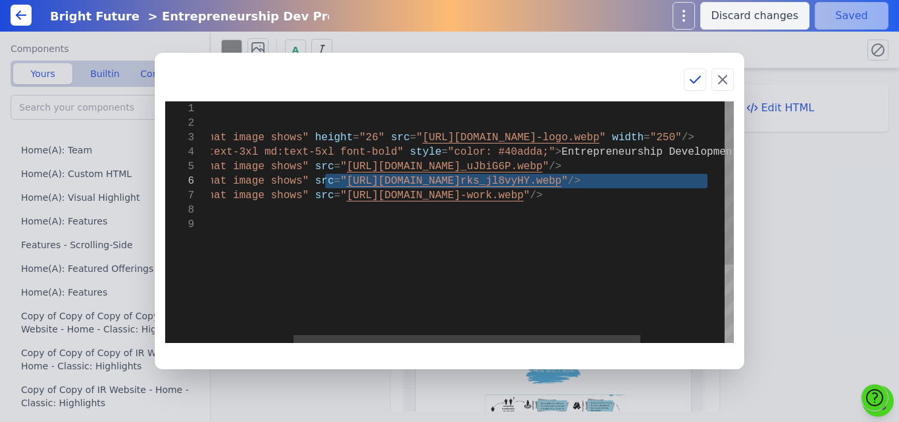
drag, startPoint x: 449, startPoint y: 182, endPoint x: 710, endPoint y: 182, distance: 260.7
click at [710, 182] on div "< div class = "row" > < center > < img alt = "what image shows" height = "26" s…" at bounding box center [475, 280] width 774 height 358
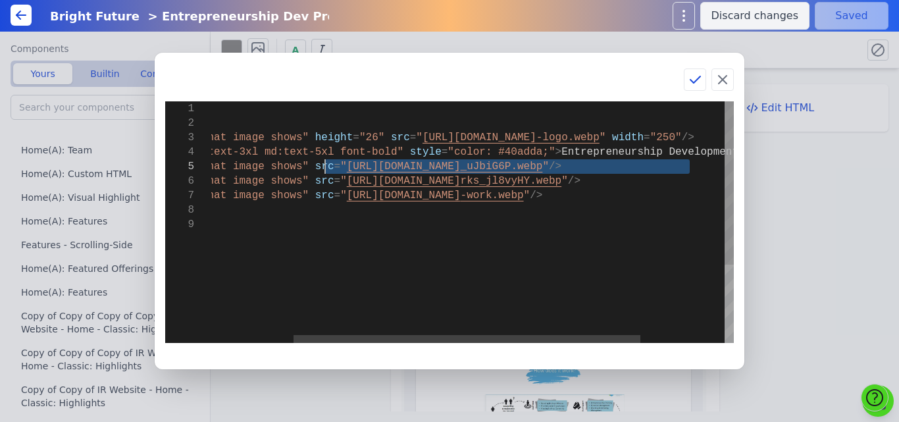
drag, startPoint x: 690, startPoint y: 165, endPoint x: 327, endPoint y: 172, distance: 362.8
click at [327, 172] on div "< div class = "row" > < center > < img alt = "what image shows" height = "26" s…" at bounding box center [475, 280] width 774 height 358
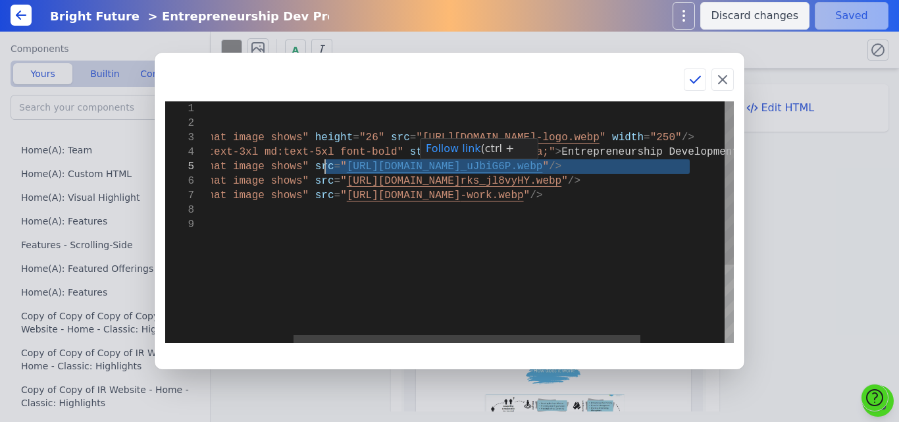
type textarea "<div class="row"> <center> <img alt="what image shows" height="26" src="https:/…"
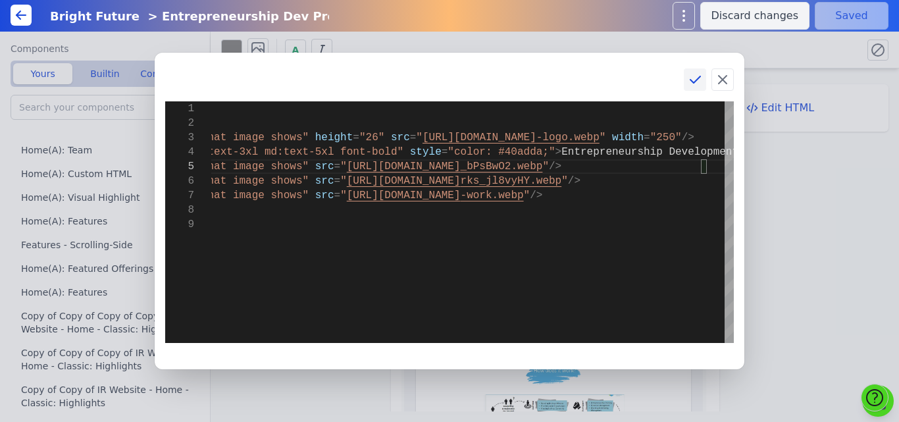
click at [691, 82] on icon at bounding box center [695, 80] width 16 height 16
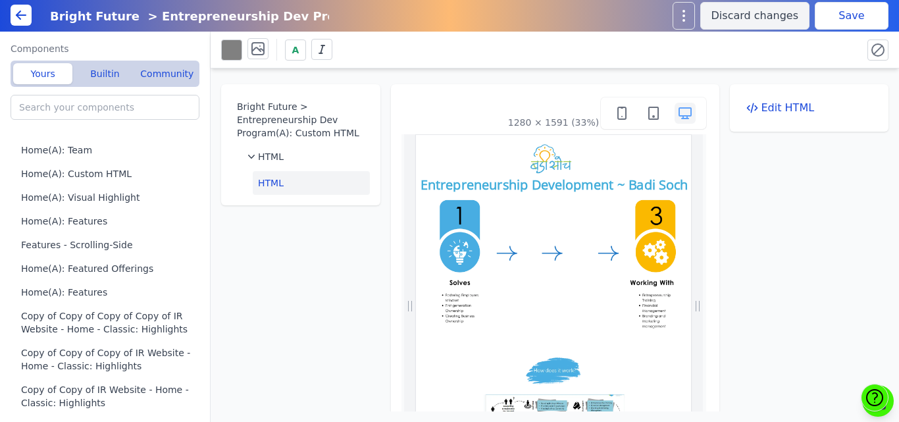
click at [852, 18] on button "Save" at bounding box center [852, 16] width 74 height 28
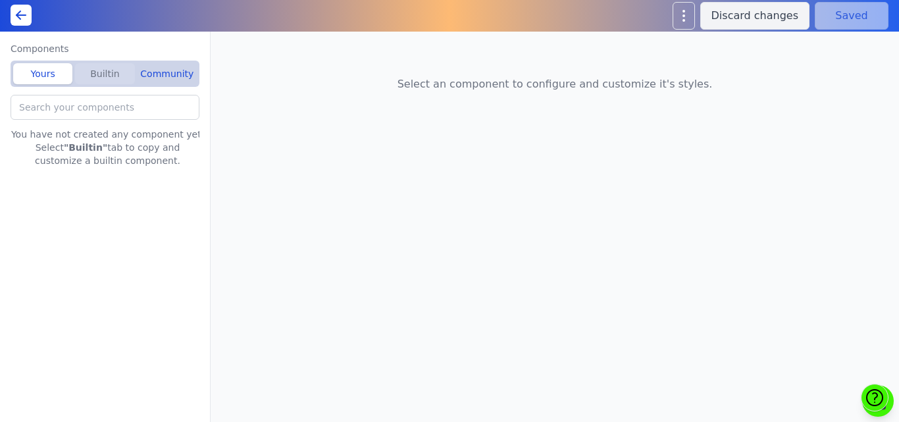
click at [105, 70] on button "Builtin" at bounding box center [104, 73] width 59 height 21
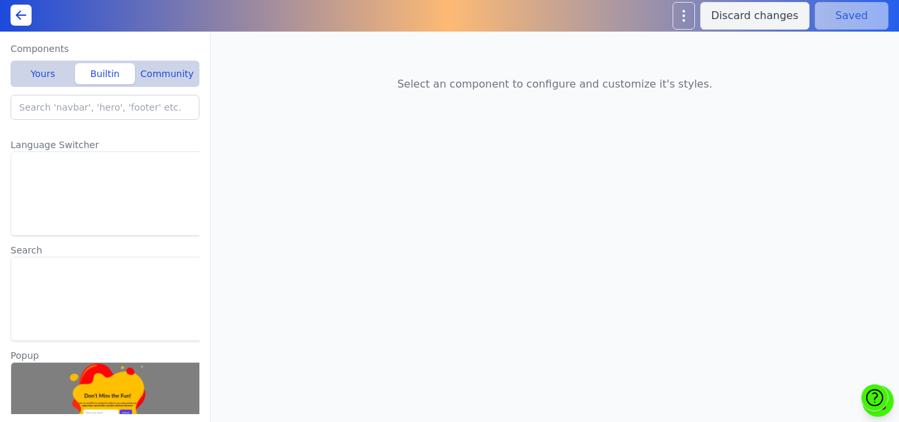
click at [17, 11] on icon at bounding box center [21, 15] width 16 height 16
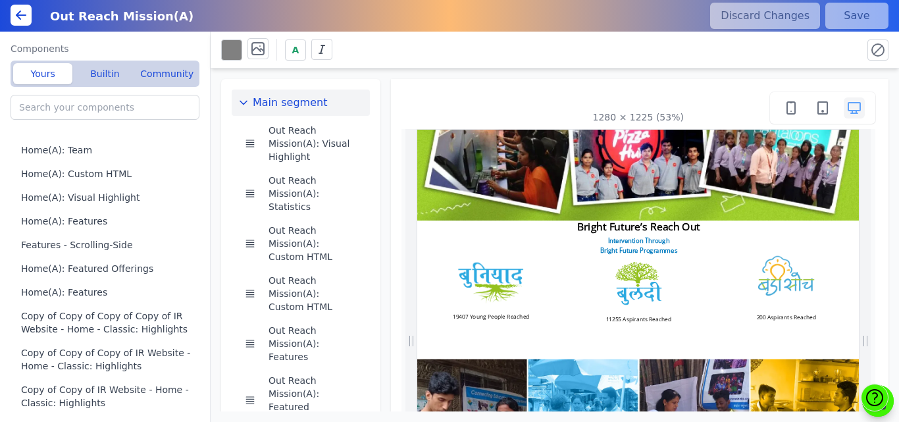
scroll to position [132, 0]
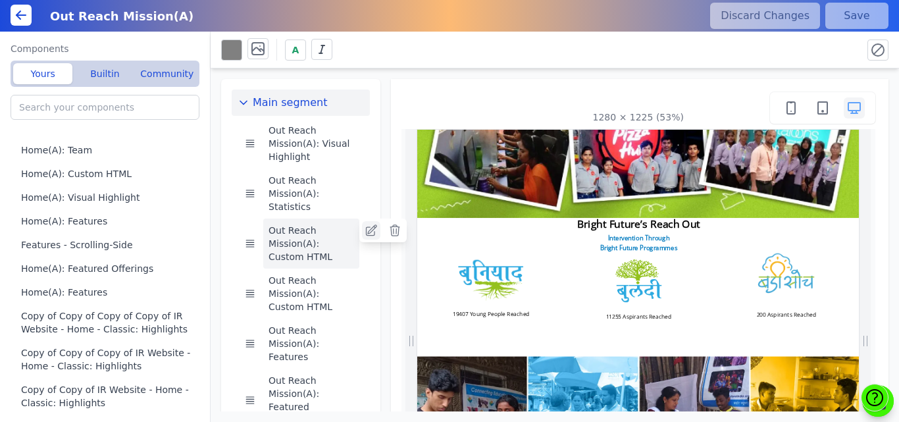
click at [362, 223] on link at bounding box center [371, 230] width 18 height 18
click at [474, 101] on div "1280 × 1225 (53%)" at bounding box center [639, 108] width 475 height 32
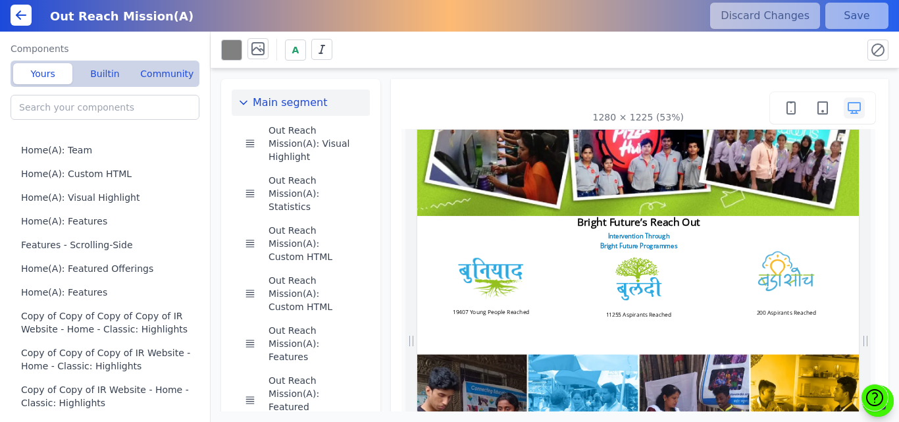
scroll to position [329, 0]
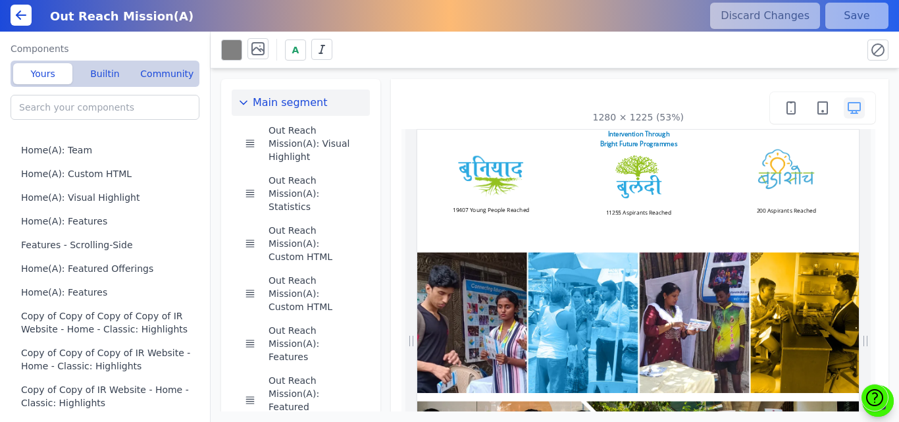
click at [384, 106] on div "Main segment Out Reach Mission(A): Visual Highlight Out Reach Mission(A): Stati…" at bounding box center [555, 239] width 689 height 343
click at [363, 41] on div "A" at bounding box center [536, 49] width 631 height 23
click at [398, 26] on div "Out Reach Mission(A)" at bounding box center [371, 16] width 658 height 24
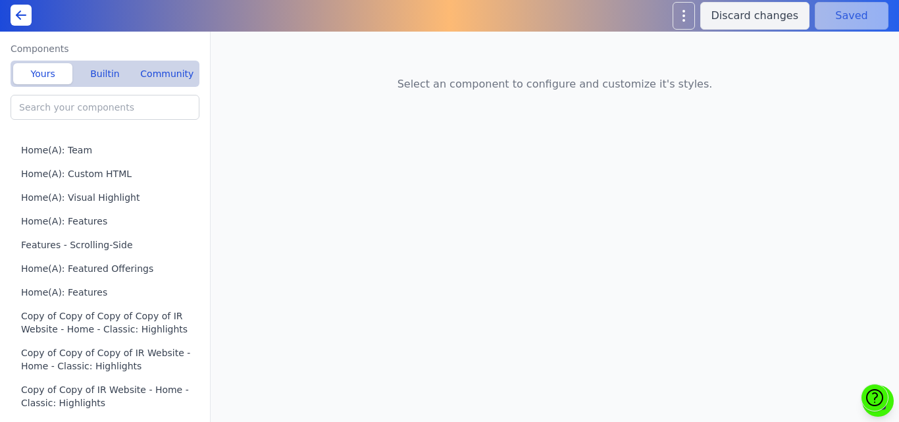
type input "Out Reach Mission(A): Custom HTML"
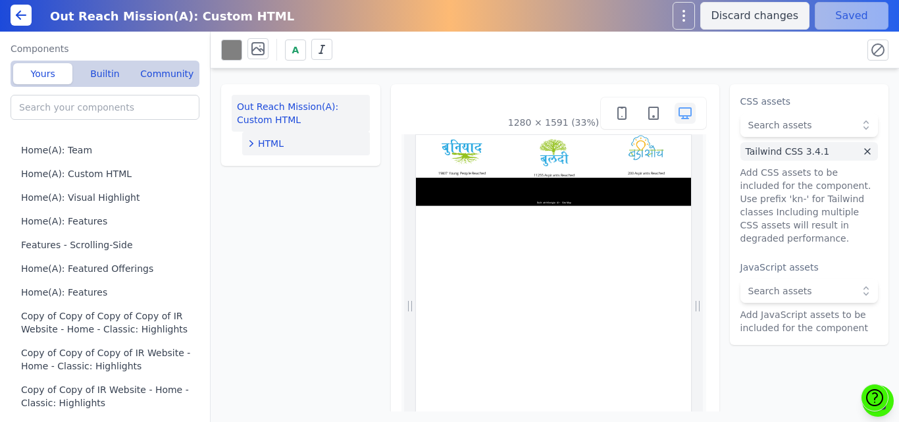
click at [273, 148] on span "HTML" at bounding box center [271, 143] width 26 height 13
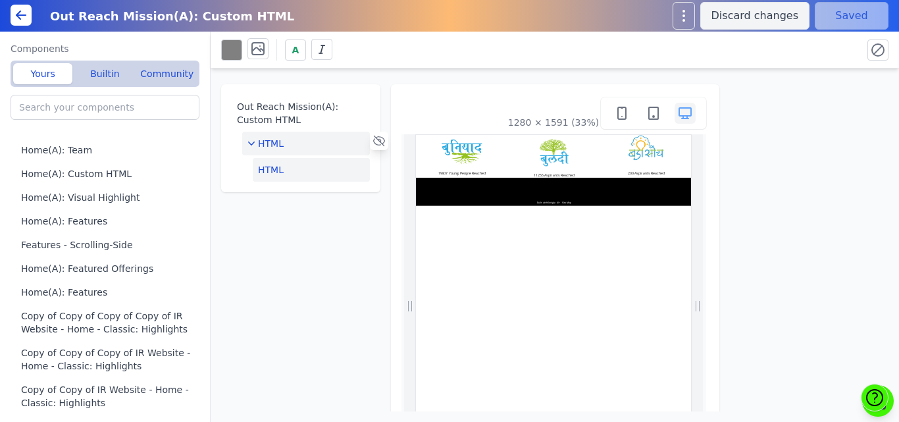
click at [267, 178] on button "HTML" at bounding box center [311, 170] width 117 height 24
click at [760, 103] on button "Edit HTML" at bounding box center [810, 108] width 138 height 26
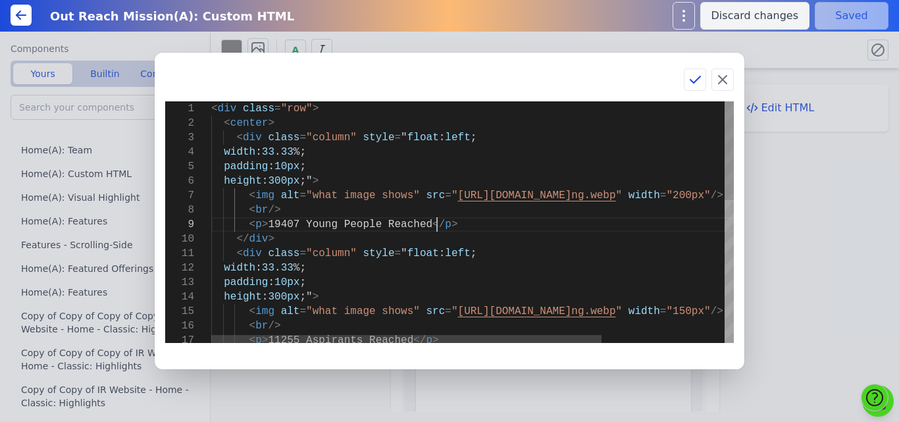
click at [475, 219] on div "< br /> < p > 11255 Aspirants Reached </ p > height : 300px ;" > < img alt = "w…" at bounding box center [554, 395] width 687 height 589
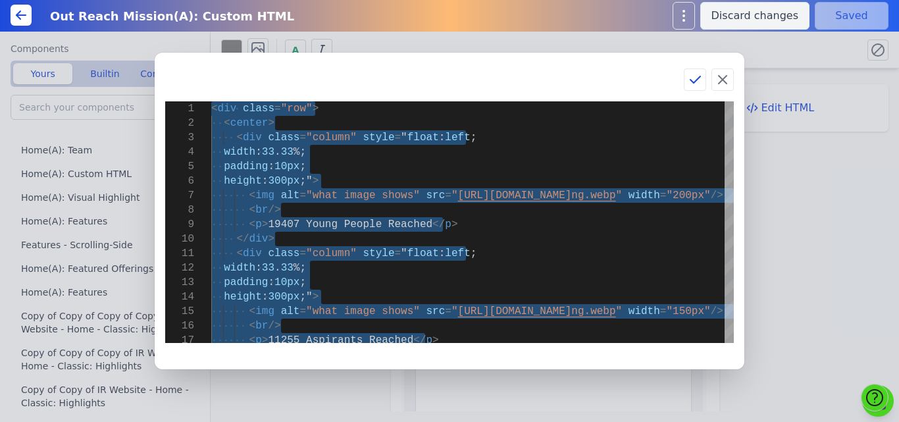
click at [834, 155] on div "16 17 14 15 12 13 10 11 7 8 9 5 6 1 2 3 4 < br /> < p > 11255 Aspirants Reached…" at bounding box center [449, 211] width 899 height 422
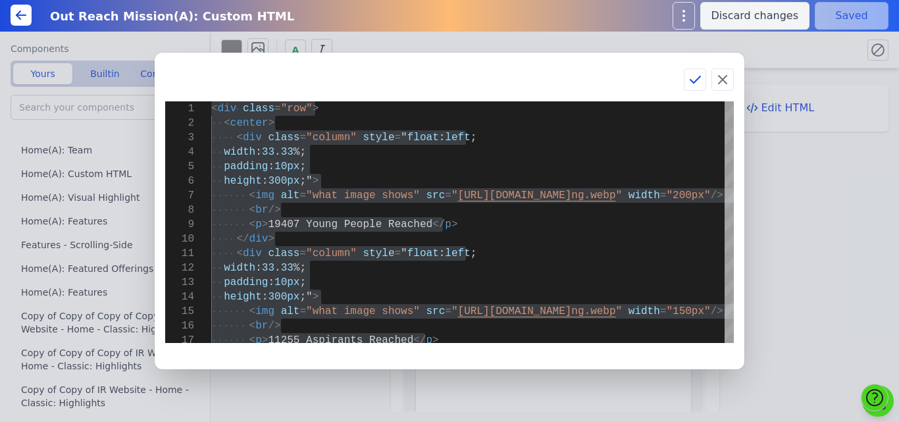
click at [764, 163] on div "16 17 14 15 12 13 10 11 7 8 9 5 6 1 2 3 4 < br /> < p > 11255 Aspirants Reached…" at bounding box center [449, 211] width 899 height 422
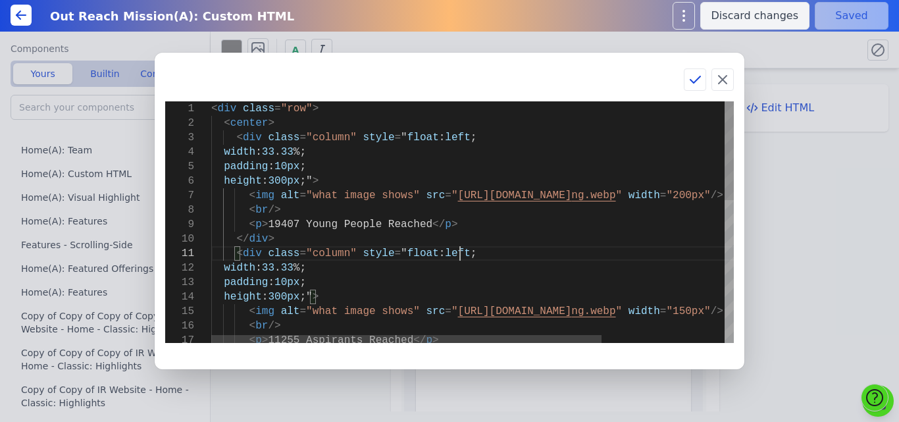
click at [472, 253] on div "< br /> < p > 11255 Aspirants Reached </ p > height : 300px ;" > < img alt = "w…" at bounding box center [554, 395] width 687 height 589
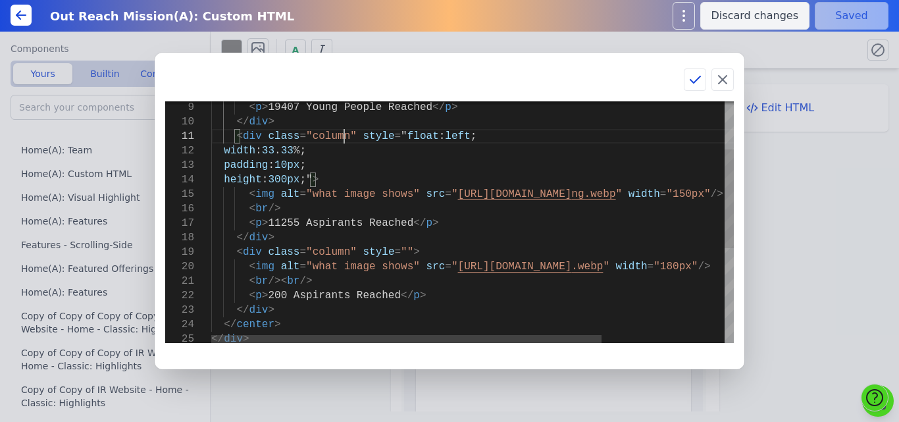
click at [344, 138] on div "</ div > < p > 200 Aspirants Reached </ p > </ div > </ center > < img alt = "w…" at bounding box center [554, 278] width 687 height 589
click at [350, 133] on div "</ div > < p > 200 Aspirants Reached </ p > </ div > </ center > < img alt = "w…" at bounding box center [554, 278] width 687 height 589
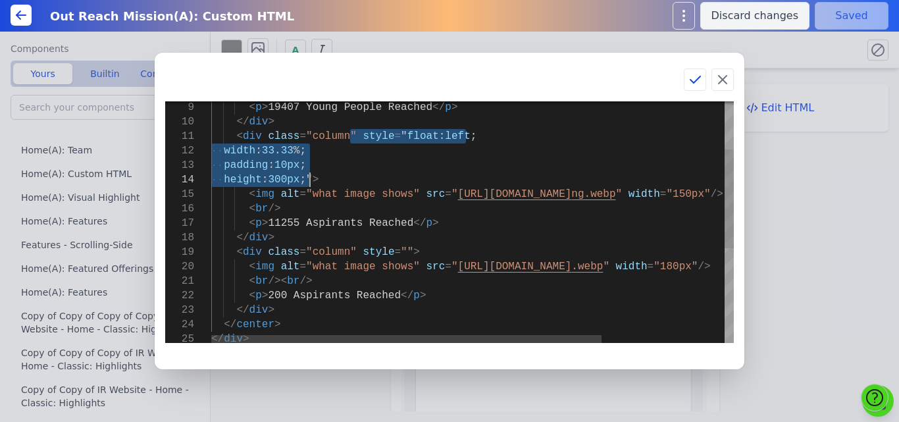
drag, startPoint x: 350, startPoint y: 135, endPoint x: 309, endPoint y: 178, distance: 59.1
click at [309, 178] on div "</ div > < p > 200 Aspirants Reached </ p > </ div > </ center > < img alt = "w…" at bounding box center [554, 278] width 687 height 589
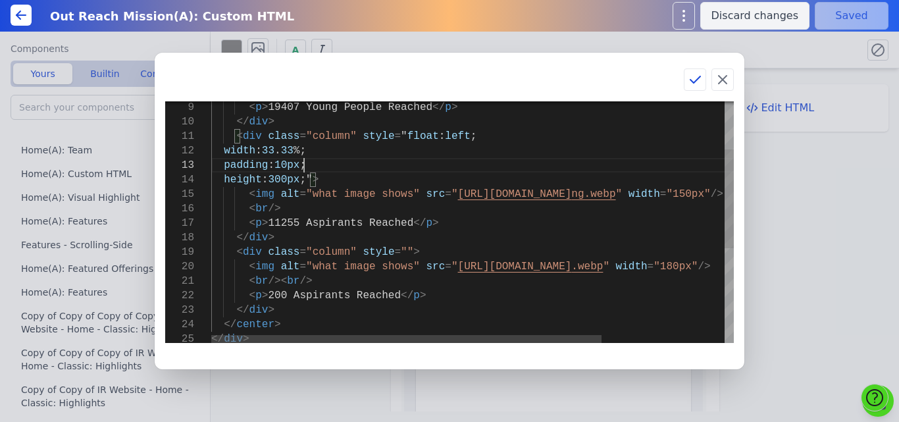
click at [373, 165] on div "</ div > < p > 200 Aspirants Reached </ p > </ div > </ center > < img alt = "w…" at bounding box center [554, 278] width 687 height 589
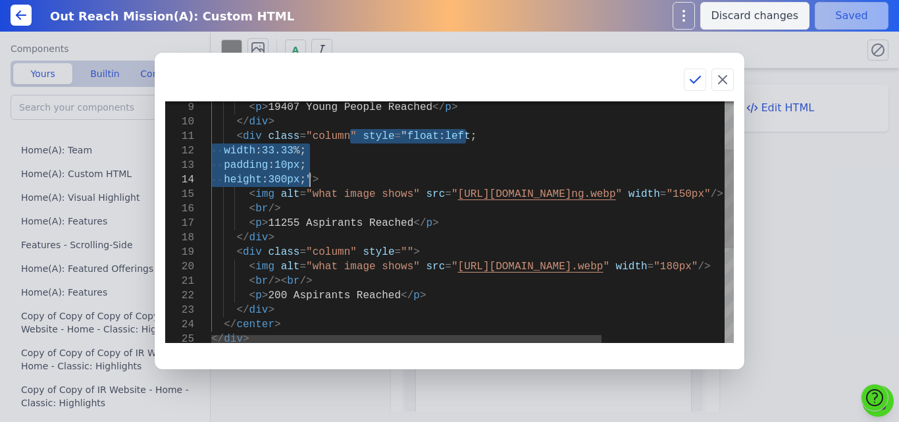
drag, startPoint x: 349, startPoint y: 139, endPoint x: 311, endPoint y: 179, distance: 55.4
click at [311, 179] on div "</ div > < p > 200 Aspirants Reached </ p > </ div > </ center > < img alt = "w…" at bounding box center [554, 278] width 687 height 589
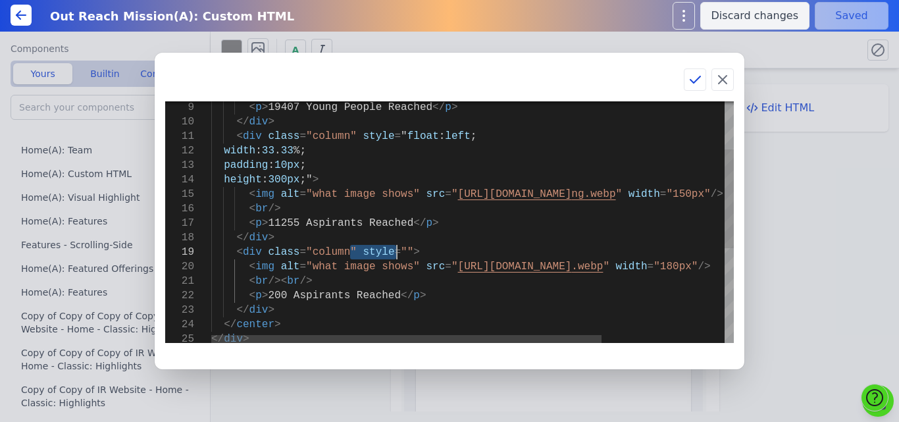
drag, startPoint x: 350, startPoint y: 251, endPoint x: 396, endPoint y: 246, distance: 47.0
click at [396, 246] on div "</ div > < p > 200 Aspirants Reached </ p > </ div > </ center > < img alt = "w…" at bounding box center [554, 278] width 687 height 589
type textarea "padding: 10px; height: 300px;"> <img alt="what image shows" src="https://bmxu81…"
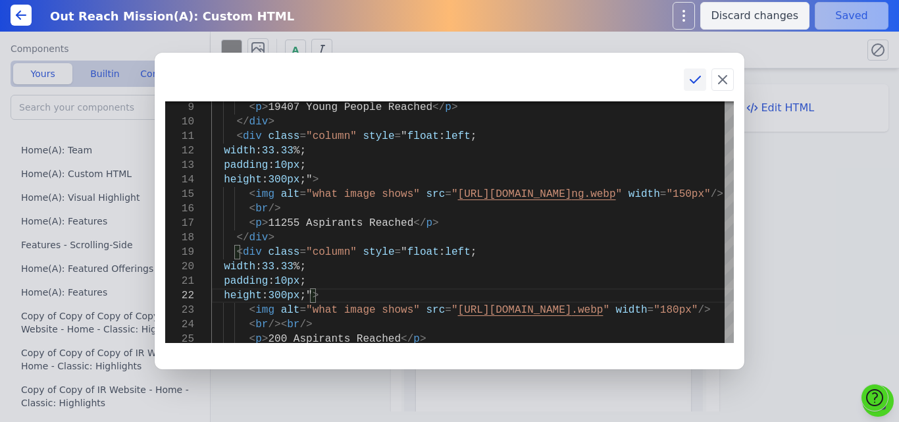
click at [689, 76] on icon at bounding box center [695, 80] width 16 height 16
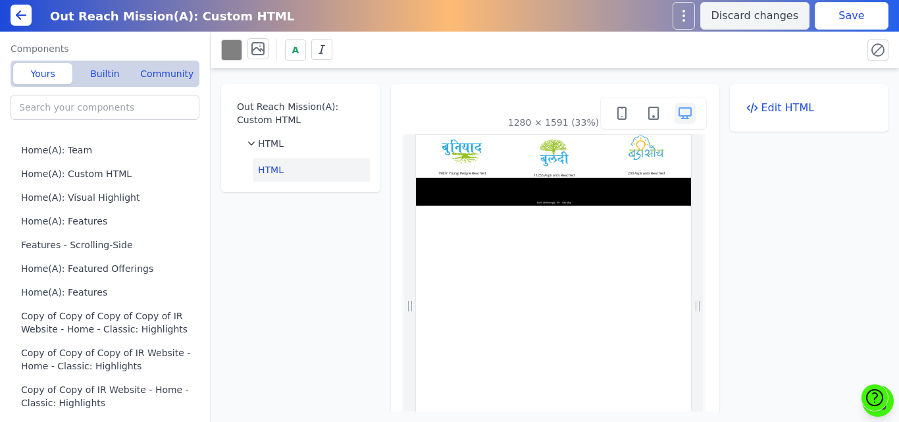
click at [858, 11] on button "Save" at bounding box center [852, 16] width 74 height 28
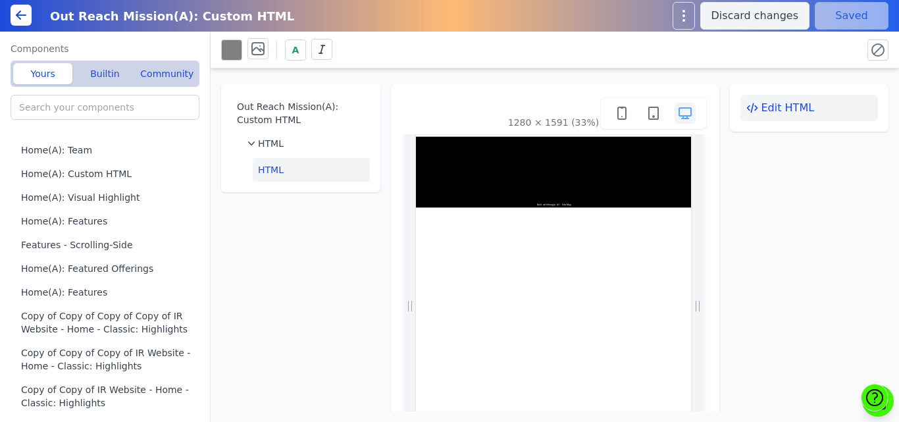
click at [761, 103] on button "Edit HTML" at bounding box center [810, 108] width 138 height 26
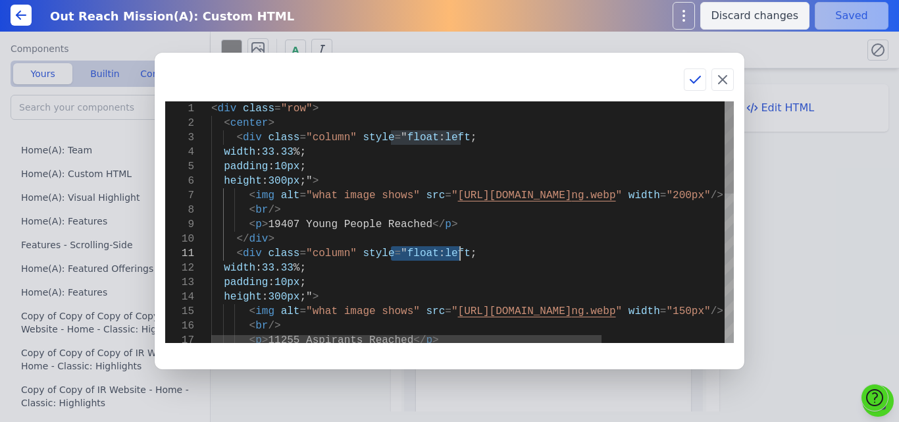
drag, startPoint x: 390, startPoint y: 253, endPoint x: 469, endPoint y: 254, distance: 79.0
click at [469, 254] on div "< div class = "row" > < center > < div class = "column" style = " float : left …" at bounding box center [554, 417] width 687 height 633
type textarea "<div class="column" style=" width: 33.33%; padding: 10px; height: 300px;"> <img…"
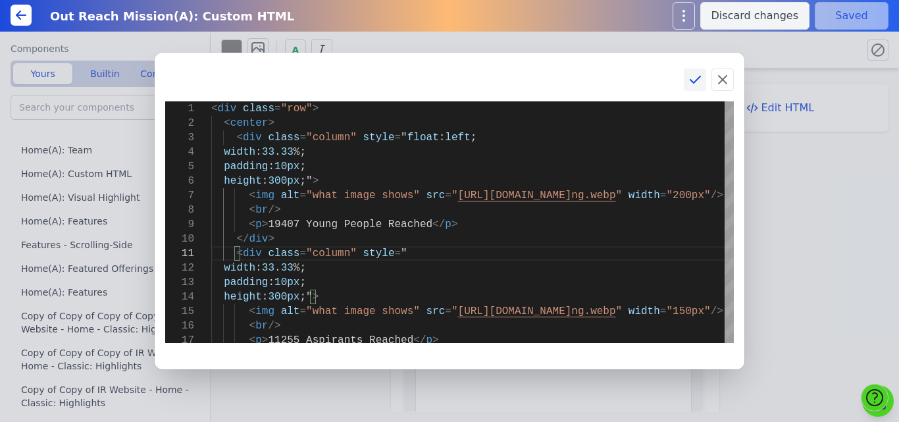
click at [695, 80] on icon at bounding box center [695, 80] width 16 height 16
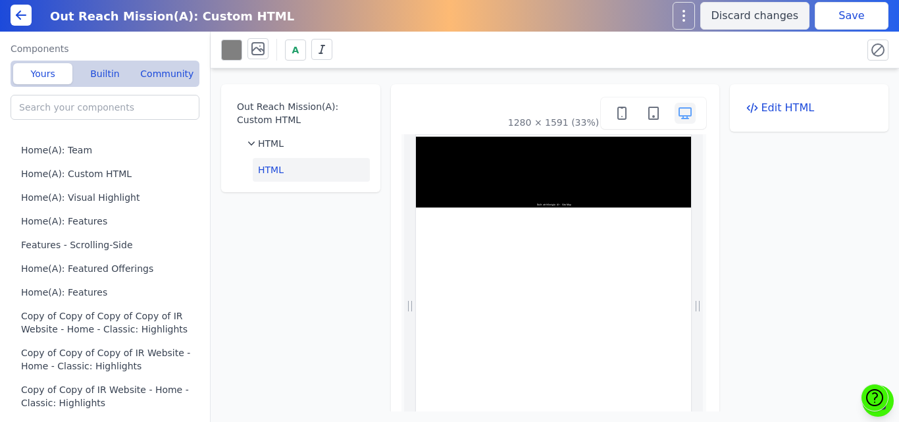
click at [859, 11] on button "Save" at bounding box center [852, 16] width 74 height 28
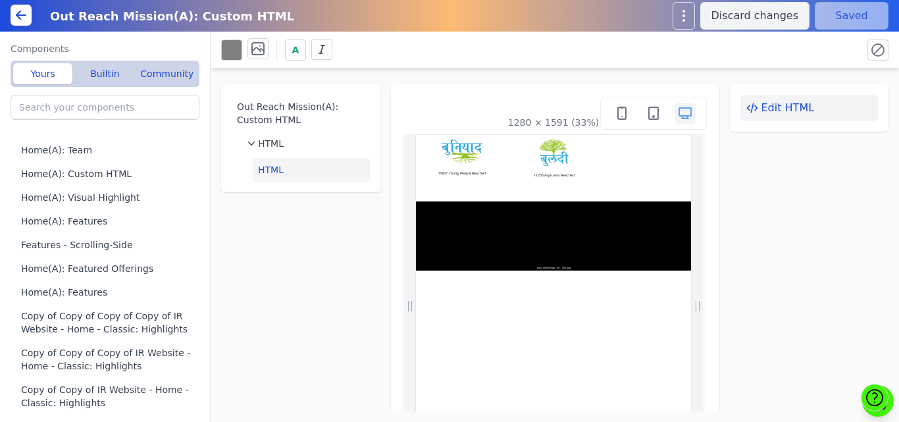
click at [782, 112] on button "Edit HTML" at bounding box center [810, 108] width 138 height 26
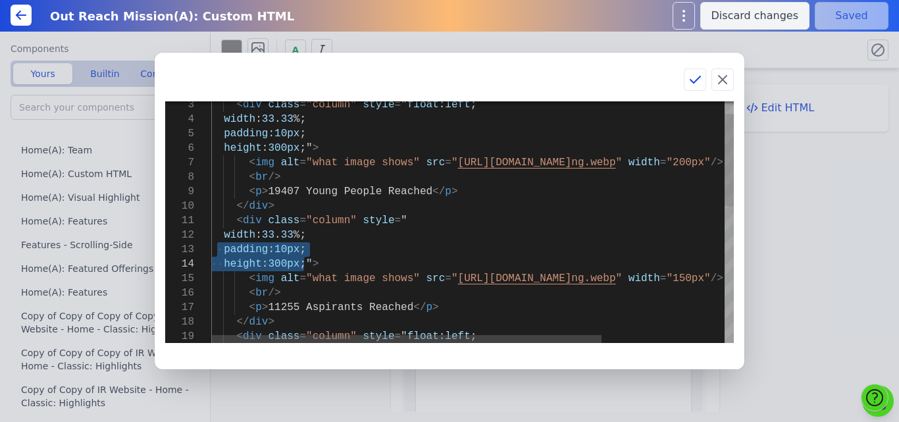
drag, startPoint x: 216, startPoint y: 250, endPoint x: 305, endPoint y: 264, distance: 90.6
click at [305, 264] on div "< div class = "column" style = " float : left ; width : 33 . 33 %; padding : 10…" at bounding box center [554, 384] width 687 height 633
type textarea "<div class="column" style=" width: 33.33%; "> <img alt="what image shows" src="…"
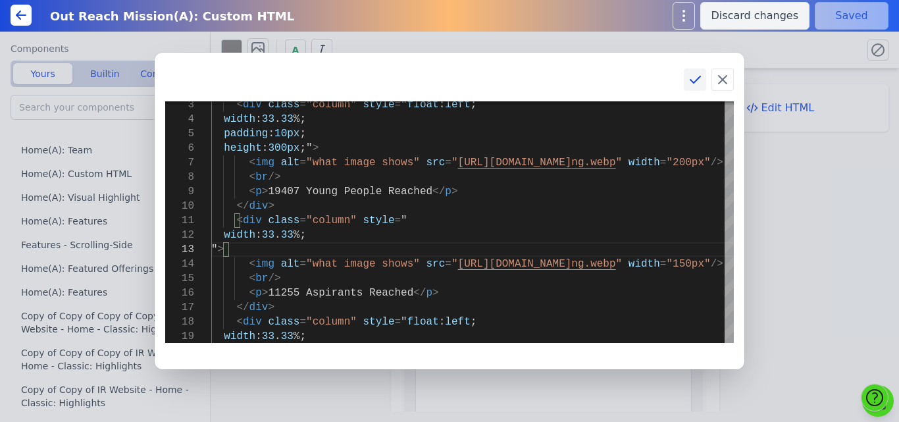
click at [697, 79] on icon at bounding box center [695, 80] width 16 height 16
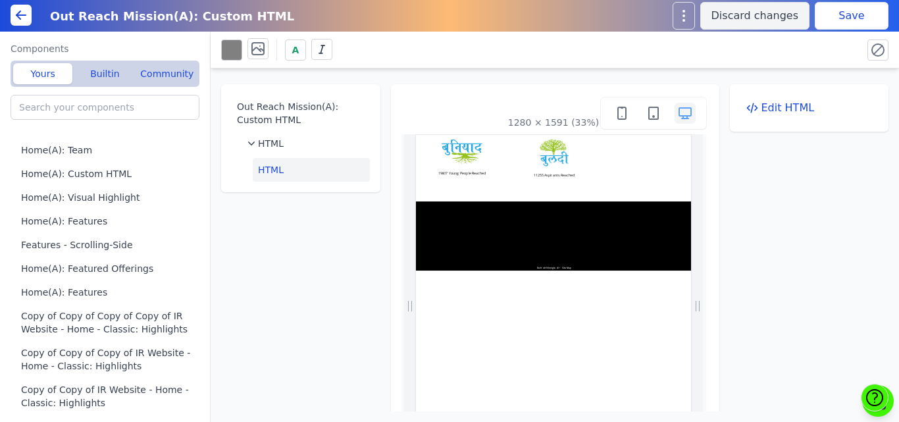
click at [839, 25] on button "Save" at bounding box center [852, 16] width 74 height 28
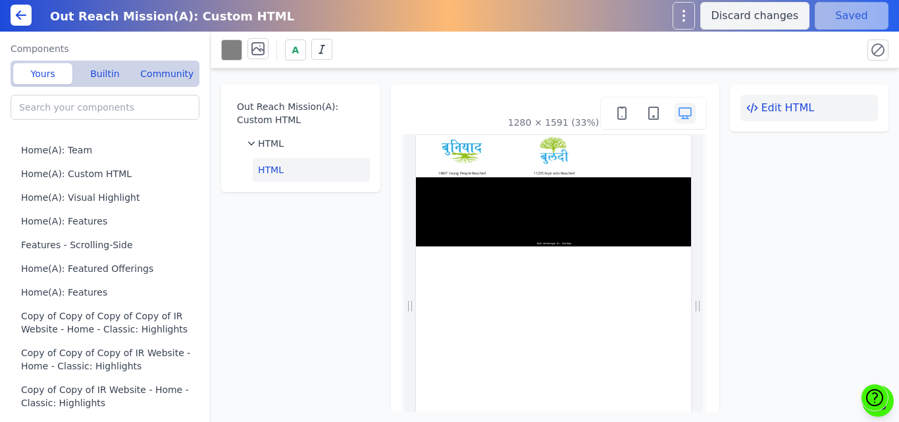
click at [765, 108] on button "Edit HTML" at bounding box center [810, 108] width 138 height 26
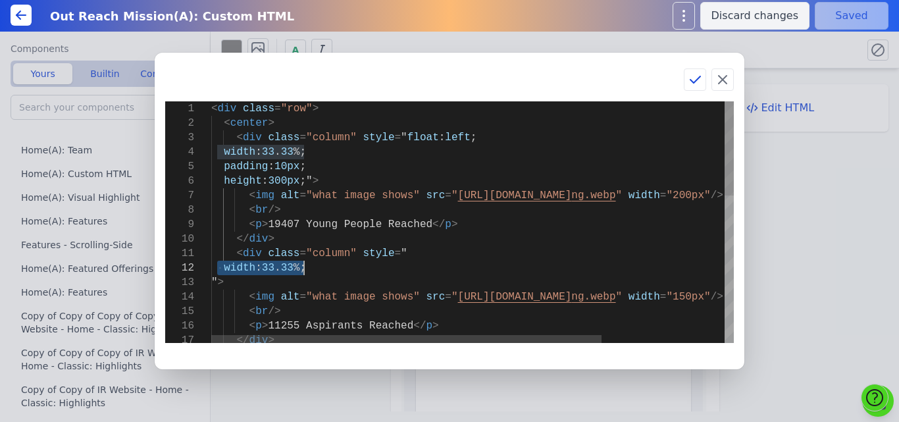
drag, startPoint x: 219, startPoint y: 268, endPoint x: 315, endPoint y: 268, distance: 96.8
click at [315, 268] on div "< div class = "row" > < center > < div class = "column" style = " float : left …" at bounding box center [554, 410] width 687 height 618
type textarea "<div class="column" style=" "> <img alt="what image shows" src="https://bmxu811…"
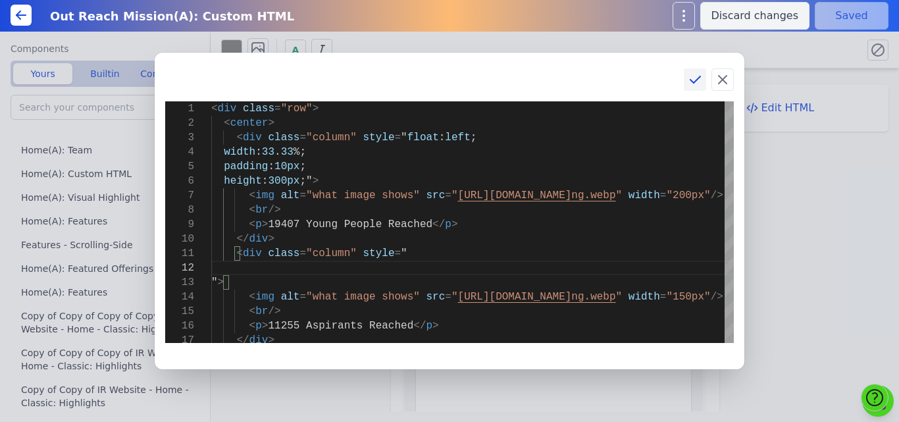
click at [696, 77] on icon at bounding box center [695, 80] width 16 height 16
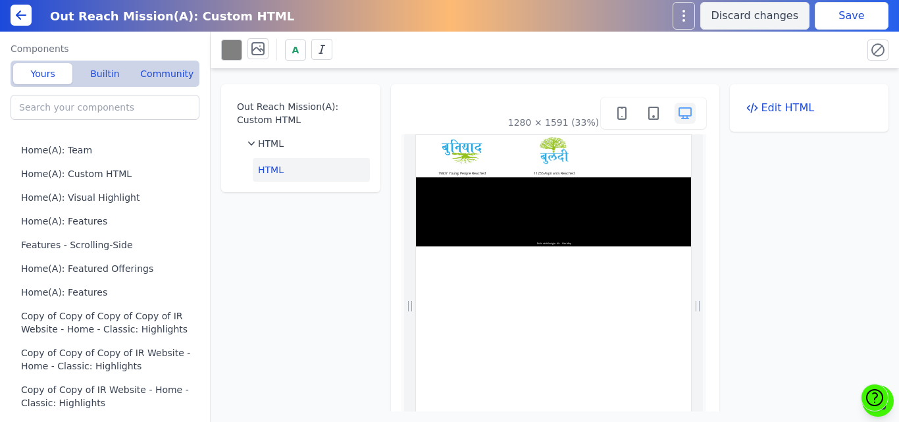
click at [835, 20] on button "Save" at bounding box center [852, 16] width 74 height 28
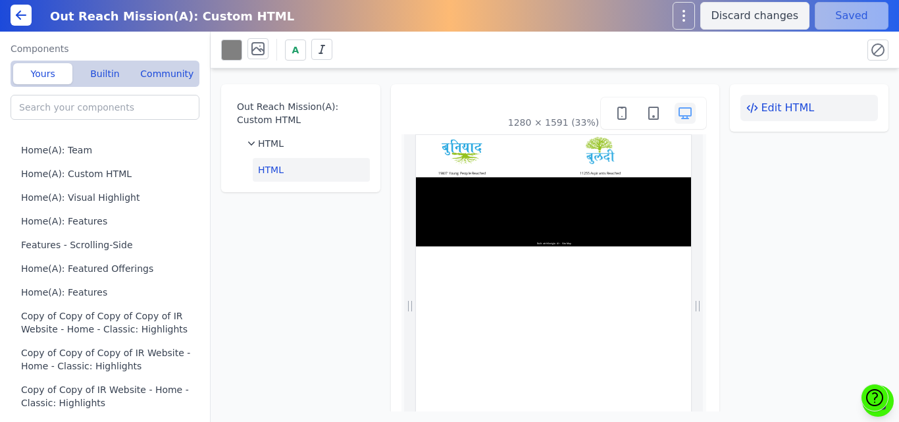
click at [765, 102] on button "Edit HTML" at bounding box center [810, 108] width 138 height 26
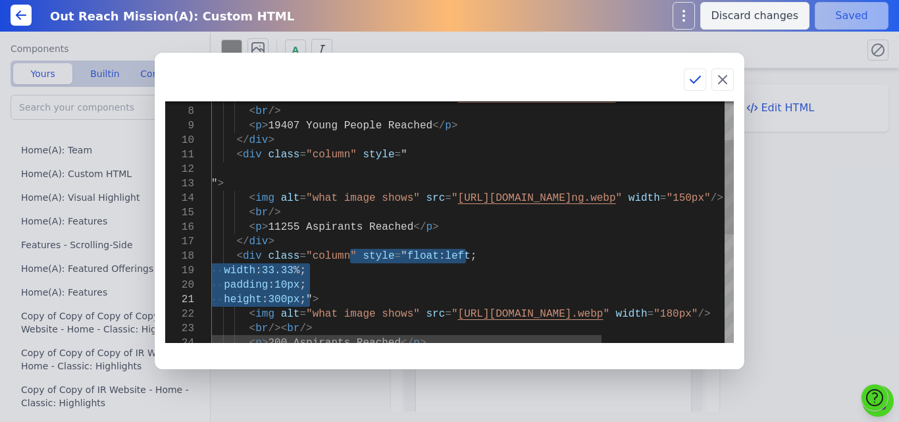
drag, startPoint x: 349, startPoint y: 258, endPoint x: 311, endPoint y: 296, distance: 53.5
click at [311, 296] on div "width : 33 . 33 %; padding : 10px ; height : 300px ;" > < img alt = "what image…" at bounding box center [554, 312] width 687 height 618
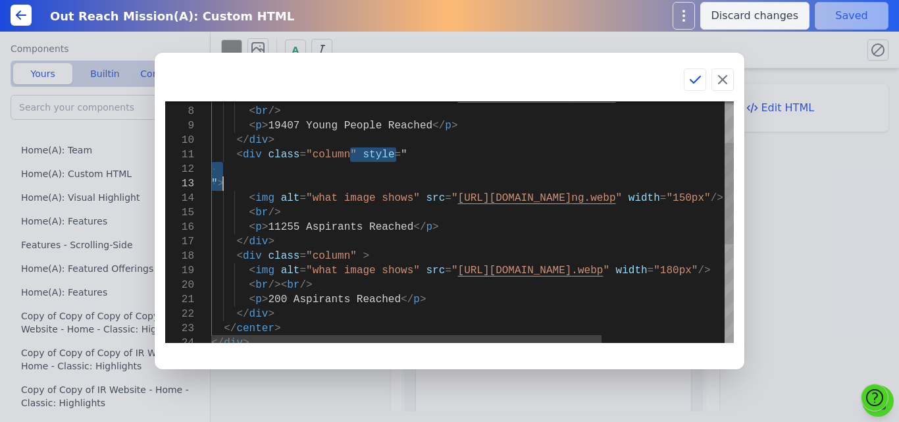
drag, startPoint x: 348, startPoint y: 155, endPoint x: 222, endPoint y: 184, distance: 129.0
click at [222, 184] on div "< img alt = "what image shows" src = " https://bmxu811xjl.koniglecdn.com/images…" at bounding box center [554, 290] width 687 height 575
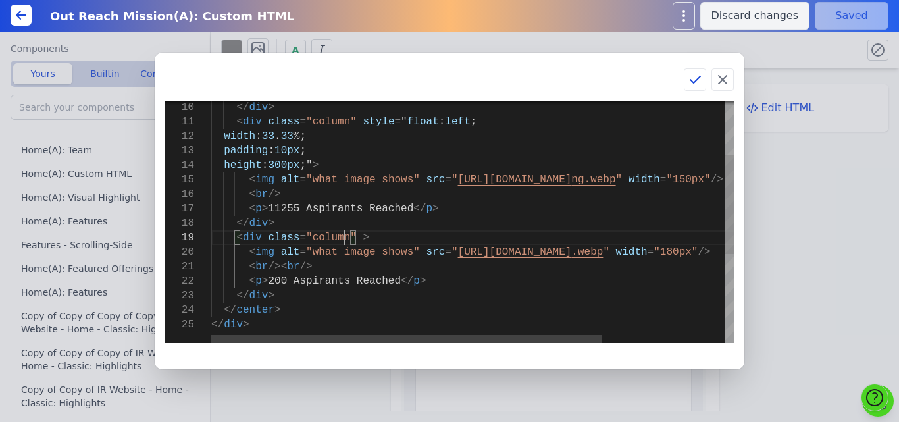
click at [347, 238] on div "< img alt = "what image shows" src = " https://bmxu811xjl.koniglecdn.com/images…" at bounding box center [554, 264] width 687 height 589
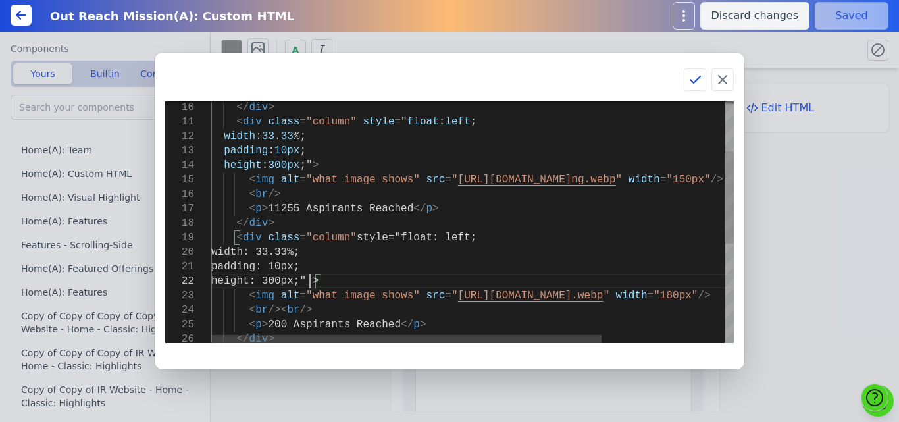
scroll to position [115, 139]
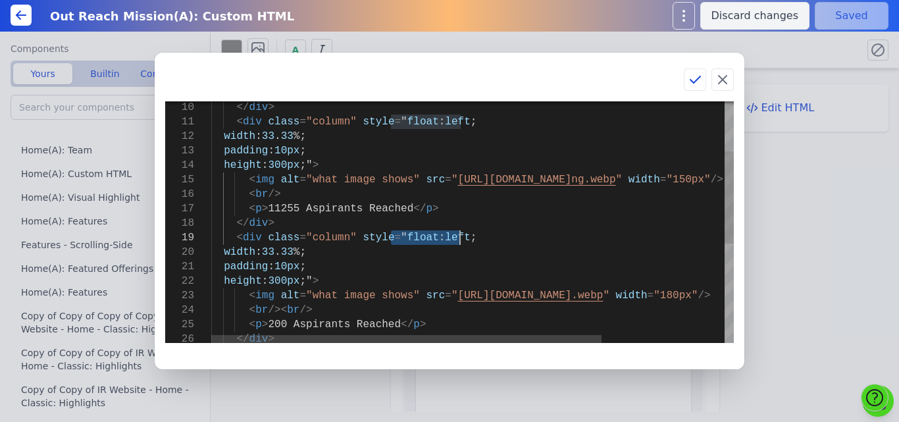
drag, startPoint x: 390, startPoint y: 236, endPoint x: 479, endPoint y: 234, distance: 88.2
click at [479, 234] on div "< img alt = "what image shows" src = " https://bmxu811xjl.koniglecdn.com/images…" at bounding box center [554, 286] width 687 height 633
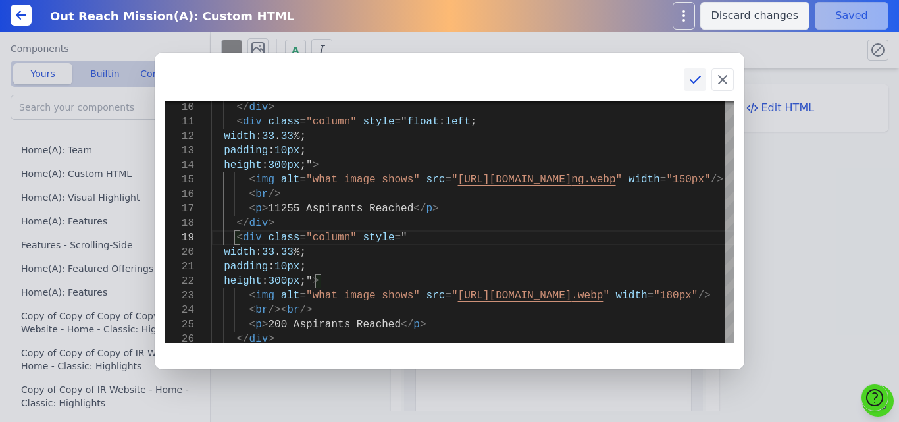
type textarea "<div class="column" style="float: left; width: 33.33%; padding: 10px; height: 3…"
click at [694, 80] on icon at bounding box center [695, 80] width 16 height 16
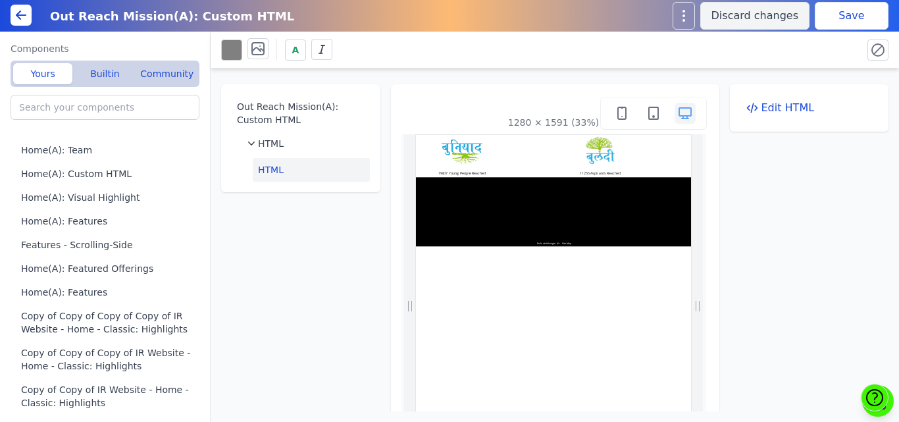
click at [841, 20] on button "Save" at bounding box center [852, 16] width 74 height 28
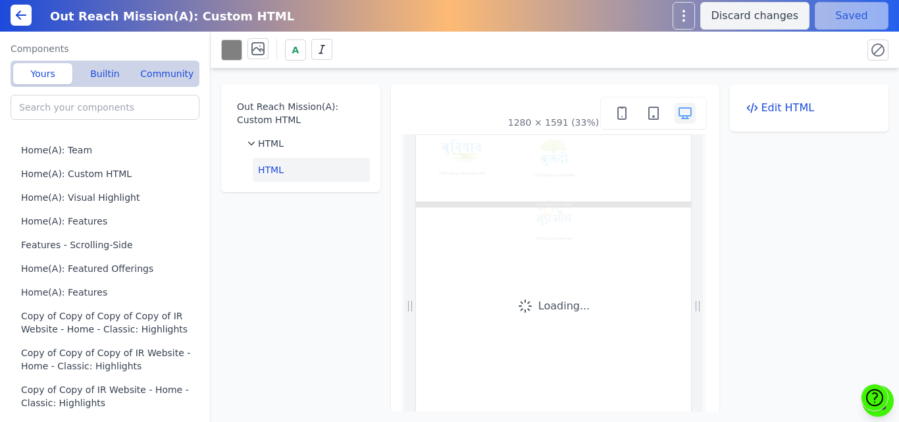
scroll to position [0, 0]
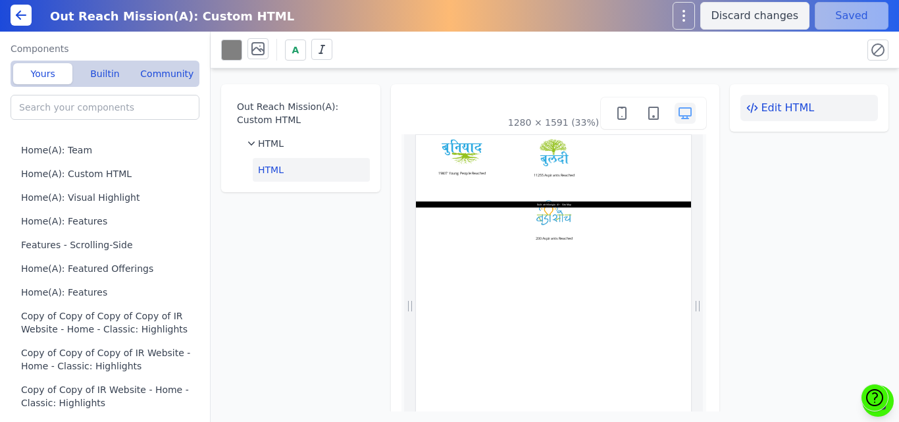
click at [772, 109] on button "Edit HTML" at bounding box center [810, 108] width 138 height 26
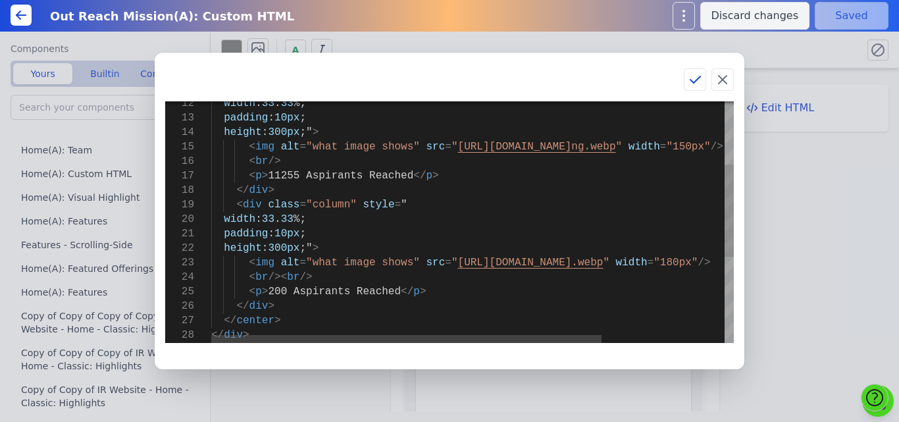
click at [485, 266] on div "< br /> < p > 11255 Aspirants Reached </ p > height : 300px ;" > < img alt = "w…" at bounding box center [554, 253] width 687 height 633
click at [467, 289] on div "< br /> < p > 11255 Aspirants Reached </ p > height : 300px ;" > < img alt = "w…" at bounding box center [554, 253] width 687 height 633
type textarea "<div class="row"> <center> <div class="column" style="float: left; width: 33.33…"
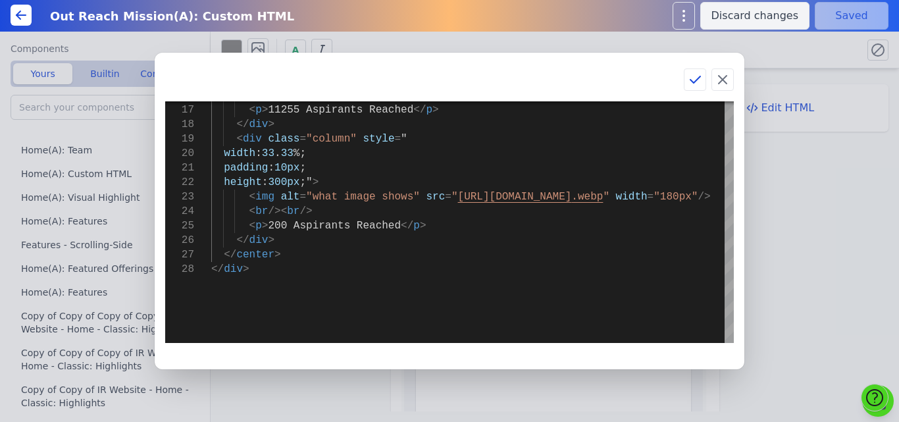
drag, startPoint x: 633, startPoint y: 74, endPoint x: 699, endPoint y: 122, distance: 81.9
click at [666, 309] on div "21 22 23 24 25 26 27 28 19 20 16 17 18 padding : 10px ; height : 300px ;" > < i…" at bounding box center [450, 211] width 590 height 317
click at [724, 78] on icon at bounding box center [723, 80] width 8 height 8
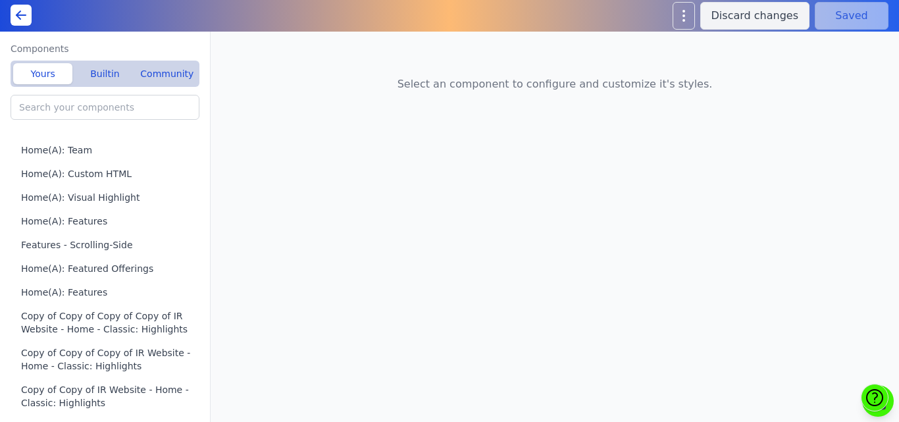
type input "Out Reach Mission(A): Custom HTML"
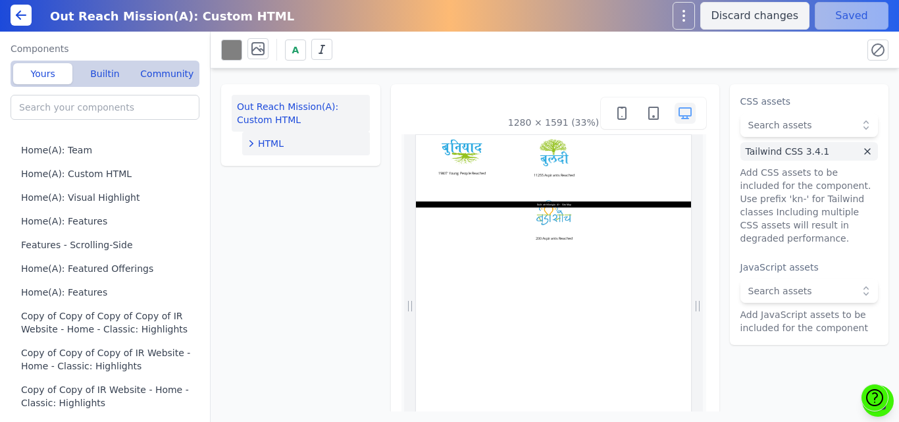
click at [281, 136] on button "HTML" at bounding box center [306, 144] width 128 height 24
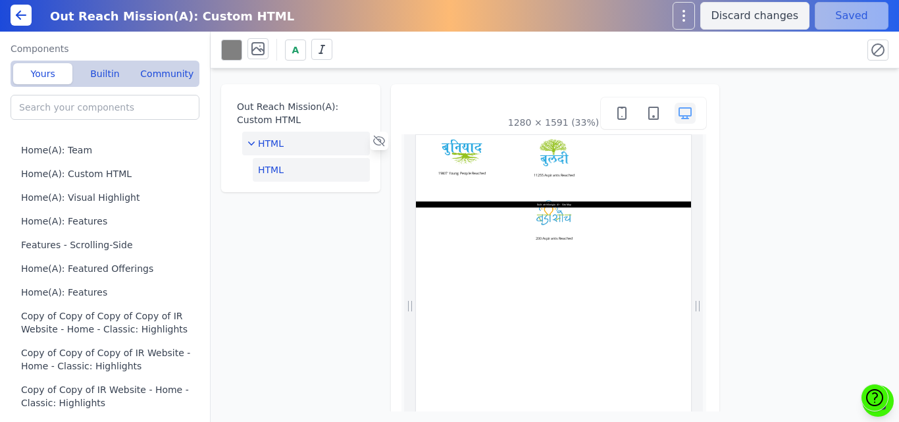
click at [263, 170] on button "HTML" at bounding box center [311, 170] width 117 height 24
click at [755, 109] on button "Edit HTML" at bounding box center [810, 108] width 138 height 26
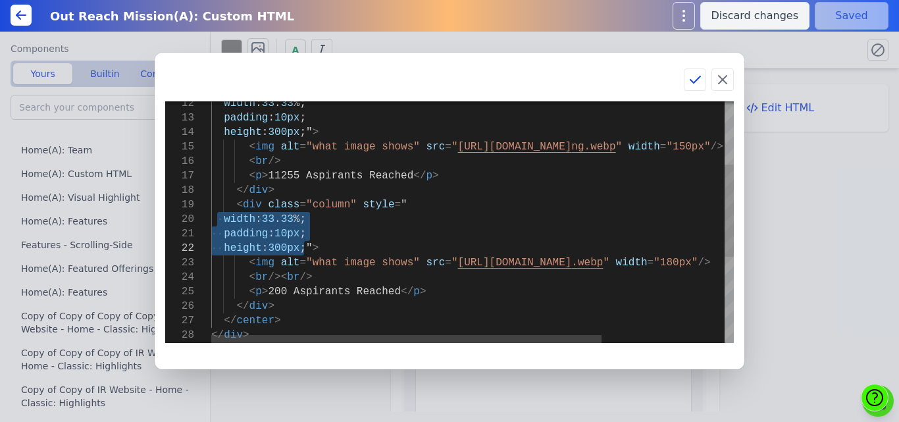
drag, startPoint x: 218, startPoint y: 220, endPoint x: 304, endPoint y: 252, distance: 91.9
click at [304, 252] on div "width : 33 . 33 %; padding : 10px ; height : 300px ;" > < img alt = "what image…" at bounding box center [554, 253] width 687 height 633
type textarea "<div class="column" style="float: left; width: 33.33%; padding: 10px; height: 3…"
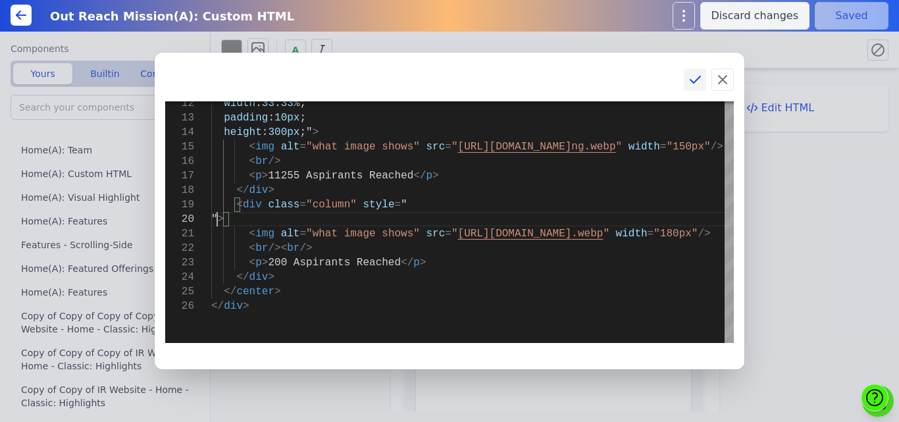
click at [696, 77] on icon at bounding box center [695, 80] width 16 height 16
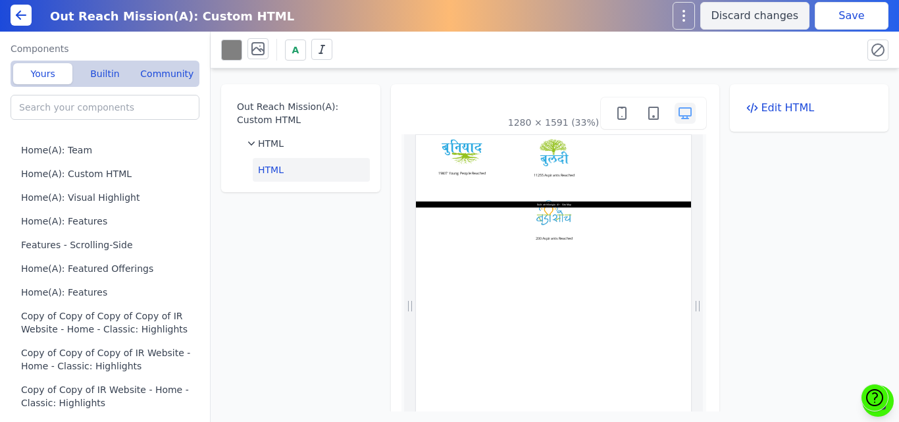
click at [839, 22] on button "Save" at bounding box center [852, 16] width 74 height 28
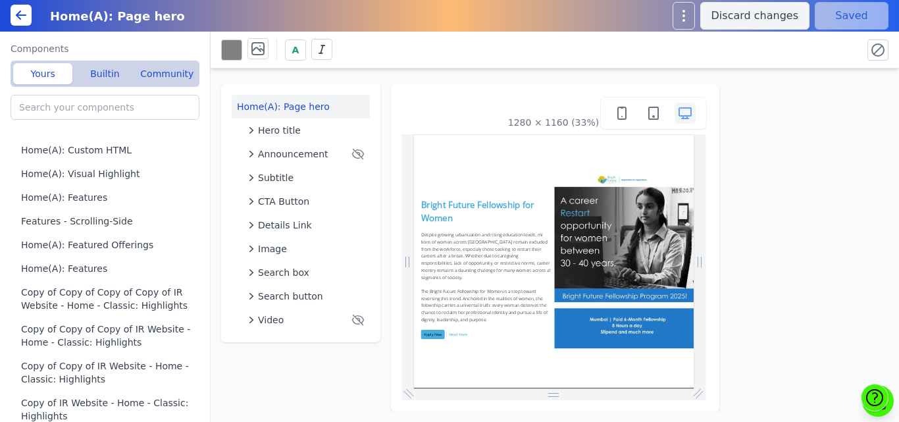
click at [393, 63] on div "A" at bounding box center [555, 50] width 689 height 37
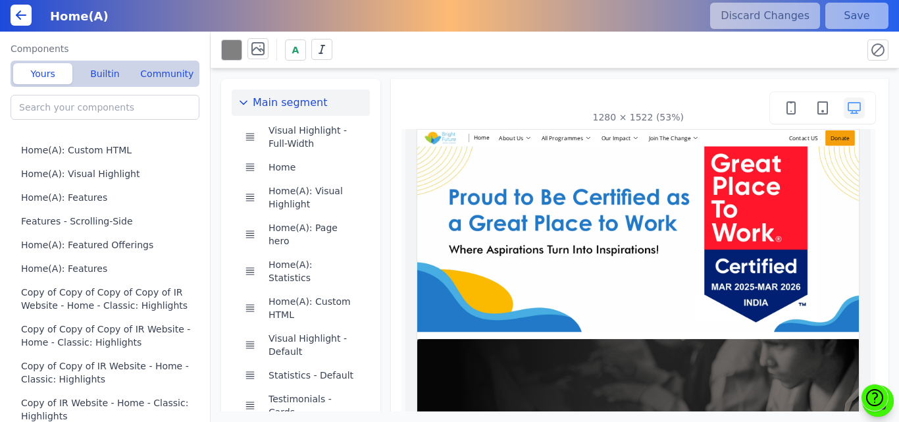
scroll to position [0, 772]
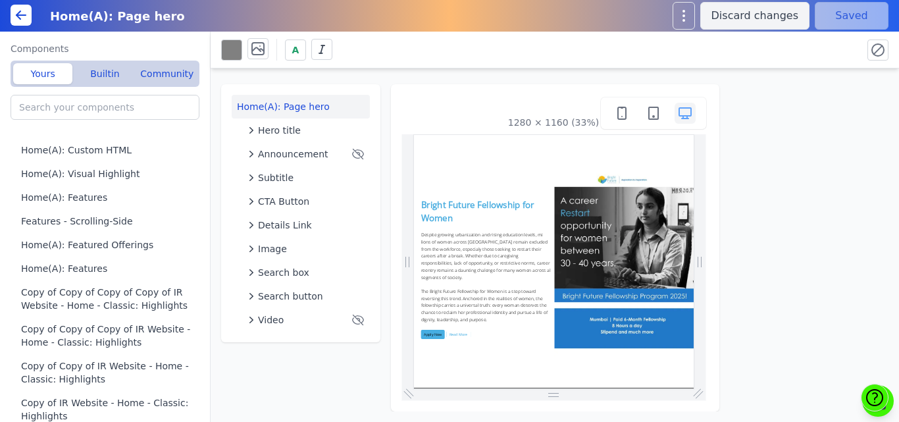
click at [423, 63] on div "A" at bounding box center [555, 50] width 689 height 37
